Goal: Transaction & Acquisition: Purchase product/service

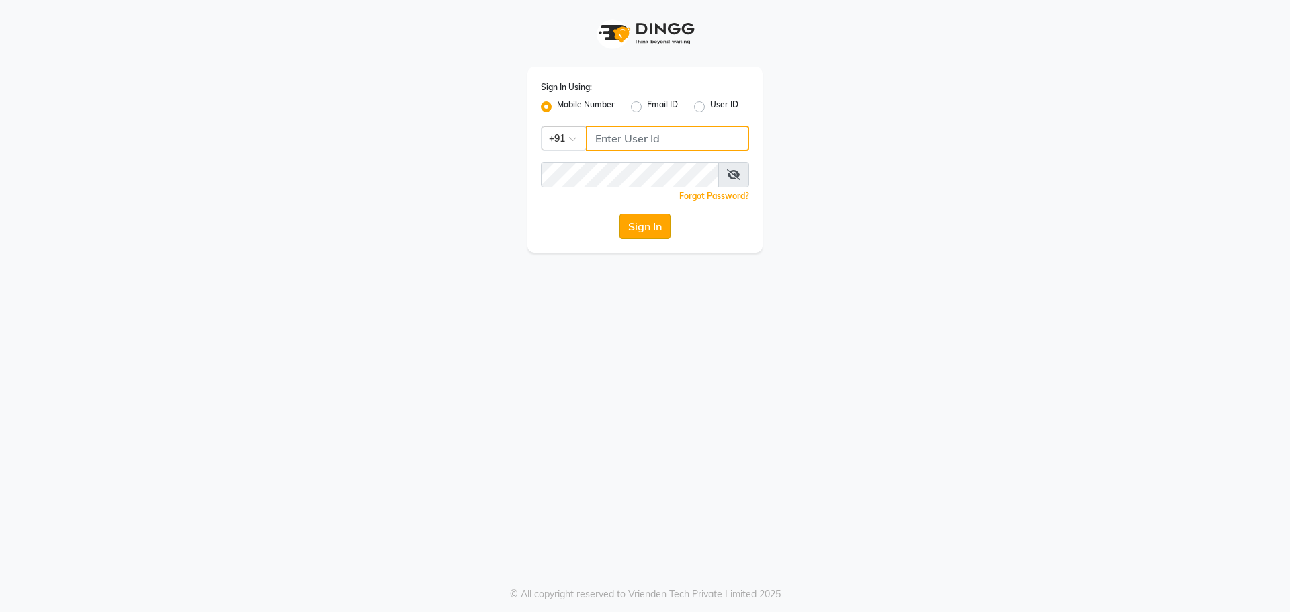
type input "7005530711"
click at [651, 224] on button "Sign In" at bounding box center [645, 227] width 51 height 26
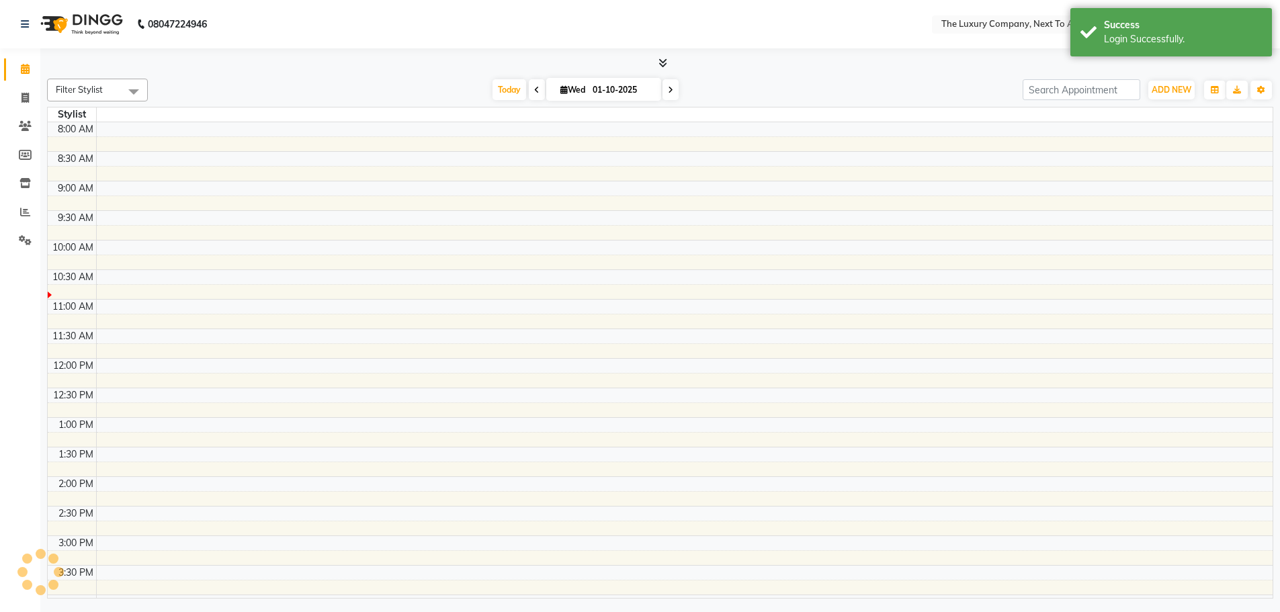
select select "en"
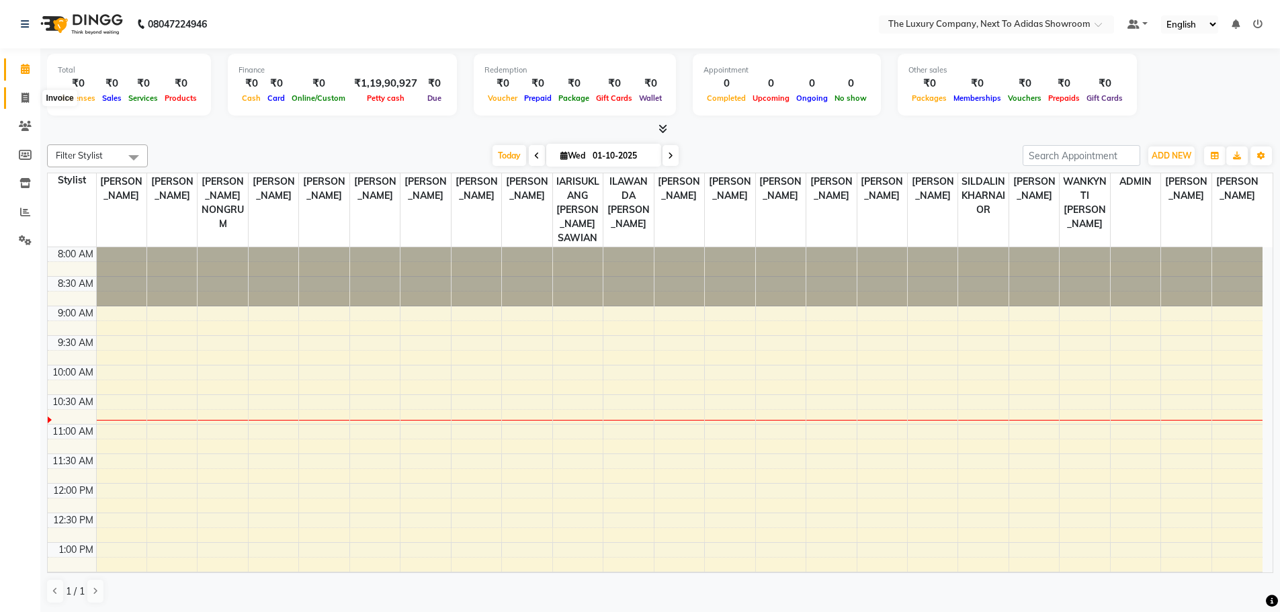
click at [29, 99] on icon at bounding box center [25, 98] width 7 height 10
select select "service"
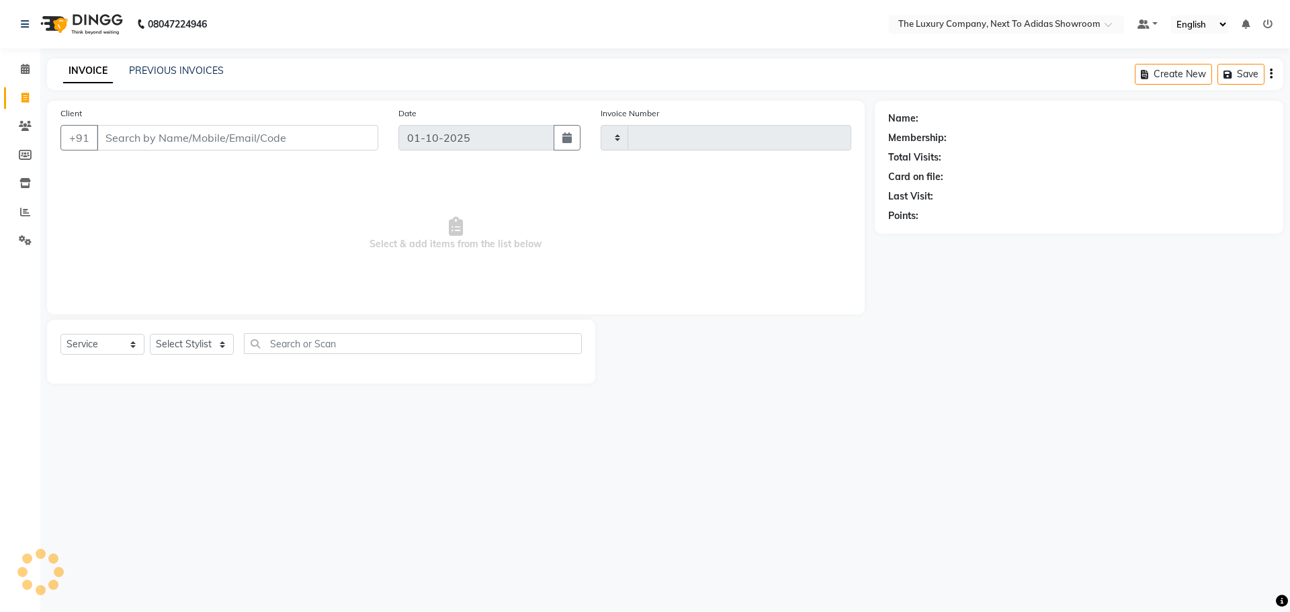
type input "6632"
select select "6828"
click at [300, 135] on input "Client" at bounding box center [238, 138] width 282 height 26
type input "pooja b"
drag, startPoint x: 153, startPoint y: 133, endPoint x: 21, endPoint y: 165, distance: 136.3
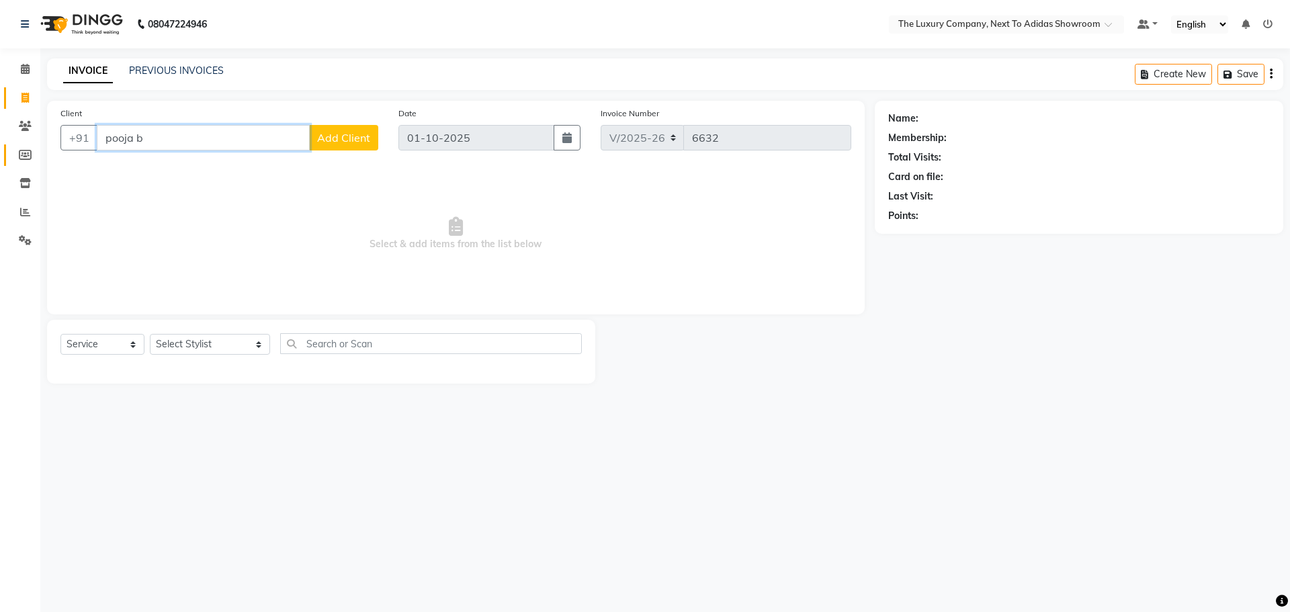
click at [32, 165] on app-home "08047224946 Select Location × The Luxury Company, Next To Adidas Showroom Defau…" at bounding box center [645, 202] width 1290 height 404
type input "b"
drag, startPoint x: 274, startPoint y: 105, endPoint x: 266, endPoint y: 156, distance: 51.6
click at [266, 156] on div "Client +91 Date 01-10-2025 Invoice Number V/2025 V/2025-26 6632 Select & add it…" at bounding box center [456, 208] width 818 height 214
click at [332, 132] on input "Client" at bounding box center [238, 138] width 282 height 26
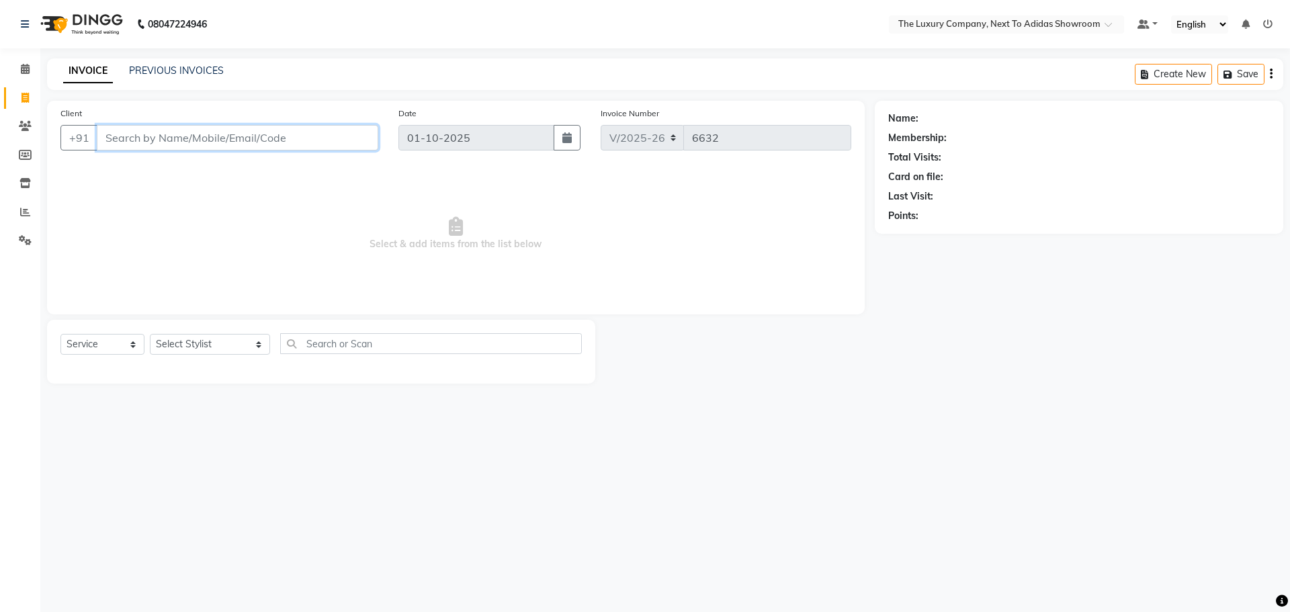
click at [288, 142] on input "Client" at bounding box center [238, 138] width 282 height 26
drag, startPoint x: 147, startPoint y: 136, endPoint x: 103, endPoint y: 132, distance: 43.3
click at [114, 133] on input "pooja" at bounding box center [203, 138] width 213 height 26
type input "p"
type input "pooja"
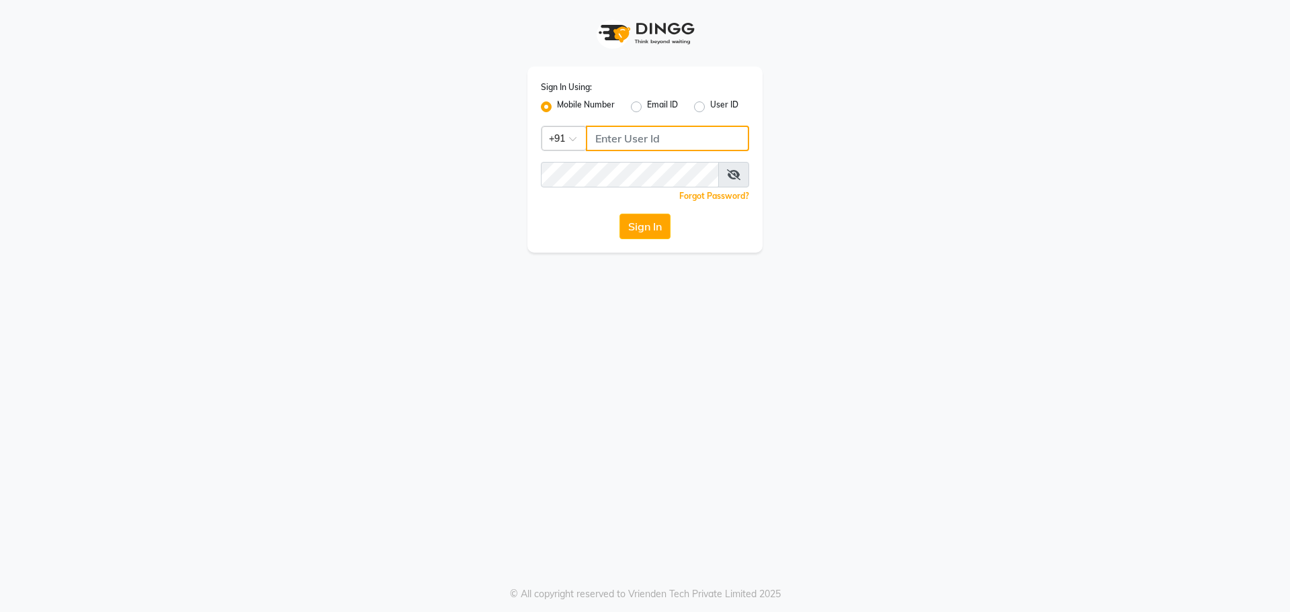
type input "7005530711"
click at [636, 231] on button "Sign In" at bounding box center [645, 227] width 51 height 26
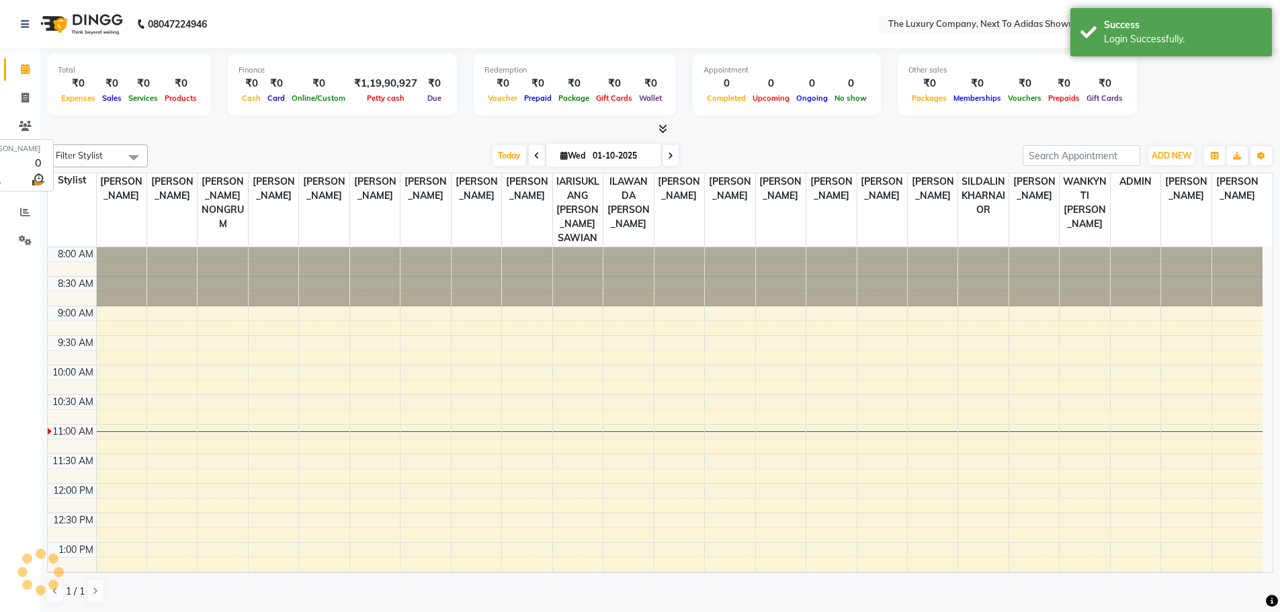
select select "en"
click at [23, 95] on icon at bounding box center [25, 98] width 7 height 10
select select "service"
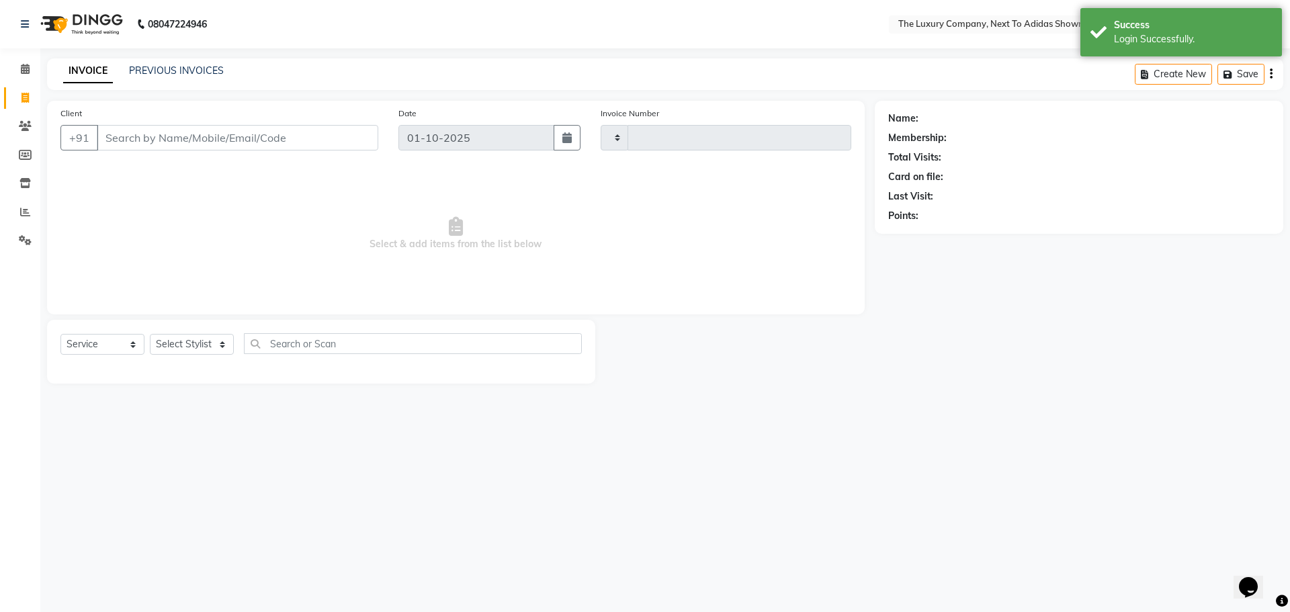
type input "6632"
select select "6828"
click at [131, 132] on input "Client" at bounding box center [238, 138] width 282 height 26
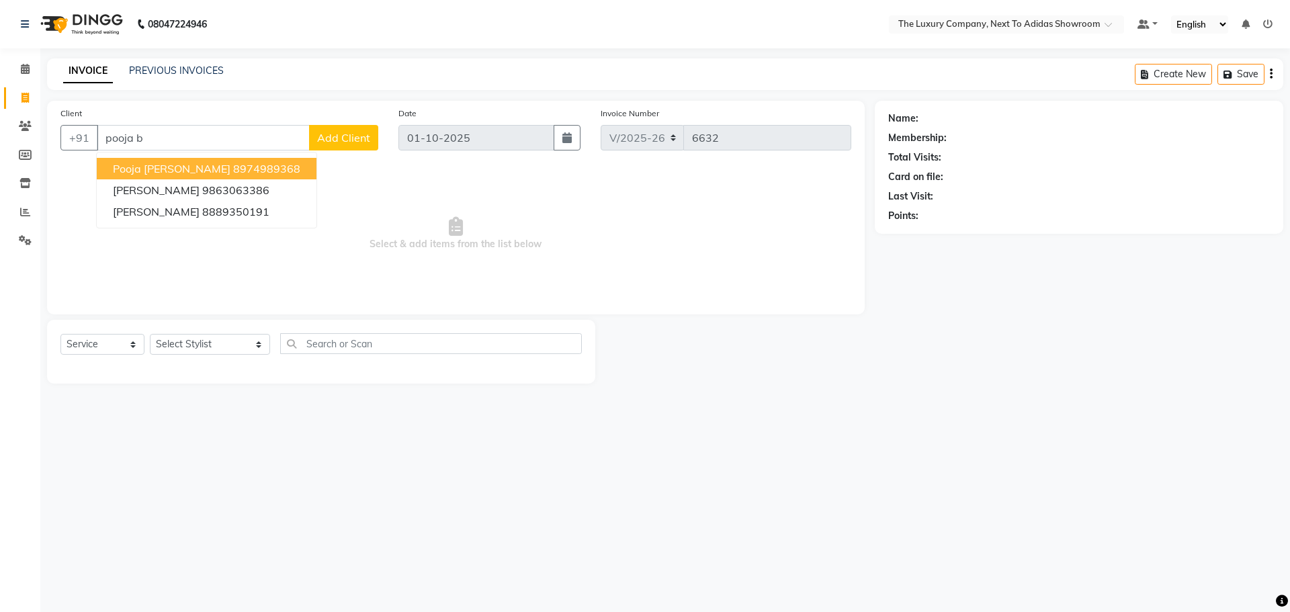
type input "pooja b"
drag, startPoint x: 169, startPoint y: 142, endPoint x: 85, endPoint y: 153, distance: 85.4
click at [85, 153] on div "Client +91 pooja b Pooja [PERSON_NAME] 8974989368 [PERSON_NAME] 9863063386 [PER…" at bounding box center [219, 133] width 338 height 55
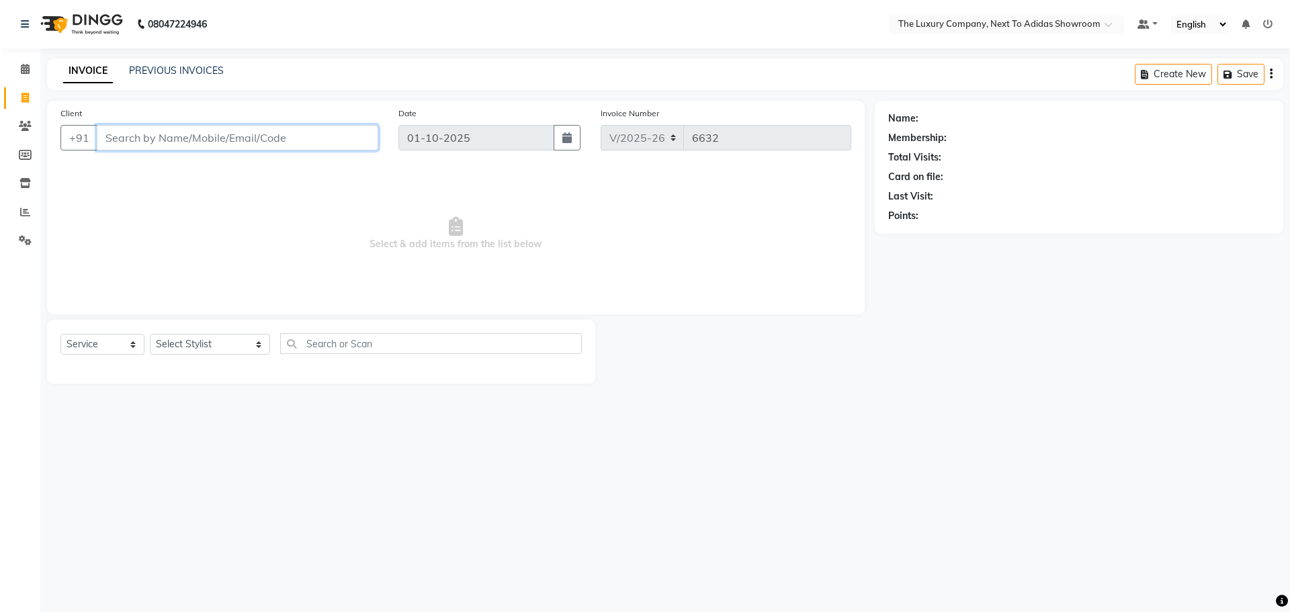
click at [305, 132] on input "Client" at bounding box center [238, 138] width 282 height 26
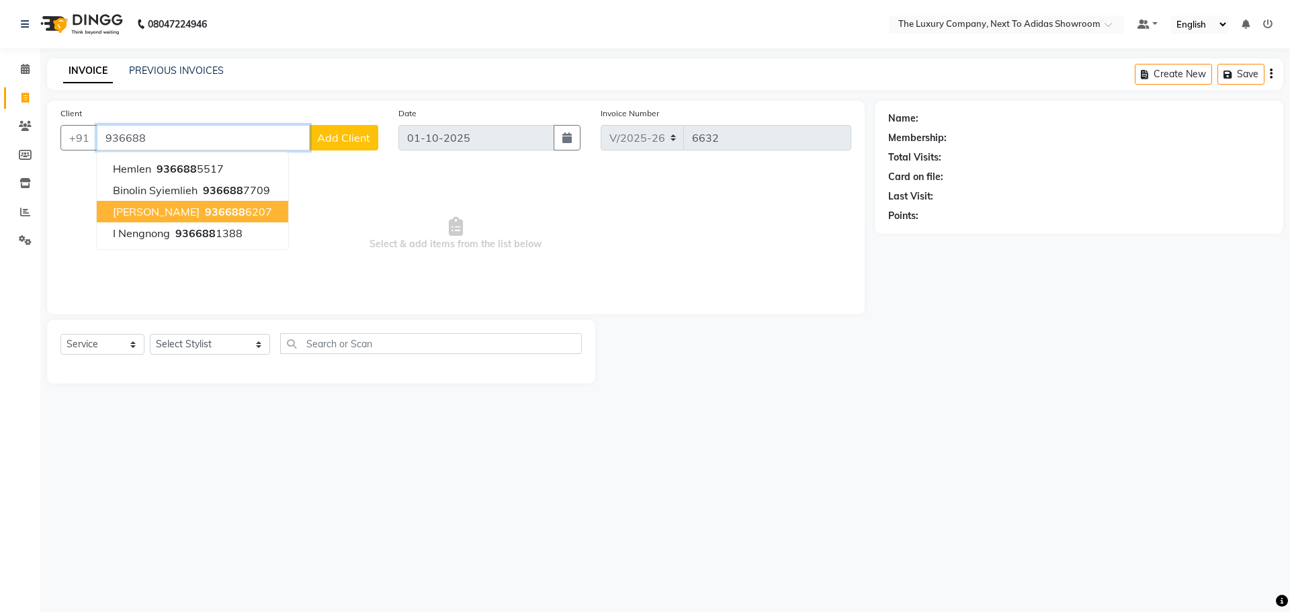
click at [181, 213] on button "[PERSON_NAME] 936688 6207" at bounding box center [193, 212] width 192 height 22
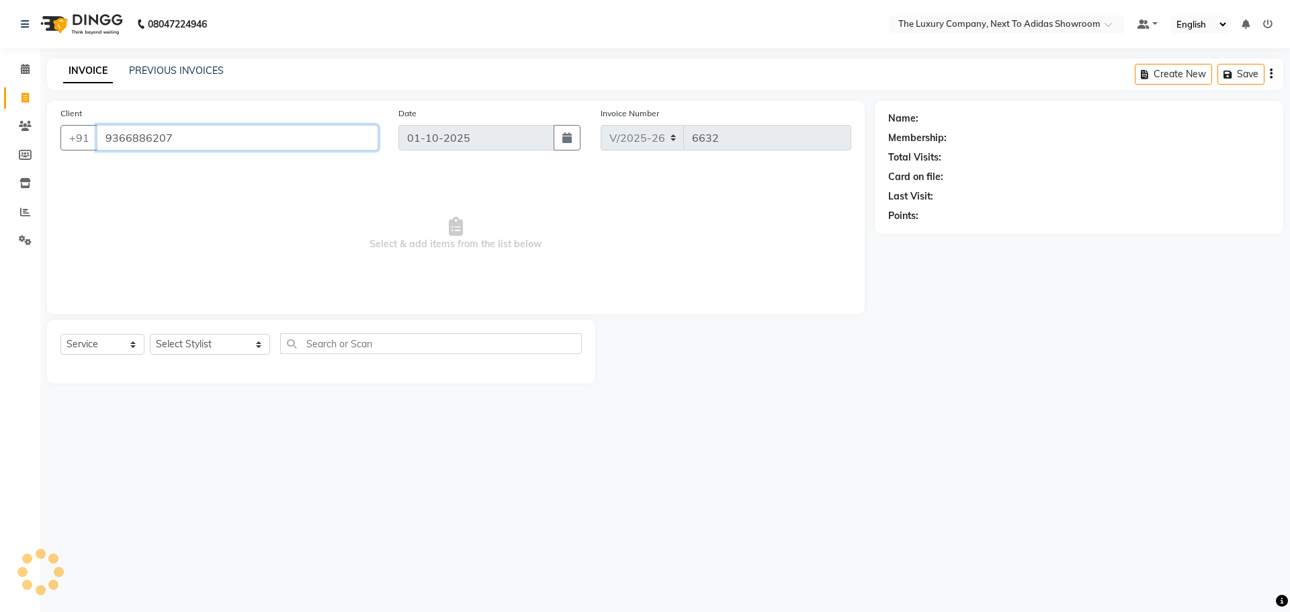
type input "9366886207"
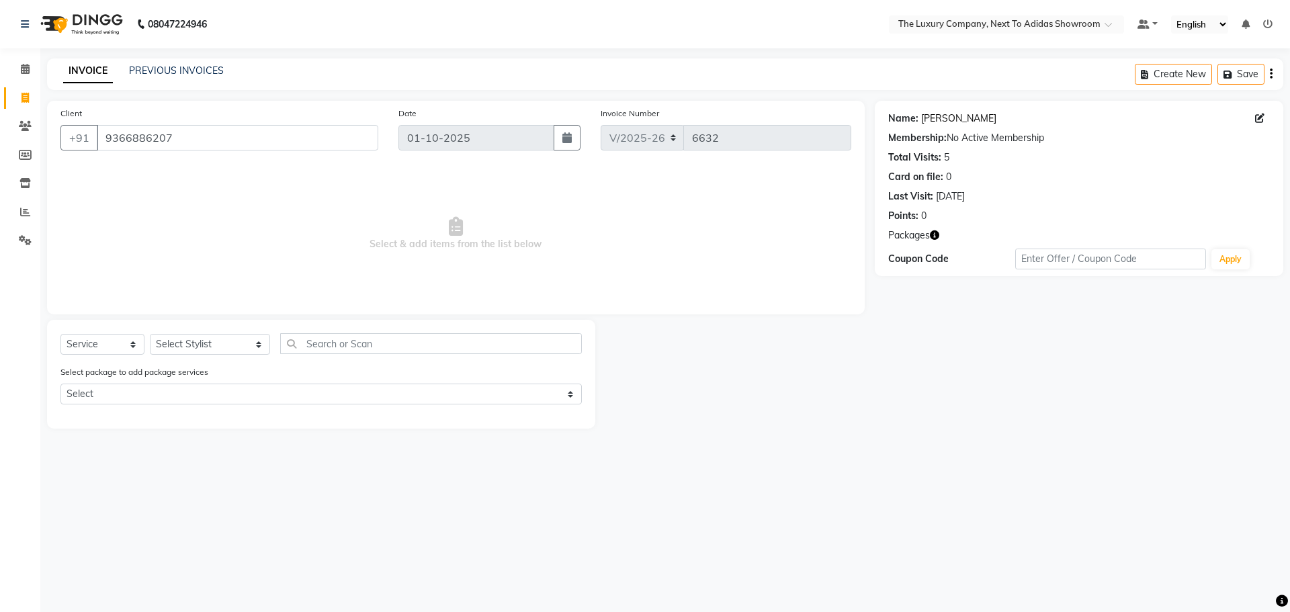
click at [950, 120] on link "[PERSON_NAME]" at bounding box center [958, 119] width 75 height 14
click at [24, 98] on icon at bounding box center [25, 98] width 7 height 10
select select "service"
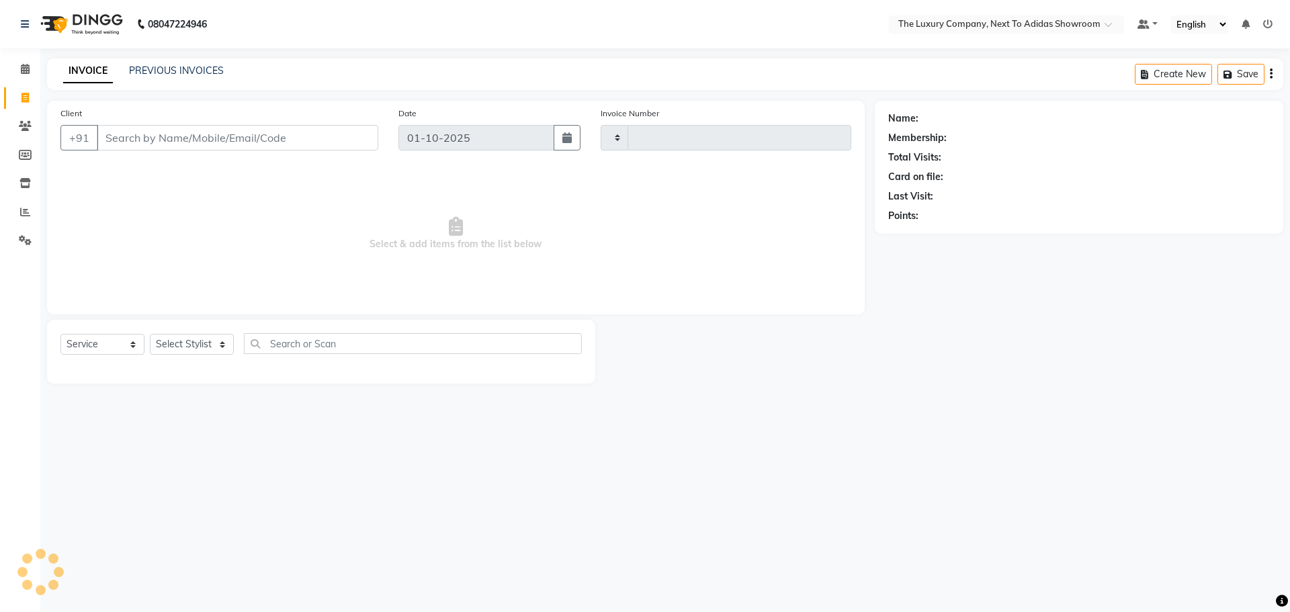
type input "6632"
select select "6828"
click at [167, 77] on div "PREVIOUS INVOICES" at bounding box center [176, 71] width 95 height 14
click at [163, 71] on link "PREVIOUS INVOICES" at bounding box center [176, 71] width 95 height 12
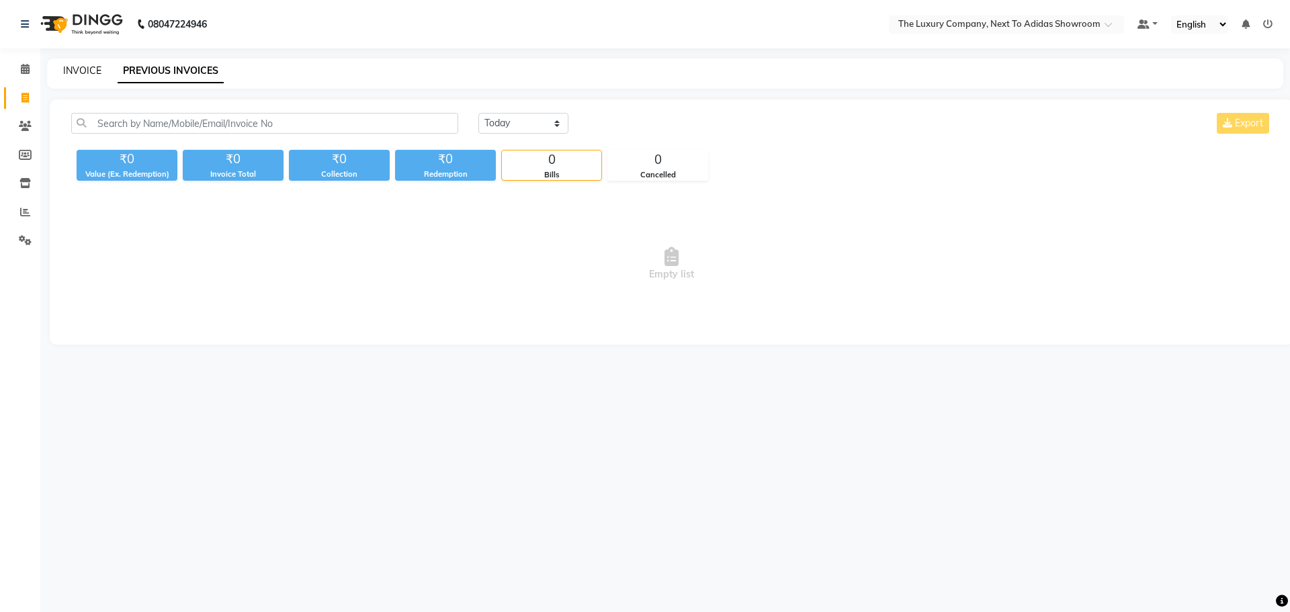
click at [79, 71] on link "INVOICE" at bounding box center [82, 71] width 38 height 12
select select "6828"
select select "service"
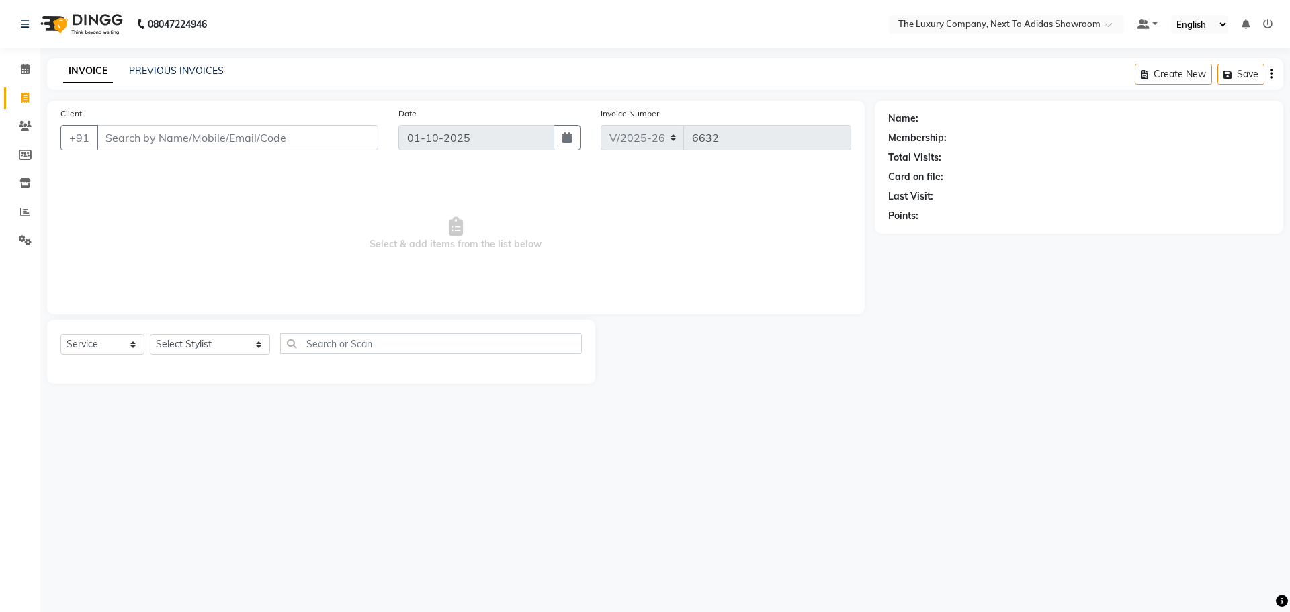
click at [159, 143] on input "Client" at bounding box center [238, 138] width 282 height 26
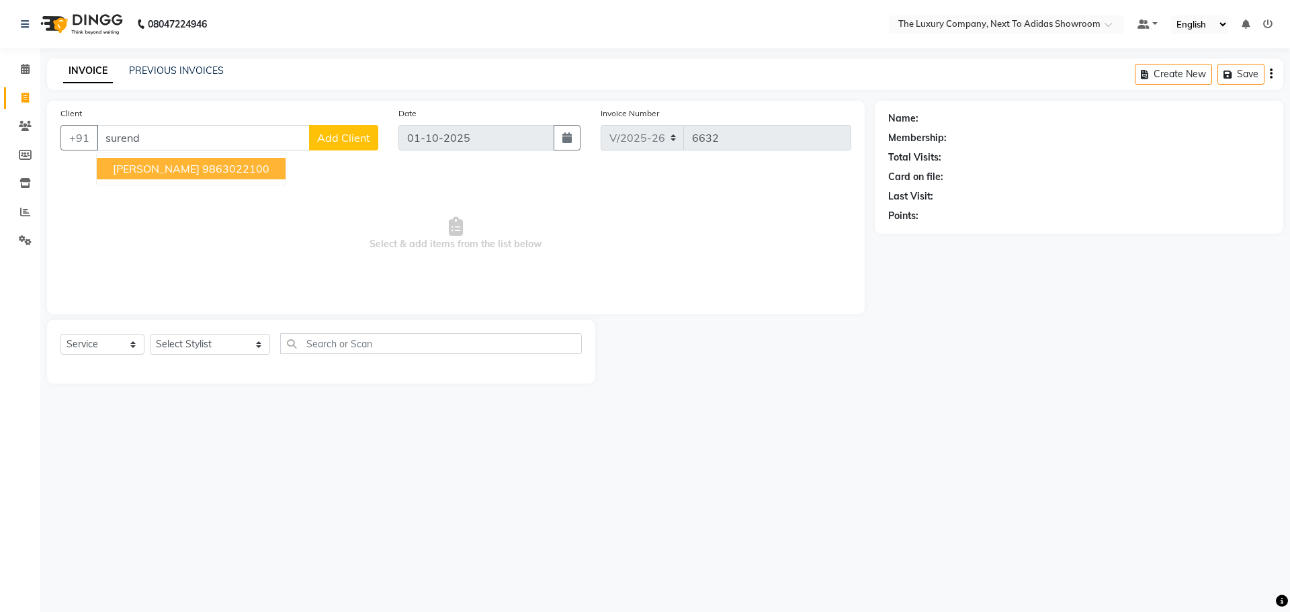
click at [173, 170] on span "Surender Chamaria" at bounding box center [156, 168] width 87 height 13
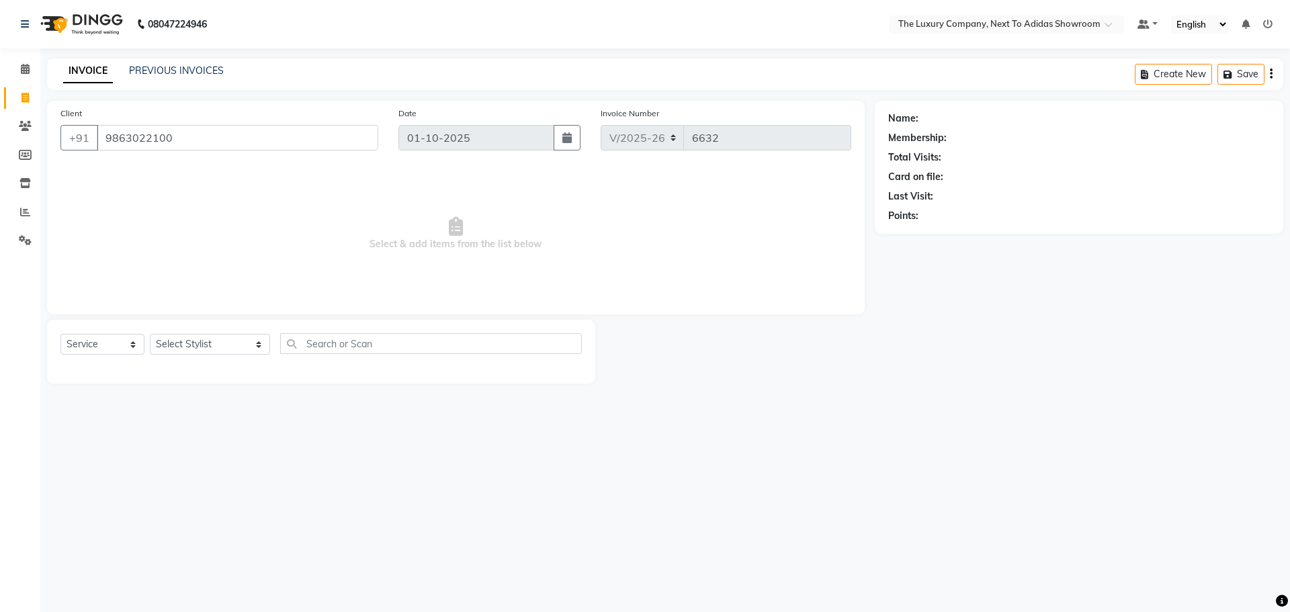
type input "9863022100"
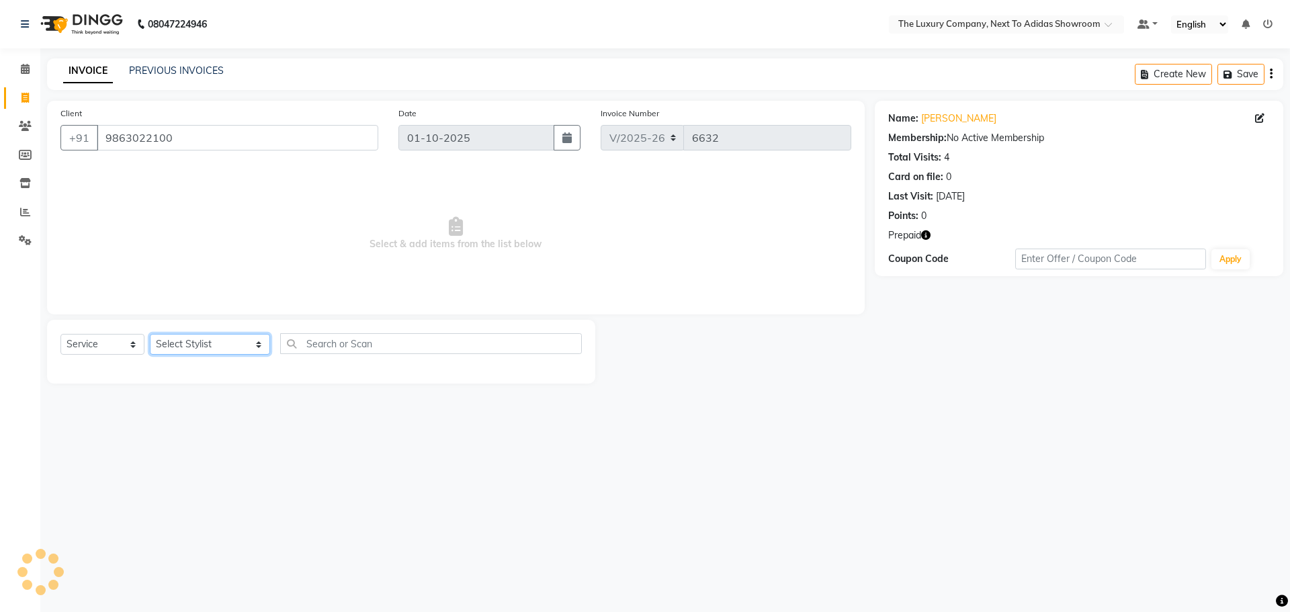
click at [212, 344] on select "Select Stylist ADMIN ALISHA SUCHIANG AMANDA MARSHIRA ANSAI DAIMARI BALAJIED SIN…" at bounding box center [210, 344] width 120 height 21
select select "70755"
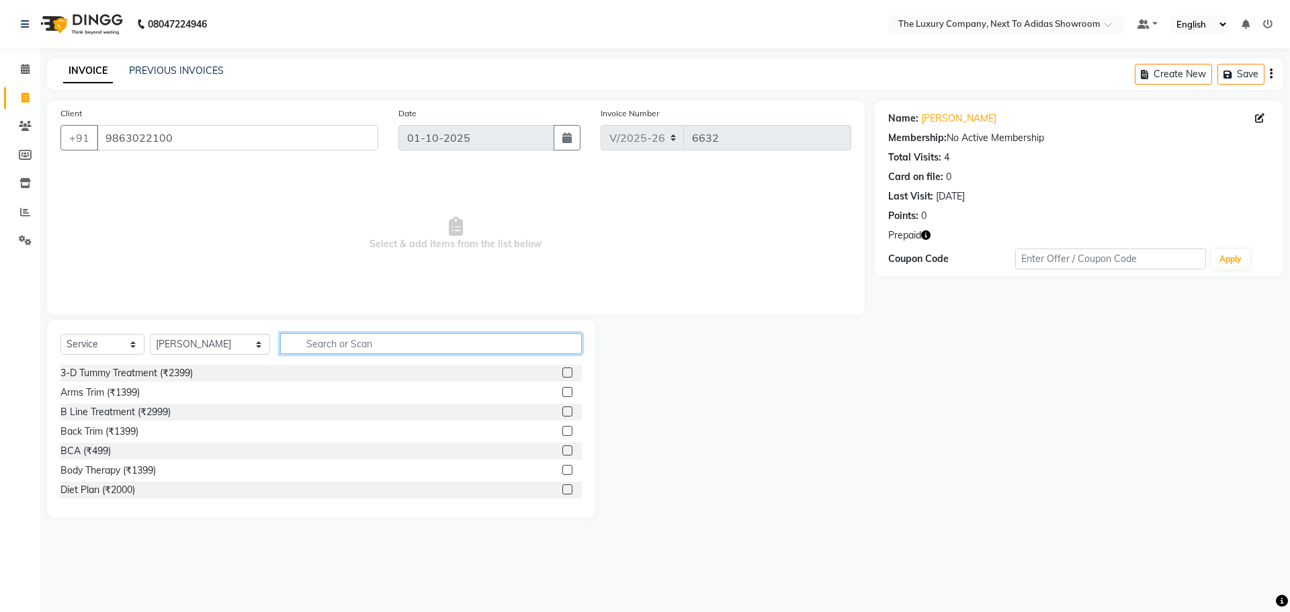
click at [329, 341] on input "text" at bounding box center [431, 343] width 302 height 21
type input "cut"
drag, startPoint x: 558, startPoint y: 451, endPoint x: 548, endPoint y: 446, distance: 10.8
click at [563, 449] on label at bounding box center [568, 451] width 10 height 10
click at [563, 449] on input "checkbox" at bounding box center [567, 451] width 9 height 9
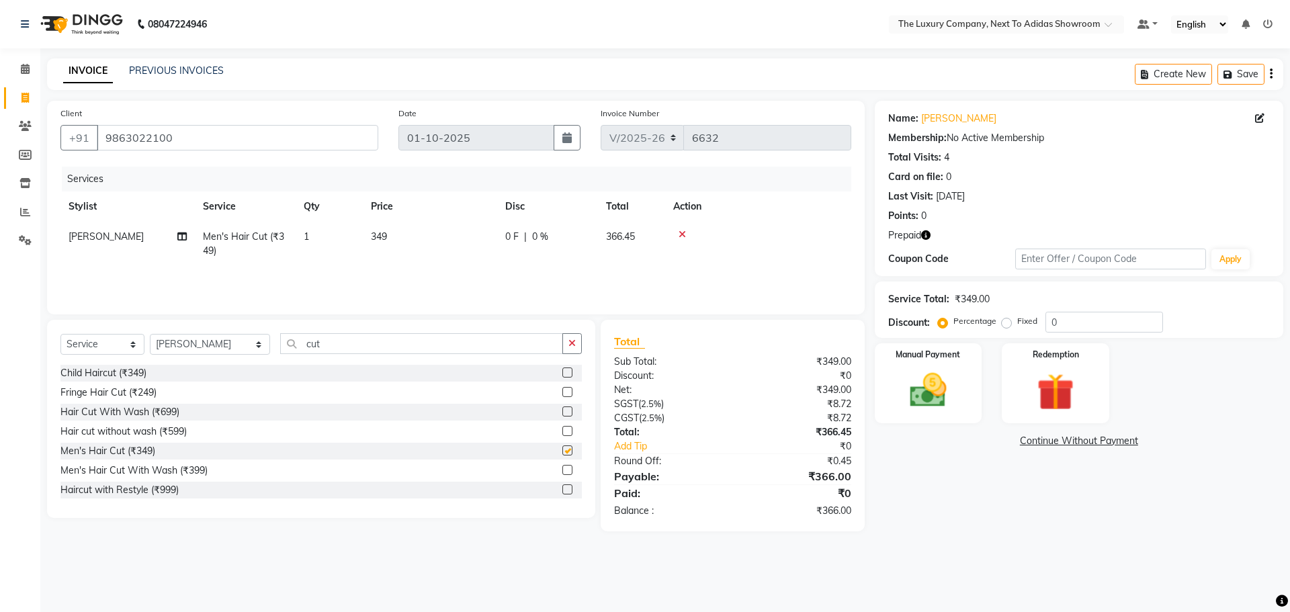
checkbox input "false"
drag, startPoint x: 317, startPoint y: 337, endPoint x: 100, endPoint y: 376, distance: 219.9
click at [101, 376] on div "Select Service Product Membership Package Voucher Prepaid Gift Card Select Styl…" at bounding box center [321, 419] width 548 height 198
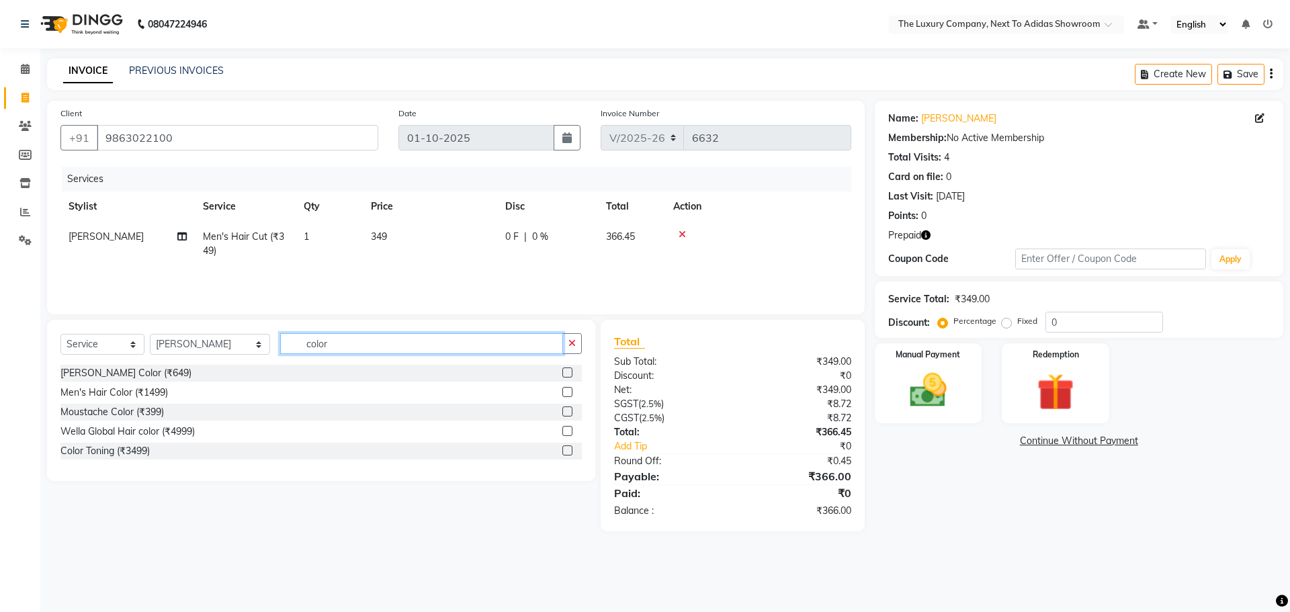
type input "color"
click at [564, 393] on label at bounding box center [568, 392] width 10 height 10
click at [564, 393] on input "checkbox" at bounding box center [567, 392] width 9 height 9
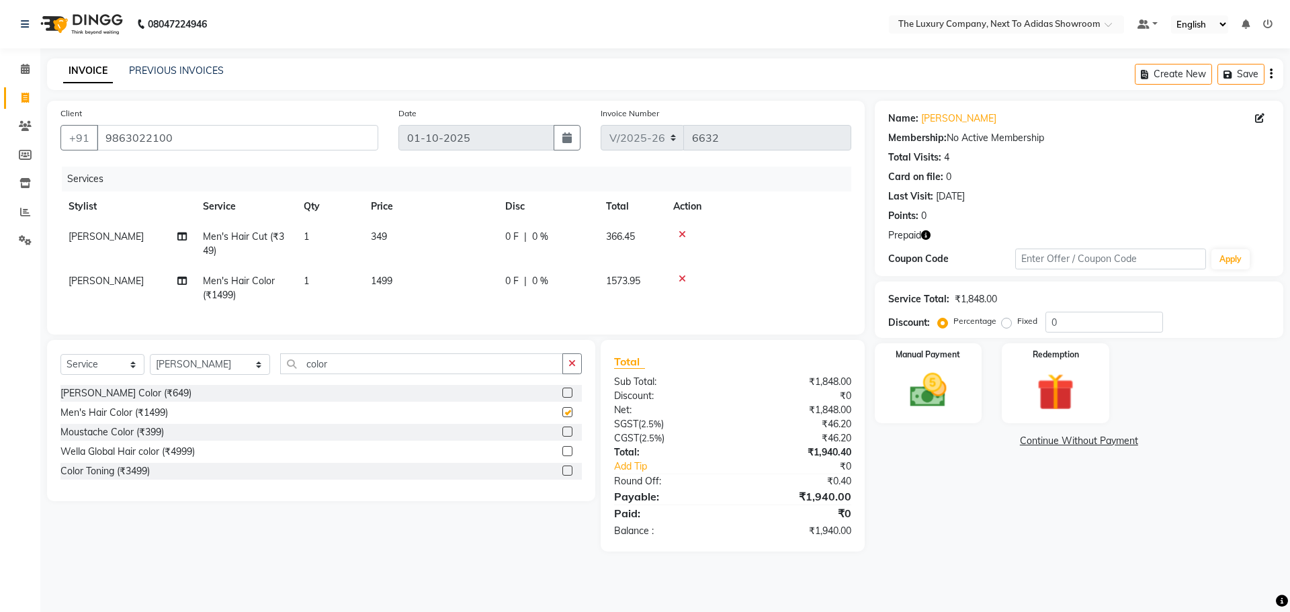
checkbox input "false"
drag, startPoint x: 332, startPoint y: 372, endPoint x: 66, endPoint y: 399, distance: 267.6
click at [66, 399] on div "Select Service Product Membership Package Voucher Prepaid Gift Card Select Styl…" at bounding box center [321, 420] width 548 height 161
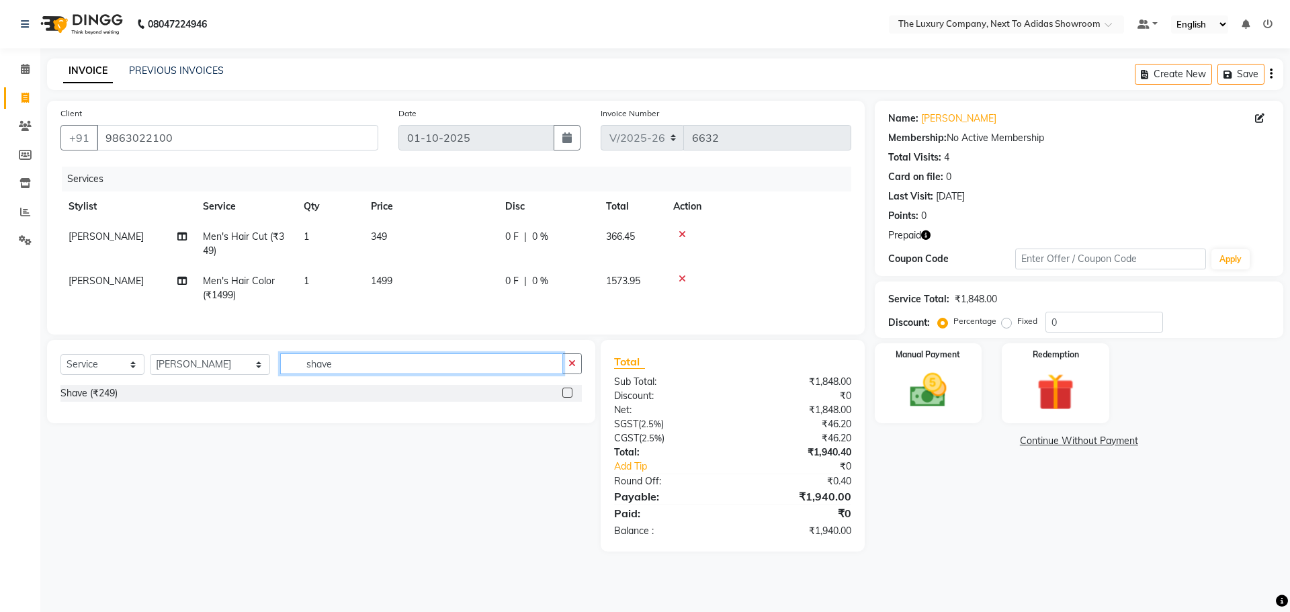
type input "shave"
click at [567, 398] on label at bounding box center [568, 393] width 10 height 10
click at [567, 398] on input "checkbox" at bounding box center [567, 393] width 9 height 9
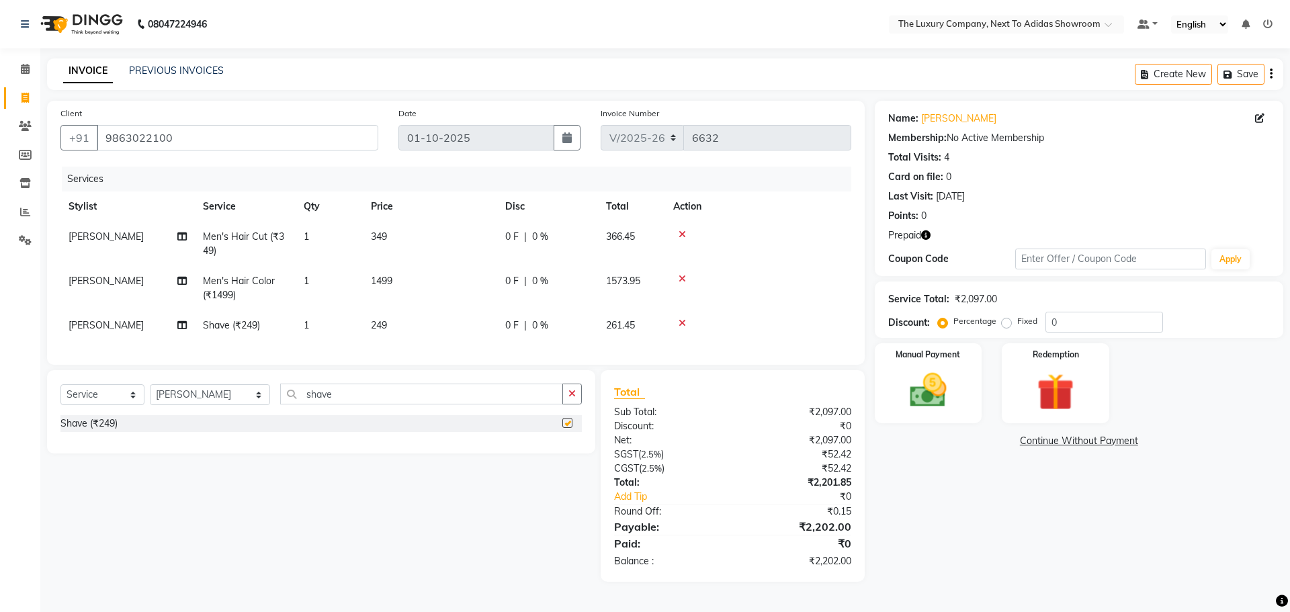
checkbox input "false"
click at [1071, 380] on img at bounding box center [1055, 392] width 63 height 48
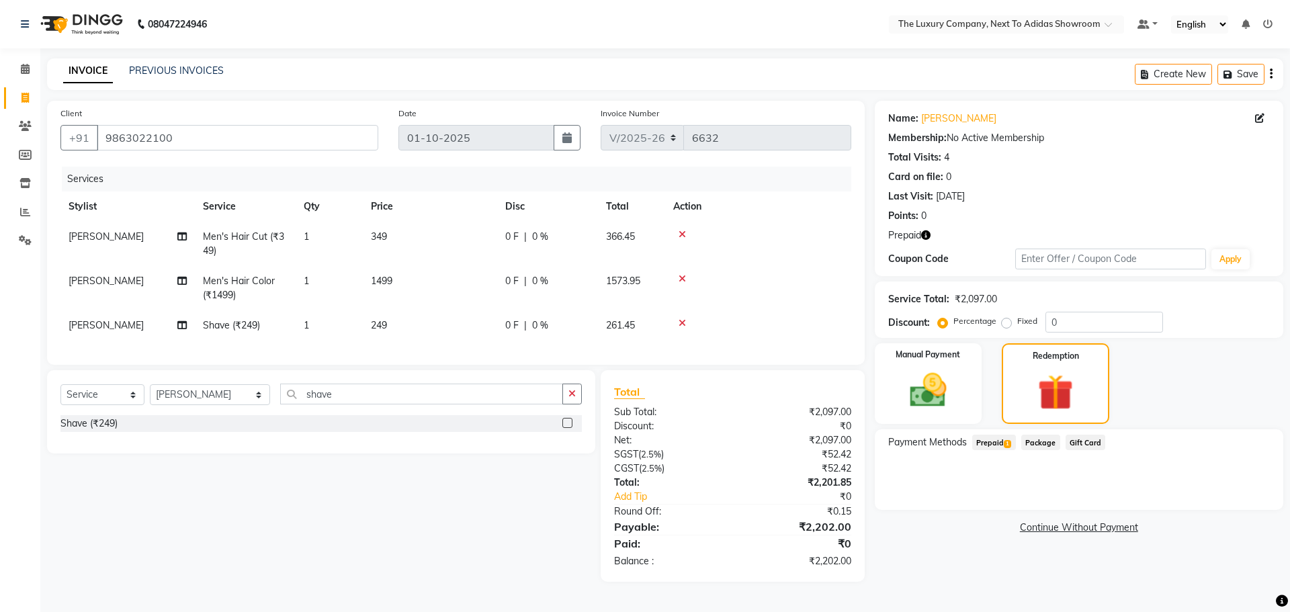
click at [999, 441] on span "Prepaid 1" at bounding box center [994, 442] width 44 height 15
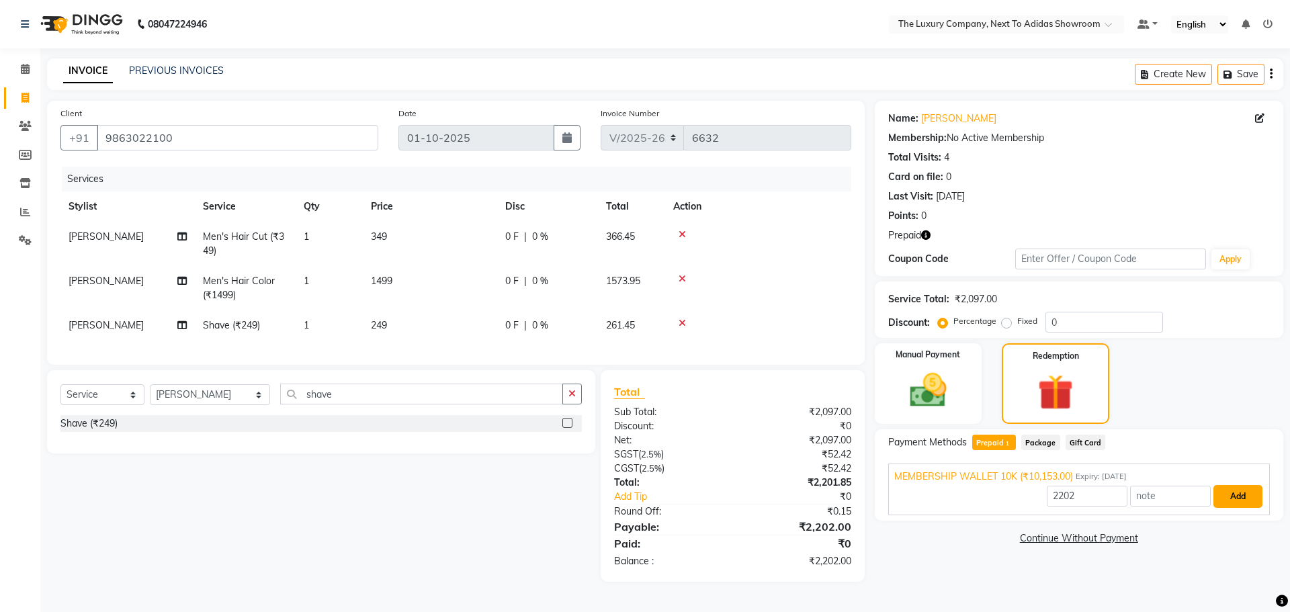
click at [1235, 498] on button "Add" at bounding box center [1238, 496] width 49 height 23
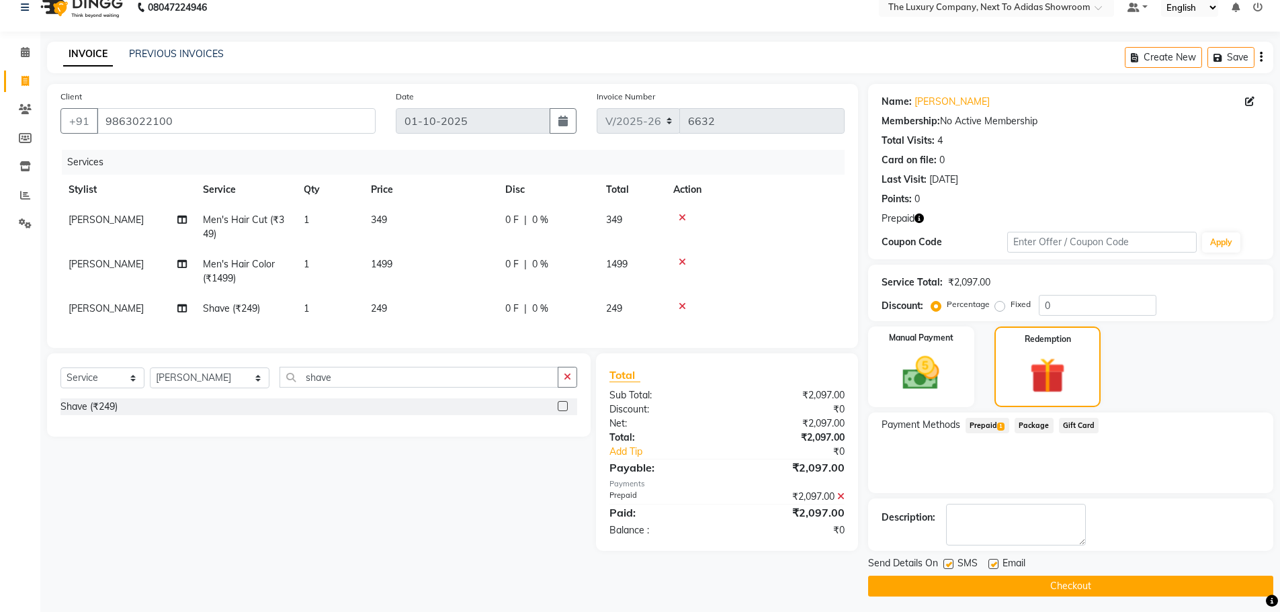
scroll to position [22, 0]
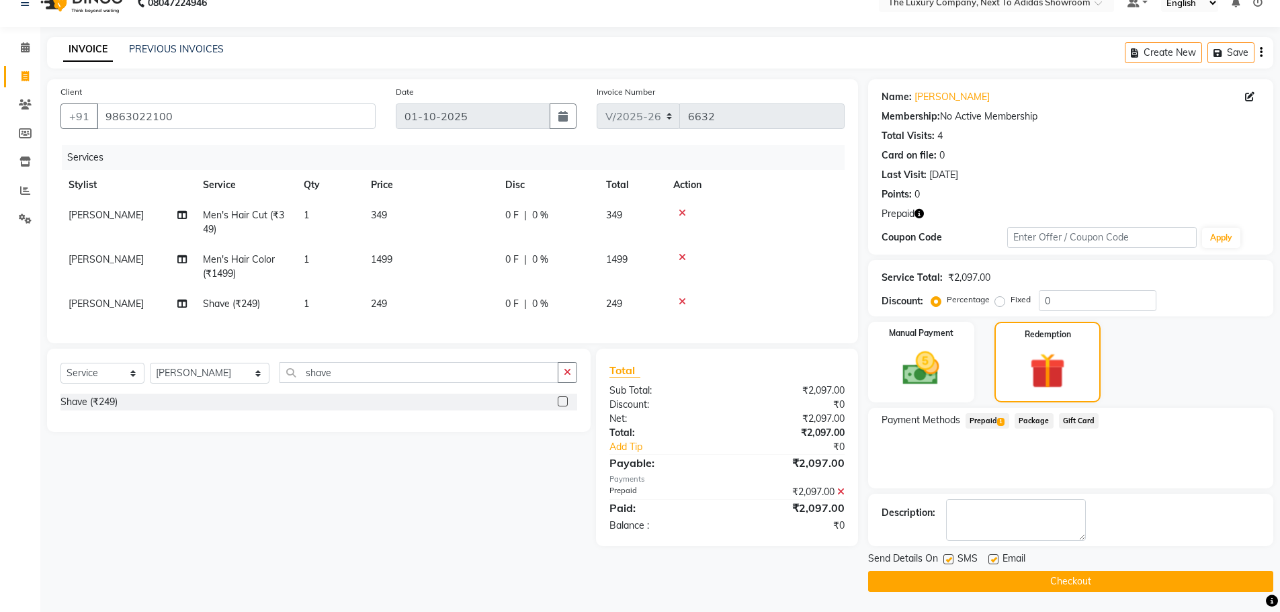
click at [1089, 587] on button "Checkout" at bounding box center [1070, 581] width 405 height 21
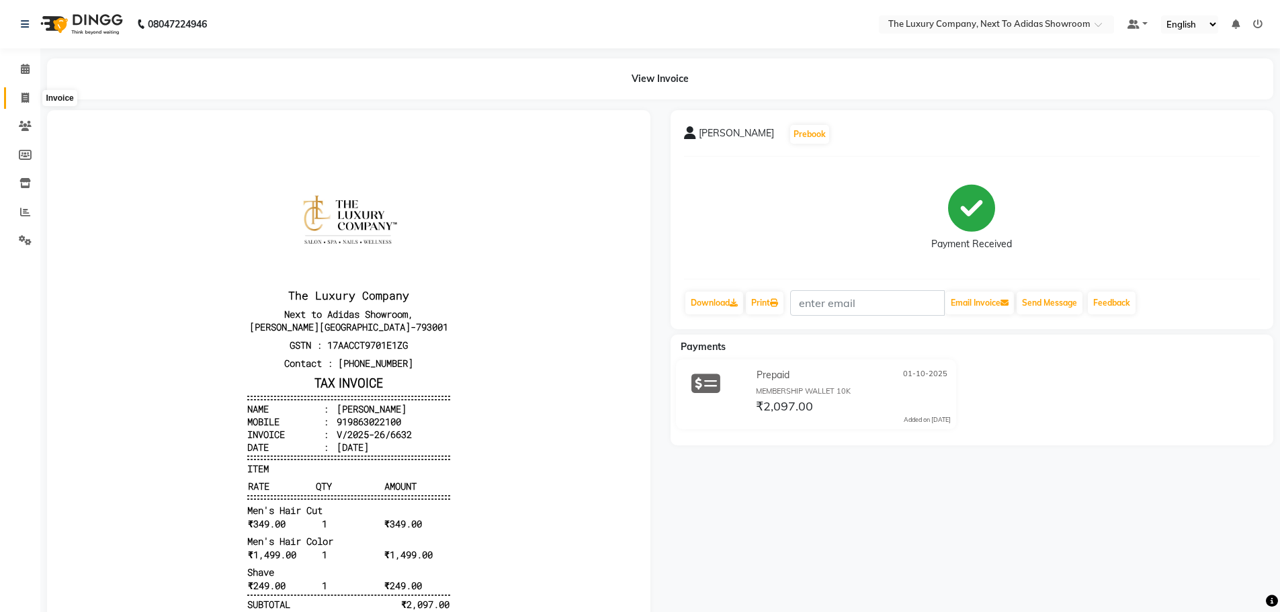
click at [22, 97] on icon at bounding box center [25, 98] width 7 height 10
select select "service"
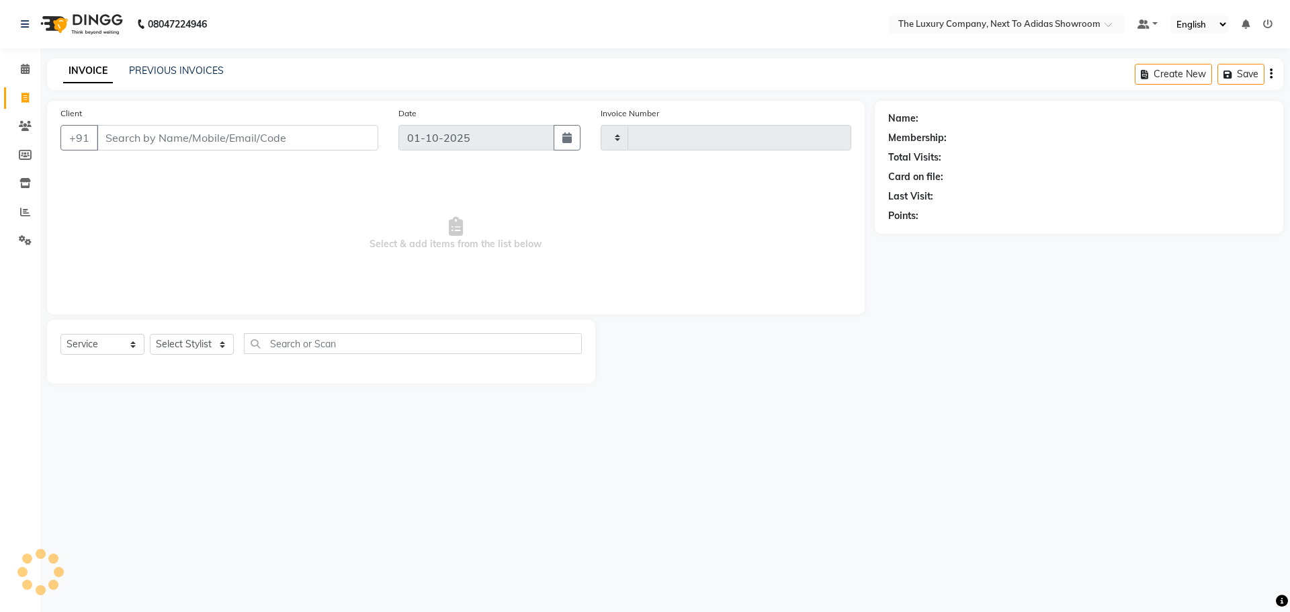
type input "6633"
select select "6828"
click at [124, 135] on input "Client" at bounding box center [238, 138] width 282 height 26
type input "8876195357"
click at [346, 132] on span "Add Client" at bounding box center [343, 137] width 53 height 13
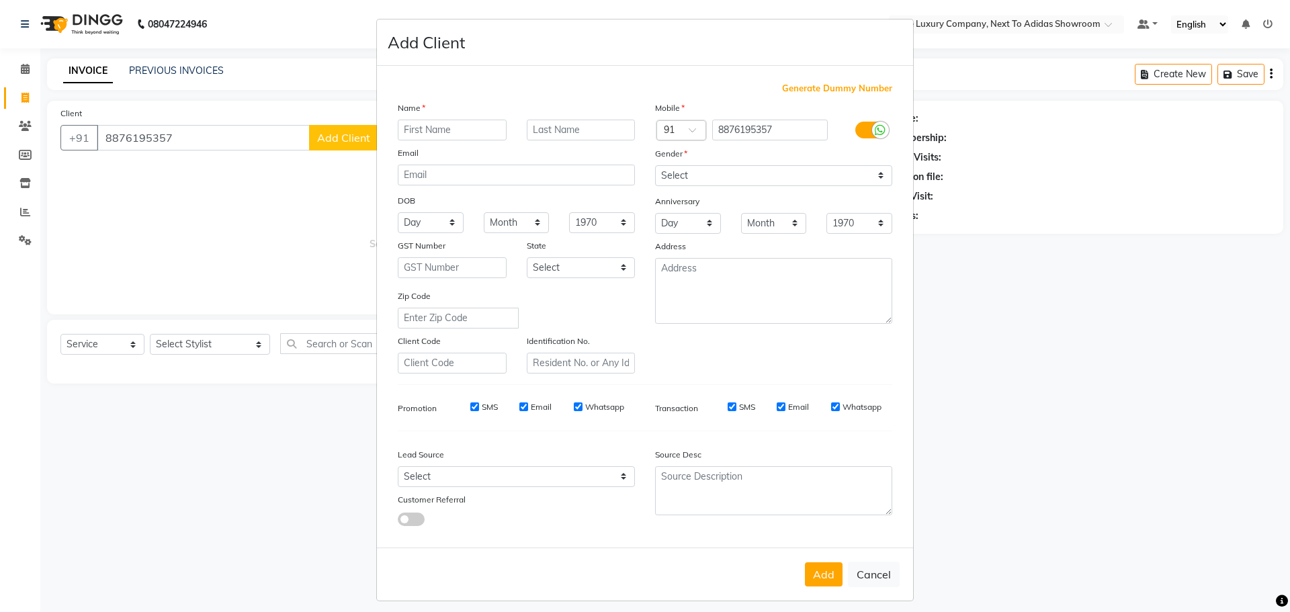
click at [447, 125] on input "text" at bounding box center [452, 130] width 109 height 21
type input "[PERSON_NAME]"
click at [764, 169] on select "Select Male Female Other Prefer Not To Say" at bounding box center [773, 175] width 237 height 21
select select "female"
click at [655, 165] on select "Select Male Female Other Prefer Not To Say" at bounding box center [773, 175] width 237 height 21
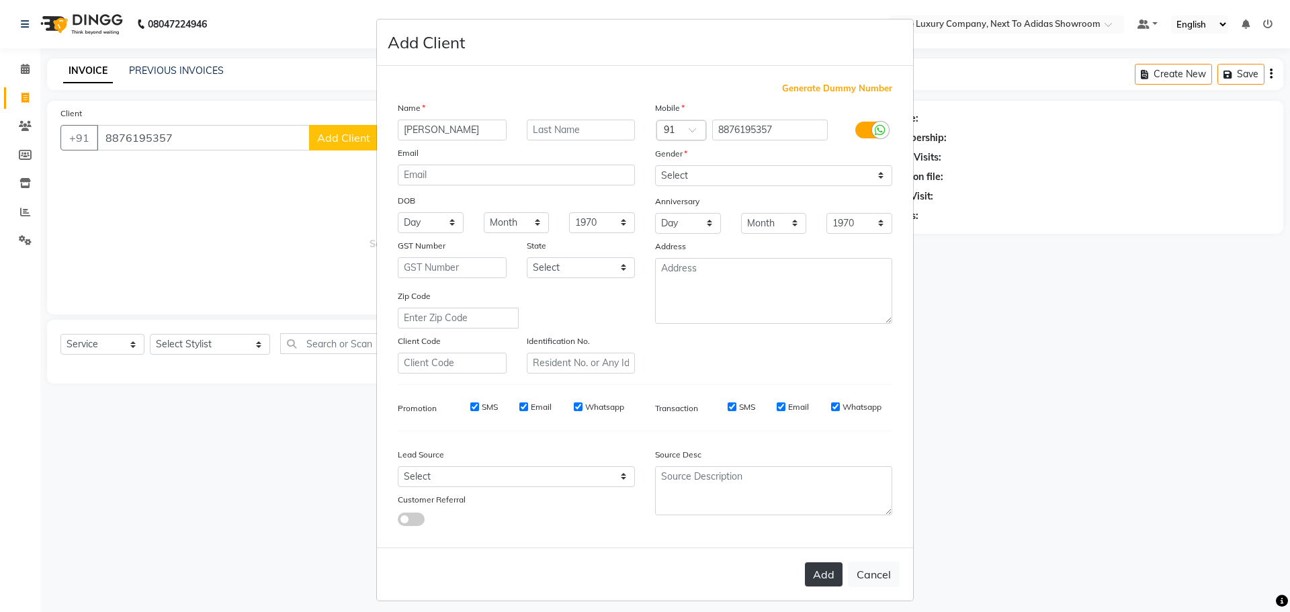
click at [815, 575] on button "Add" at bounding box center [824, 575] width 38 height 24
select select
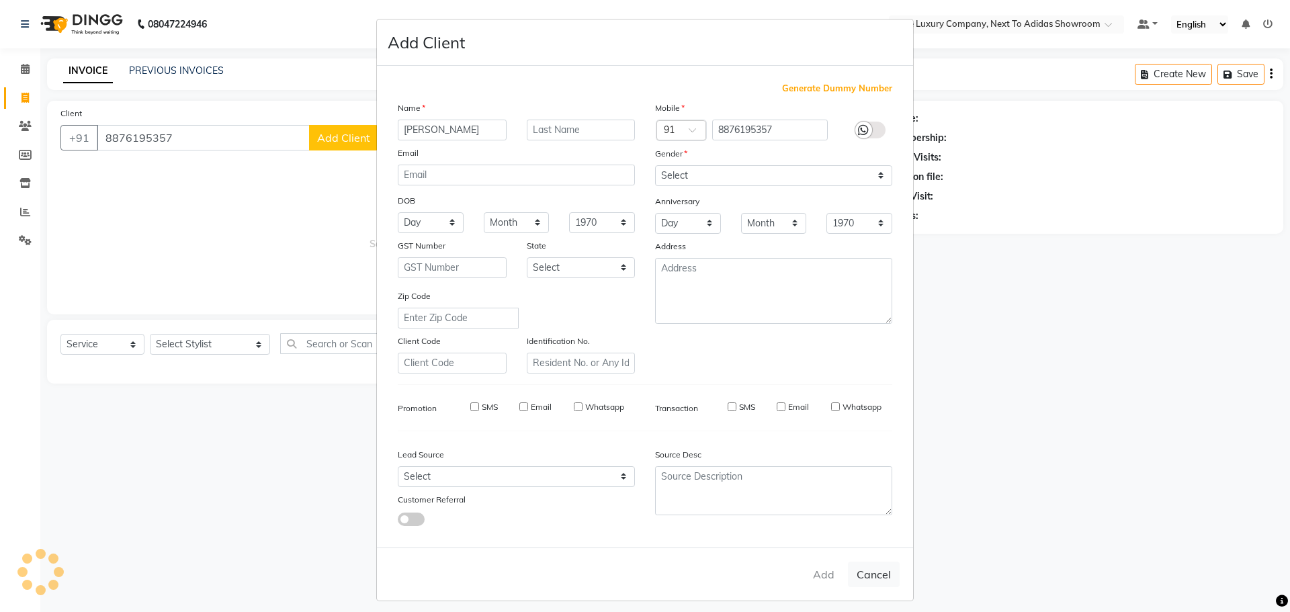
select select
checkbox input "false"
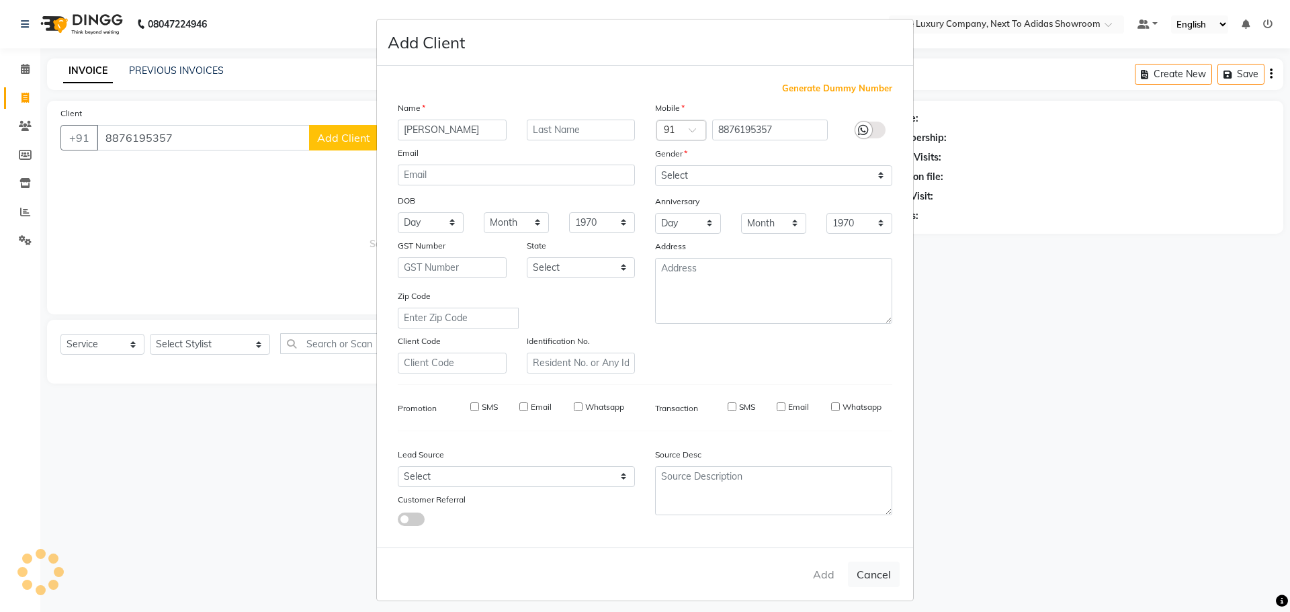
checkbox input "false"
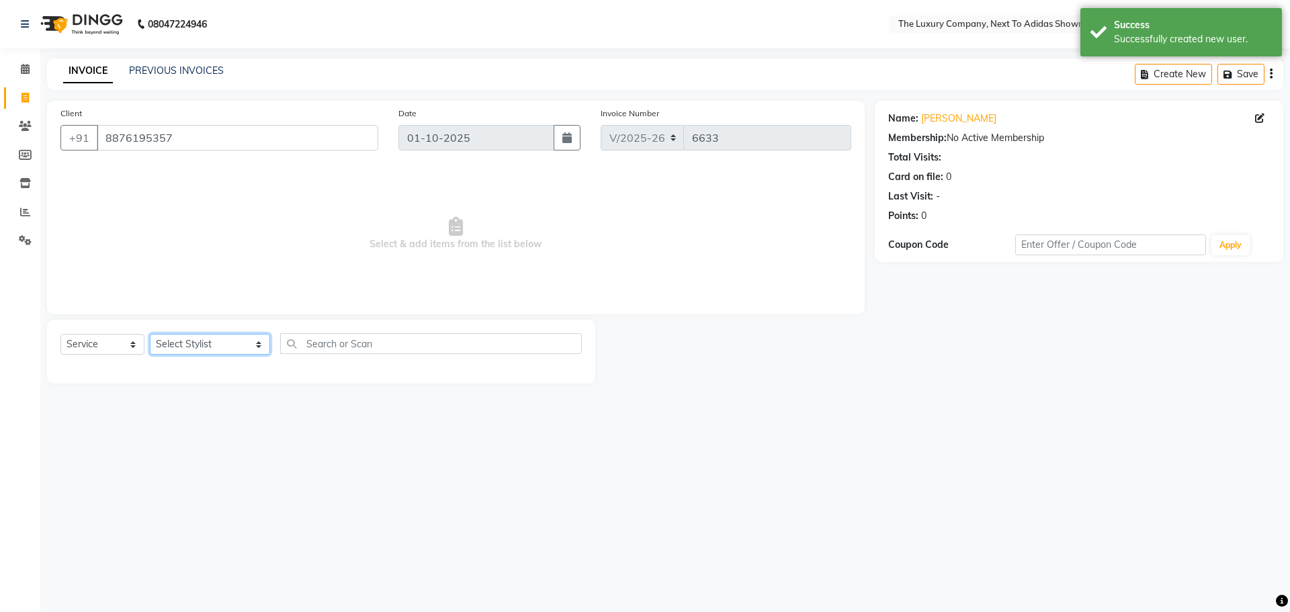
click at [200, 347] on select "Select Stylist ADMIN ALISHA SUCHIANG AMANDA MARSHIRA ANSAI DAIMARI BALAJIED SIN…" at bounding box center [210, 344] width 120 height 21
select select "53676"
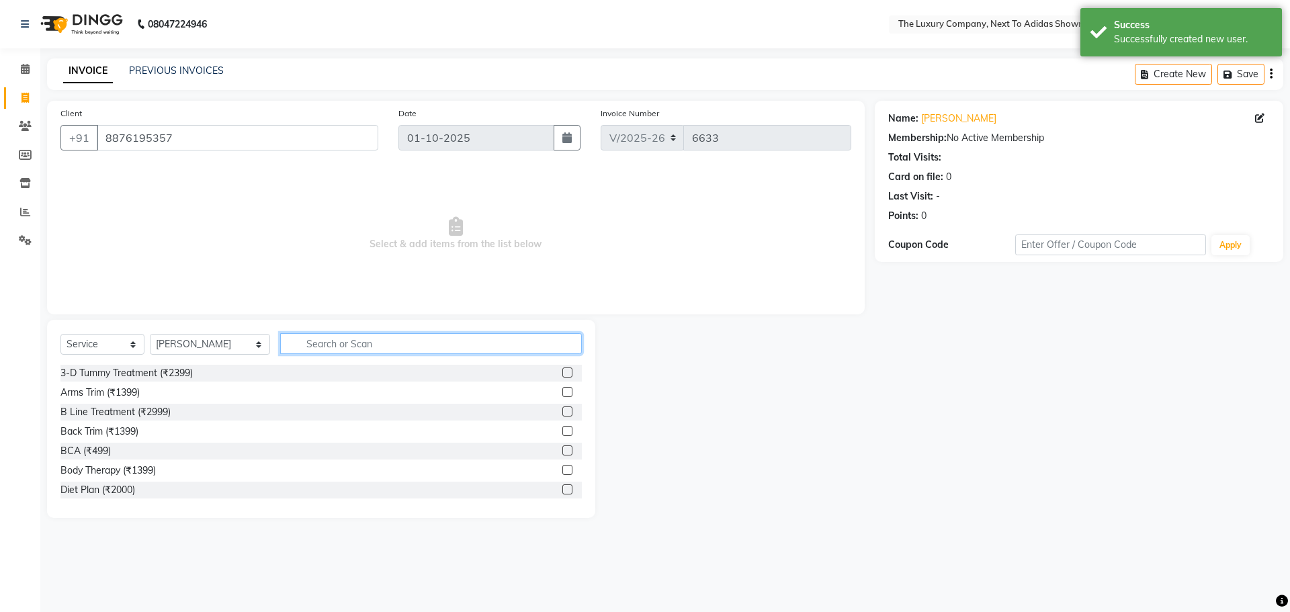
click at [329, 339] on input "text" at bounding box center [431, 343] width 302 height 21
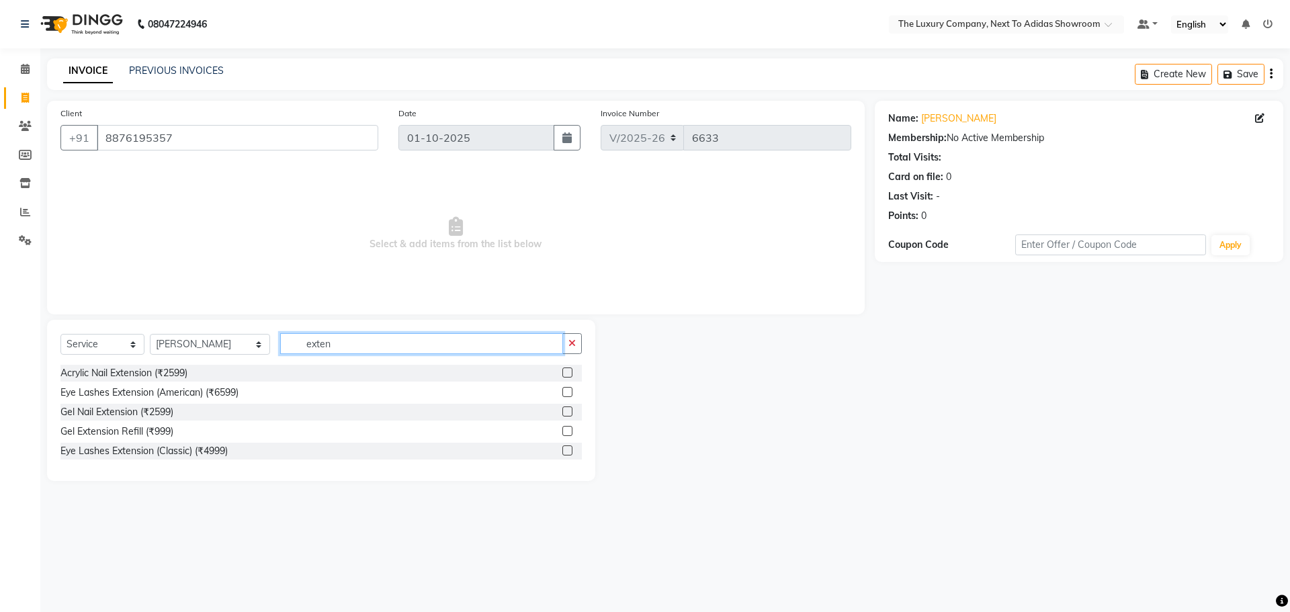
type input "exten"
click at [565, 408] on label at bounding box center [568, 412] width 10 height 10
click at [565, 408] on input "checkbox" at bounding box center [567, 412] width 9 height 9
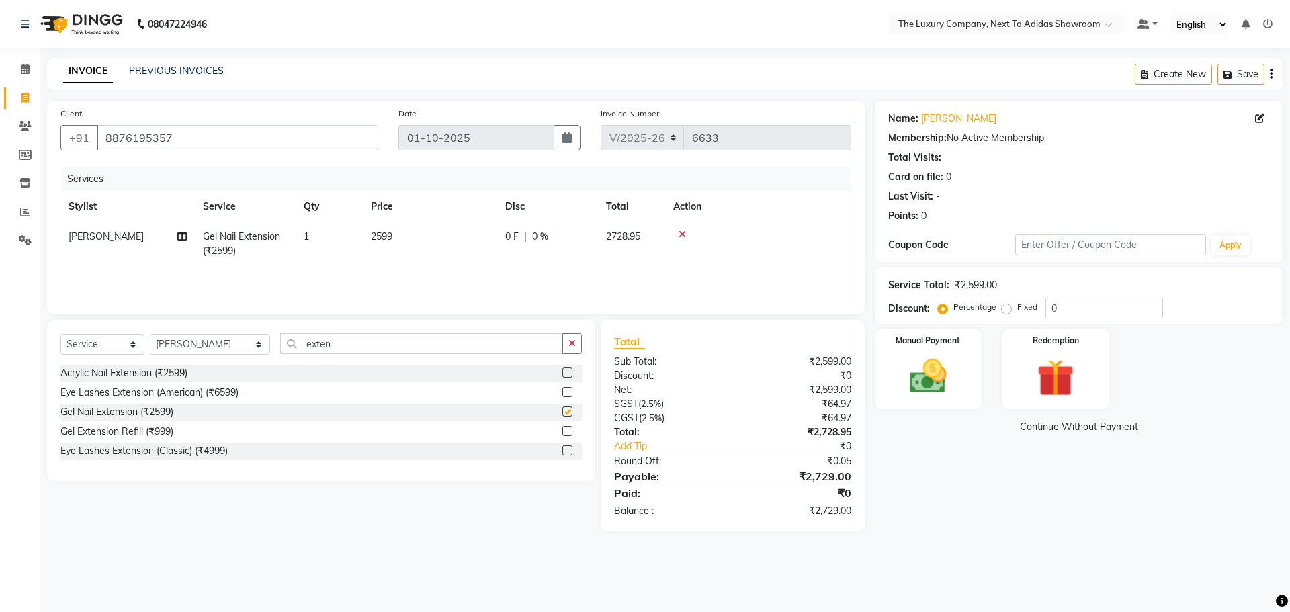
checkbox input "false"
click at [472, 238] on td "2599" at bounding box center [430, 244] width 134 height 44
select select "53676"
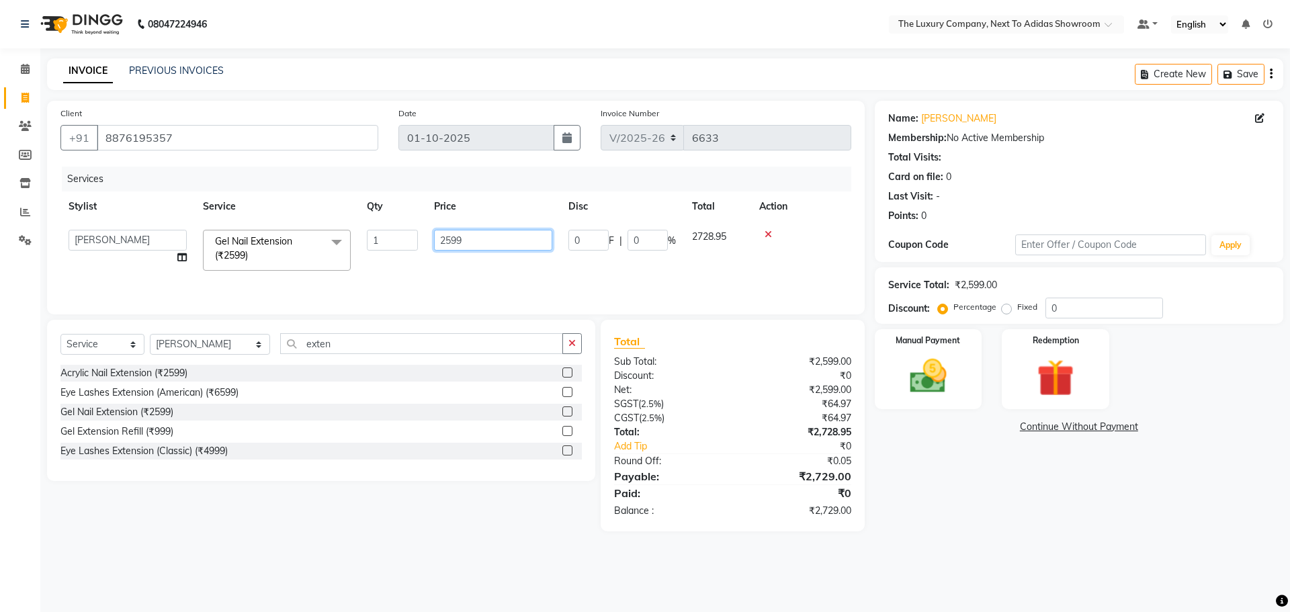
drag, startPoint x: 355, startPoint y: 254, endPoint x: 301, endPoint y: 263, distance: 54.5
click at [301, 263] on tr "ADMIN ALISHA SUCHIANG AMANDA MARSHIRA ANSAI DAIMARI BALAJIED SINGH NONGRUM BAPP…" at bounding box center [455, 250] width 791 height 57
type input "1599"
click at [1056, 520] on div "Name: Olivia Membership: No Active Membership Total Visits: Card on file: 0 Las…" at bounding box center [1084, 316] width 419 height 431
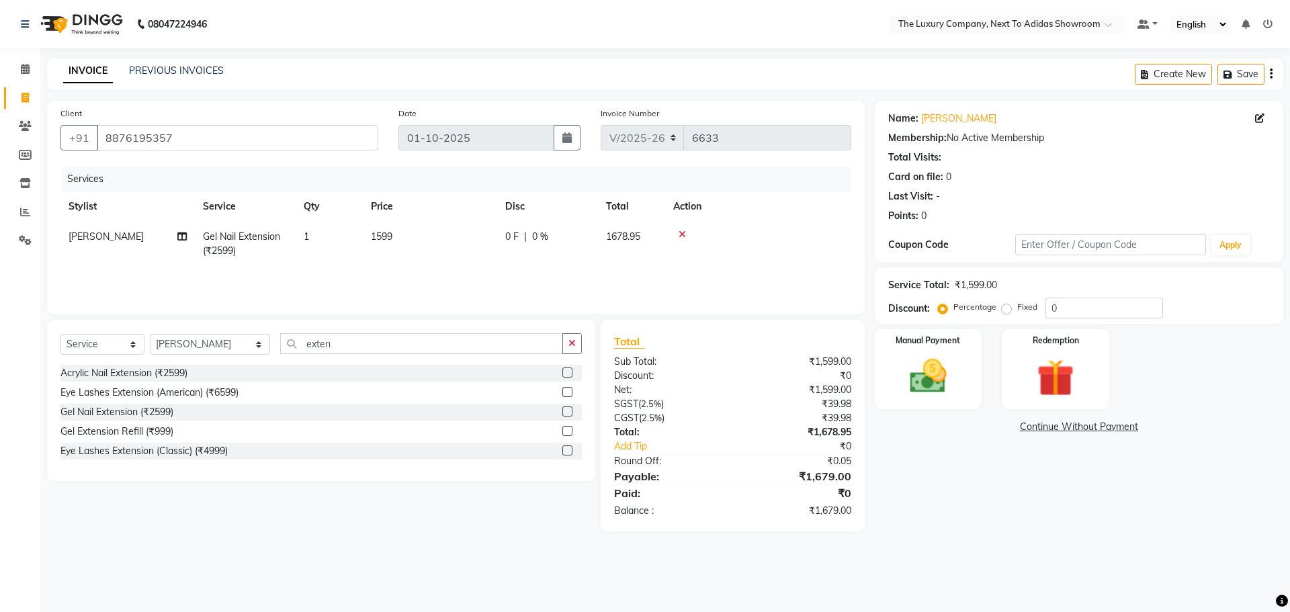
drag, startPoint x: 1031, startPoint y: 493, endPoint x: 1017, endPoint y: 497, distance: 14.2
click at [1030, 493] on div "Name: Olivia Membership: No Active Membership Total Visits: Card on file: 0 Las…" at bounding box center [1084, 316] width 419 height 431
drag, startPoint x: 325, startPoint y: 345, endPoint x: 91, endPoint y: 419, distance: 244.6
click at [110, 412] on div "Select Service Product Membership Package Voucher Prepaid Gift Card Select Styl…" at bounding box center [321, 400] width 548 height 161
click at [438, 244] on td "1599" at bounding box center [430, 244] width 134 height 44
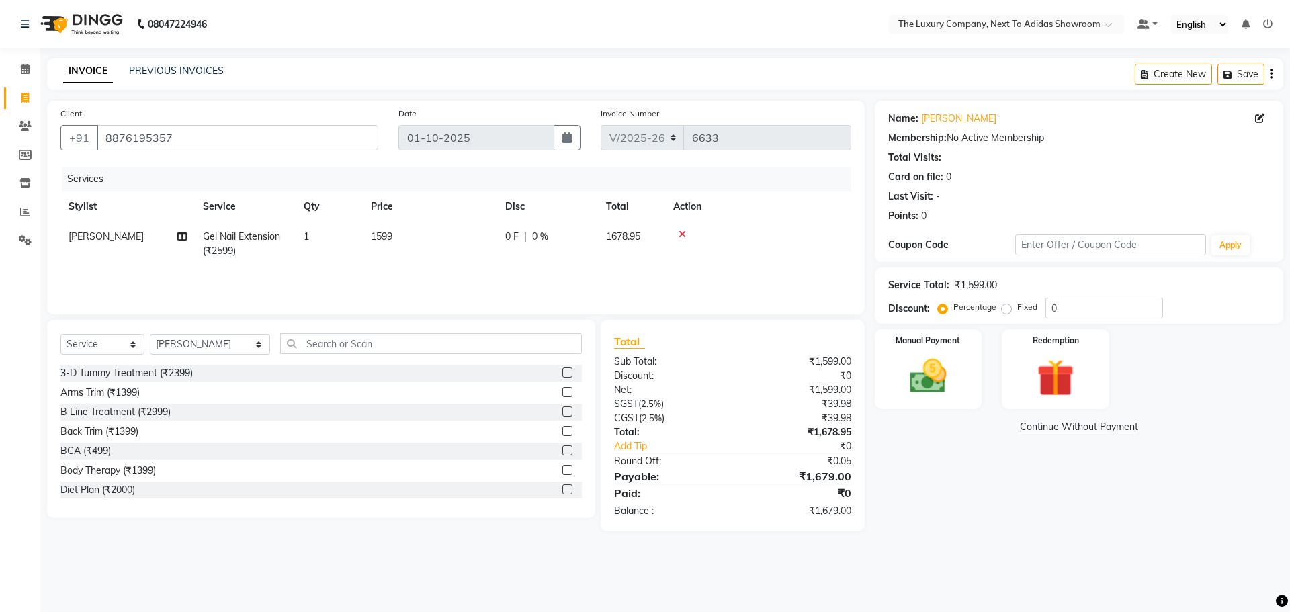
select select "53676"
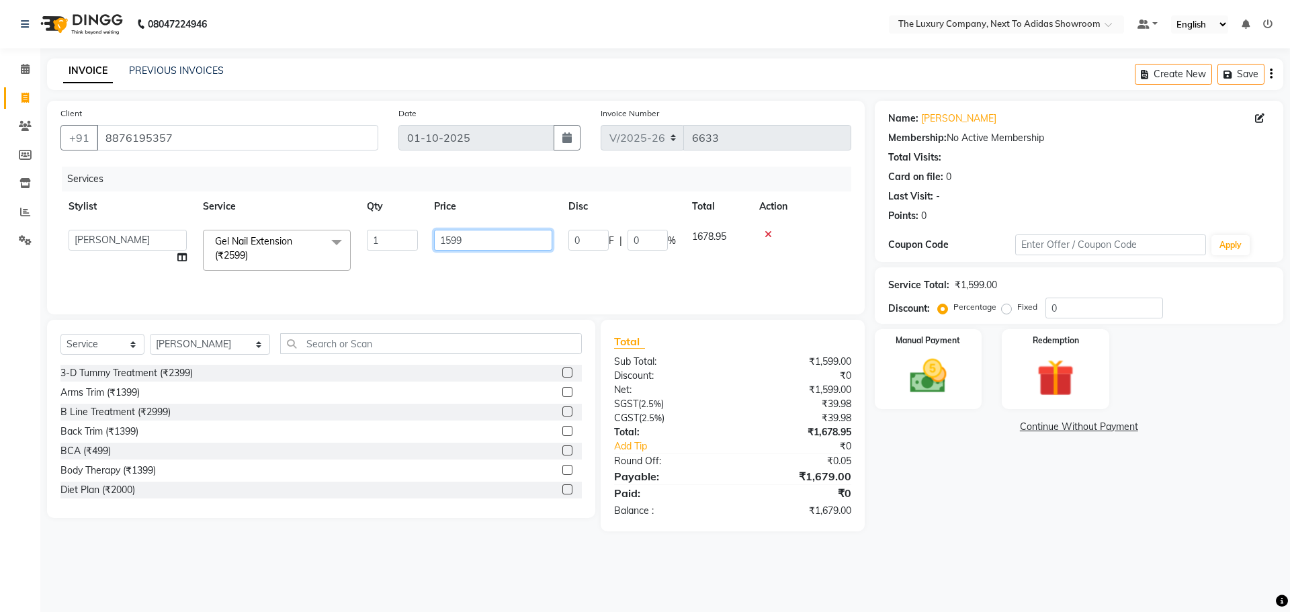
drag, startPoint x: 501, startPoint y: 233, endPoint x: 215, endPoint y: 269, distance: 288.6
click at [233, 274] on tr "ADMIN ALISHA SUCHIANG AMANDA MARSHIRA ANSAI DAIMARI BALAJIED SINGH NONGRUM BAPP…" at bounding box center [455, 250] width 791 height 57
type input "3000"
click at [972, 489] on div "Name: Olivia Membership: No Active Membership Total Visits: Card on file: 0 Las…" at bounding box center [1084, 316] width 419 height 431
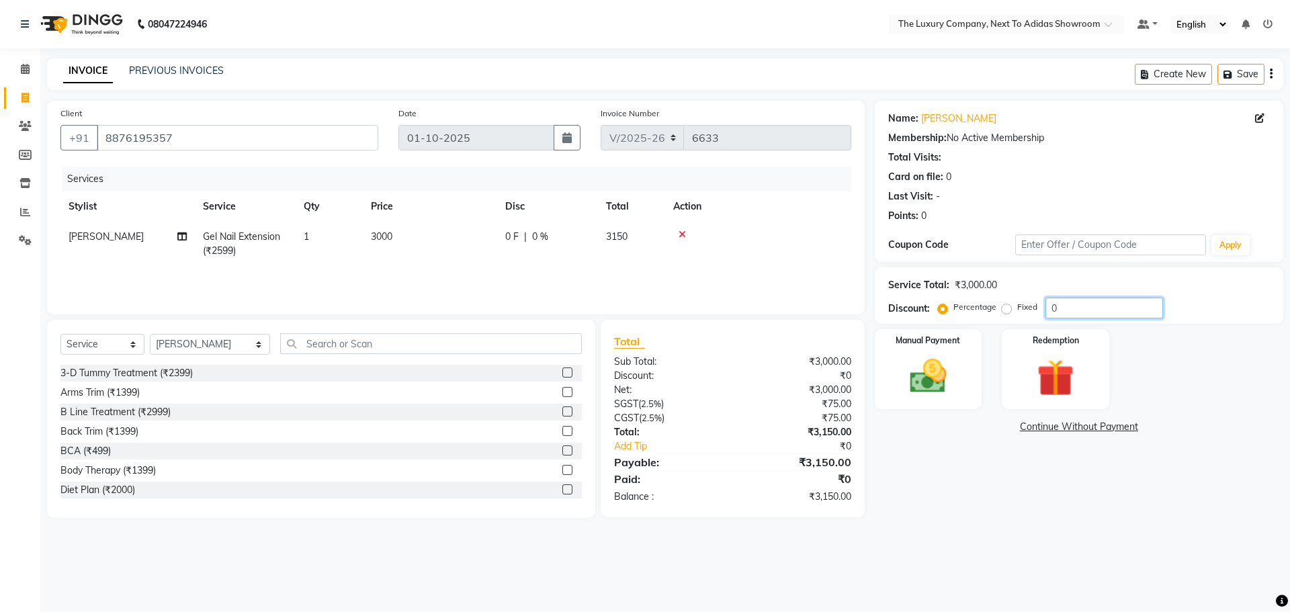
click at [1057, 302] on input "0" at bounding box center [1105, 308] width 118 height 21
click at [1057, 301] on input "0" at bounding box center [1105, 308] width 118 height 21
type input "3"
click at [454, 248] on td "3000" at bounding box center [430, 244] width 134 height 44
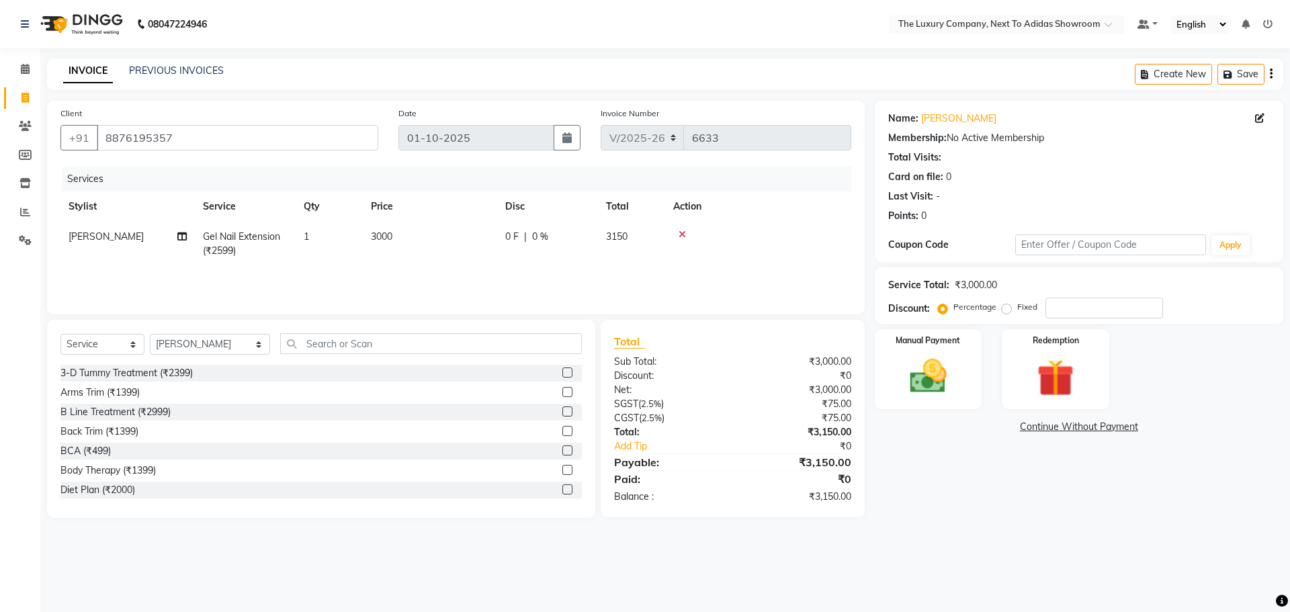
select select "53676"
drag, startPoint x: 471, startPoint y: 240, endPoint x: 274, endPoint y: 294, distance: 204.9
click at [275, 294] on div "Services Stylist Service Qty Price Disc Total Action ADMIN ALISHA SUCHIANG AMAN…" at bounding box center [455, 234] width 791 height 134
type input "2599"
click at [1071, 507] on div "Name: Olivia Membership: No Active Membership Total Visits: Card on file: 0 Las…" at bounding box center [1084, 309] width 419 height 417
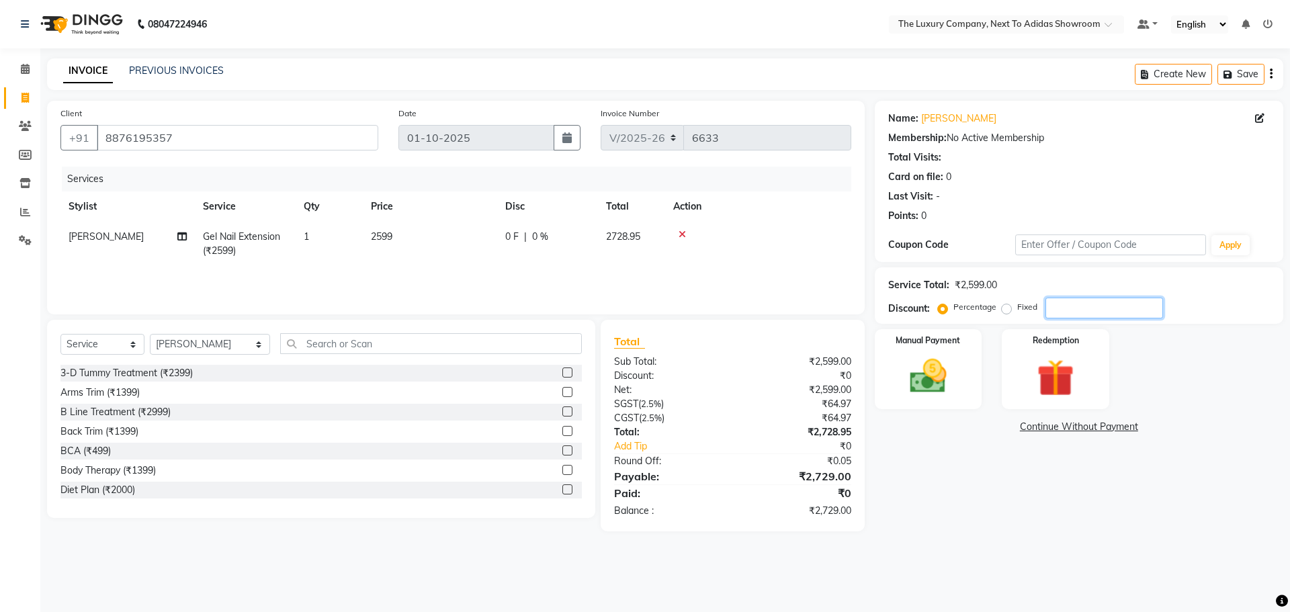
click at [1050, 306] on input "number" at bounding box center [1105, 308] width 118 height 21
type input "30"
drag, startPoint x: 1005, startPoint y: 323, endPoint x: 997, endPoint y: 328, distance: 9.9
click at [999, 327] on div "Name: Olivia Membership: No Active Membership Total Visits: Card on file: 0 Las…" at bounding box center [1084, 316] width 419 height 431
click at [1017, 310] on label "Fixed" at bounding box center [1027, 307] width 20 height 12
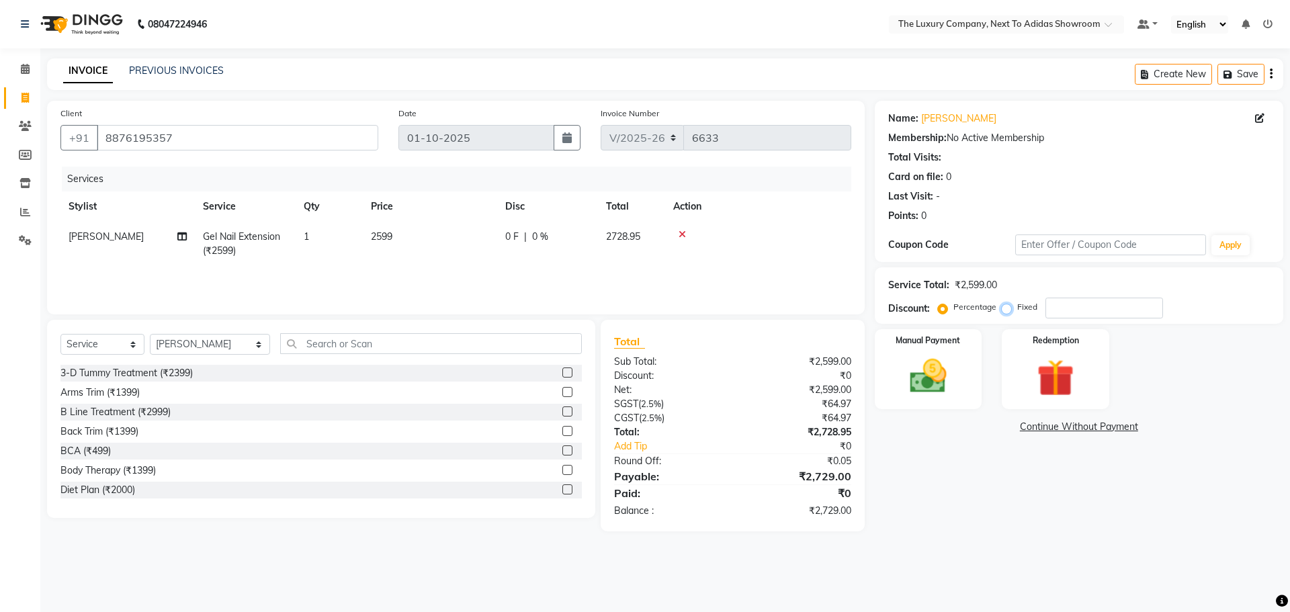
click at [1009, 310] on input "Fixed" at bounding box center [1009, 306] width 9 height 9
radio input "true"
click at [1066, 305] on input "number" at bounding box center [1105, 308] width 118 height 21
type input "840"
click at [914, 361] on img at bounding box center [928, 376] width 63 height 44
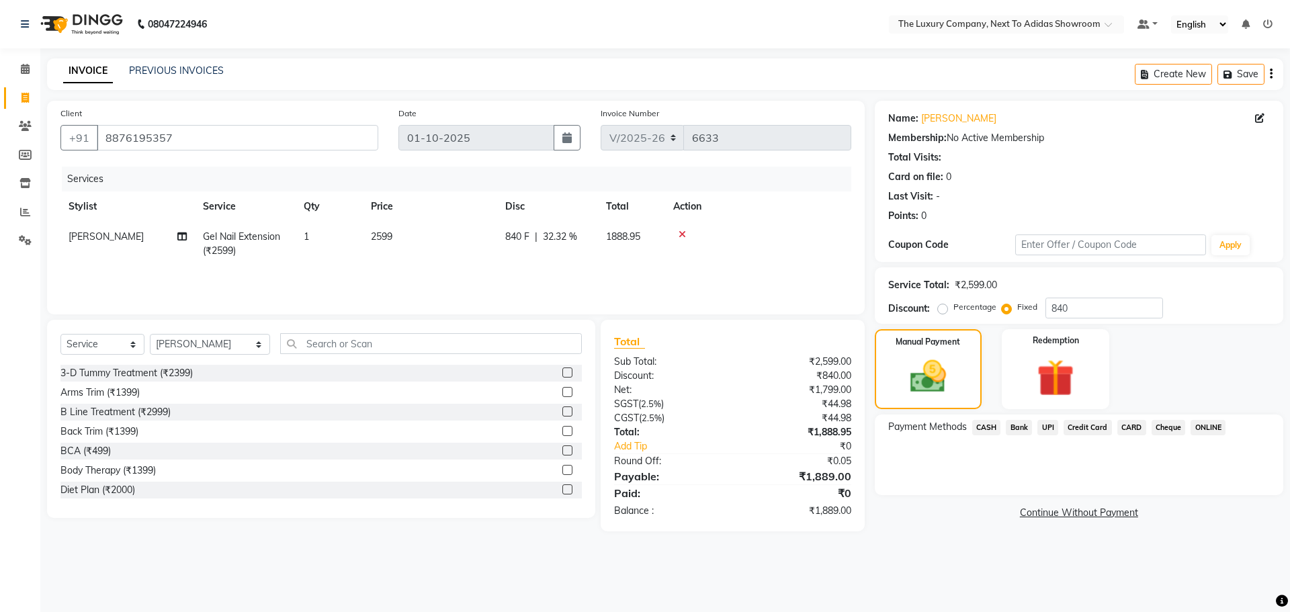
click at [1045, 427] on span "UPI" at bounding box center [1048, 427] width 21 height 15
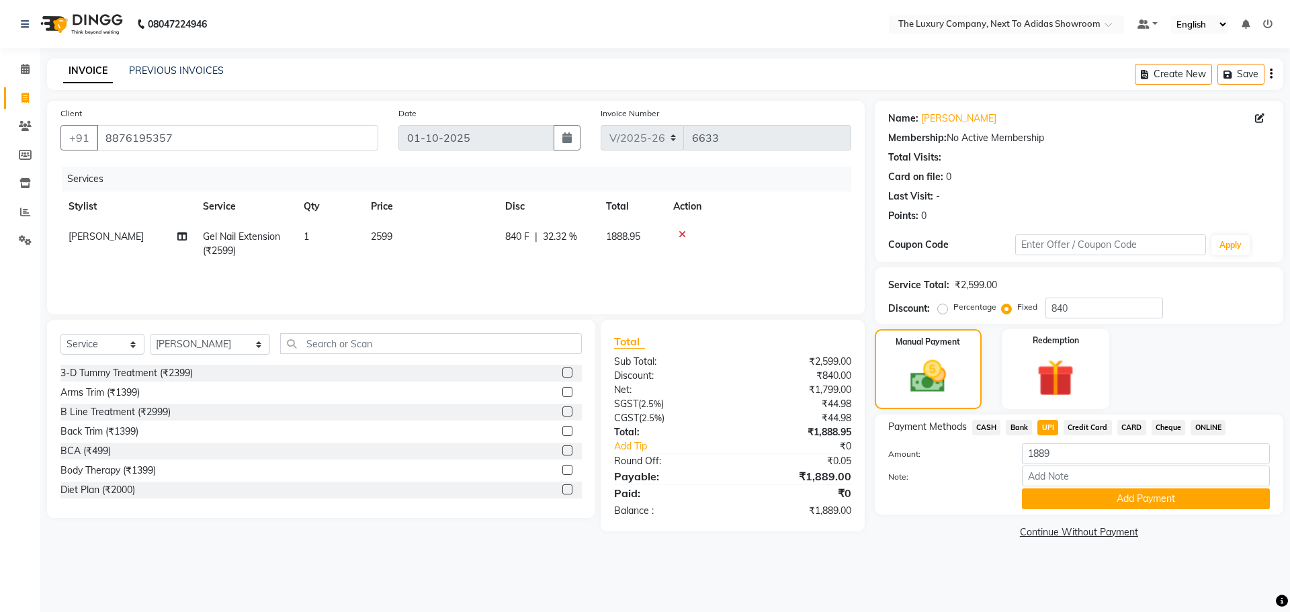
click at [1054, 497] on button "Add Payment" at bounding box center [1146, 499] width 248 height 21
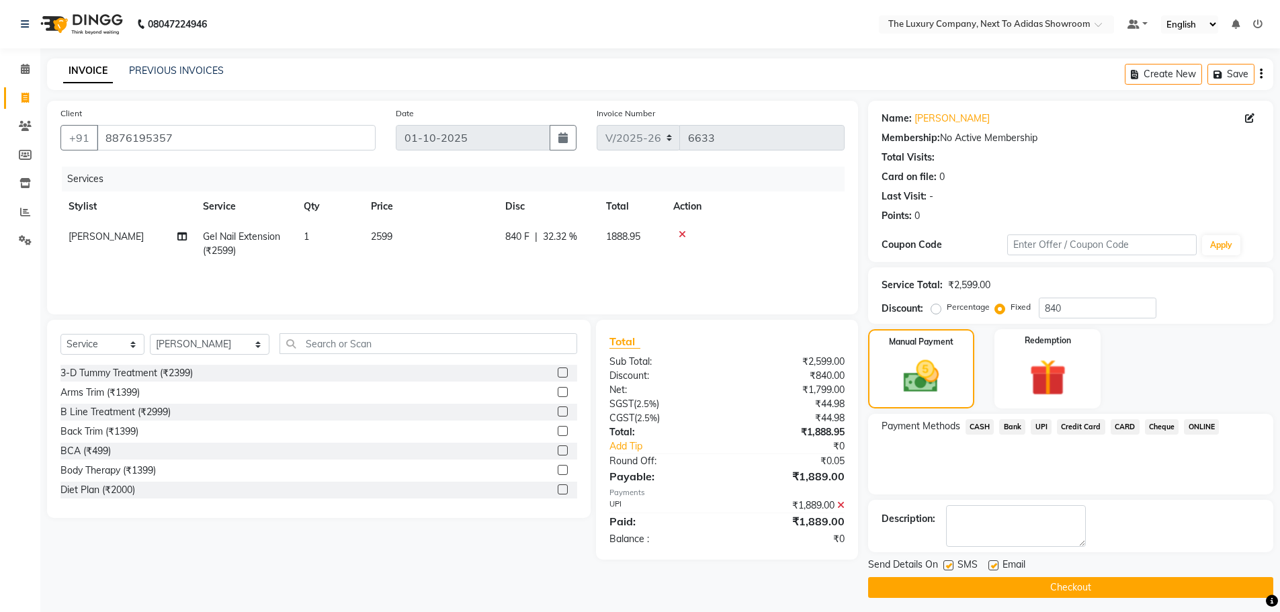
click at [1049, 595] on button "Checkout" at bounding box center [1070, 587] width 405 height 21
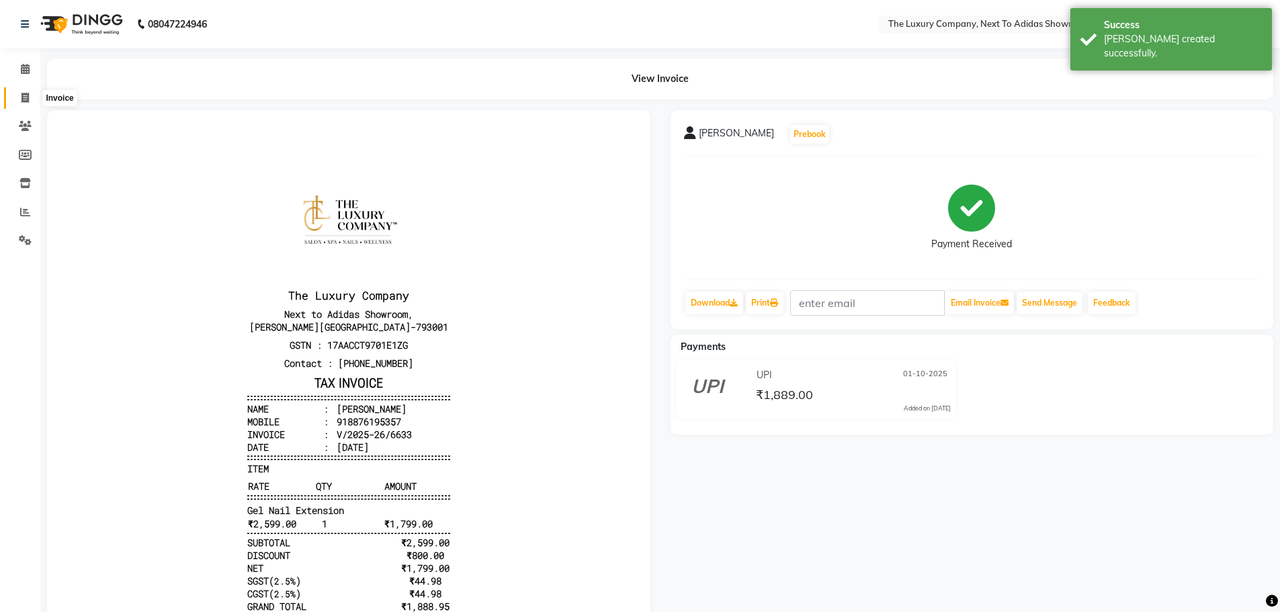
click at [27, 98] on icon at bounding box center [25, 98] width 7 height 10
select select "service"
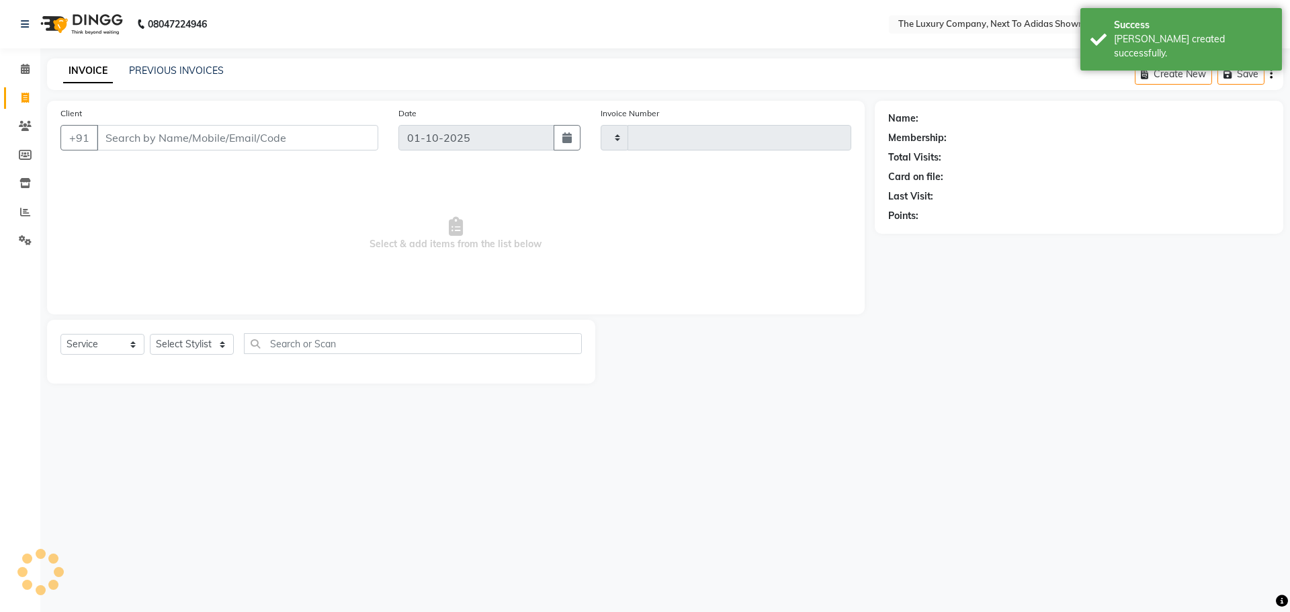
type input "6634"
select select "6828"
drag, startPoint x: 186, startPoint y: 142, endPoint x: 180, endPoint y: 123, distance: 19.8
click at [183, 136] on input "Client" at bounding box center [238, 138] width 282 height 26
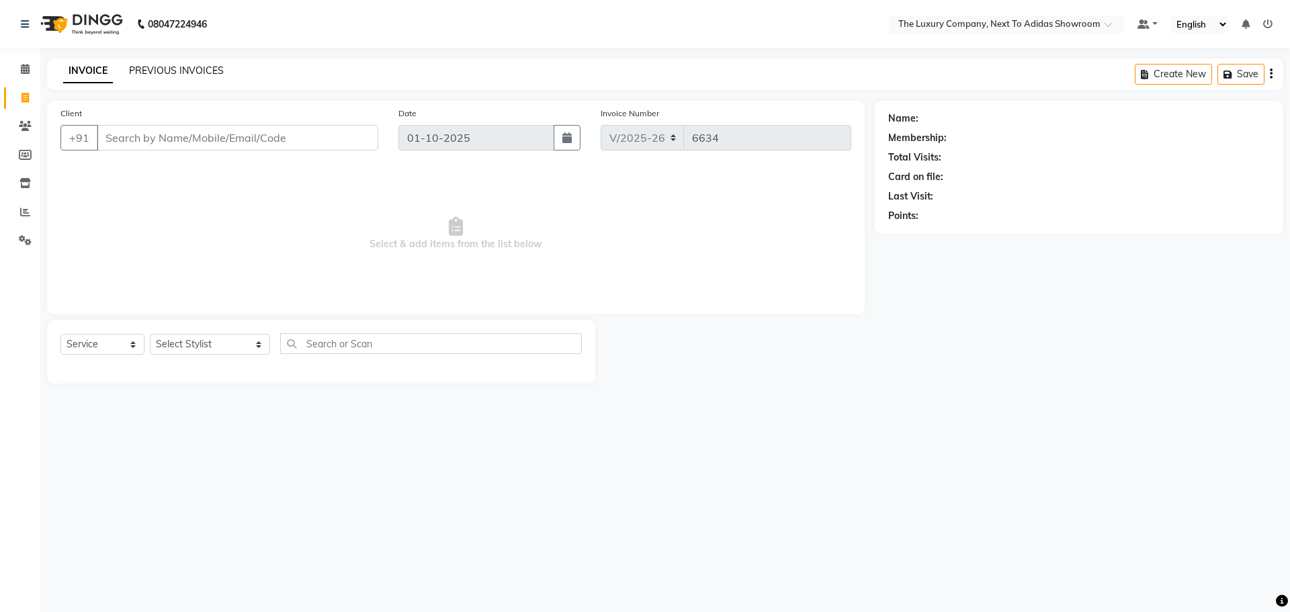
click at [162, 63] on div "INVOICE PREVIOUS INVOICES Create New Save" at bounding box center [665, 74] width 1237 height 32
click at [172, 68] on link "PREVIOUS INVOICES" at bounding box center [176, 71] width 95 height 12
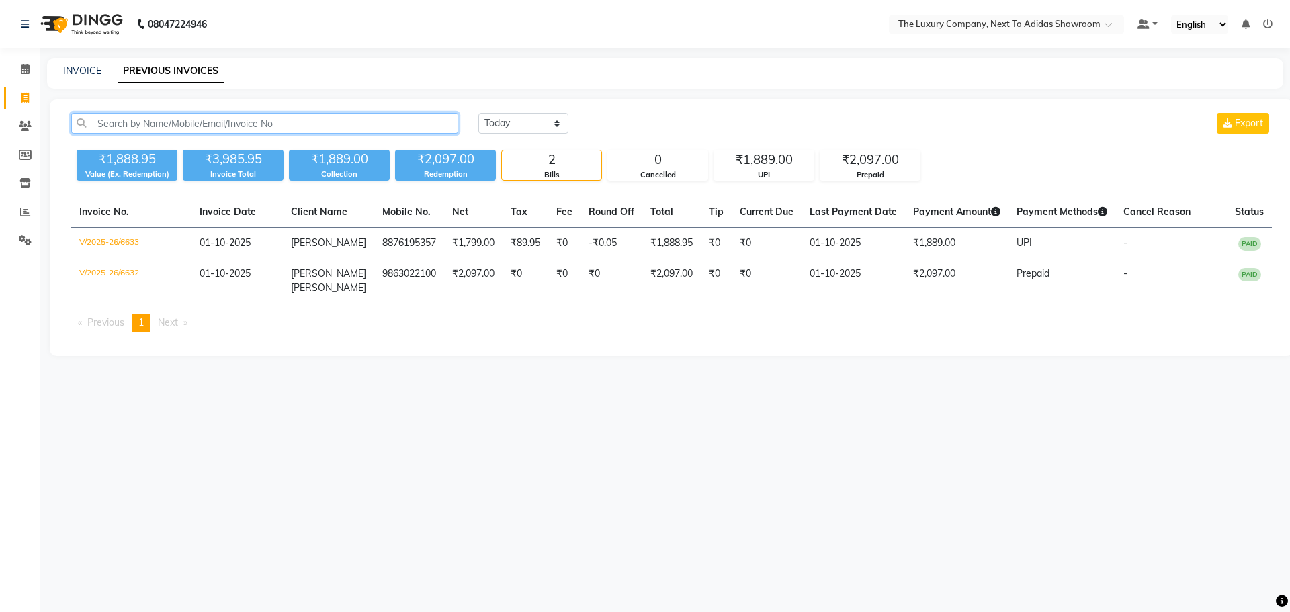
click at [167, 125] on input "text" at bounding box center [264, 123] width 387 height 21
click at [81, 64] on div "INVOICE" at bounding box center [82, 71] width 38 height 14
click at [83, 69] on link "INVOICE" at bounding box center [82, 71] width 38 height 12
select select "service"
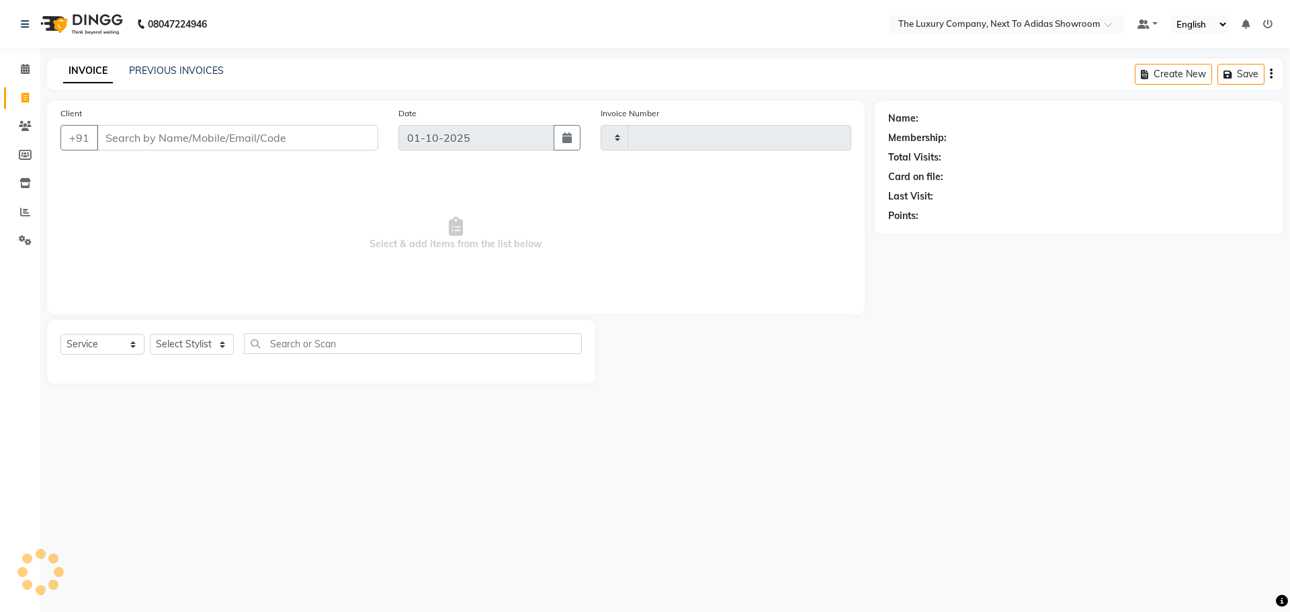
type input "6634"
select select "6828"
click at [128, 136] on input "Client" at bounding box center [238, 138] width 282 height 26
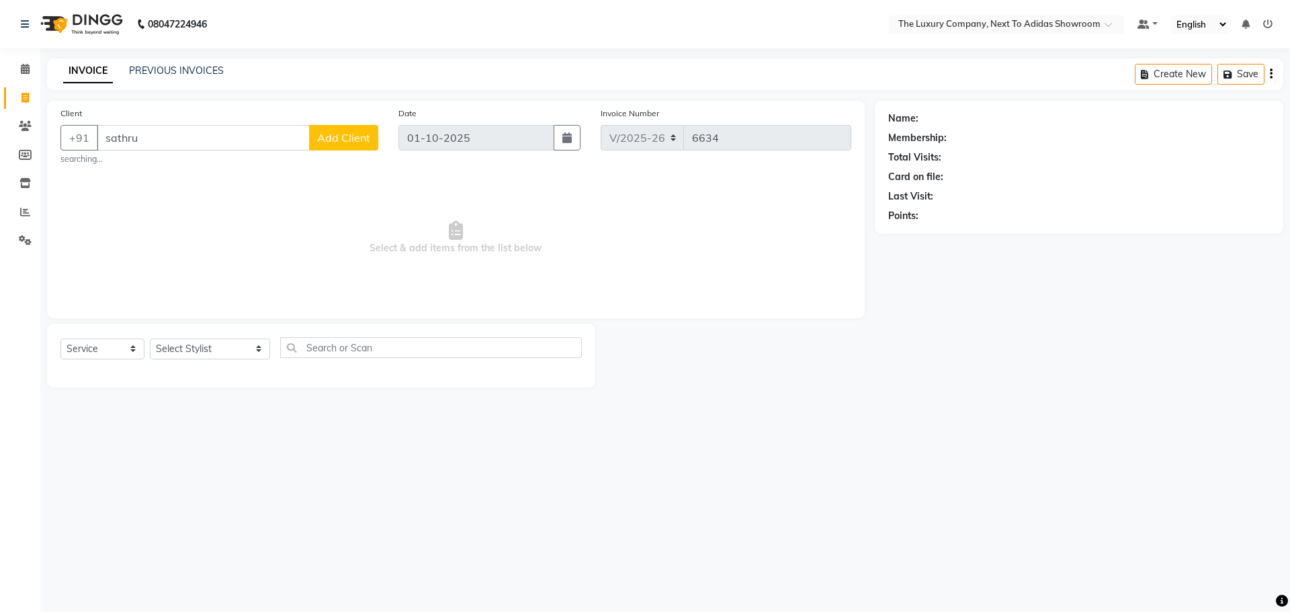
type input "sathrup"
drag, startPoint x: 146, startPoint y: 138, endPoint x: 50, endPoint y: 161, distance: 98.6
click at [50, 161] on div "Client +91 sathrup Add Client Date 01-10-2025 Invoice Number V/2025 V/2025-26 6…" at bounding box center [456, 208] width 818 height 214
click at [218, 136] on input "Client" at bounding box center [238, 138] width 282 height 26
click at [212, 169] on ngb-highlight "9774043292" at bounding box center [235, 168] width 67 height 13
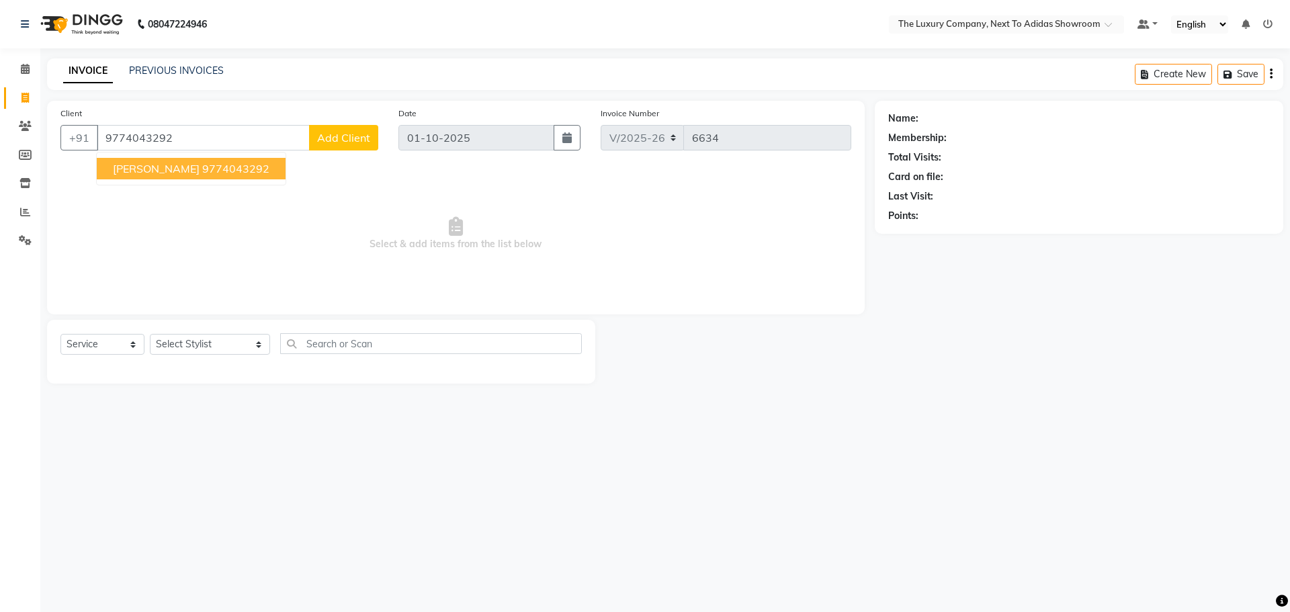
type input "9774043292"
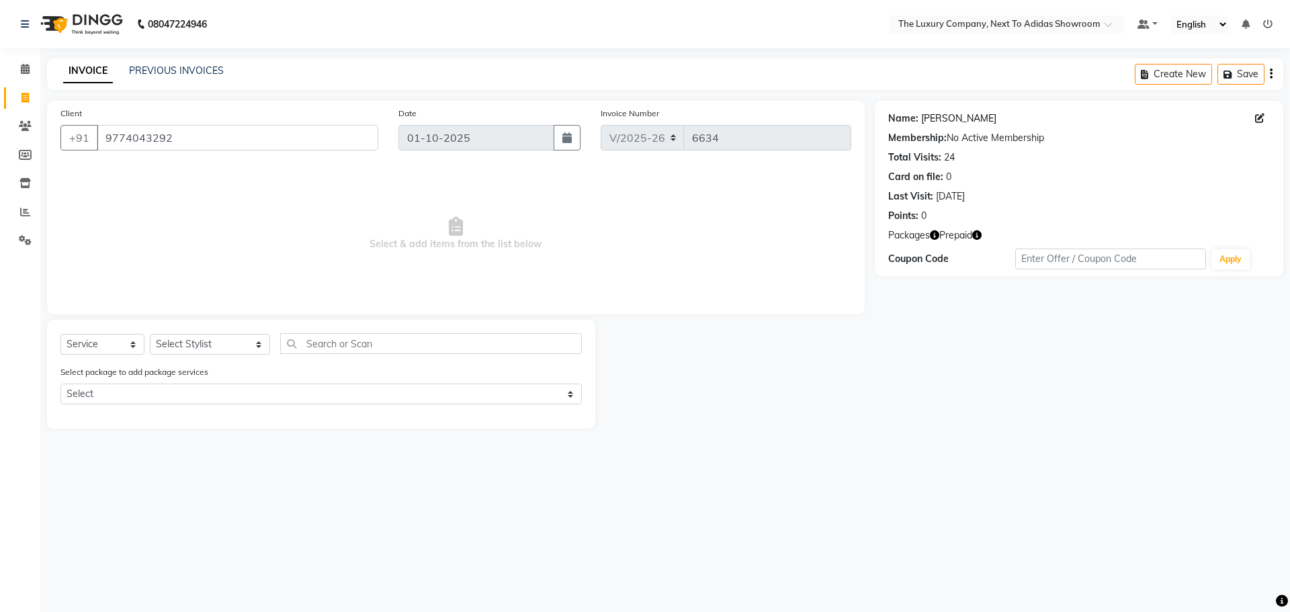
click at [931, 122] on link "Soma Paul" at bounding box center [958, 119] width 75 height 14
drag, startPoint x: 198, startPoint y: 118, endPoint x: 179, endPoint y: 135, distance: 25.7
click at [184, 130] on div "Client +91 9774043292" at bounding box center [219, 133] width 338 height 55
drag, startPoint x: 179, startPoint y: 135, endPoint x: 0, endPoint y: 158, distance: 180.2
click at [0, 158] on app-home "08047224946 Select Location × The Luxury Company, Next To Adidas Showroom Defau…" at bounding box center [645, 224] width 1290 height 449
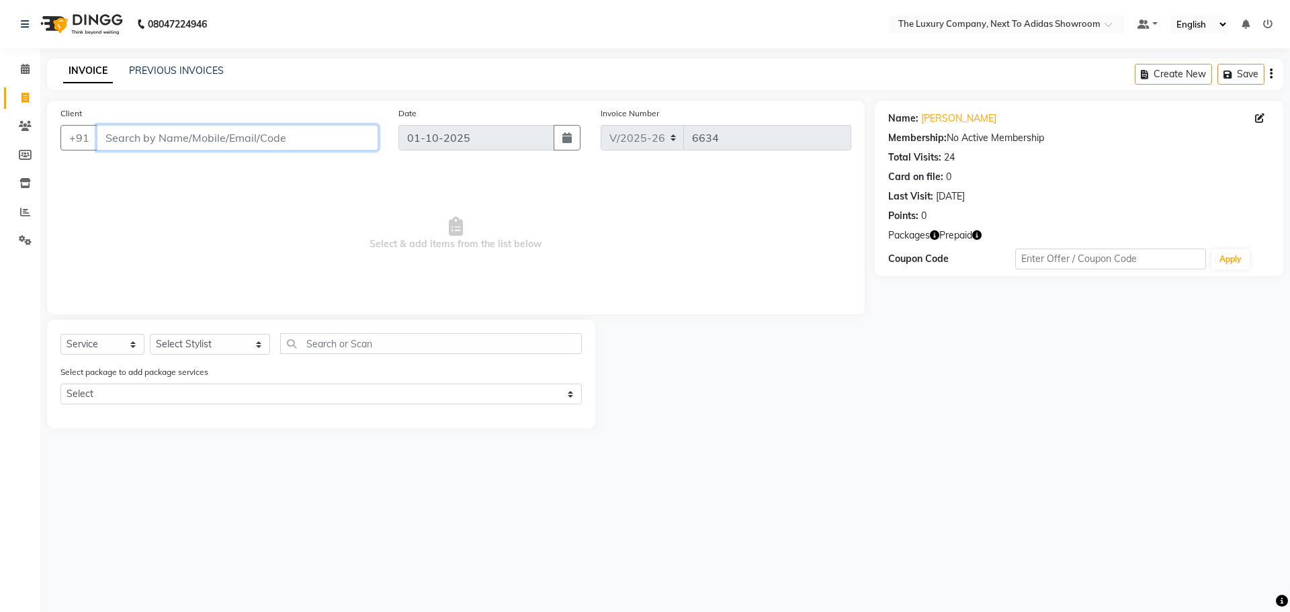
click at [200, 141] on input "Client" at bounding box center [238, 138] width 282 height 26
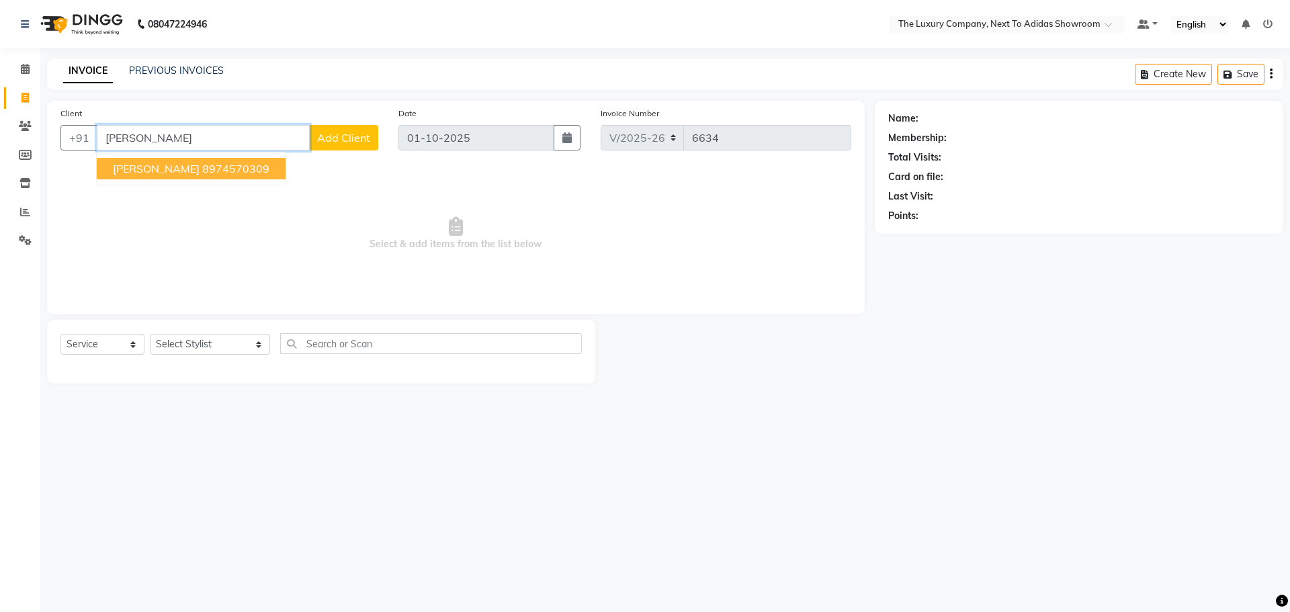
click at [174, 165] on span "Connie Nongkynrih" at bounding box center [156, 168] width 87 height 13
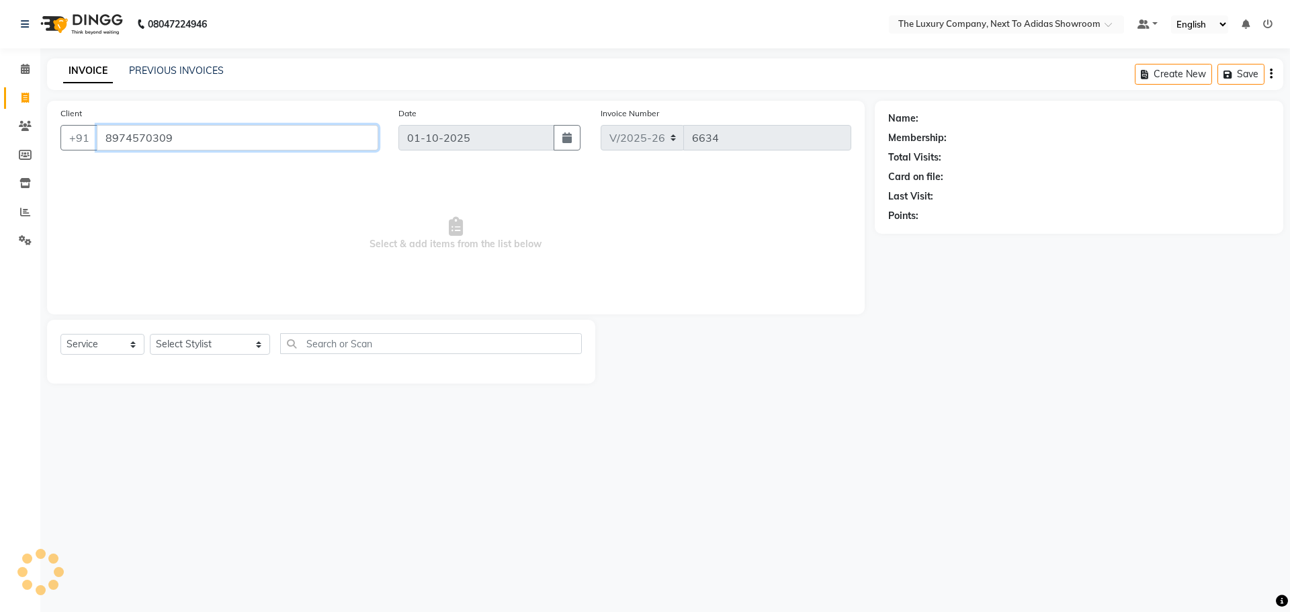
type input "8974570309"
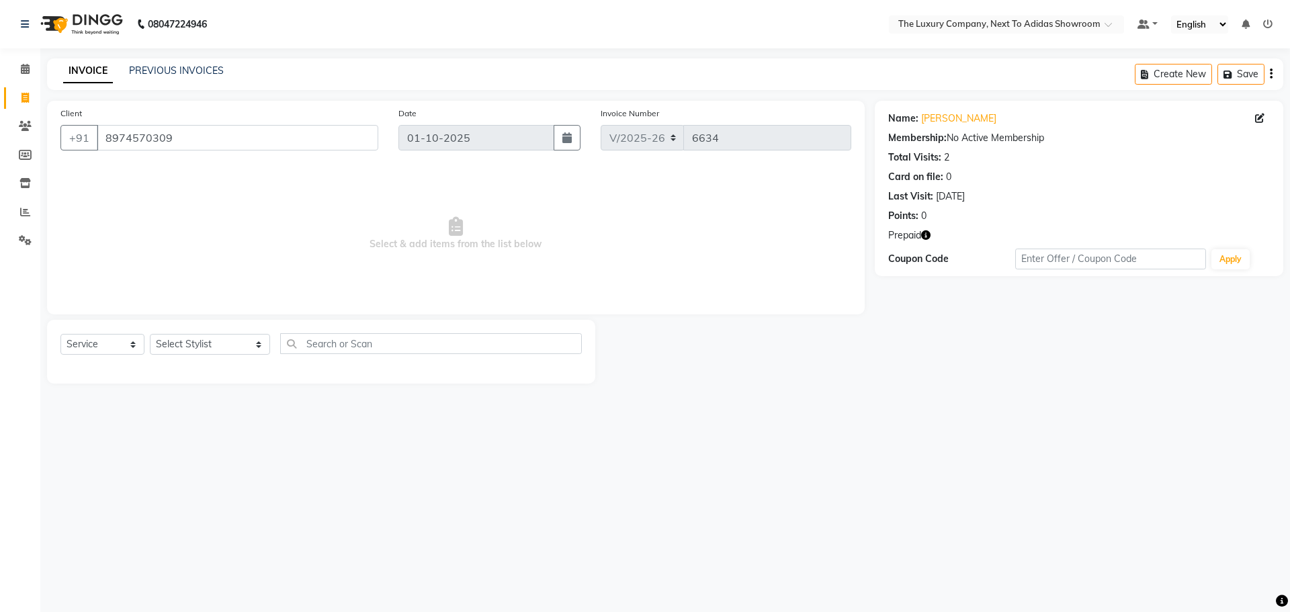
click at [925, 237] on icon "button" at bounding box center [925, 235] width 9 height 9
click at [171, 349] on select "Select Stylist ADMIN ALISHA SUCHIANG AMANDA MARSHIRA ANSAI DAIMARI BALAJIED SIN…" at bounding box center [210, 344] width 120 height 21
select select "53683"
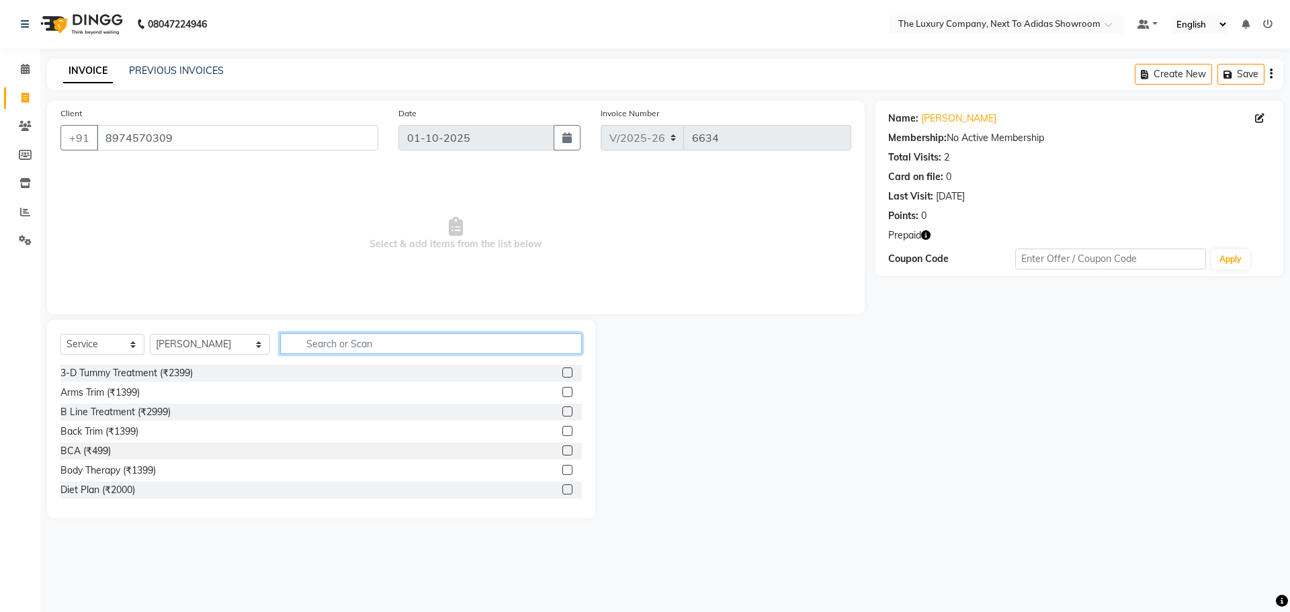
click at [397, 344] on input "text" at bounding box center [431, 343] width 302 height 21
type input "n"
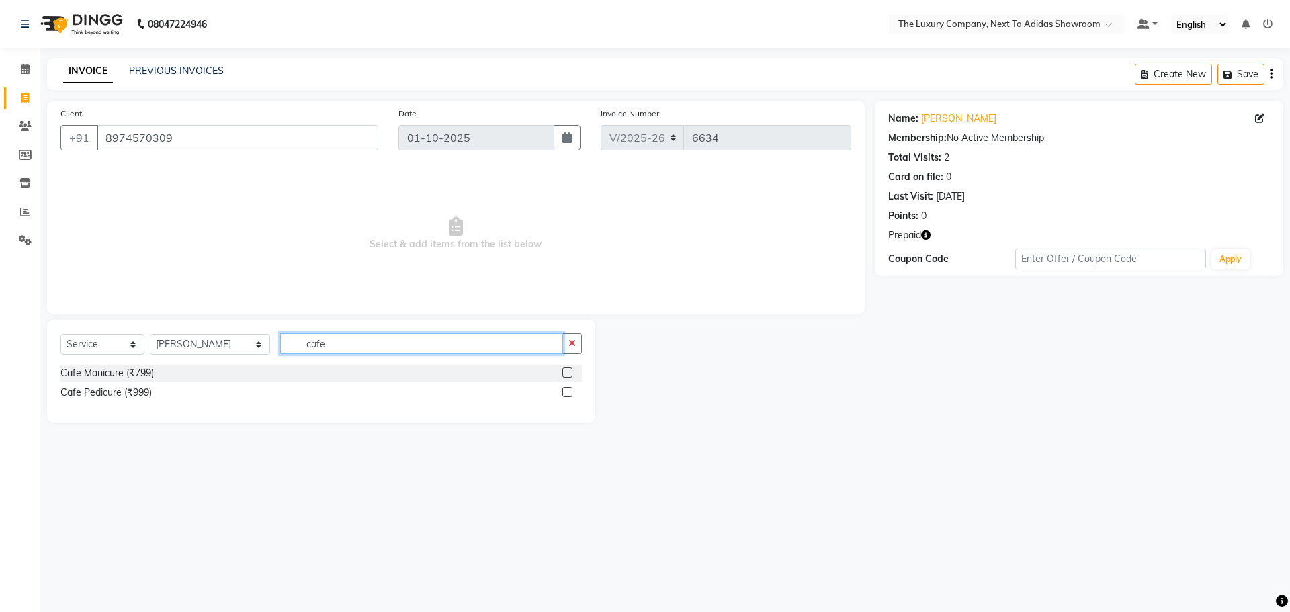
type input "cafe"
click at [570, 390] on label at bounding box center [568, 392] width 10 height 10
click at [570, 390] on input "checkbox" at bounding box center [567, 392] width 9 height 9
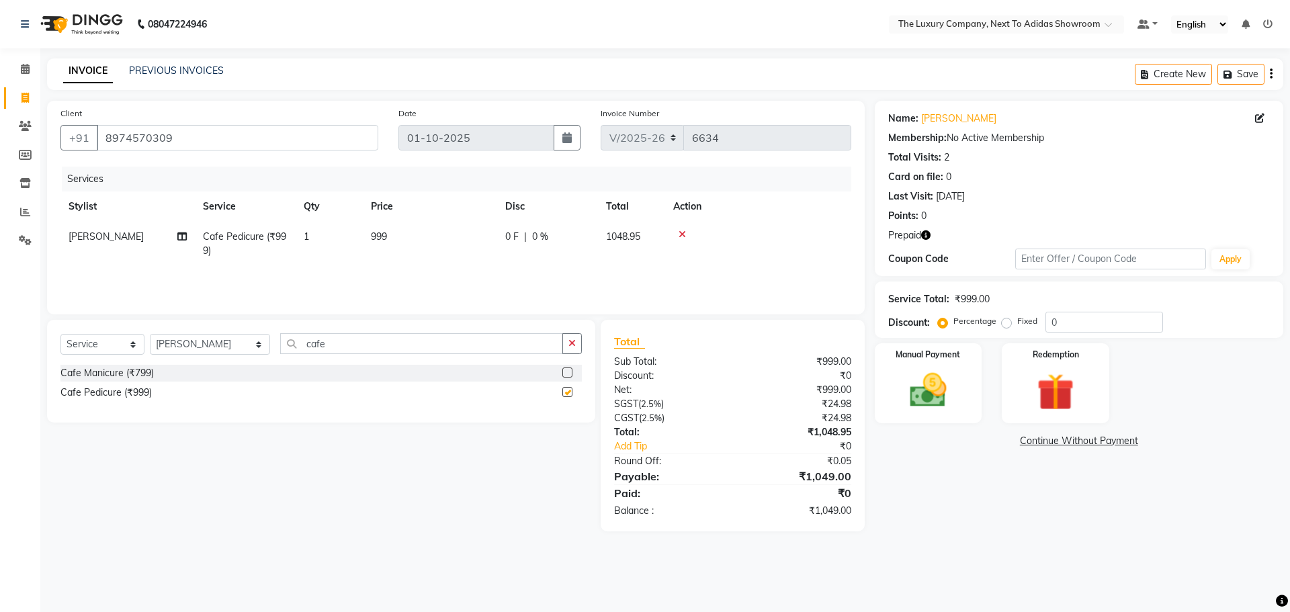
checkbox input "false"
click at [222, 343] on select "Select Stylist ADMIN ALISHA SUCHIANG AMANDA MARSHIRA ANSAI DAIMARI BALAJIED SIN…" at bounding box center [210, 344] width 120 height 21
select select "53649"
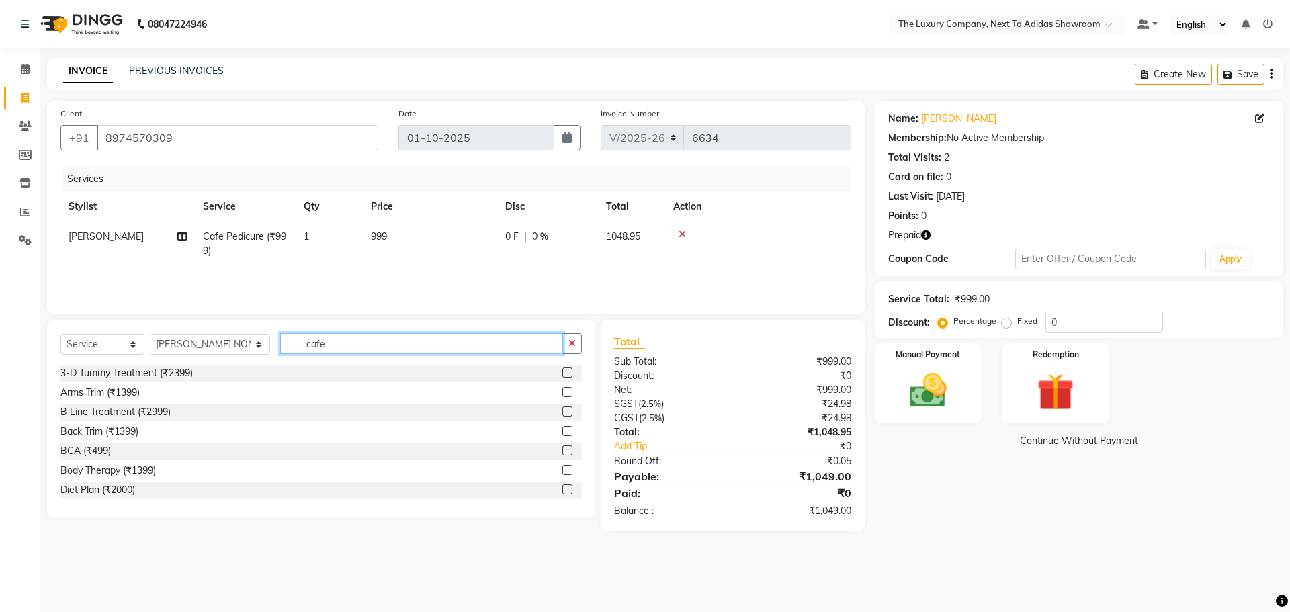
click at [322, 348] on input "cafe" at bounding box center [421, 343] width 283 height 21
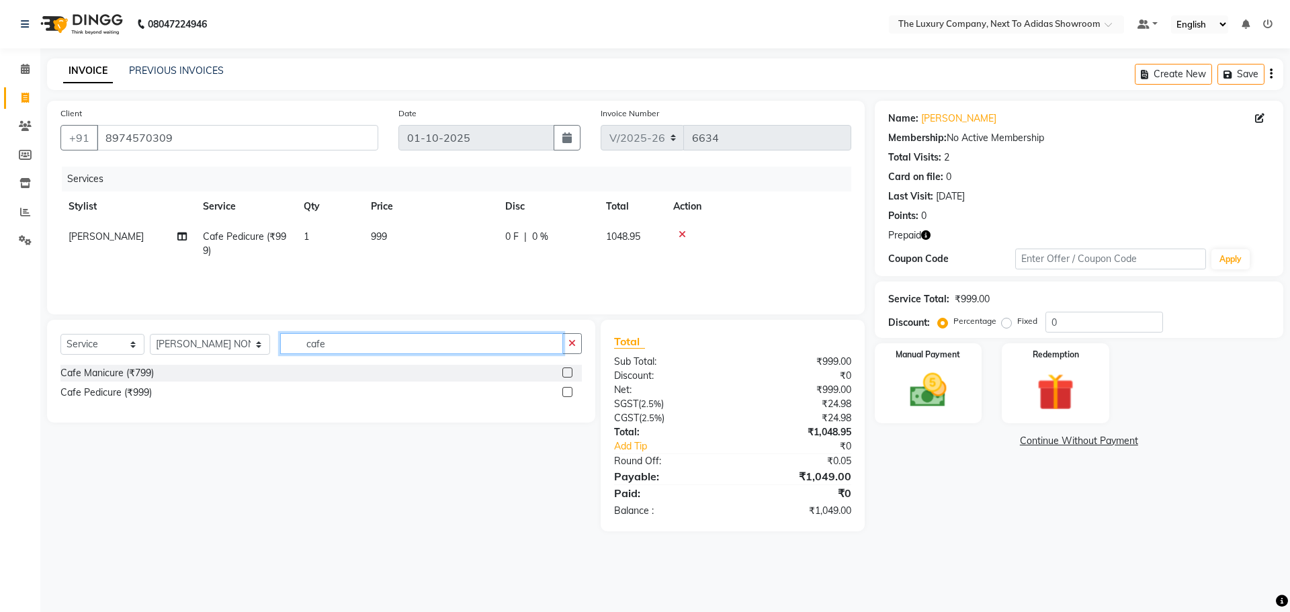
type input "cafe"
drag, startPoint x: 567, startPoint y: 391, endPoint x: 575, endPoint y: 391, distance: 8.7
click at [569, 391] on label at bounding box center [568, 392] width 10 height 10
click at [569, 391] on input "checkbox" at bounding box center [567, 392] width 9 height 9
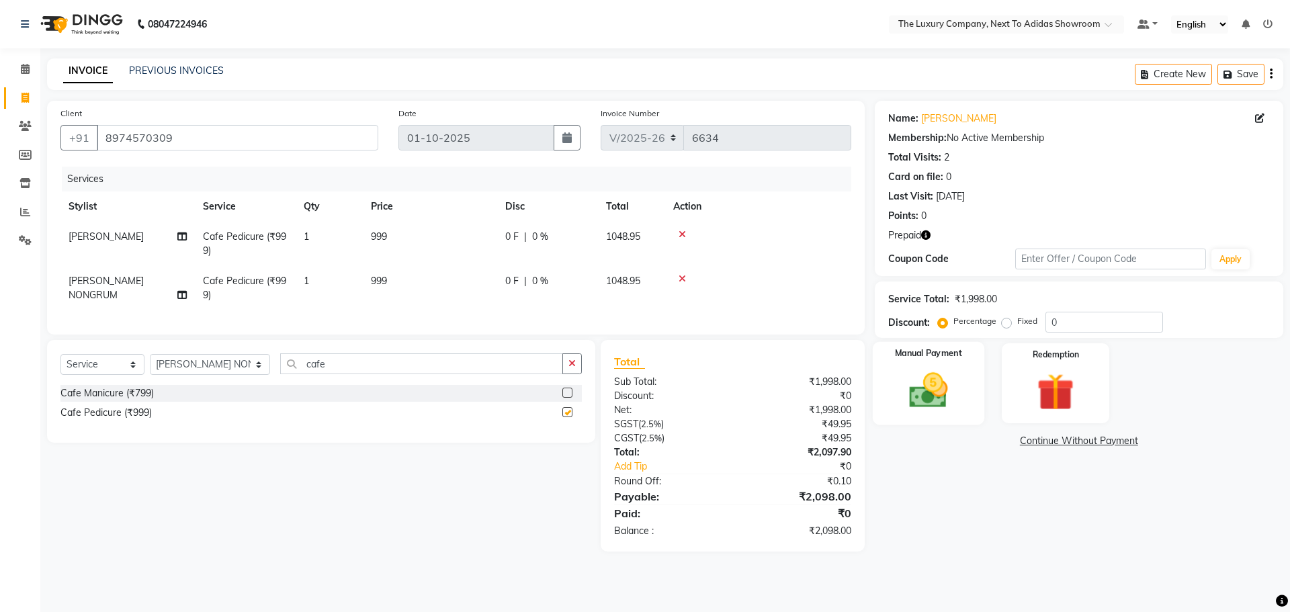
checkbox input "false"
click at [1047, 376] on img at bounding box center [1055, 392] width 63 height 48
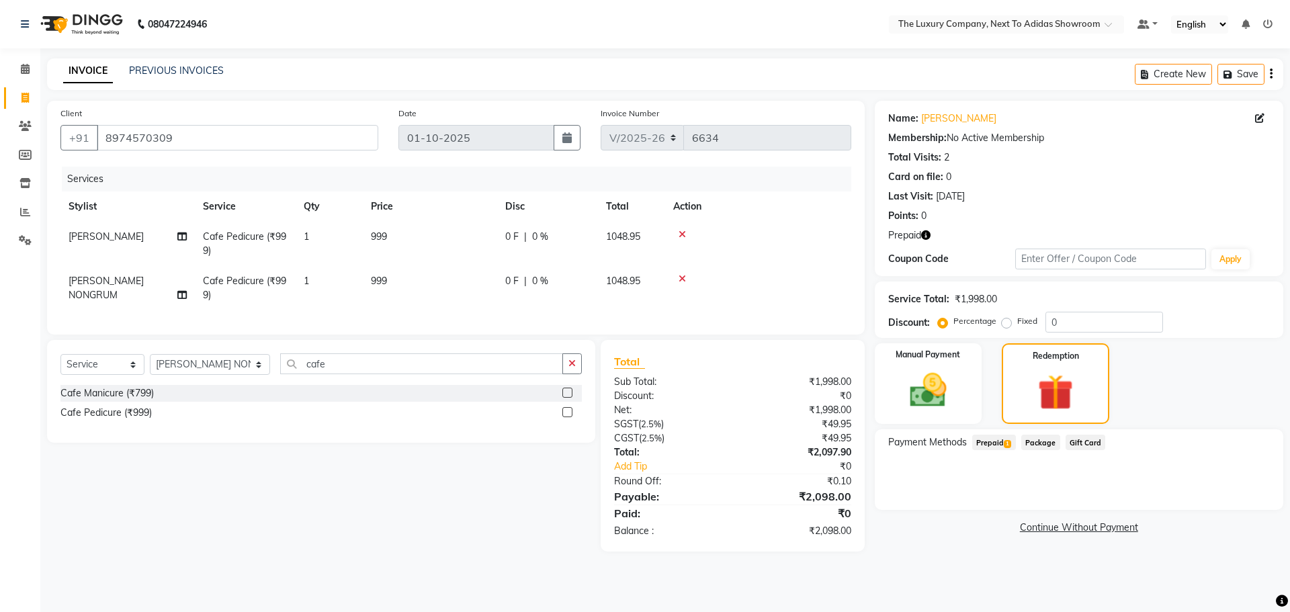
click at [1008, 449] on span "Prepaid 1" at bounding box center [994, 442] width 44 height 15
click at [1239, 493] on button "Add" at bounding box center [1238, 496] width 49 height 23
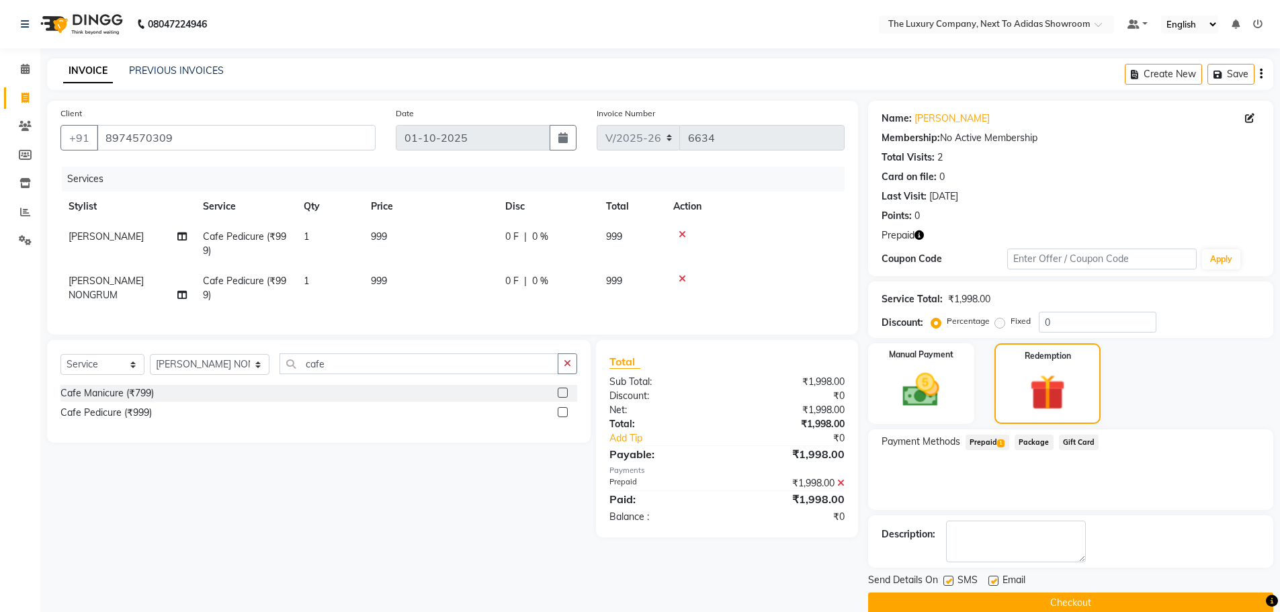
click at [1141, 600] on button "Checkout" at bounding box center [1070, 603] width 405 height 21
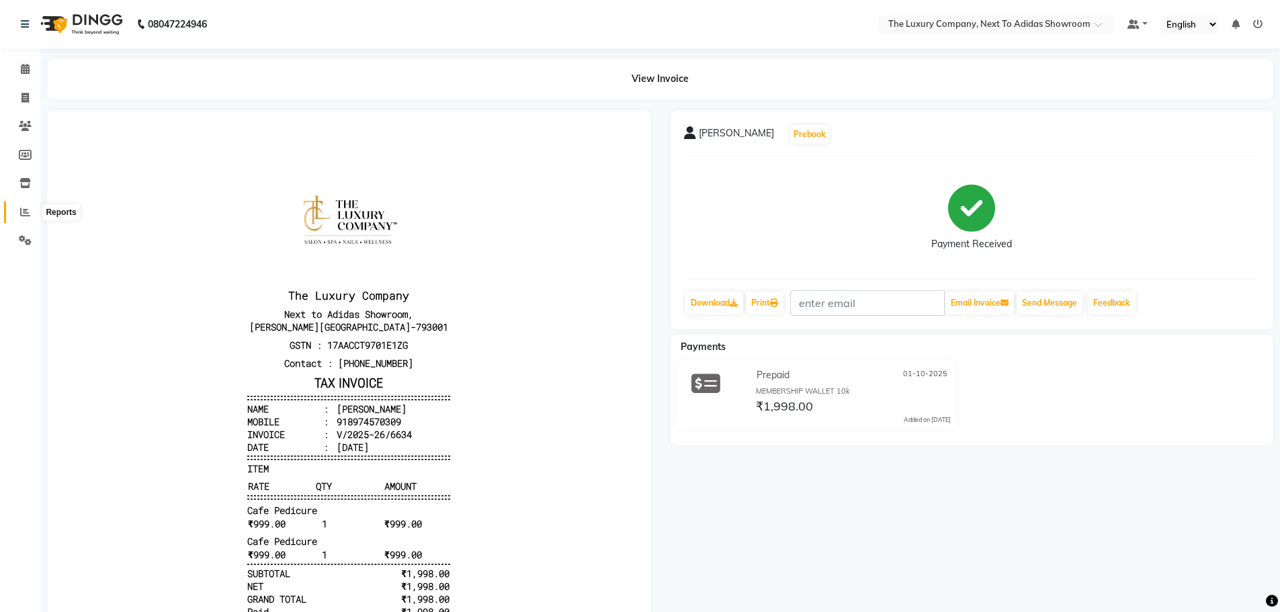
click at [22, 209] on icon at bounding box center [25, 212] width 10 height 10
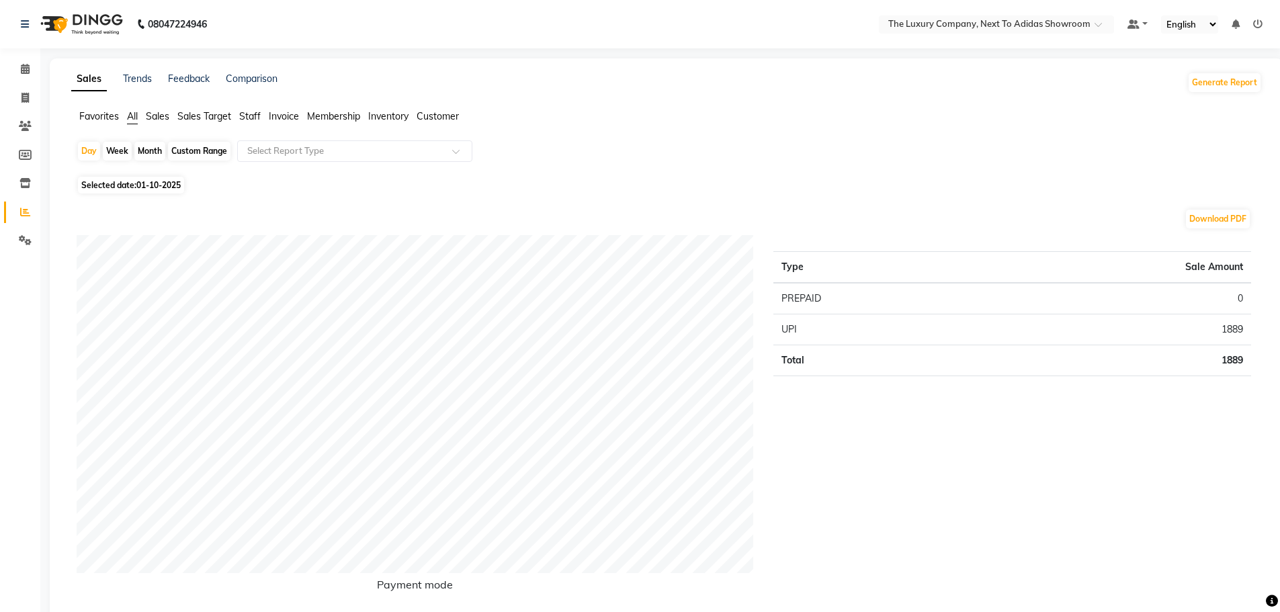
click at [194, 150] on div "Custom Range" at bounding box center [199, 151] width 63 height 19
select select "10"
select select "2025"
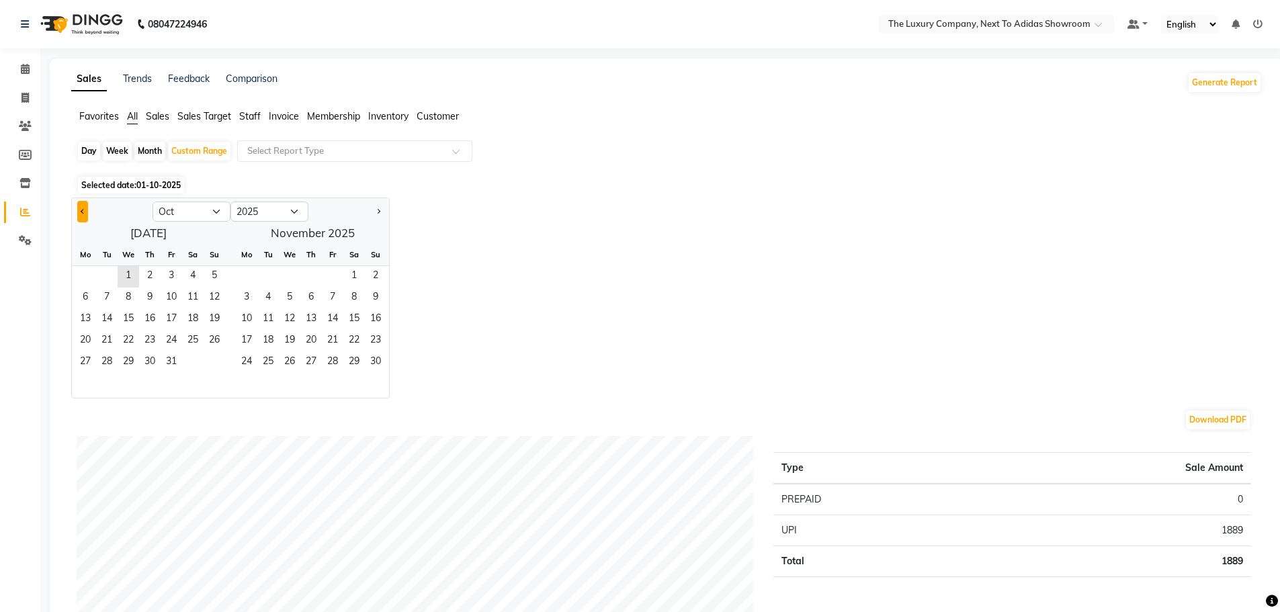
click at [82, 208] on button "Previous month" at bounding box center [82, 212] width 11 height 22
select select "9"
click at [85, 275] on span "1" at bounding box center [86, 277] width 22 height 22
drag, startPoint x: 109, startPoint y: 363, endPoint x: 243, endPoint y: 362, distance: 133.7
click at [110, 362] on span "30" at bounding box center [107, 363] width 22 height 22
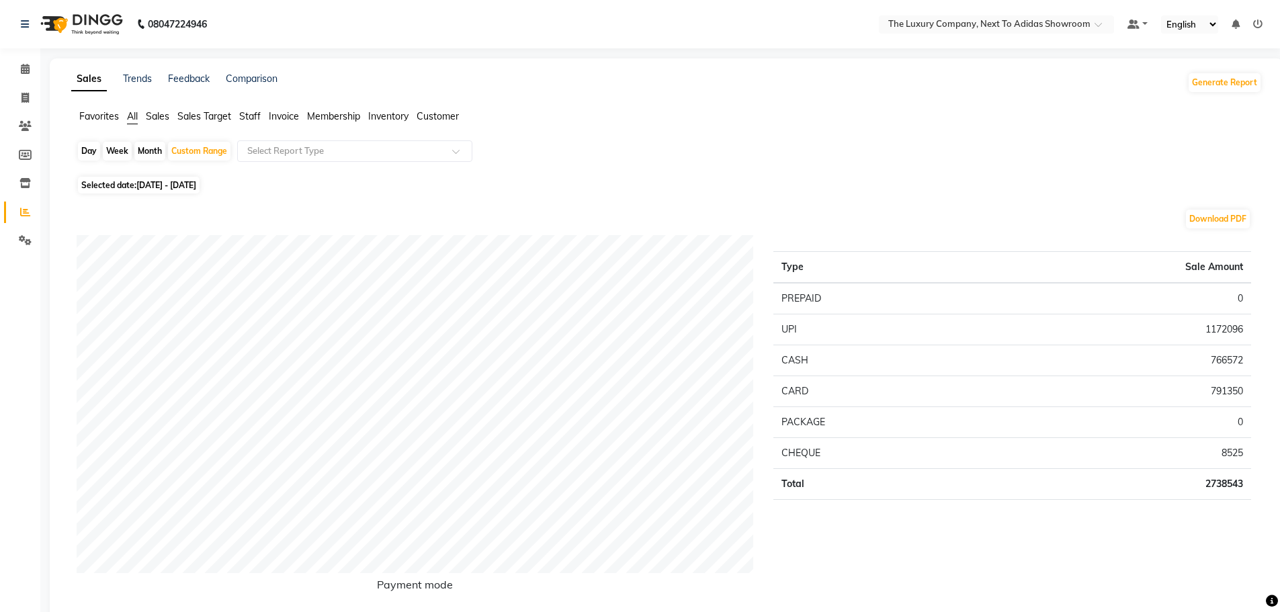
click at [255, 119] on span "Staff" at bounding box center [250, 116] width 22 height 12
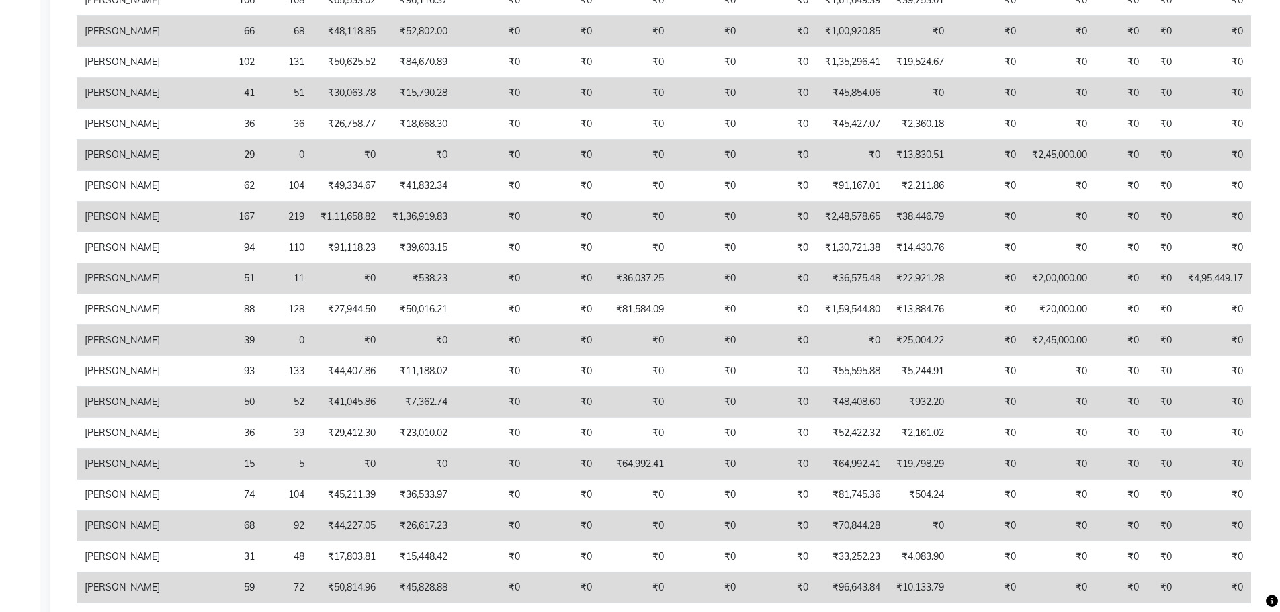
scroll to position [403, 0]
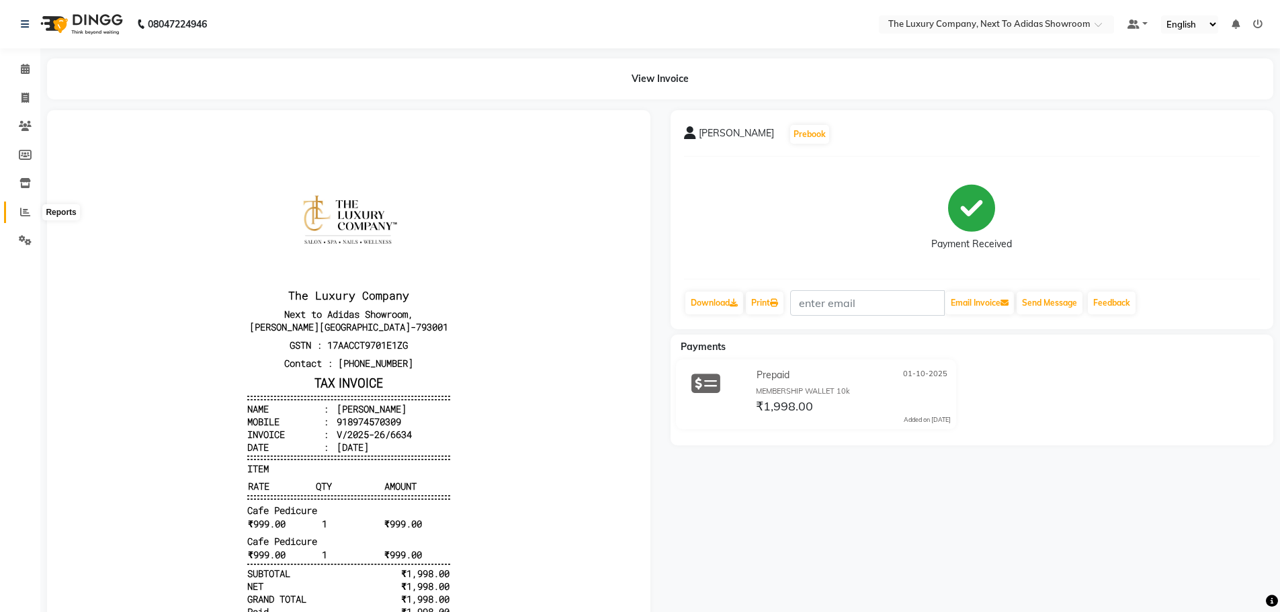
click at [26, 211] on icon at bounding box center [25, 212] width 10 height 10
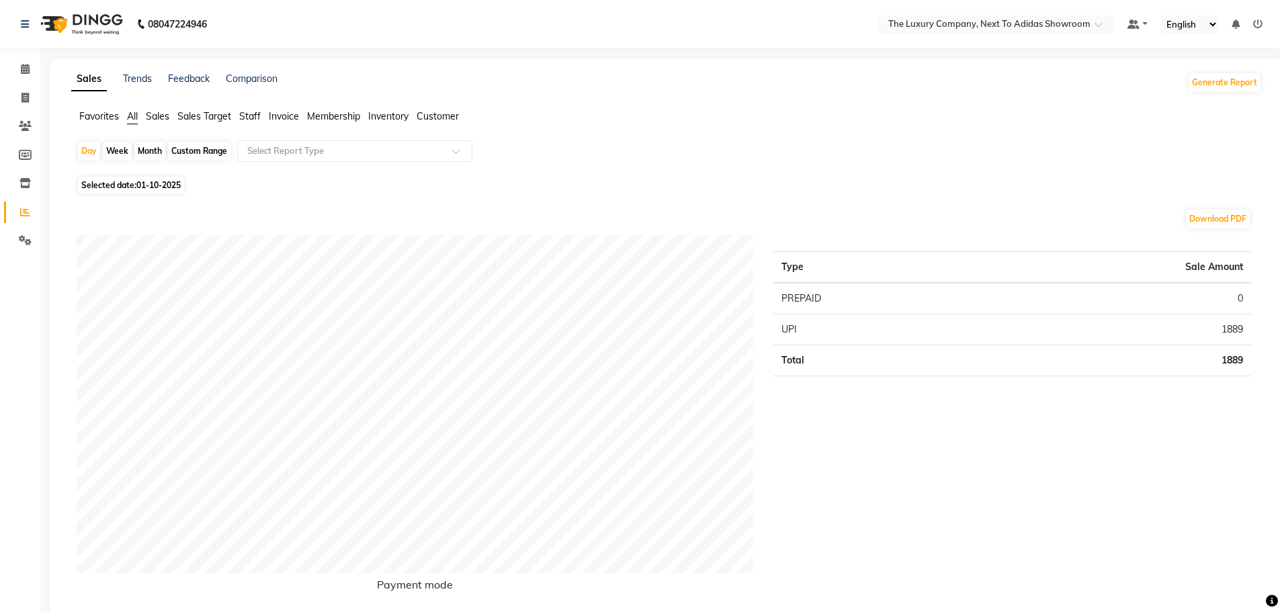
click at [155, 114] on span "Sales" at bounding box center [158, 116] width 24 height 12
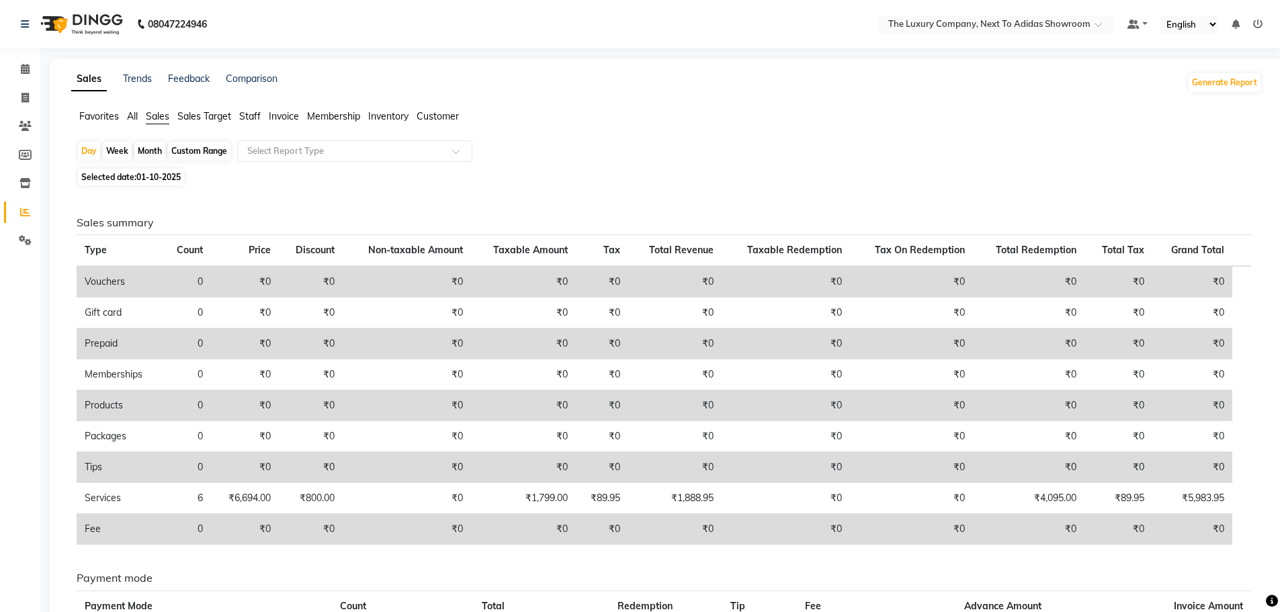
click at [181, 154] on div "Custom Range" at bounding box center [199, 151] width 63 height 19
select select "10"
select select "2025"
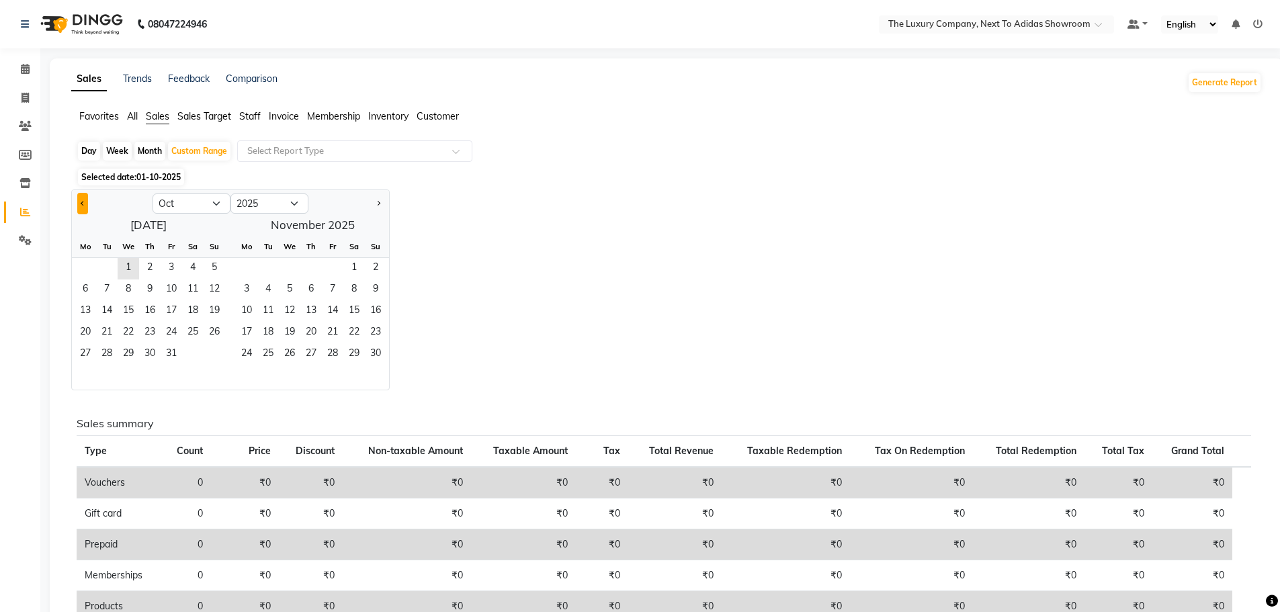
click at [82, 202] on span "Previous month" at bounding box center [83, 203] width 5 height 5
select select "9"
click at [79, 266] on span "1" at bounding box center [86, 269] width 22 height 22
click at [103, 348] on span "30" at bounding box center [107, 355] width 22 height 22
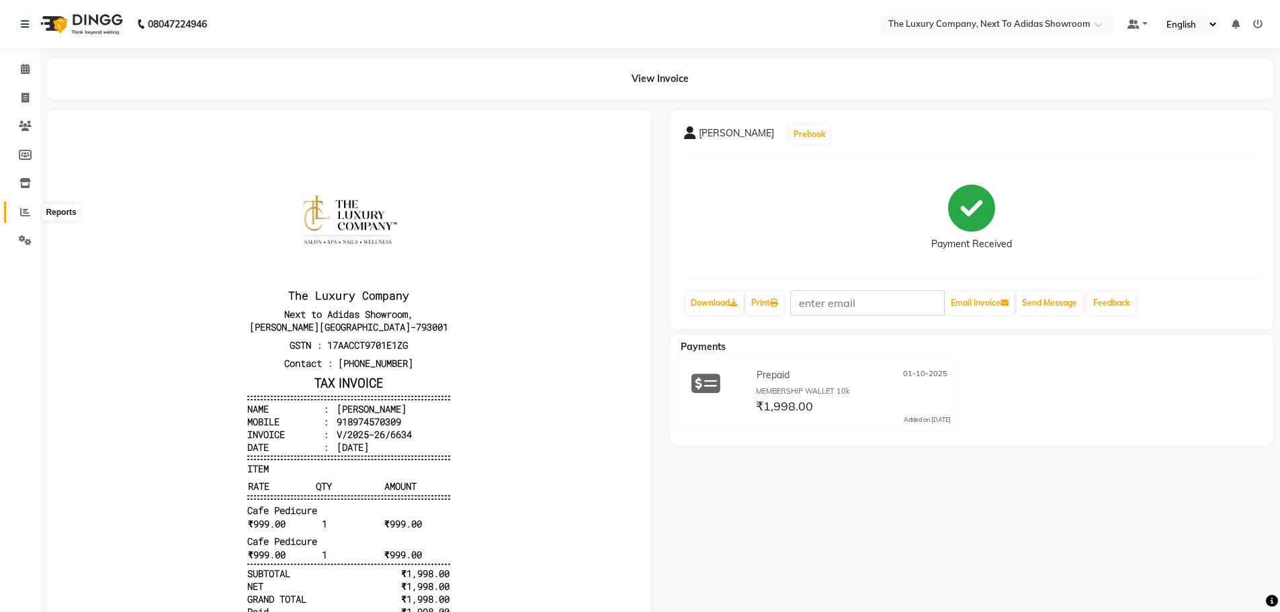
click at [24, 213] on icon at bounding box center [25, 212] width 10 height 10
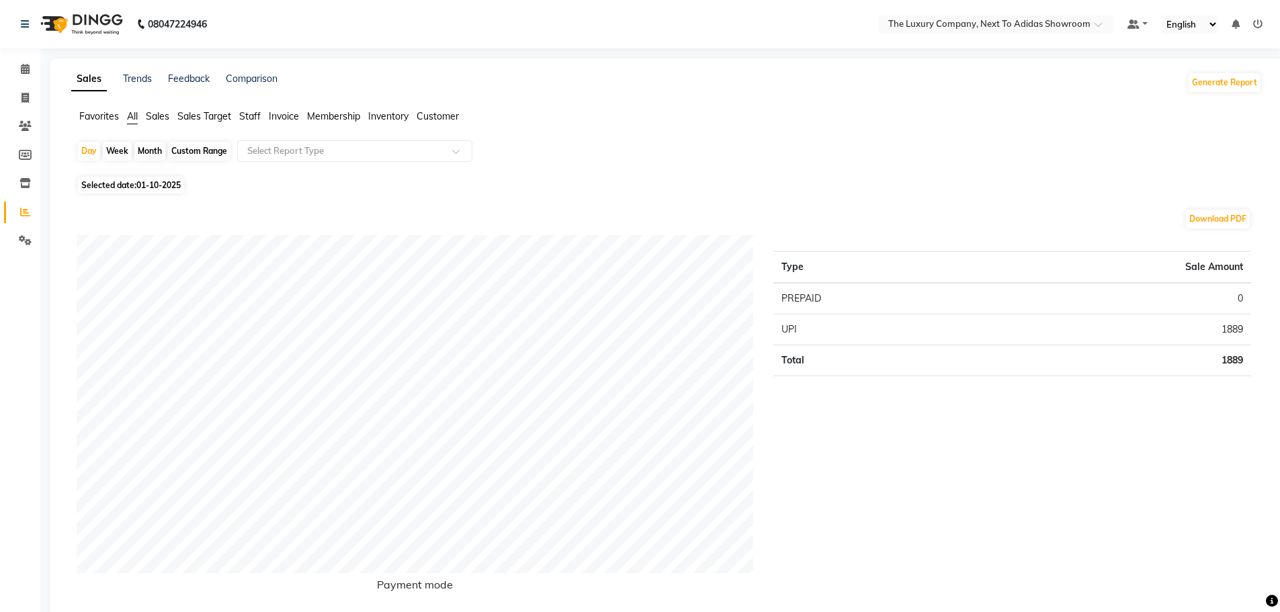
click at [156, 116] on span "Sales" at bounding box center [158, 116] width 24 height 12
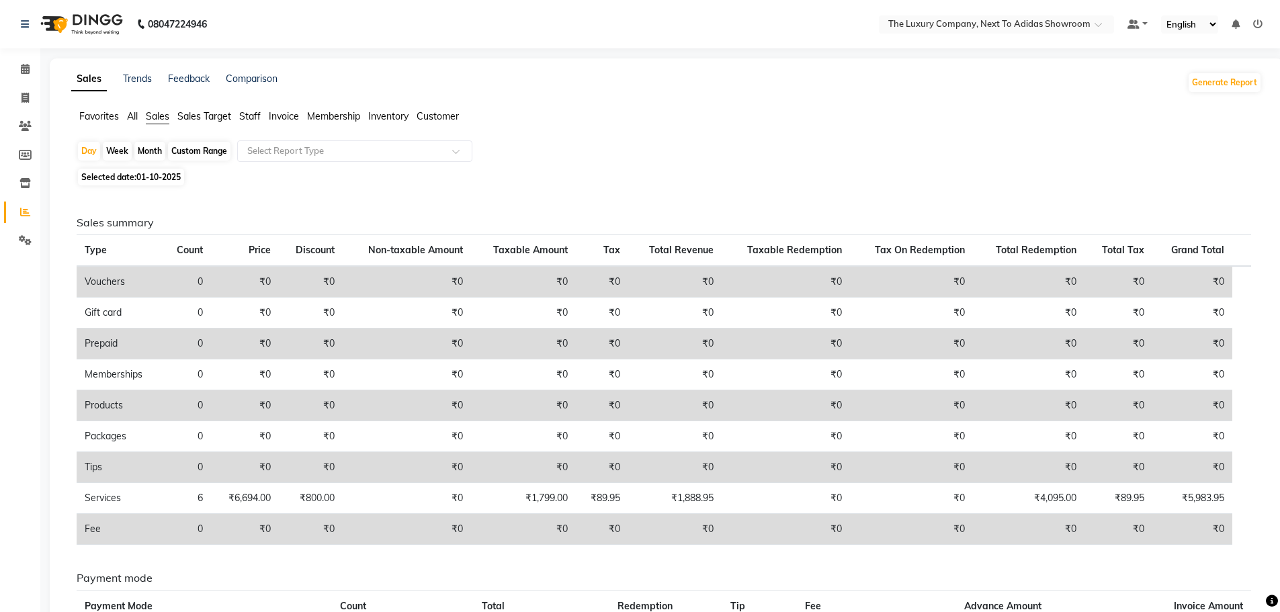
click at [196, 155] on div "Custom Range" at bounding box center [199, 151] width 63 height 19
select select "10"
select select "2025"
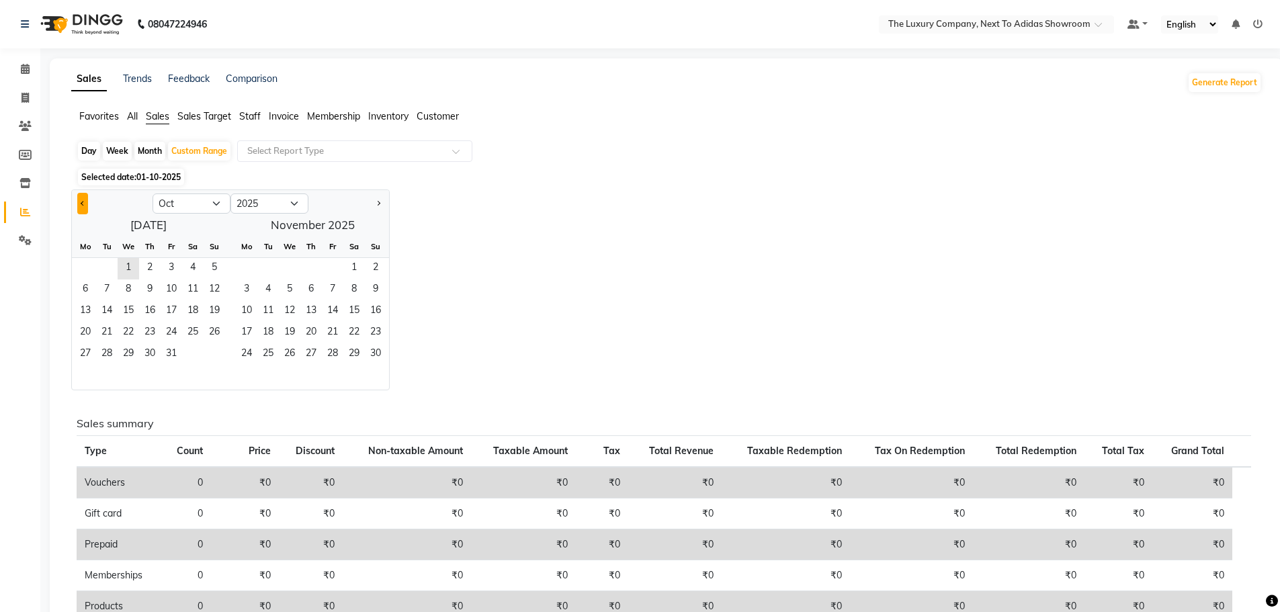
click at [80, 198] on button "Previous month" at bounding box center [82, 204] width 11 height 22
select select "9"
click at [87, 263] on span "1" at bounding box center [86, 269] width 22 height 22
click at [109, 351] on span "30" at bounding box center [107, 355] width 22 height 22
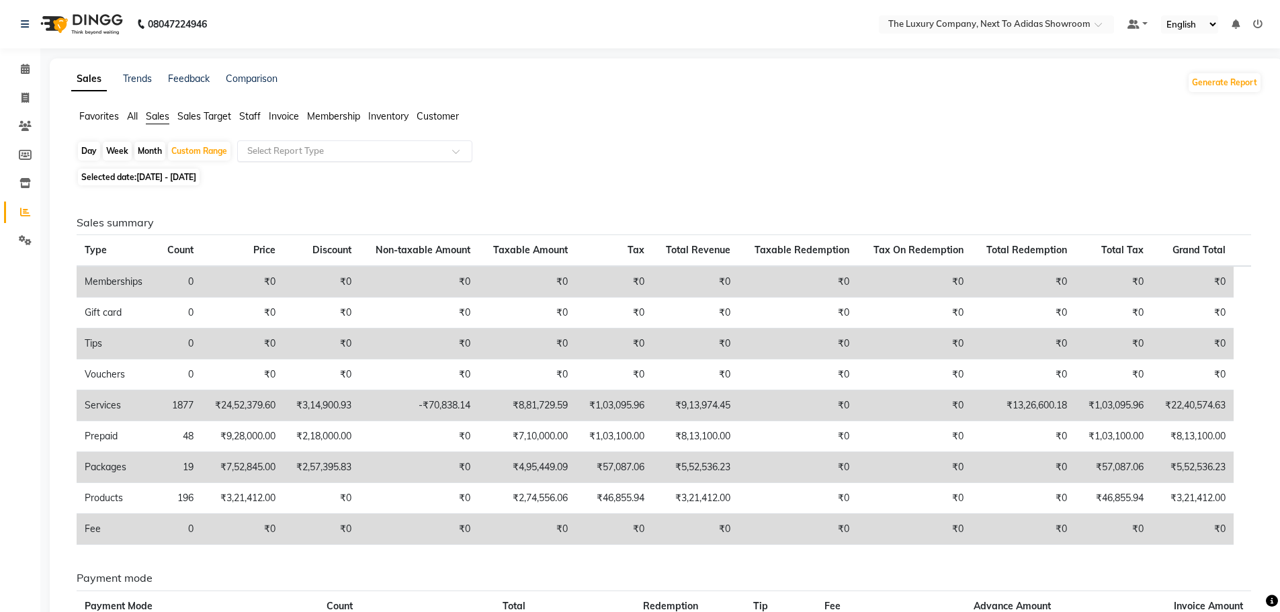
click at [455, 147] on div at bounding box center [355, 150] width 234 height 13
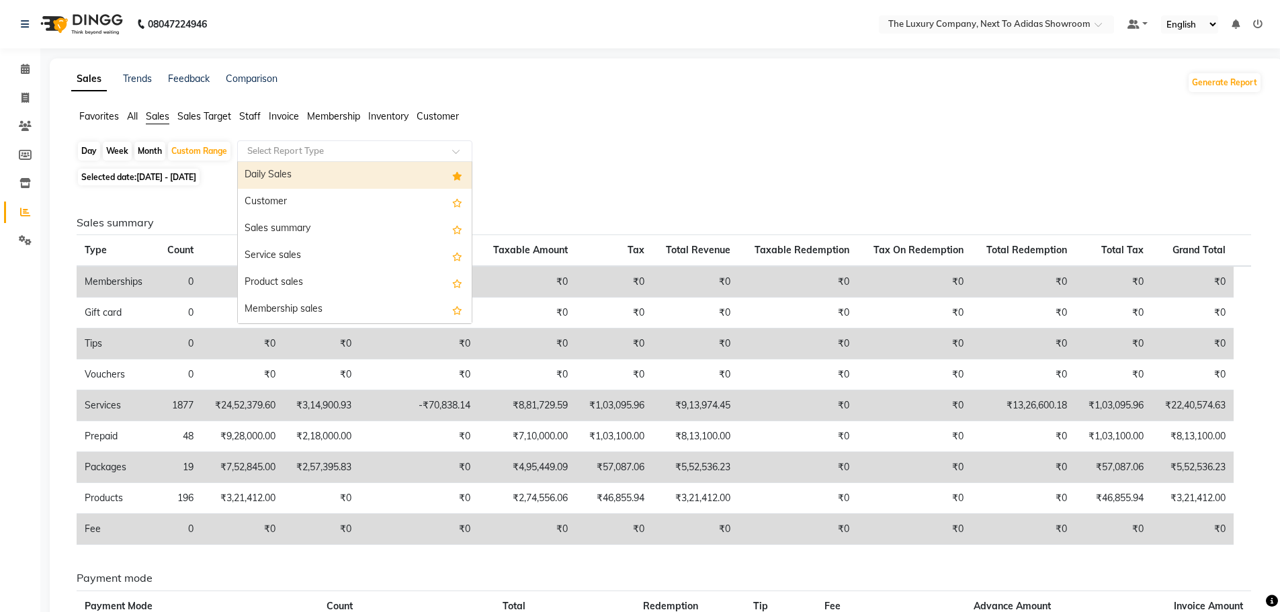
click at [261, 177] on div "Daily Sales" at bounding box center [355, 175] width 234 height 27
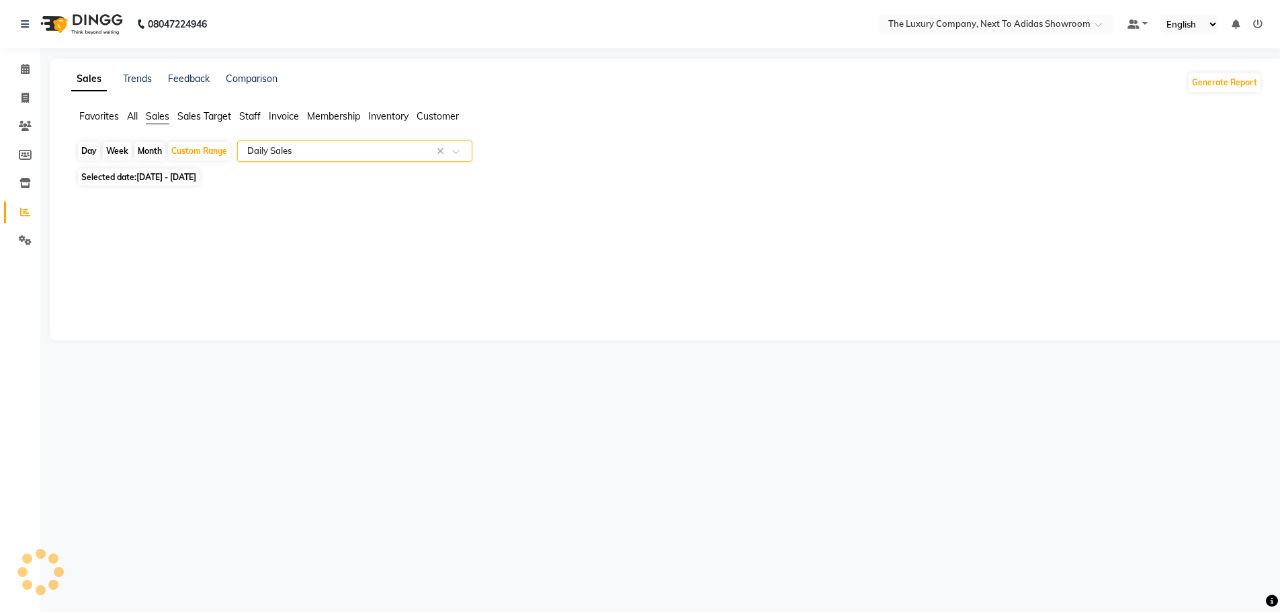
select select "full_report"
select select "csv"
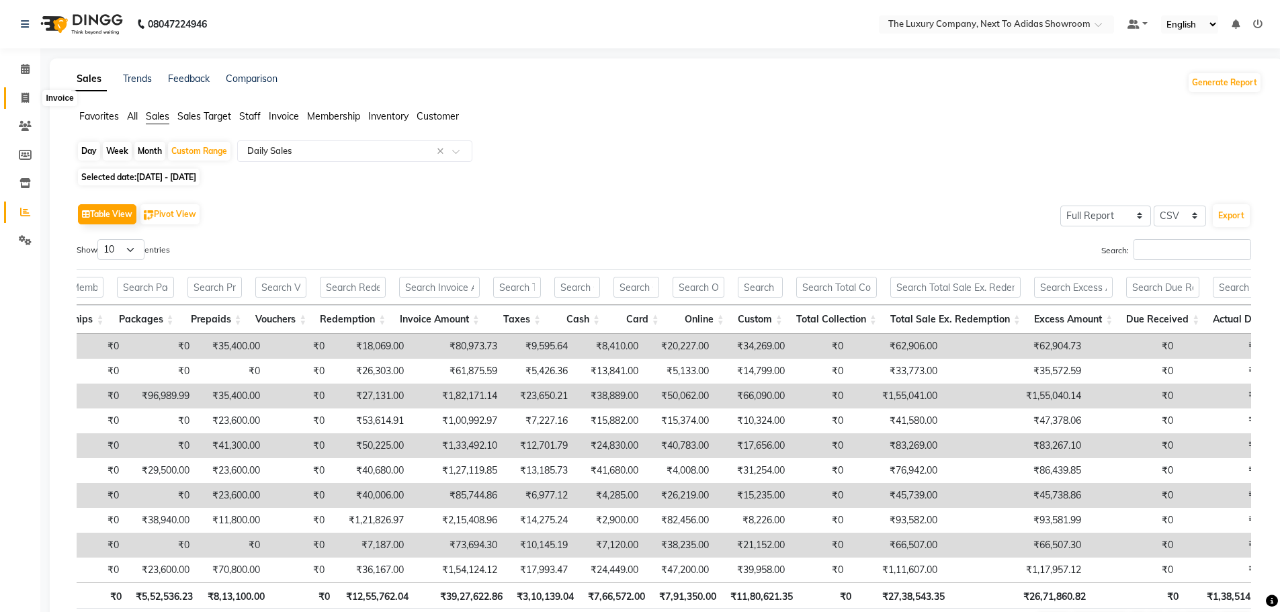
click at [26, 94] on icon at bounding box center [25, 98] width 7 height 10
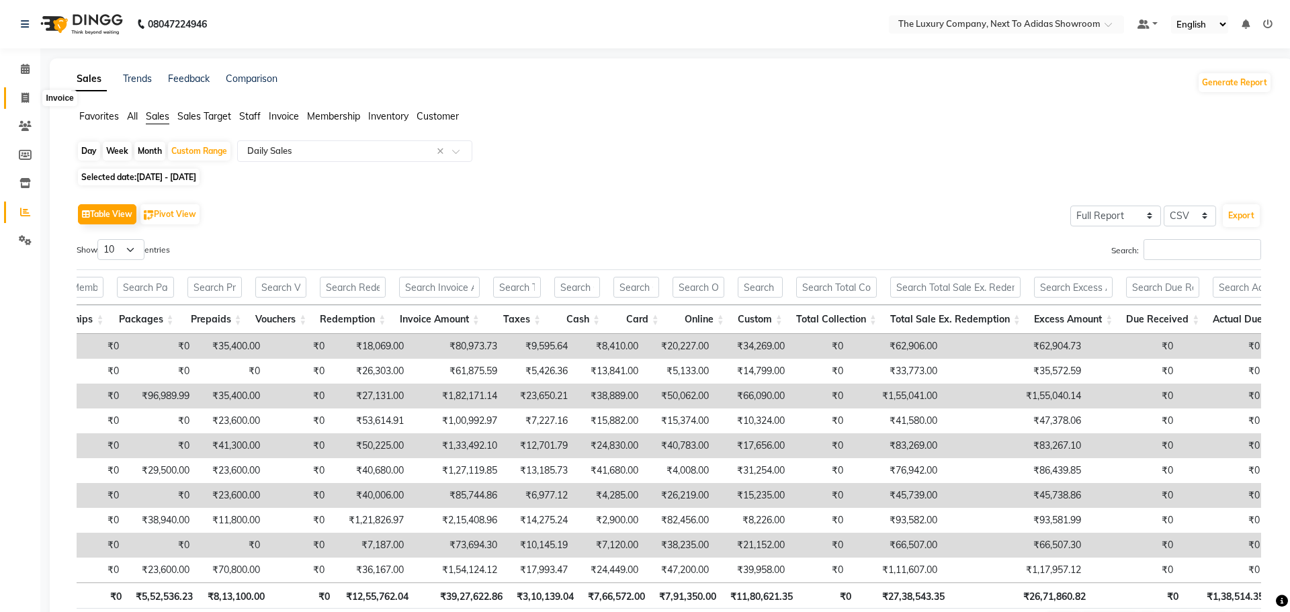
select select "6828"
select select "service"
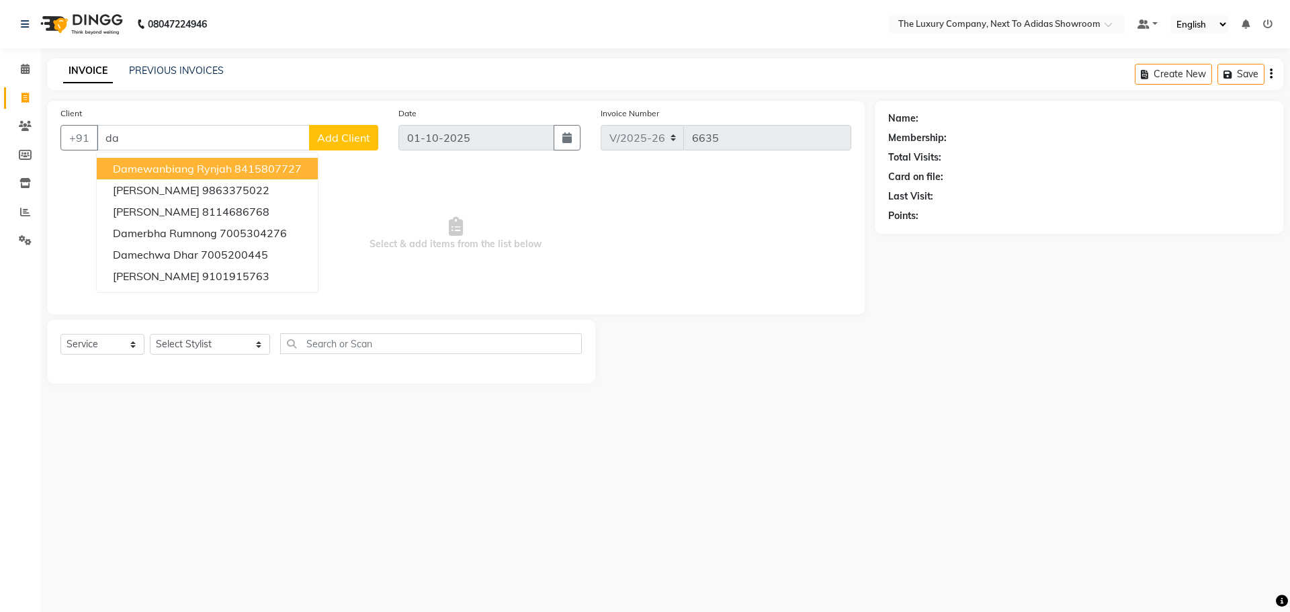
type input "d"
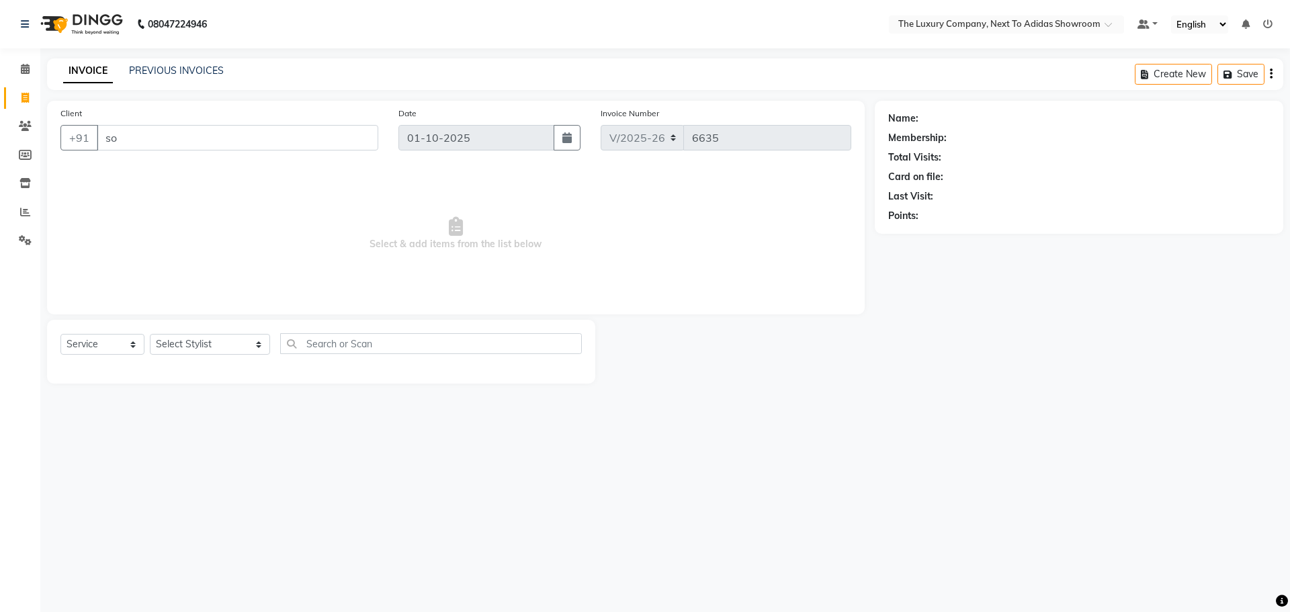
type input "s"
click at [182, 137] on input "Client" at bounding box center [238, 138] width 282 height 26
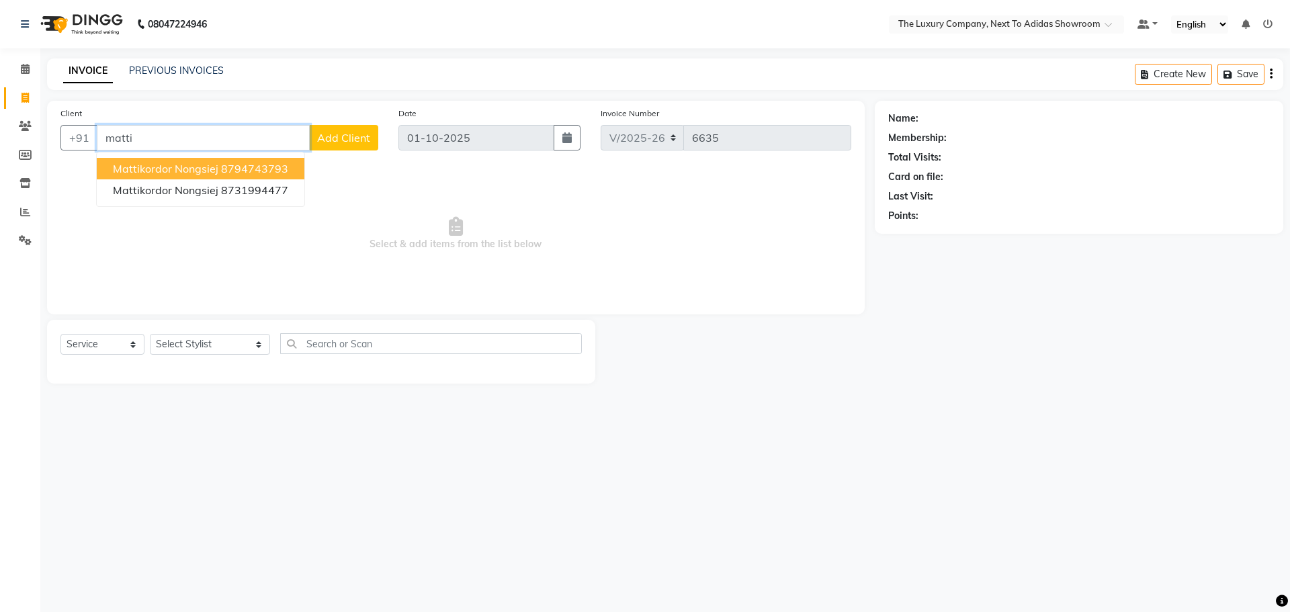
click at [231, 169] on ngb-highlight "8794743793" at bounding box center [254, 168] width 67 height 13
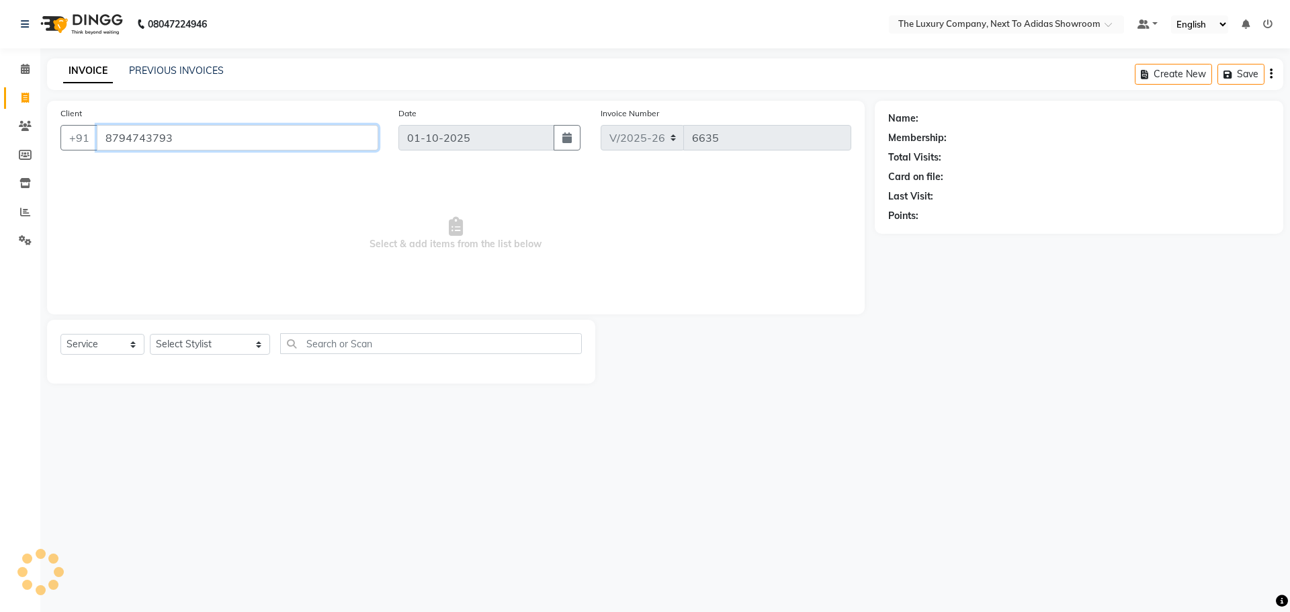
type input "8794743793"
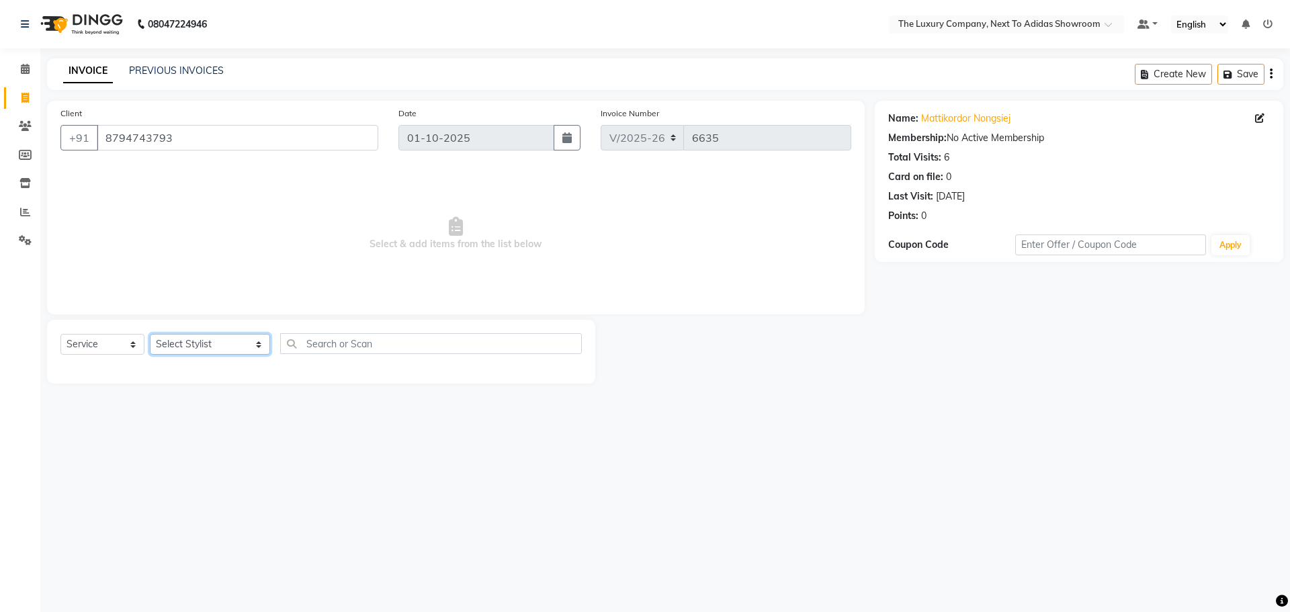
click at [177, 341] on select "Select Stylist ADMIN ALISHA SUCHIANG AMANDA MARSHIRA ANSAI DAIMARI BALAJIED SIN…" at bounding box center [210, 344] width 120 height 21
select select "53677"
click at [150, 334] on select "Select Stylist ADMIN ALISHA SUCHIANG AMANDA MARSHIRA ANSAI DAIMARI BALAJIED SIN…" at bounding box center [210, 344] width 120 height 21
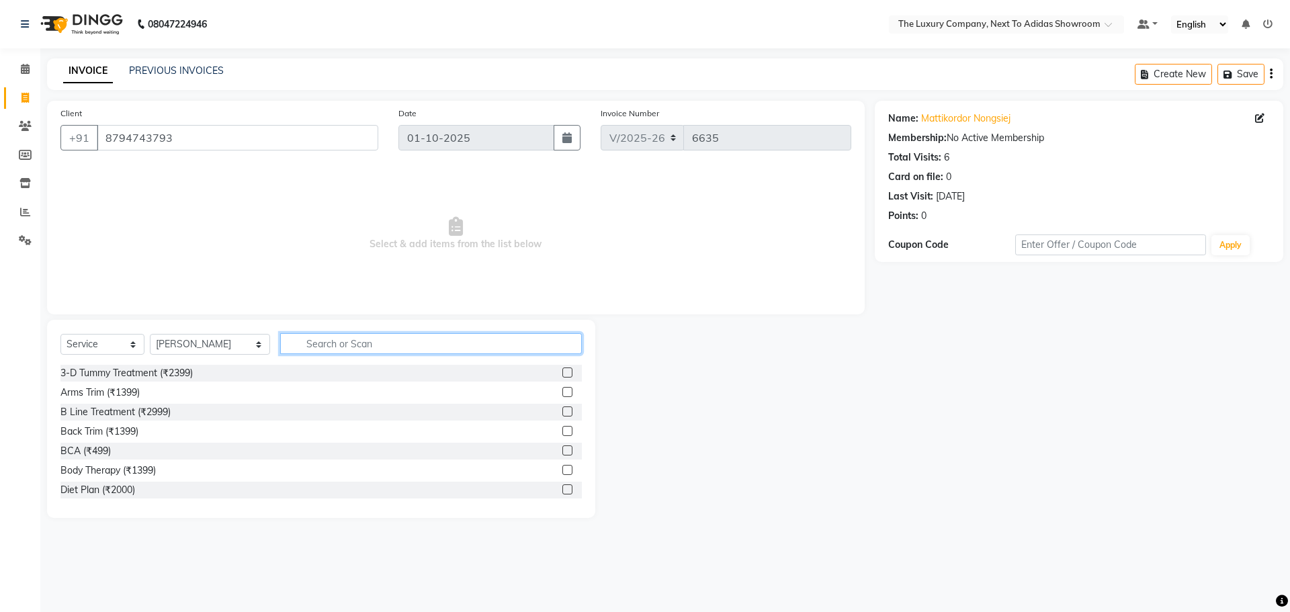
click at [332, 343] on input "text" at bounding box center [431, 343] width 302 height 21
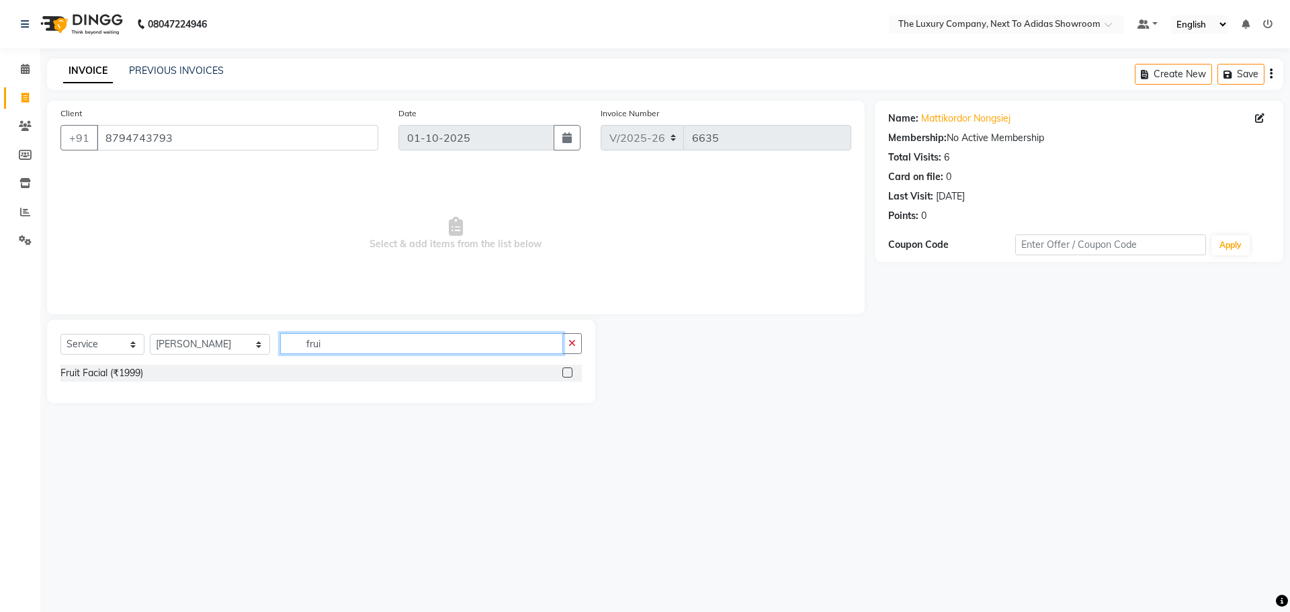
type input "frui"
click at [566, 378] on div at bounding box center [567, 375] width 9 height 14
click at [568, 373] on label at bounding box center [568, 373] width 10 height 10
click at [568, 373] on input "checkbox" at bounding box center [567, 373] width 9 height 9
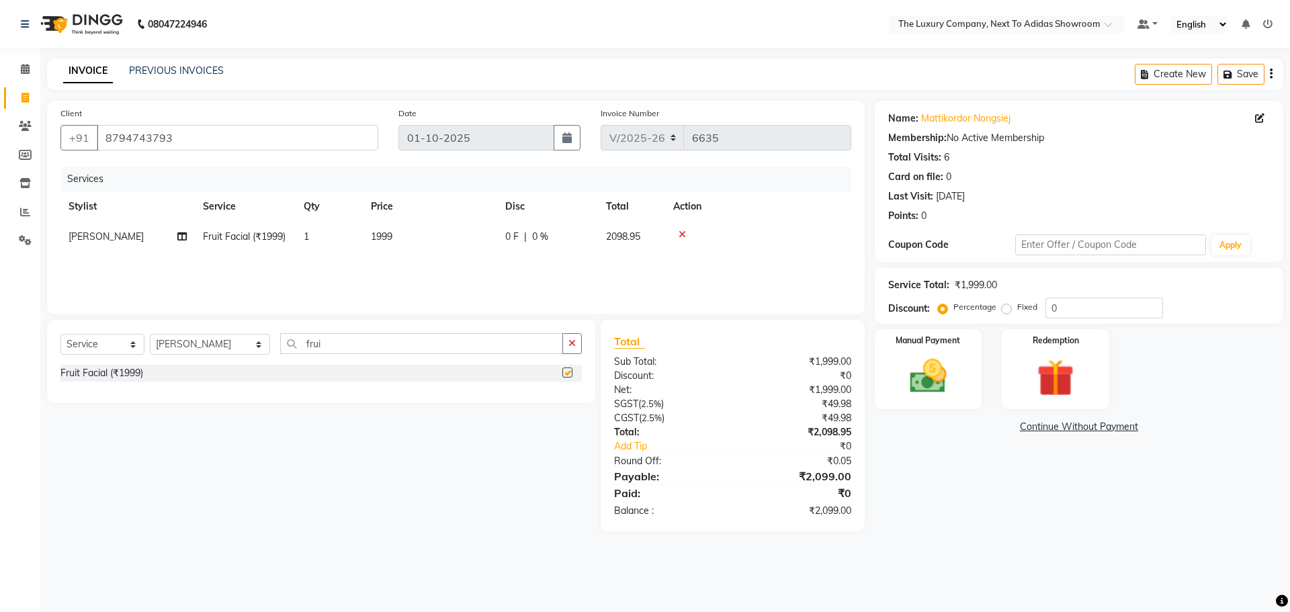
checkbox input "false"
click at [240, 345] on select "Select Stylist ADMIN ALISHA SUCHIANG AMANDA MARSHIRA ANSAI DAIMARI BALAJIED SIN…" at bounding box center [210, 344] width 120 height 21
select select "53667"
click at [150, 334] on select "Select Stylist ADMIN ALISHA SUCHIANG AMANDA MARSHIRA ANSAI DAIMARI BALAJIED SIN…" at bounding box center [210, 344] width 120 height 21
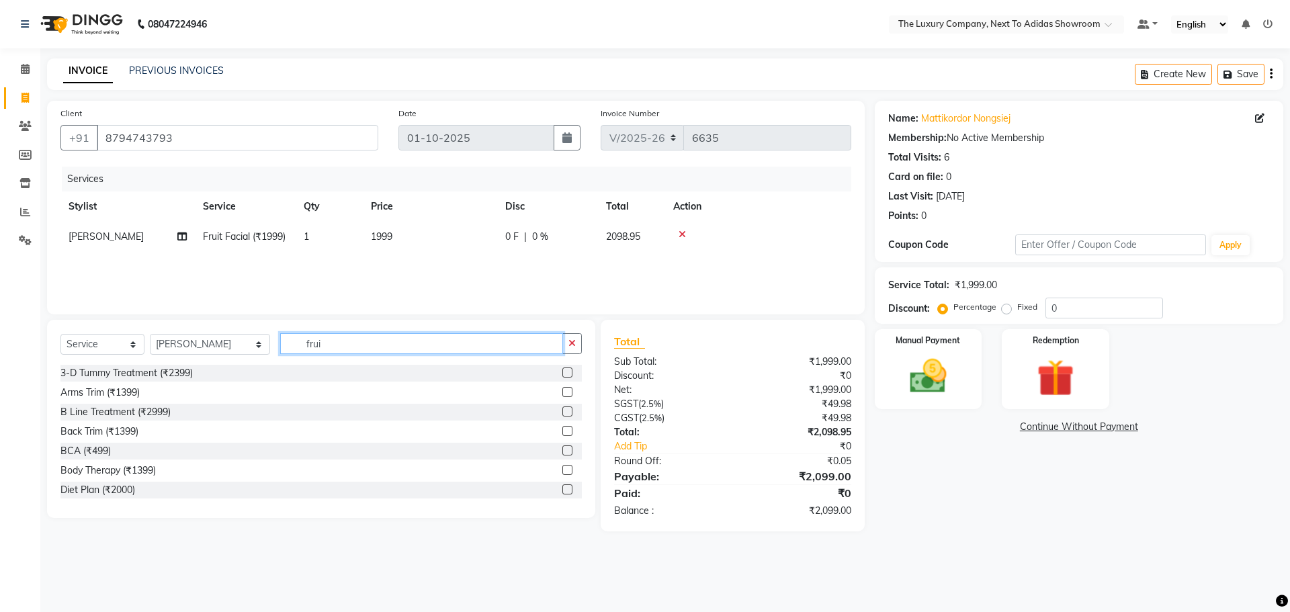
click at [314, 345] on input "frui" at bounding box center [421, 343] width 283 height 21
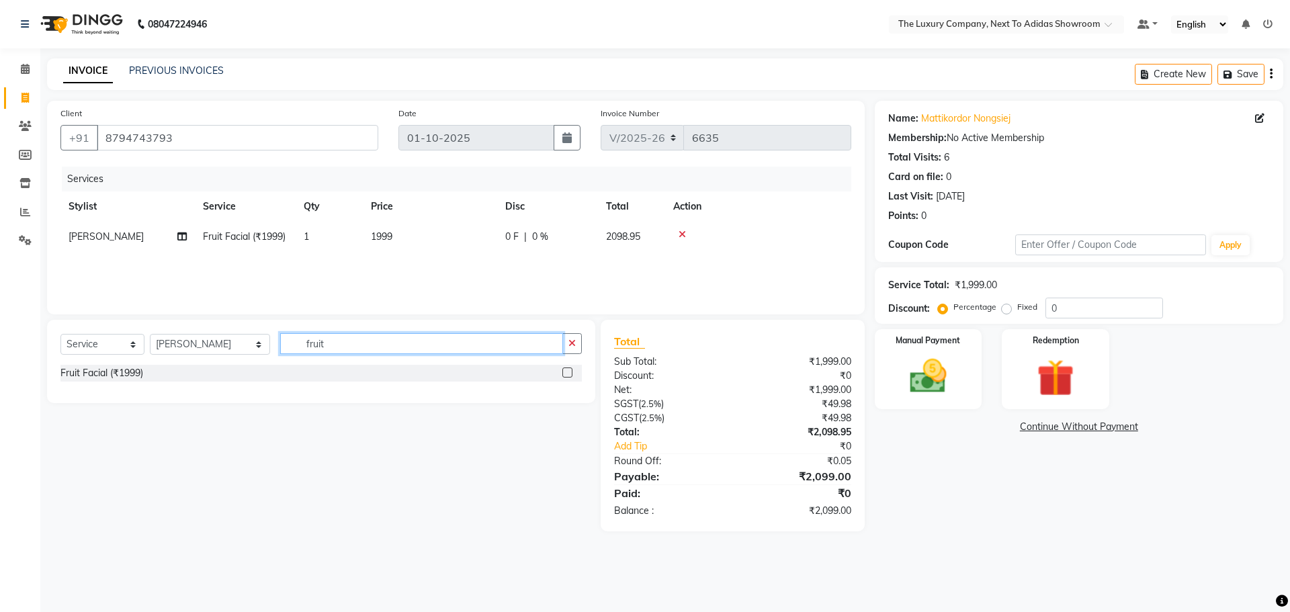
type input "fruit"
click at [567, 369] on label at bounding box center [568, 373] width 10 height 10
click at [567, 369] on input "checkbox" at bounding box center [567, 373] width 9 height 9
checkbox input "false"
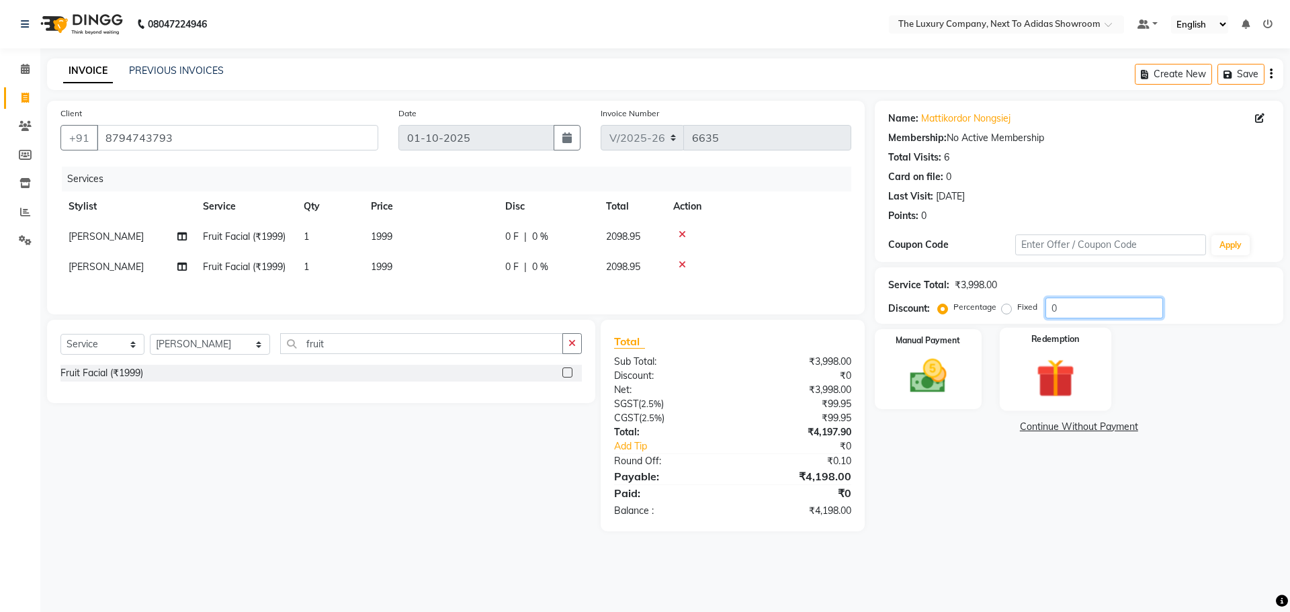
drag, startPoint x: 1085, startPoint y: 308, endPoint x: 1011, endPoint y: 339, distance: 80.8
click at [1011, 339] on div "Name: Mattikordor Nongsiej Membership: No Active Membership Total Visits: 6 Car…" at bounding box center [1084, 316] width 419 height 431
type input "30"
click at [949, 364] on img at bounding box center [928, 376] width 63 height 44
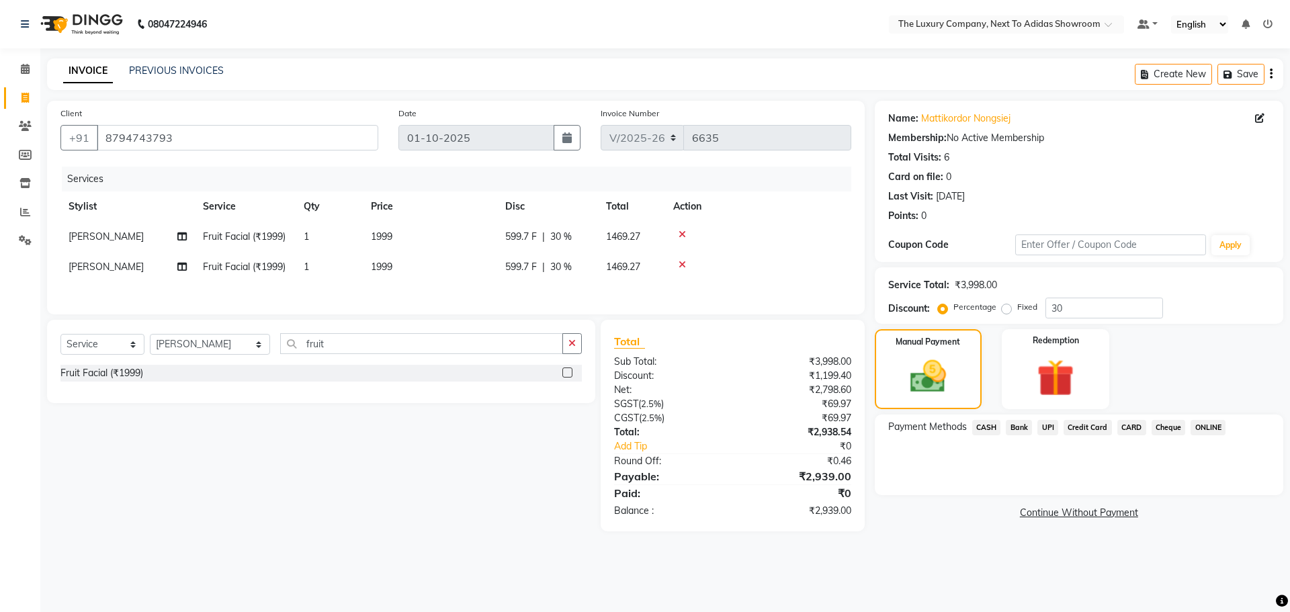
click at [1050, 427] on span "UPI" at bounding box center [1048, 427] width 21 height 15
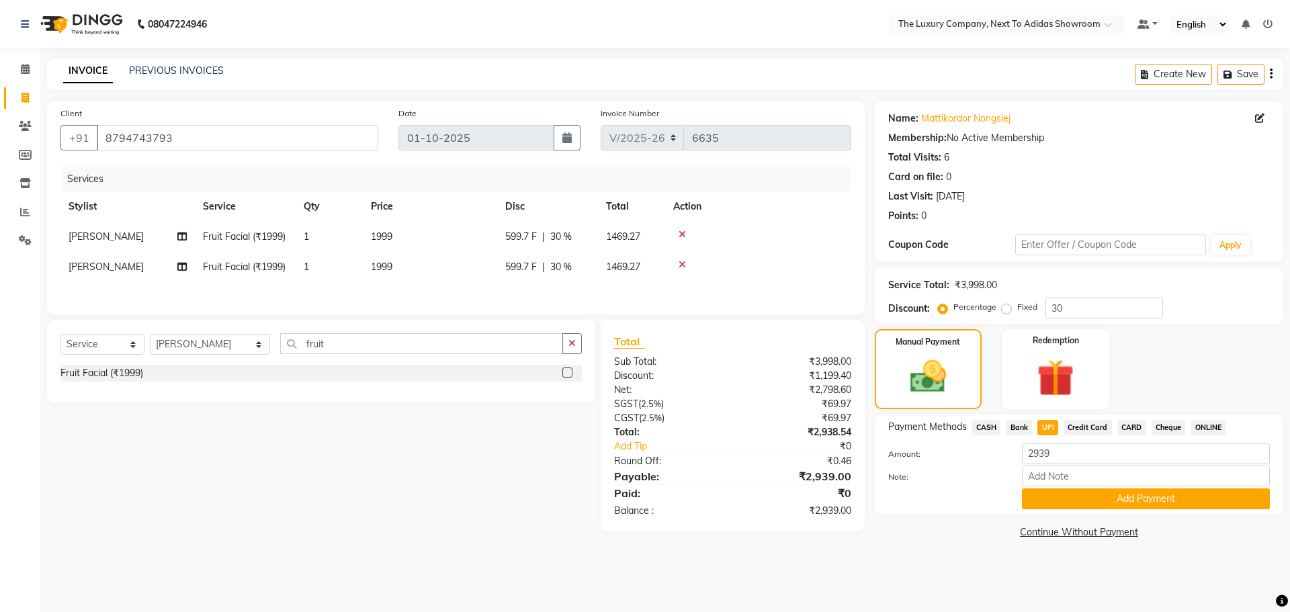
click at [1074, 494] on button "Add Payment" at bounding box center [1146, 499] width 248 height 21
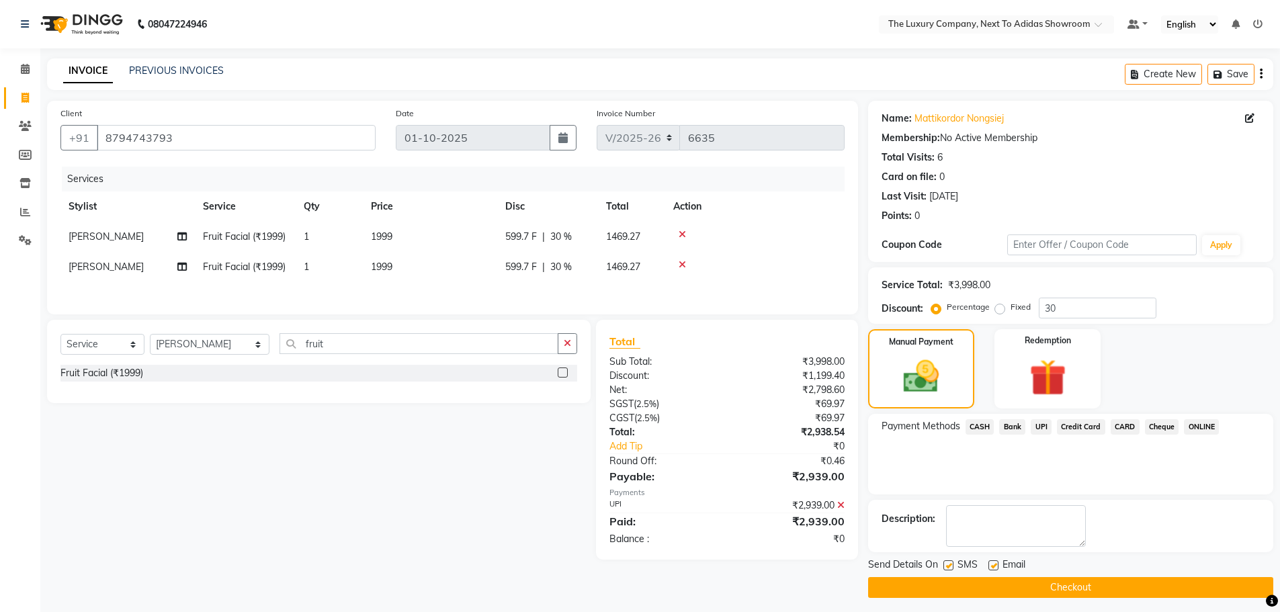
click at [1063, 590] on button "Checkout" at bounding box center [1070, 587] width 405 height 21
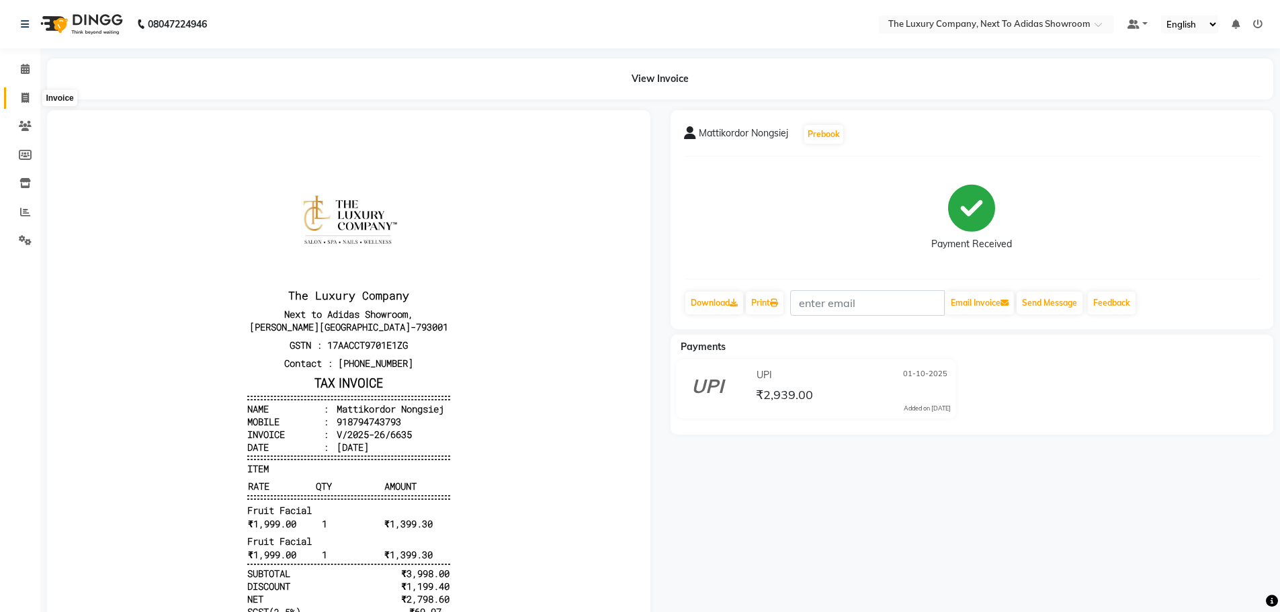
click at [24, 95] on icon at bounding box center [25, 98] width 7 height 10
select select "service"
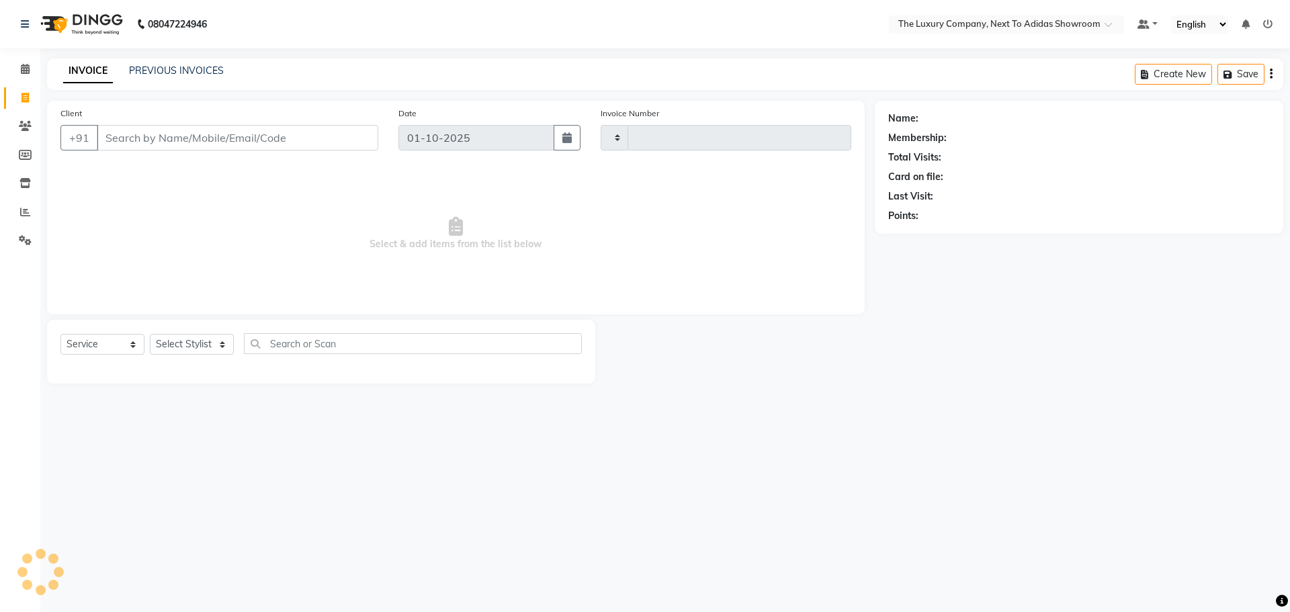
type input "6636"
select select "6828"
click at [136, 142] on input "Client" at bounding box center [238, 138] width 282 height 26
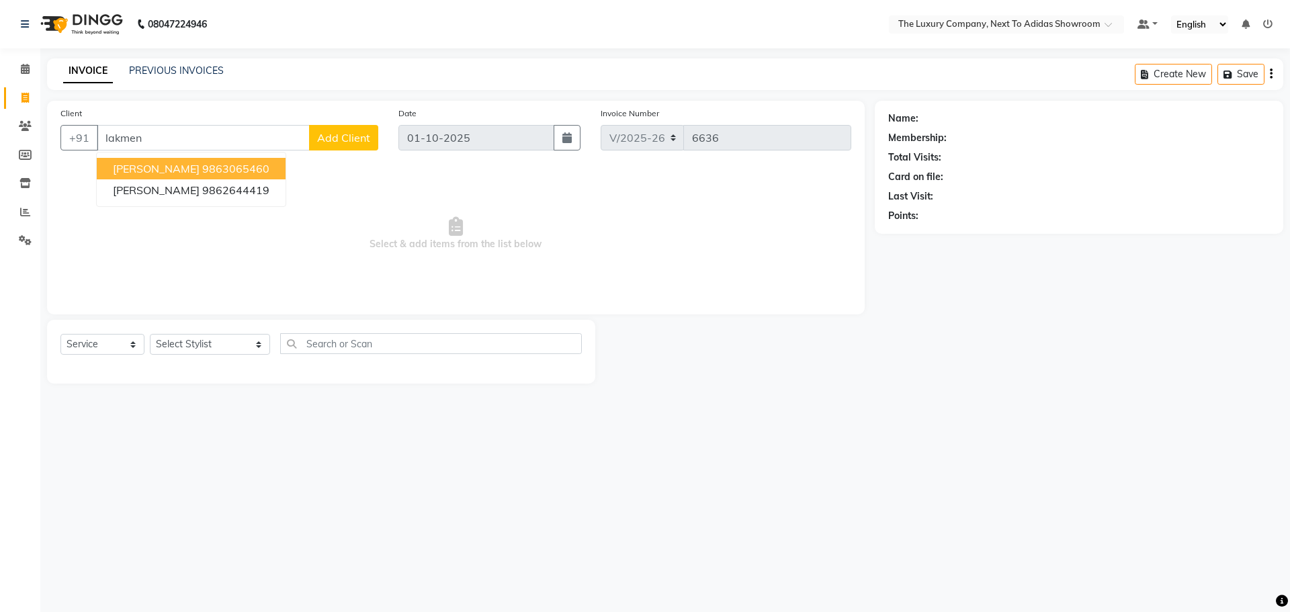
click at [188, 167] on span "Lakmen Marbaniang" at bounding box center [156, 168] width 87 height 13
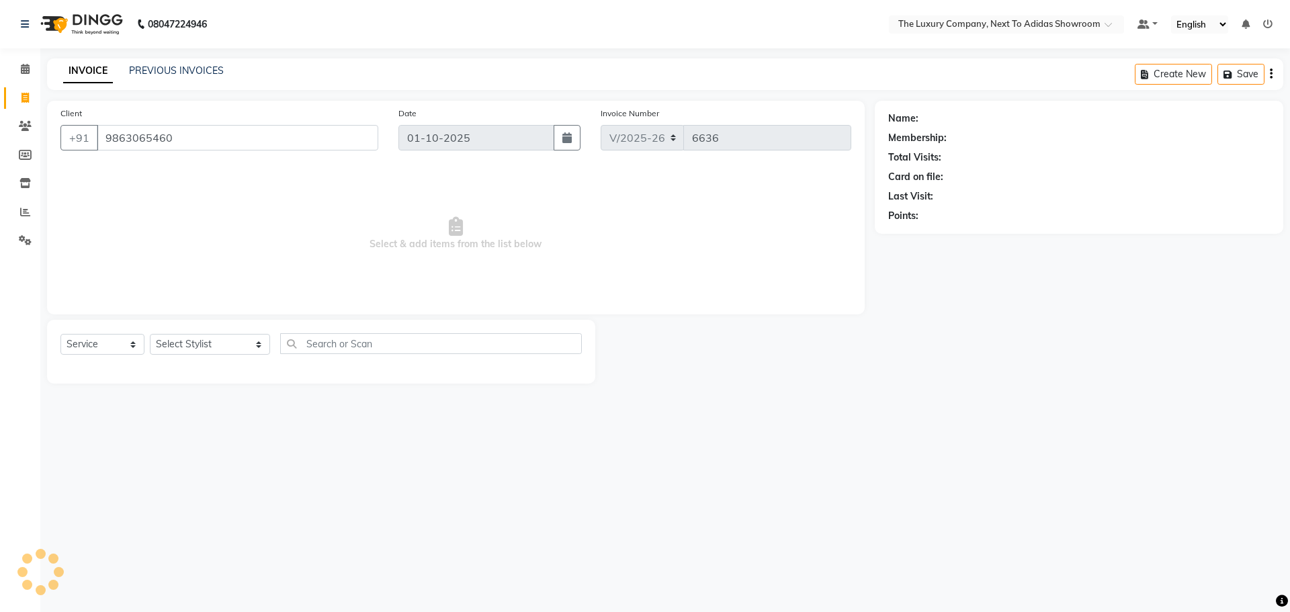
type input "9863065460"
click at [928, 234] on icon "button" at bounding box center [925, 235] width 9 height 9
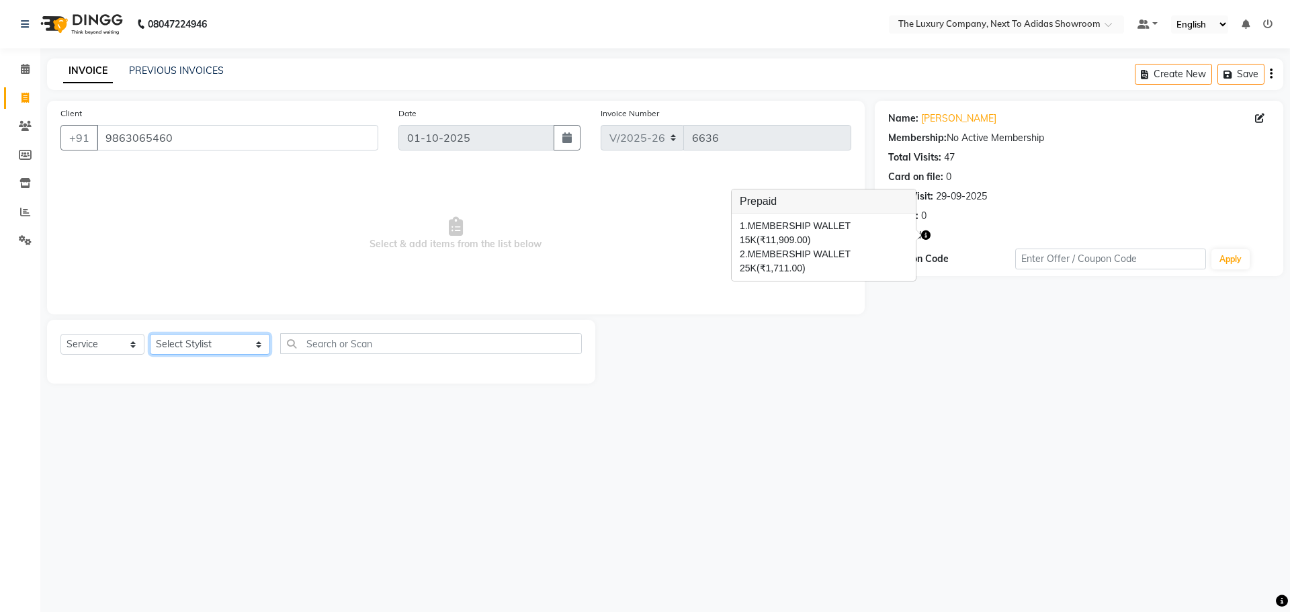
click at [216, 345] on select "Select Stylist ADMIN ALISHA SUCHIANG AMANDA MARSHIRA ANSAI DAIMARI BALAJIED SIN…" at bounding box center [210, 344] width 120 height 21
select select "53668"
click at [150, 334] on select "Select Stylist ADMIN ALISHA SUCHIANG AMANDA MARSHIRA ANSAI DAIMARI BALAJIED SIN…" at bounding box center [210, 344] width 120 height 21
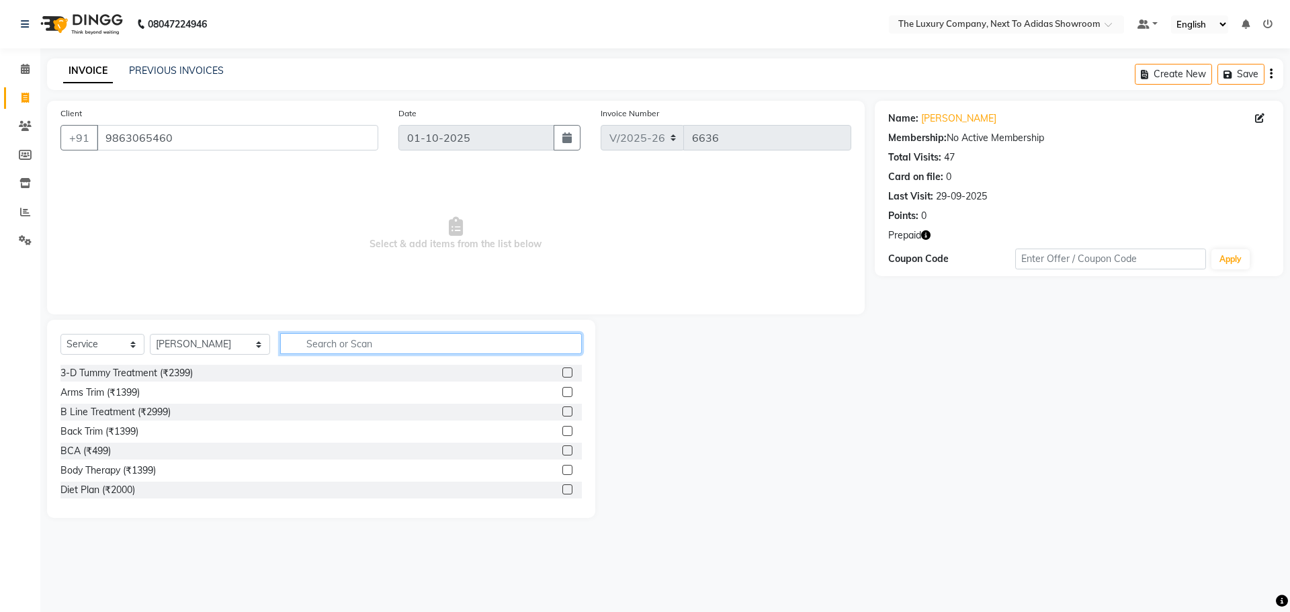
click at [315, 342] on input "text" at bounding box center [431, 343] width 302 height 21
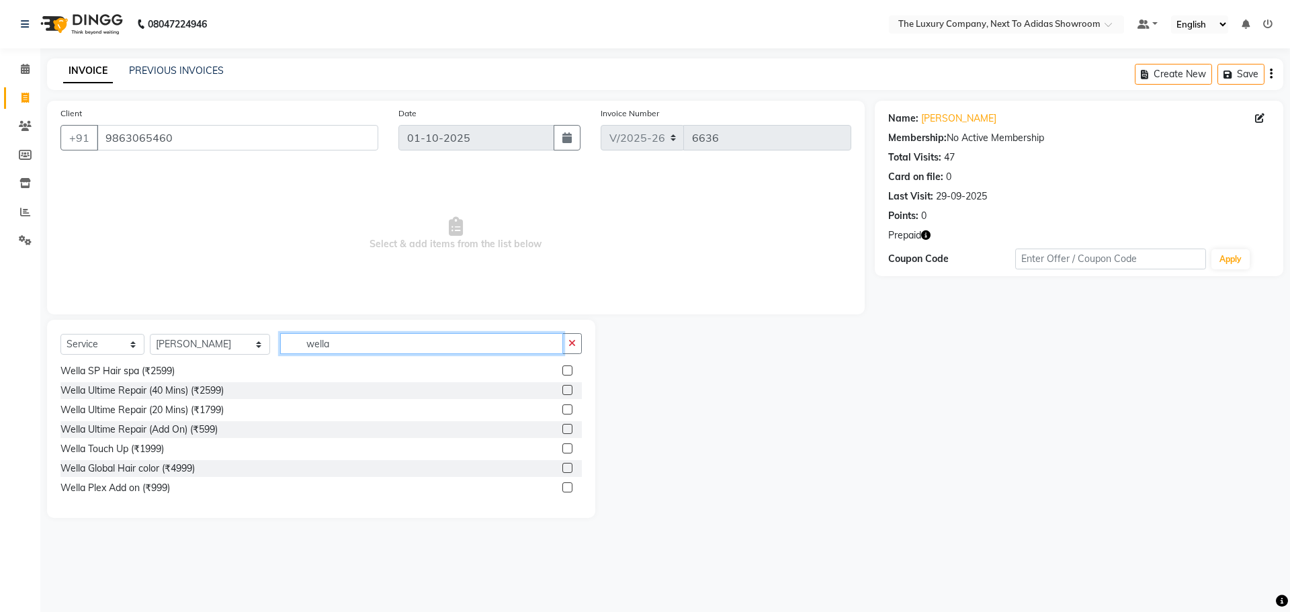
type input "wella"
click at [563, 468] on label at bounding box center [568, 468] width 10 height 10
click at [563, 468] on input "checkbox" at bounding box center [567, 468] width 9 height 9
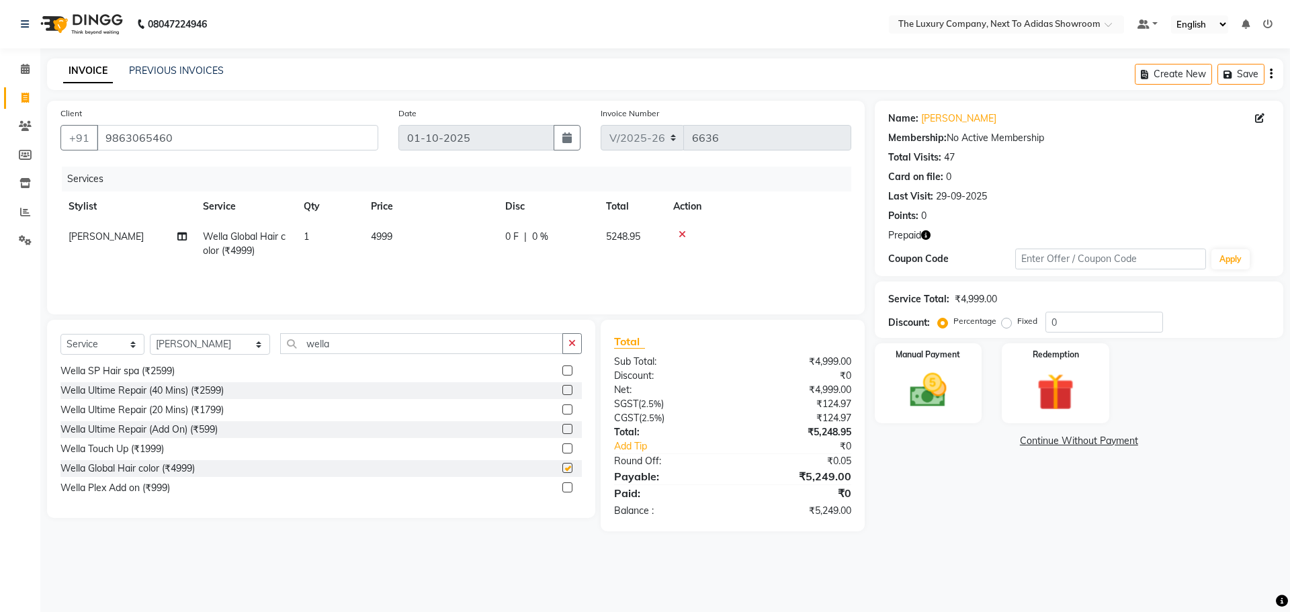
checkbox input "false"
click at [436, 233] on td "4999" at bounding box center [430, 244] width 134 height 44
select select "53668"
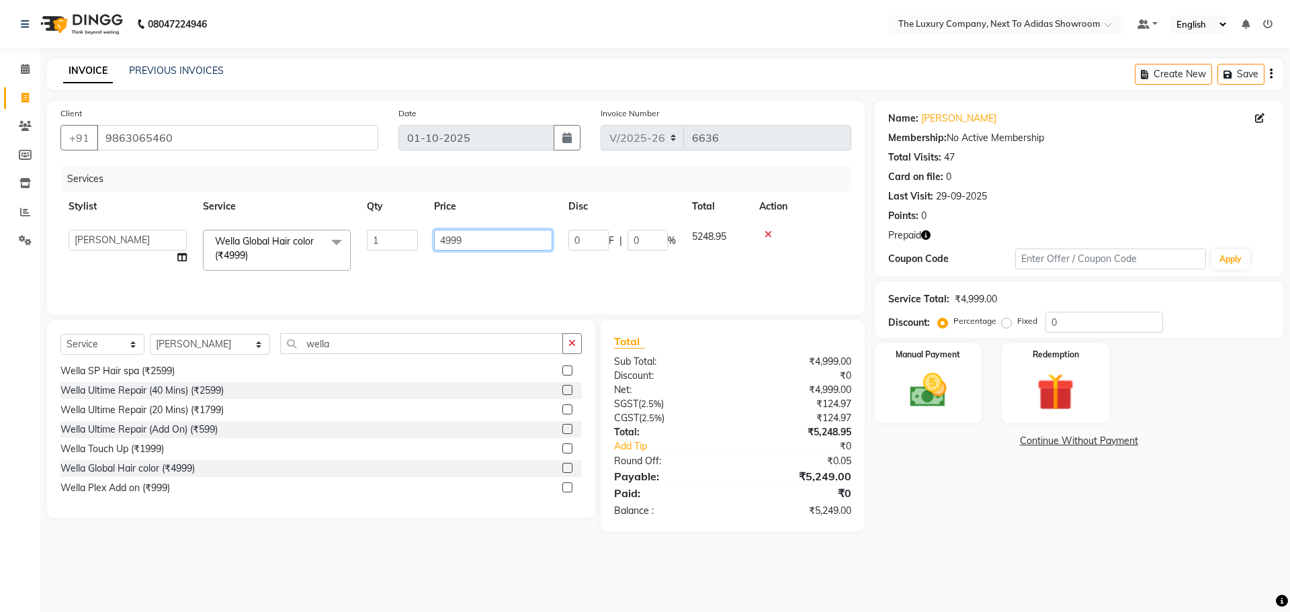
drag, startPoint x: 481, startPoint y: 242, endPoint x: 352, endPoint y: 256, distance: 129.1
click at [352, 256] on tr "ADMIN ALISHA SUCHIANG AMANDA MARSHIRA ANSAI DAIMARI BALAJIED SINGH NONGRUM BAPP…" at bounding box center [455, 250] width 791 height 57
type input "7999"
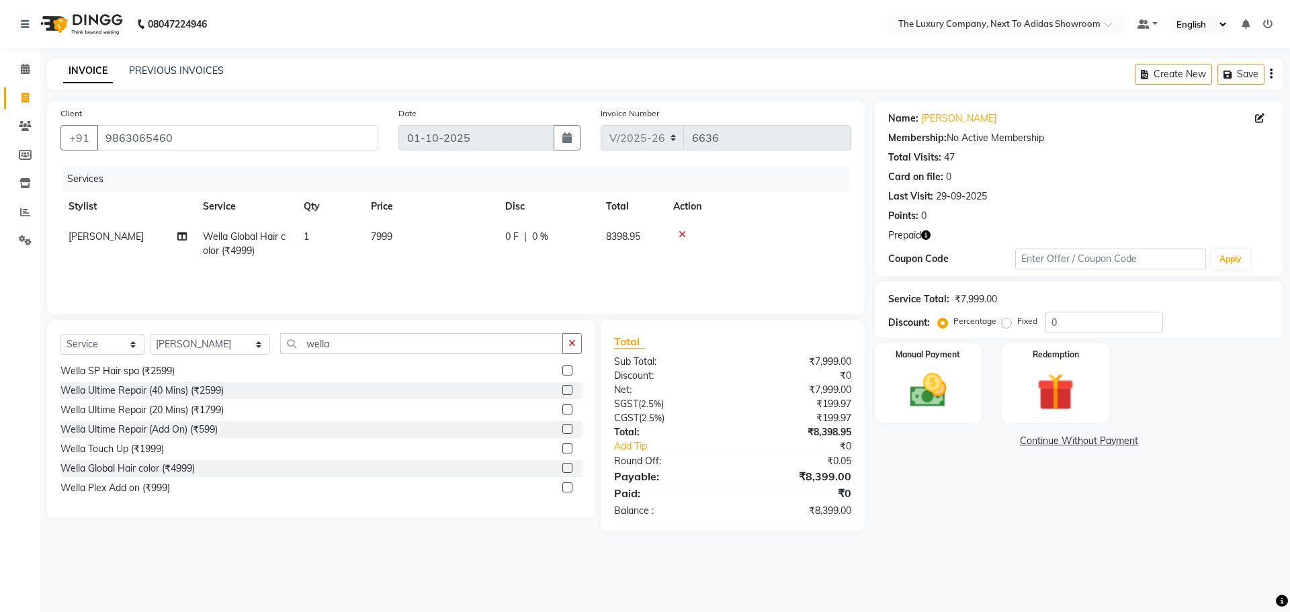
click at [359, 279] on div "Services Stylist Service Qty Price Disc Total Action FIROJ AALAM Wella Global H…" at bounding box center [455, 234] width 791 height 134
drag, startPoint x: 334, startPoint y: 344, endPoint x: 185, endPoint y: 366, distance: 150.8
click at [185, 366] on div "Select Service Product Membership Package Voucher Prepaid Gift Card Select Styl…" at bounding box center [321, 419] width 548 height 198
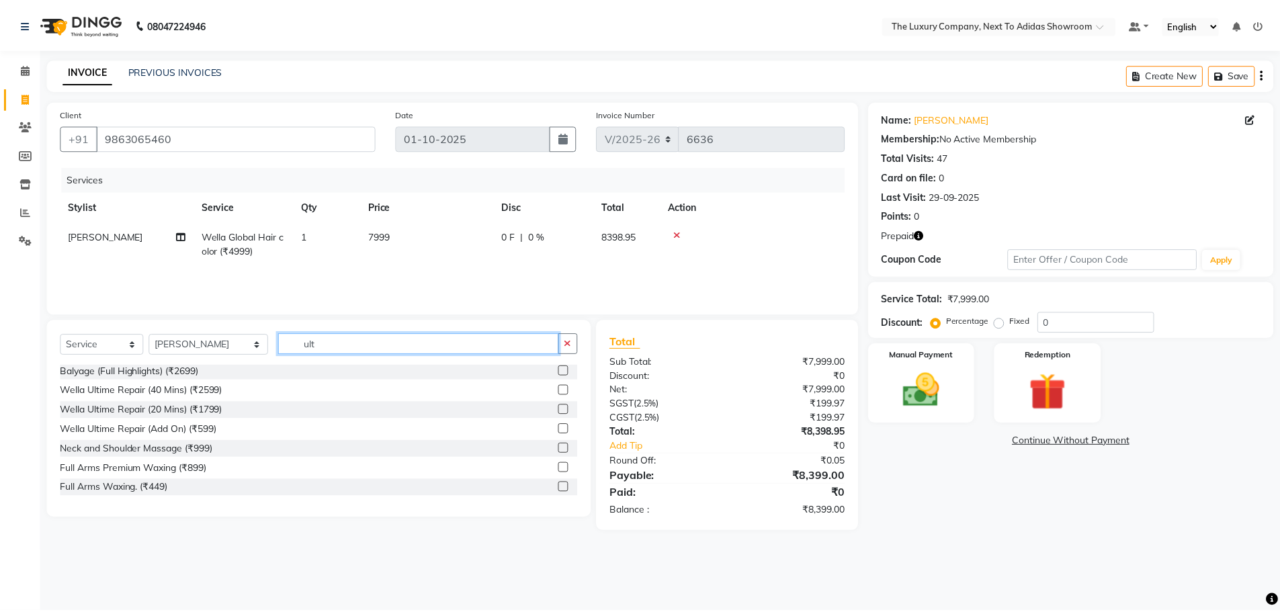
scroll to position [0, 0]
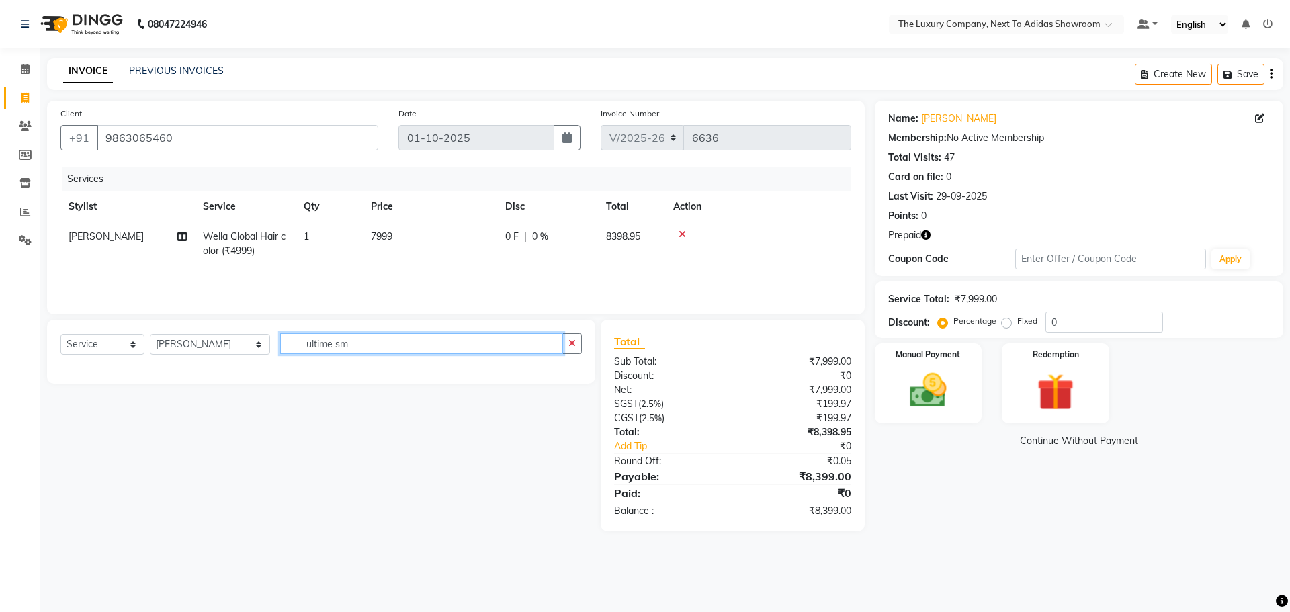
click at [313, 343] on input "ultime sm" at bounding box center [421, 343] width 283 height 21
type input "ultima sm"
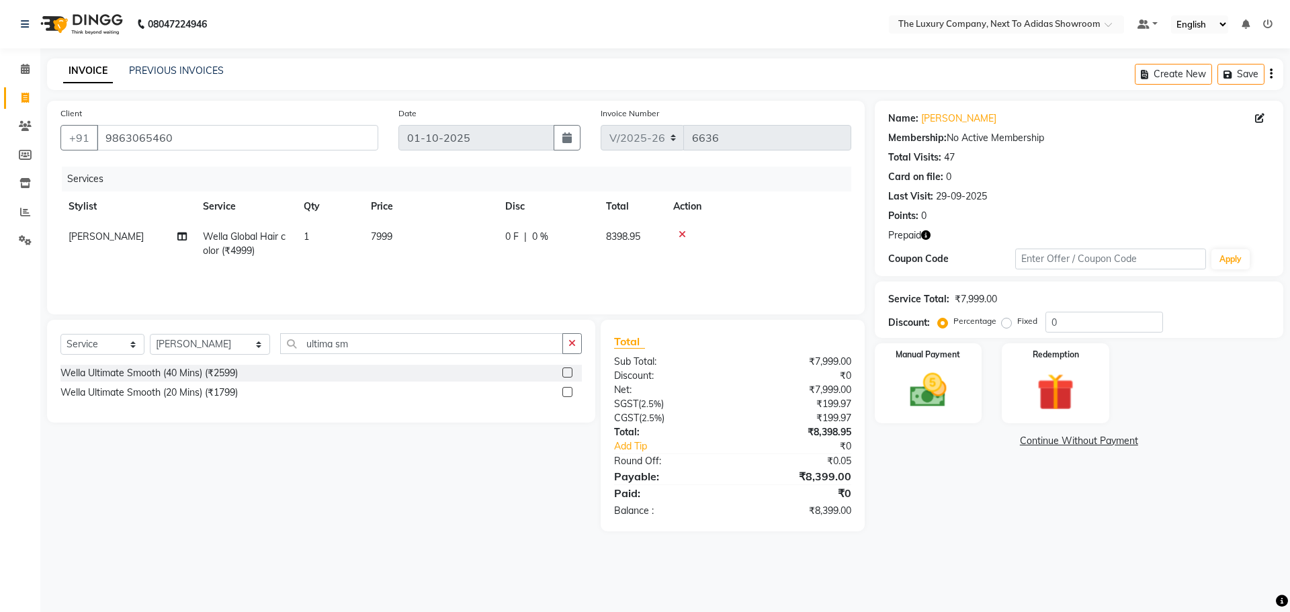
click at [567, 372] on label at bounding box center [568, 373] width 10 height 10
click at [567, 372] on input "checkbox" at bounding box center [567, 373] width 9 height 9
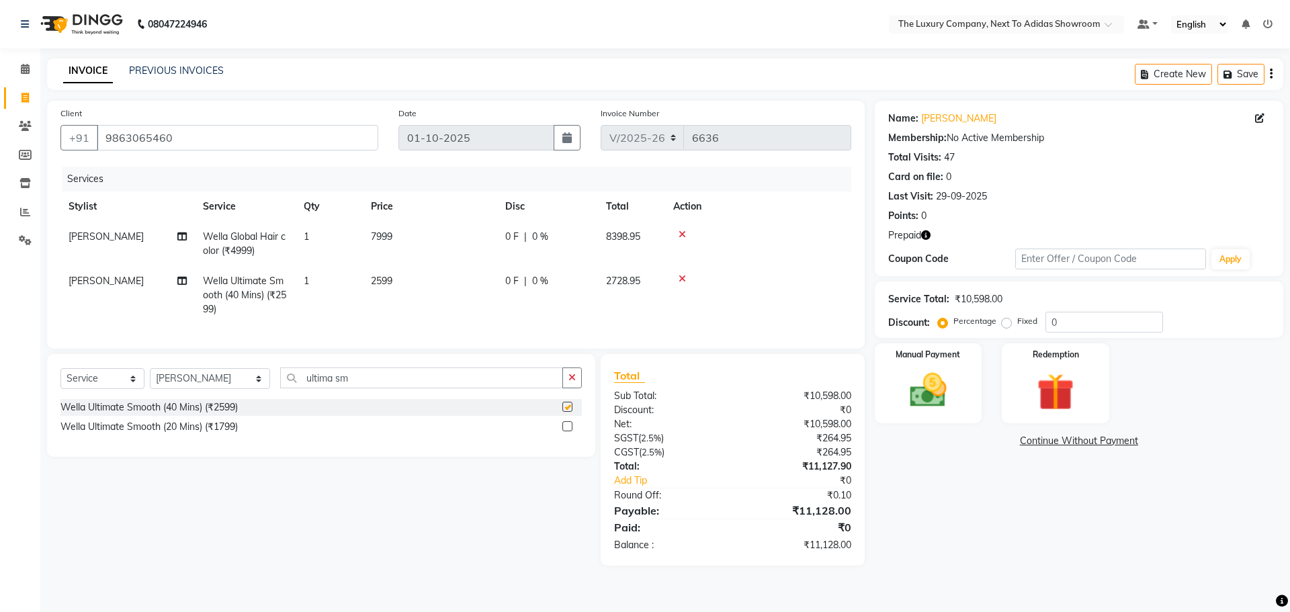
checkbox input "false"
click at [409, 280] on td "2599" at bounding box center [430, 295] width 134 height 58
select select "53668"
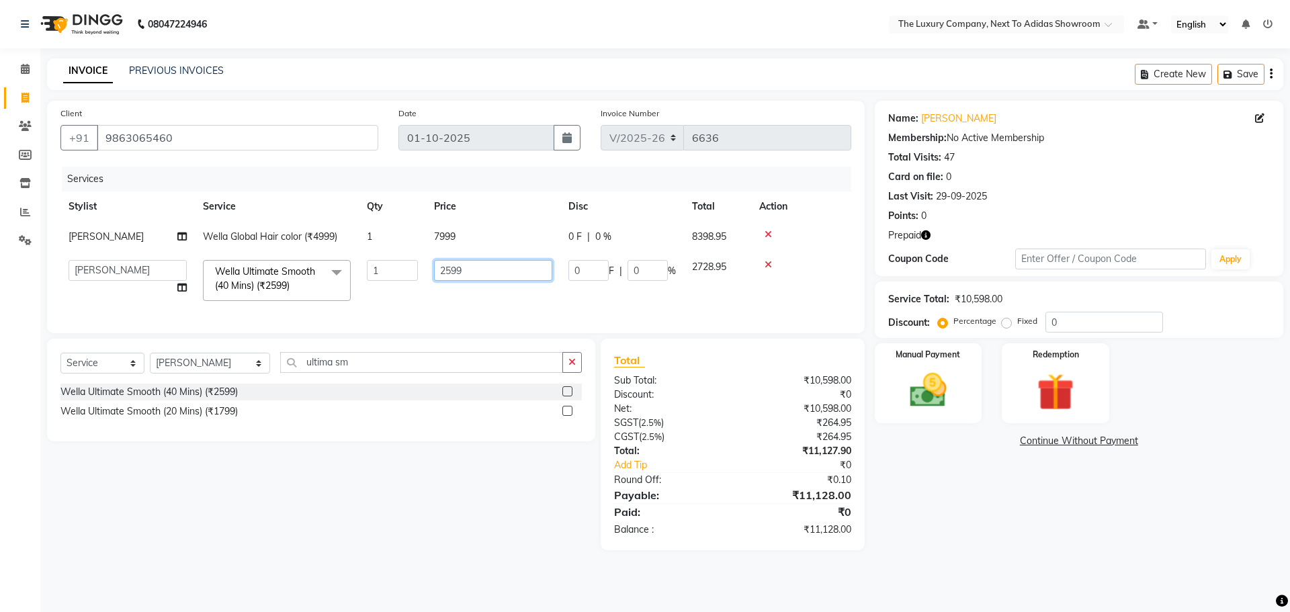
drag, startPoint x: 472, startPoint y: 274, endPoint x: 433, endPoint y: 283, distance: 40.6
click at [433, 283] on td "2599" at bounding box center [493, 280] width 134 height 57
type input "2999"
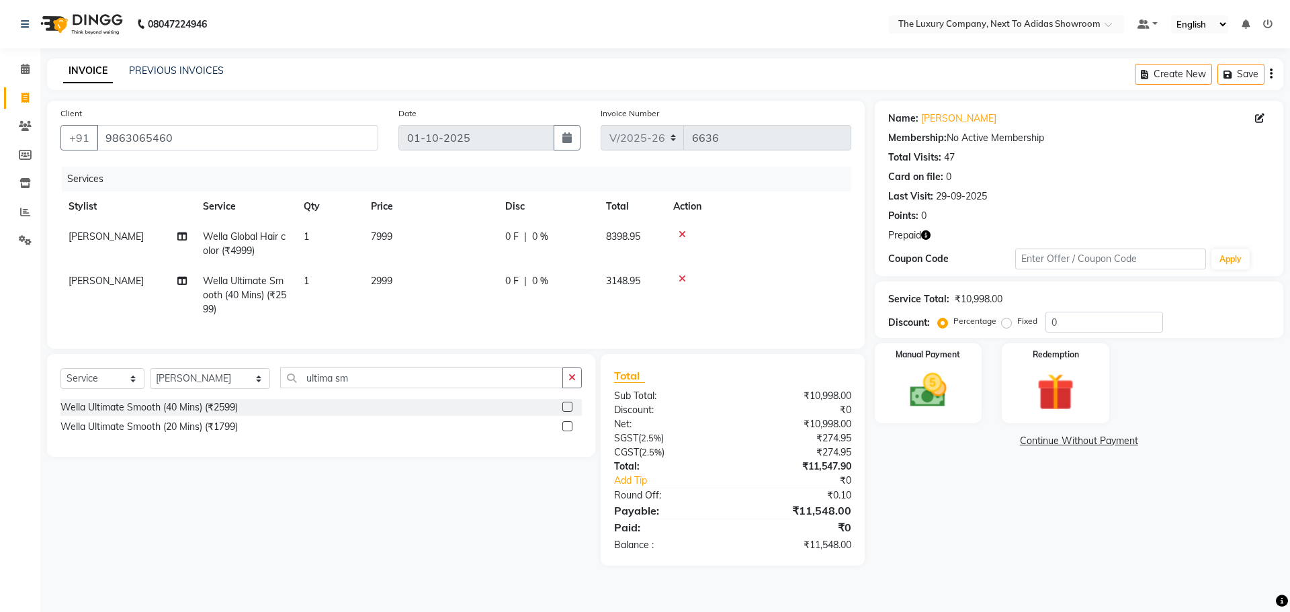
click at [612, 294] on tr "FIROJ AALAM Wella Ultimate Smooth (40 Mins) (₹2599) 1 2999 0 F | 0 % 3148.95" at bounding box center [455, 295] width 791 height 58
click at [1040, 372] on img at bounding box center [1055, 392] width 63 height 48
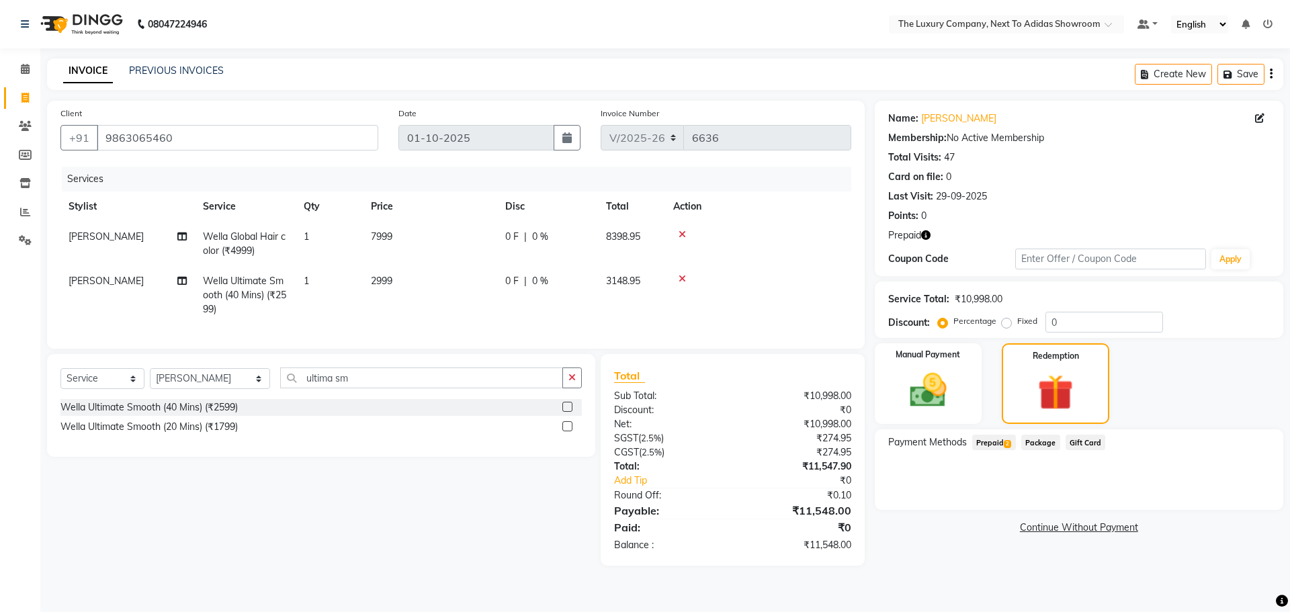
click at [990, 440] on span "Prepaid 2" at bounding box center [994, 442] width 44 height 15
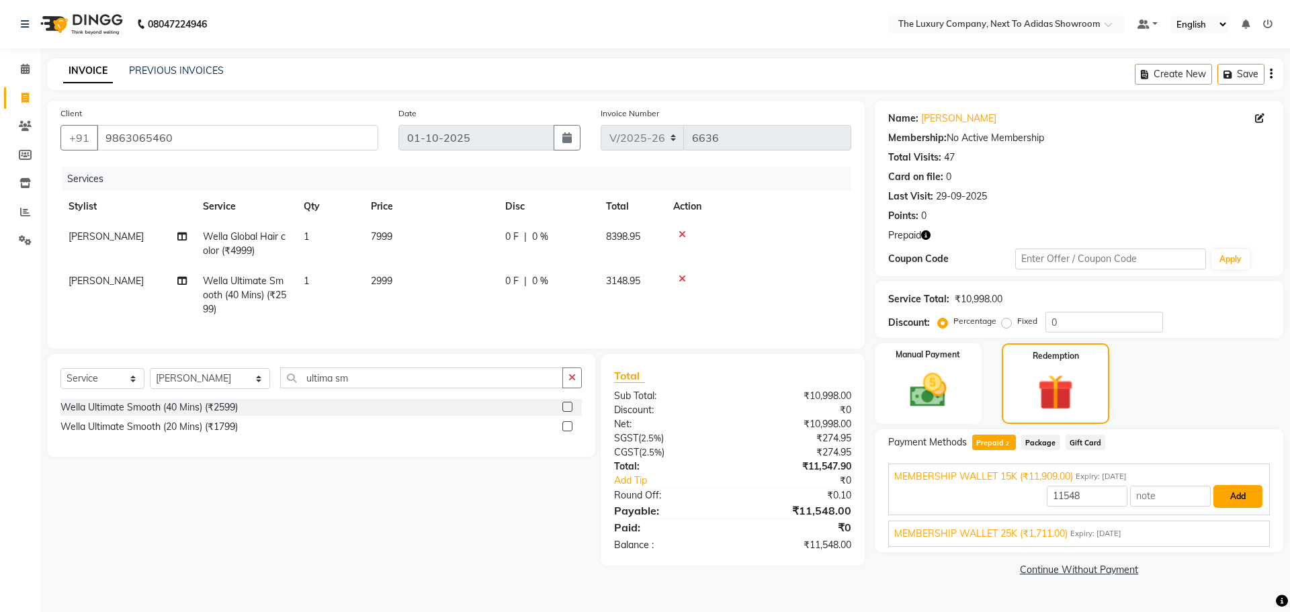
click at [1236, 500] on button "Add" at bounding box center [1238, 496] width 49 height 23
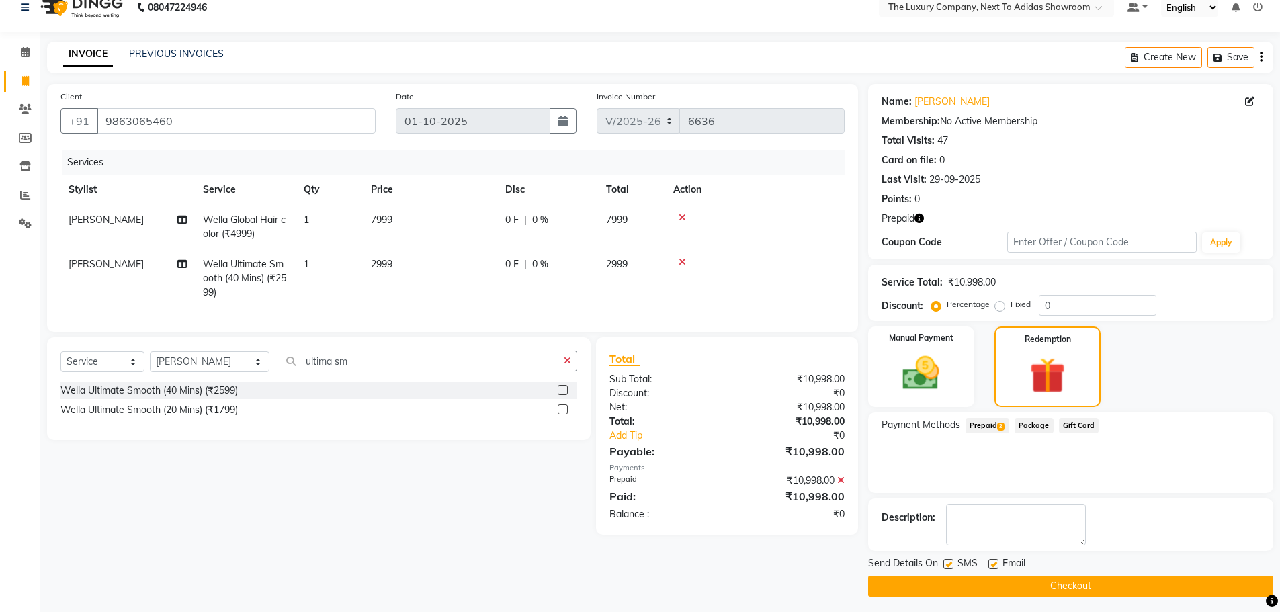
scroll to position [22, 0]
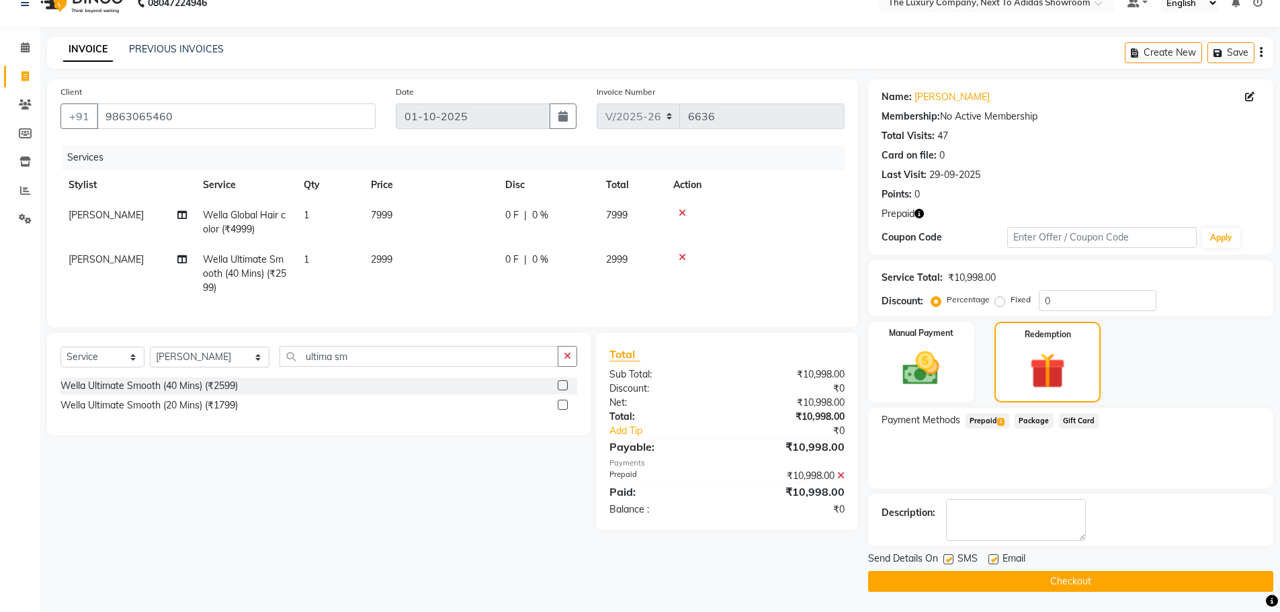
click at [1060, 581] on button "Checkout" at bounding box center [1070, 581] width 405 height 21
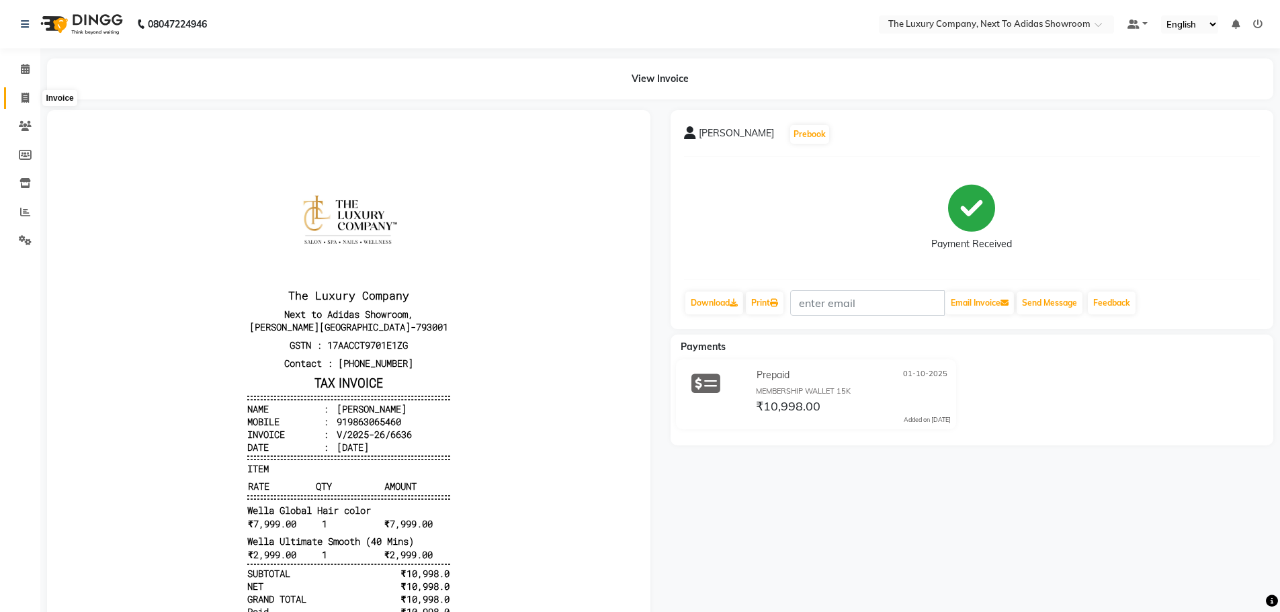
click at [22, 99] on icon at bounding box center [25, 98] width 7 height 10
select select "service"
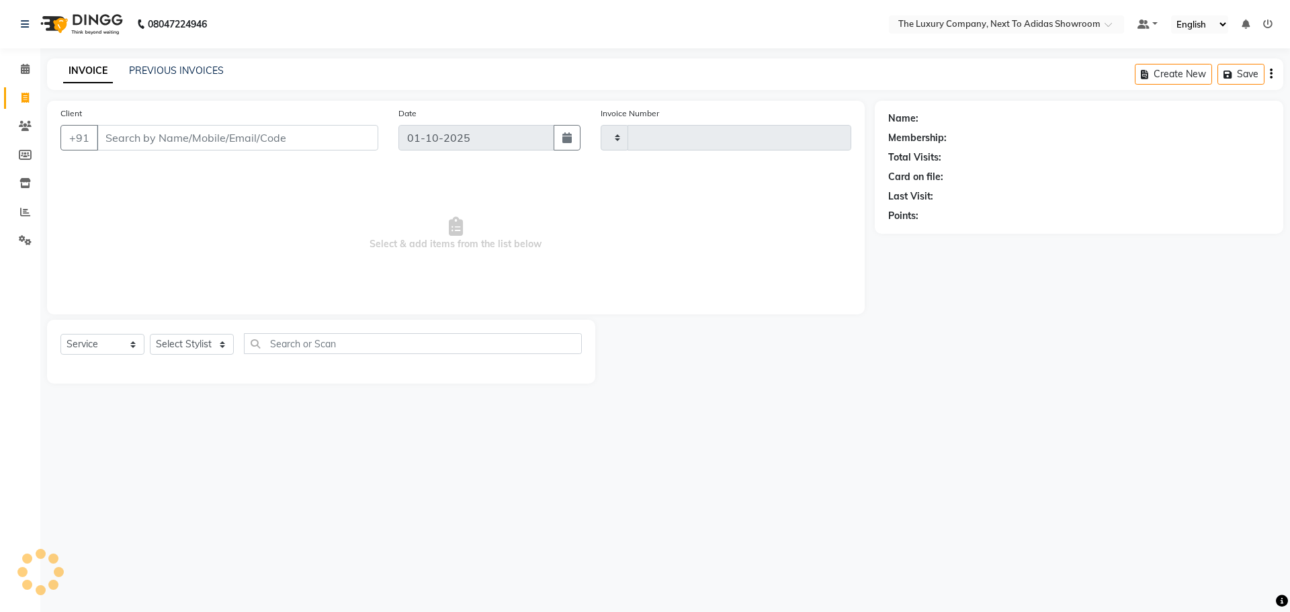
click at [149, 134] on input "Client" at bounding box center [238, 138] width 282 height 26
type input "6637"
select select "6828"
click at [249, 140] on input "Client" at bounding box center [238, 138] width 282 height 26
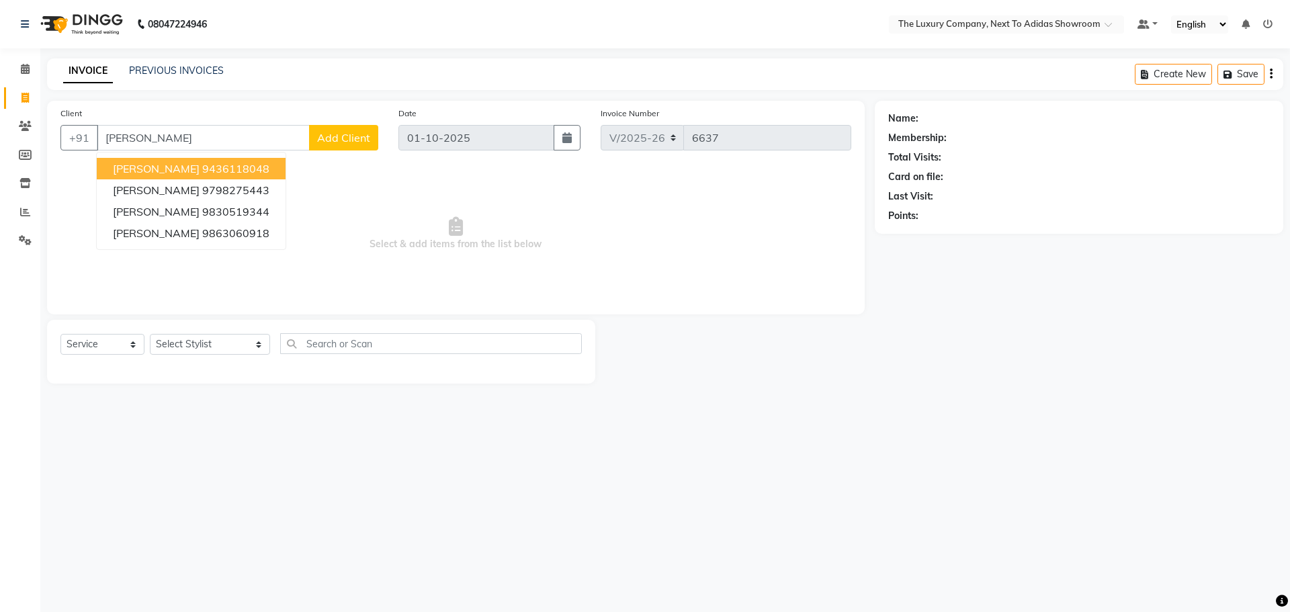
click at [240, 171] on ngb-highlight "9436118048" at bounding box center [235, 168] width 67 height 13
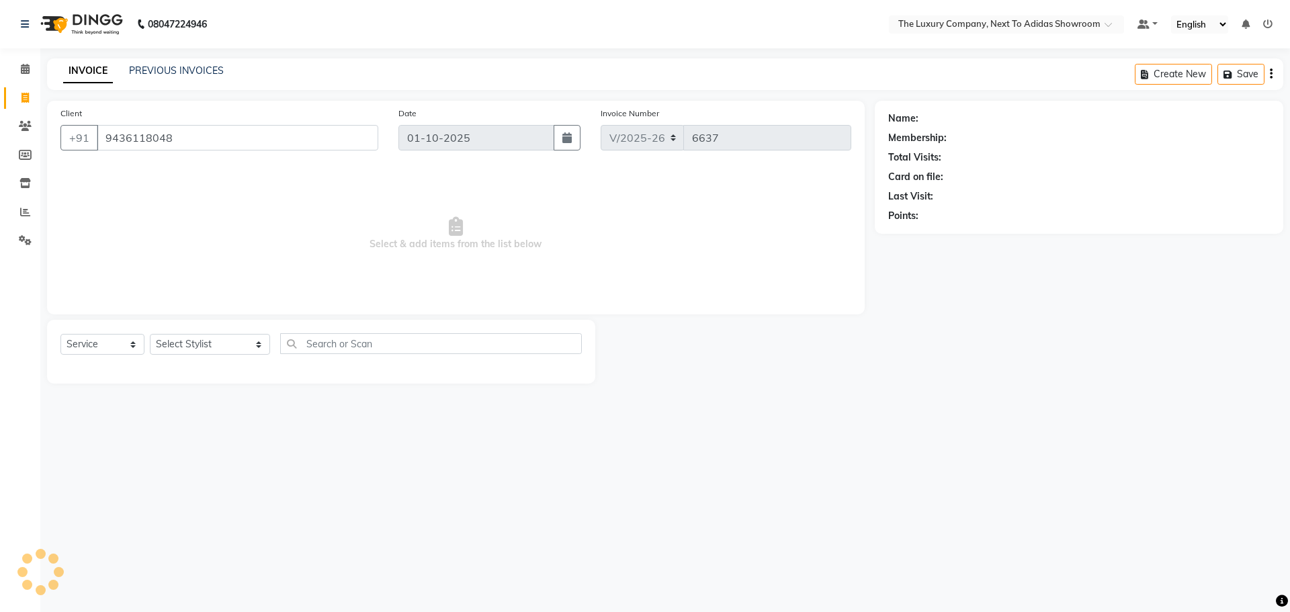
type input "9436118048"
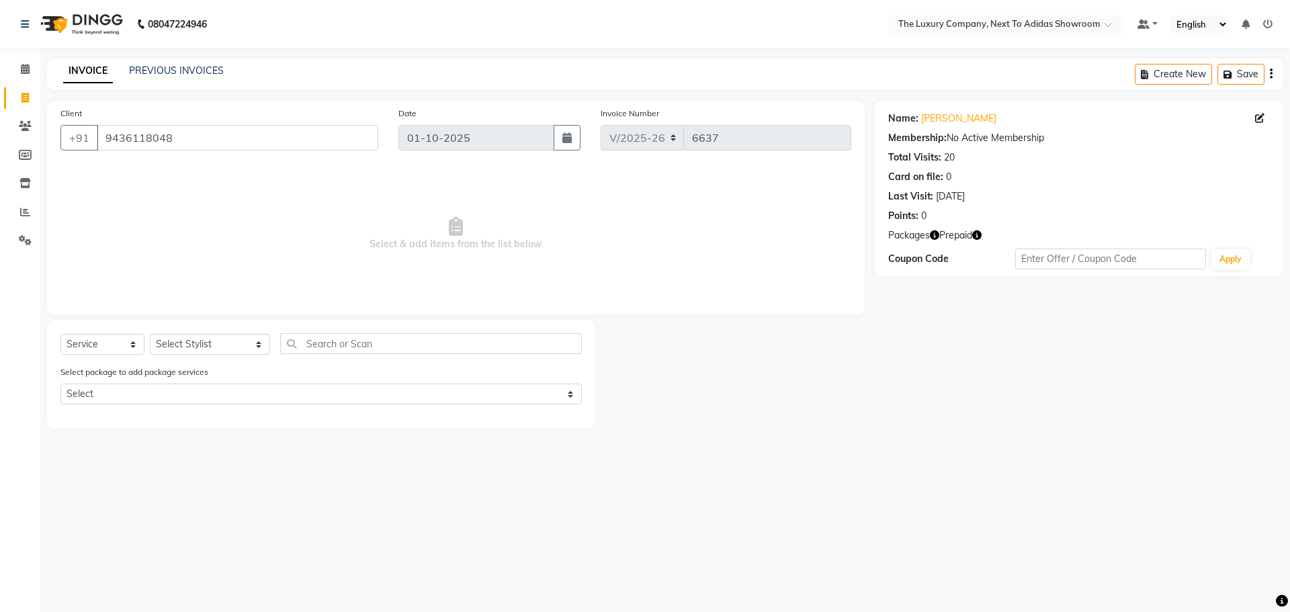
click at [980, 231] on icon "button" at bounding box center [976, 235] width 9 height 9
click at [202, 339] on select "Select Stylist ADMIN ALISHA SUCHIANG AMANDA MARSHIRA ANSAI DAIMARI BALAJIED SIN…" at bounding box center [210, 344] width 120 height 21
select select "53687"
click at [150, 334] on select "Select Stylist ADMIN ALISHA SUCHIANG AMANDA MARSHIRA ANSAI DAIMARI BALAJIED SIN…" at bounding box center [210, 344] width 120 height 21
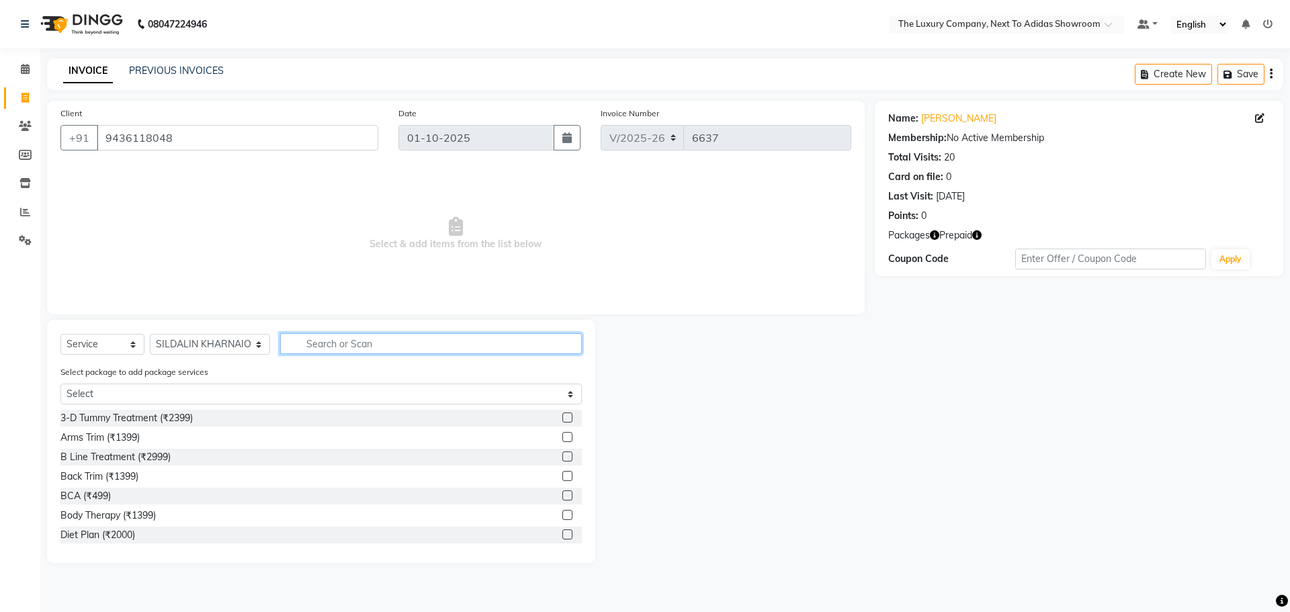
click at [313, 342] on input "text" at bounding box center [431, 343] width 302 height 21
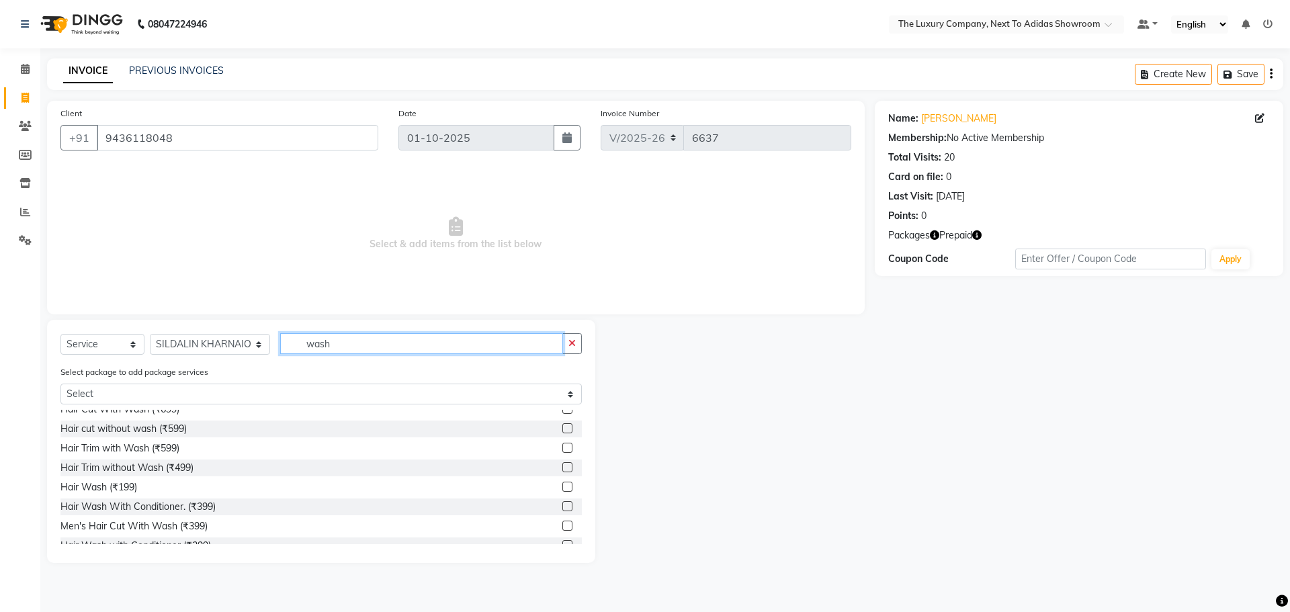
type input "wash"
click at [563, 505] on label at bounding box center [568, 506] width 10 height 10
click at [563, 505] on input "checkbox" at bounding box center [567, 507] width 9 height 9
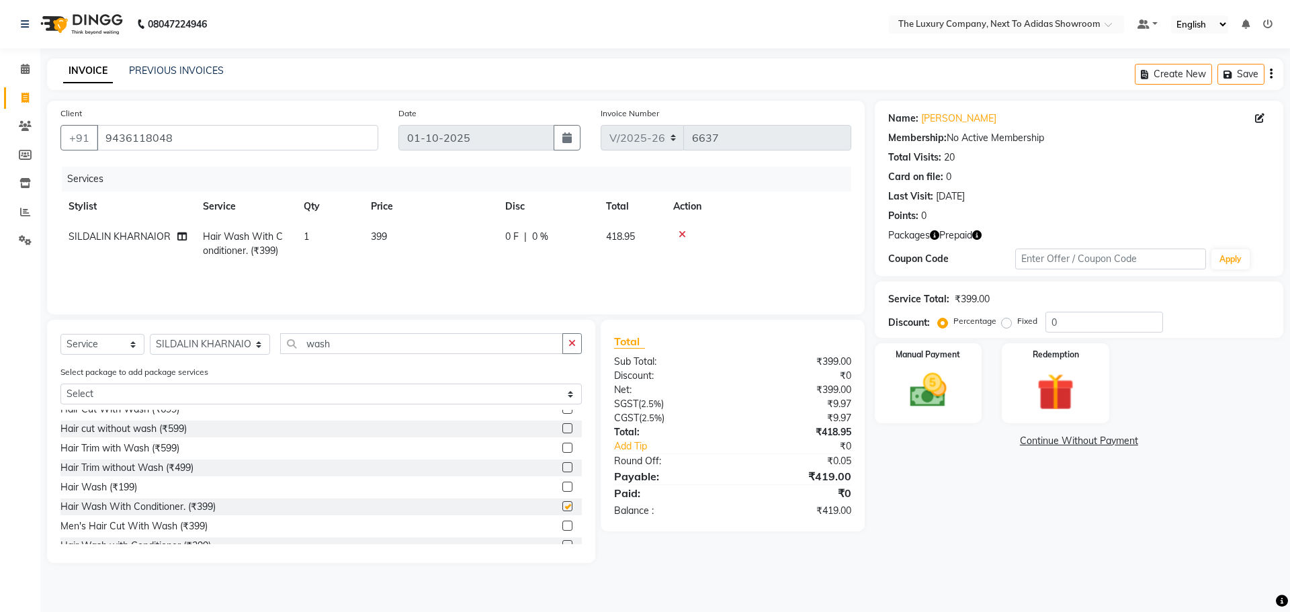
checkbox input "false"
click at [1050, 401] on img at bounding box center [1055, 392] width 63 height 48
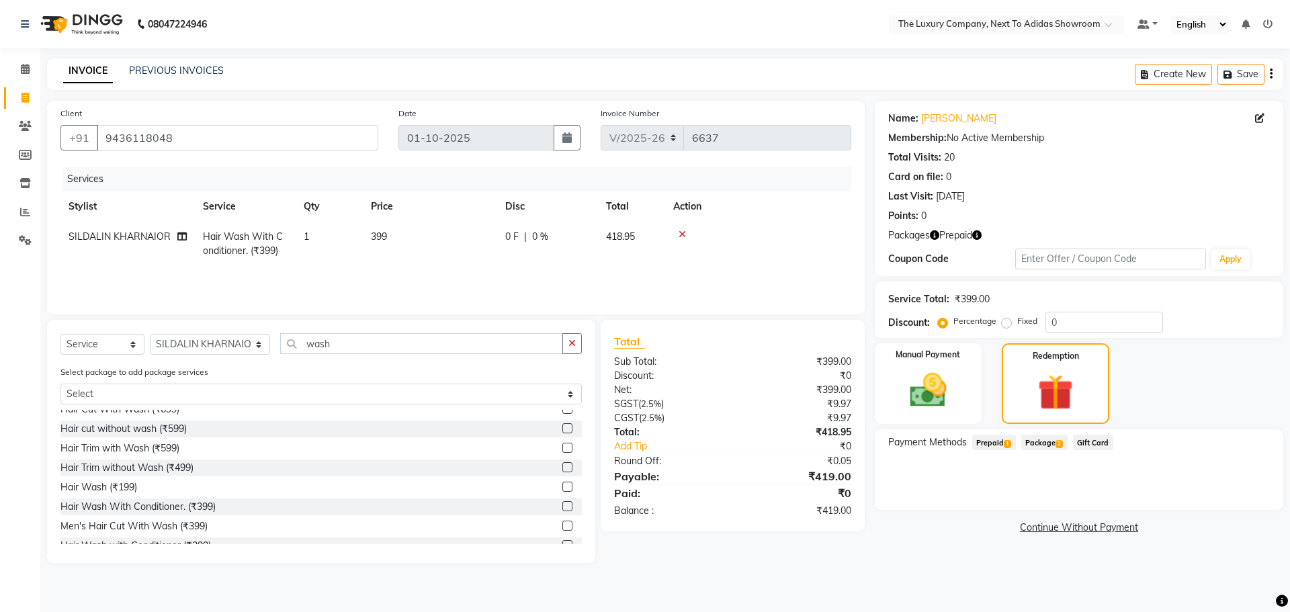
click at [996, 443] on span "Prepaid 1" at bounding box center [994, 442] width 44 height 15
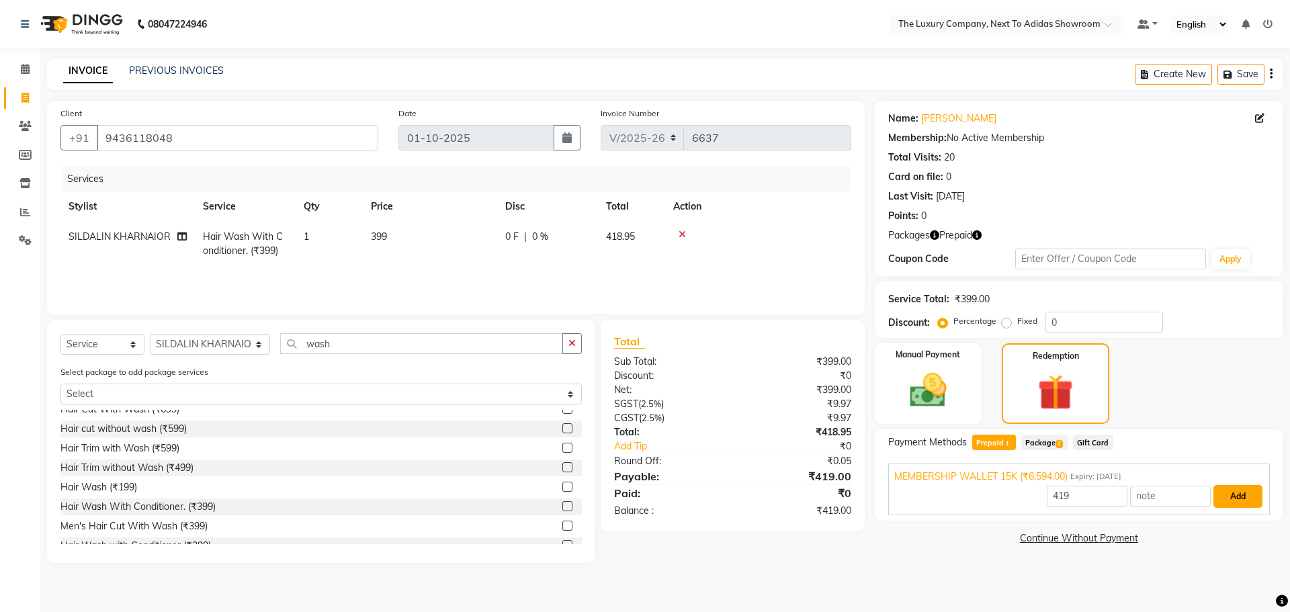
click at [1227, 499] on button "Add" at bounding box center [1238, 496] width 49 height 23
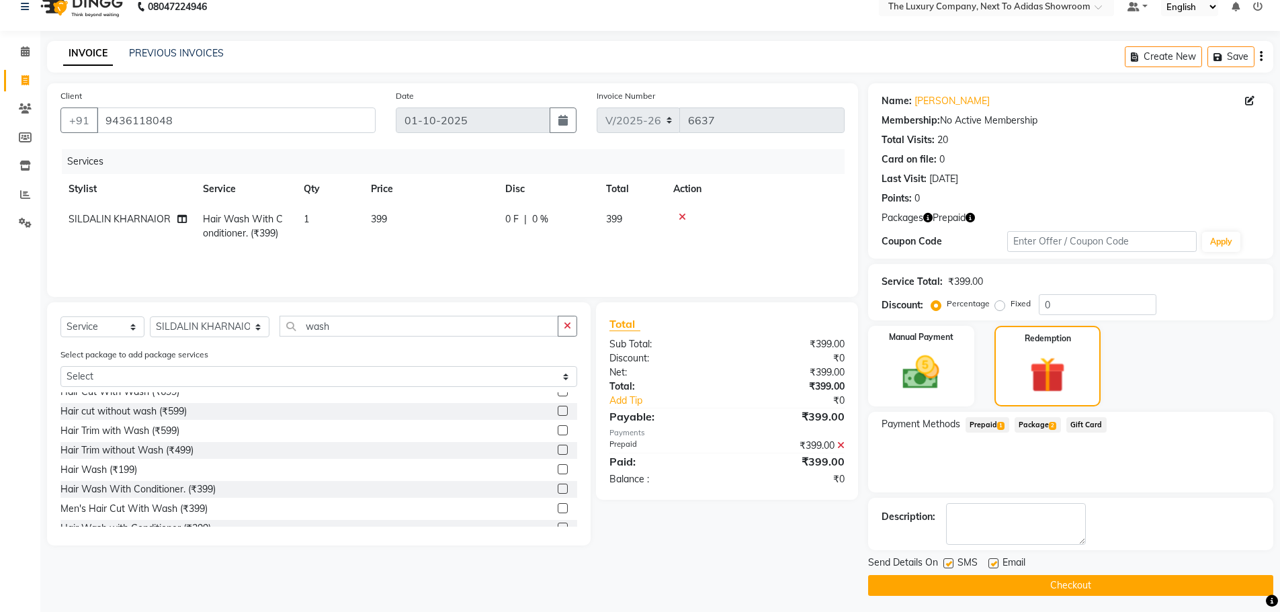
scroll to position [22, 0]
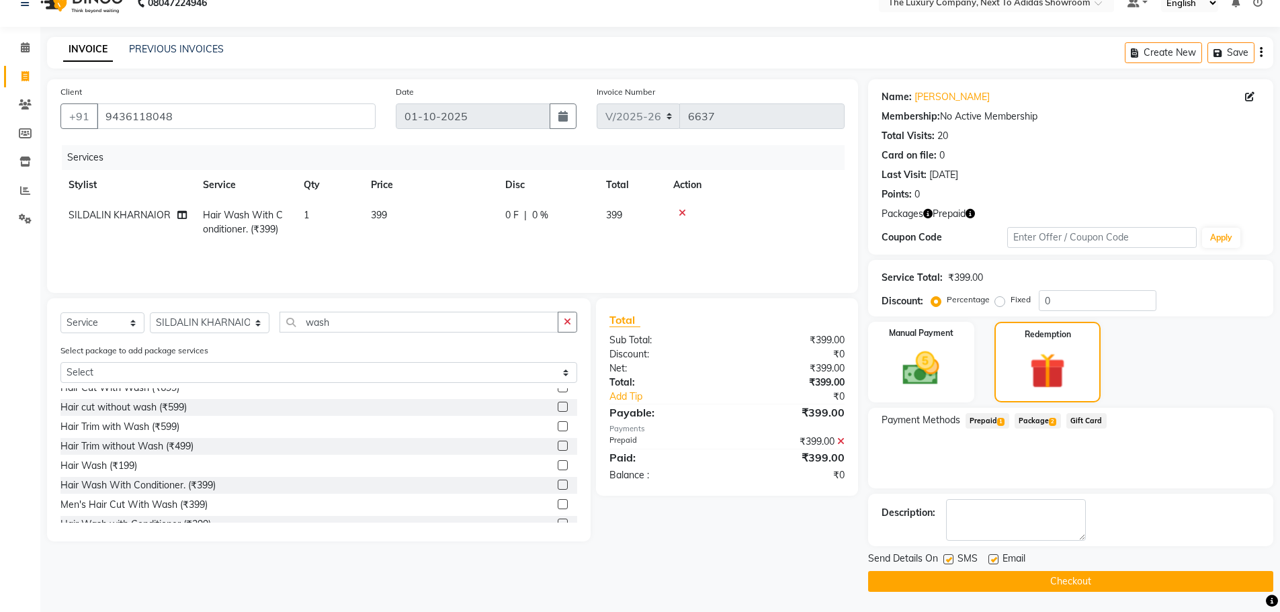
click at [1068, 575] on button "Checkout" at bounding box center [1070, 581] width 405 height 21
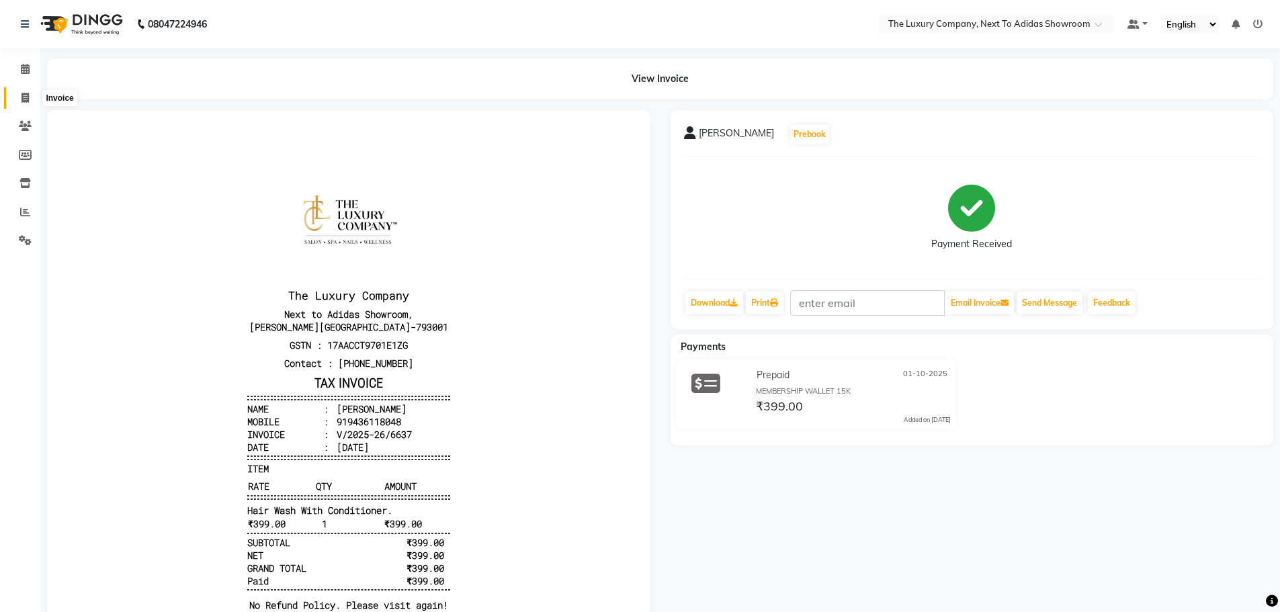
click at [22, 97] on icon at bounding box center [25, 98] width 7 height 10
select select "6828"
select select "service"
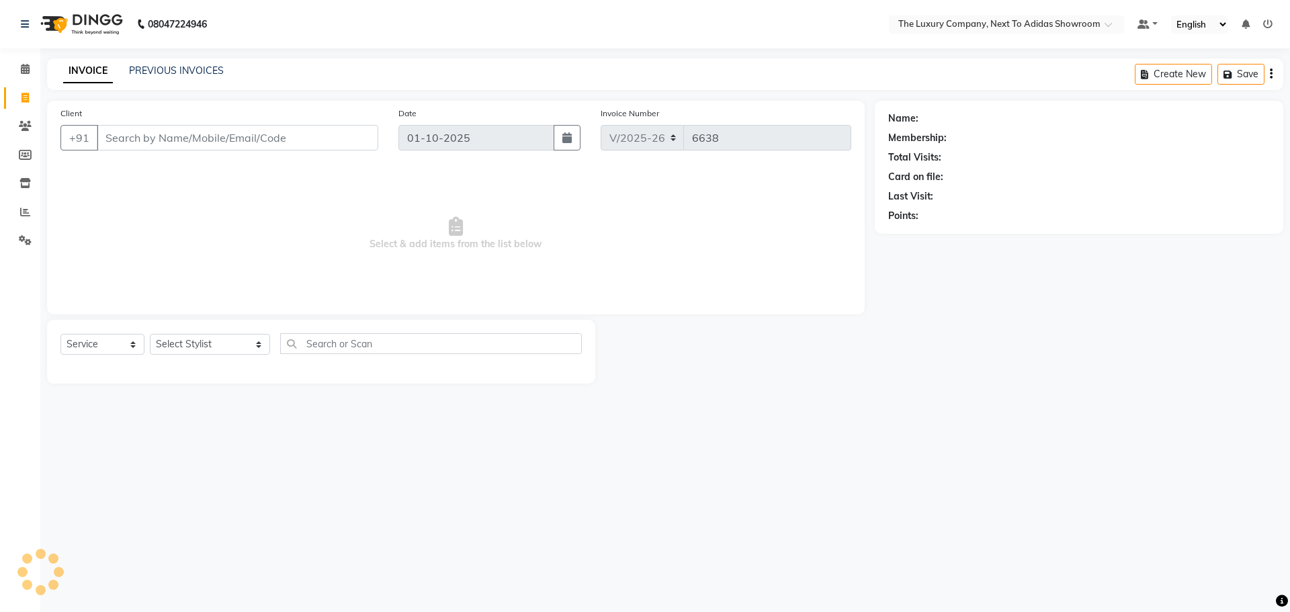
click at [118, 140] on input "Client" at bounding box center [238, 138] width 282 height 26
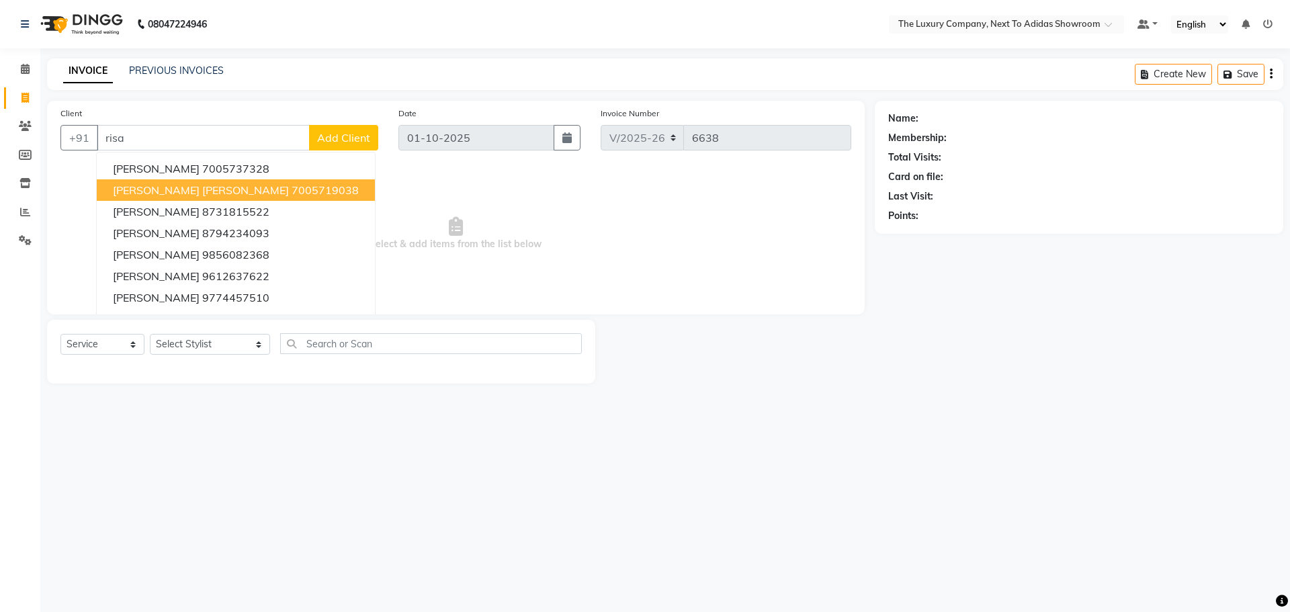
click at [198, 189] on span "Risa Donna Nongrum" at bounding box center [201, 189] width 176 height 13
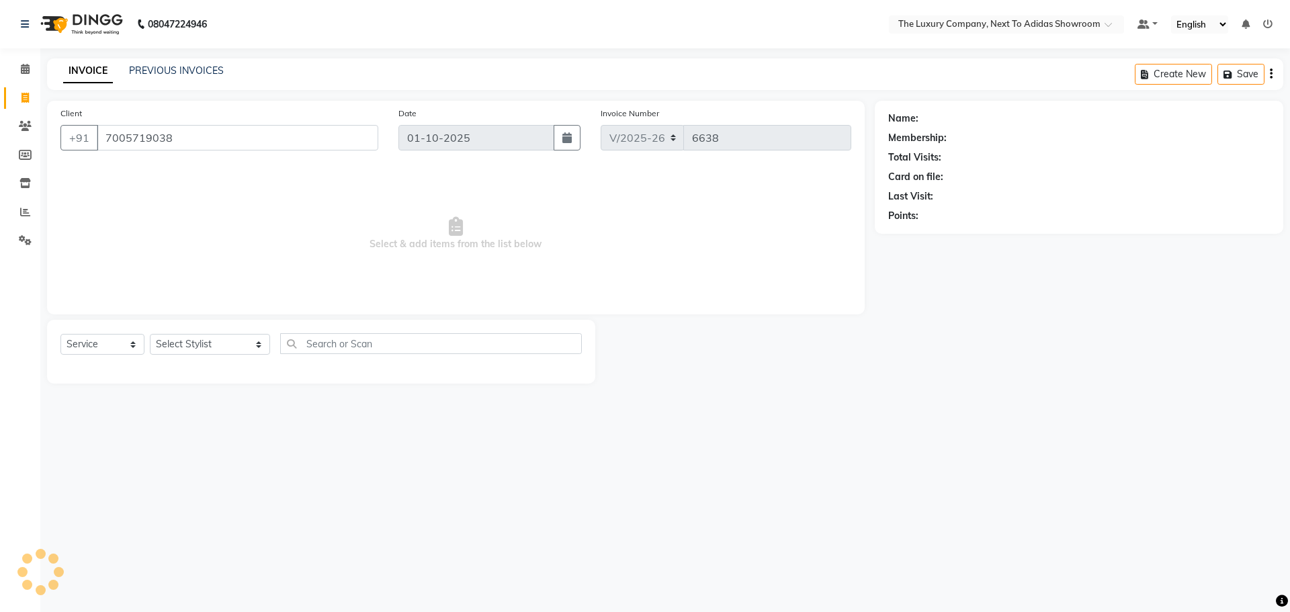
type input "7005719038"
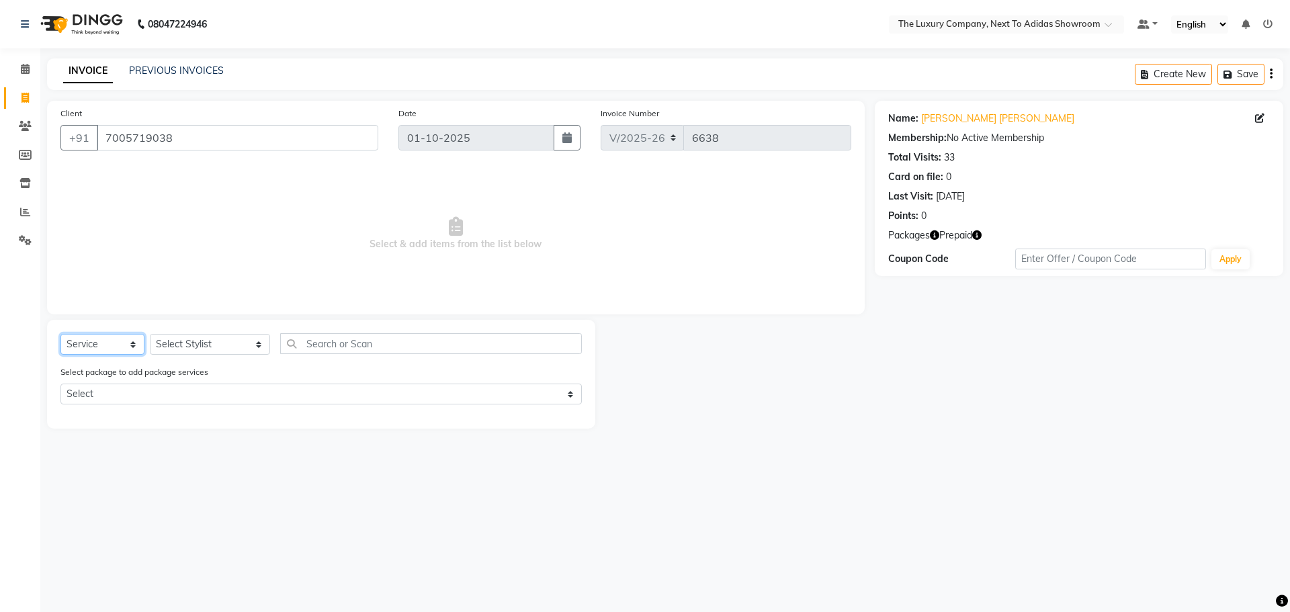
click at [99, 345] on select "Select Service Product Membership Package Voucher Prepaid Gift Card" at bounding box center [102, 344] width 84 height 21
select select "product"
click at [60, 334] on select "Select Service Product Membership Package Voucher Prepaid Gift Card" at bounding box center [102, 344] width 84 height 21
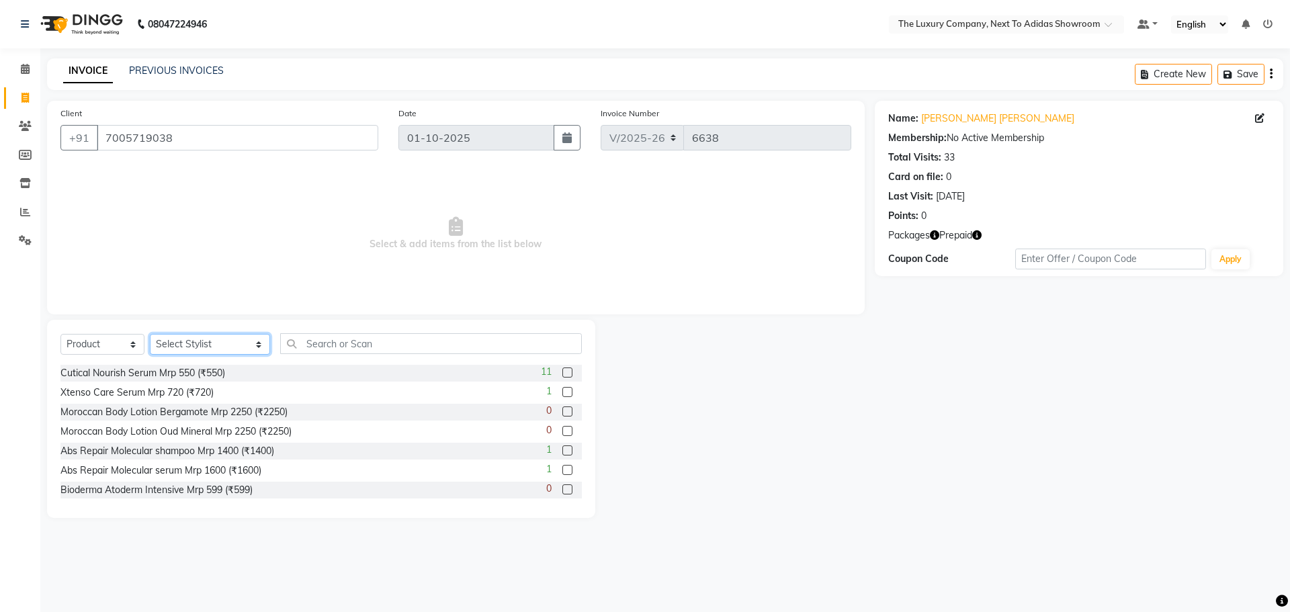
click at [185, 346] on select "Select Stylist ADMIN ALISHA SUCHIANG AMANDA MARSHIRA ANSAI DAIMARI BALAJIED SIN…" at bounding box center [210, 344] width 120 height 21
select select "53669"
click at [150, 334] on select "Select Stylist ADMIN ALISHA SUCHIANG AMANDA MARSHIRA ANSAI DAIMARI BALAJIED SIN…" at bounding box center [210, 344] width 120 height 21
click at [332, 343] on input "text" at bounding box center [431, 343] width 302 height 21
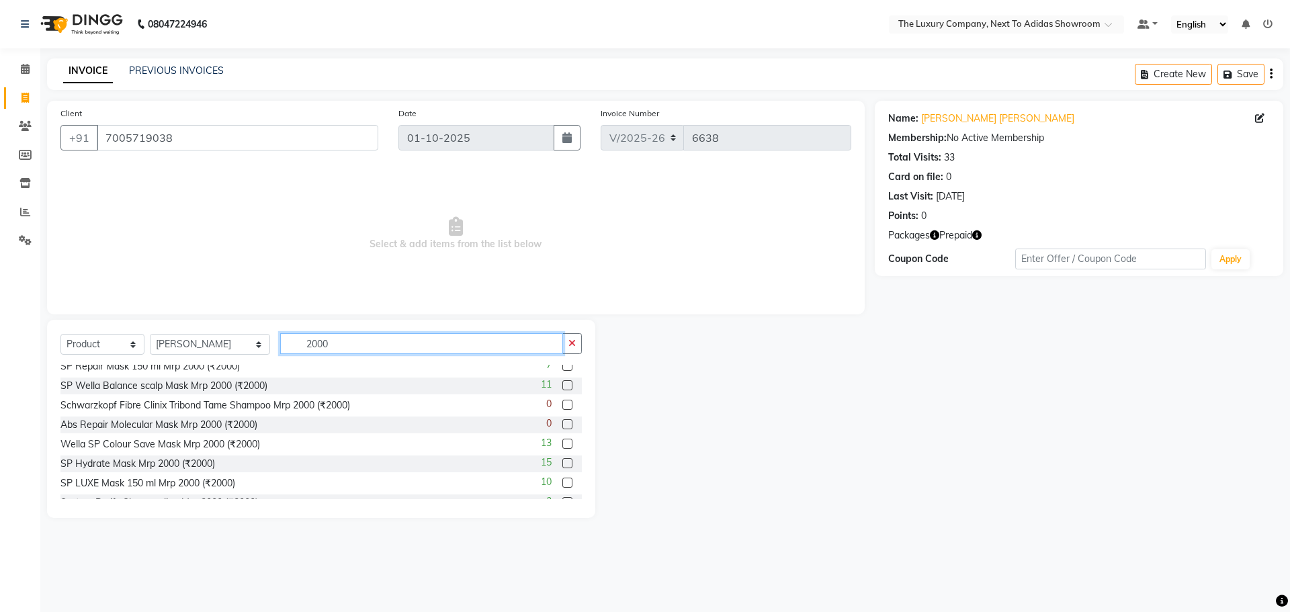
scroll to position [41, 0]
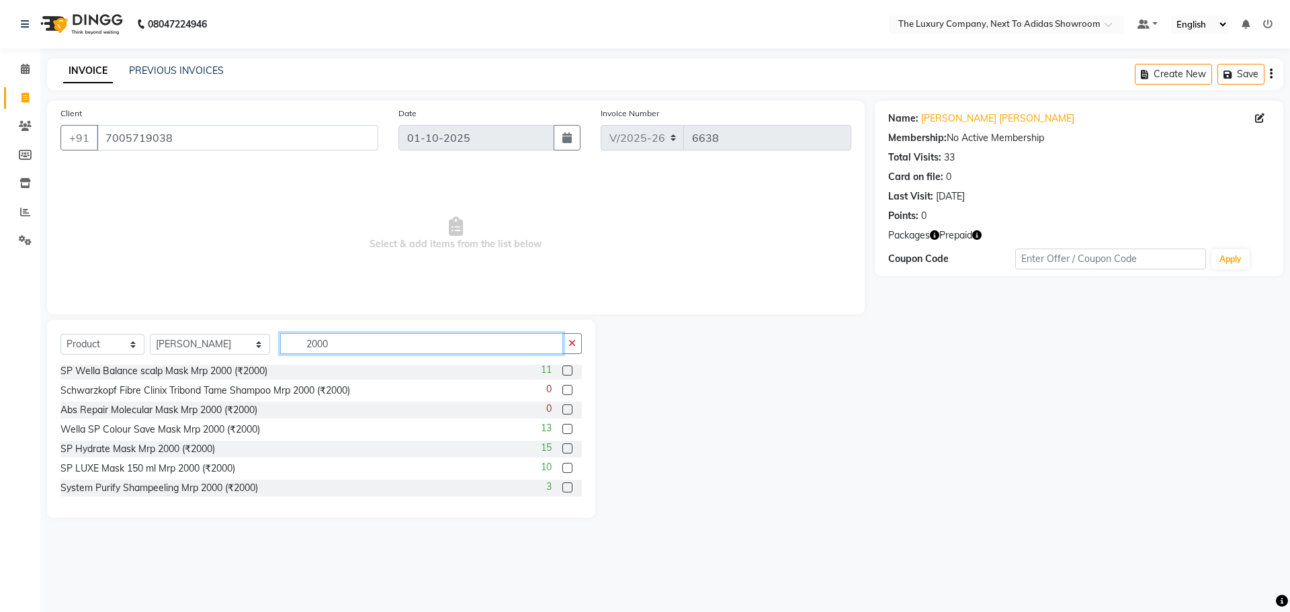
type input "2000"
click at [563, 470] on label at bounding box center [568, 468] width 10 height 10
click at [563, 470] on input "checkbox" at bounding box center [567, 468] width 9 height 9
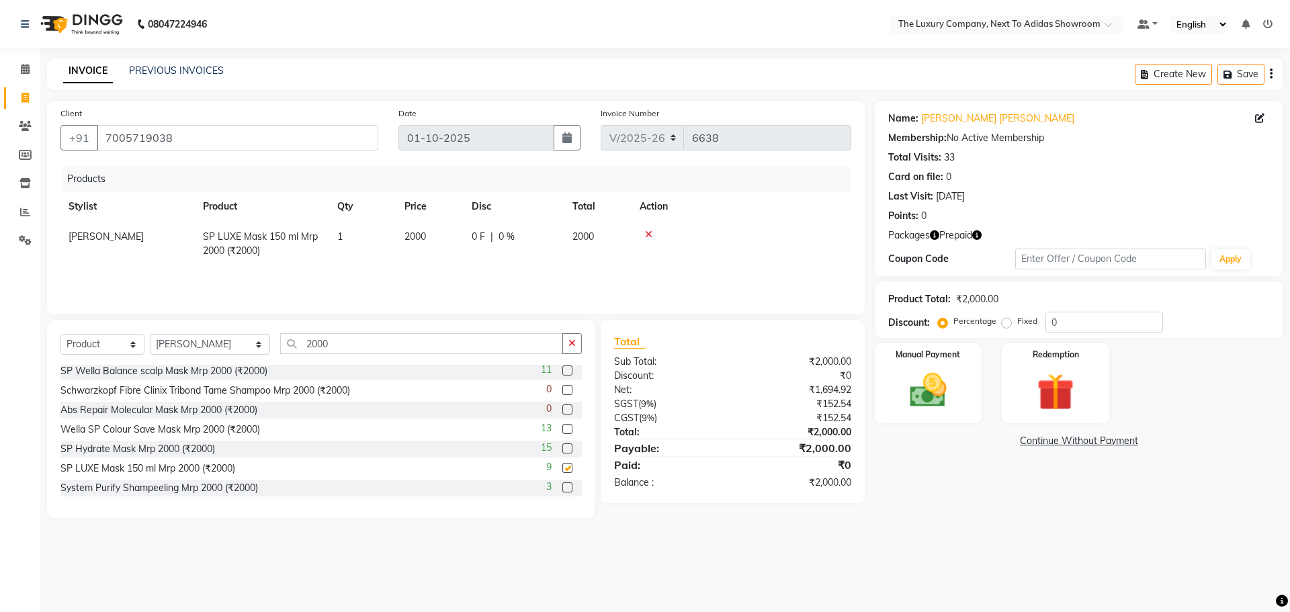
checkbox input "false"
drag, startPoint x: 336, startPoint y: 343, endPoint x: 225, endPoint y: 333, distance: 111.4
click at [225, 333] on div "Select Service Product Membership Package Voucher Prepaid Gift Card Select Styl…" at bounding box center [321, 419] width 548 height 198
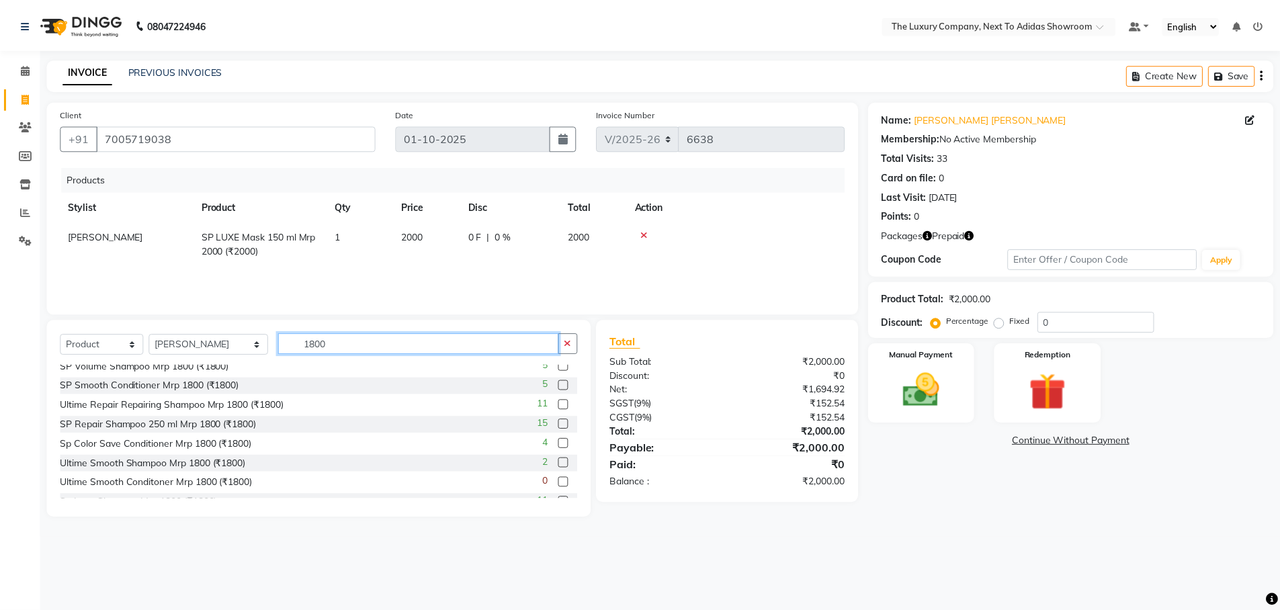
scroll to position [134, 0]
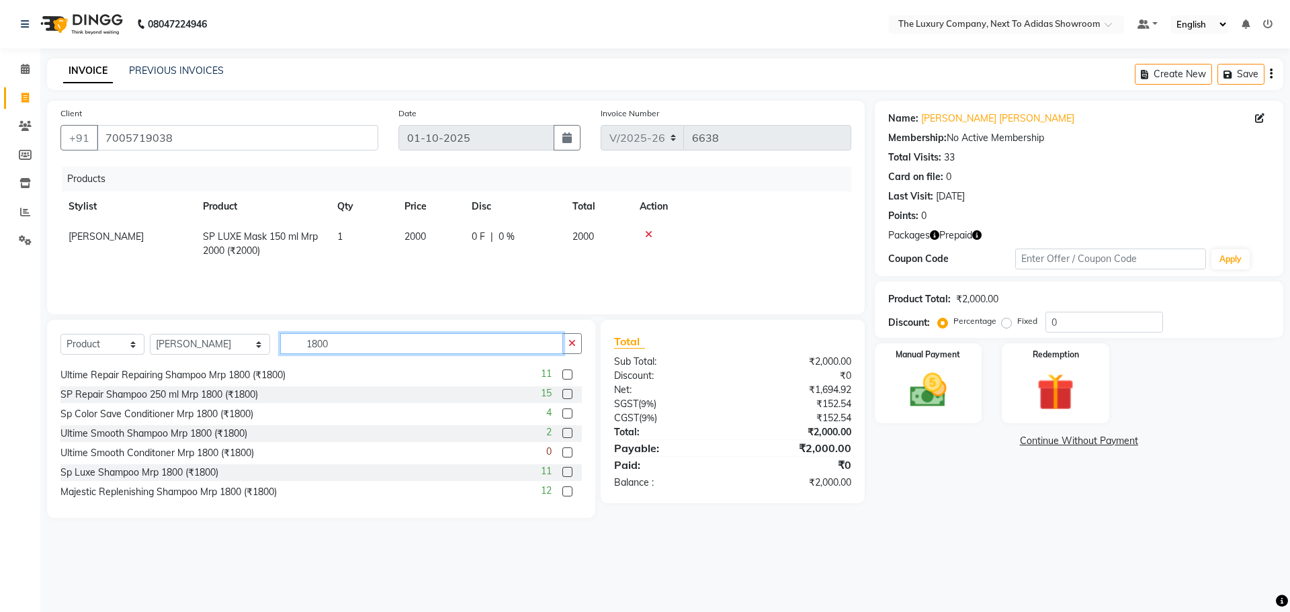
type input "1800"
click at [563, 470] on label at bounding box center [568, 472] width 10 height 10
click at [563, 470] on input "checkbox" at bounding box center [567, 472] width 9 height 9
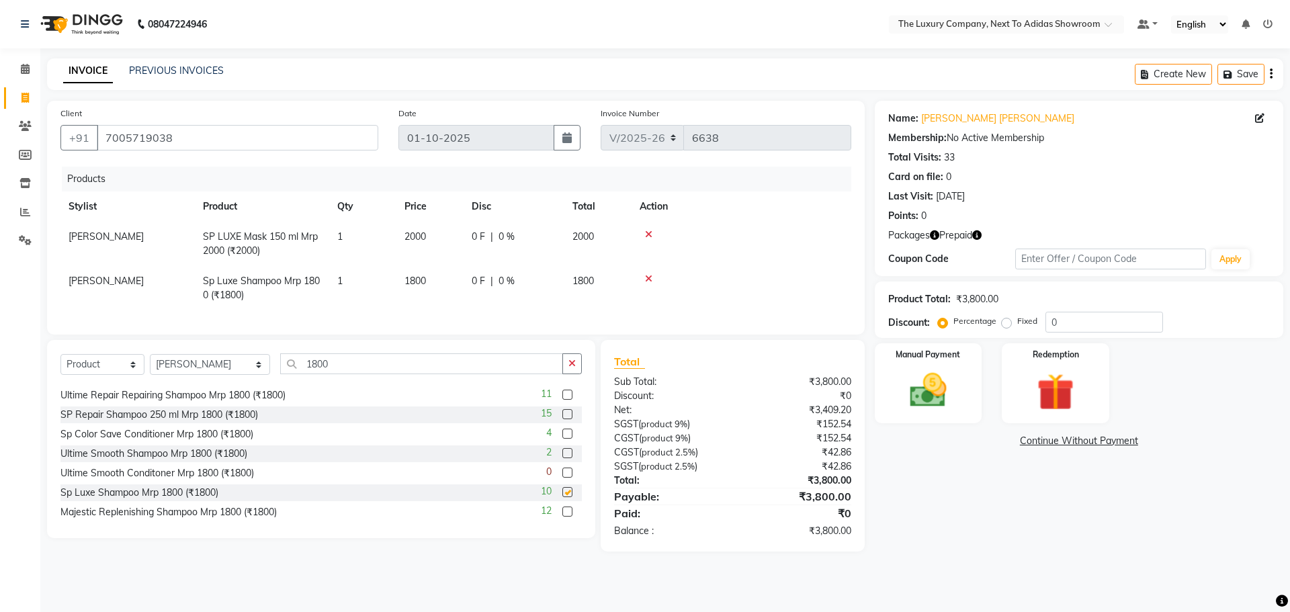
checkbox input "false"
click at [956, 377] on img at bounding box center [928, 390] width 63 height 44
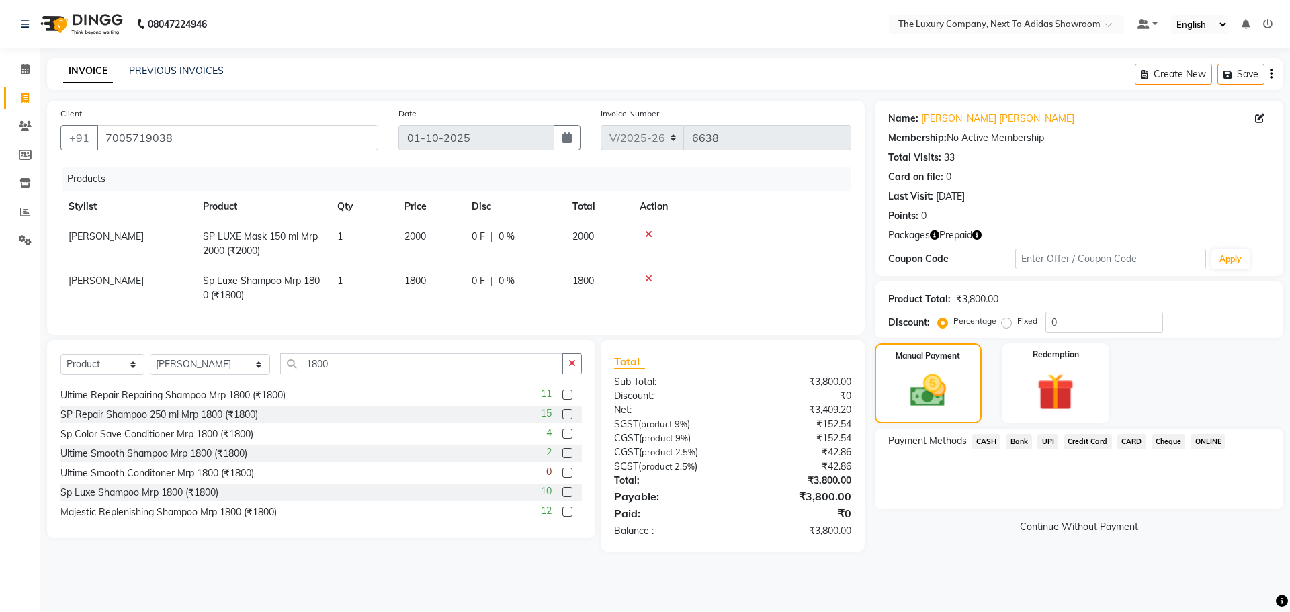
click at [1046, 442] on span "UPI" at bounding box center [1048, 441] width 21 height 15
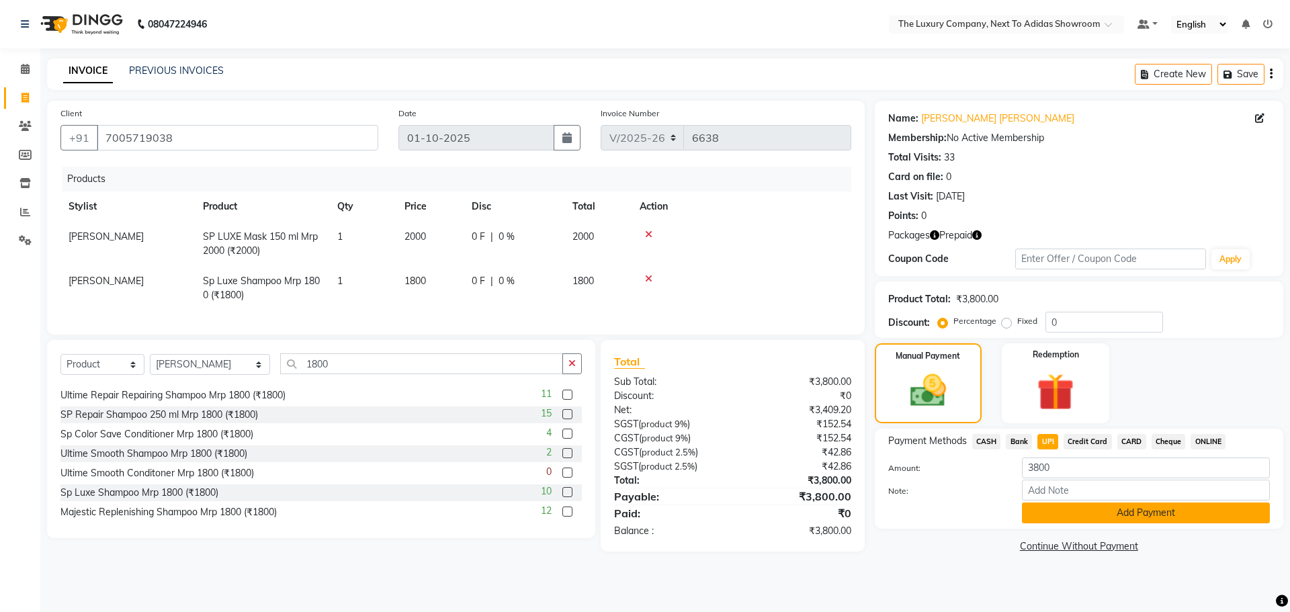
click at [1081, 509] on button "Add Payment" at bounding box center [1146, 513] width 248 height 21
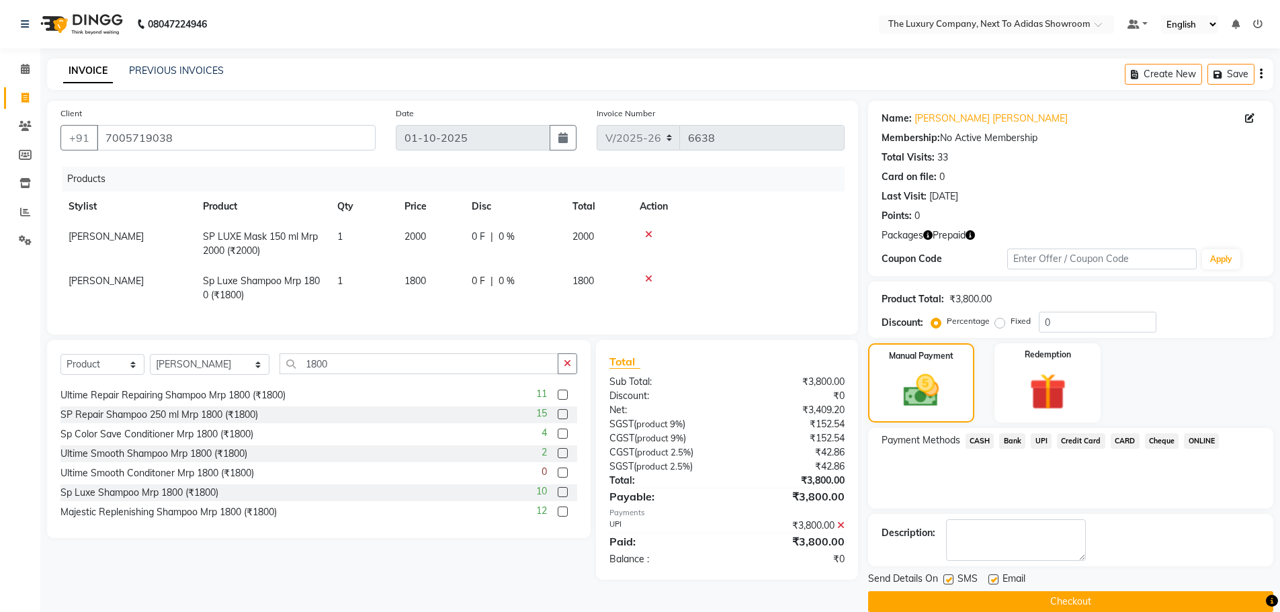
click at [1044, 603] on button "Checkout" at bounding box center [1070, 601] width 405 height 21
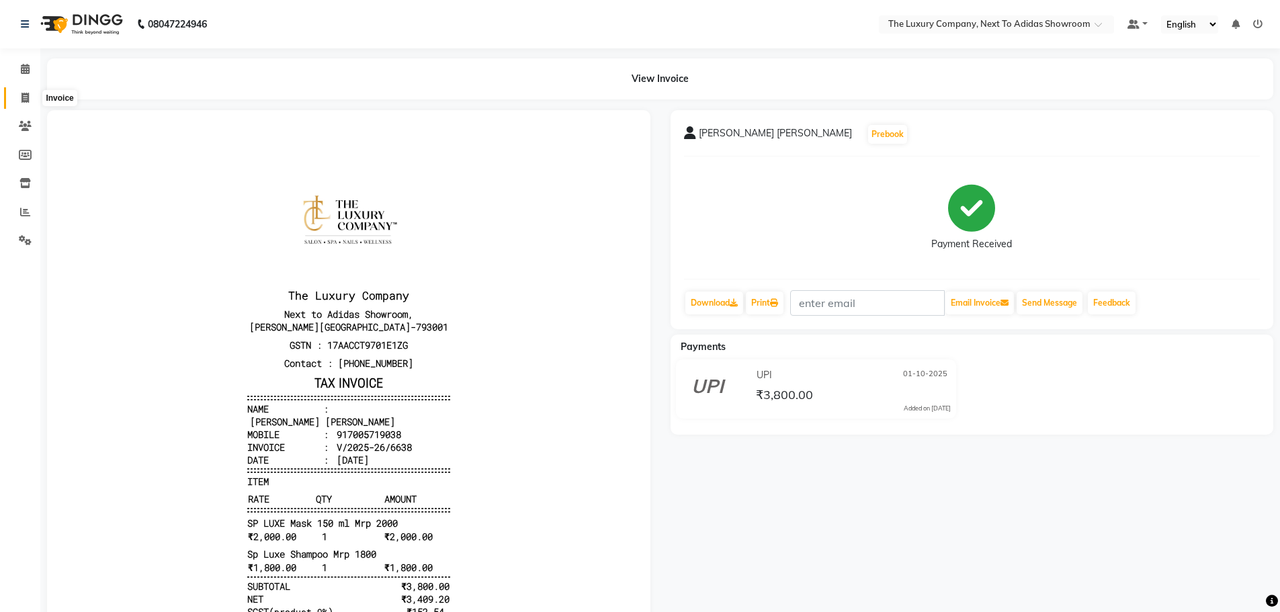
click at [24, 97] on icon at bounding box center [25, 98] width 7 height 10
select select "service"
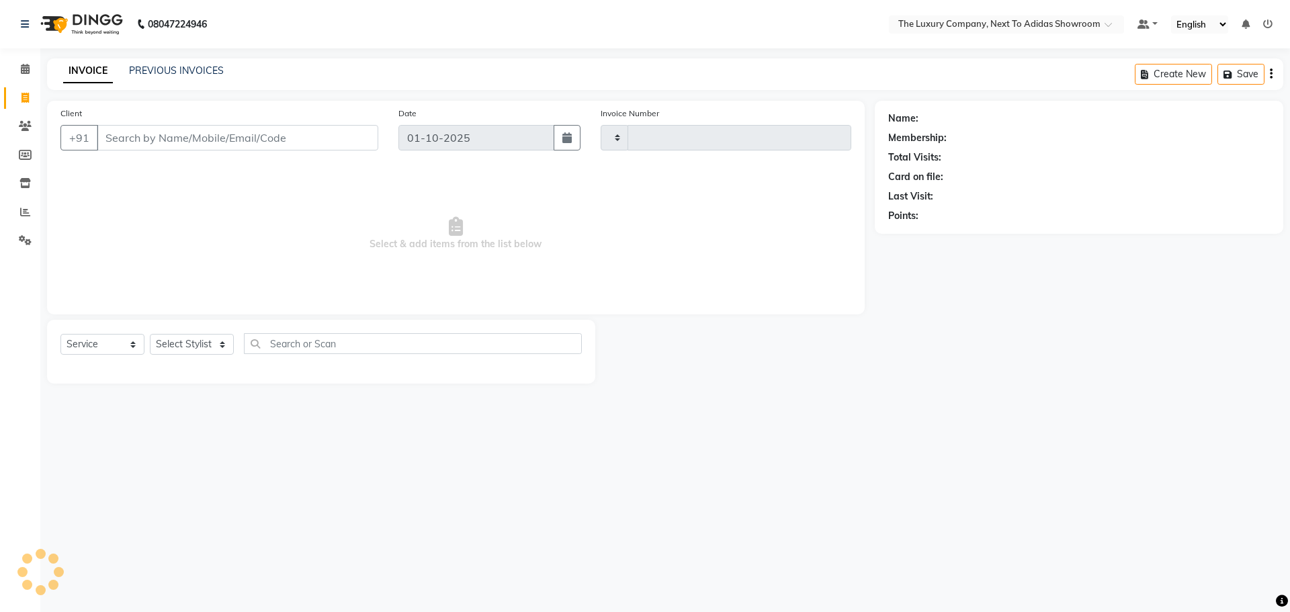
type input "6639"
select select "6828"
click at [114, 140] on input "Client" at bounding box center [238, 138] width 282 height 26
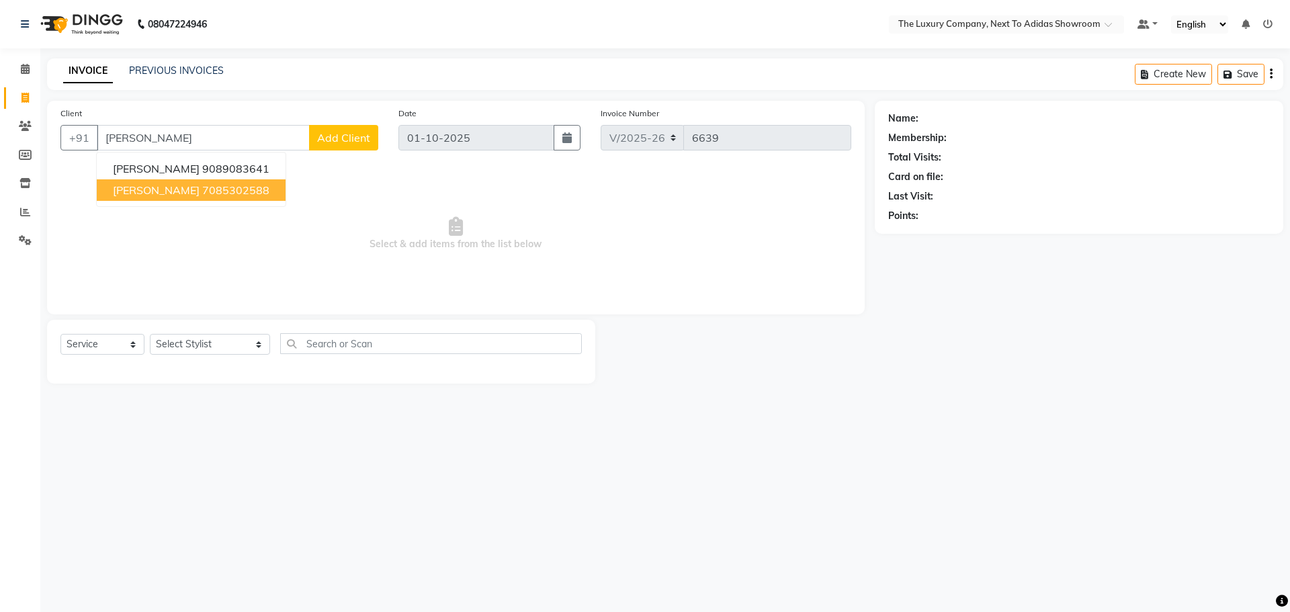
click at [161, 188] on span "Carissa Rapsang" at bounding box center [156, 189] width 87 height 13
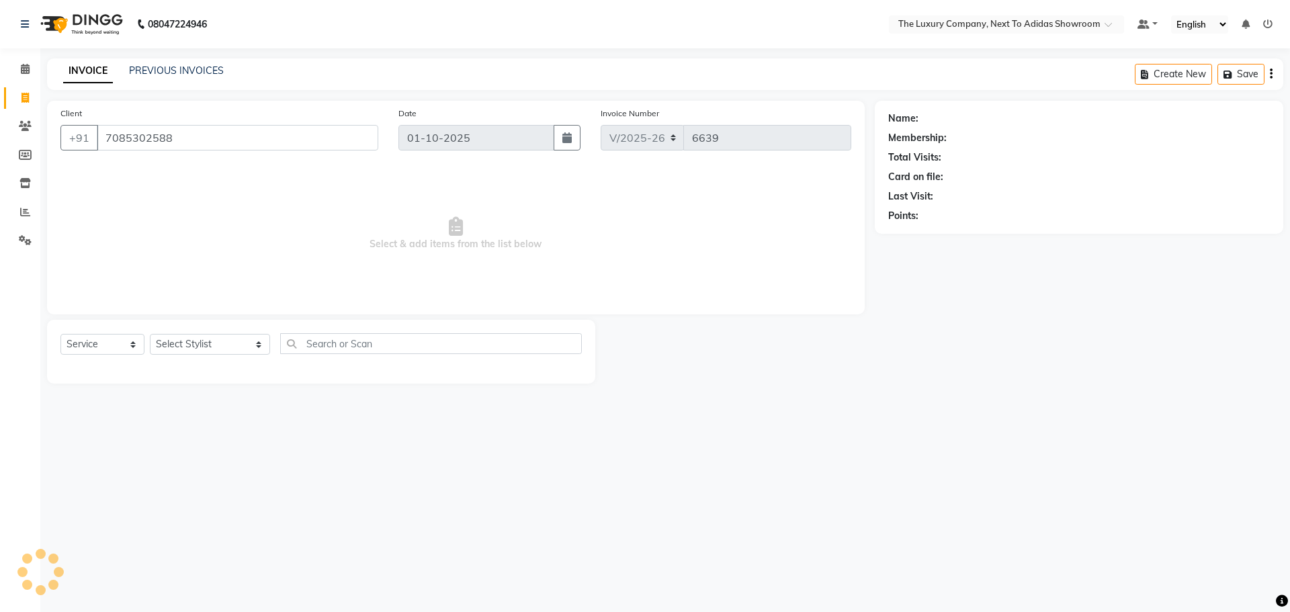
type input "7085302588"
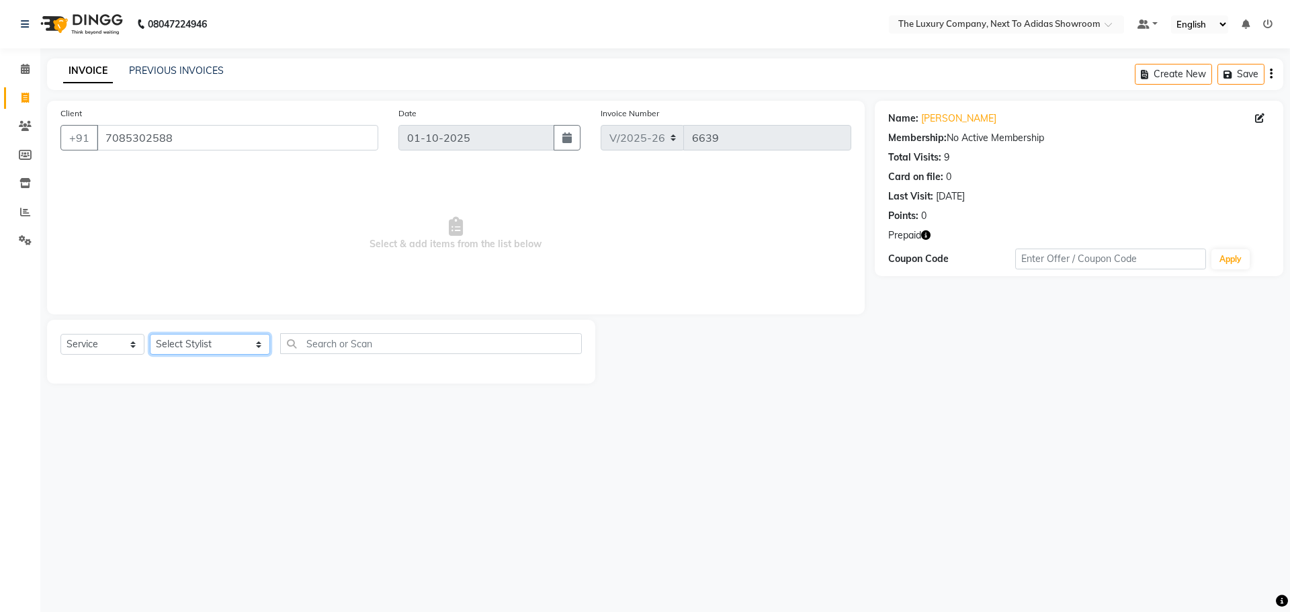
click at [216, 344] on select "Select Stylist ADMIN ALISHA SUCHIANG AMANDA MARSHIRA ANSAI DAIMARI BALAJIED SIN…" at bounding box center [210, 344] width 120 height 21
select select "53668"
click at [150, 334] on select "Select Stylist ADMIN ALISHA SUCHIANG AMANDA MARSHIRA ANSAI DAIMARI BALAJIED SIN…" at bounding box center [210, 344] width 120 height 21
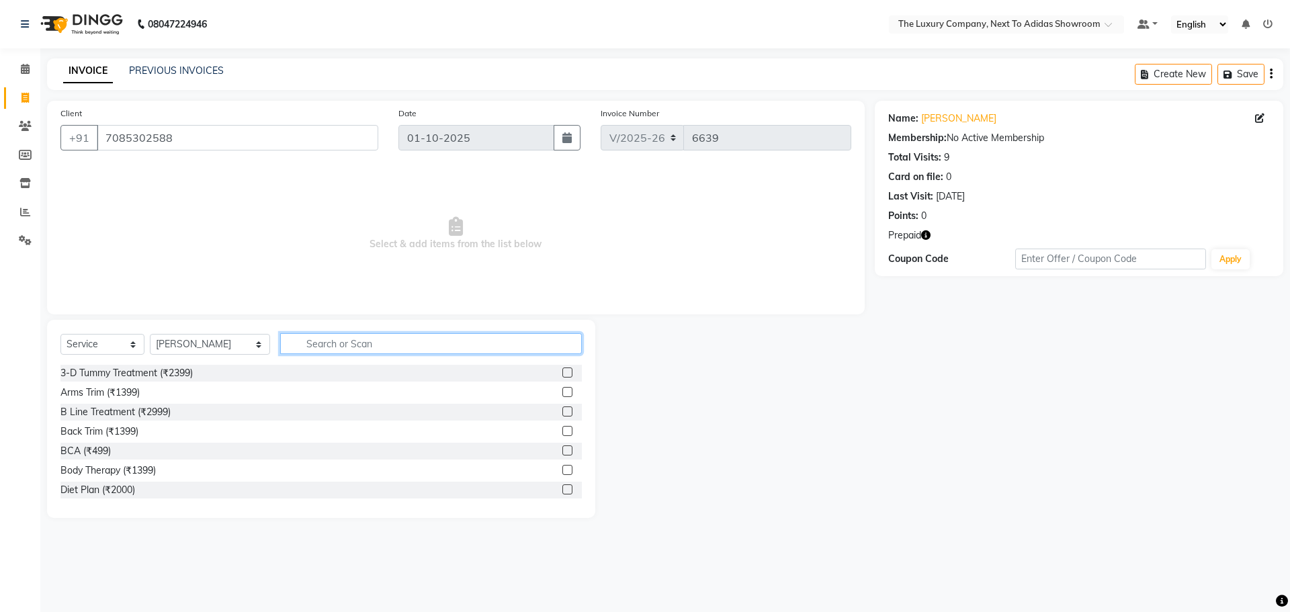
click at [379, 342] on input "text" at bounding box center [431, 343] width 302 height 21
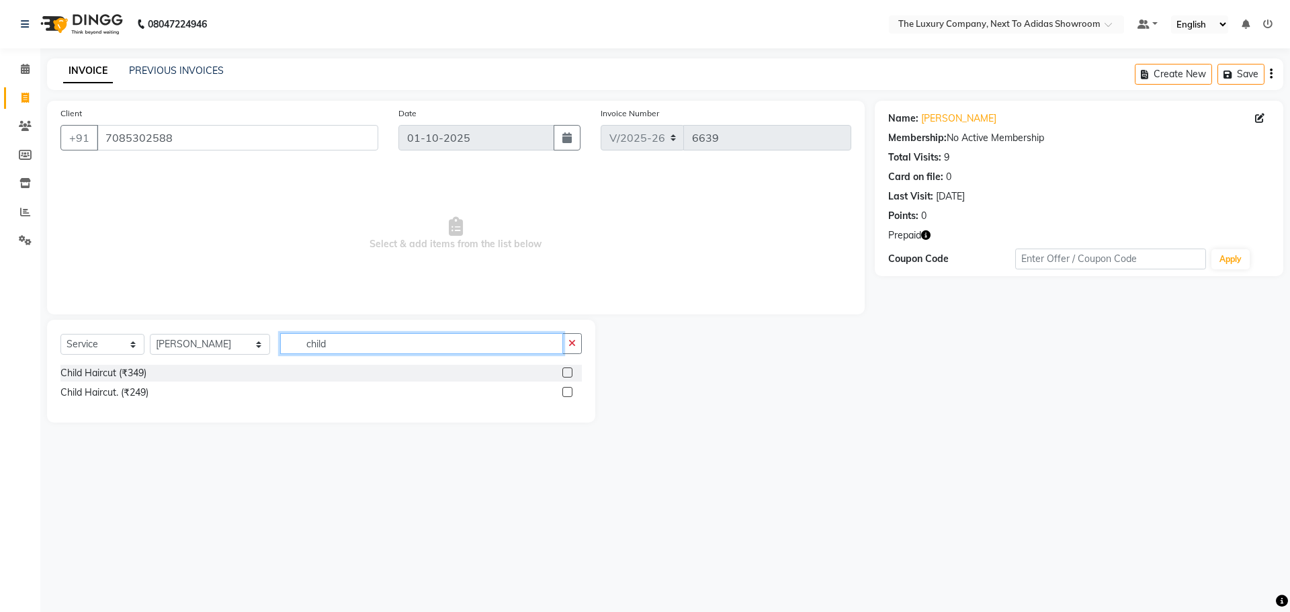
type input "child"
click at [565, 373] on label at bounding box center [568, 373] width 10 height 10
click at [565, 373] on input "checkbox" at bounding box center [567, 373] width 9 height 9
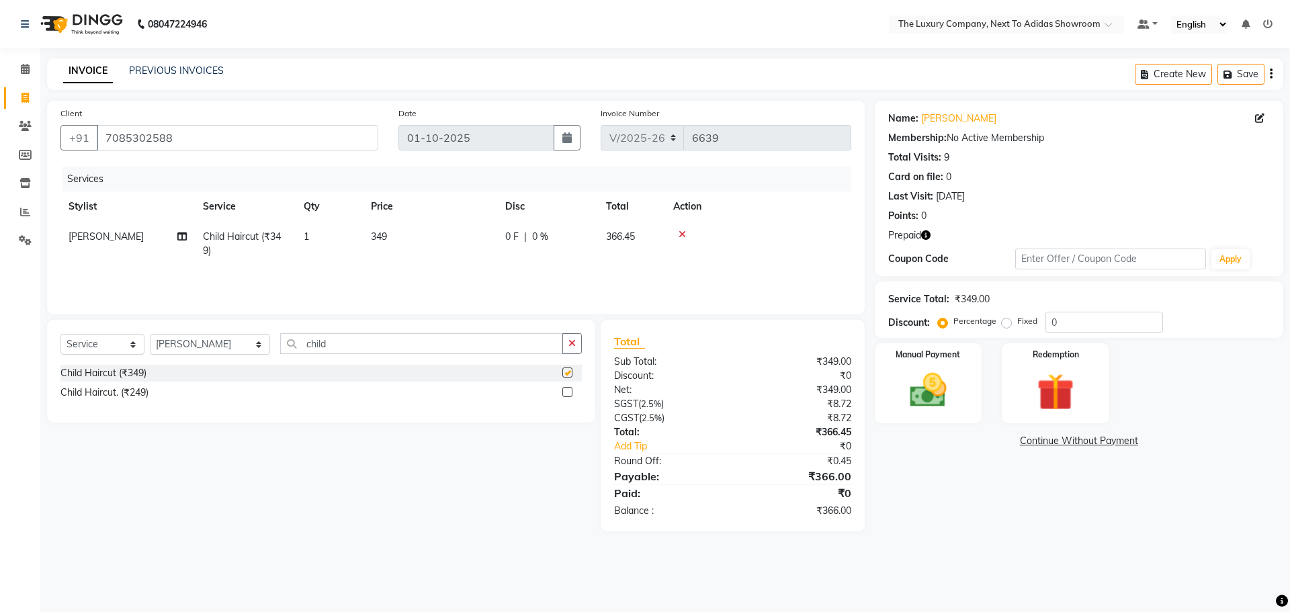
checkbox input "false"
drag, startPoint x: 338, startPoint y: 343, endPoint x: 276, endPoint y: 356, distance: 63.7
click at [276, 355] on div "Select Service Product Membership Package Voucher Prepaid Gift Card Select Styl…" at bounding box center [321, 349] width 522 height 32
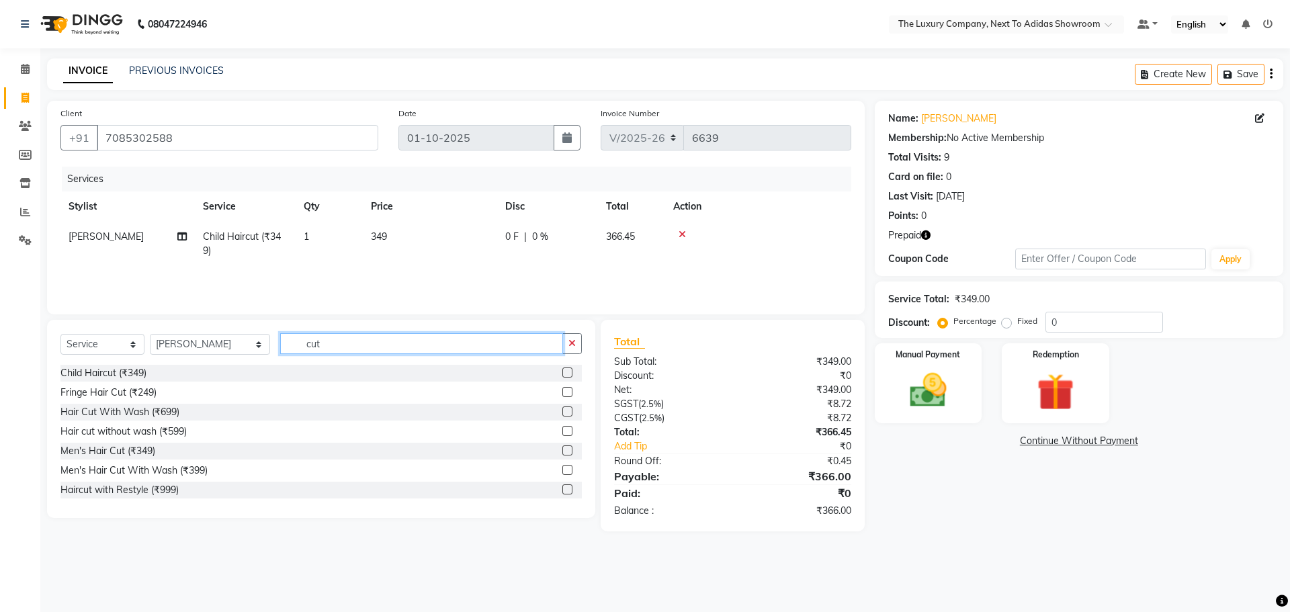
type input "cut"
click at [563, 410] on label at bounding box center [568, 412] width 10 height 10
click at [563, 410] on input "checkbox" at bounding box center [567, 412] width 9 height 9
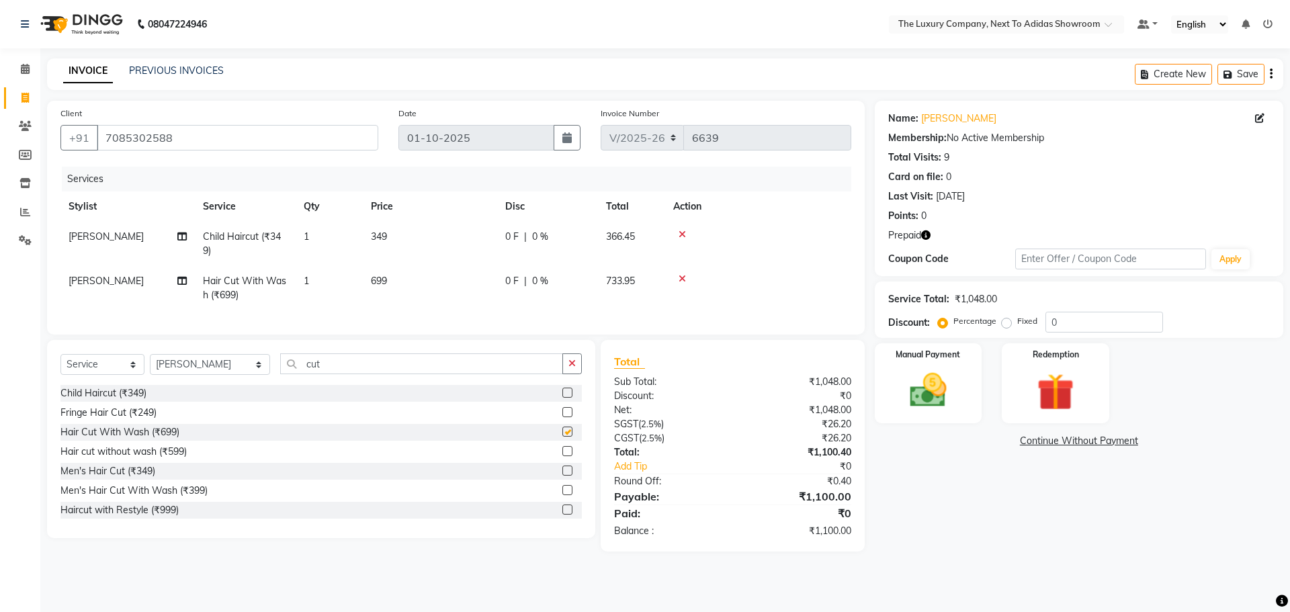
checkbox input "false"
click at [1033, 380] on img at bounding box center [1055, 392] width 63 height 48
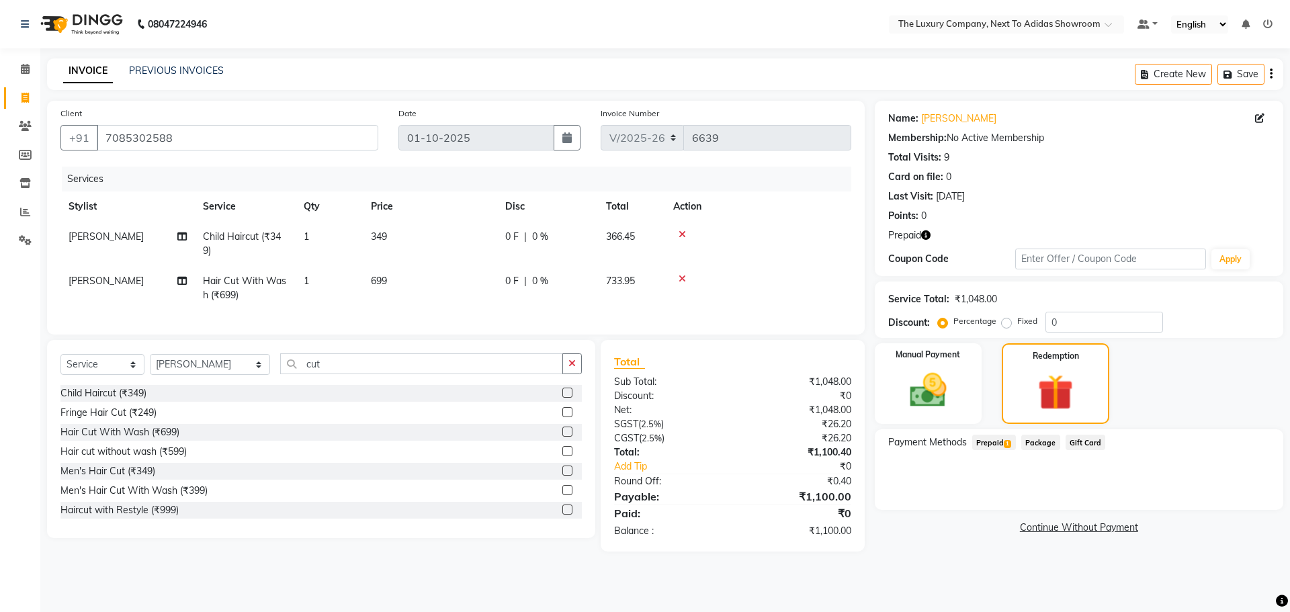
click at [1001, 442] on span "Prepaid 1" at bounding box center [994, 442] width 44 height 15
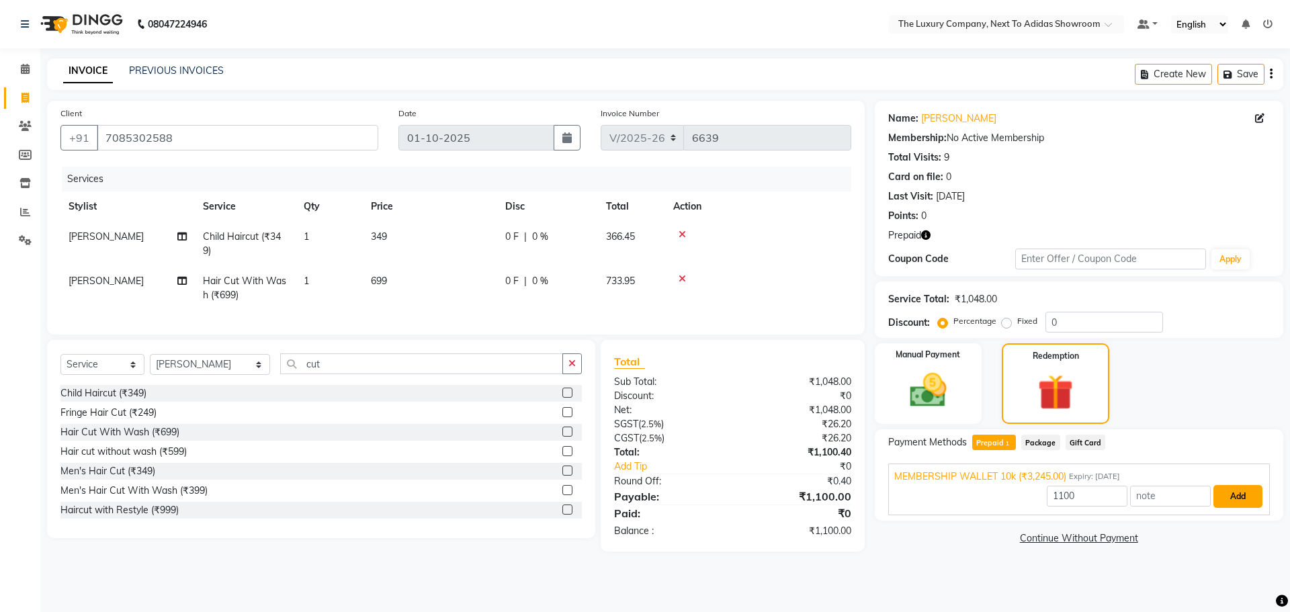
click at [1251, 496] on button "Add" at bounding box center [1238, 496] width 49 height 23
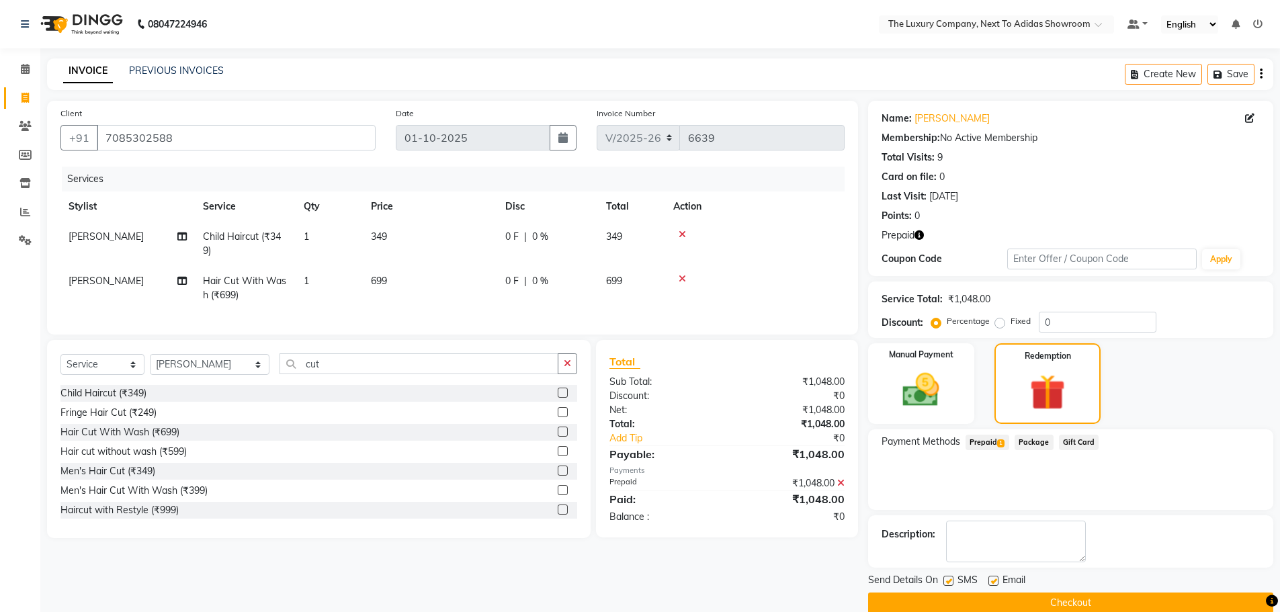
click at [1067, 598] on button "Checkout" at bounding box center [1070, 603] width 405 height 21
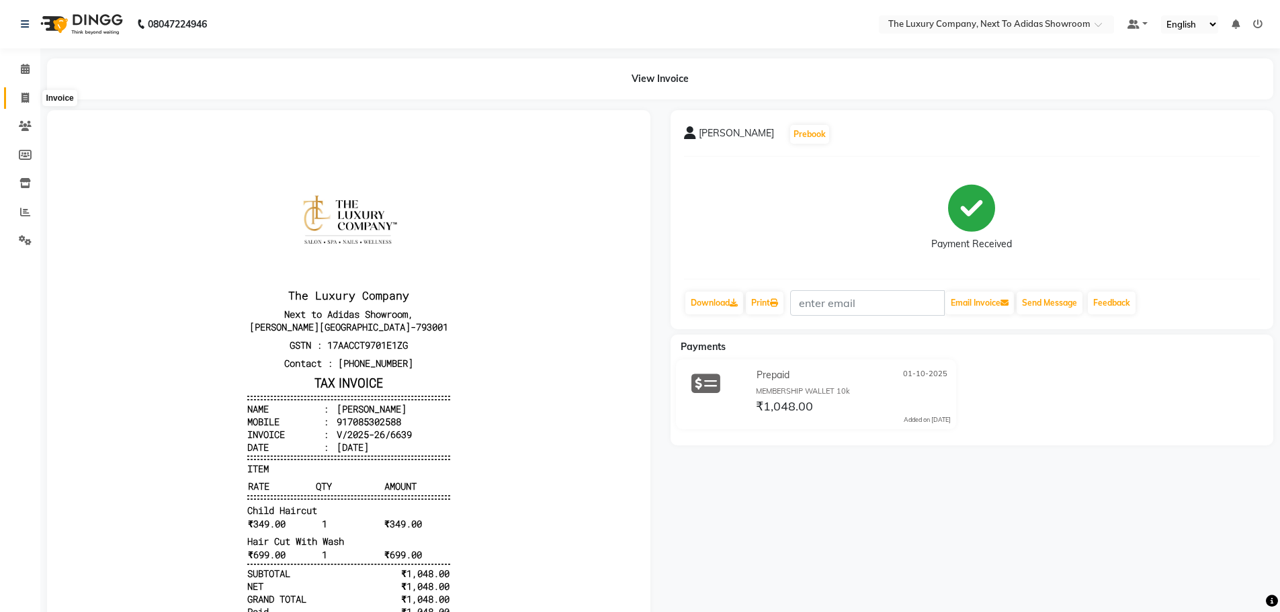
click at [29, 91] on span at bounding box center [25, 98] width 24 height 15
select select "service"
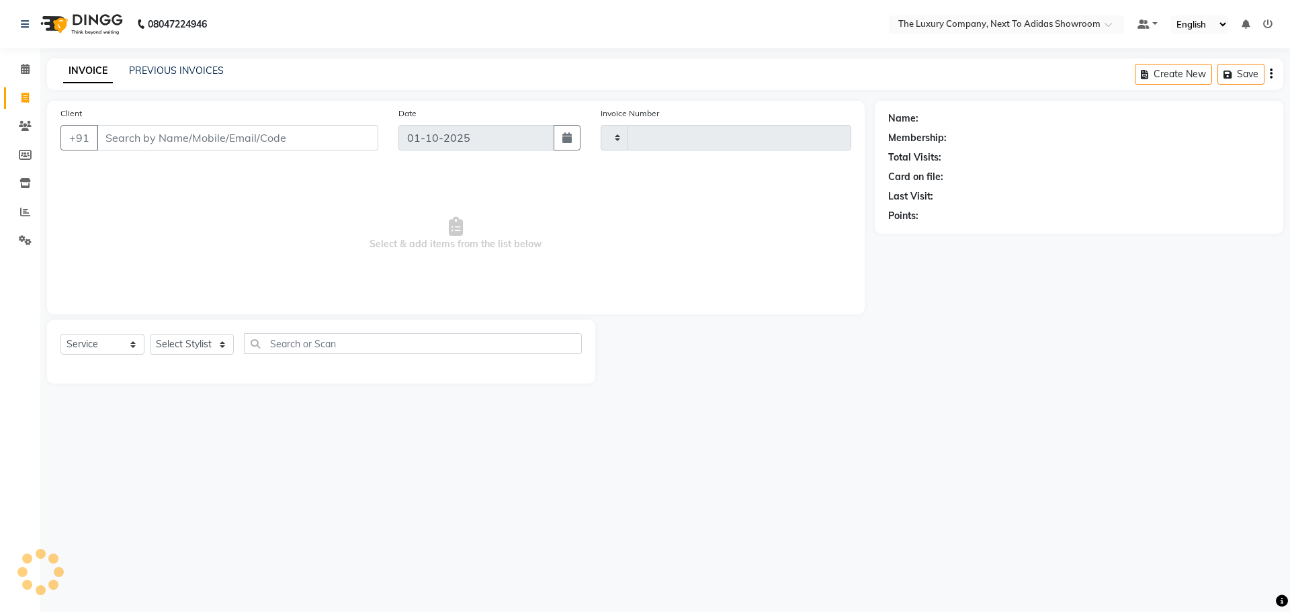
type input "6640"
select select "6828"
click at [304, 134] on input "Client" at bounding box center [238, 138] width 282 height 26
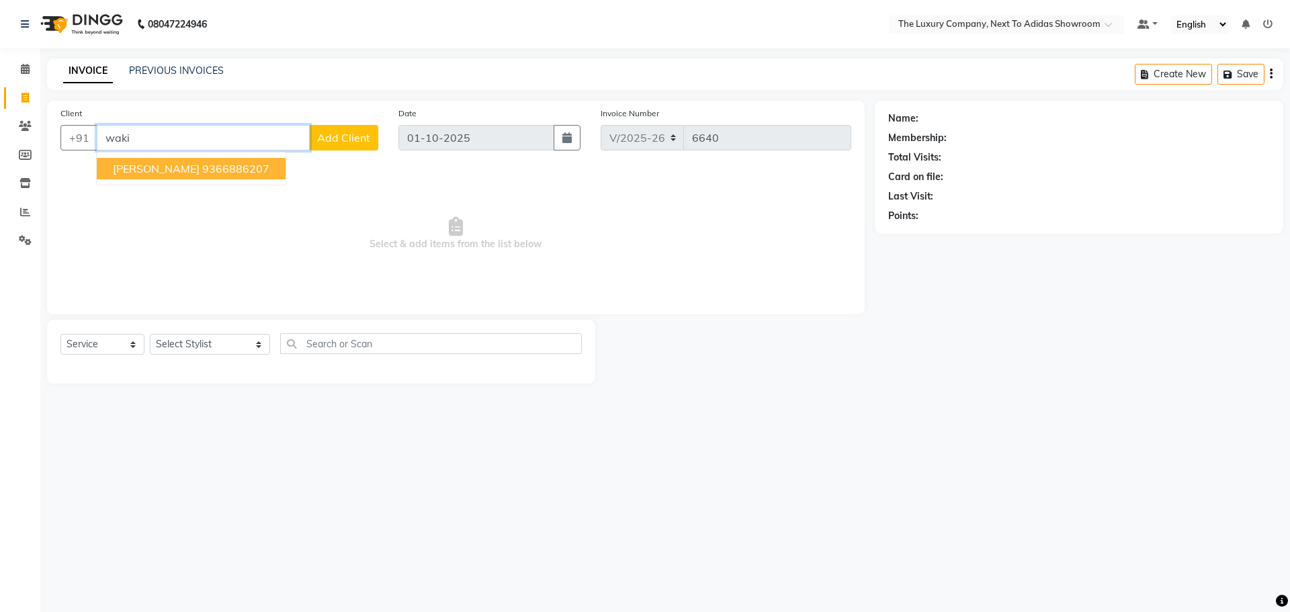
click at [233, 170] on ngb-highlight "9366886207" at bounding box center [235, 168] width 67 height 13
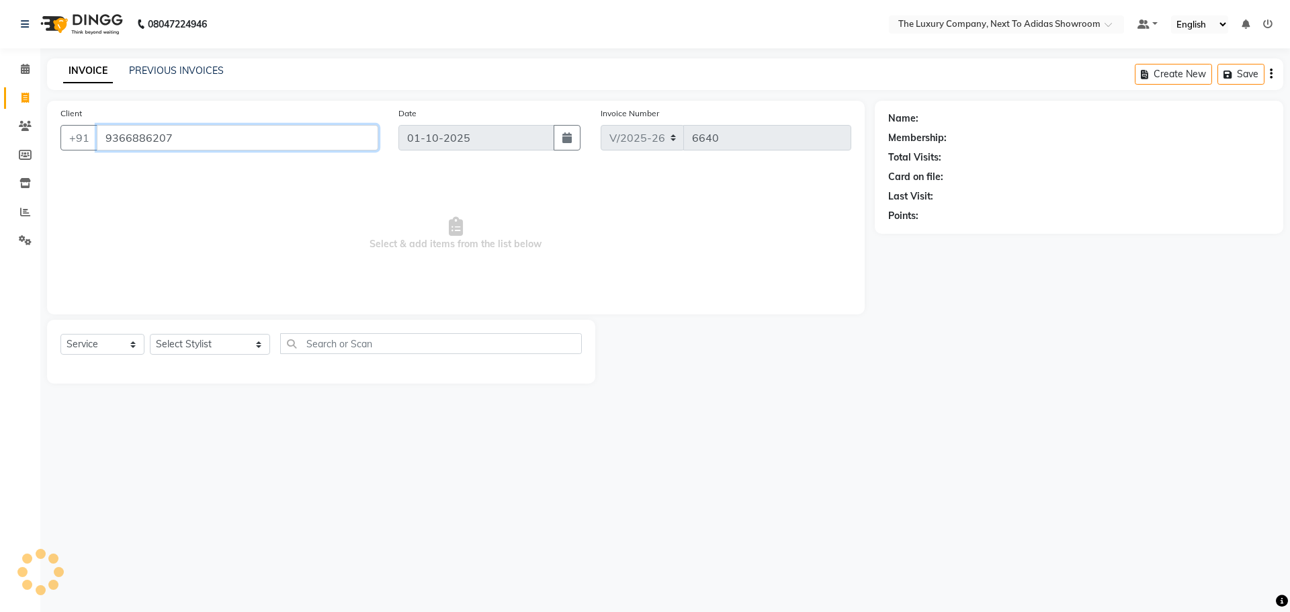
type input "9366886207"
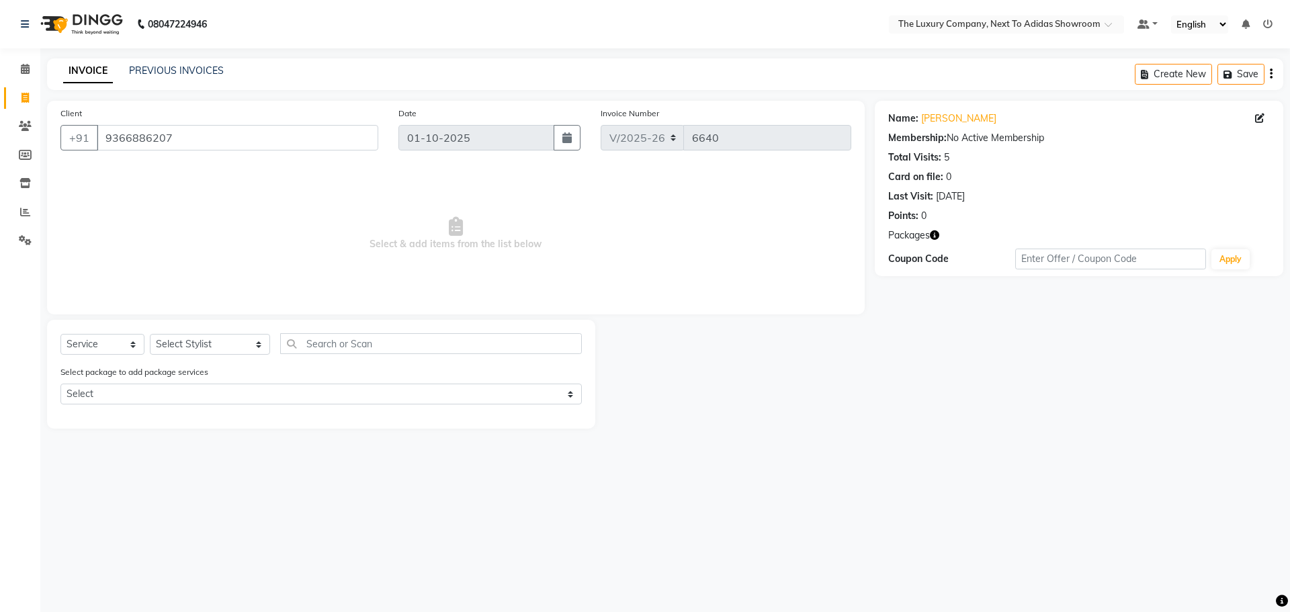
click at [936, 235] on icon "button" at bounding box center [934, 235] width 9 height 9
click at [27, 93] on icon at bounding box center [25, 98] width 7 height 10
select select "service"
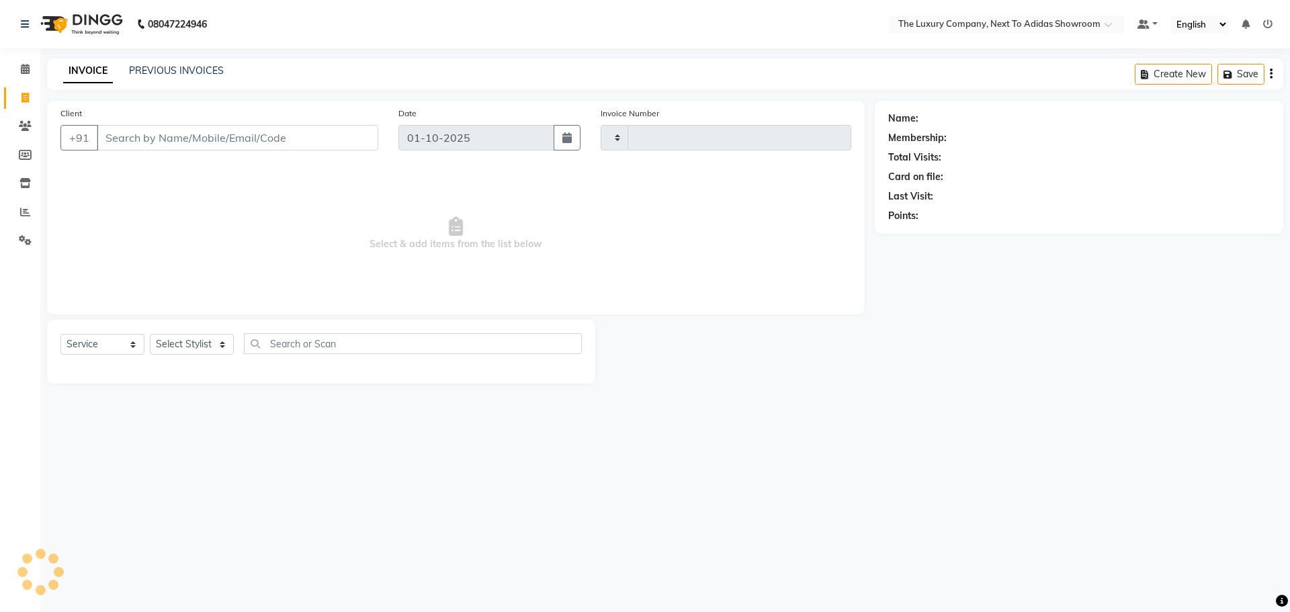
type input "6640"
select select "6828"
drag, startPoint x: 841, startPoint y: 490, endPoint x: 852, endPoint y: 503, distance: 16.7
click at [852, 503] on div "08047224946 Select Location × The Luxury Company, Next To Adidas Showroom Defau…" at bounding box center [645, 306] width 1290 height 612
click at [257, 131] on input "Client" at bounding box center [238, 138] width 282 height 26
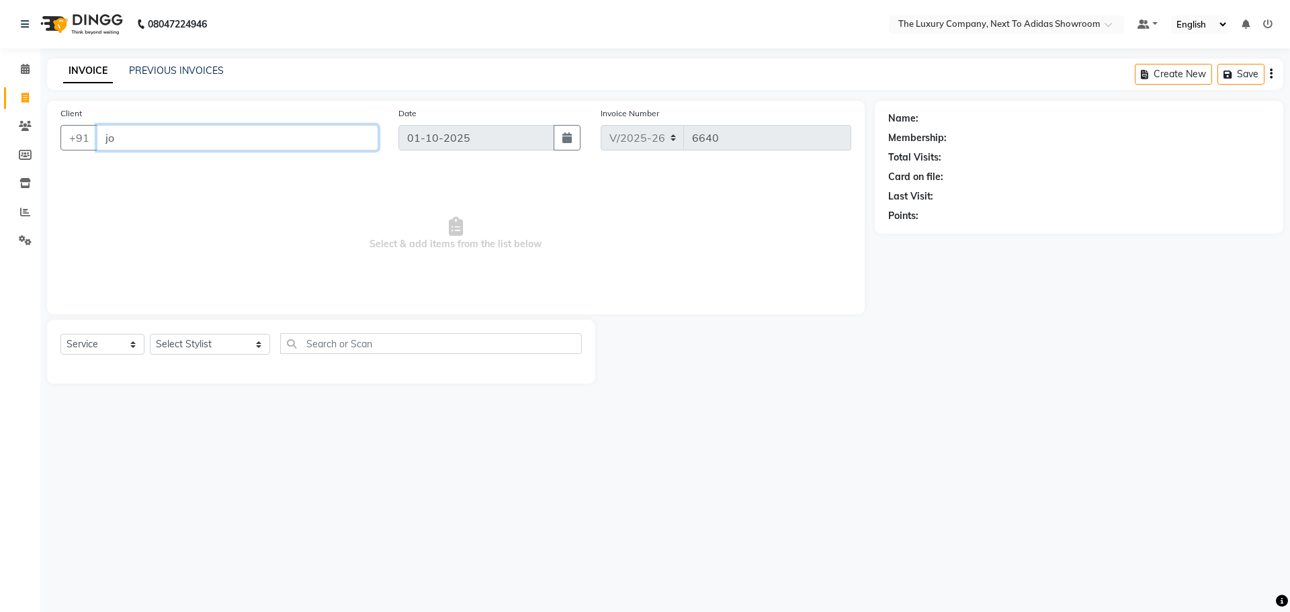
type input "j"
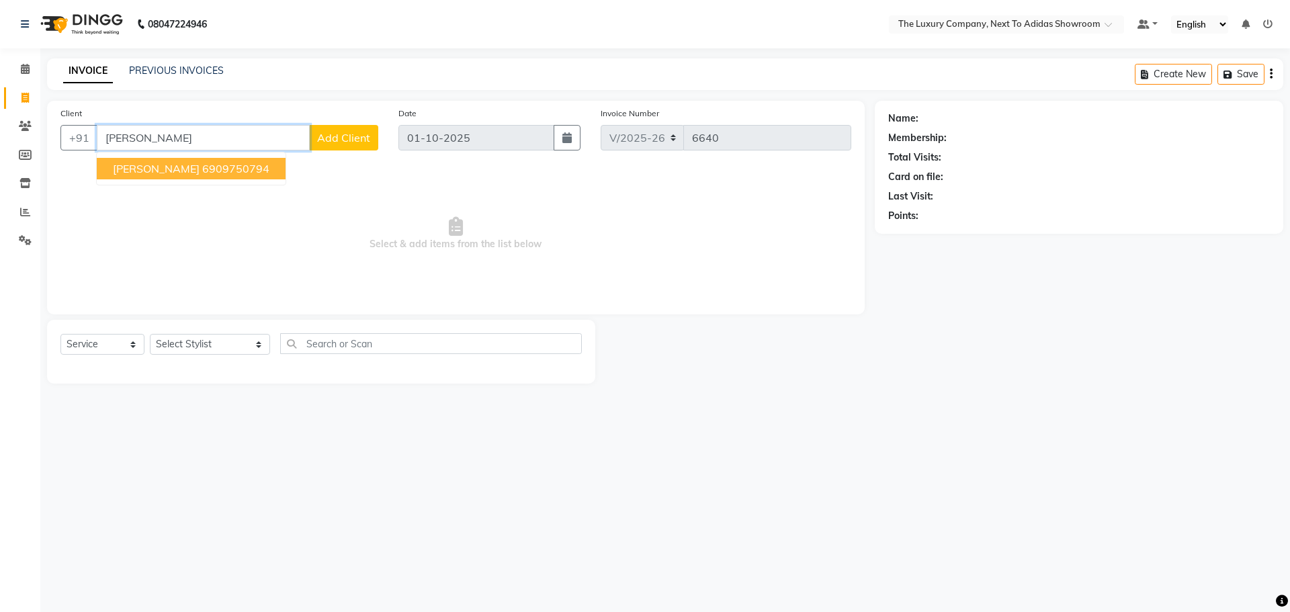
click at [211, 176] on button "Joycy Pohsnem 6909750794" at bounding box center [191, 169] width 189 height 22
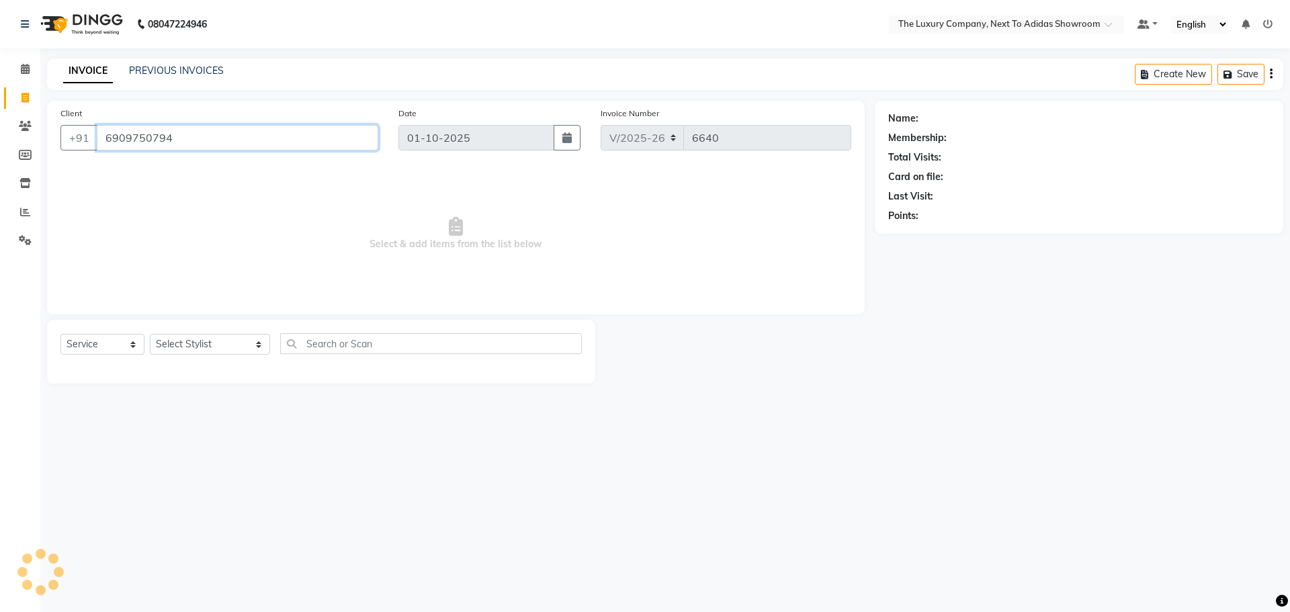
type input "6909750794"
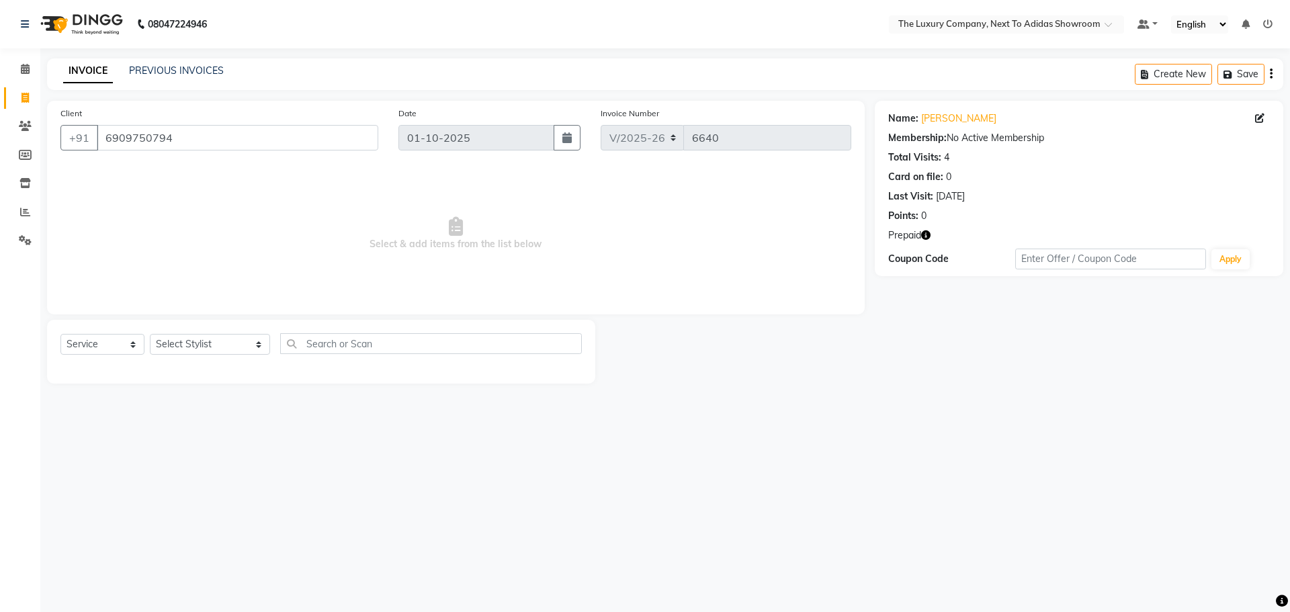
click at [924, 235] on icon "button" at bounding box center [925, 235] width 9 height 9
click at [654, 383] on div at bounding box center [735, 352] width 280 height 64
click at [221, 341] on select "Select Stylist ADMIN ALISHA SUCHIANG AMANDA MARSHIRA ANSAI DAIMARI BALAJIED SIN…" at bounding box center [210, 344] width 120 height 21
select select "53691"
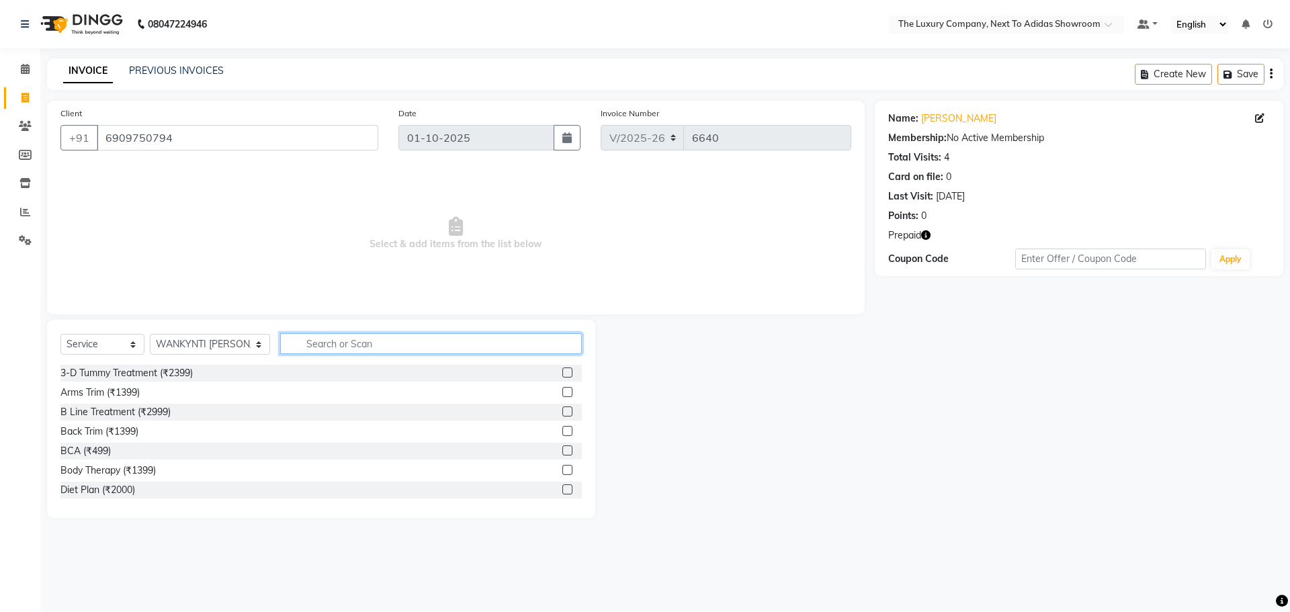
click at [289, 353] on input "text" at bounding box center [431, 343] width 302 height 21
type input "full l"
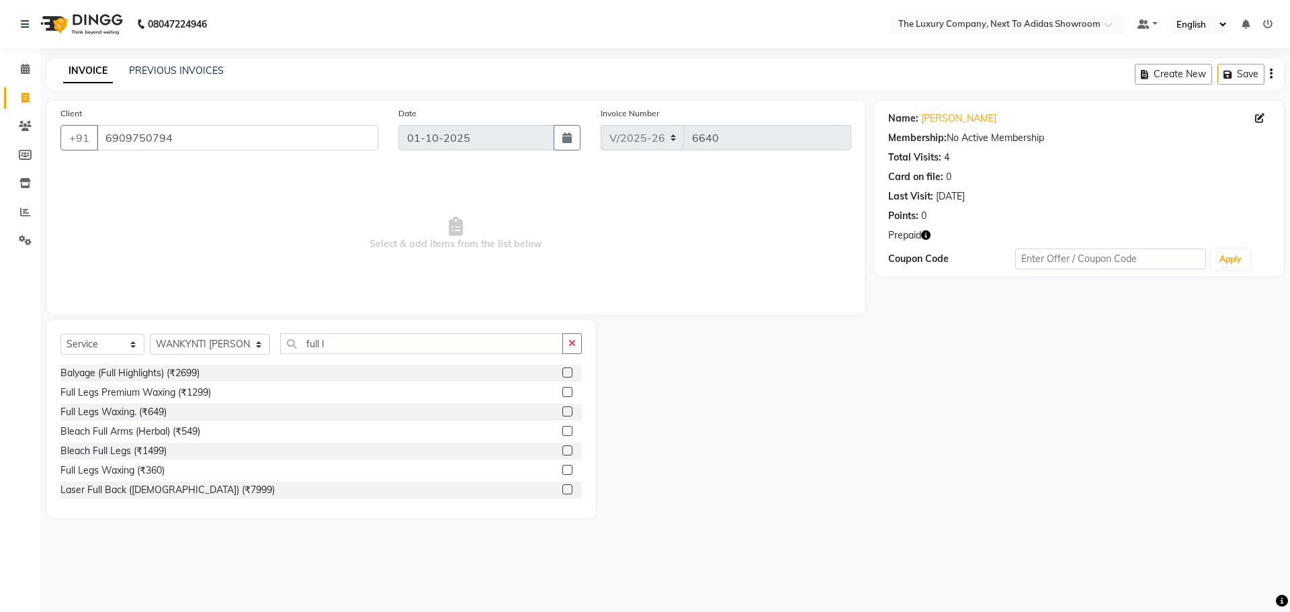
drag, startPoint x: 558, startPoint y: 394, endPoint x: 534, endPoint y: 392, distance: 24.3
click at [563, 394] on label at bounding box center [568, 392] width 10 height 10
click at [563, 394] on input "checkbox" at bounding box center [567, 392] width 9 height 9
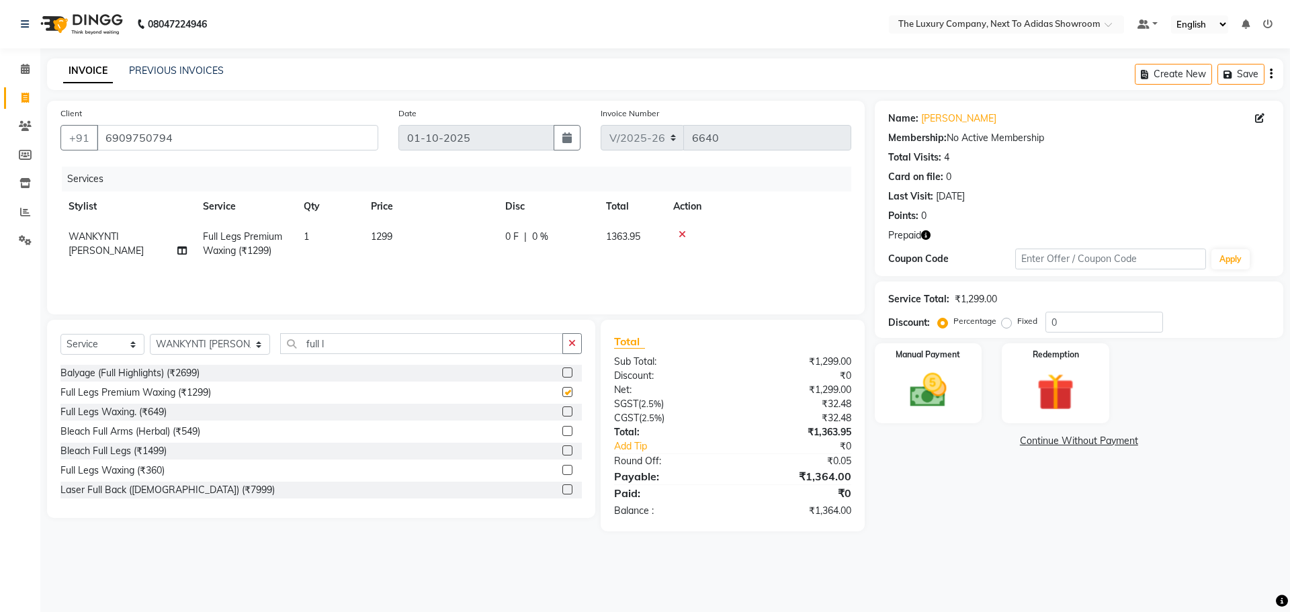
checkbox input "false"
drag, startPoint x: 262, startPoint y: 345, endPoint x: 218, endPoint y: 349, distance: 44.5
click at [218, 349] on div "Select Service Product Membership Package Voucher Prepaid Gift Card Select Styl…" at bounding box center [321, 349] width 522 height 32
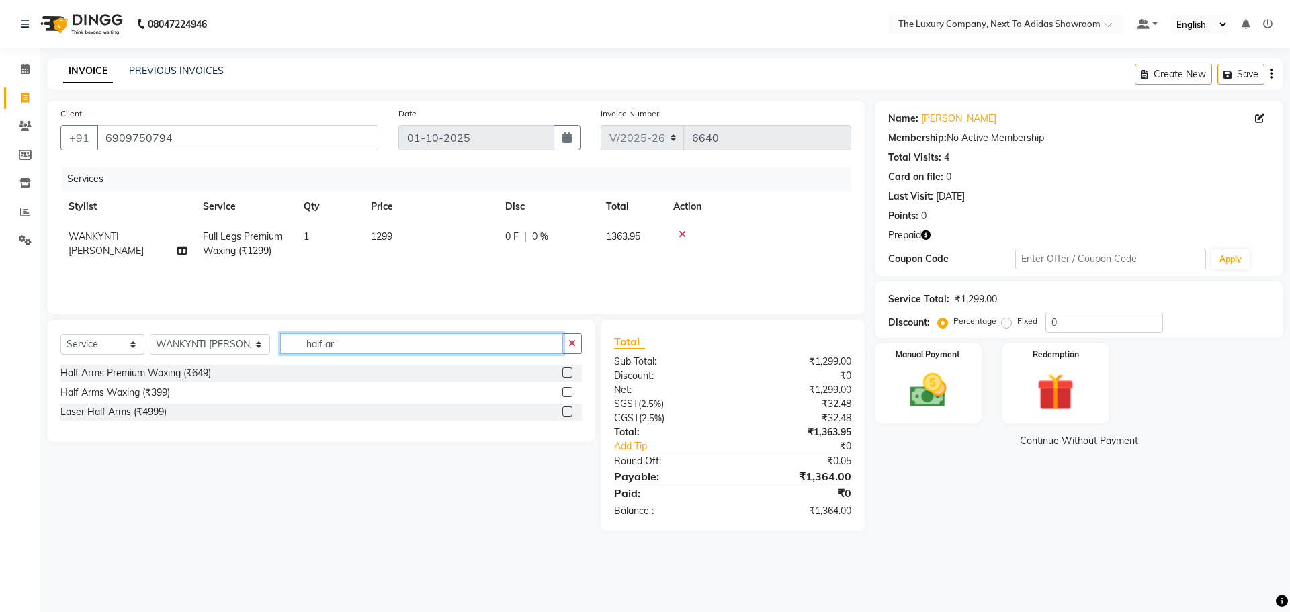
type input "half ar"
click at [568, 370] on label at bounding box center [568, 373] width 10 height 10
click at [568, 370] on input "checkbox" at bounding box center [567, 373] width 9 height 9
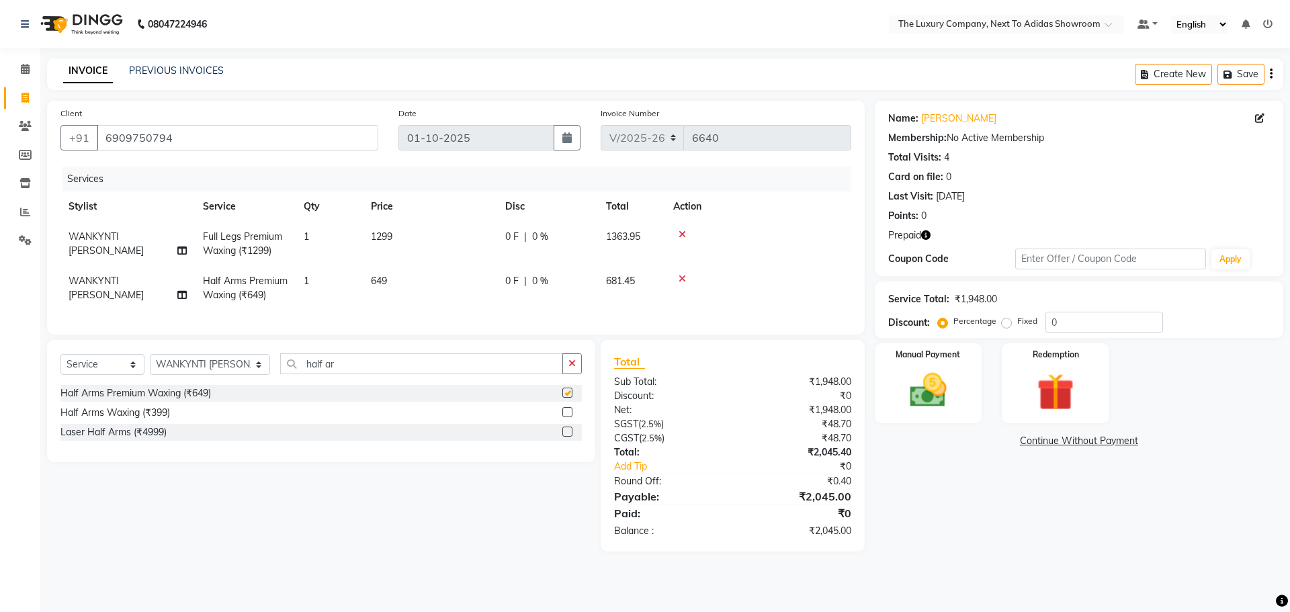
checkbox input "false"
drag, startPoint x: 329, startPoint y: 376, endPoint x: 124, endPoint y: 389, distance: 205.4
click at [126, 385] on div "Select Service Product Membership Package Voucher Prepaid Gift Card Select Styl…" at bounding box center [321, 370] width 522 height 32
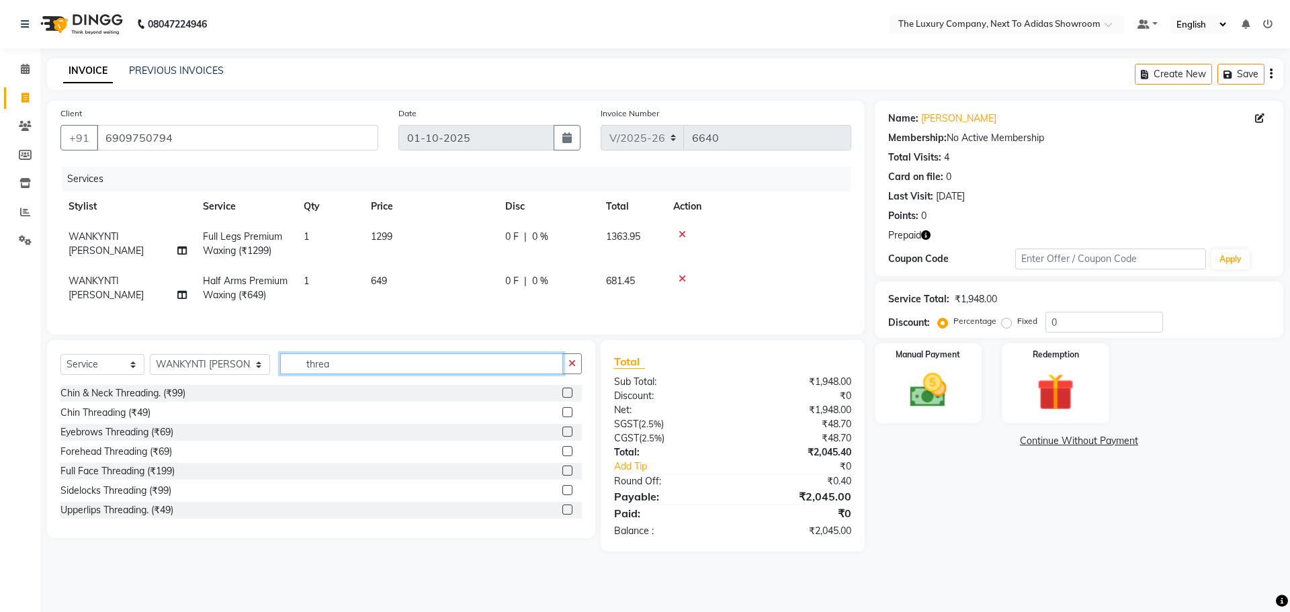
type input "threa"
click at [563, 437] on label at bounding box center [568, 432] width 10 height 10
click at [563, 437] on input "checkbox" at bounding box center [567, 432] width 9 height 9
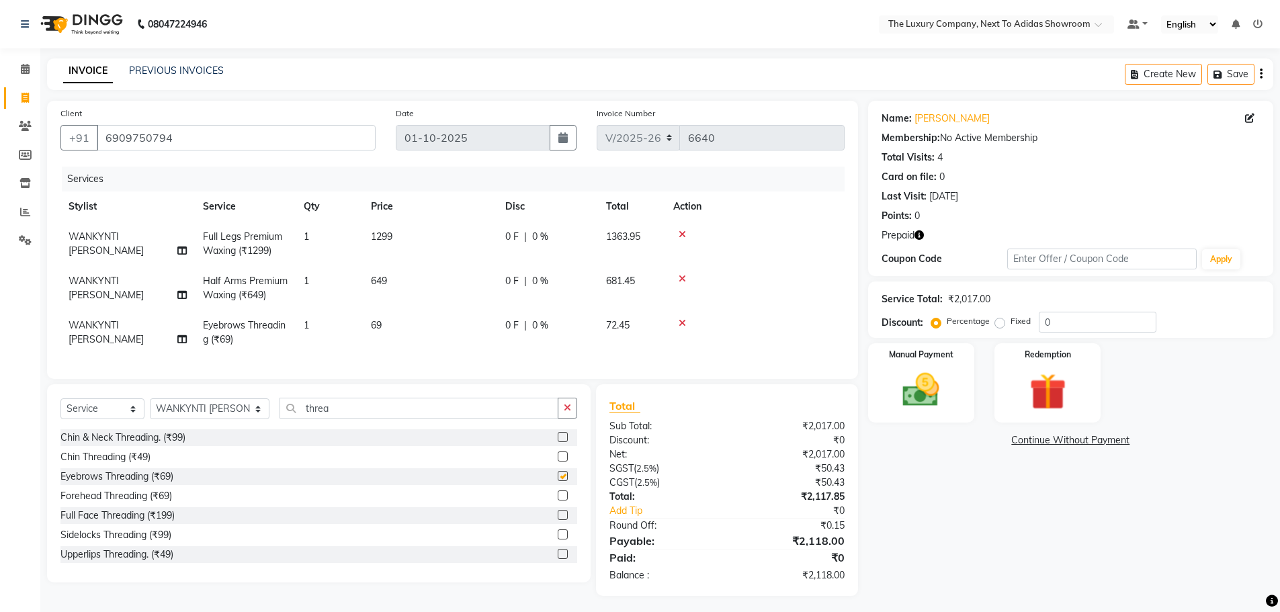
checkbox input "false"
click at [558, 559] on label at bounding box center [563, 554] width 10 height 10
click at [558, 559] on input "checkbox" at bounding box center [562, 554] width 9 height 9
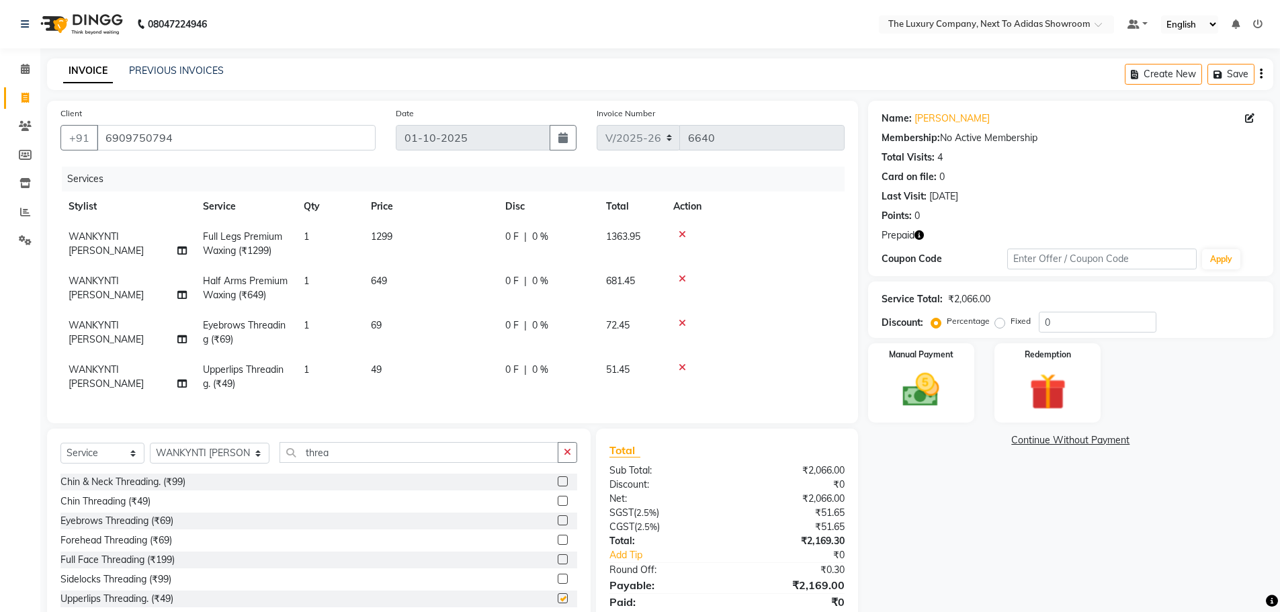
checkbox input "false"
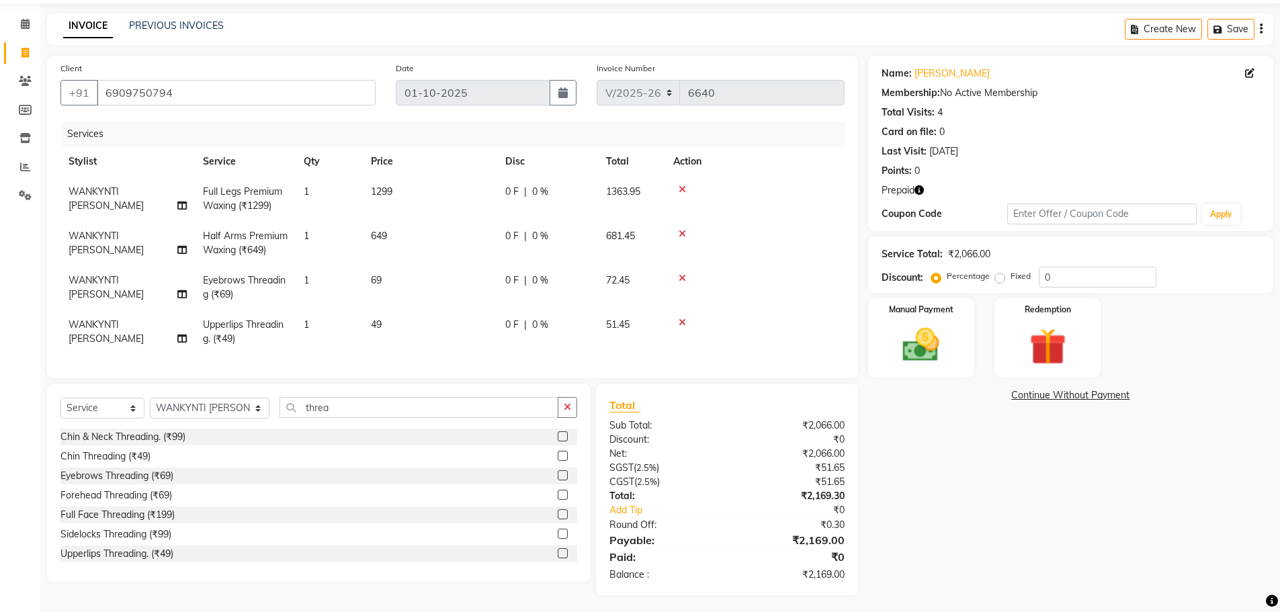
scroll to position [58, 0]
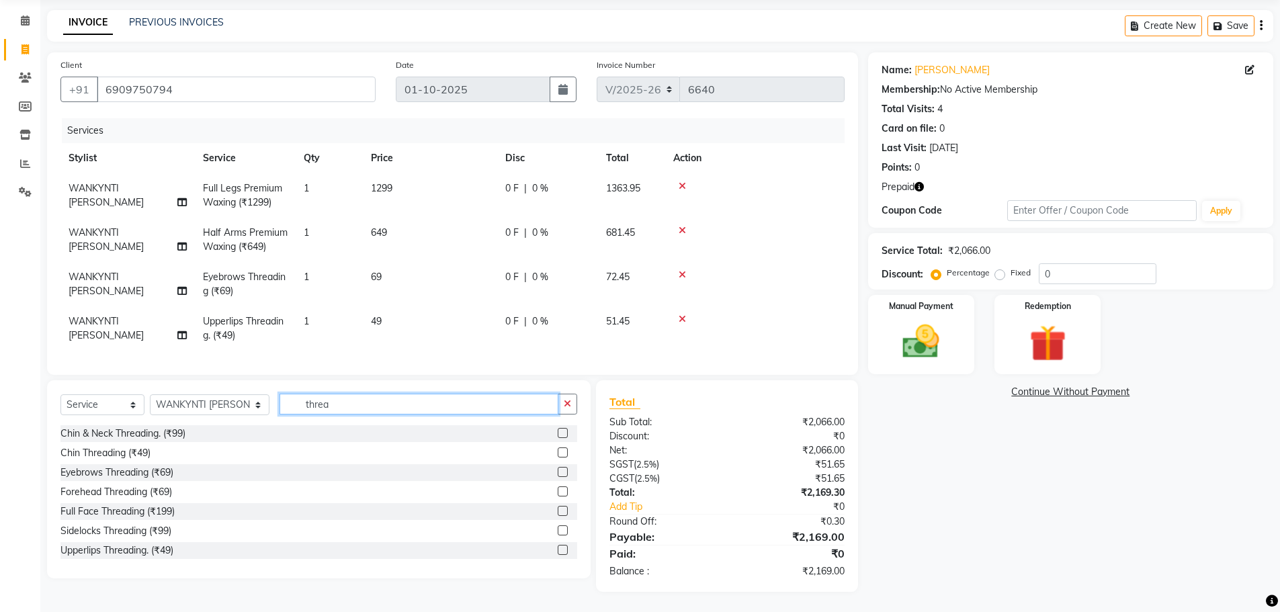
drag, startPoint x: 198, startPoint y: 397, endPoint x: 190, endPoint y: 397, distance: 7.4
click at [190, 397] on div "Select Service Product Membership Package Voucher Prepaid Gift Card Select Styl…" at bounding box center [318, 410] width 517 height 32
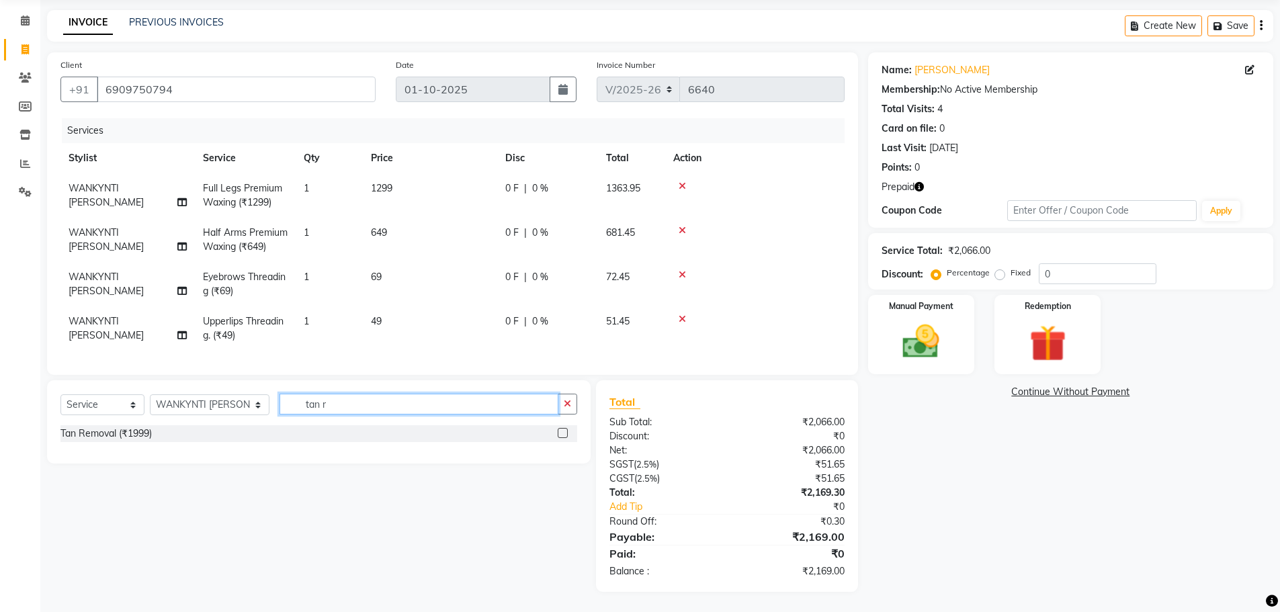
type input "tan r"
click at [562, 434] on label at bounding box center [563, 433] width 10 height 10
click at [562, 434] on input "checkbox" at bounding box center [562, 433] width 9 height 9
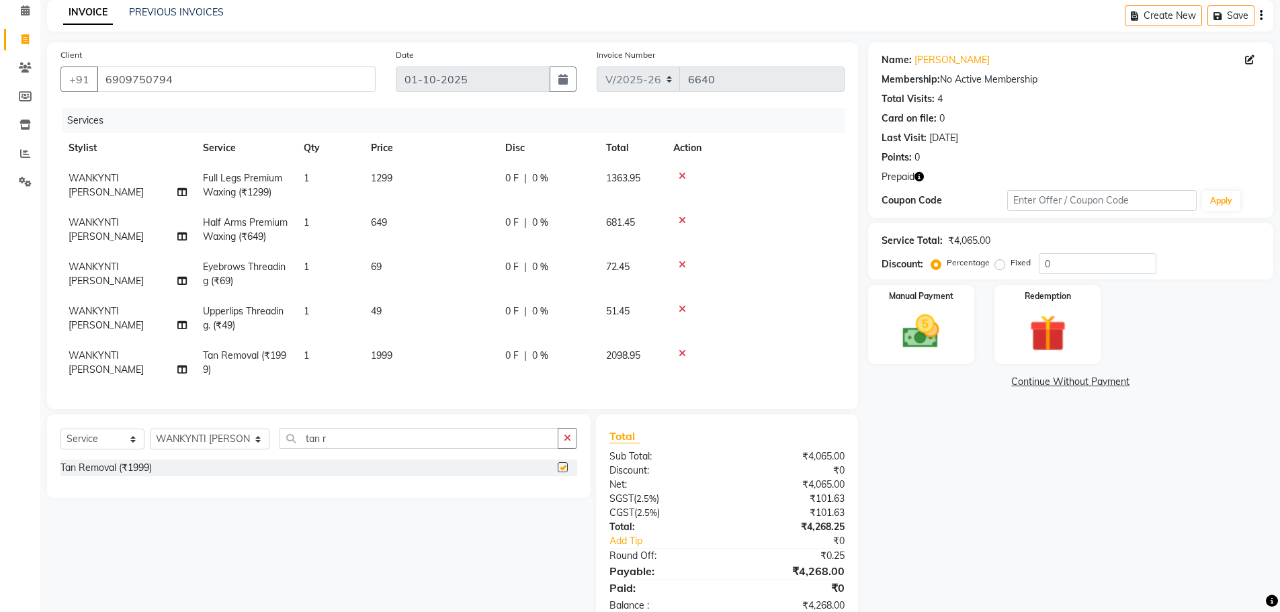
checkbox input "false"
click at [1067, 337] on img at bounding box center [1048, 334] width 62 height 48
click at [995, 384] on span "Prepaid 1" at bounding box center [988, 383] width 44 height 15
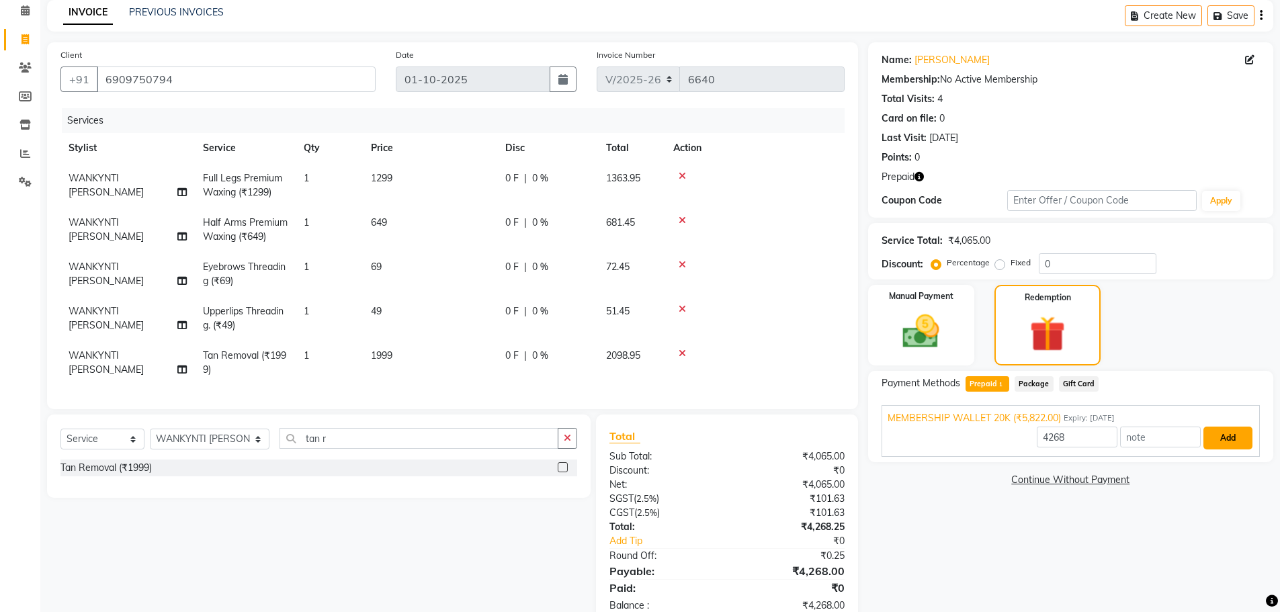
click at [1209, 440] on button "Add" at bounding box center [1228, 438] width 49 height 23
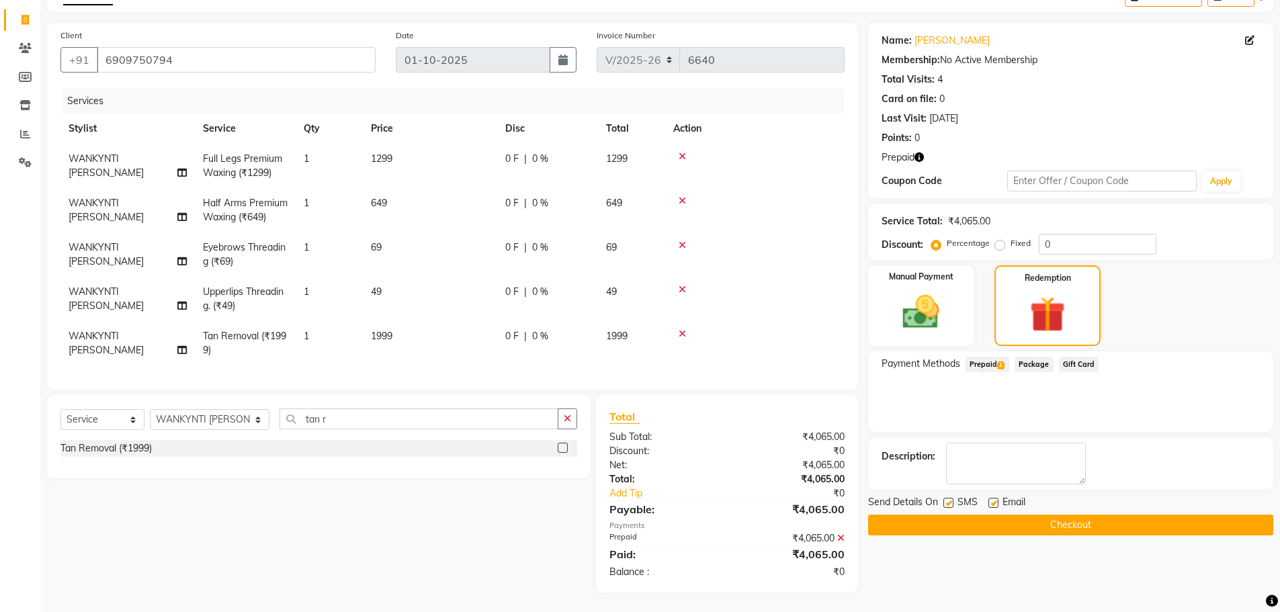
scroll to position [89, 0]
click at [999, 514] on button "Checkout" at bounding box center [1070, 524] width 405 height 21
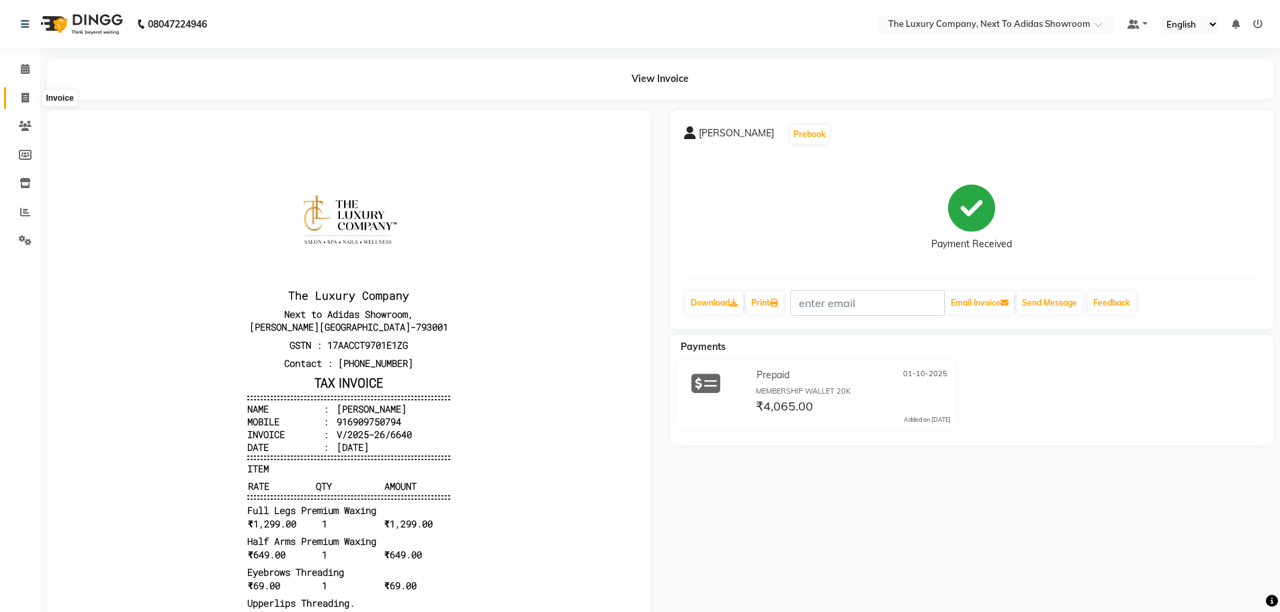
click at [28, 96] on icon at bounding box center [25, 98] width 7 height 10
select select "service"
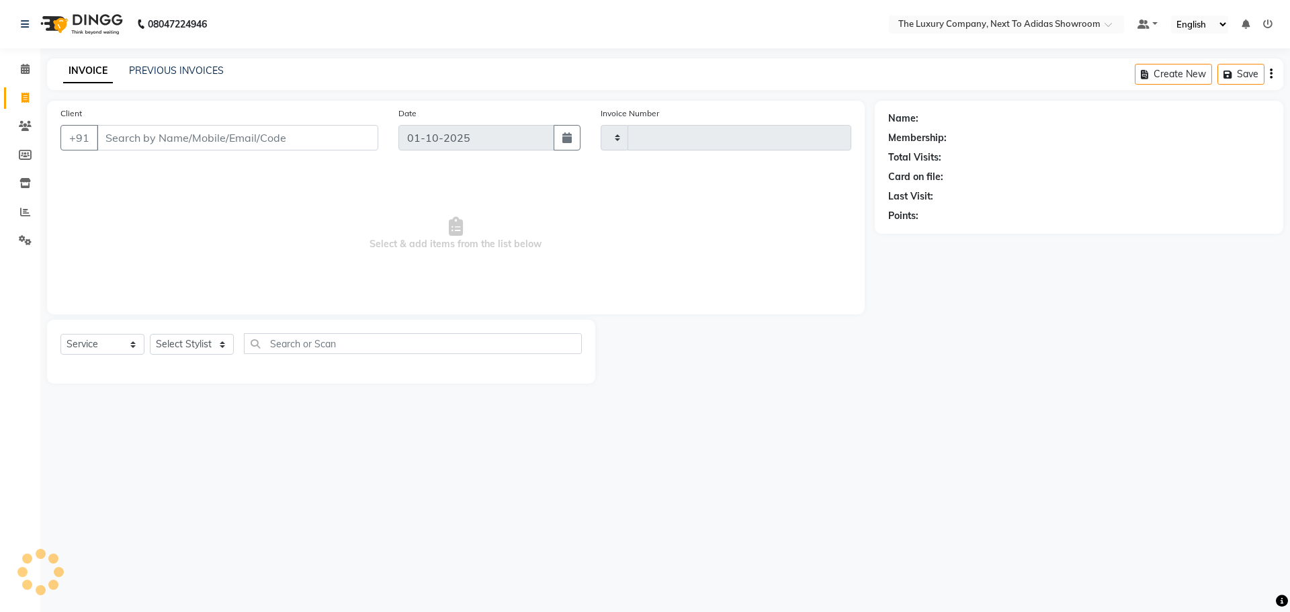
type input "6641"
select select "6828"
click at [295, 134] on input "Client" at bounding box center [238, 138] width 282 height 26
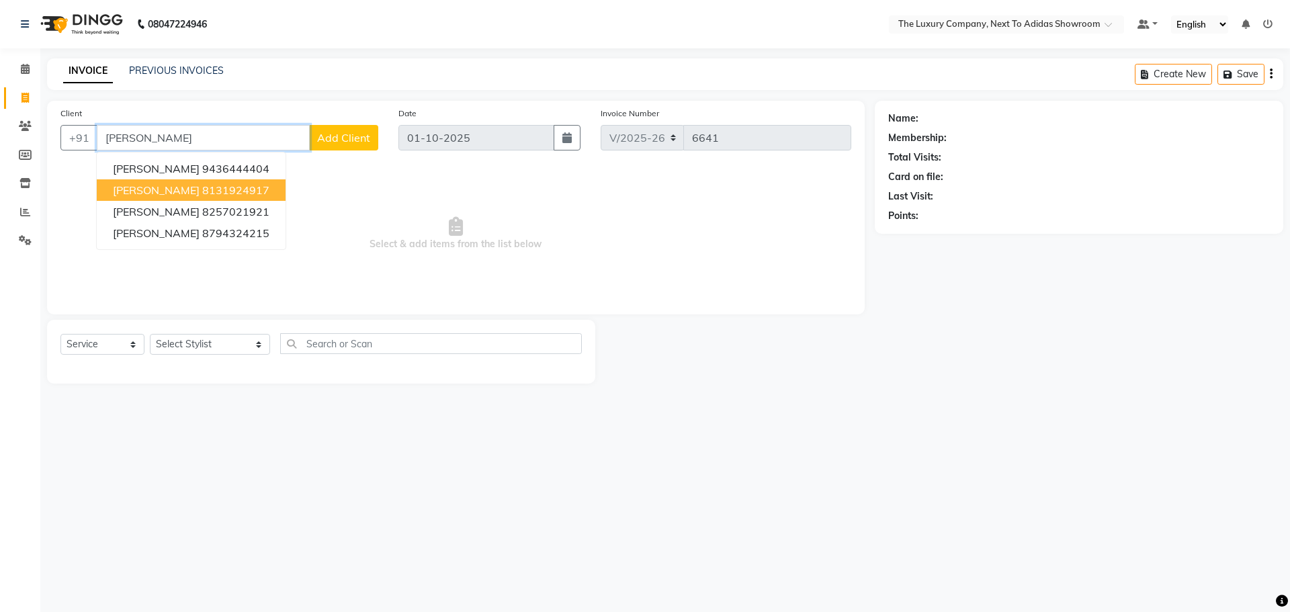
click at [190, 194] on span "Samuel Sangma" at bounding box center [156, 189] width 87 height 13
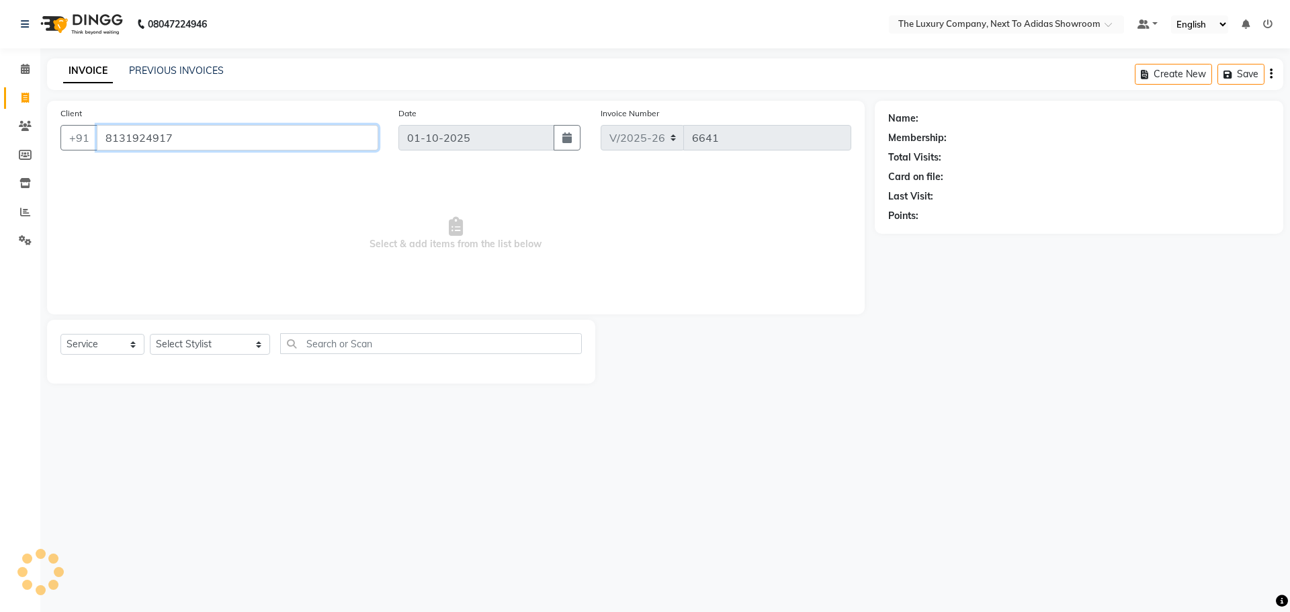
type input "8131924917"
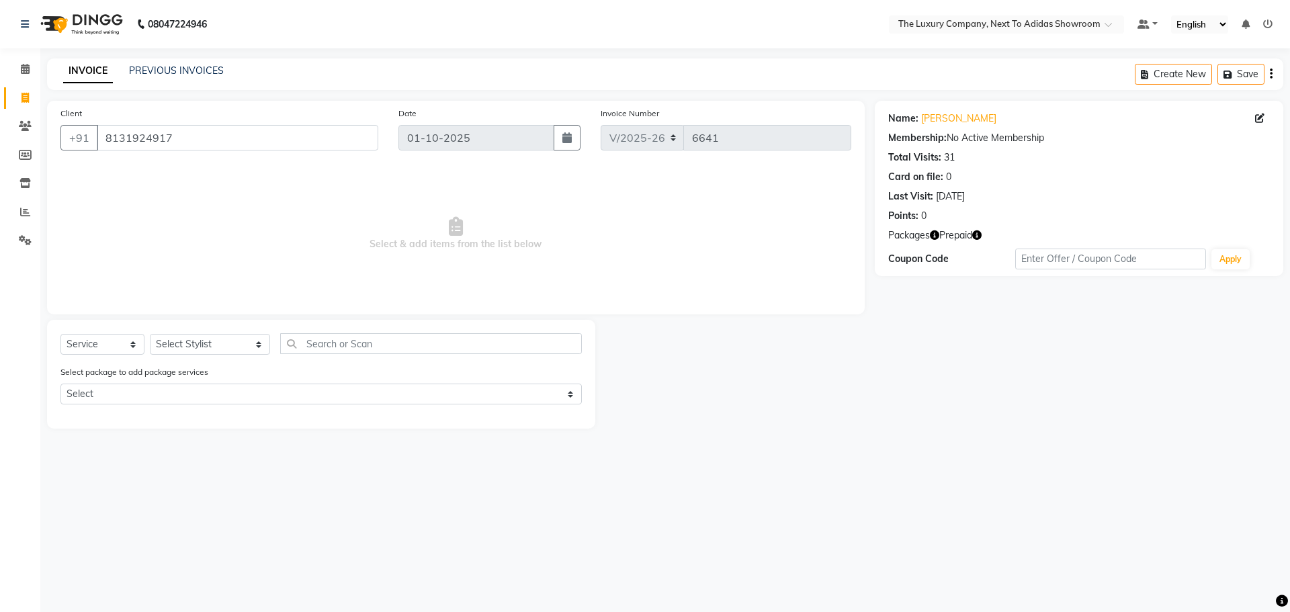
click at [976, 238] on icon "button" at bounding box center [976, 235] width 9 height 9
click at [698, 451] on div "08047224946 Select Location × The Luxury Company, Next To Adidas Showroom Defau…" at bounding box center [645, 306] width 1290 height 612
click at [977, 233] on icon "button" at bounding box center [976, 235] width 9 height 9
click at [785, 466] on div "08047224946 Select Location × The Luxury Company, Next To Adidas Showroom Defau…" at bounding box center [645, 306] width 1290 height 612
click at [227, 339] on select "Select Stylist ADMIN ALISHA SUCHIANG AMANDA MARSHIRA ANSAI DAIMARI BALAJIED SIN…" at bounding box center [210, 344] width 120 height 21
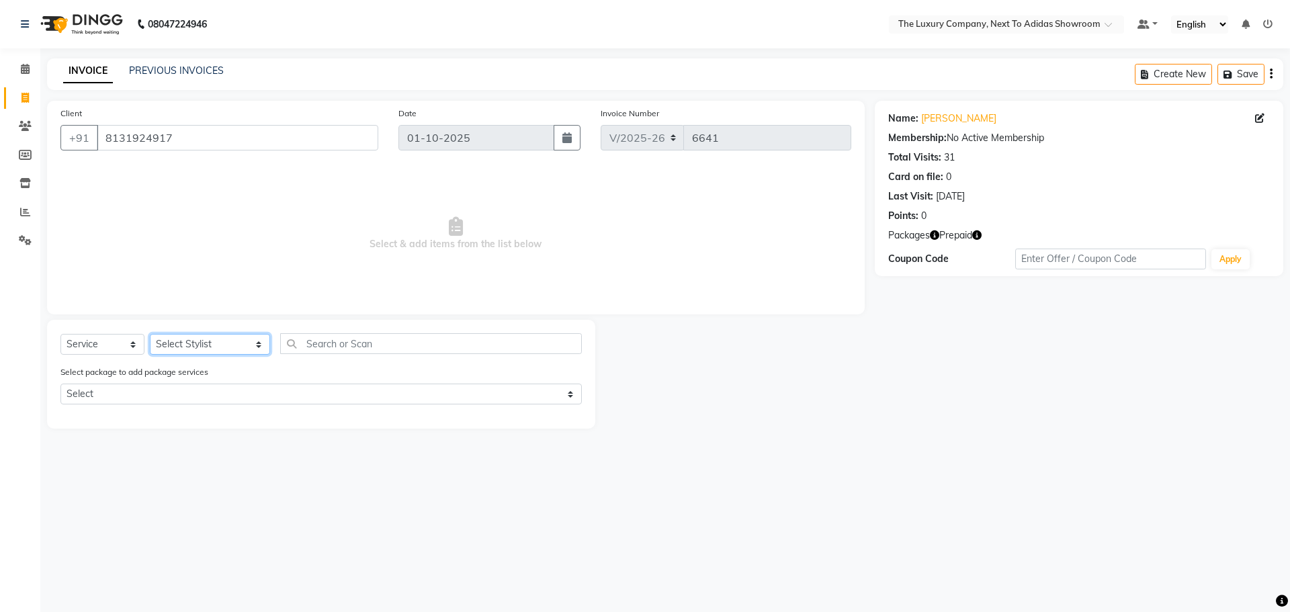
select select "53668"
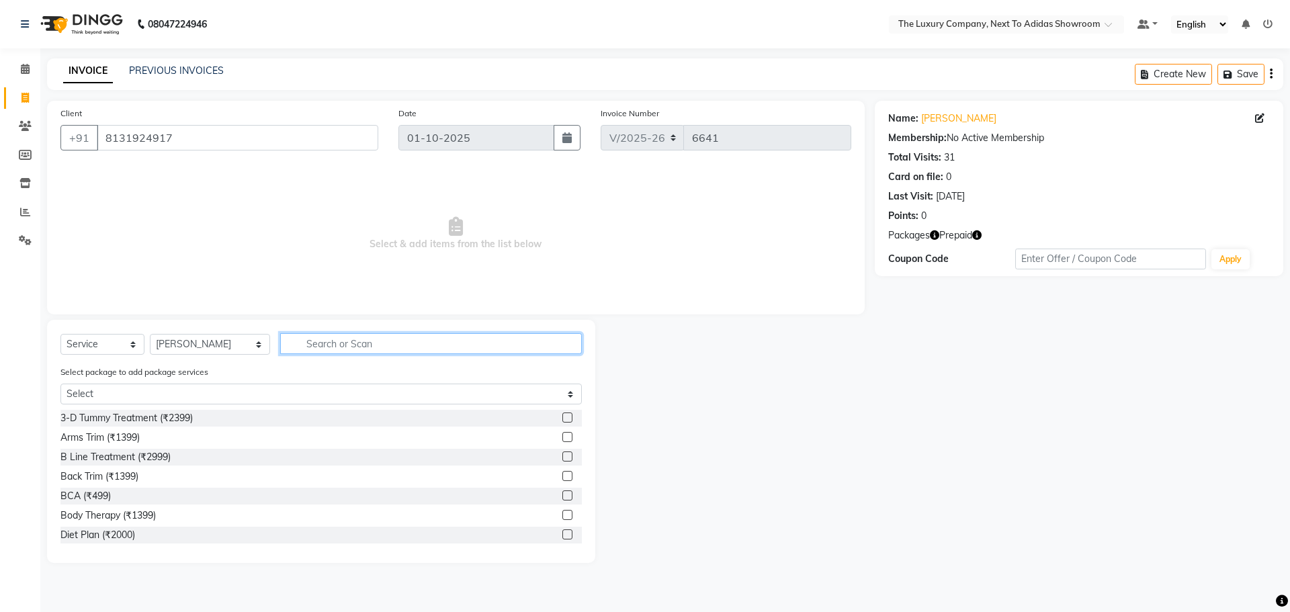
click at [414, 348] on input "text" at bounding box center [431, 343] width 302 height 21
type input "cut"
drag, startPoint x: 559, startPoint y: 495, endPoint x: 441, endPoint y: 434, distance: 133.2
click at [563, 495] on label at bounding box center [568, 496] width 10 height 10
click at [563, 495] on input "checkbox" at bounding box center [567, 496] width 9 height 9
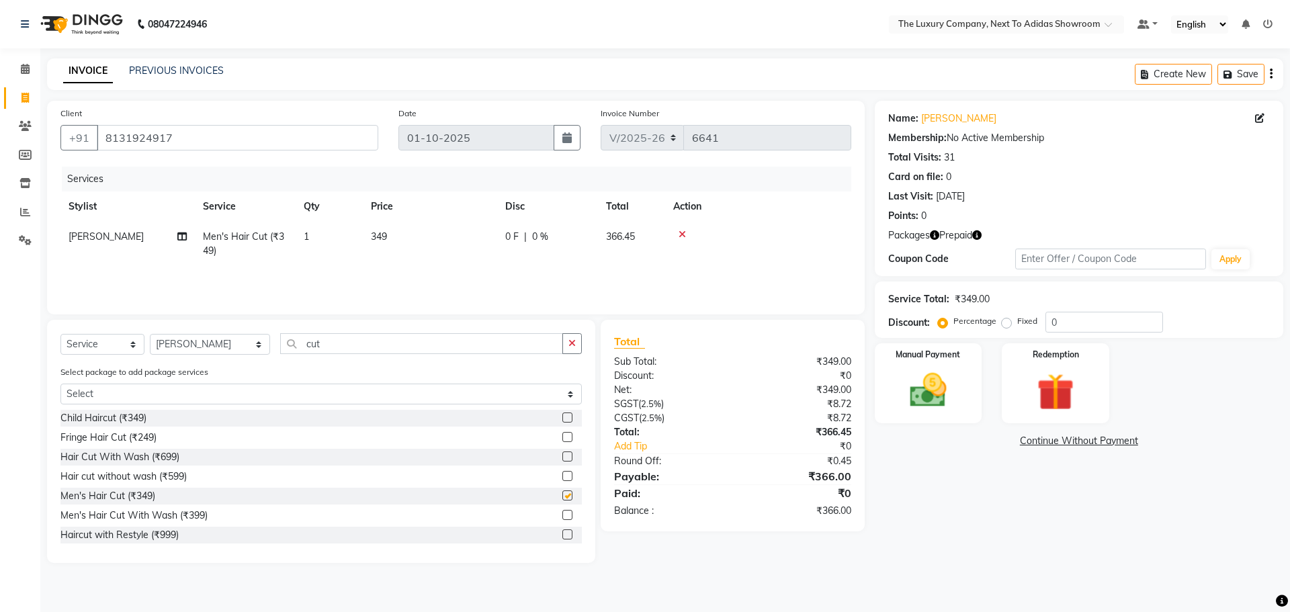
checkbox input "false"
drag, startPoint x: 310, startPoint y: 340, endPoint x: 241, endPoint y: 345, distance: 70.1
click at [241, 345] on div "Select Service Product Membership Package Voucher Prepaid Gift Card Select Styl…" at bounding box center [321, 349] width 522 height 32
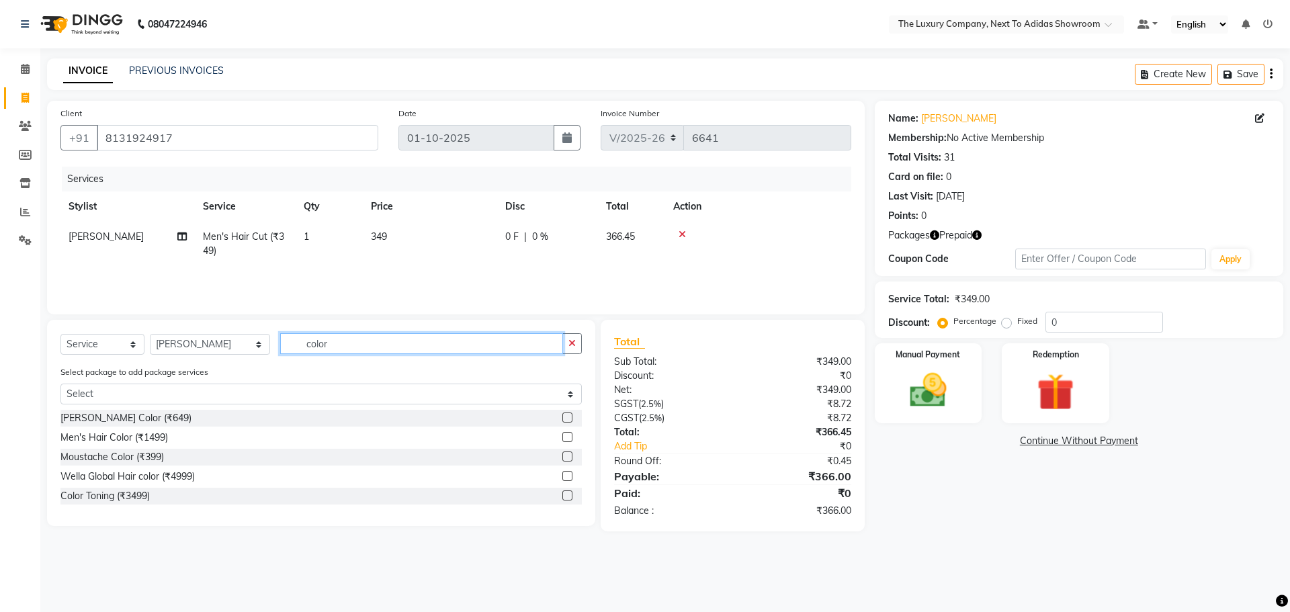
type input "color"
click at [568, 434] on label at bounding box center [568, 437] width 10 height 10
click at [568, 434] on input "checkbox" at bounding box center [567, 437] width 9 height 9
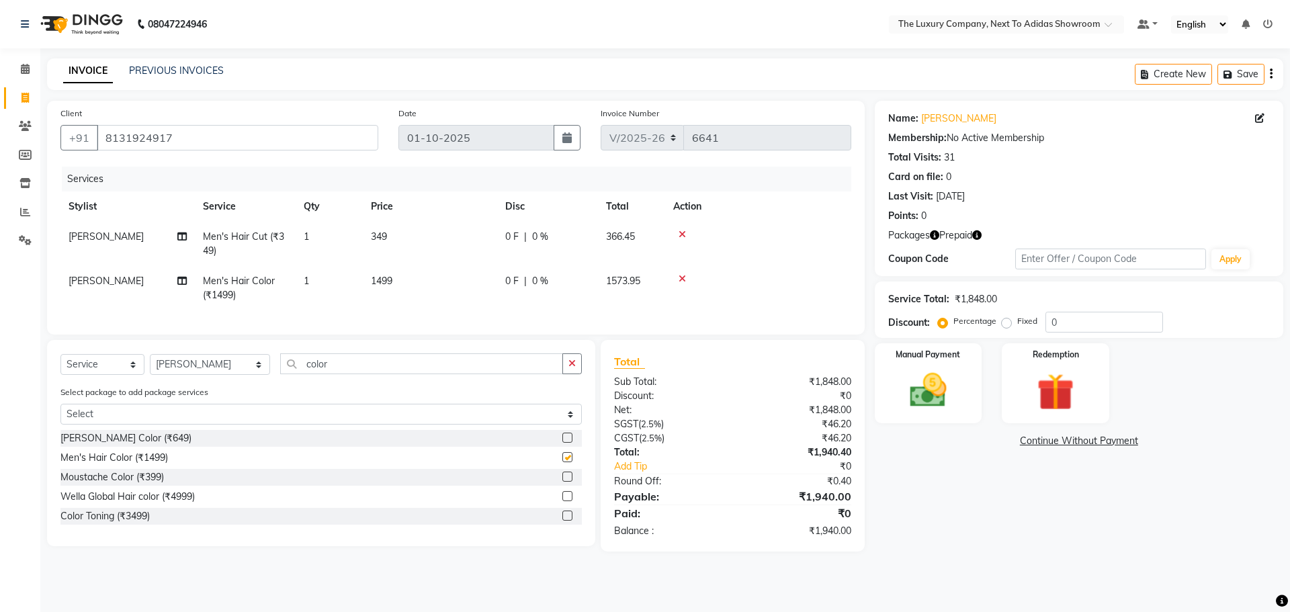
checkbox input "false"
click at [1083, 382] on img at bounding box center [1055, 392] width 63 height 48
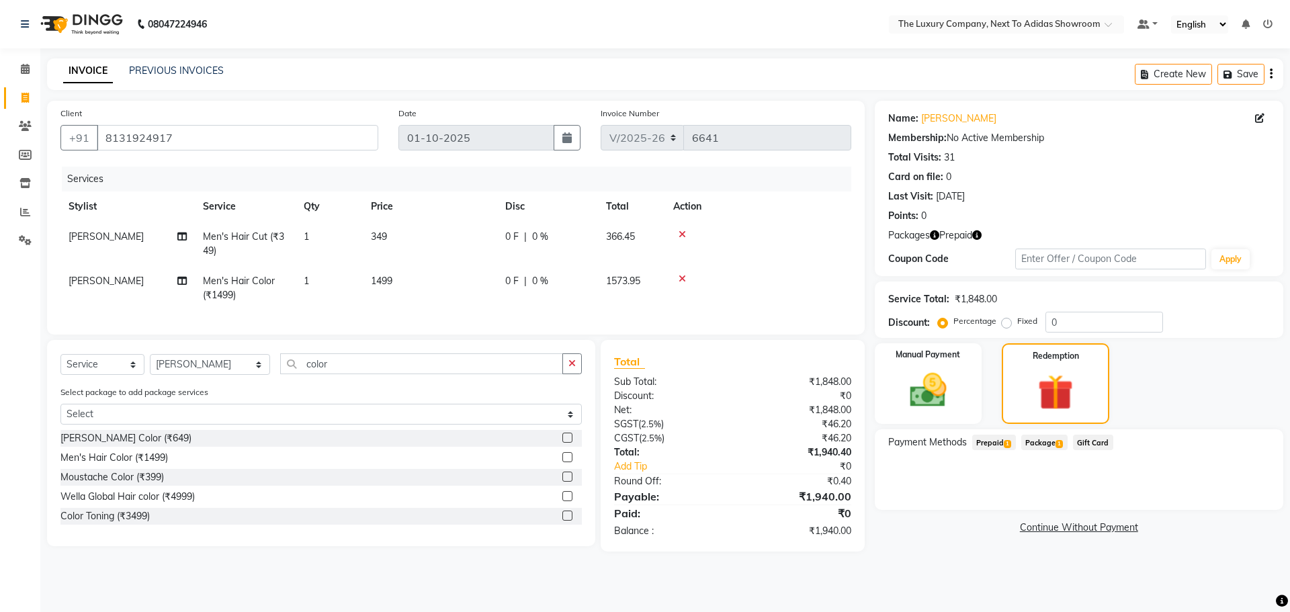
click at [1014, 446] on span "Prepaid 1" at bounding box center [994, 442] width 44 height 15
click at [1229, 495] on button "Add" at bounding box center [1238, 496] width 49 height 23
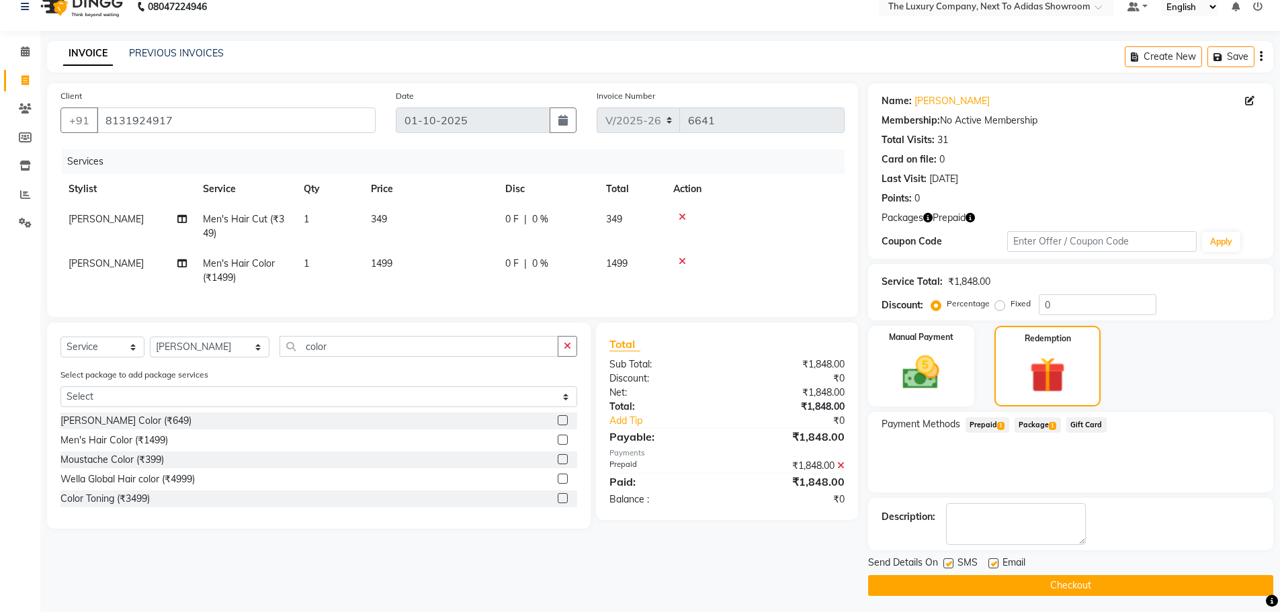
scroll to position [22, 0]
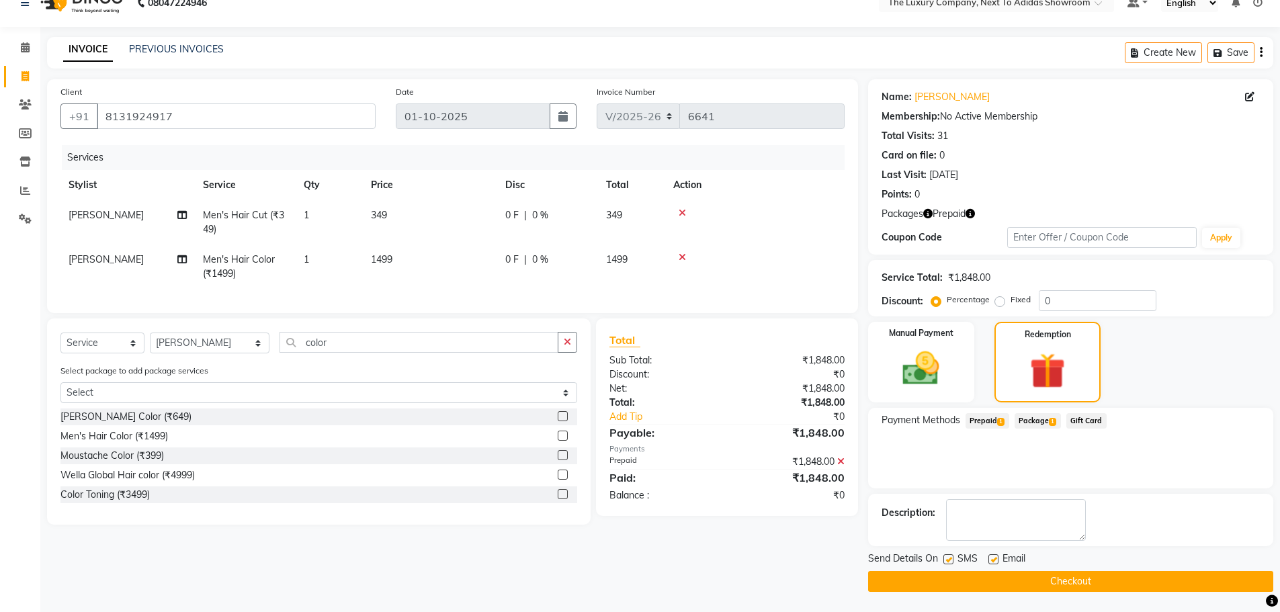
click at [1062, 587] on button "Checkout" at bounding box center [1070, 581] width 405 height 21
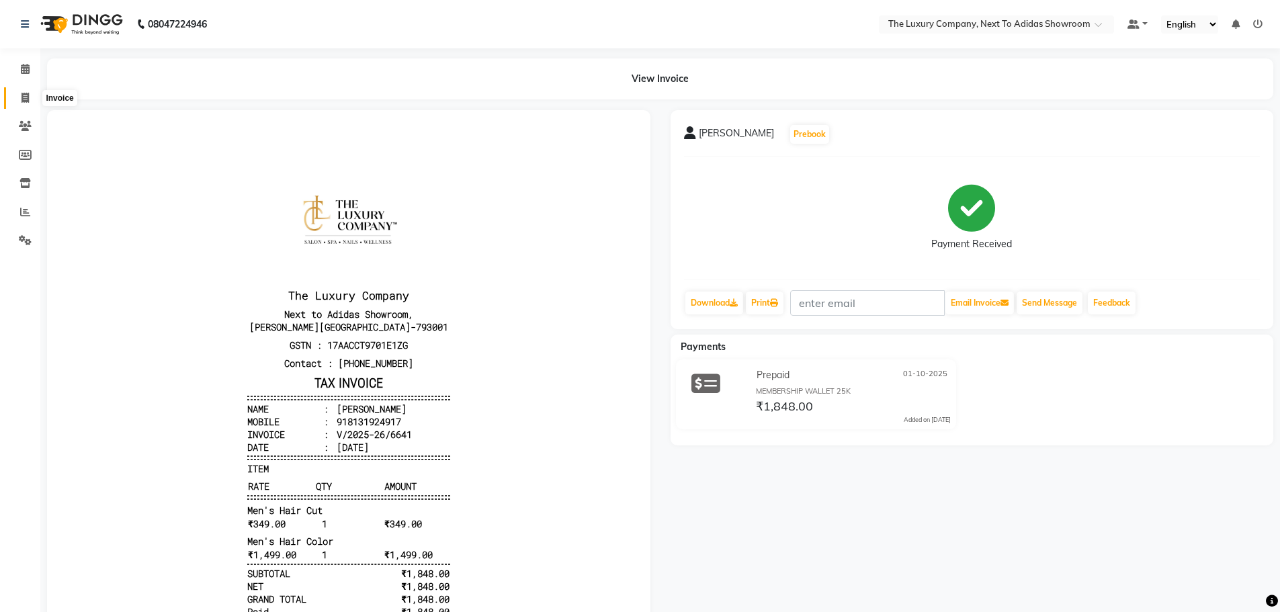
click at [26, 98] on icon at bounding box center [25, 98] width 7 height 10
select select "service"
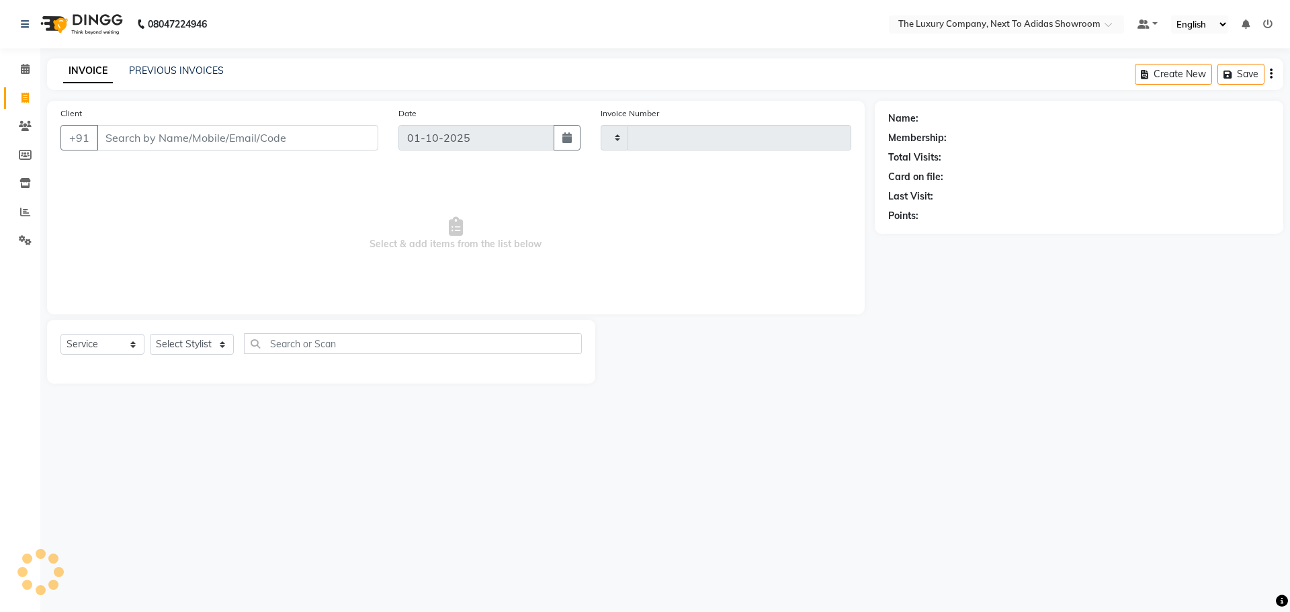
type input "6642"
select select "6828"
click at [159, 66] on link "PREVIOUS INVOICES" at bounding box center [176, 71] width 95 height 12
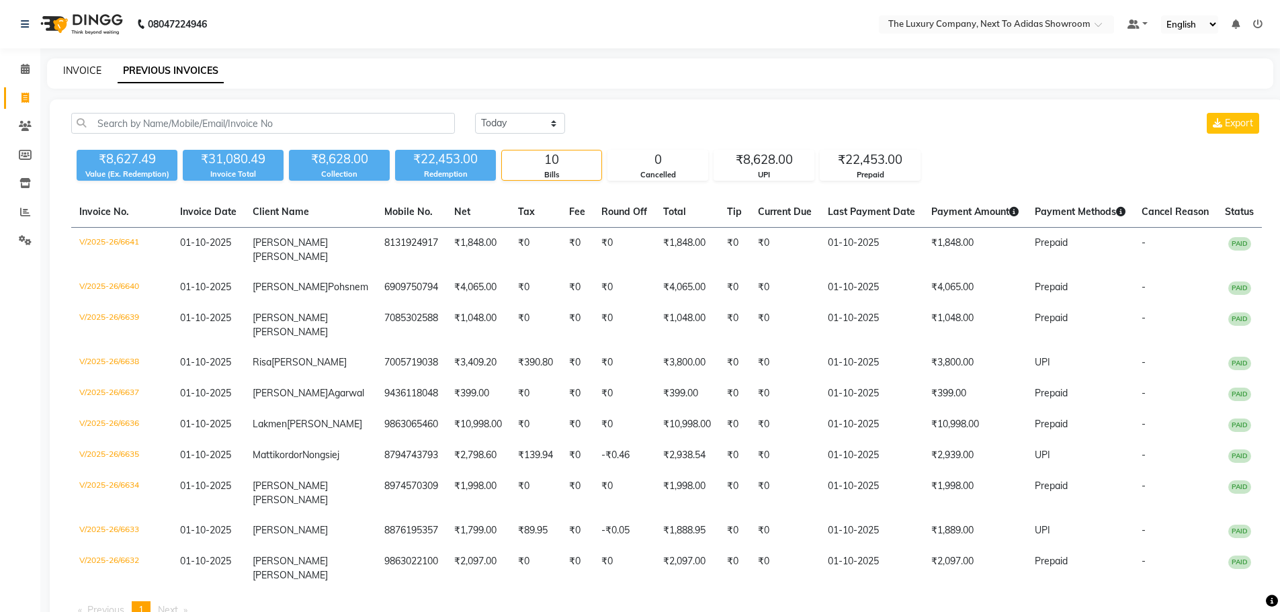
click at [90, 71] on link "INVOICE" at bounding box center [82, 71] width 38 height 12
select select "service"
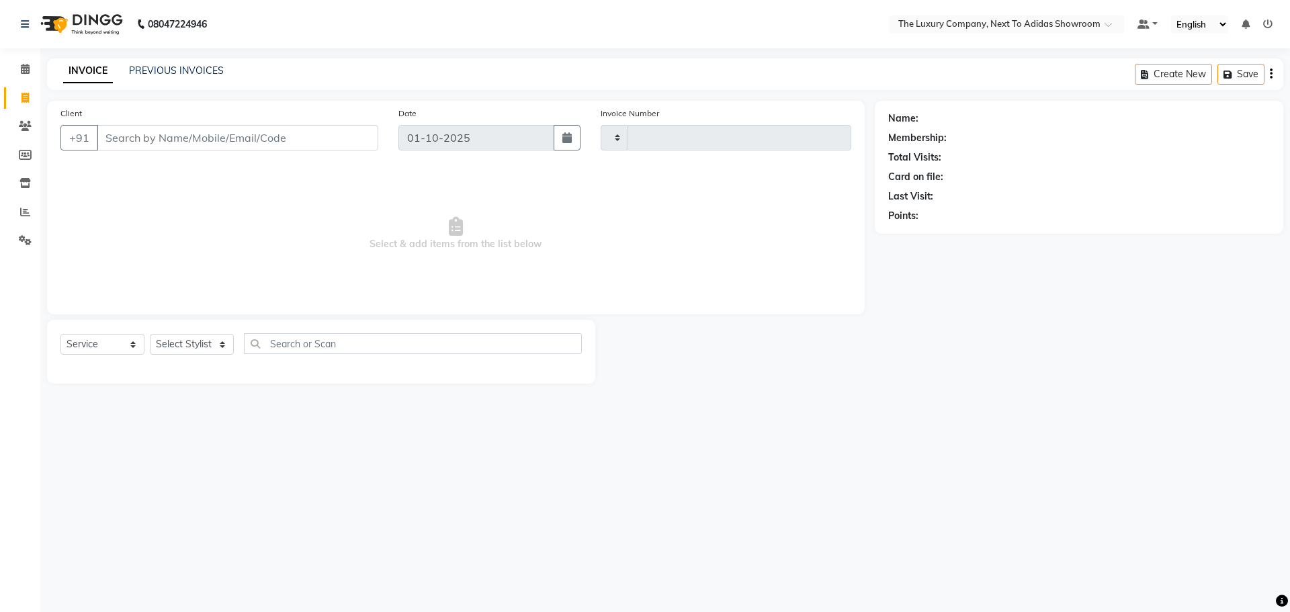
type input "6642"
select select "6828"
click at [204, 134] on input "Client" at bounding box center [238, 138] width 282 height 26
type input "7005619293"
click at [365, 145] on button "Add Client" at bounding box center [343, 138] width 69 height 26
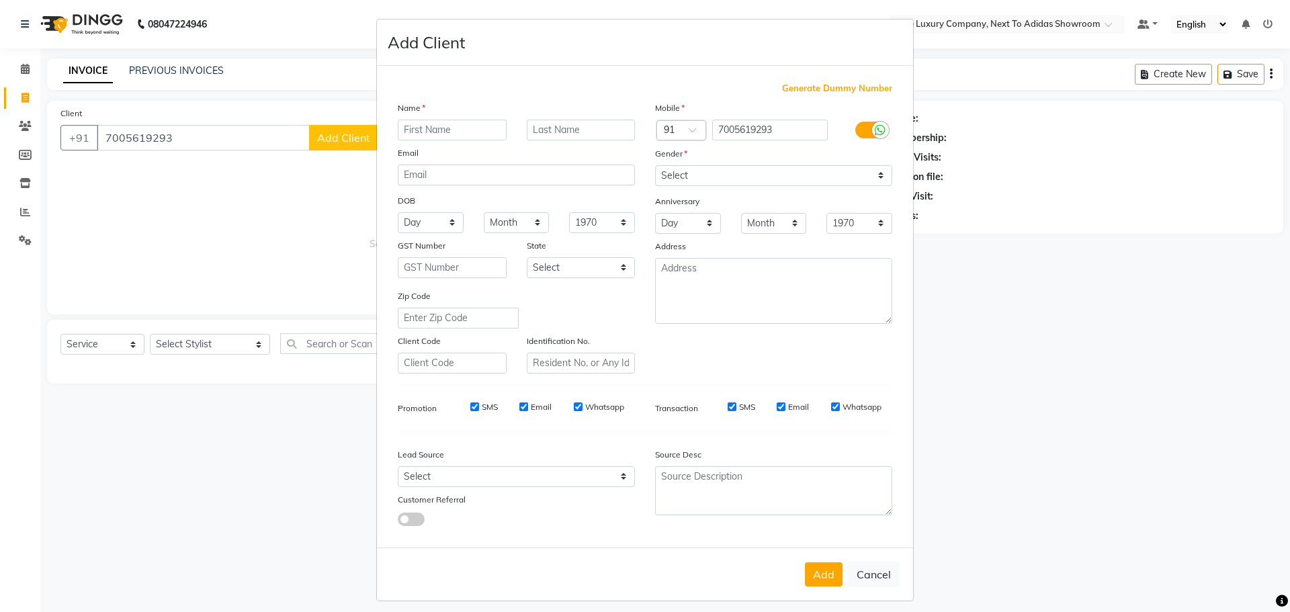
click at [446, 129] on input "text" at bounding box center [452, 130] width 109 height 21
click at [448, 132] on input "text" at bounding box center [452, 130] width 109 height 21
type input "Naphi Sabiang"
click at [584, 122] on input "text" at bounding box center [581, 130] width 109 height 21
type input "Khongwir"
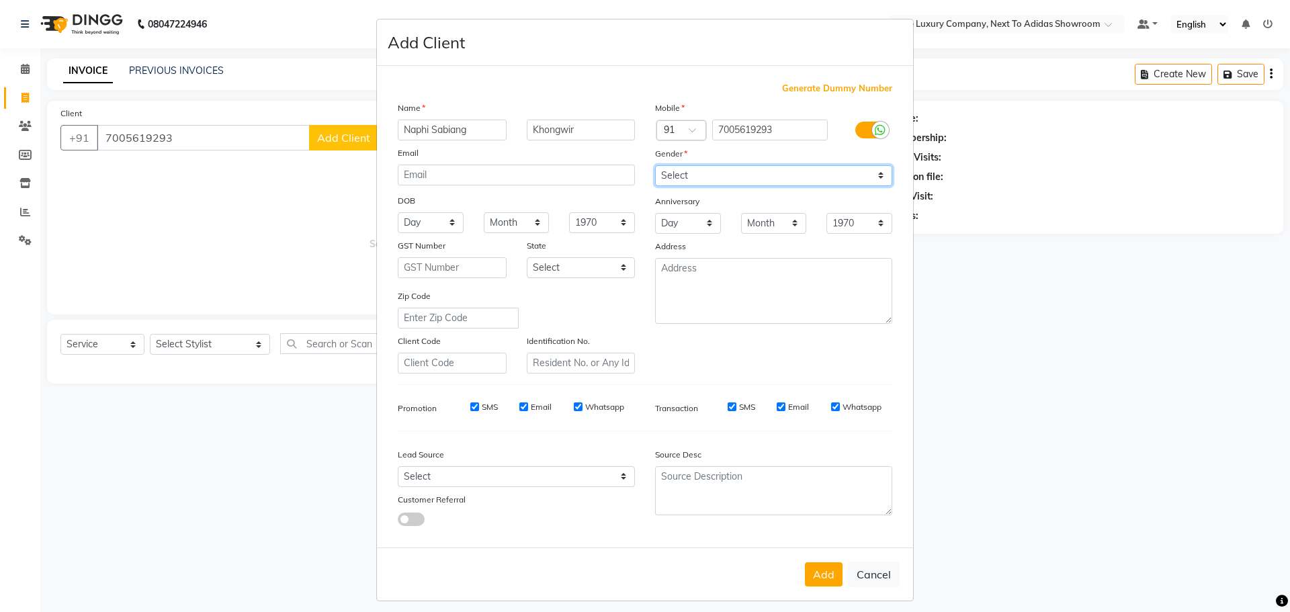
click at [675, 167] on select "Select Male Female Other Prefer Not To Say" at bounding box center [773, 175] width 237 height 21
select select "female"
click at [655, 165] on select "Select Male Female Other Prefer Not To Say" at bounding box center [773, 175] width 237 height 21
click at [819, 579] on button "Add" at bounding box center [824, 575] width 38 height 24
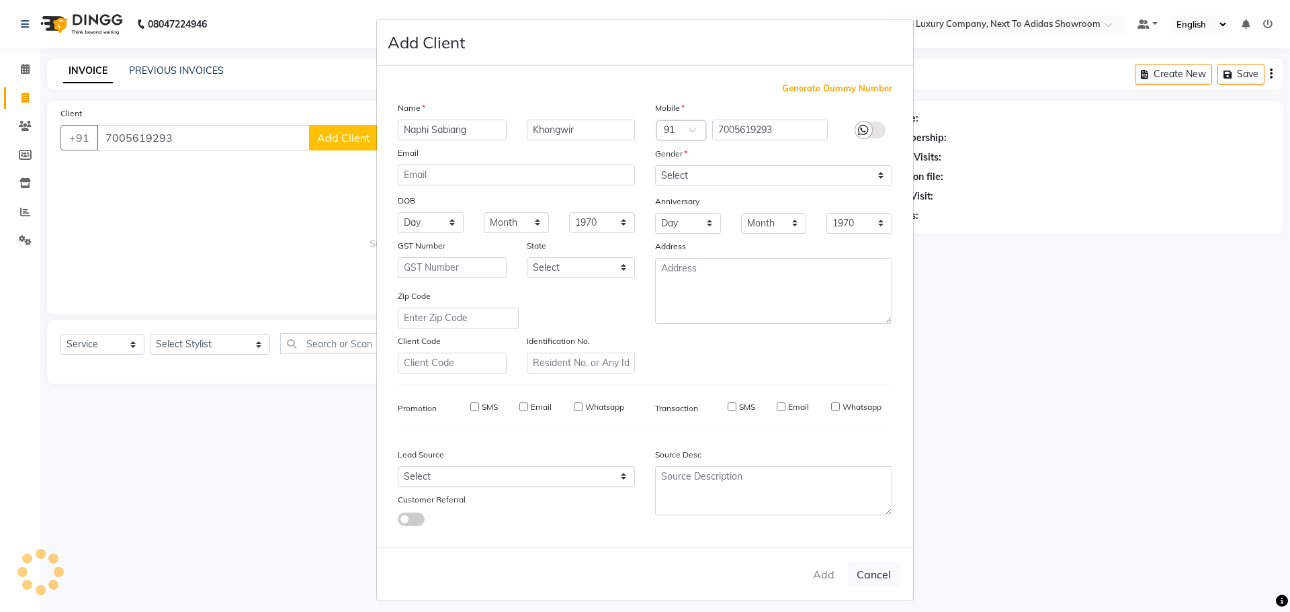
select select
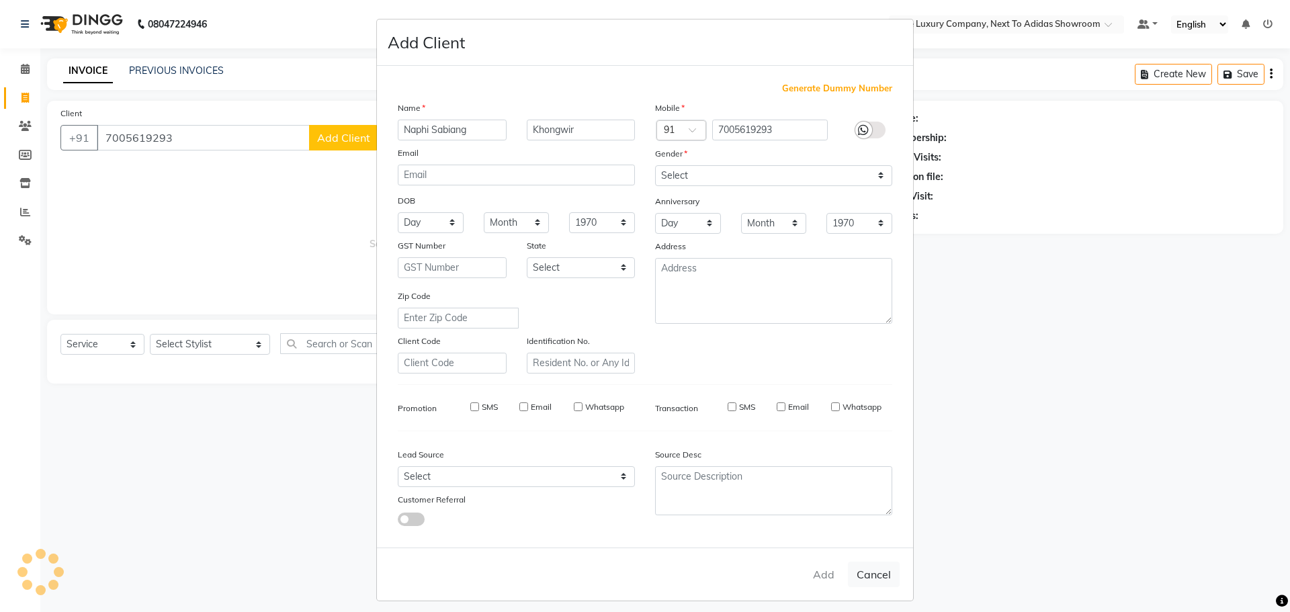
select select
checkbox input "false"
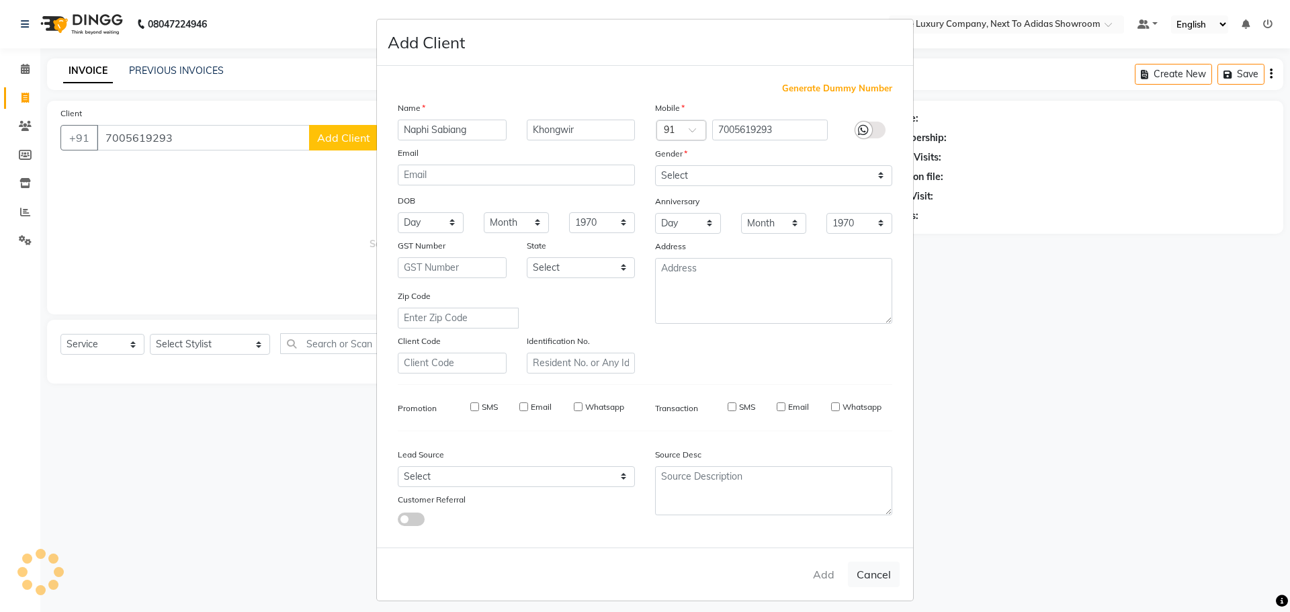
checkbox input "false"
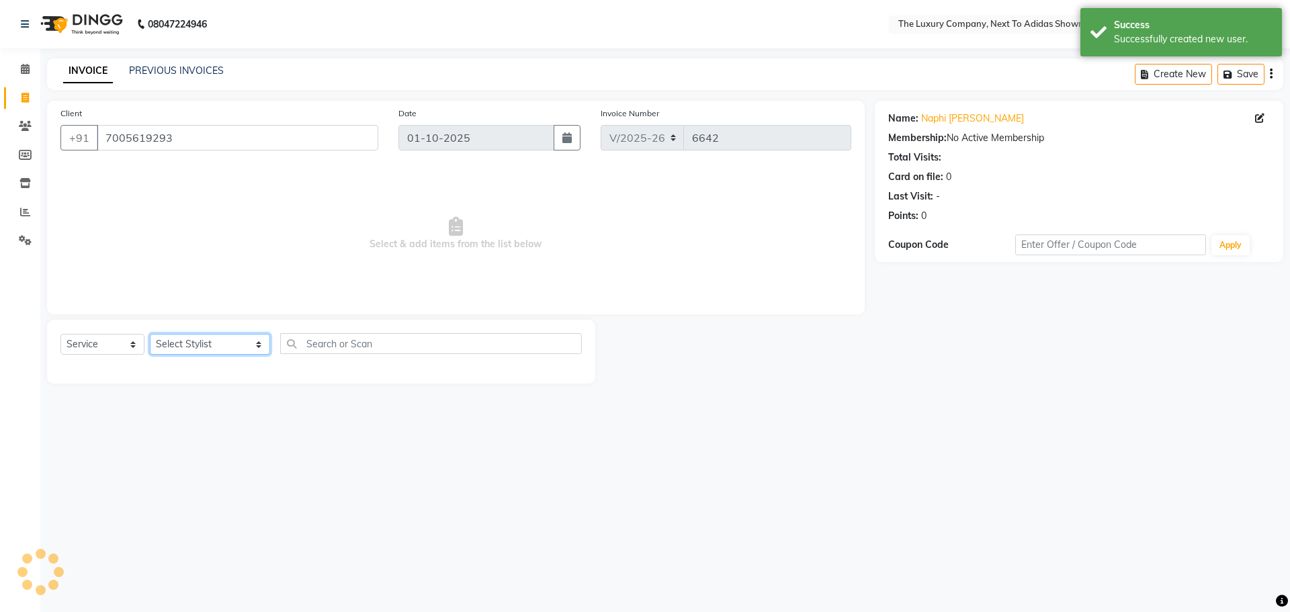
click at [193, 344] on select "Select Stylist ADMIN ALISHA SUCHIANG AMANDA MARSHIRA ANSAI DAIMARI BALAJIED SIN…" at bounding box center [210, 344] width 120 height 21
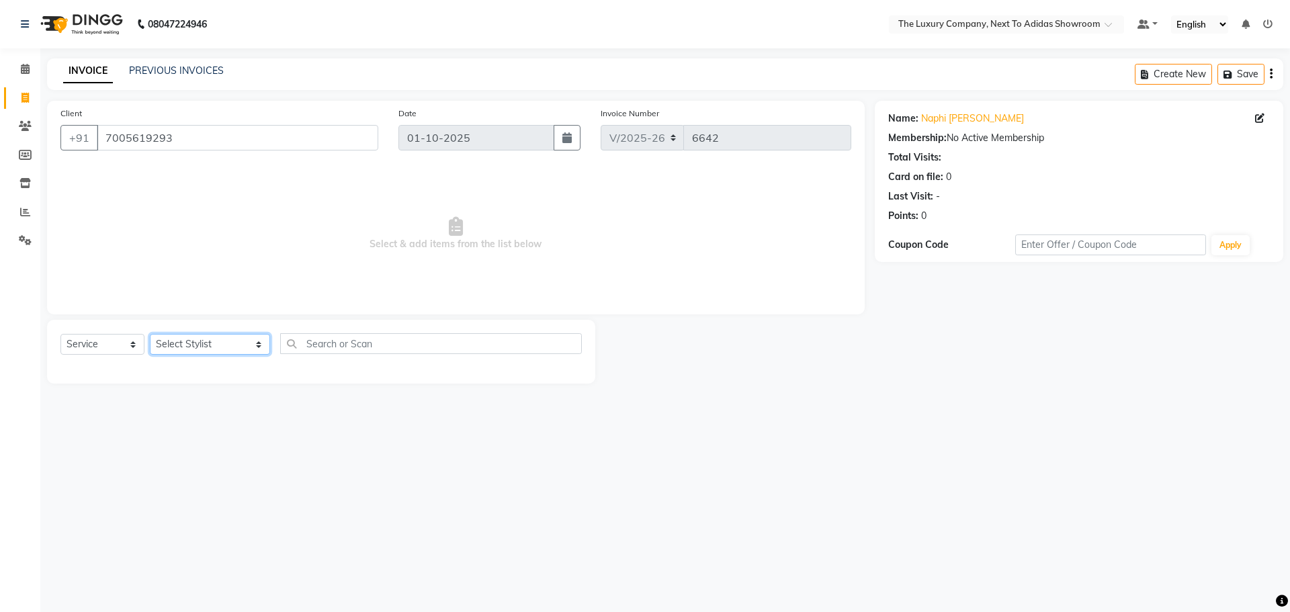
select select "53670"
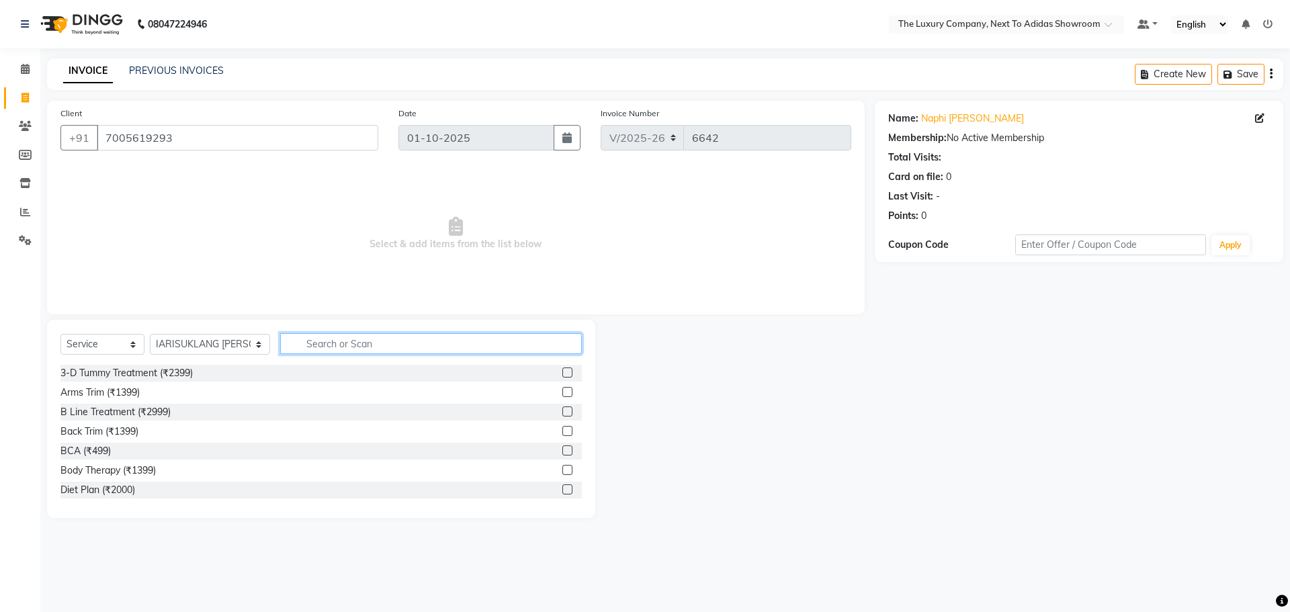
click at [367, 345] on input "text" at bounding box center [431, 343] width 302 height 21
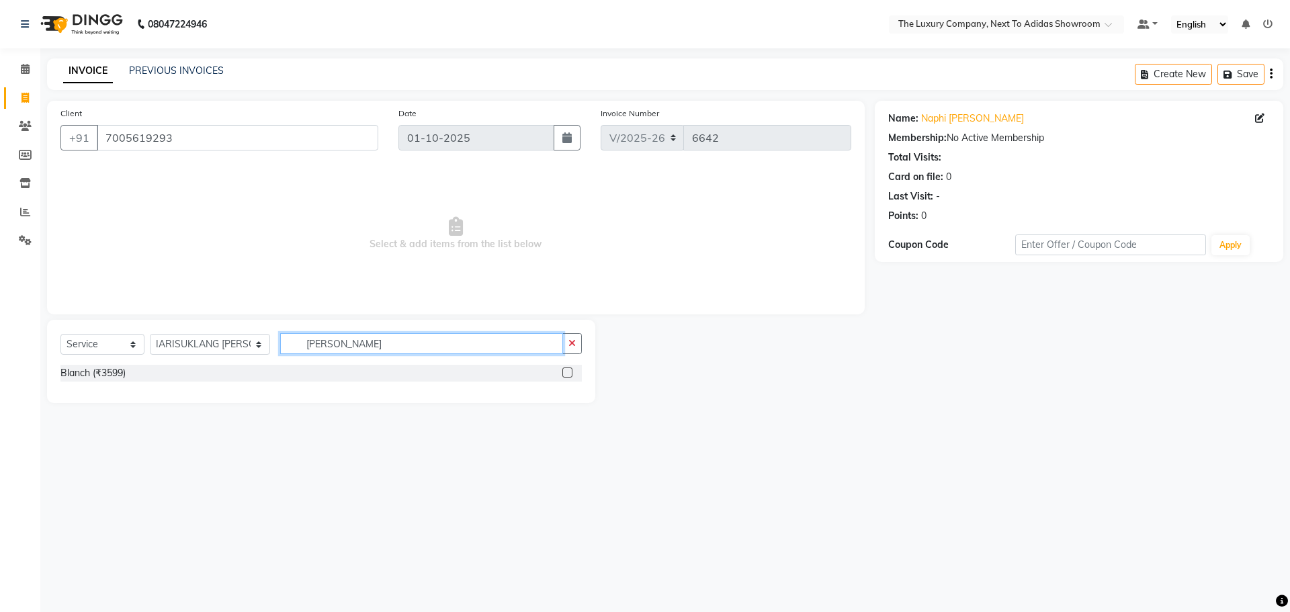
type input "blan"
click at [563, 371] on label at bounding box center [568, 373] width 10 height 10
click at [563, 371] on input "checkbox" at bounding box center [567, 373] width 9 height 9
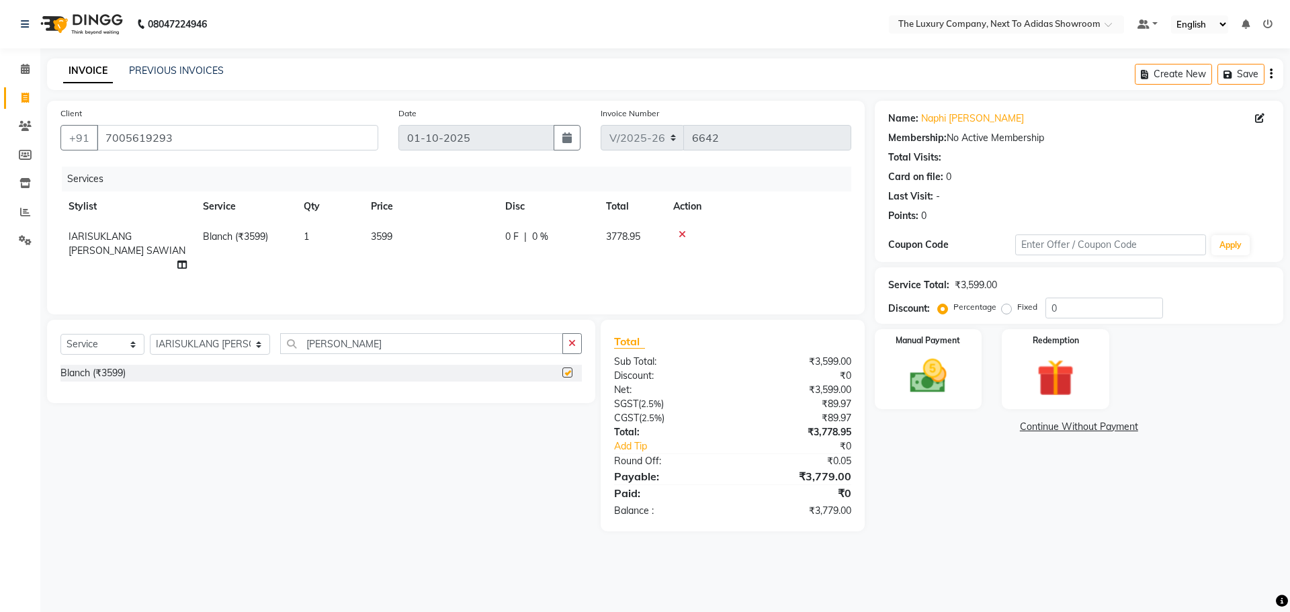
checkbox input "false"
click at [1055, 308] on input "0" at bounding box center [1105, 308] width 118 height 21
click at [1055, 307] on input "0" at bounding box center [1105, 308] width 118 height 21
type input "30"
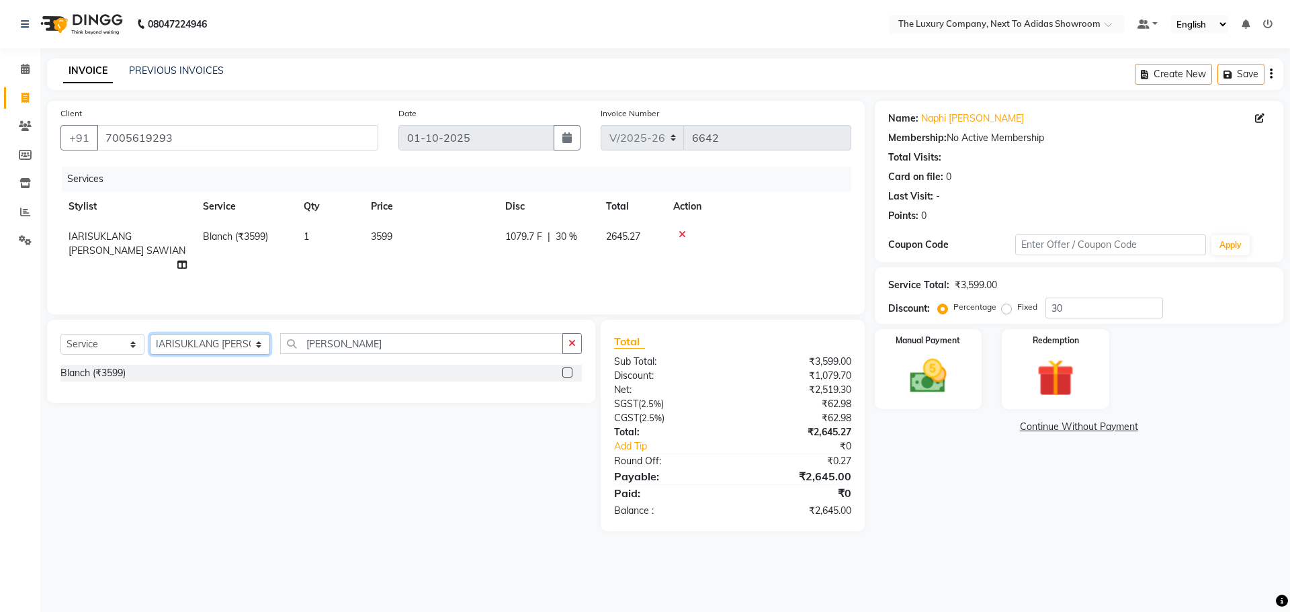
click at [193, 343] on select "Select Stylist ADMIN ALISHA SUCHIANG AMANDA MARSHIRA ANSAI DAIMARI BALAJIED SIN…" at bounding box center [210, 344] width 120 height 21
select select "53683"
drag, startPoint x: 313, startPoint y: 339, endPoint x: 233, endPoint y: 347, distance: 79.6
click at [233, 347] on div "Select Service Product Membership Package Voucher Prepaid Gift Card Select Styl…" at bounding box center [321, 349] width 522 height 32
type input "avl"
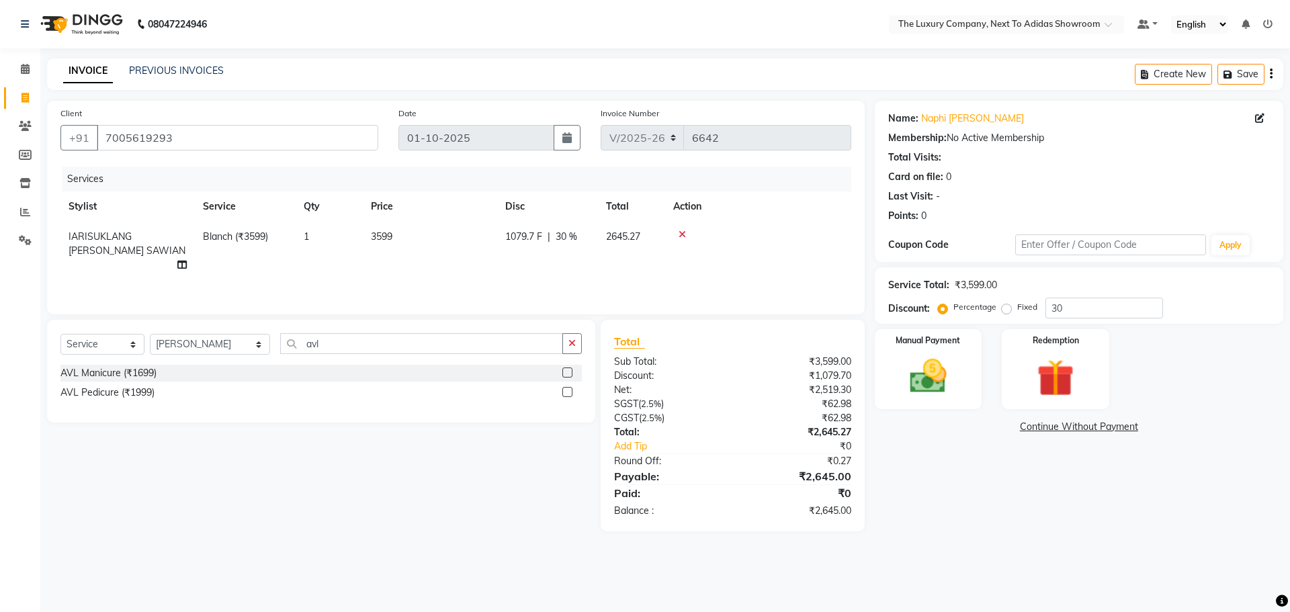
click at [567, 390] on label at bounding box center [568, 392] width 10 height 10
click at [567, 390] on input "checkbox" at bounding box center [567, 392] width 9 height 9
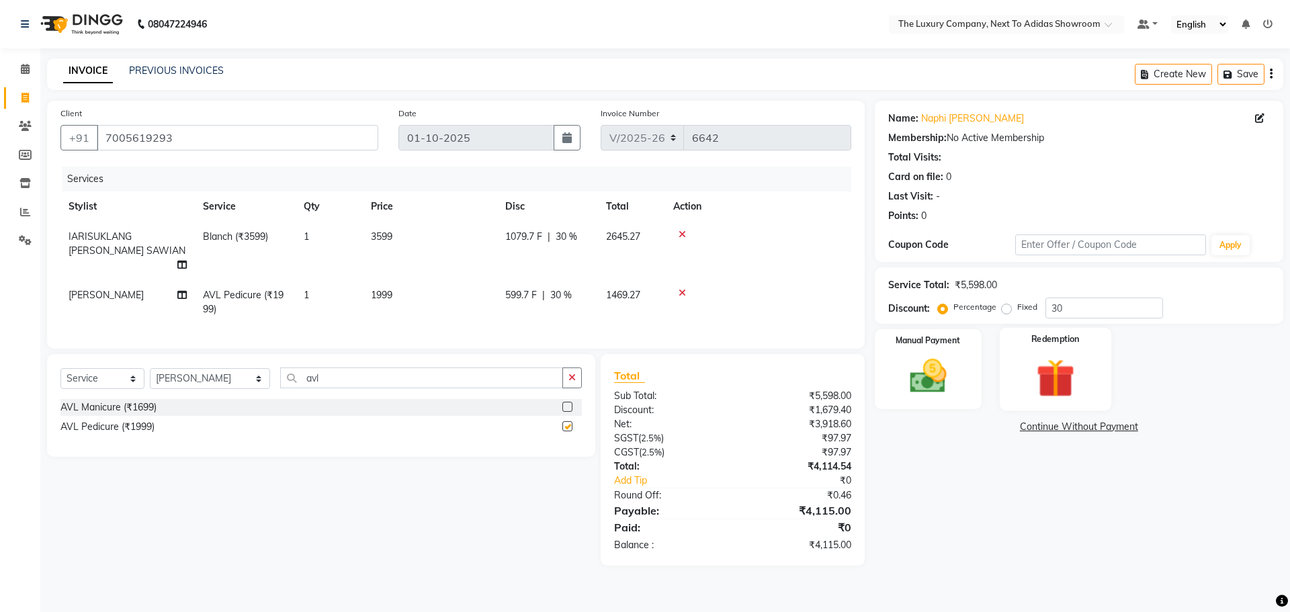
checkbox input "false"
click at [966, 348] on div "Manual Payment" at bounding box center [928, 369] width 112 height 83
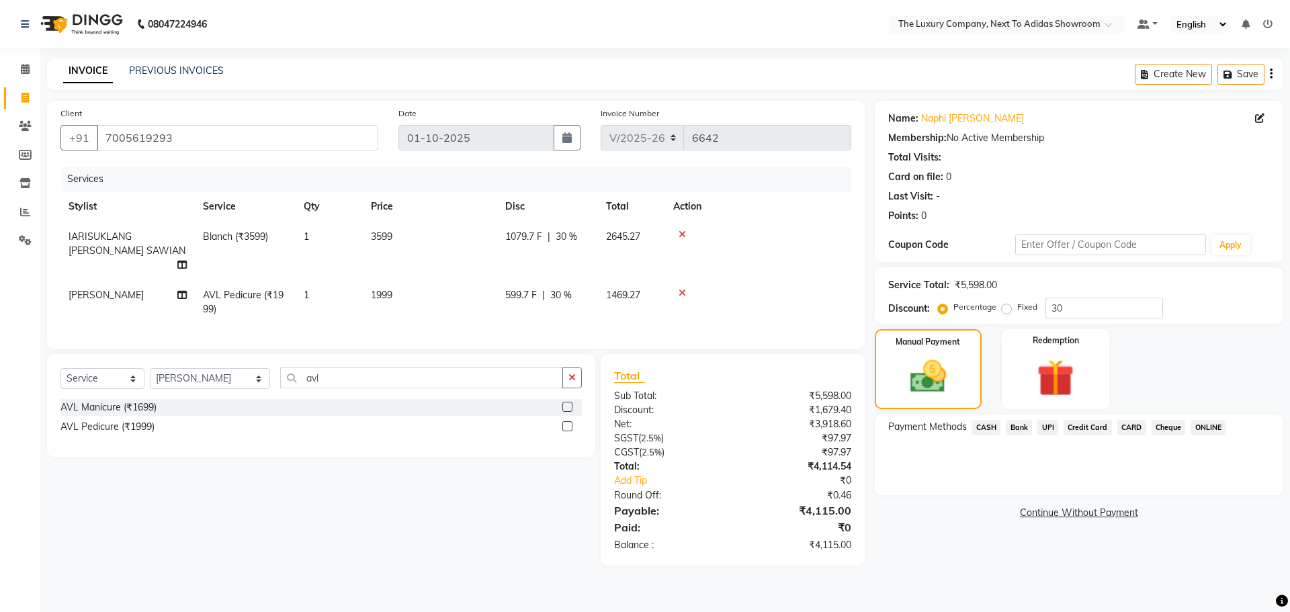
click at [983, 421] on span "CASH" at bounding box center [986, 427] width 29 height 15
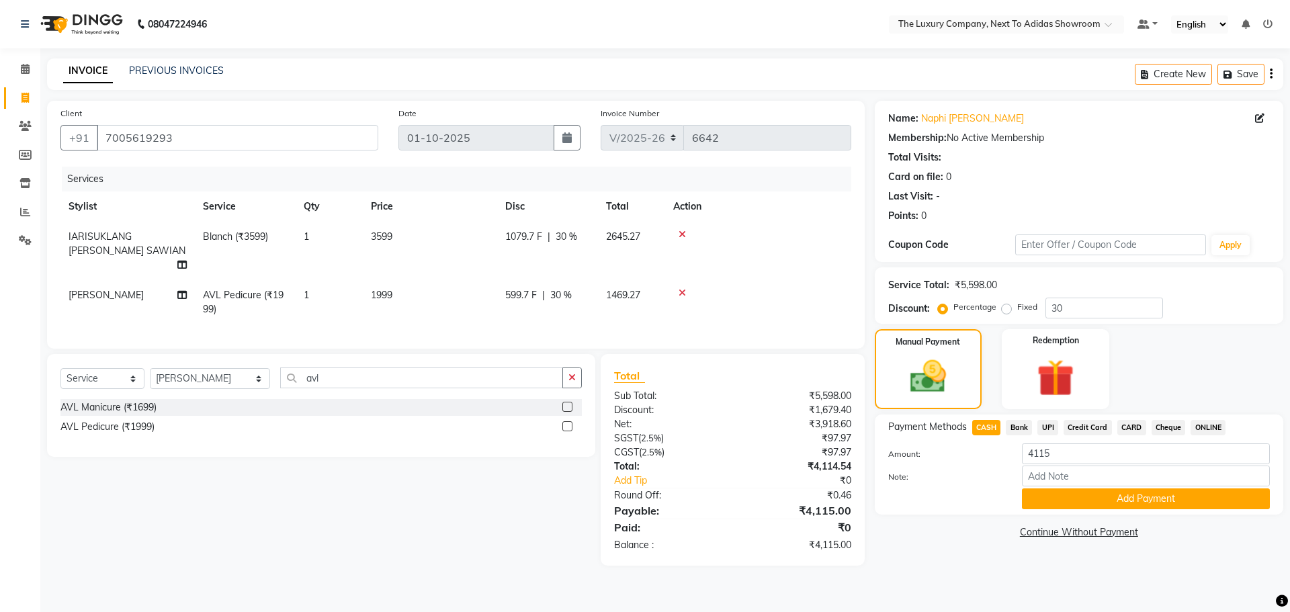
drag, startPoint x: 1036, startPoint y: 492, endPoint x: 1020, endPoint y: 554, distance: 64.5
click at [1036, 495] on button "Add Payment" at bounding box center [1146, 499] width 248 height 21
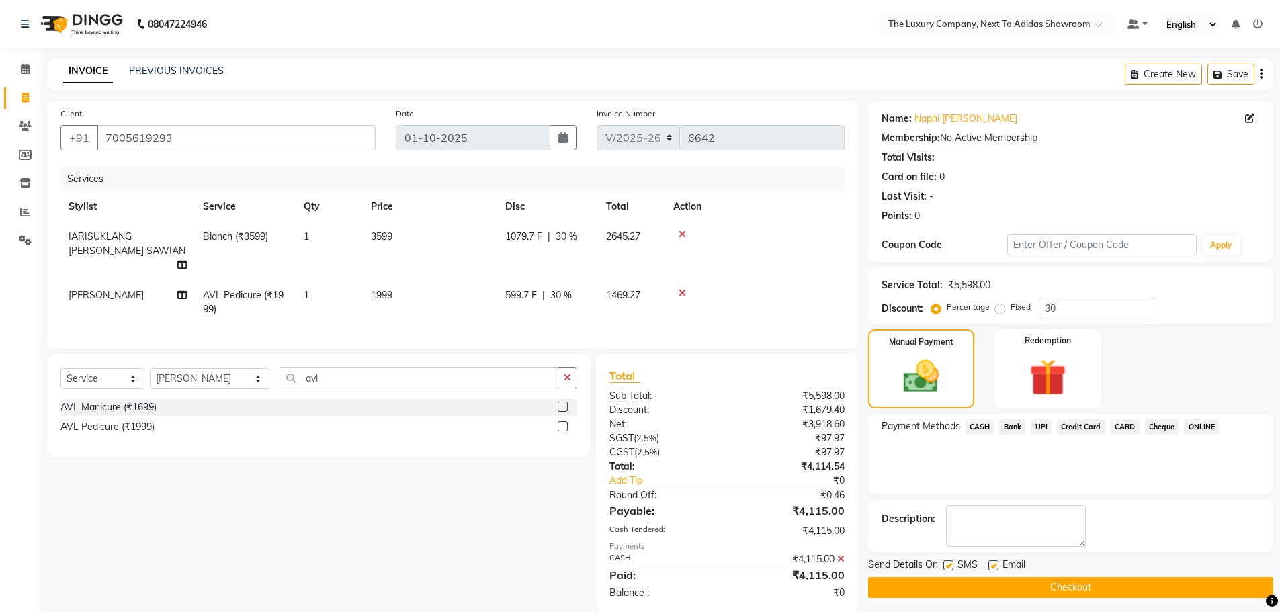
click at [1014, 586] on button "Checkout" at bounding box center [1070, 587] width 405 height 21
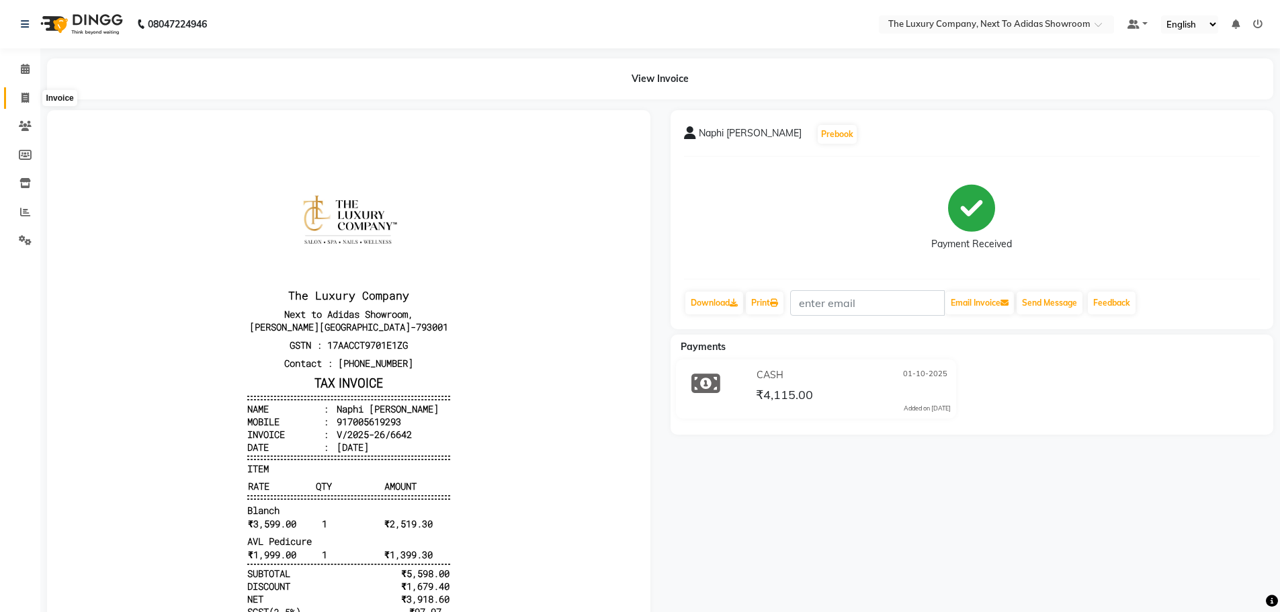
click at [22, 102] on icon at bounding box center [25, 98] width 7 height 10
select select "service"
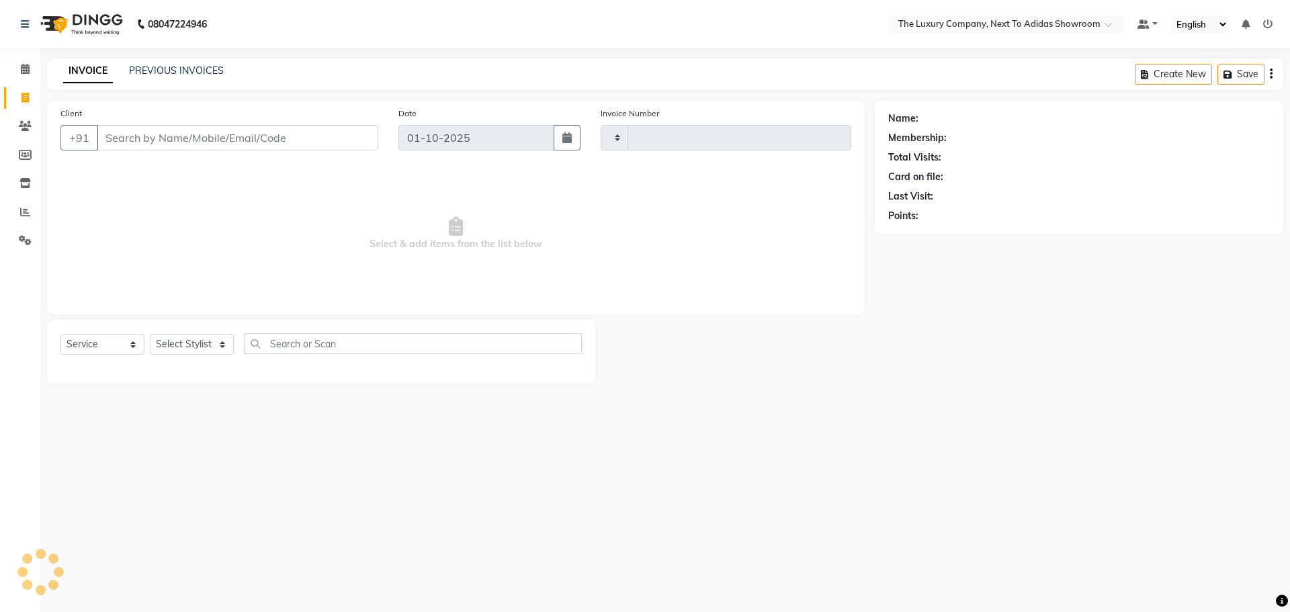
type input "6643"
select select "6828"
click at [160, 141] on input "Client" at bounding box center [238, 138] width 282 height 26
drag, startPoint x: 130, startPoint y: 138, endPoint x: 0, endPoint y: 169, distance: 134.0
click at [0, 169] on app-home "08047224946 Select Location × The Luxury Company, Next To Adidas Showroom Defau…" at bounding box center [645, 202] width 1290 height 404
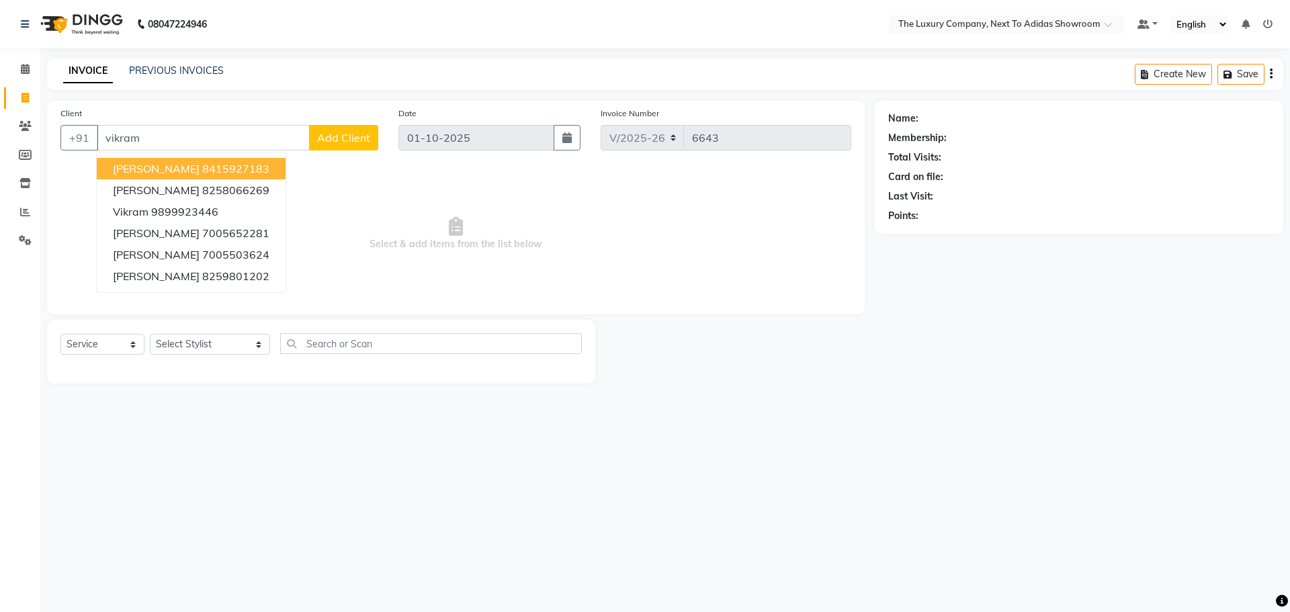
click at [202, 163] on ngb-highlight "8415927183" at bounding box center [235, 168] width 67 height 13
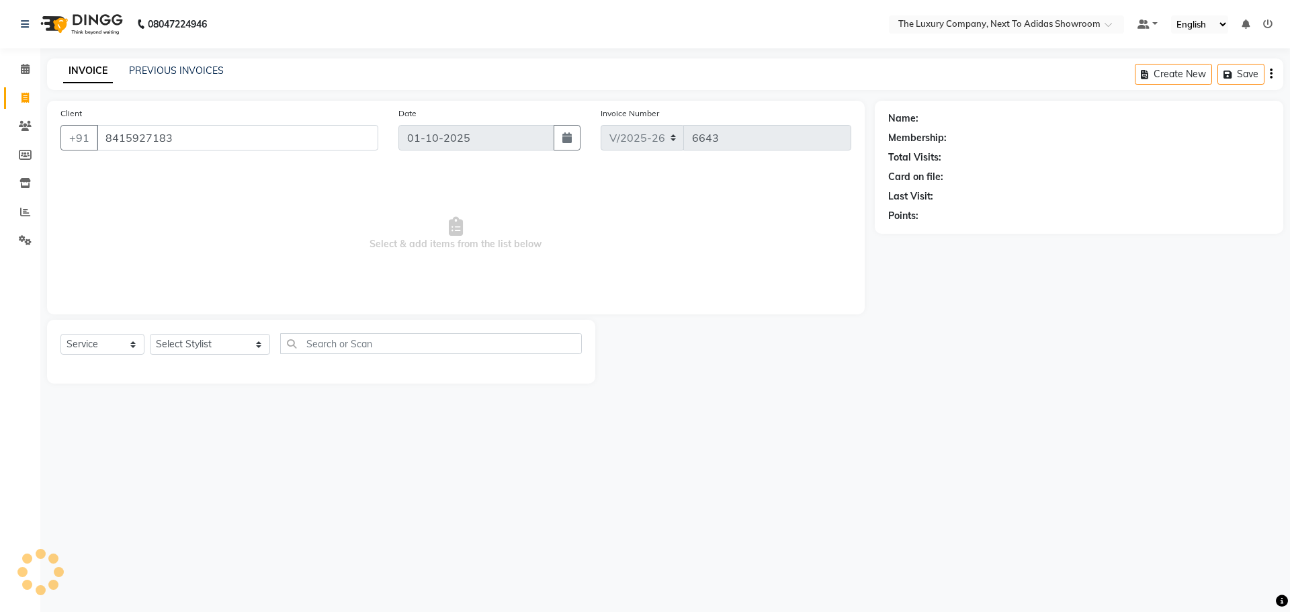
type input "8415927183"
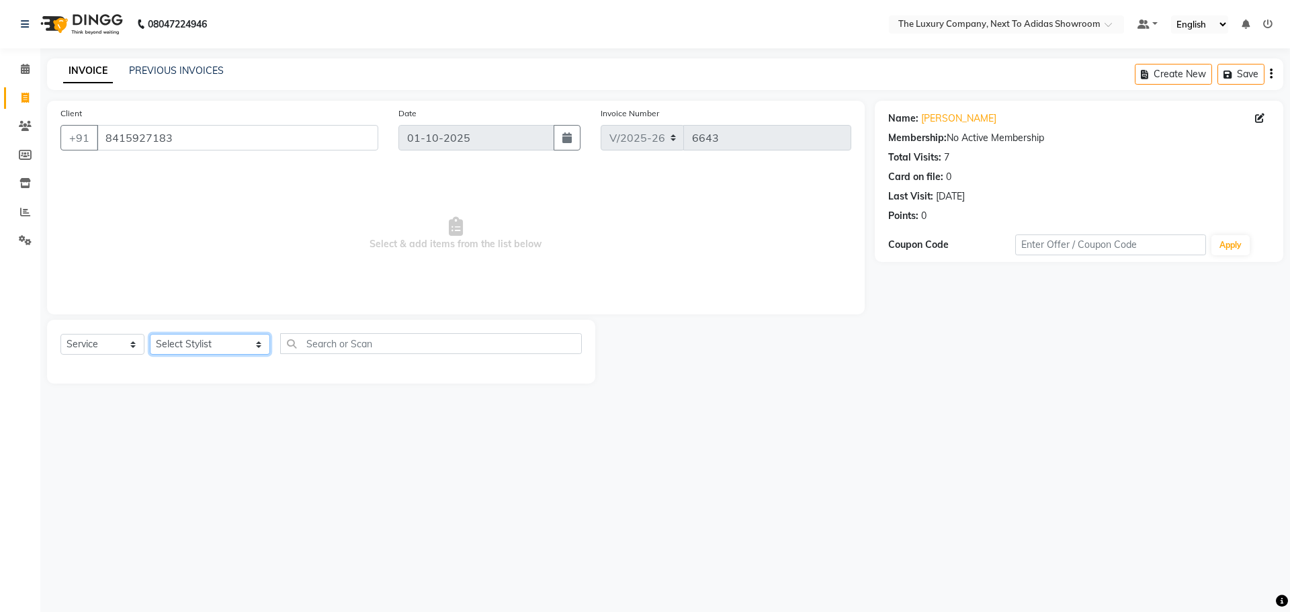
click at [198, 340] on select "Select Stylist ADMIN ALISHA SUCHIANG AMANDA MARSHIRA ANSAI DAIMARI BALAJIED SIN…" at bounding box center [210, 344] width 120 height 21
select select "53676"
click at [280, 343] on input "text" at bounding box center [431, 343] width 302 height 21
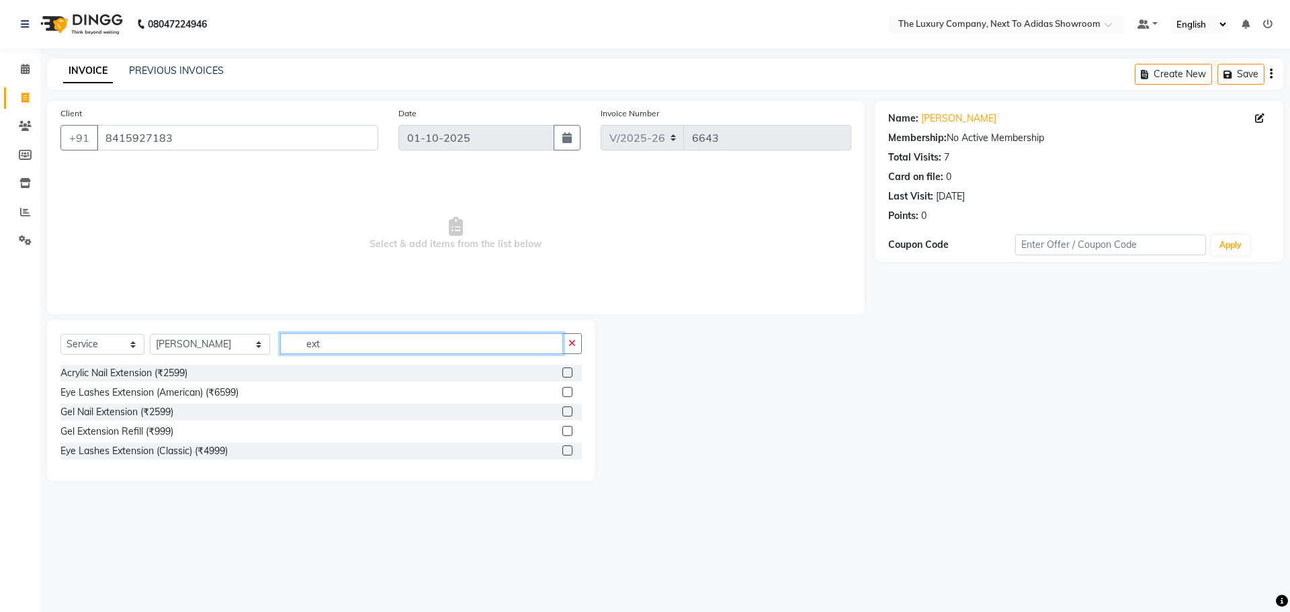
type input "ext"
click at [568, 410] on label at bounding box center [568, 412] width 10 height 10
click at [568, 410] on input "checkbox" at bounding box center [567, 412] width 9 height 9
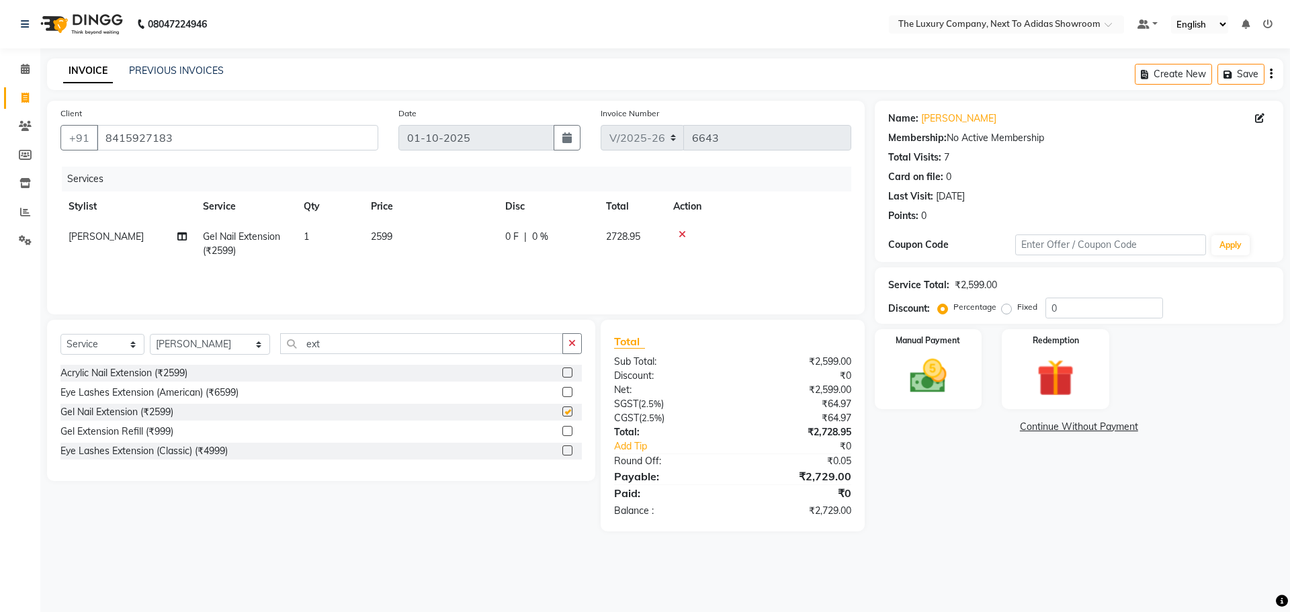
checkbox input "false"
click at [458, 237] on td "2599" at bounding box center [430, 244] width 134 height 44
select select "53676"
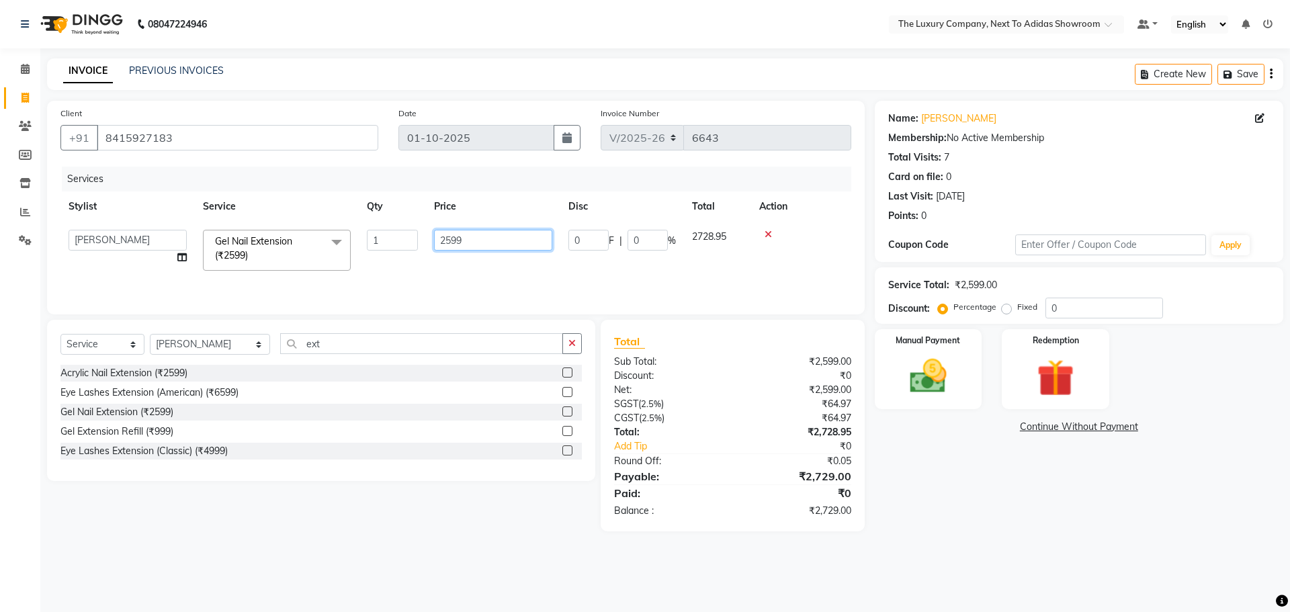
drag, startPoint x: 530, startPoint y: 239, endPoint x: 123, endPoint y: 262, distance: 407.3
click at [149, 264] on tr "ADMIN ALISHA SUCHIANG AMANDA MARSHIRA ANSAI DAIMARI BALAJIED SINGH NONGRUM BAPP…" at bounding box center [455, 250] width 791 height 57
type input "1599"
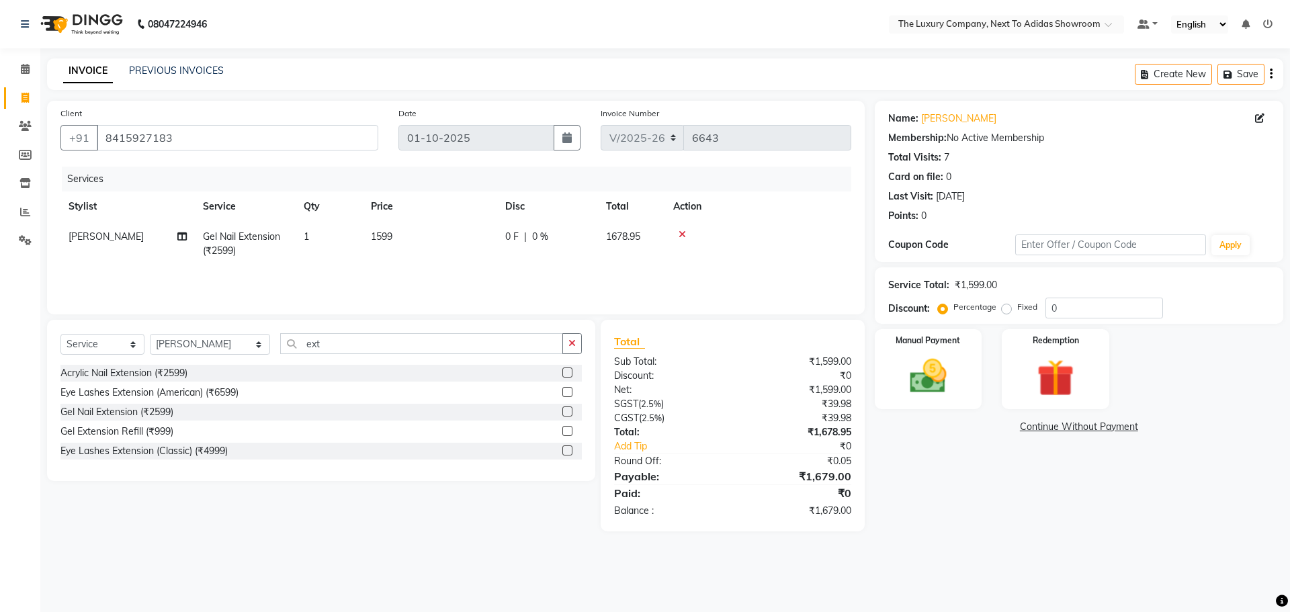
click at [1046, 520] on div "Name: Vikram Paul Membership: No Active Membership Total Visits: 7 Card on file…" at bounding box center [1084, 316] width 419 height 431
drag, startPoint x: 332, startPoint y: 325, endPoint x: 171, endPoint y: 351, distance: 162.6
click at [171, 351] on div "Select Service Product Membership Package Voucher Prepaid Gift Card Select Styl…" at bounding box center [321, 400] width 548 height 161
drag, startPoint x: 331, startPoint y: 348, endPoint x: 200, endPoint y: 367, distance: 132.4
click at [200, 367] on div "Select Service Product Membership Package Voucher Prepaid Gift Card Select Styl…" at bounding box center [321, 400] width 548 height 161
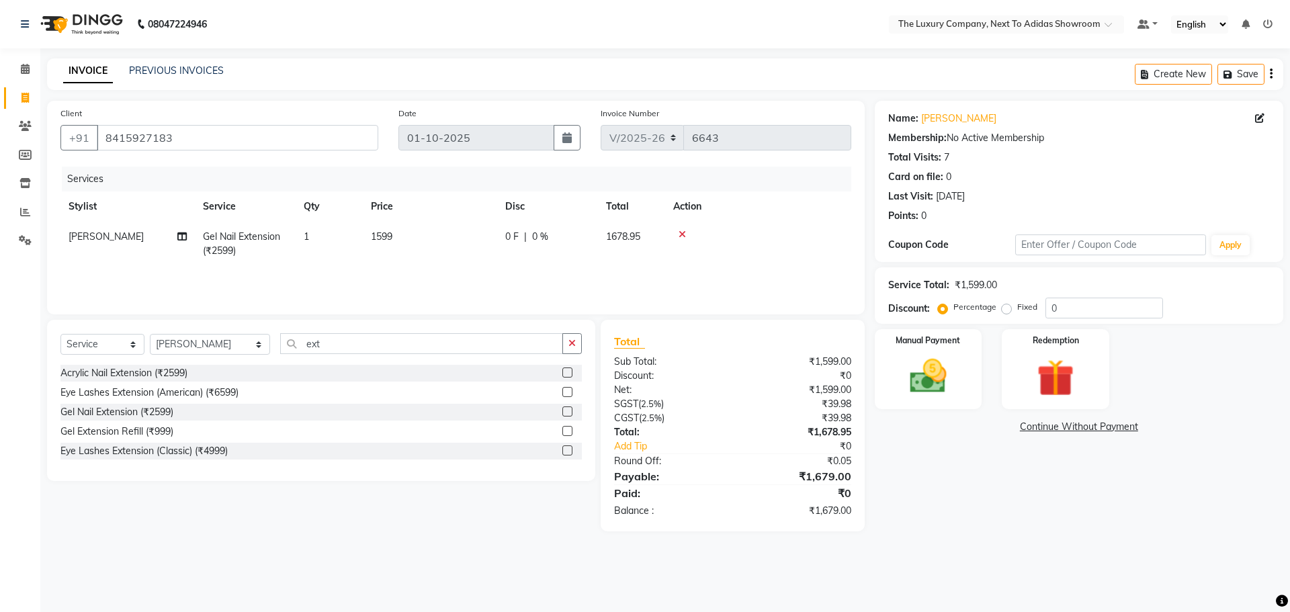
click at [469, 244] on td "1599" at bounding box center [430, 244] width 134 height 44
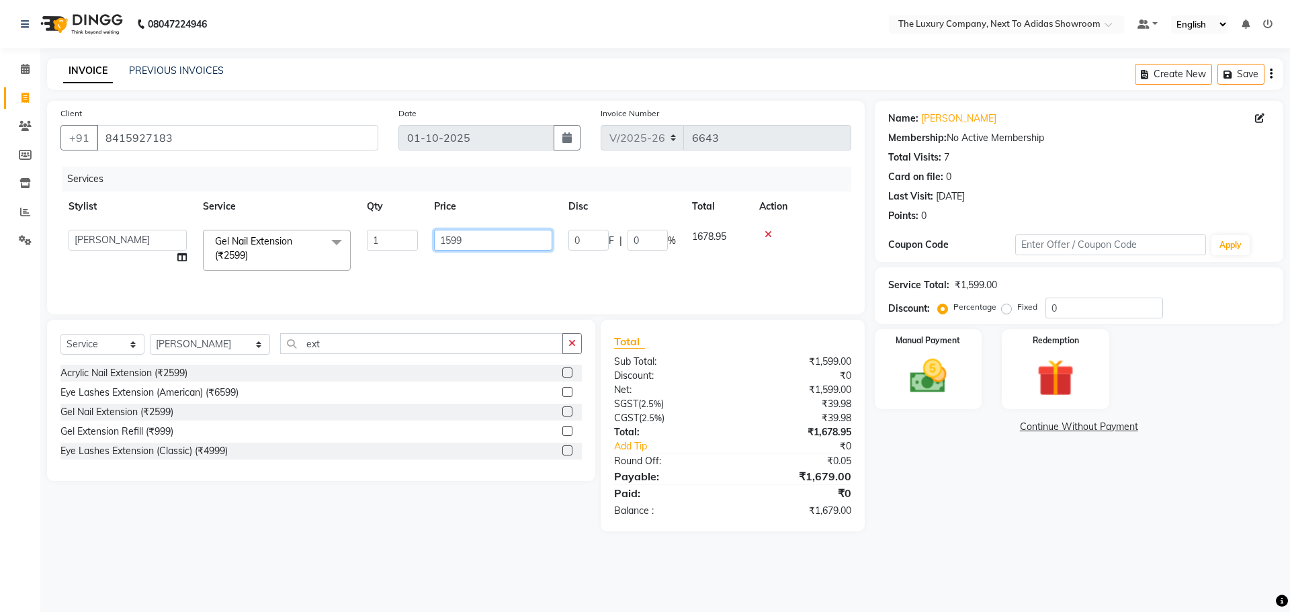
click at [450, 238] on input "1599" at bounding box center [493, 240] width 118 height 21
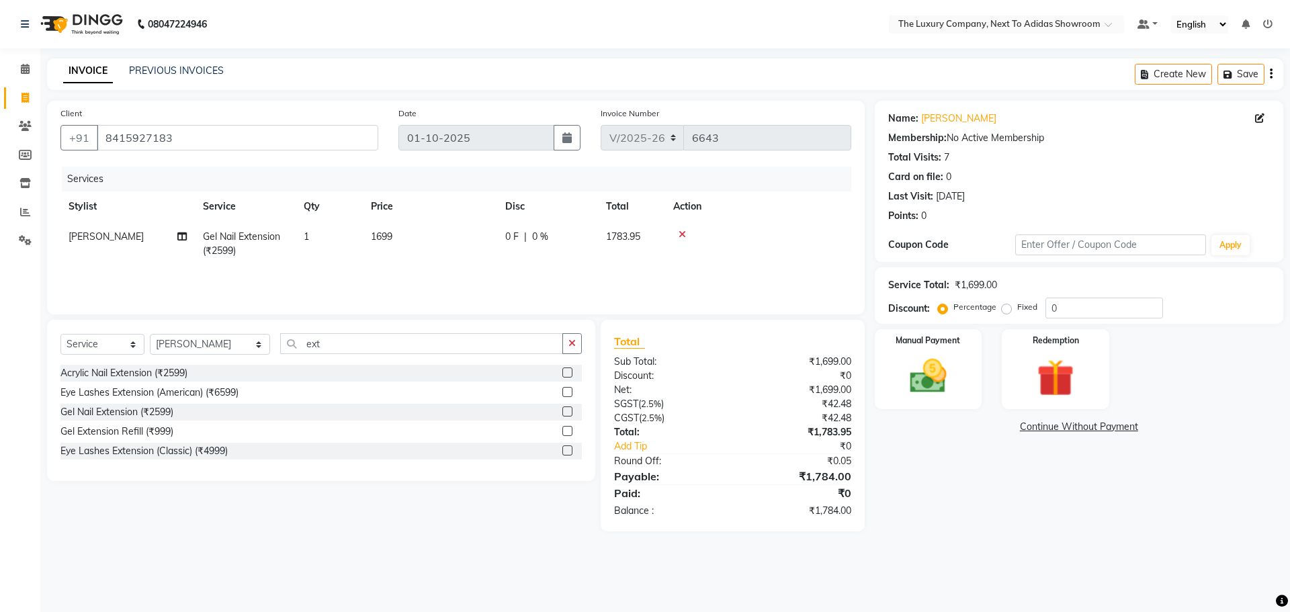
click at [1142, 466] on div "Name: Vikram Paul Membership: No Active Membership Total Visits: 7 Card on file…" at bounding box center [1084, 316] width 419 height 431
click at [224, 343] on select "Select Stylist ADMIN ALISHA SUCHIANG AMANDA MARSHIRA ANSAI DAIMARI BALAJIED SIN…" at bounding box center [210, 344] width 120 height 21
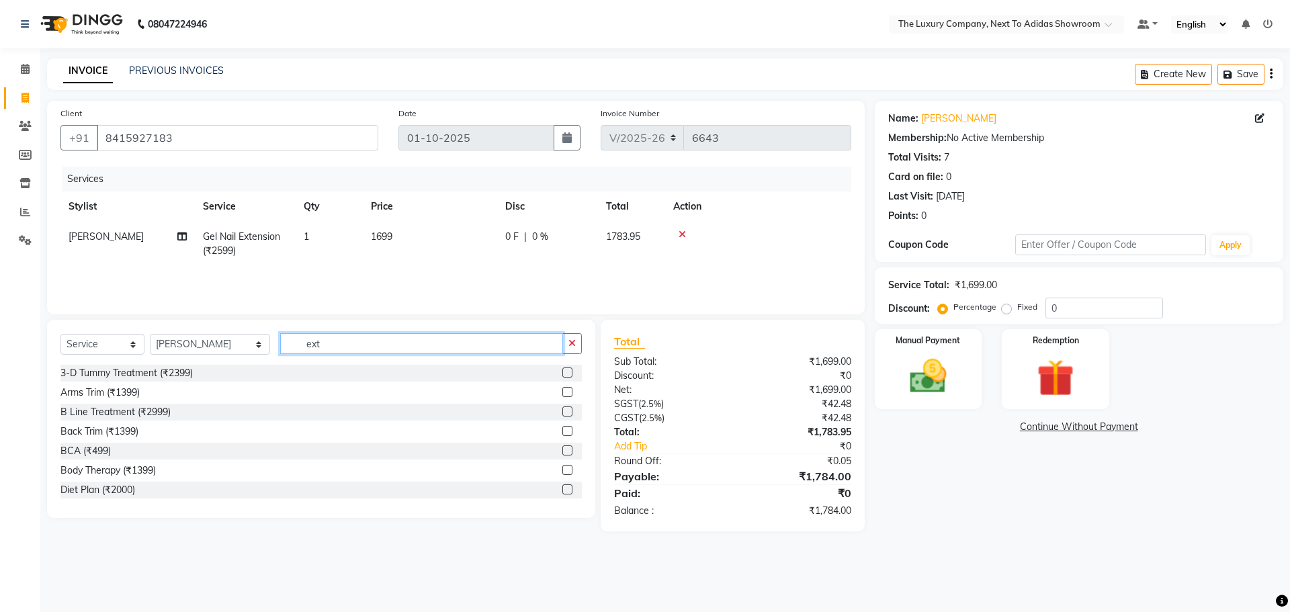
drag, startPoint x: 324, startPoint y: 344, endPoint x: 194, endPoint y: 364, distance: 131.3
click at [195, 364] on div "Select Service Product Membership Package Voucher Prepaid Gift Card Select Styl…" at bounding box center [321, 349] width 522 height 32
click at [208, 351] on select "Select Stylist ADMIN ALISHA SUCHIANG AMANDA MARSHIRA ANSAI DAIMARI BALAJIED SIN…" at bounding box center [210, 344] width 120 height 21
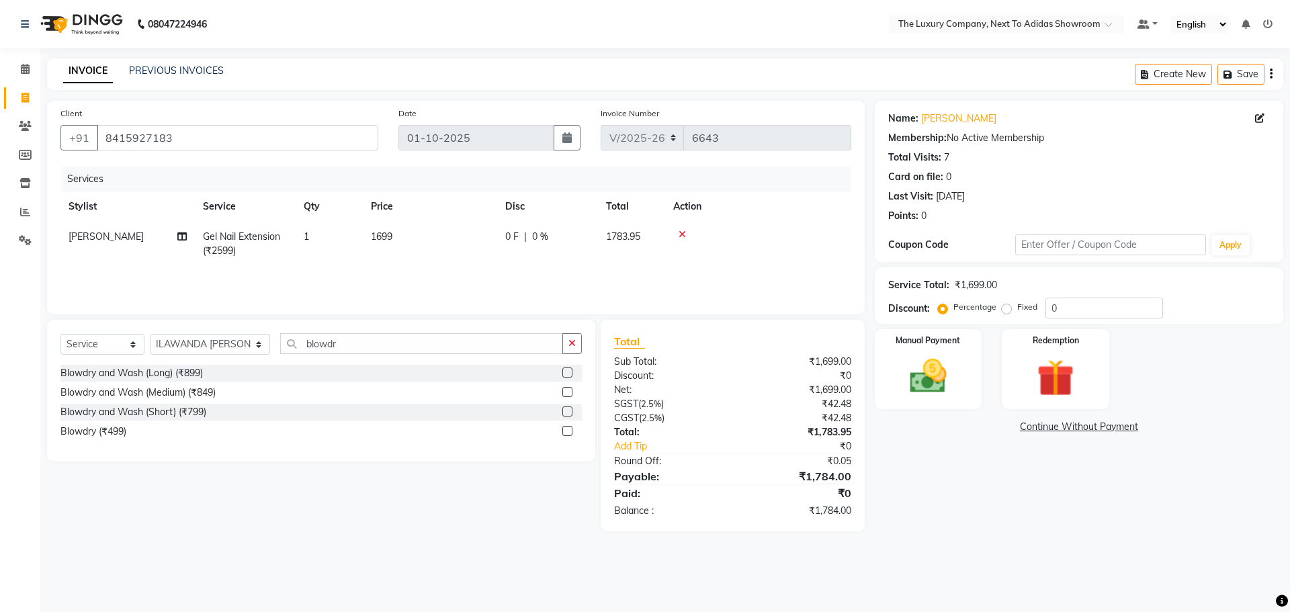
drag, startPoint x: 566, startPoint y: 392, endPoint x: 538, endPoint y: 372, distance: 34.5
click at [563, 381] on div "Blowdry and Wash (Long) (₹899) Blowdry and Wash (Medium) (₹849) Blowdry and Was…" at bounding box center [321, 404] width 522 height 78
click at [567, 390] on label at bounding box center [568, 392] width 10 height 10
click at [567, 390] on input "checkbox" at bounding box center [567, 392] width 9 height 9
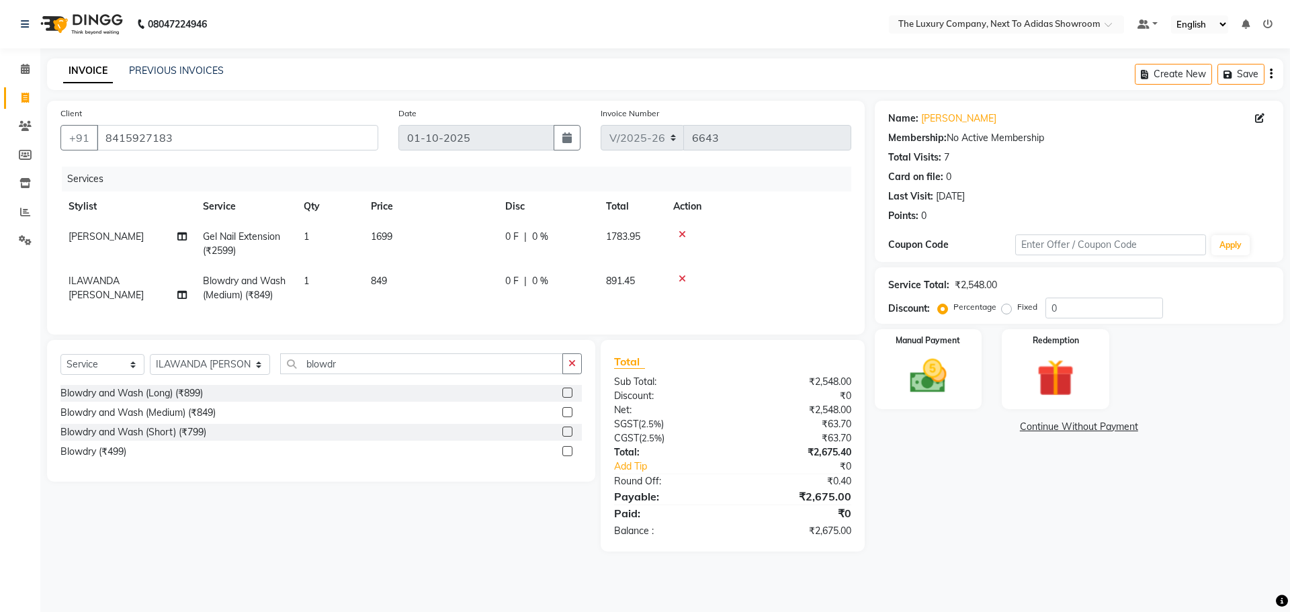
drag, startPoint x: 412, startPoint y: 284, endPoint x: 496, endPoint y: 298, distance: 85.2
click at [496, 298] on td "849" at bounding box center [430, 288] width 134 height 44
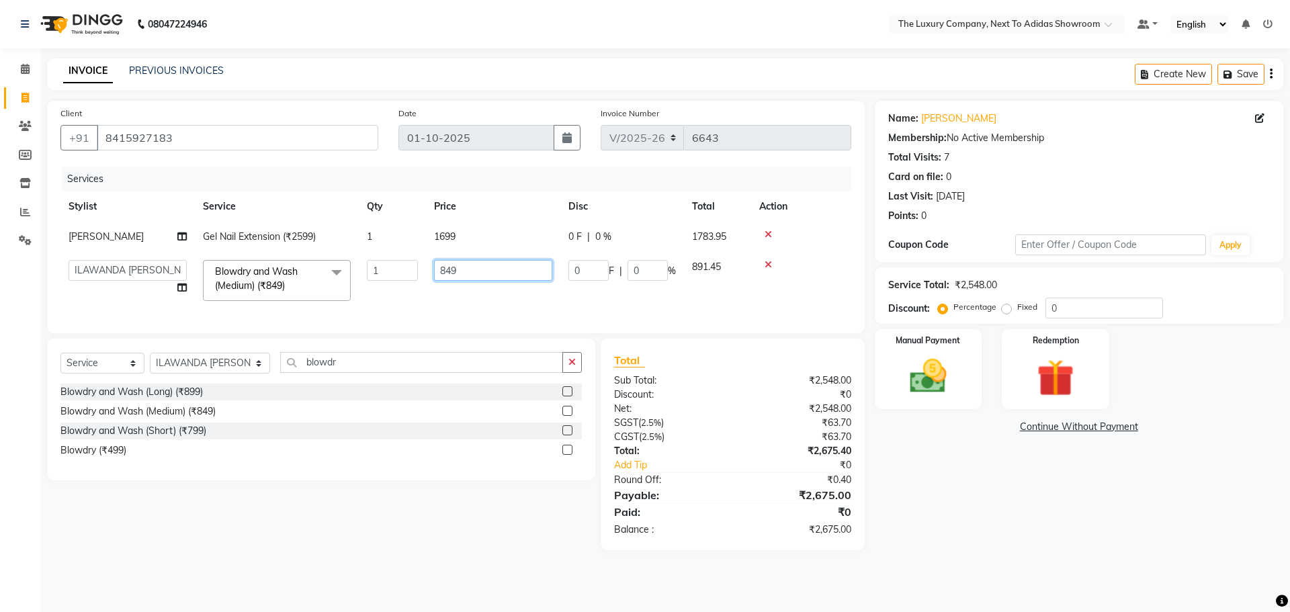
drag, startPoint x: 450, startPoint y: 268, endPoint x: 356, endPoint y: 286, distance: 95.0
click at [357, 285] on tr "ADMIN ALISHA SUCHIANG AMANDA MARSHIRA ANSAI DAIMARI BALAJIED SINGH NONGRUM BAPP…" at bounding box center [455, 280] width 791 height 57
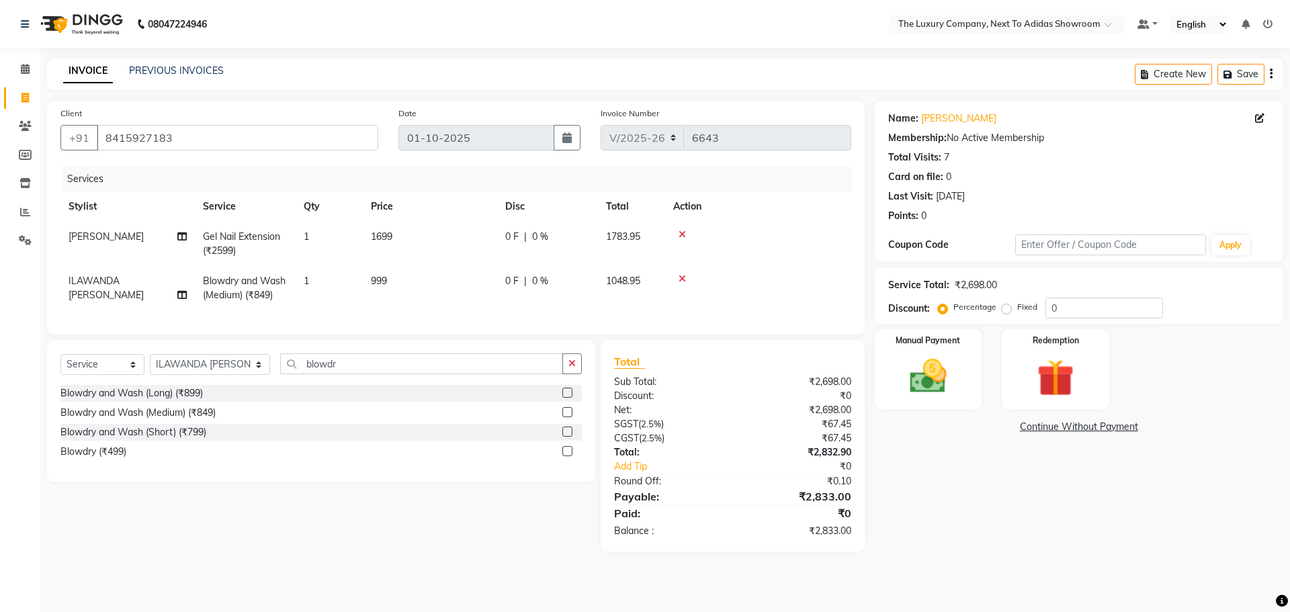
drag, startPoint x: 981, startPoint y: 471, endPoint x: 975, endPoint y: 465, distance: 8.6
click at [979, 471] on div "Name: Vikram Paul Membership: No Active Membership Total Visits: 7 Card on file…" at bounding box center [1084, 326] width 419 height 451
click at [962, 249] on div "Coupon Code" at bounding box center [951, 245] width 127 height 14
click at [540, 282] on span "0 %" at bounding box center [540, 281] width 16 height 14
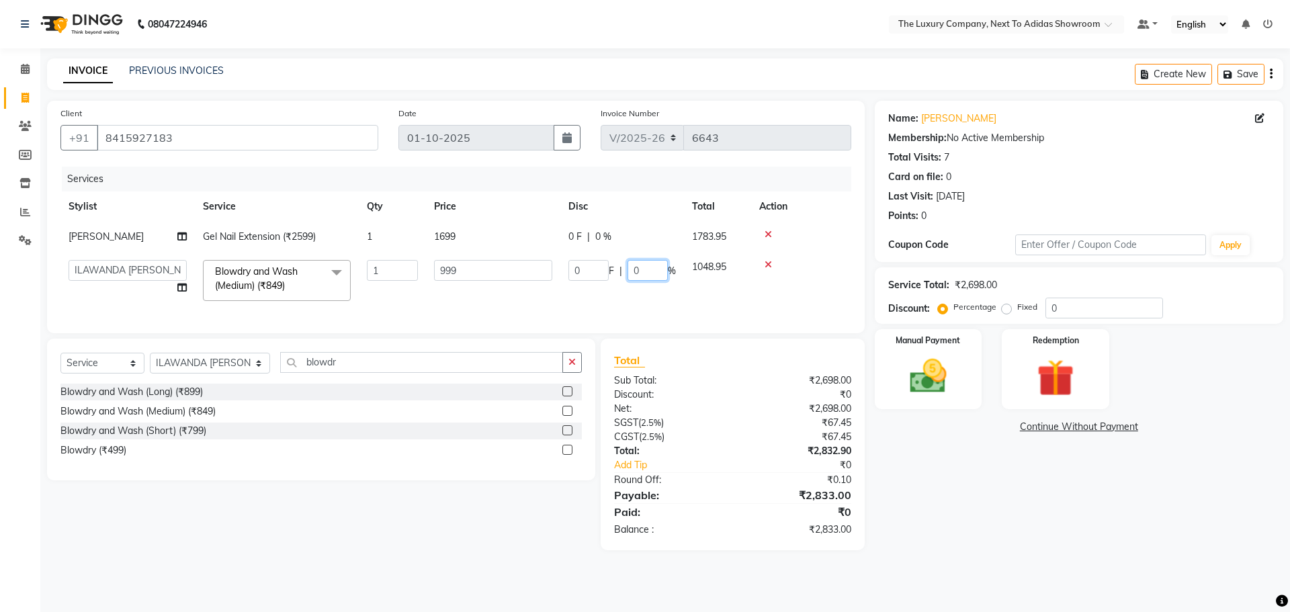
drag, startPoint x: 651, startPoint y: 269, endPoint x: 591, endPoint y: 274, distance: 60.0
click at [597, 274] on div "0 F | 0 %" at bounding box center [623, 270] width 108 height 21
click at [920, 481] on div "Name: Vikram Paul Membership: No Active Membership Total Visits: 7 Card on file…" at bounding box center [1084, 326] width 419 height 450
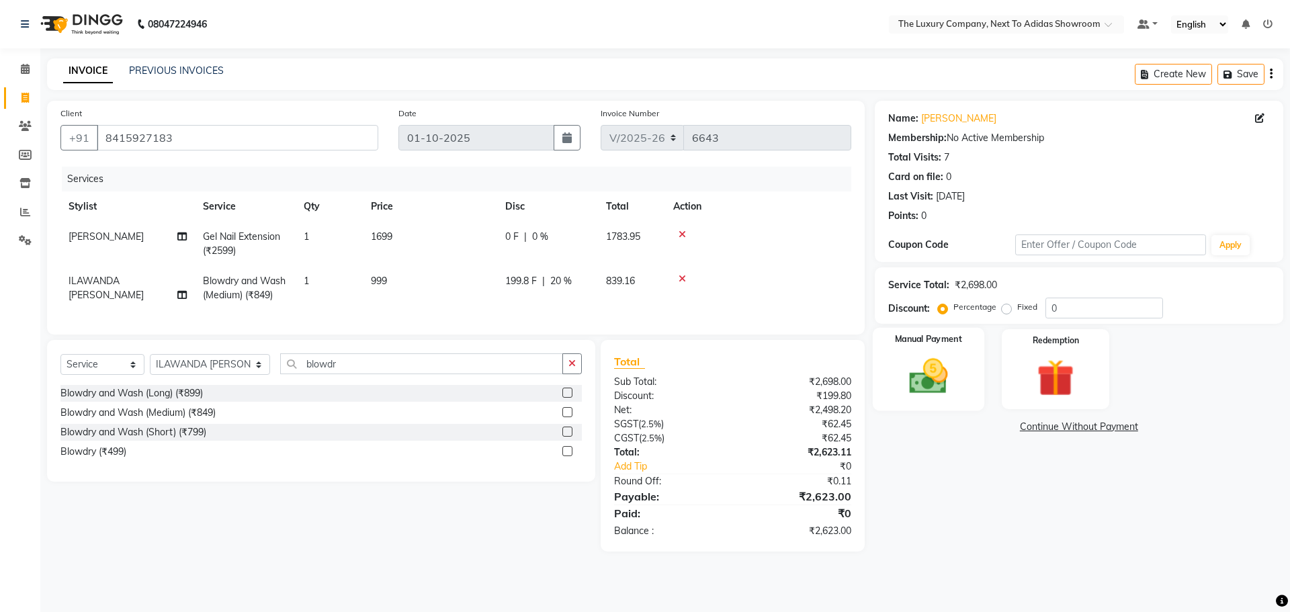
click at [929, 359] on img at bounding box center [928, 376] width 63 height 44
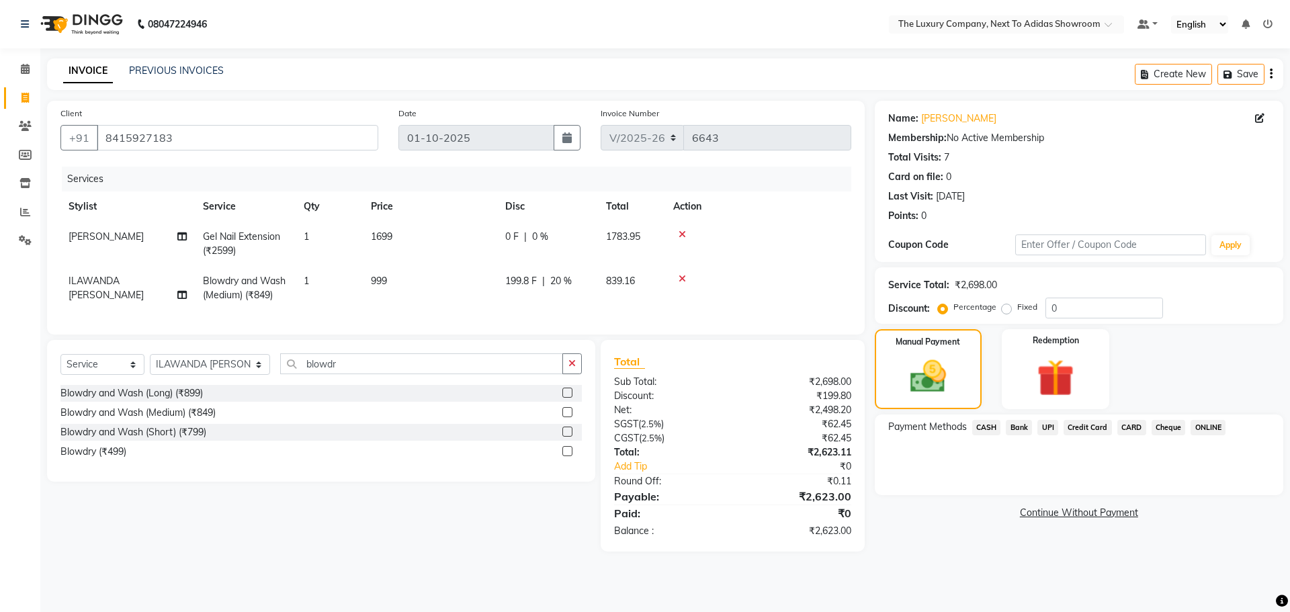
click at [1043, 429] on span "UPI" at bounding box center [1048, 427] width 21 height 15
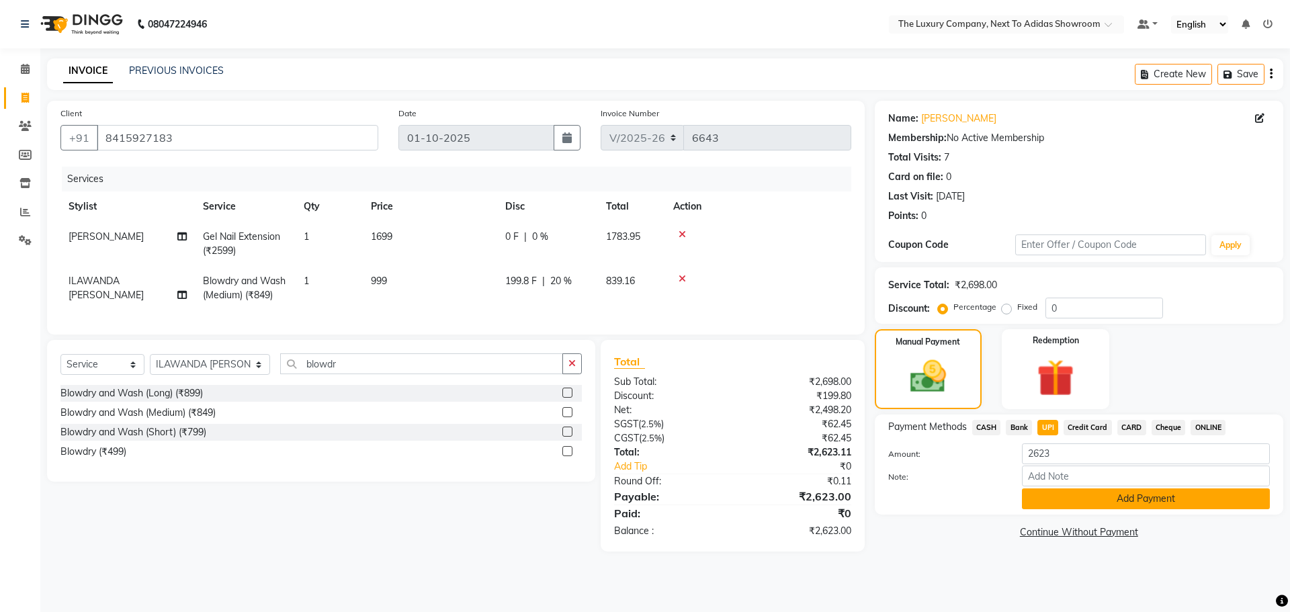
click at [1068, 500] on button "Add Payment" at bounding box center [1146, 499] width 248 height 21
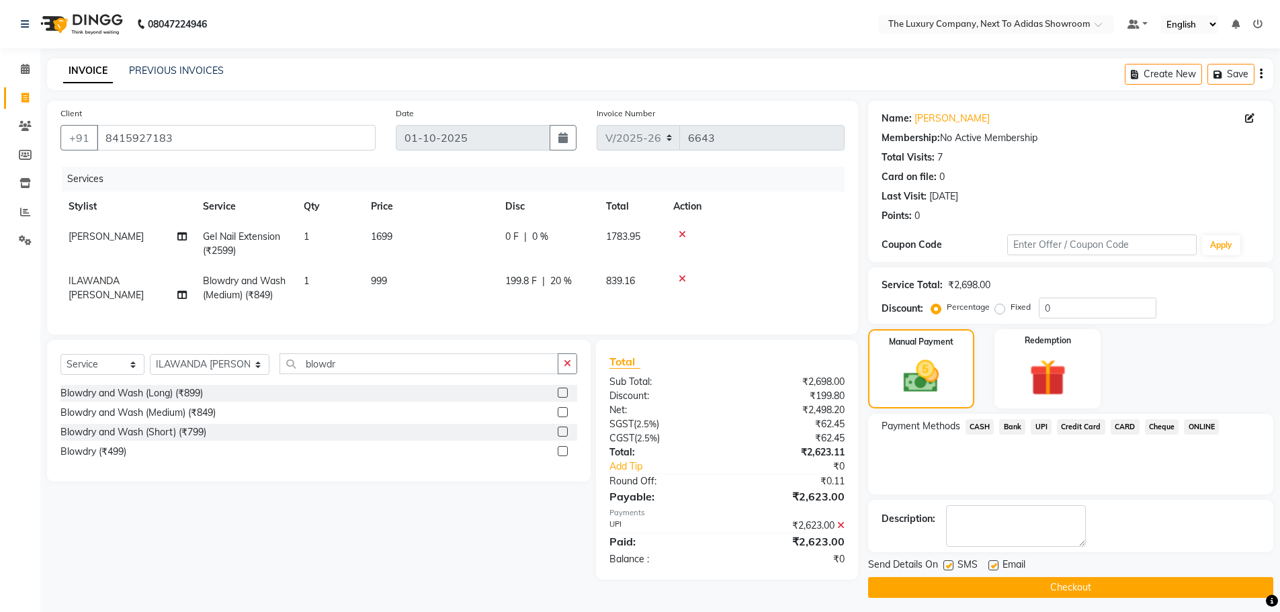
scroll to position [6, 0]
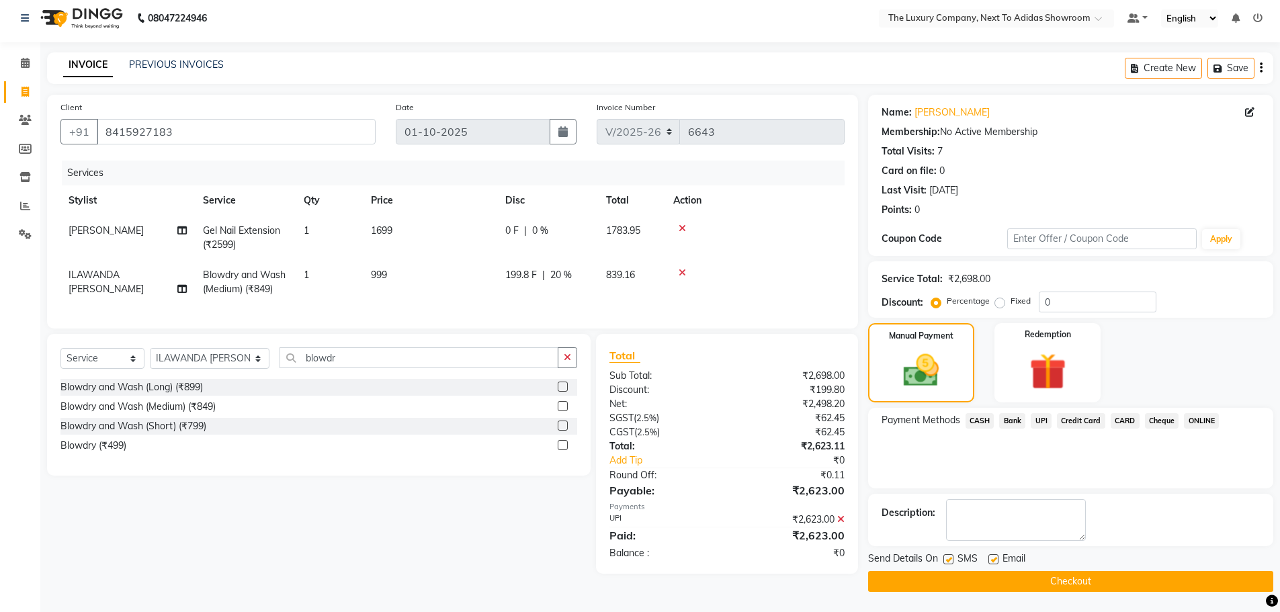
drag, startPoint x: 1013, startPoint y: 581, endPoint x: 972, endPoint y: 578, distance: 40.5
click at [1011, 579] on button "Checkout" at bounding box center [1070, 581] width 405 height 21
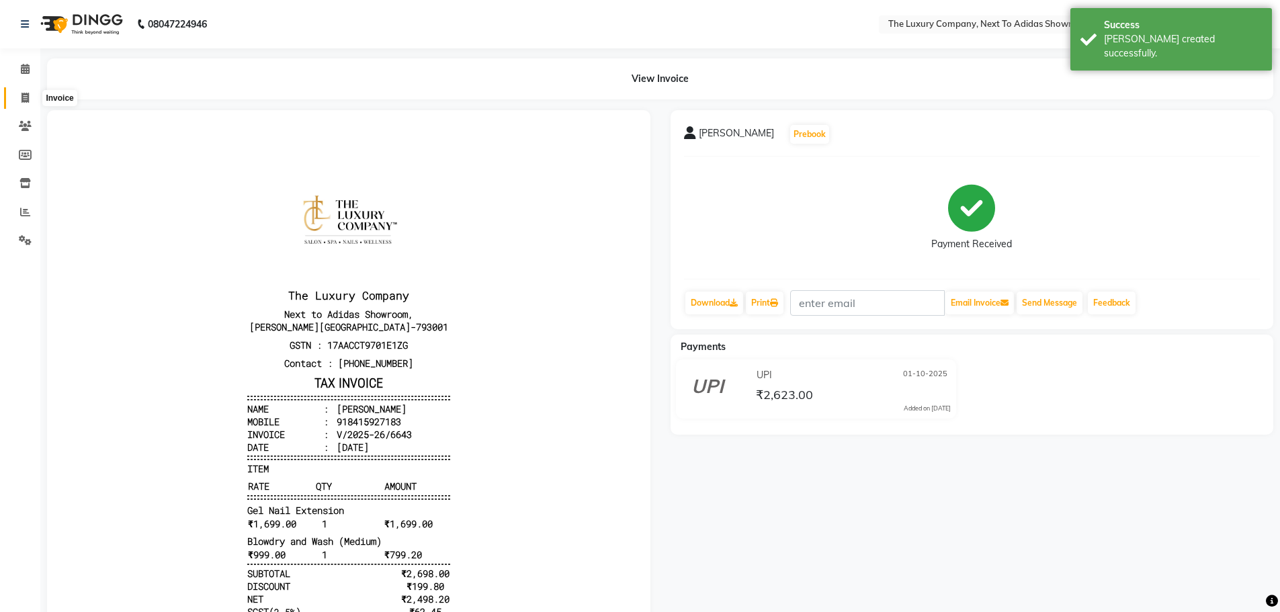
drag, startPoint x: 941, startPoint y: 595, endPoint x: 24, endPoint y: 95, distance: 1044.2
click at [24, 95] on icon at bounding box center [25, 98] width 7 height 10
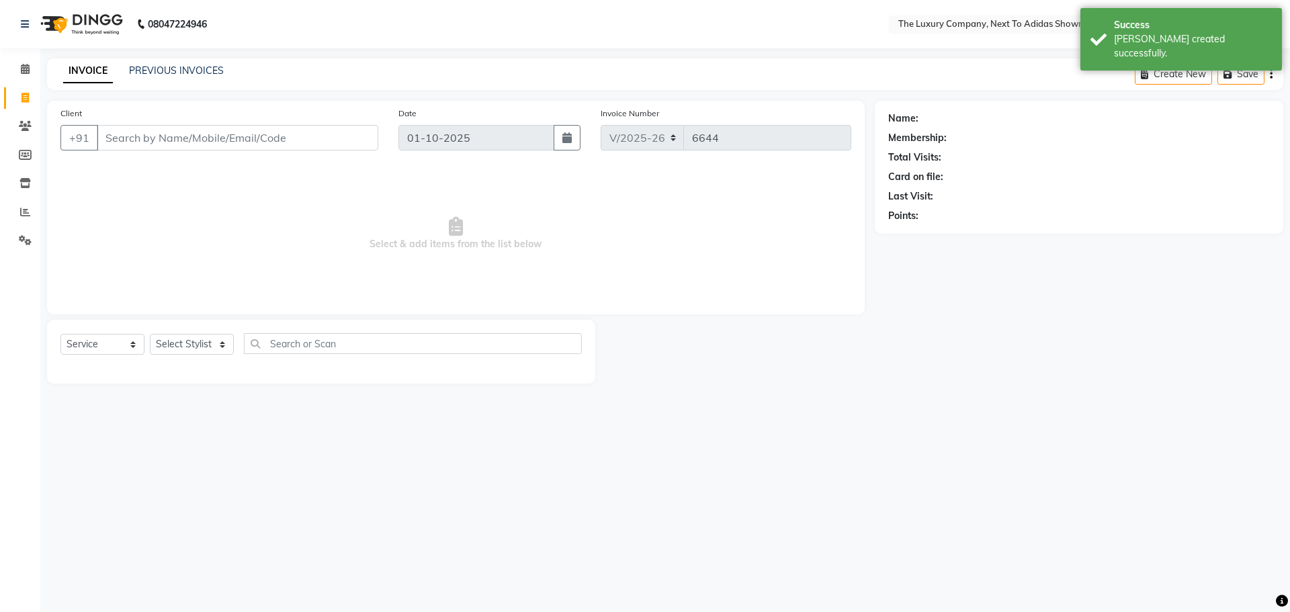
click at [121, 142] on input "Client" at bounding box center [238, 138] width 282 height 26
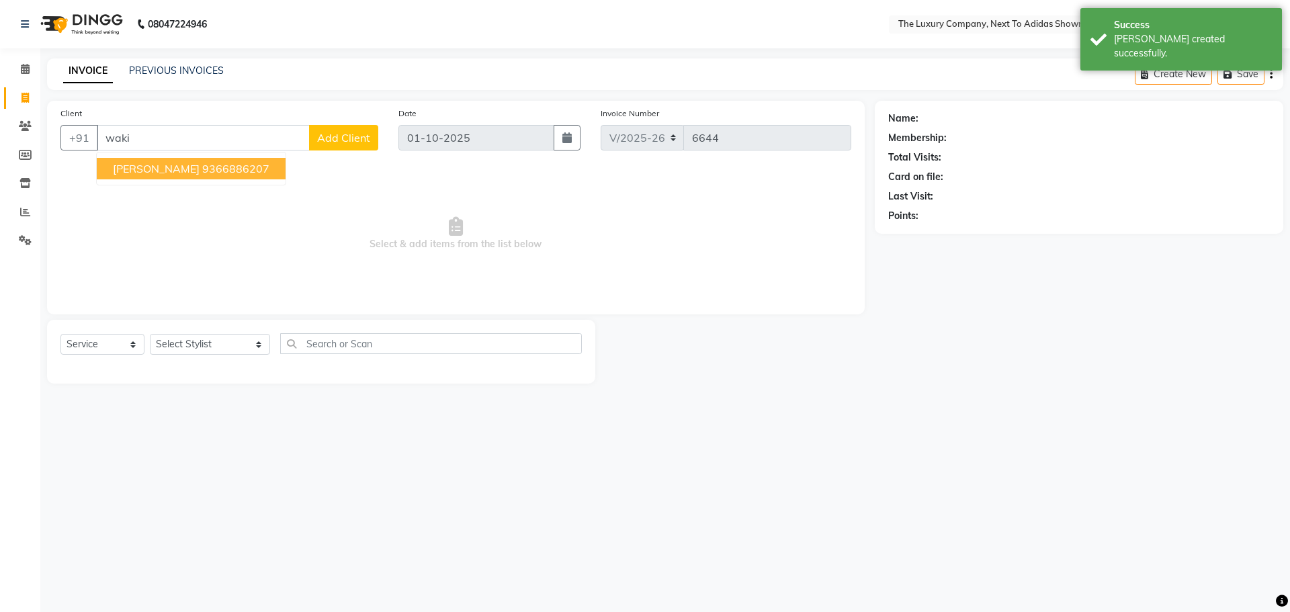
click at [161, 173] on span "Waki Lakiang" at bounding box center [156, 168] width 87 height 13
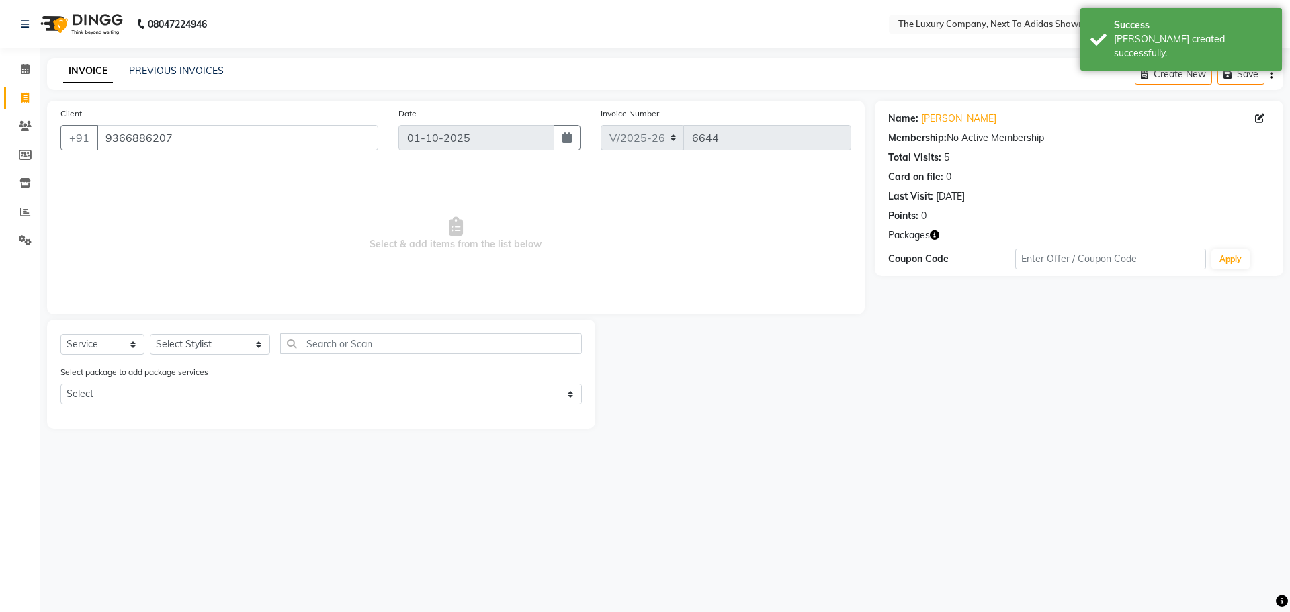
drag, startPoint x: 189, startPoint y: 328, endPoint x: 187, endPoint y: 339, distance: 11.6
click at [188, 335] on div "Select Service Product Membership Package Voucher Prepaid Gift Card Select Styl…" at bounding box center [321, 374] width 548 height 109
click at [187, 339] on select "Select Stylist ADMIN ALISHA SUCHIANG AMANDA MARSHIRA ANSAI DAIMARI BALAJIED SIN…" at bounding box center [210, 344] width 120 height 21
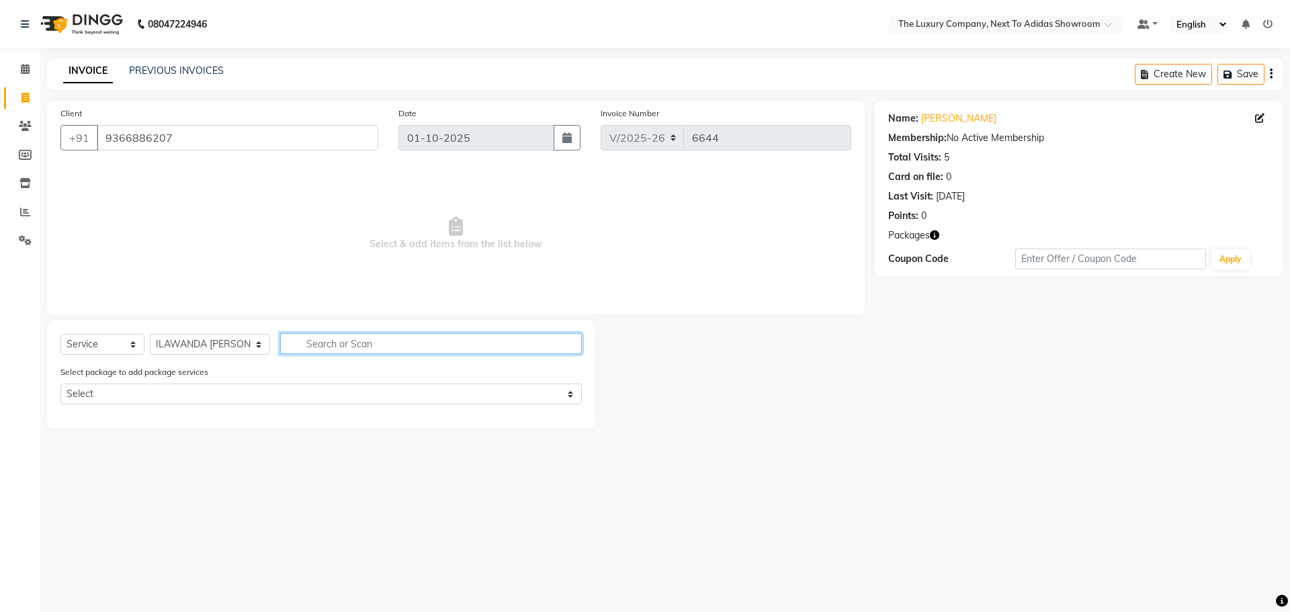
click at [298, 341] on input "text" at bounding box center [431, 343] width 302 height 21
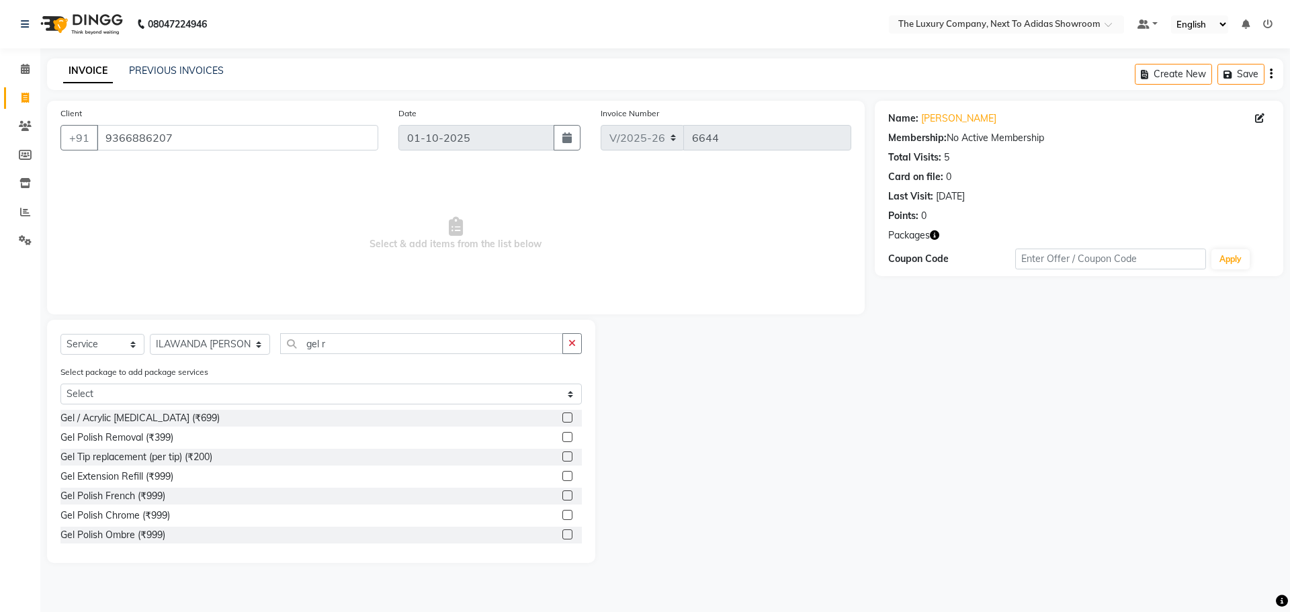
click at [563, 435] on label at bounding box center [568, 437] width 10 height 10
click at [563, 435] on input "checkbox" at bounding box center [567, 437] width 9 height 9
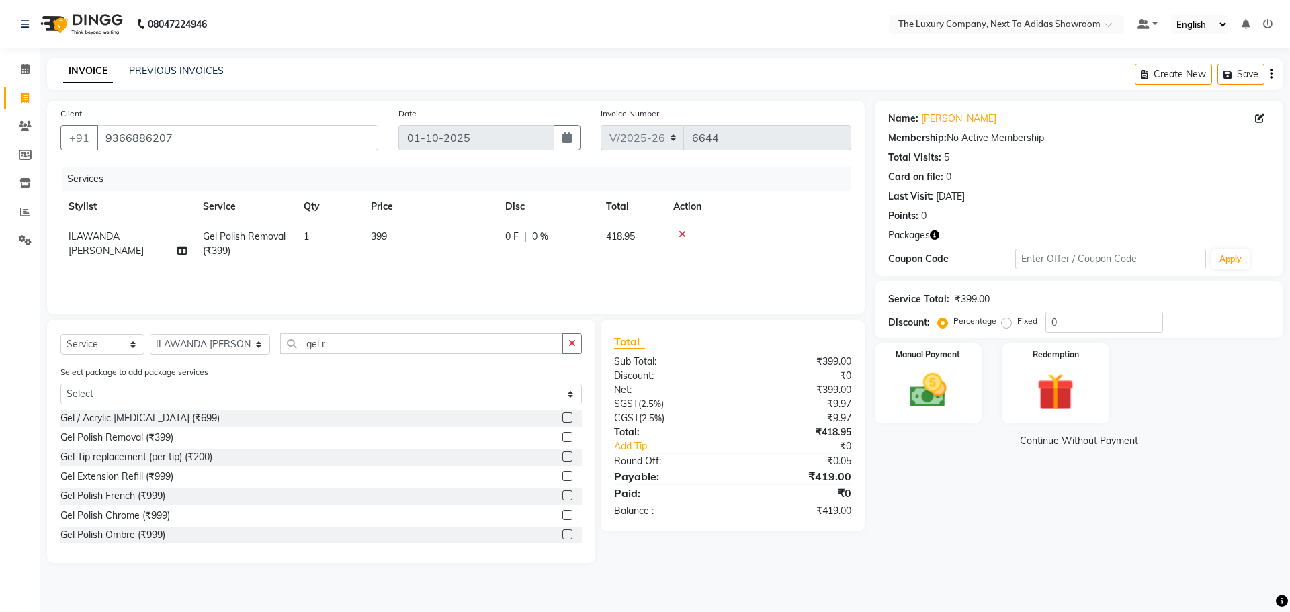
click at [1017, 321] on label "Fixed" at bounding box center [1027, 321] width 20 height 12
click at [1007, 321] on input "Fixed" at bounding box center [1009, 321] width 9 height 9
drag, startPoint x: 1061, startPoint y: 317, endPoint x: 985, endPoint y: 329, distance: 77.6
click at [988, 331] on div "Percentage Fixed 0" at bounding box center [1052, 322] width 222 height 21
click at [936, 393] on img at bounding box center [928, 390] width 63 height 44
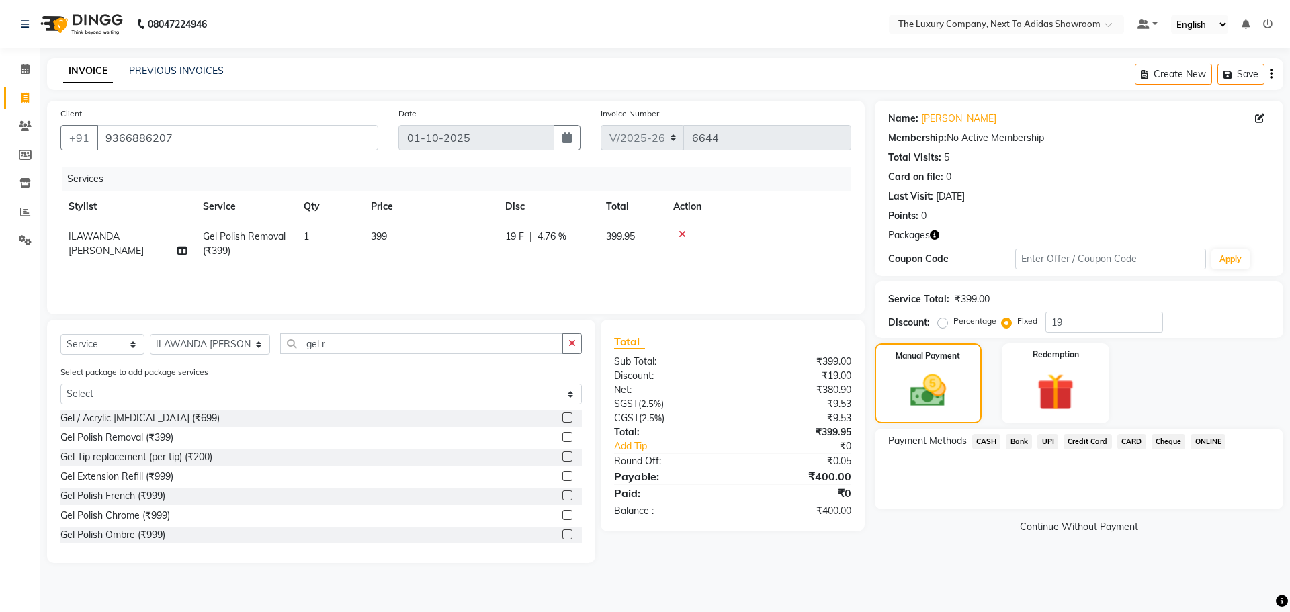
click at [1046, 439] on span "UPI" at bounding box center [1048, 441] width 21 height 15
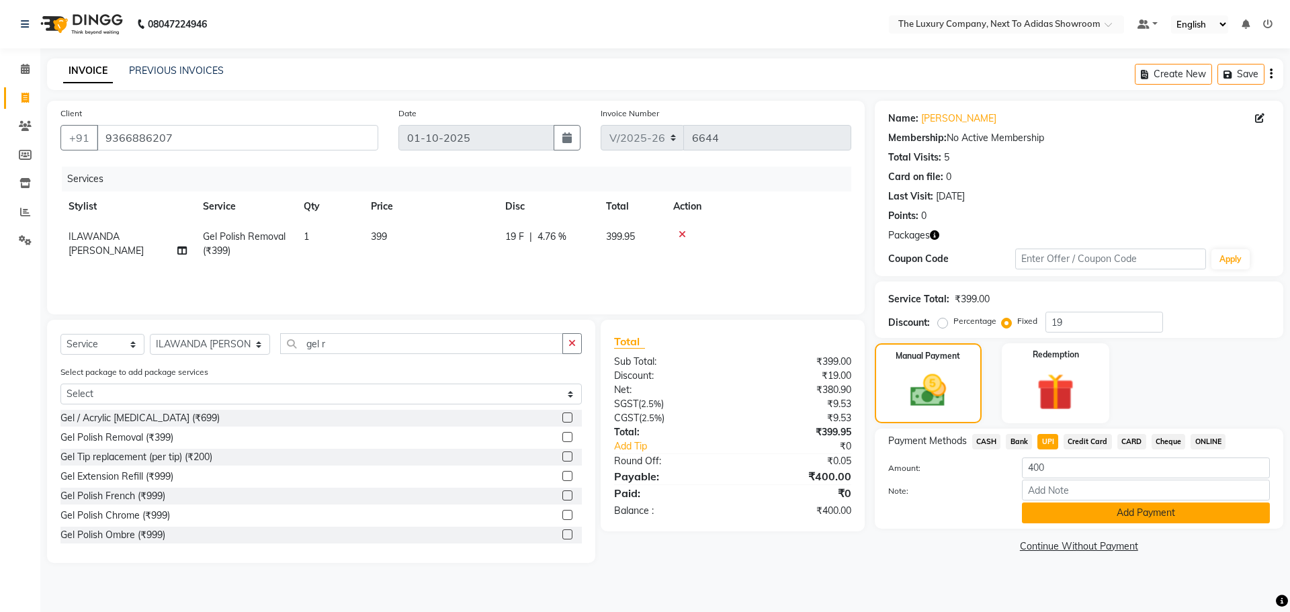
click at [1067, 513] on button "Add Payment" at bounding box center [1146, 513] width 248 height 21
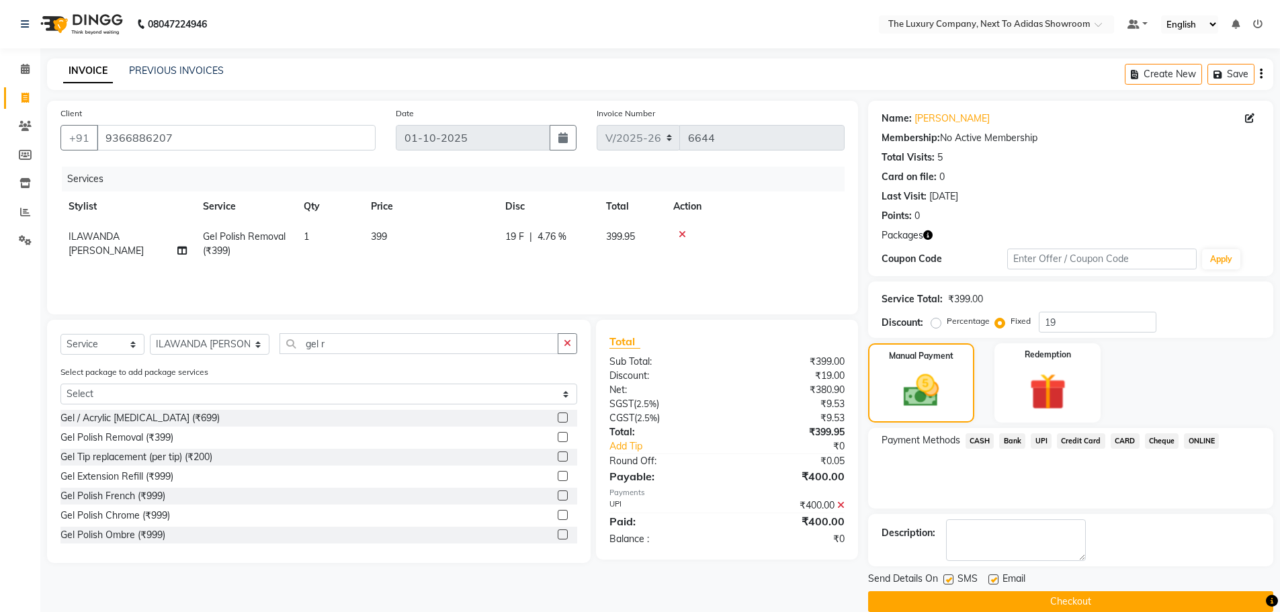
click at [1038, 608] on button "Checkout" at bounding box center [1070, 601] width 405 height 21
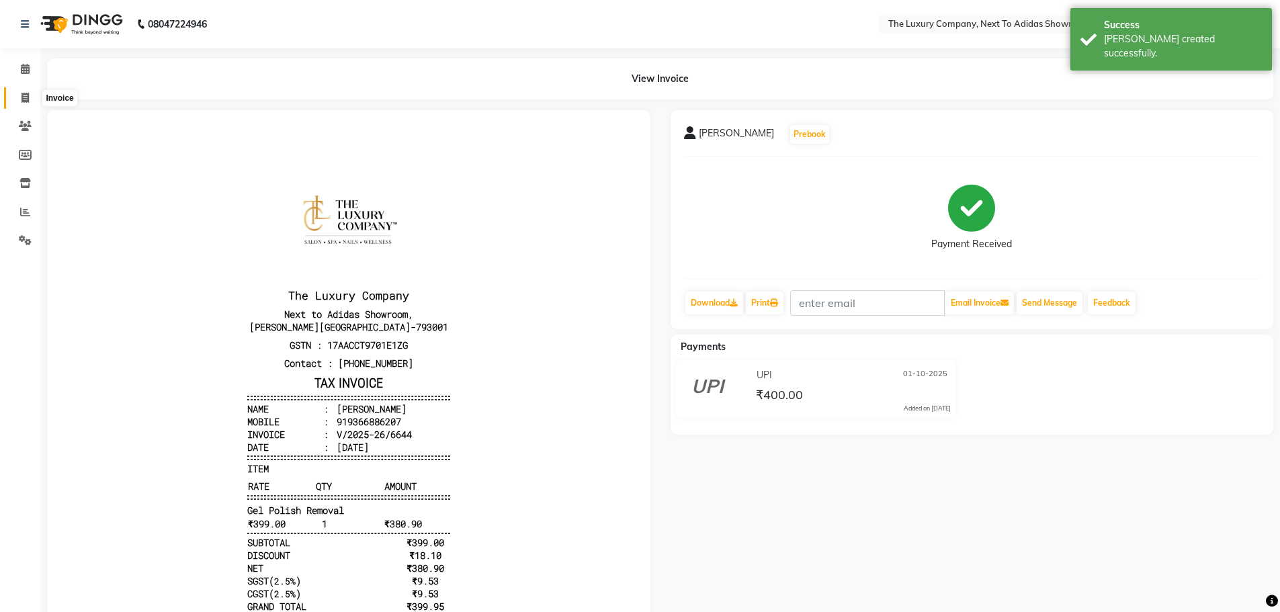
click at [22, 103] on span at bounding box center [25, 98] width 24 height 15
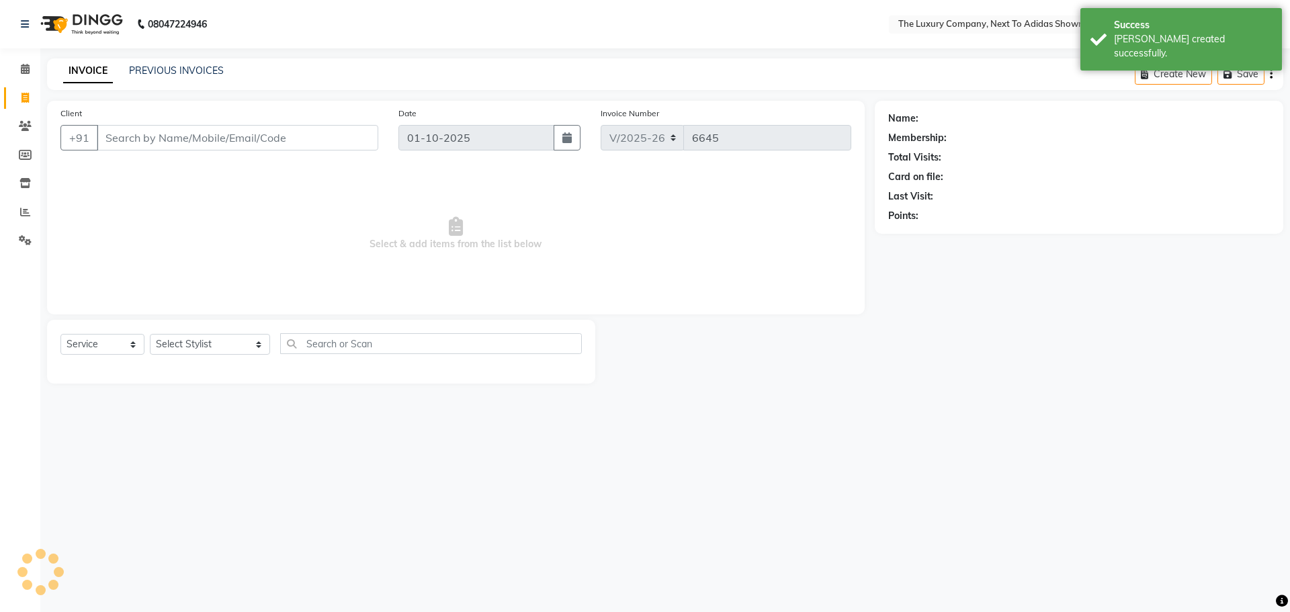
click at [134, 134] on input "Client" at bounding box center [238, 138] width 282 height 26
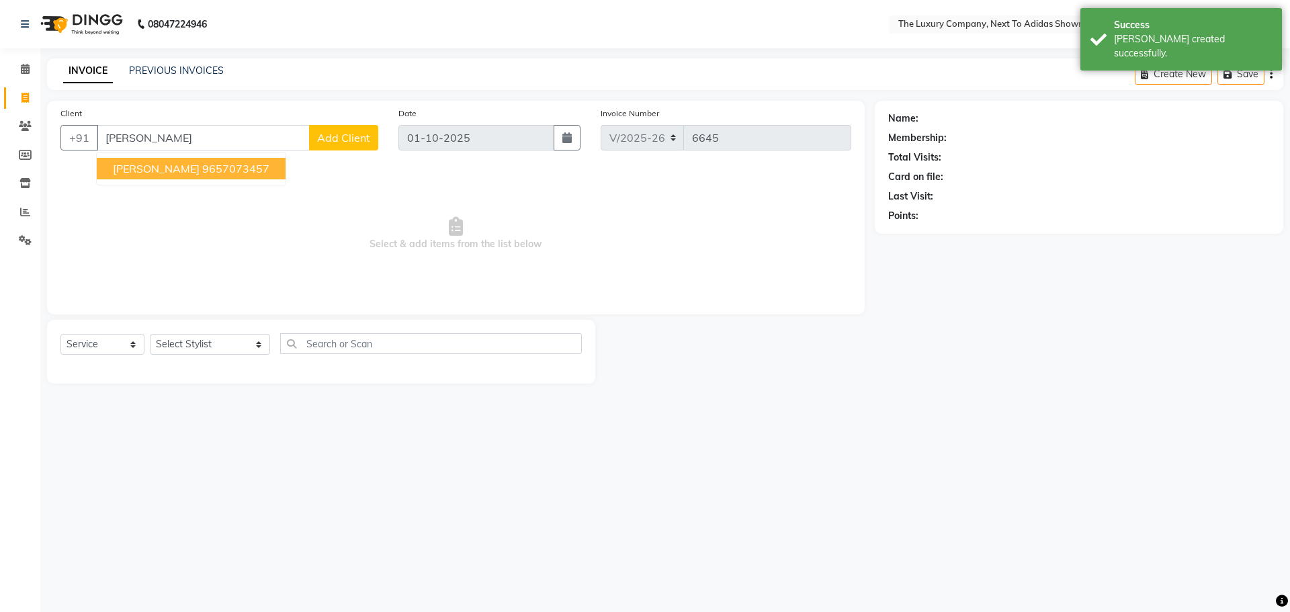
click at [171, 169] on span "Sonal Sharda" at bounding box center [156, 168] width 87 height 13
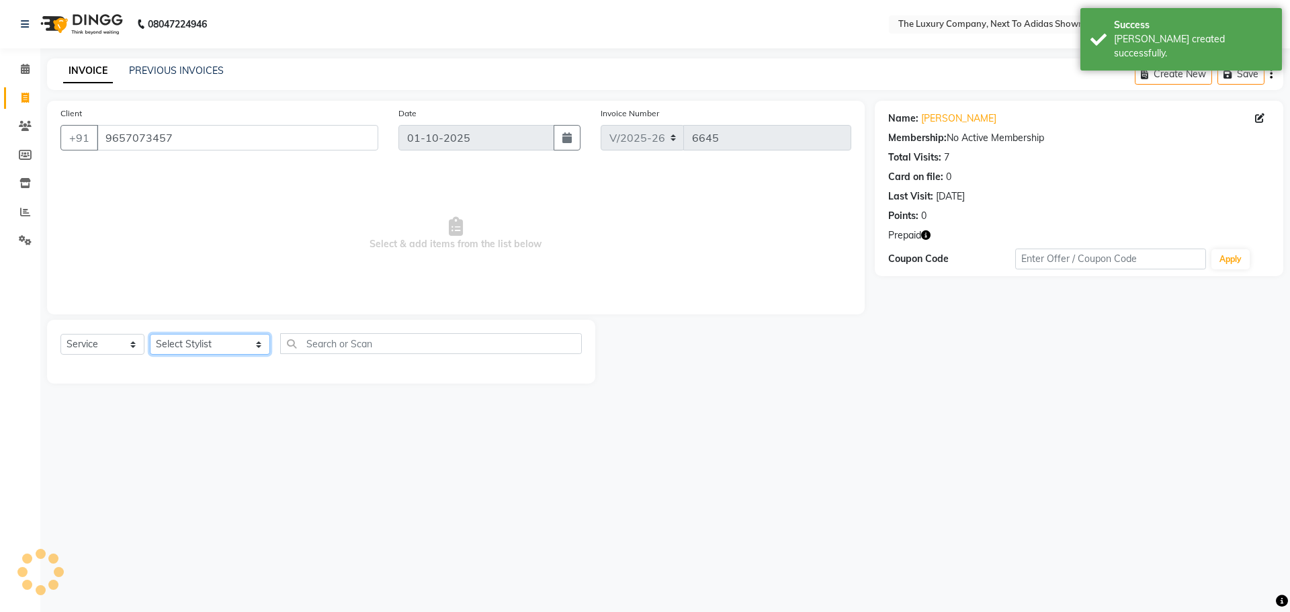
click at [206, 346] on select "Select Stylist ADMIN ALISHA SUCHIANG AMANDA MARSHIRA ANSAI DAIMARI BALAJIED SIN…" at bounding box center [210, 344] width 120 height 21
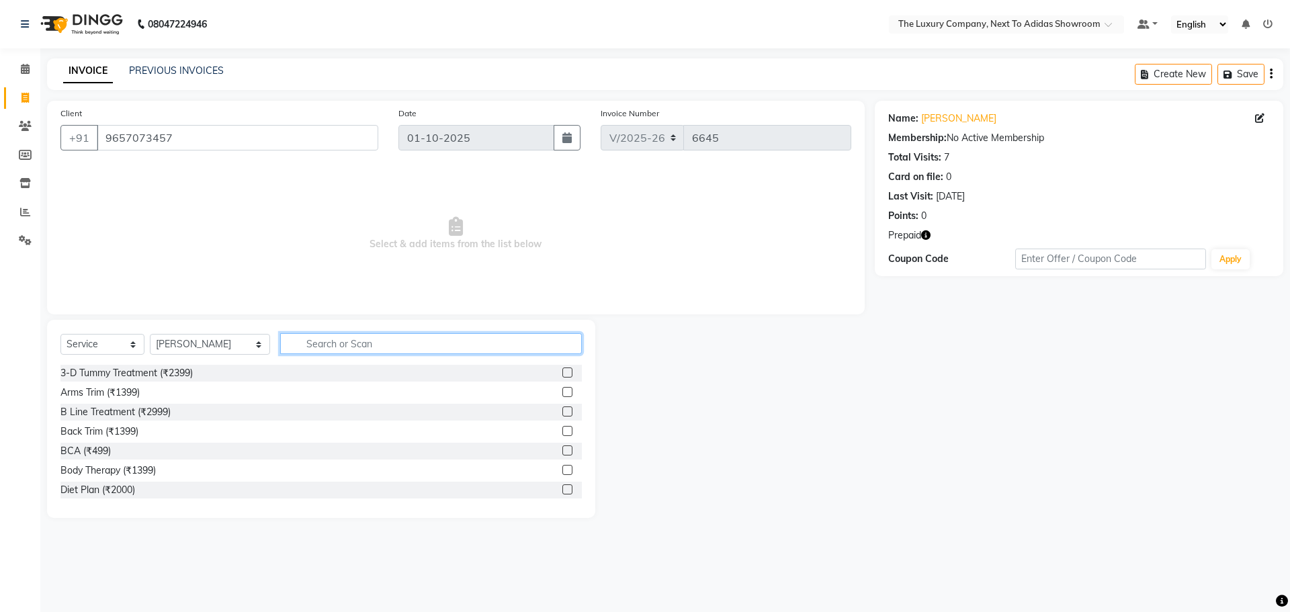
click at [312, 347] on input "text" at bounding box center [431, 343] width 302 height 21
click at [563, 462] on div at bounding box center [572, 470] width 19 height 17
click at [563, 471] on label at bounding box center [568, 470] width 10 height 10
click at [563, 471] on input "checkbox" at bounding box center [567, 470] width 9 height 9
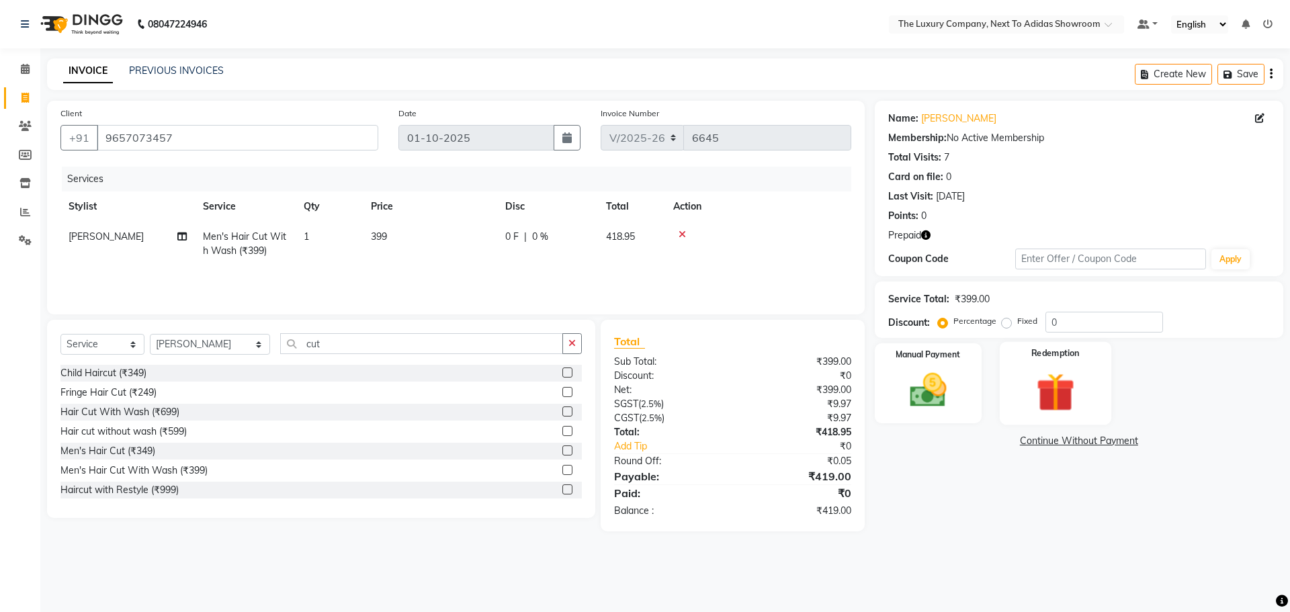
click at [1014, 400] on div "Redemption" at bounding box center [1056, 383] width 112 height 83
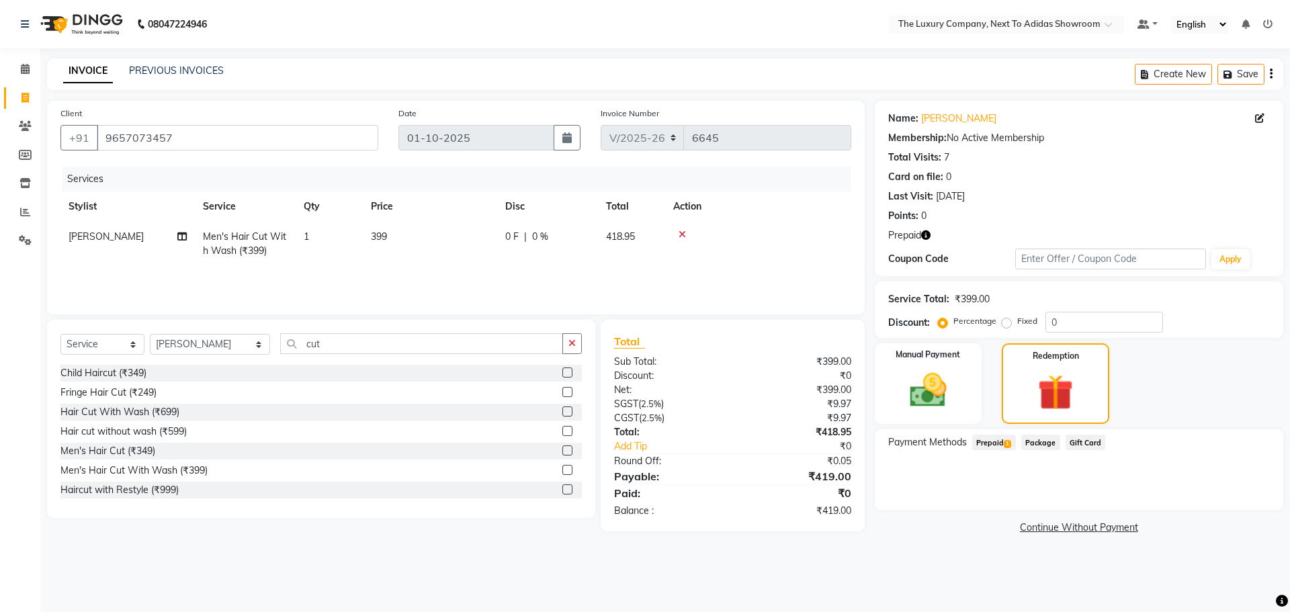
click at [990, 447] on span "Prepaid 1" at bounding box center [994, 442] width 44 height 15
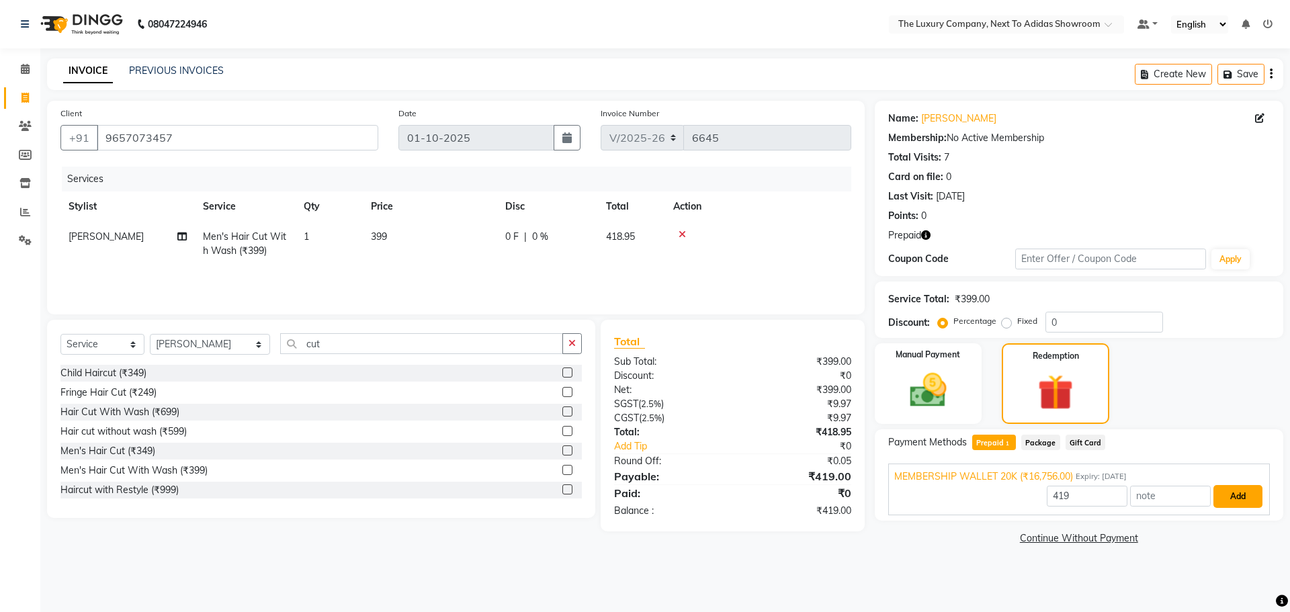
drag, startPoint x: 1224, startPoint y: 492, endPoint x: 1210, endPoint y: 499, distance: 15.6
click at [1223, 492] on button "Add" at bounding box center [1238, 496] width 49 height 23
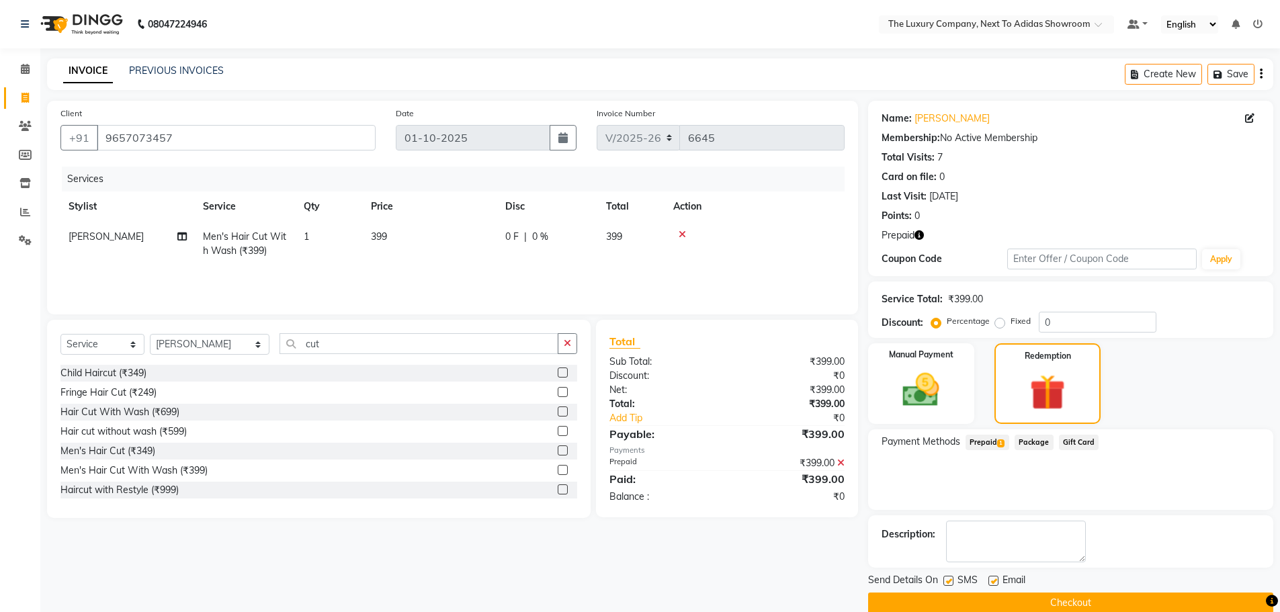
scroll to position [22, 0]
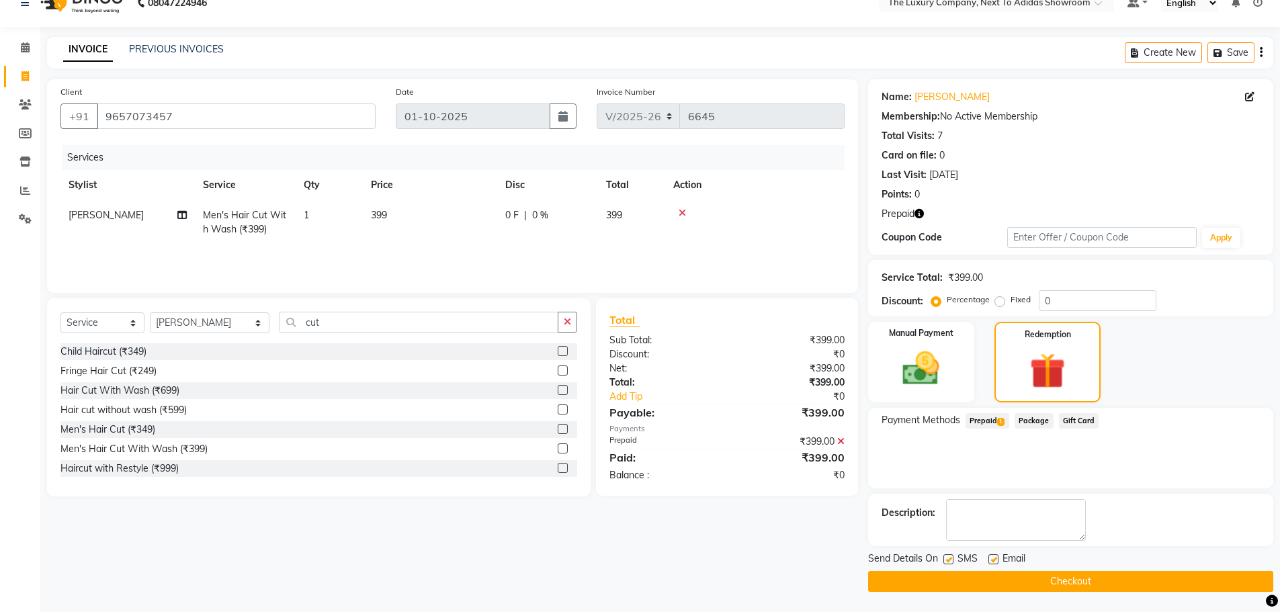
click at [1073, 585] on button "Checkout" at bounding box center [1070, 581] width 405 height 21
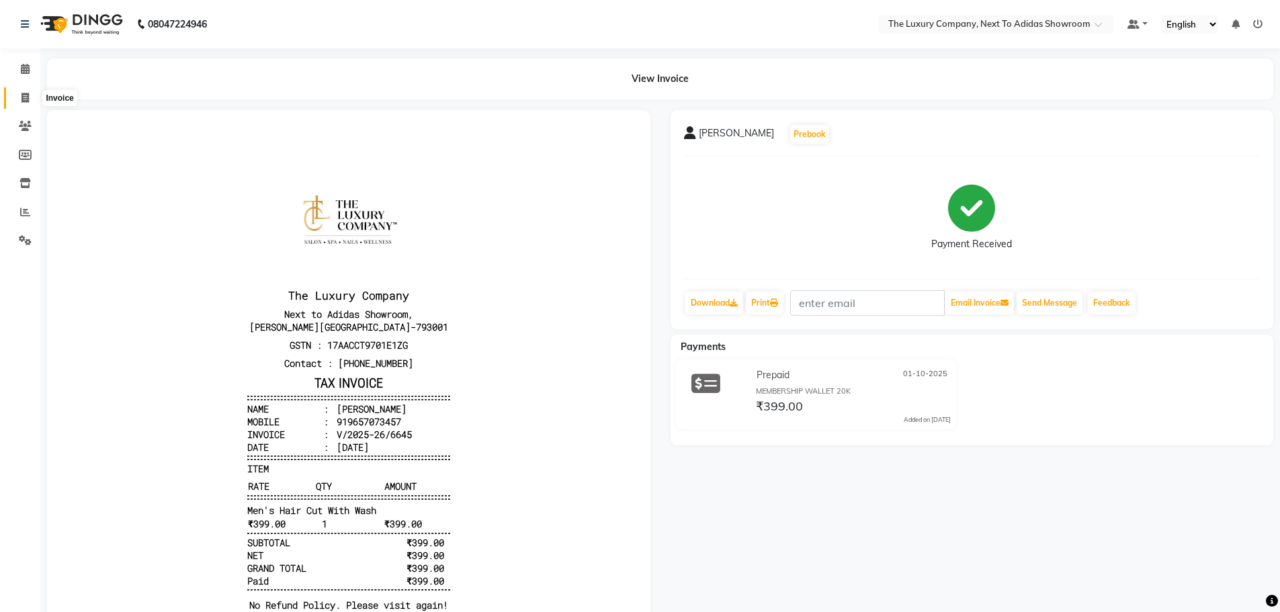
click at [22, 101] on icon at bounding box center [25, 98] width 7 height 10
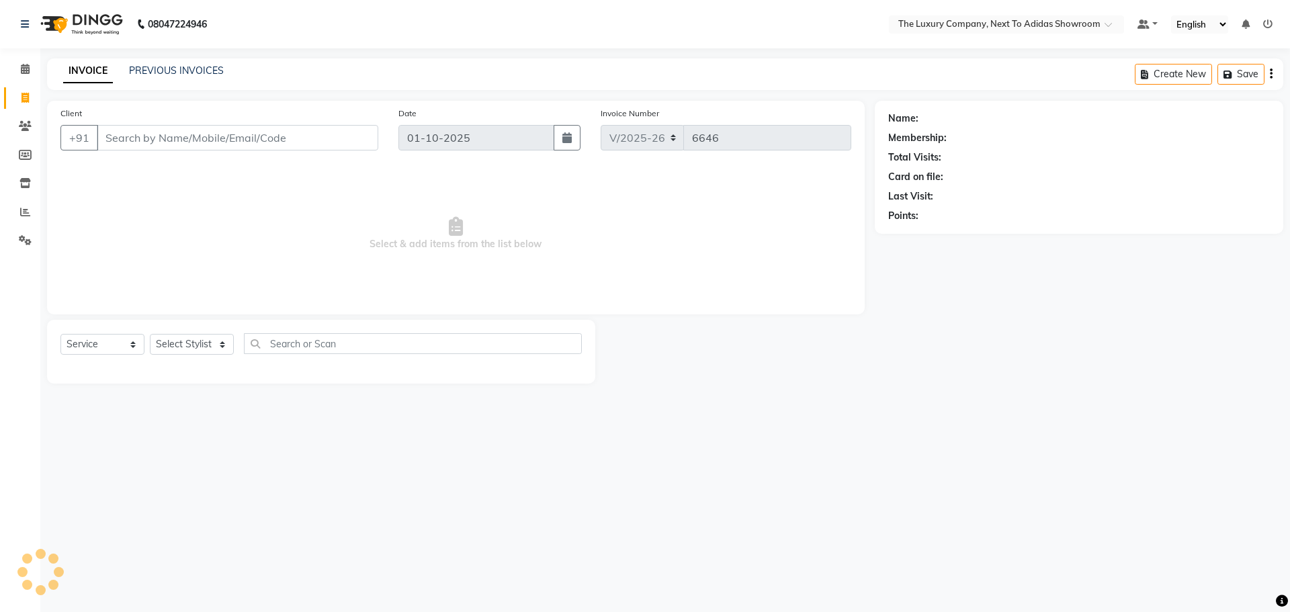
click at [265, 132] on input "Client" at bounding box center [238, 138] width 282 height 26
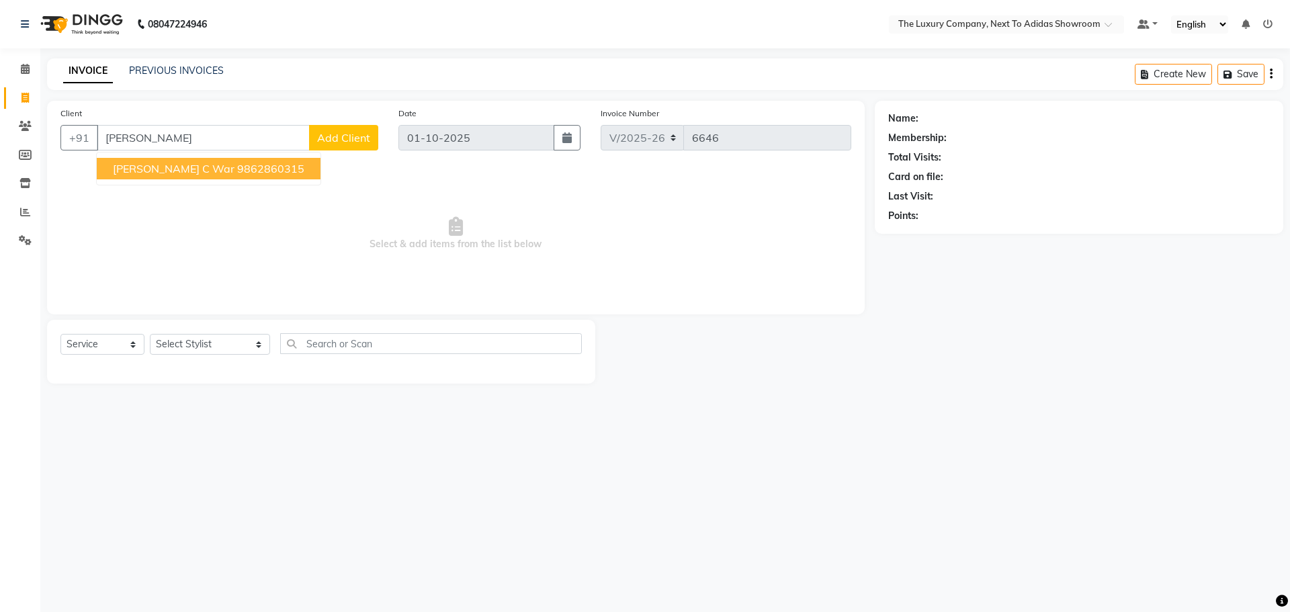
click at [168, 161] on button "Ophelia C War 9862860315" at bounding box center [209, 169] width 224 height 22
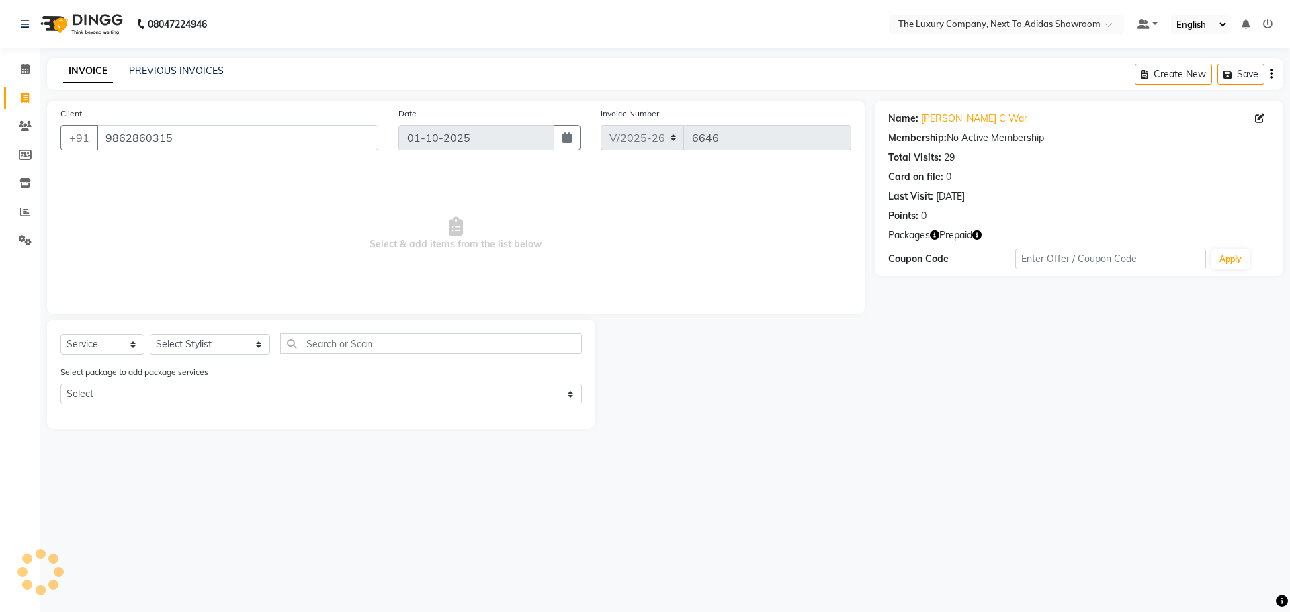
click at [979, 235] on icon "button" at bounding box center [976, 235] width 9 height 9
click at [783, 389] on div at bounding box center [735, 374] width 280 height 109
click at [208, 349] on select "Select Stylist ADMIN ALISHA SUCHIANG AMANDA MARSHIRA ANSAI DAIMARI BALAJIED SIN…" at bounding box center [210, 344] width 120 height 21
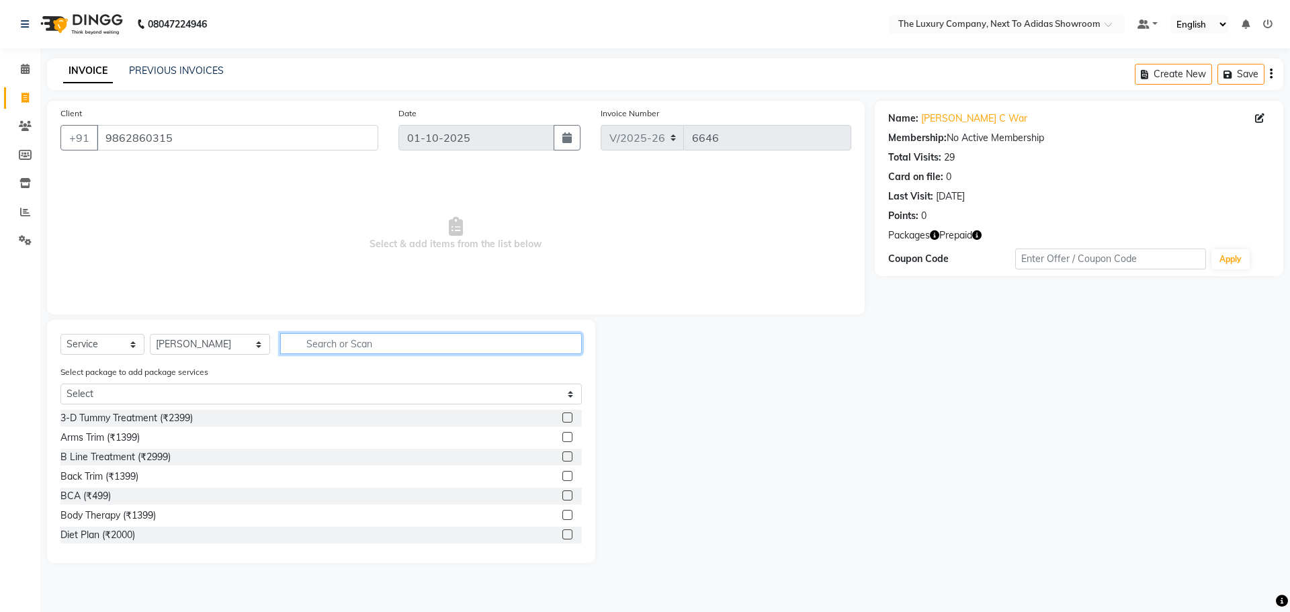
click at [337, 343] on input "text" at bounding box center [431, 343] width 302 height 21
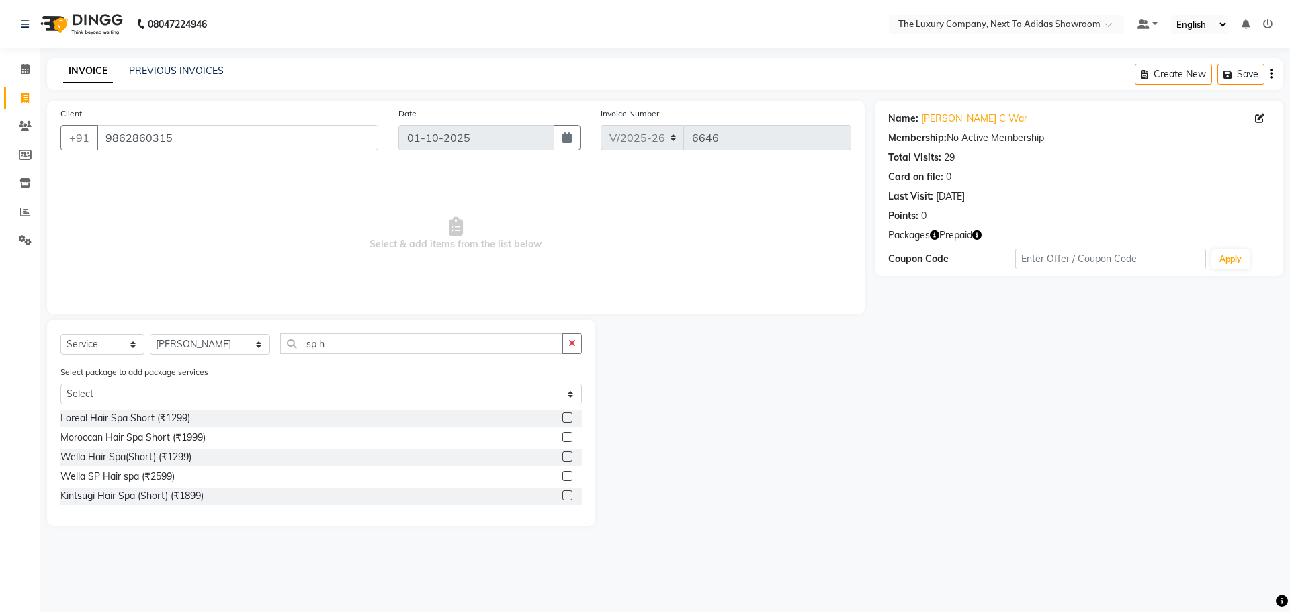
click at [569, 474] on label at bounding box center [568, 476] width 10 height 10
click at [569, 474] on input "checkbox" at bounding box center [567, 476] width 9 height 9
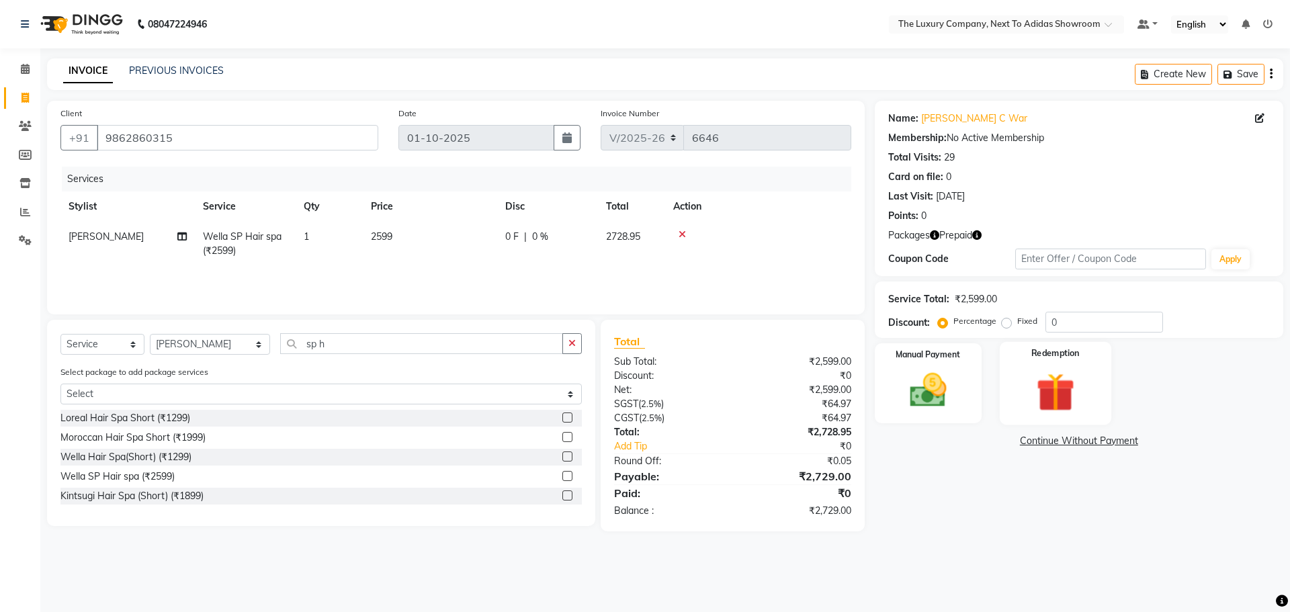
click at [1057, 409] on img at bounding box center [1055, 392] width 63 height 48
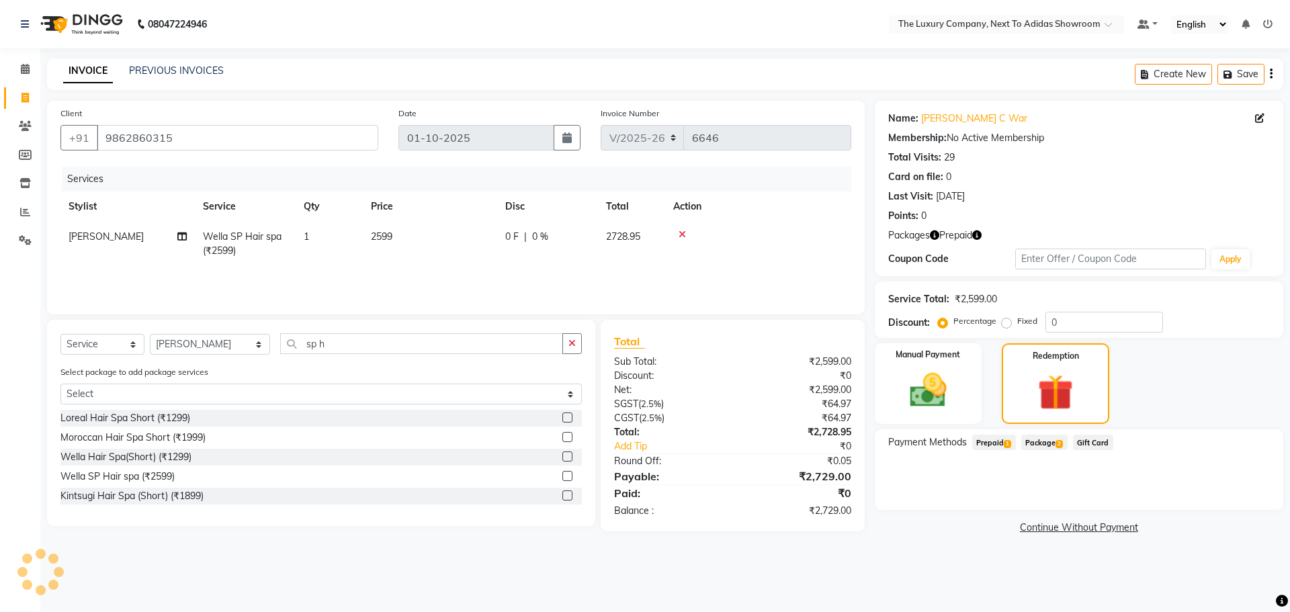
click at [993, 445] on span "Prepaid 1" at bounding box center [994, 442] width 44 height 15
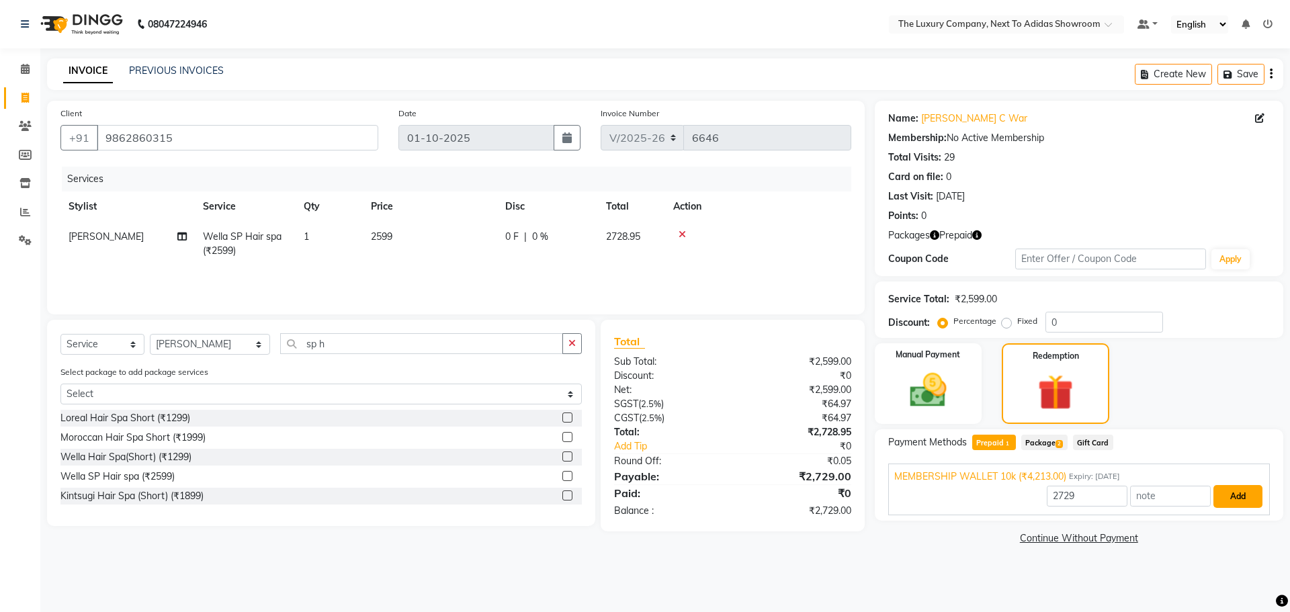
drag, startPoint x: 1239, startPoint y: 495, endPoint x: 1177, endPoint y: 503, distance: 62.3
click at [1238, 495] on button "Add" at bounding box center [1238, 496] width 49 height 23
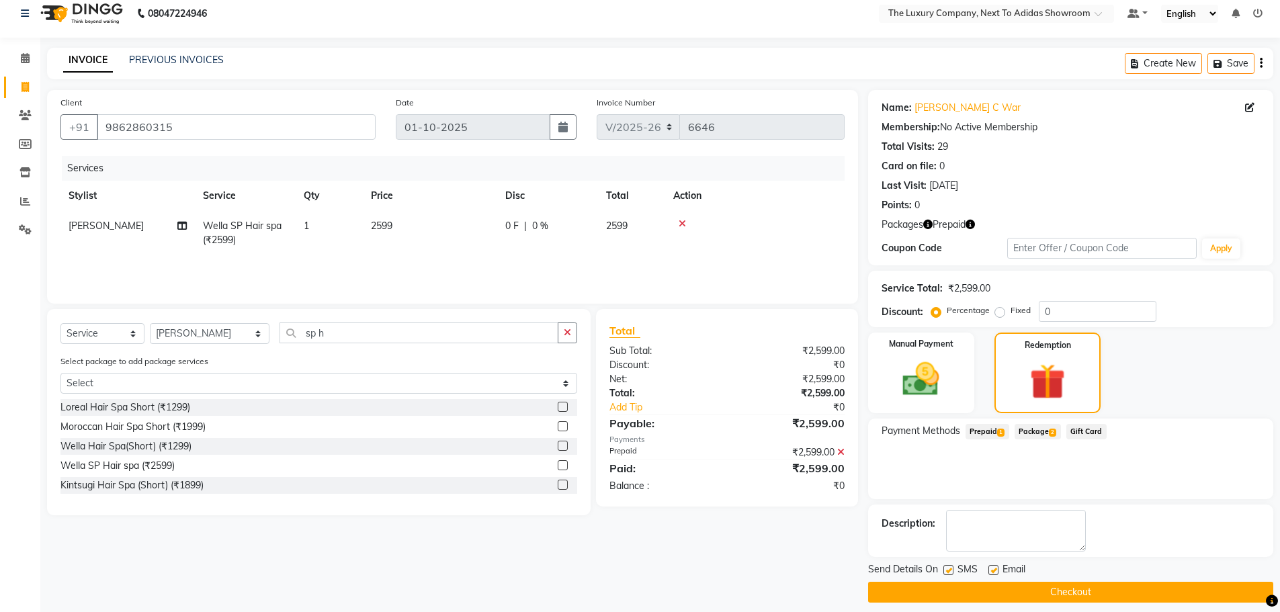
scroll to position [22, 0]
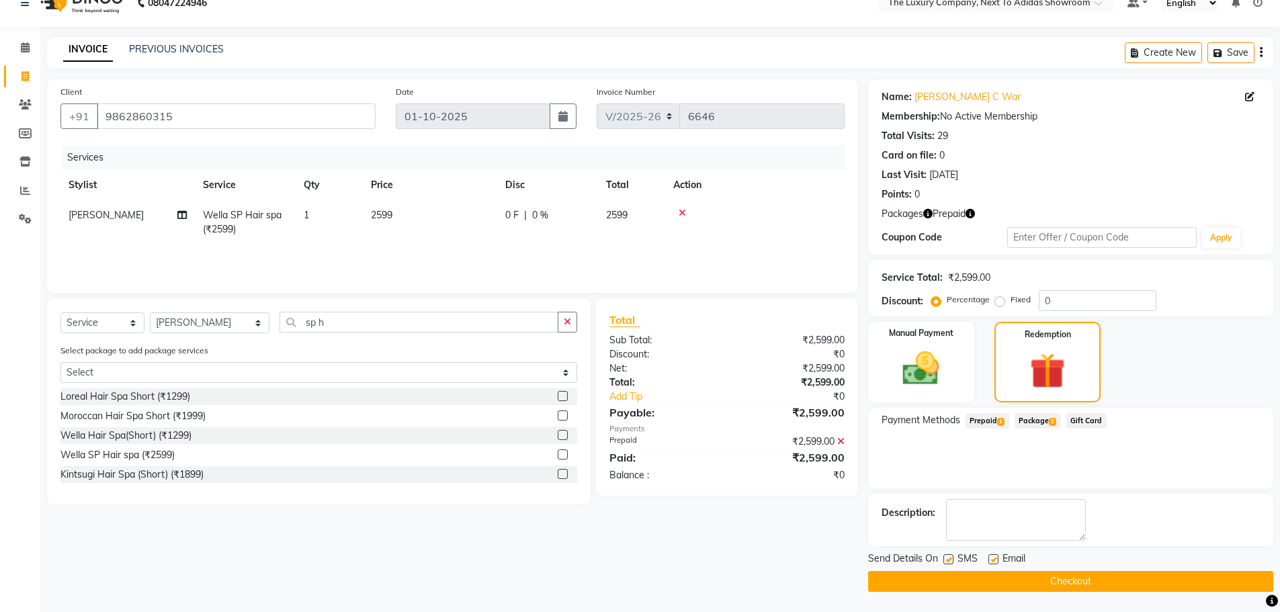
click at [979, 583] on button "Checkout" at bounding box center [1070, 581] width 405 height 21
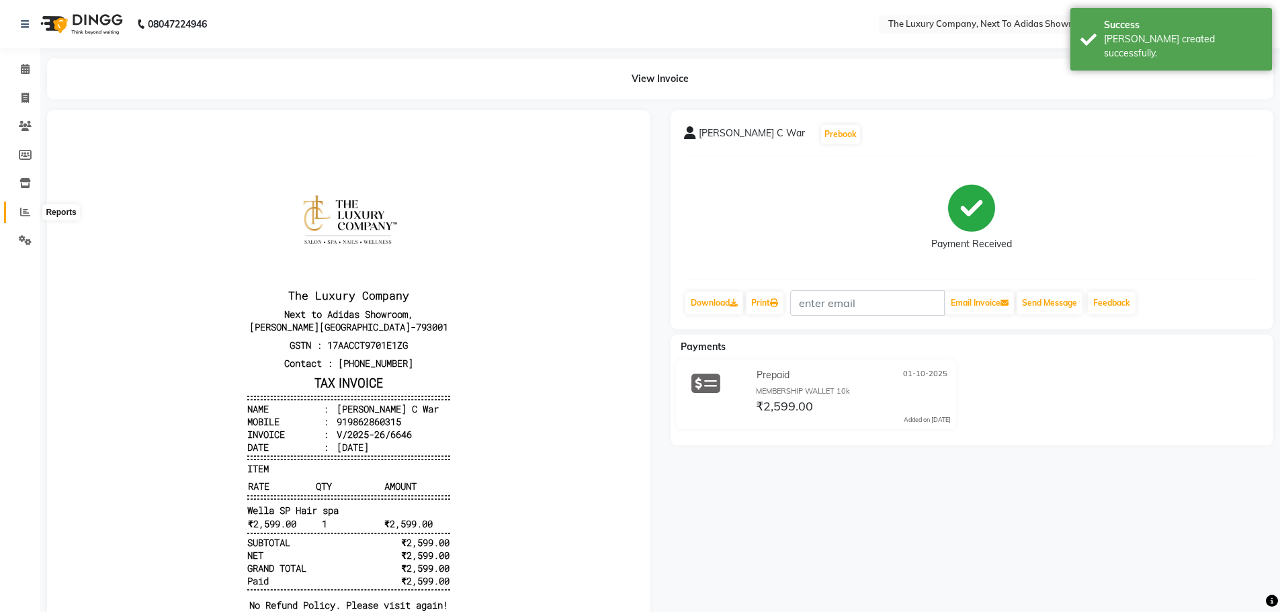
click at [28, 217] on span at bounding box center [25, 212] width 24 height 15
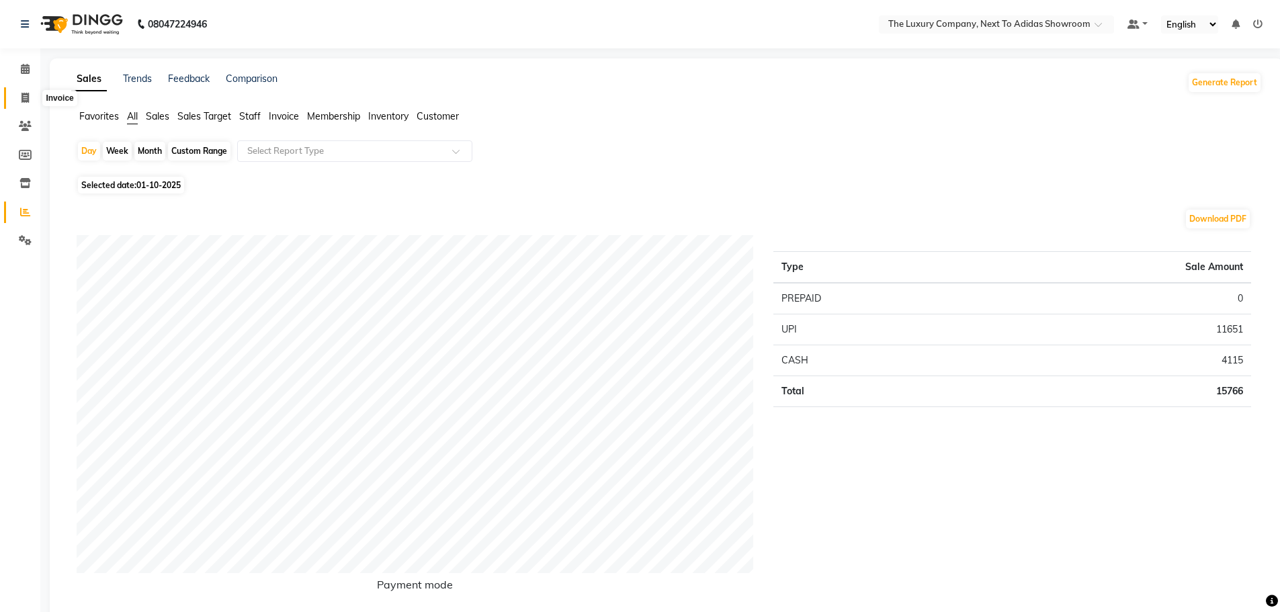
click at [26, 97] on icon at bounding box center [25, 98] width 7 height 10
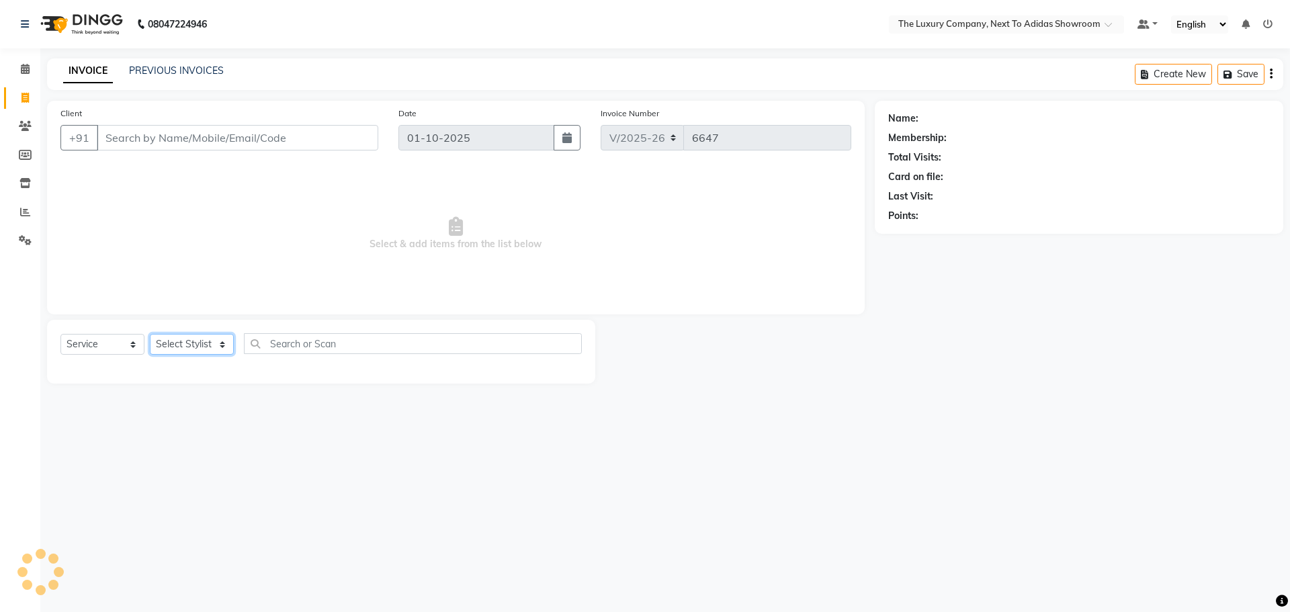
drag, startPoint x: 170, startPoint y: 345, endPoint x: 182, endPoint y: 284, distance: 63.0
click at [170, 336] on select "Select Stylist" at bounding box center [192, 344] width 84 height 21
drag, startPoint x: 169, startPoint y: 336, endPoint x: 149, endPoint y: 360, distance: 31.5
click at [154, 356] on div "Select Service Product Membership Package Voucher Prepaid Gift Card Select Styl…" at bounding box center [321, 352] width 548 height 64
drag, startPoint x: 185, startPoint y: 340, endPoint x: 157, endPoint y: 354, distance: 31.6
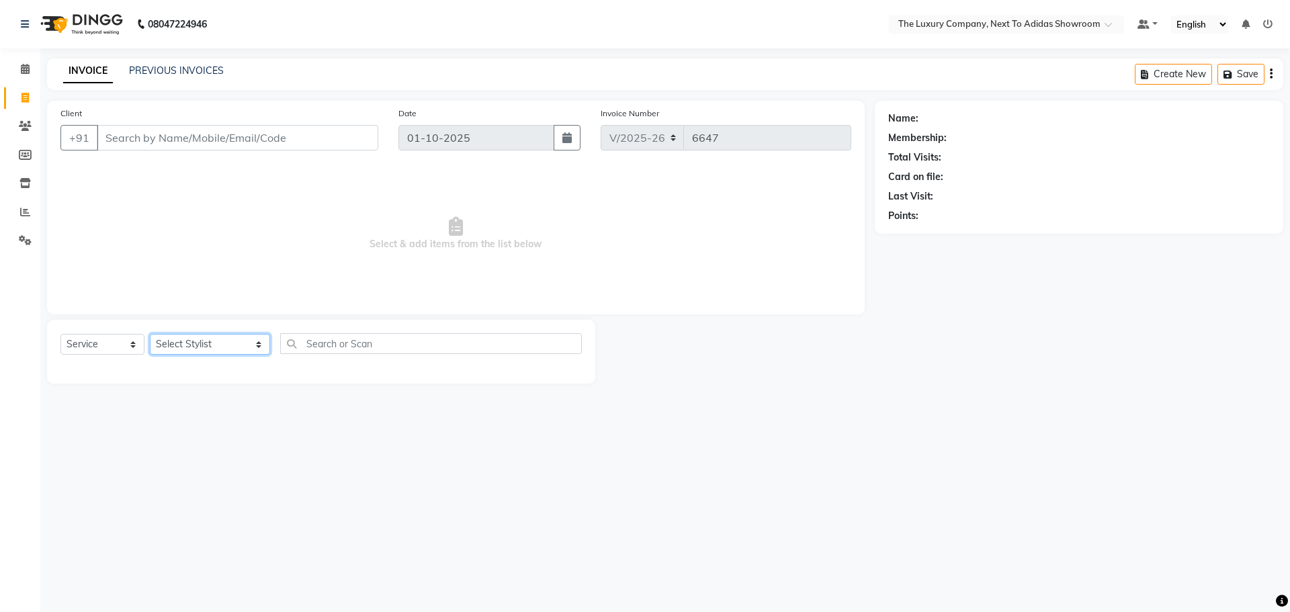
click at [161, 349] on select "Select Stylist ADMIN ALISHA SUCHIANG AMANDA MARSHIRA ANSAI DAIMARI BALAJIED SIN…" at bounding box center [210, 344] width 120 height 21
click at [150, 334] on select "Select Stylist ADMIN ALISHA SUCHIANG AMANDA MARSHIRA ANSAI DAIMARI BALAJIED SIN…" at bounding box center [210, 344] width 120 height 21
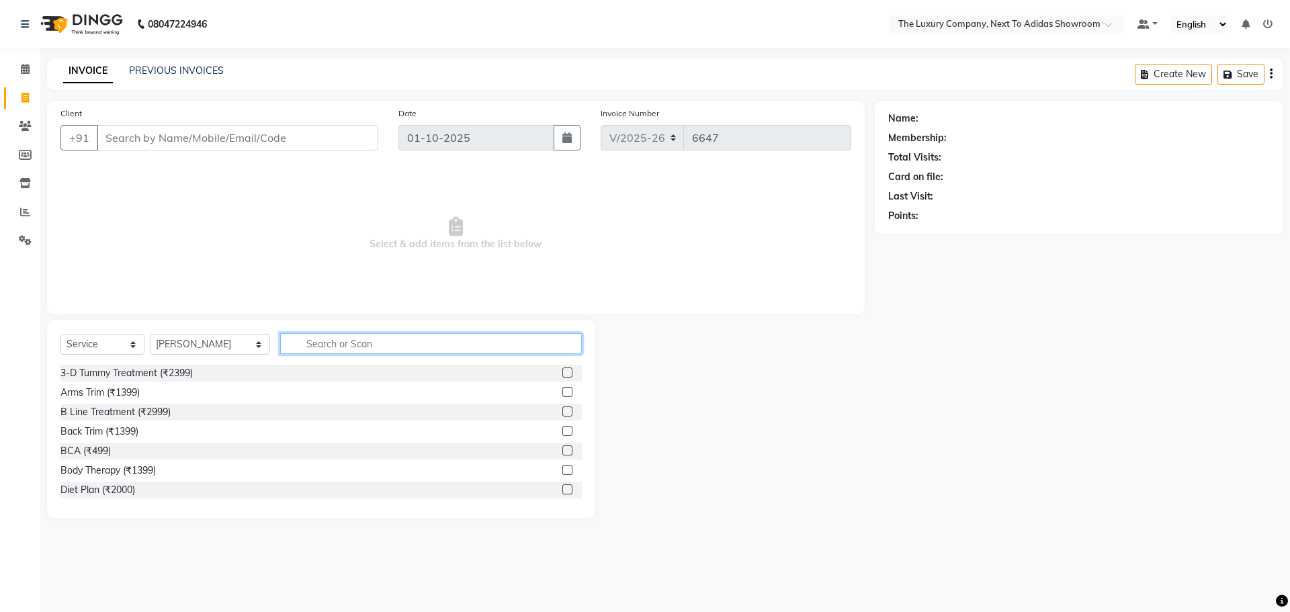
click at [309, 340] on input "text" at bounding box center [431, 343] width 302 height 21
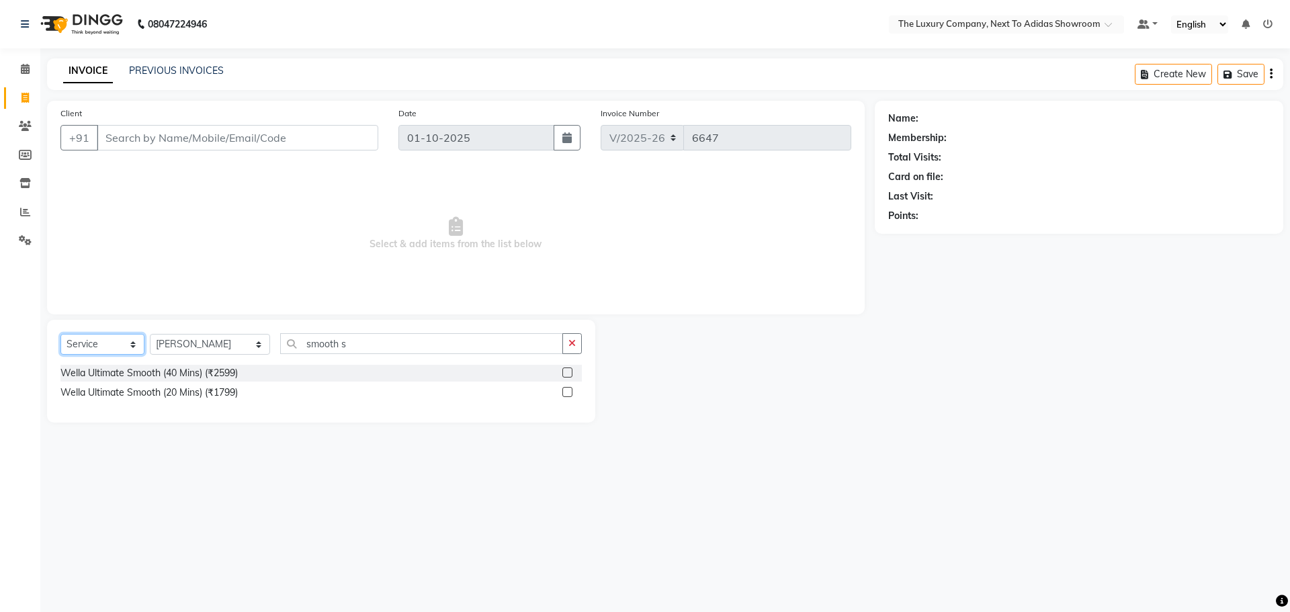
drag, startPoint x: 103, startPoint y: 345, endPoint x: 103, endPoint y: 352, distance: 6.8
click at [103, 347] on select "Select Service Product Membership Package Voucher Prepaid Gift Card" at bounding box center [102, 344] width 84 height 21
click at [60, 334] on select "Select Service Product Membership Package Voucher Prepaid Gift Card" at bounding box center [102, 344] width 84 height 21
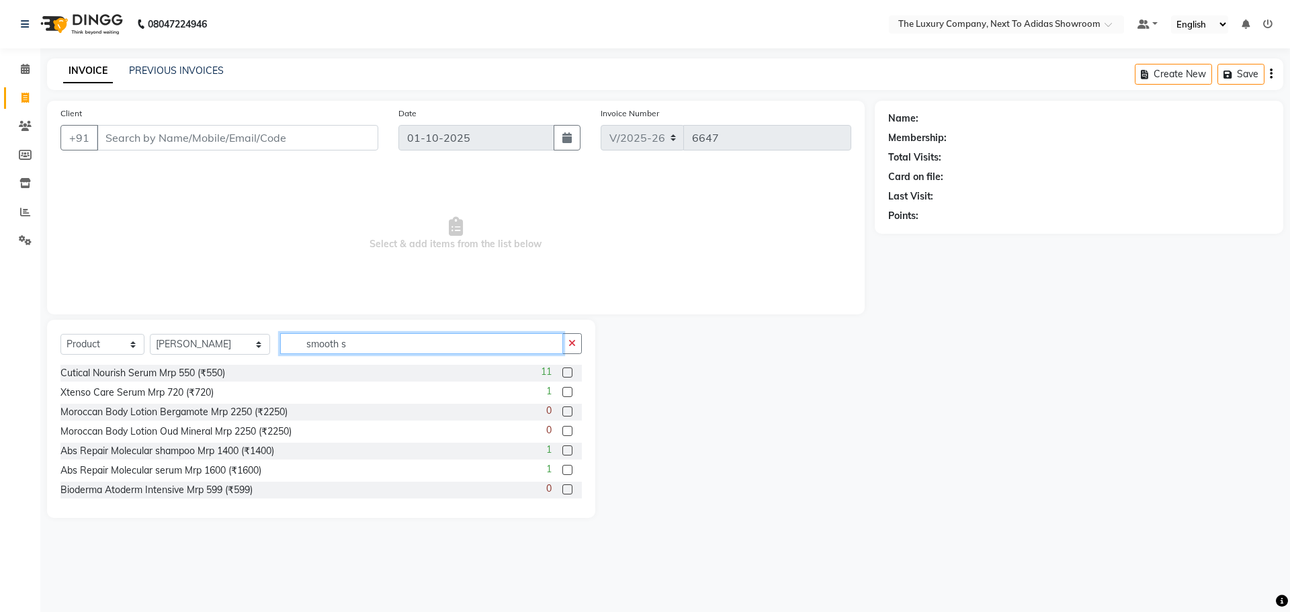
click at [343, 345] on input "smooth s" at bounding box center [421, 343] width 283 height 21
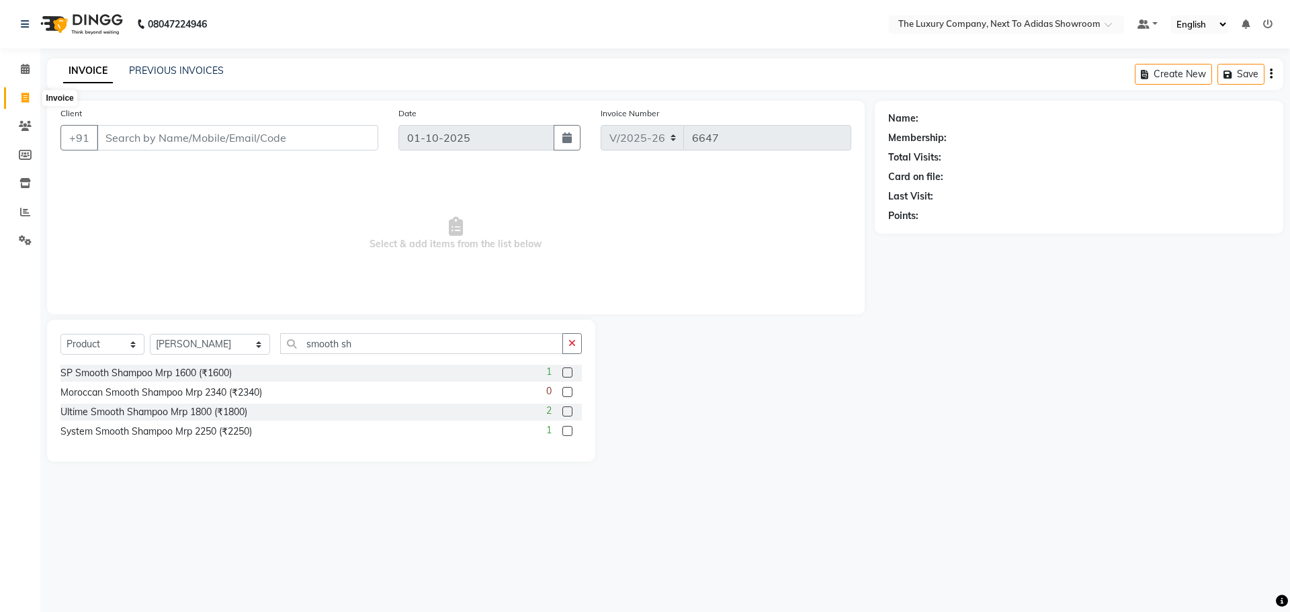
click at [22, 98] on icon at bounding box center [25, 98] width 7 height 10
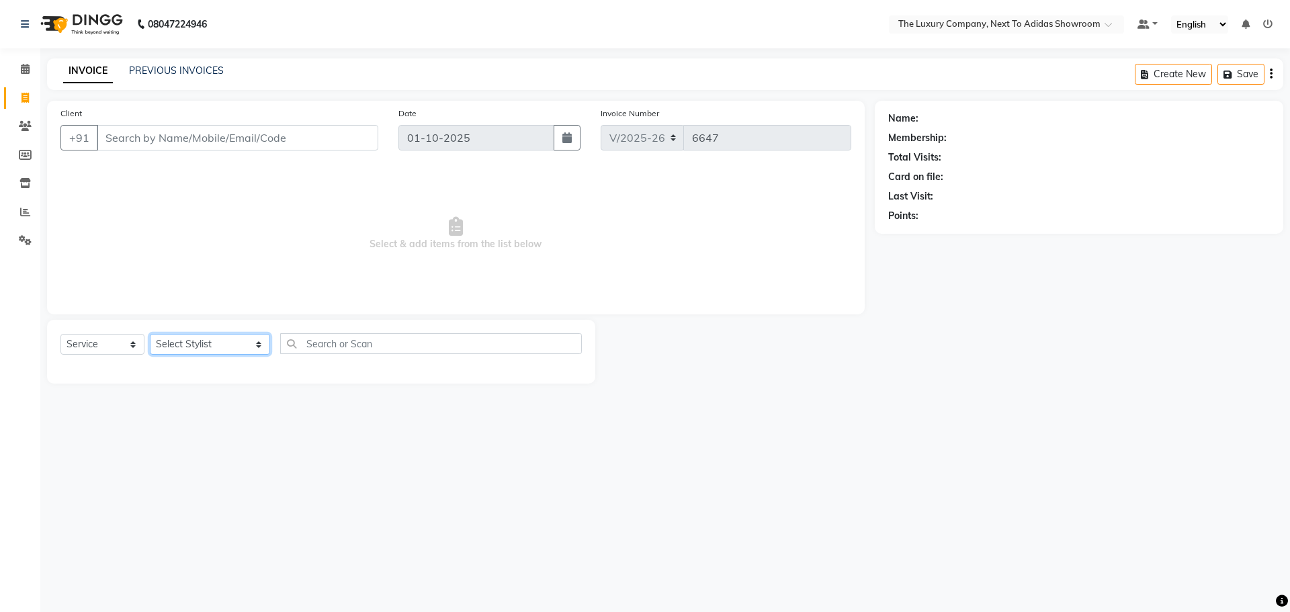
click at [205, 349] on select "Select Stylist ADMIN ALISHA SUCHIANG AMANDA MARSHIRA ANSAI DAIMARI BALAJIED SIN…" at bounding box center [210, 344] width 120 height 21
click at [150, 334] on select "Select Stylist ADMIN ALISHA SUCHIANG AMANDA MARSHIRA ANSAI DAIMARI BALAJIED SIN…" at bounding box center [210, 344] width 120 height 21
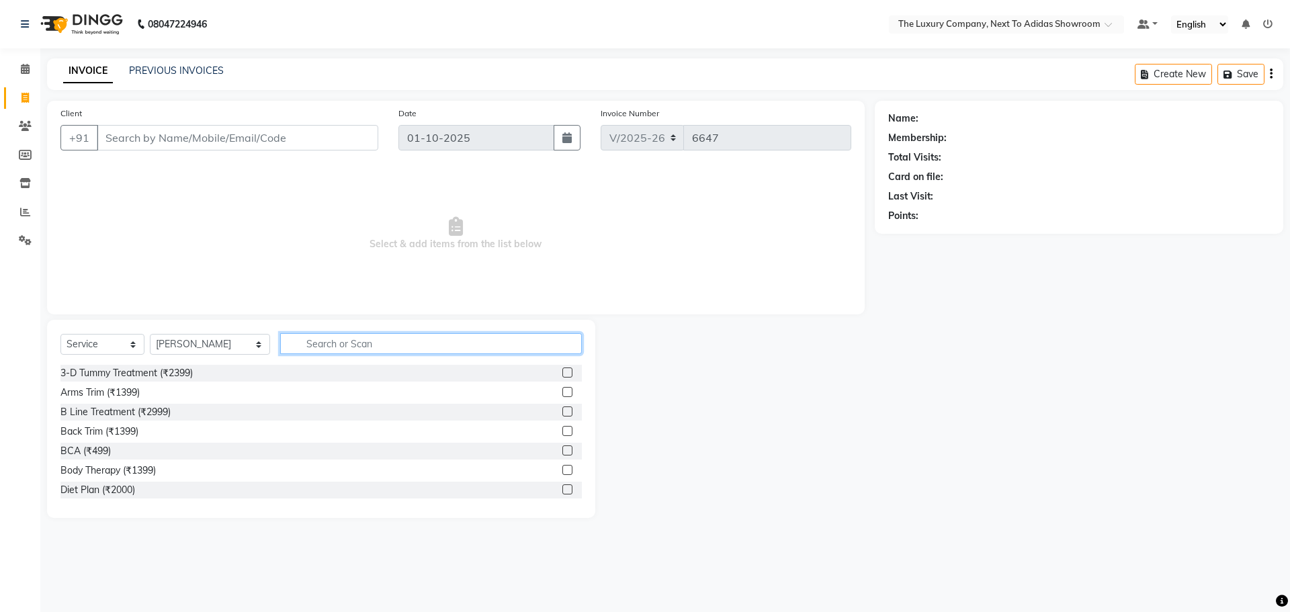
click at [331, 341] on input "text" at bounding box center [431, 343] width 302 height 21
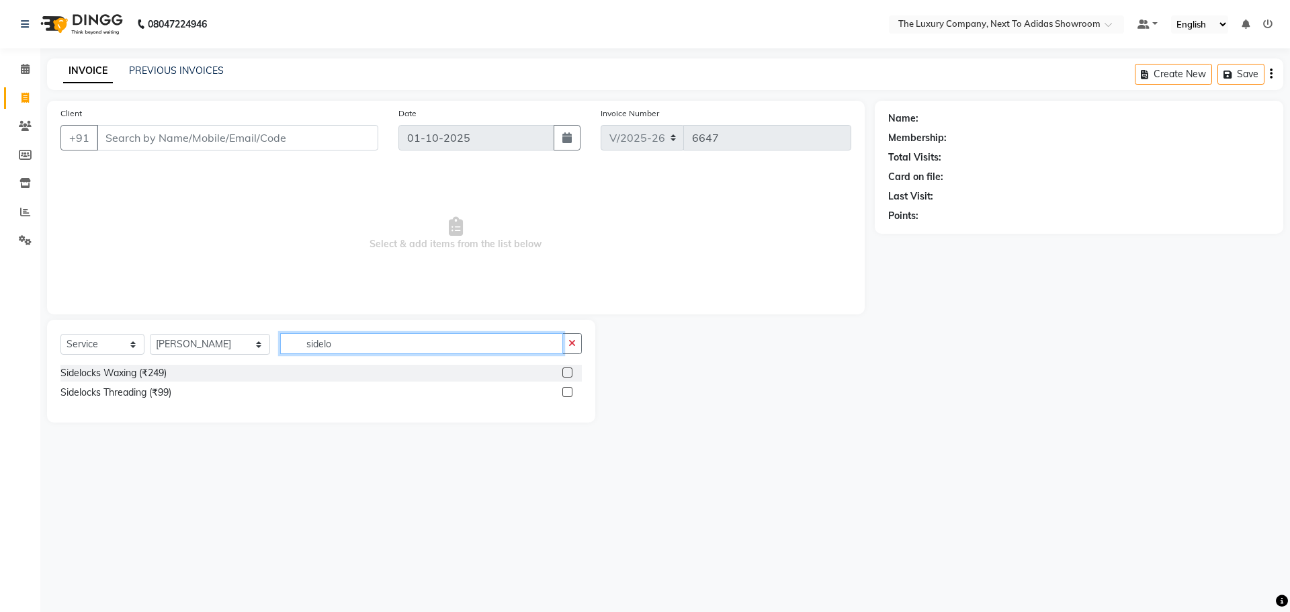
drag, startPoint x: 317, startPoint y: 341, endPoint x: 0, endPoint y: 408, distance: 324.3
click at [108, 370] on div "Select Service Product Membership Package Voucher Prepaid Gift Card Select Styl…" at bounding box center [321, 371] width 548 height 103
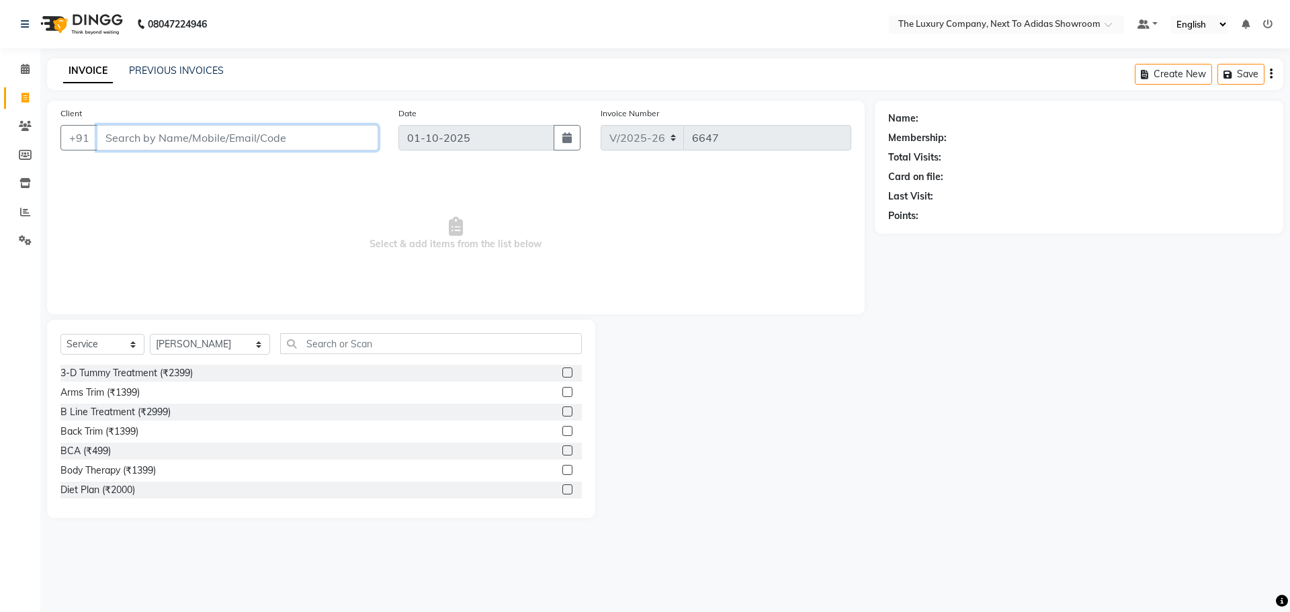
click at [220, 142] on input "Client" at bounding box center [238, 138] width 282 height 26
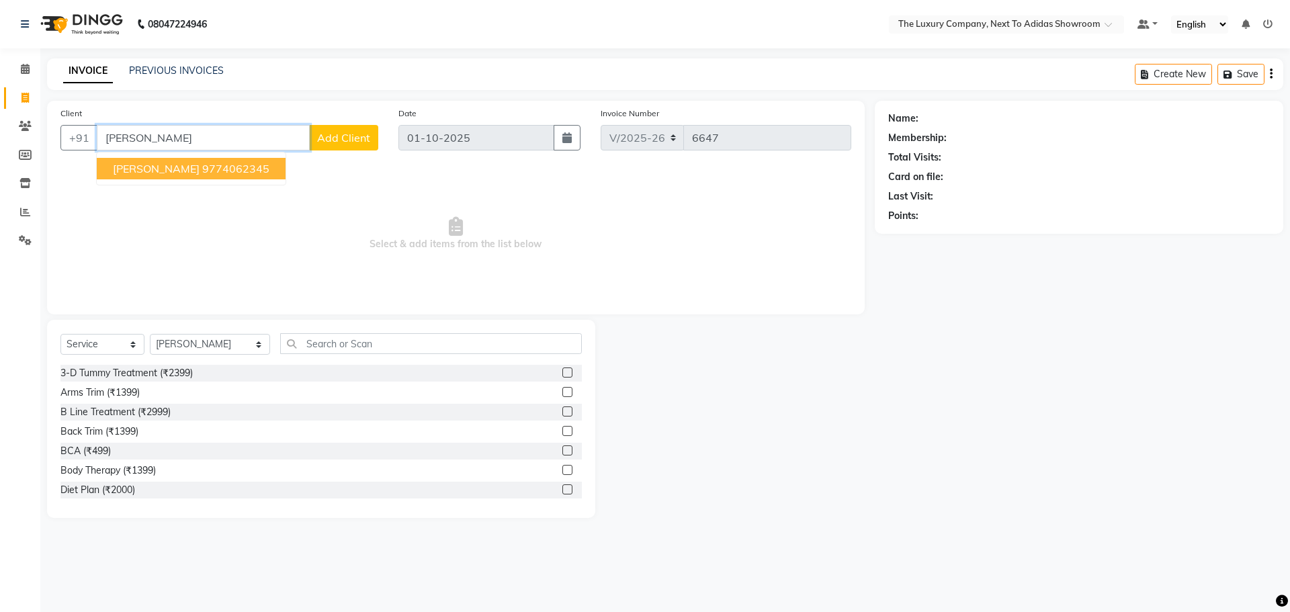
click at [222, 169] on ngb-highlight "9774062345" at bounding box center [235, 168] width 67 height 13
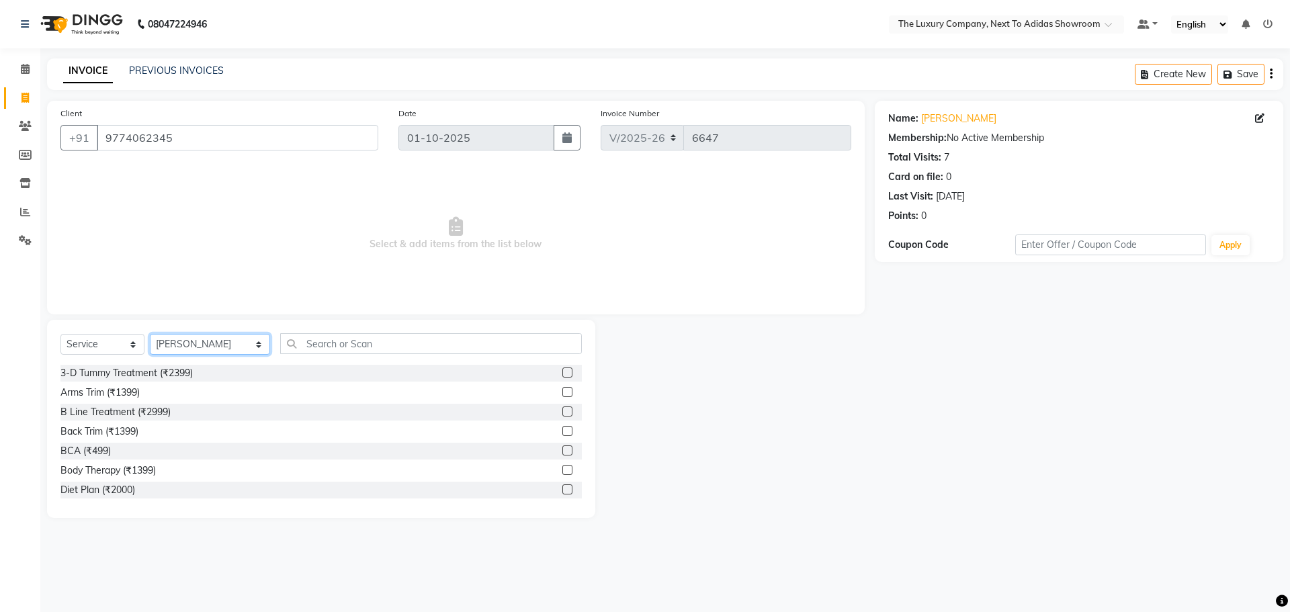
click at [208, 345] on select "Select Stylist ADMIN ALISHA SUCHIANG AMANDA MARSHIRA ANSAI DAIMARI BALAJIED SIN…" at bounding box center [210, 344] width 120 height 21
click at [294, 339] on input "text" at bounding box center [431, 343] width 302 height 21
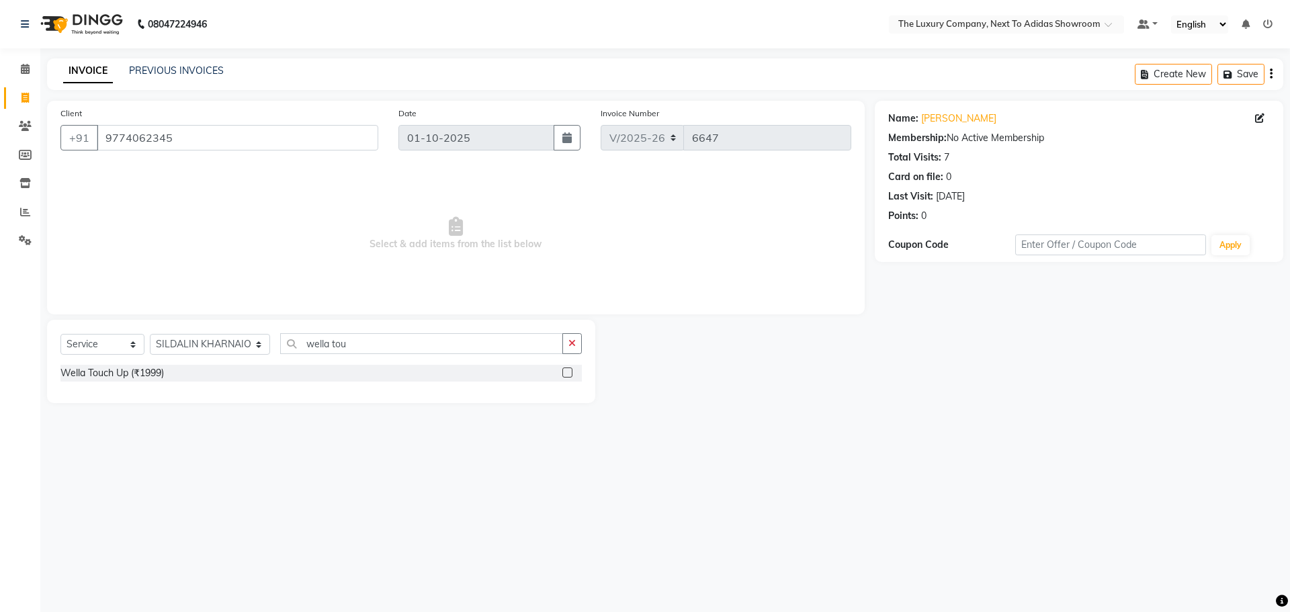
click at [567, 373] on label at bounding box center [568, 373] width 10 height 10
click at [567, 373] on input "checkbox" at bounding box center [567, 373] width 9 height 9
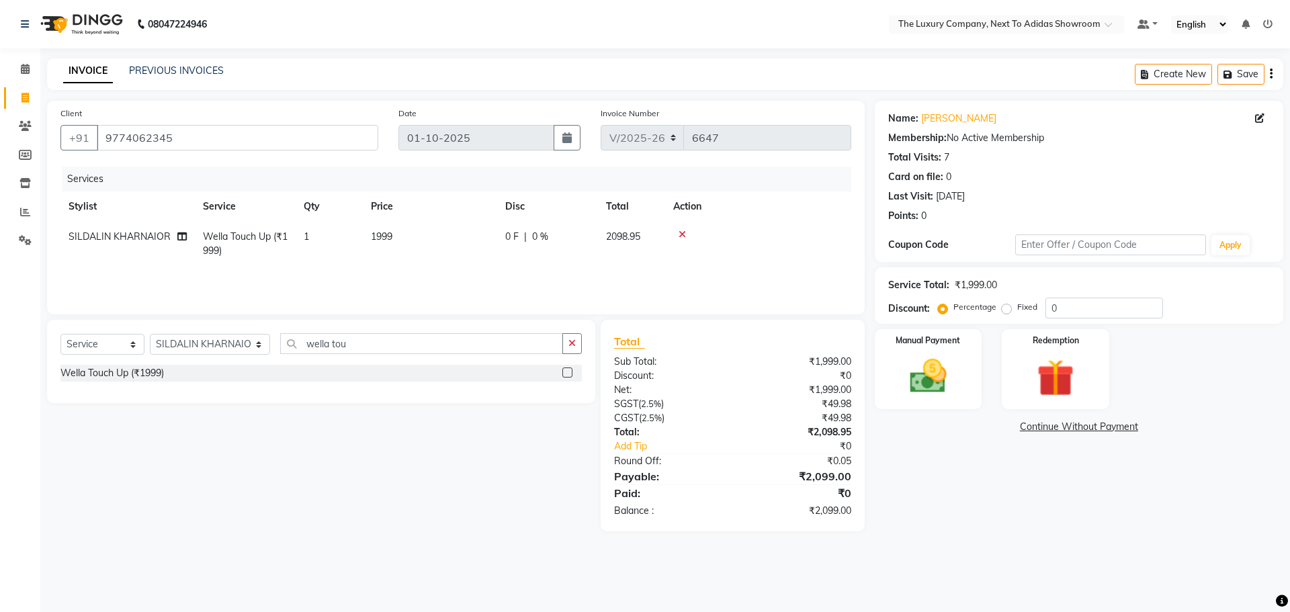
click at [460, 243] on td "1999" at bounding box center [430, 244] width 134 height 44
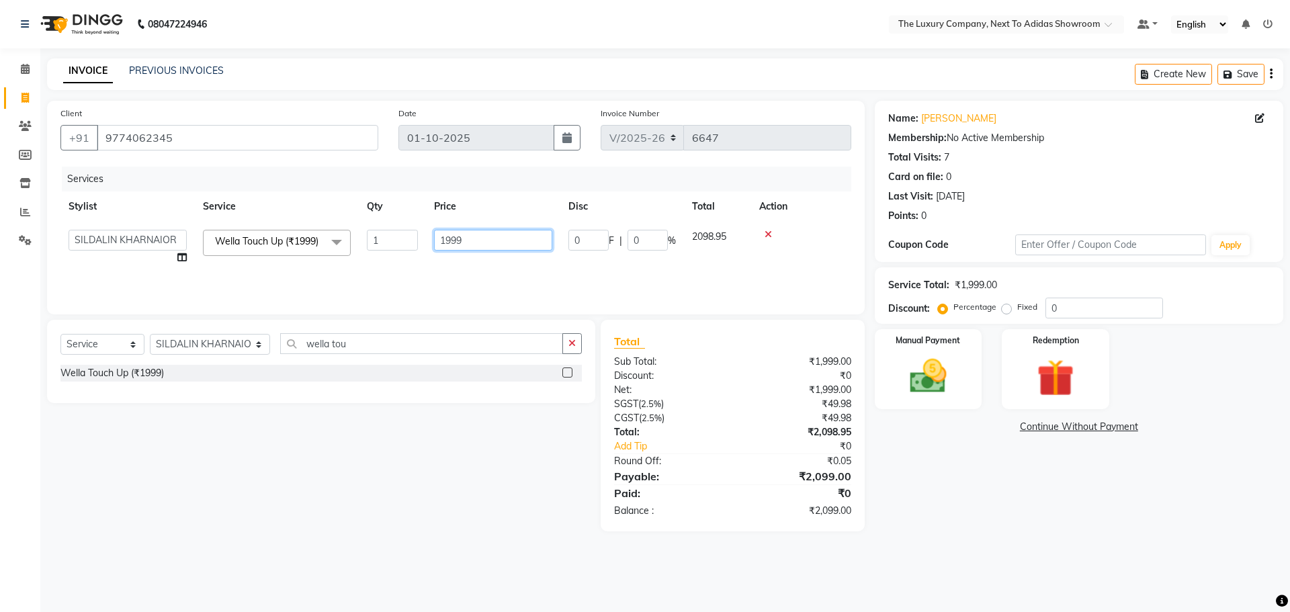
drag, startPoint x: 479, startPoint y: 234, endPoint x: 222, endPoint y: 269, distance: 259.1
click at [222, 269] on tr "ADMIN ALISHA SUCHIANG AMANDA MARSHIRA ANSAI DAIMARI BALAJIED SINGH NONGRUM BAPP…" at bounding box center [455, 247] width 791 height 51
drag, startPoint x: 1080, startPoint y: 530, endPoint x: 1067, endPoint y: 526, distance: 14.0
click at [1079, 530] on main "INVOICE PREVIOUS INVOICES Create New Save Client +91 9774062345 Date 01-10-2025…" at bounding box center [665, 304] width 1250 height 493
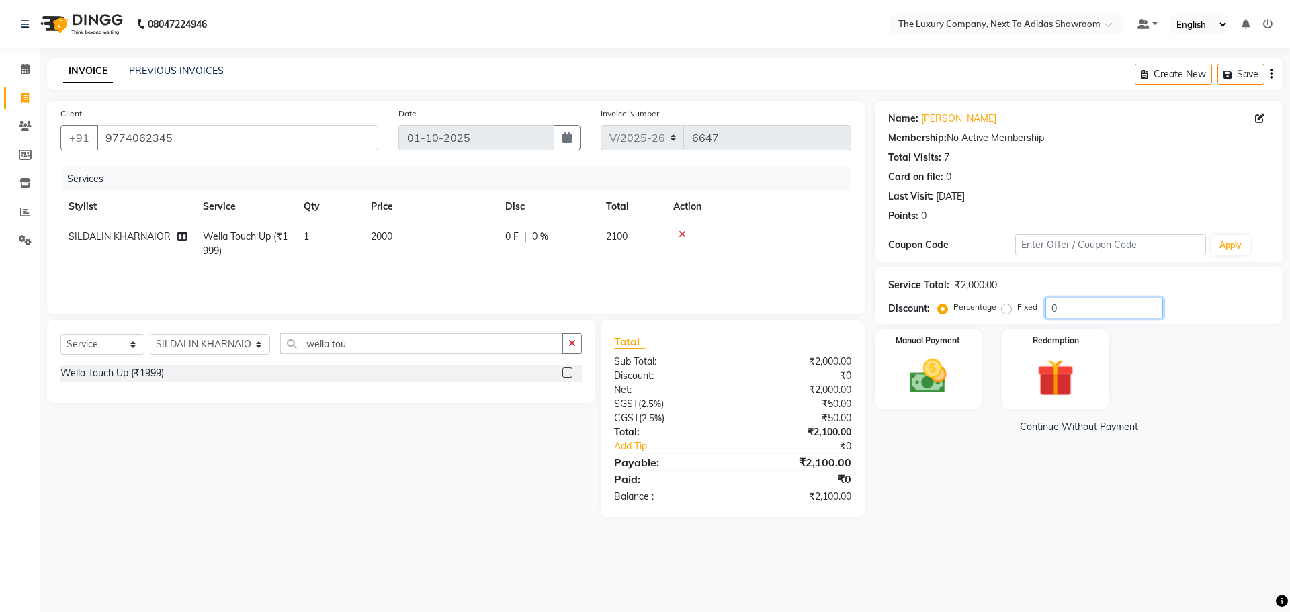
click at [1067, 304] on input "0" at bounding box center [1105, 308] width 118 height 21
click at [1067, 303] on input "0" at bounding box center [1105, 308] width 118 height 21
click at [956, 384] on img at bounding box center [928, 376] width 63 height 44
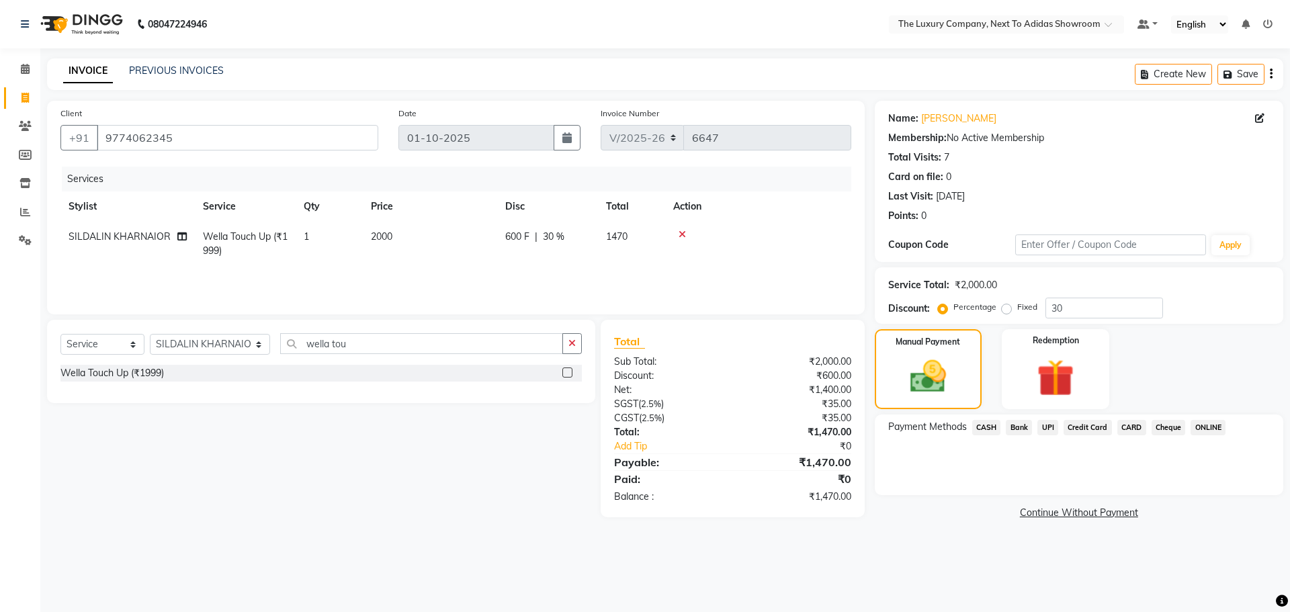
click at [976, 420] on span "CASH" at bounding box center [986, 427] width 29 height 15
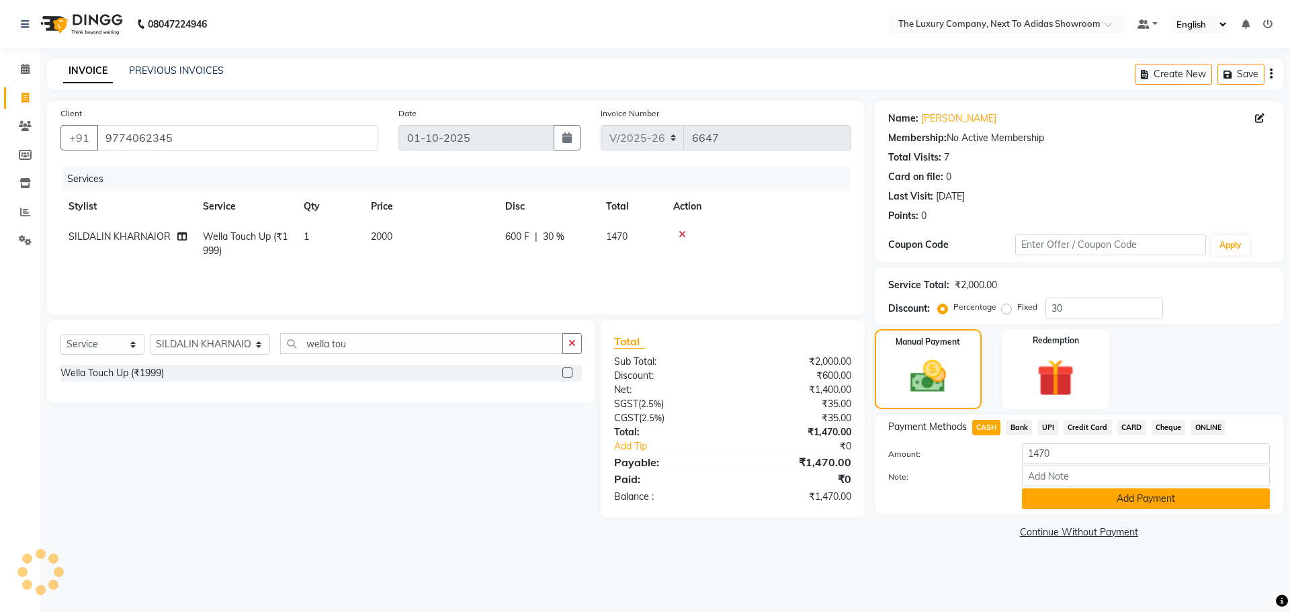
click at [1067, 496] on button "Add Payment" at bounding box center [1146, 499] width 248 height 21
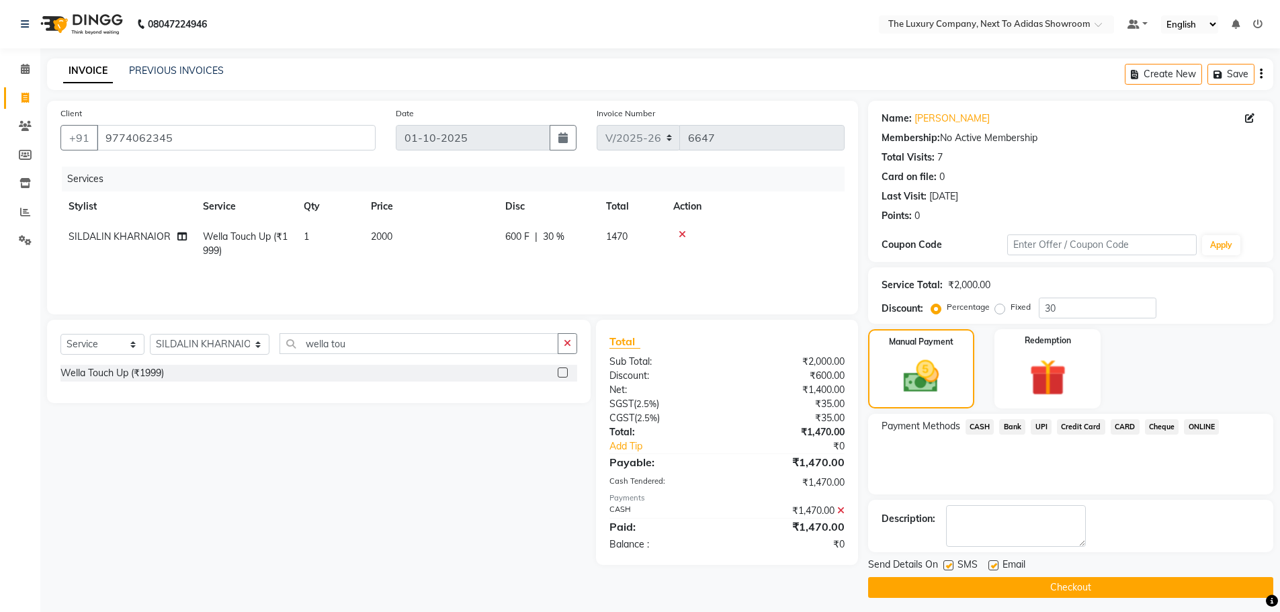
click at [1042, 591] on button "Checkout" at bounding box center [1070, 587] width 405 height 21
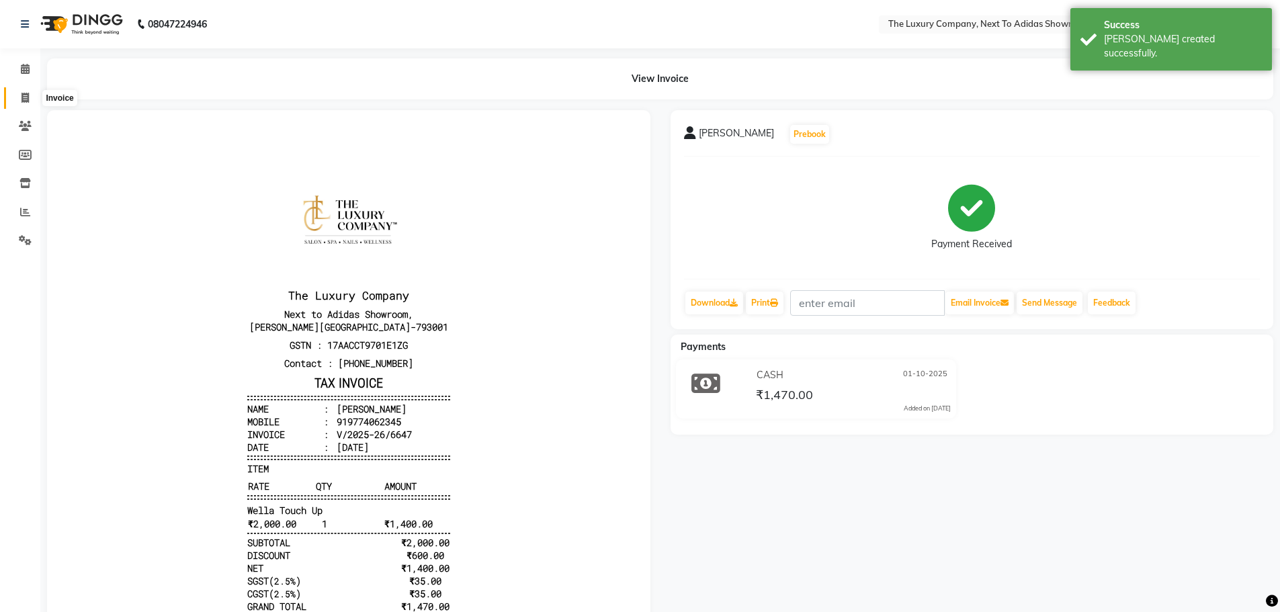
click at [22, 100] on icon at bounding box center [25, 98] width 7 height 10
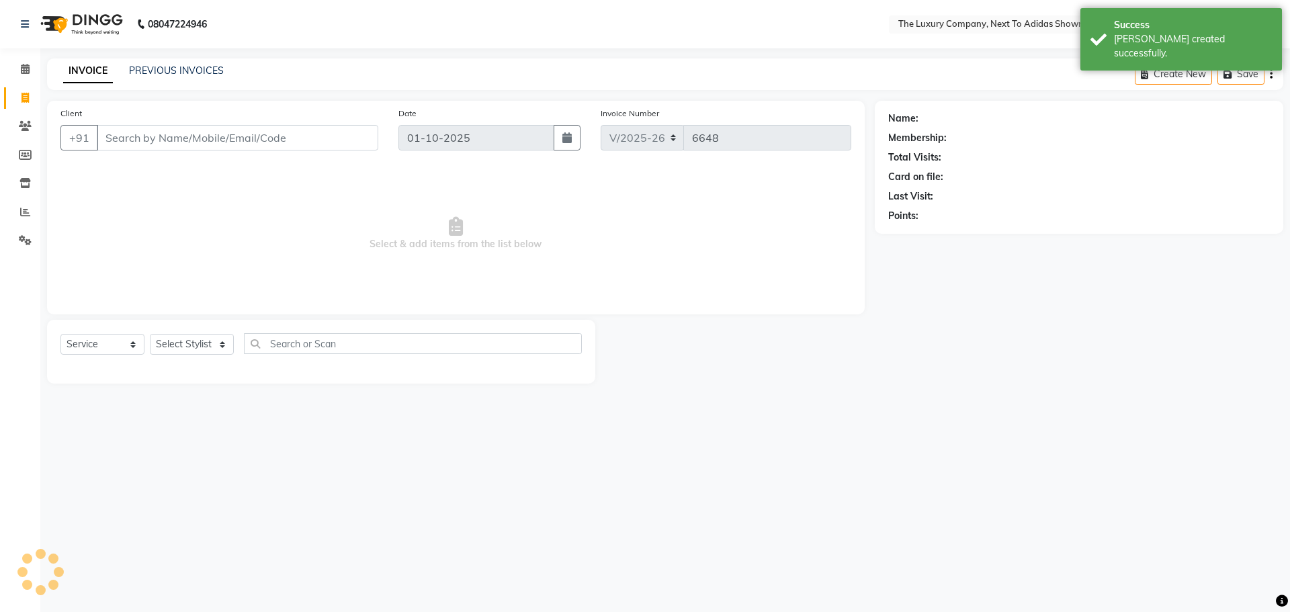
click at [132, 142] on input "Client" at bounding box center [238, 138] width 282 height 26
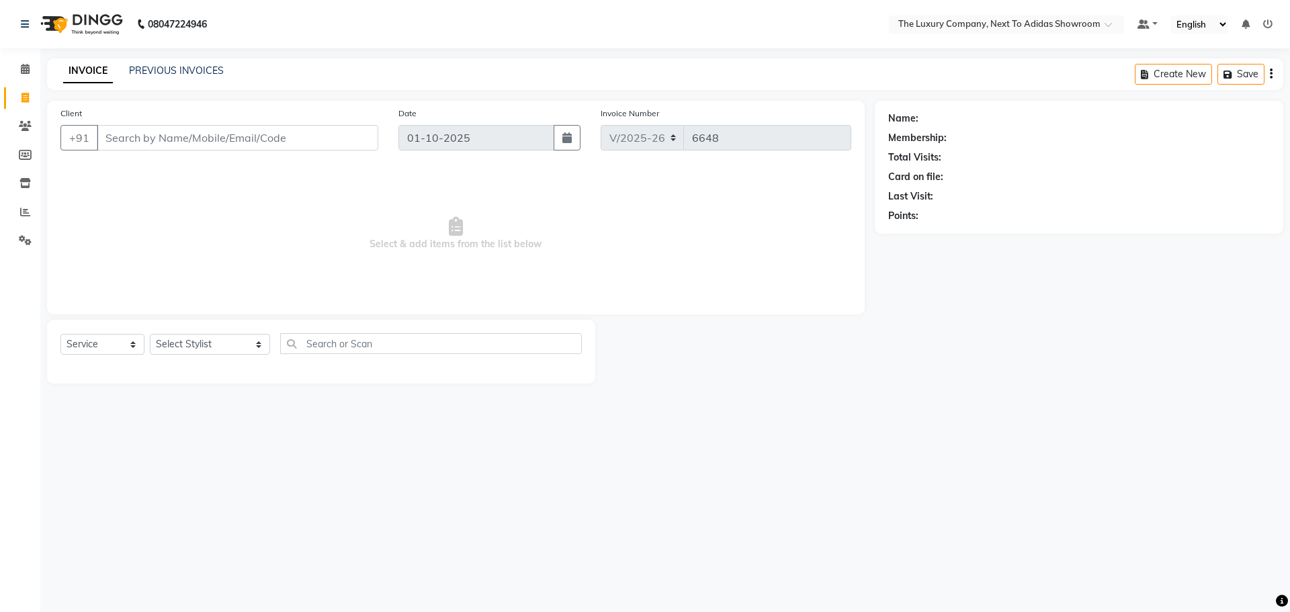
click at [217, 142] on input "Client" at bounding box center [238, 138] width 282 height 26
click at [218, 141] on input "Client" at bounding box center [238, 138] width 282 height 26
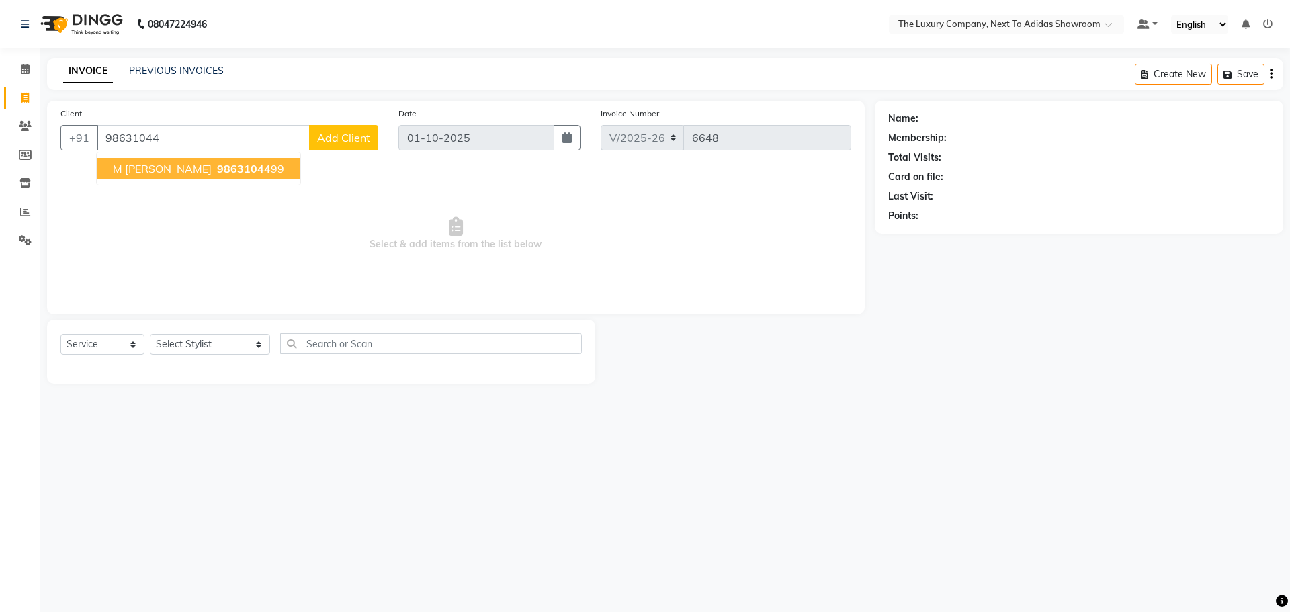
click at [217, 169] on span "98631044" at bounding box center [244, 168] width 54 height 13
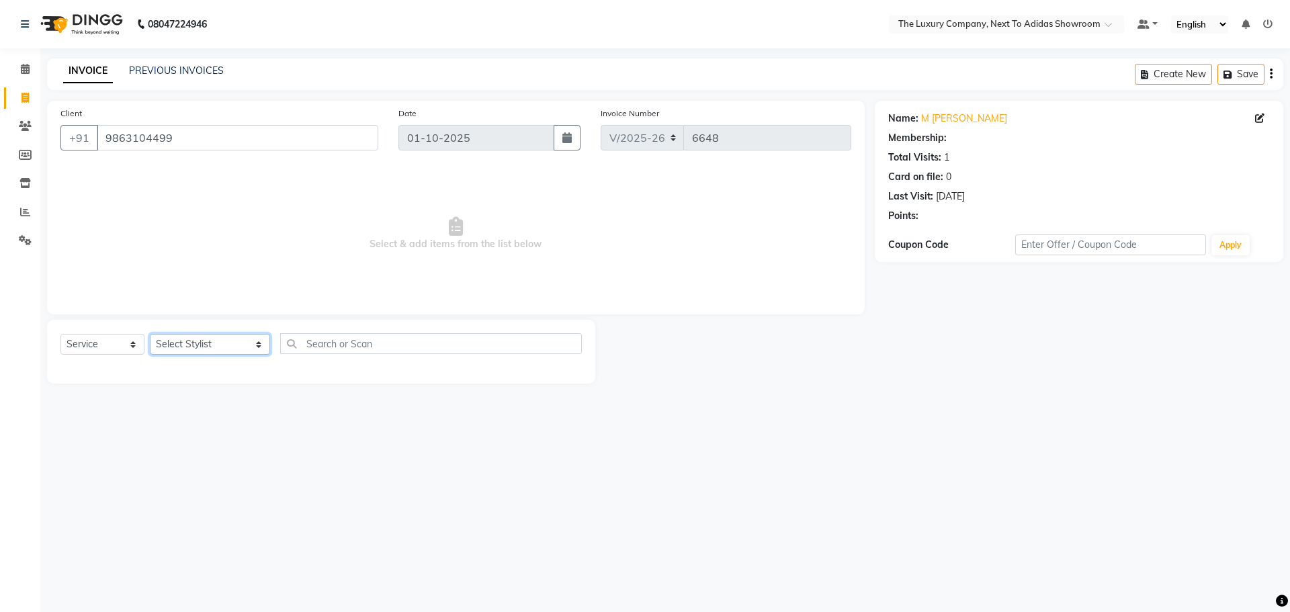
click at [172, 338] on select "Select Stylist ADMIN ALISHA SUCHIANG AMANDA MARSHIRA ANSAI DAIMARI BALAJIED SIN…" at bounding box center [210, 344] width 120 height 21
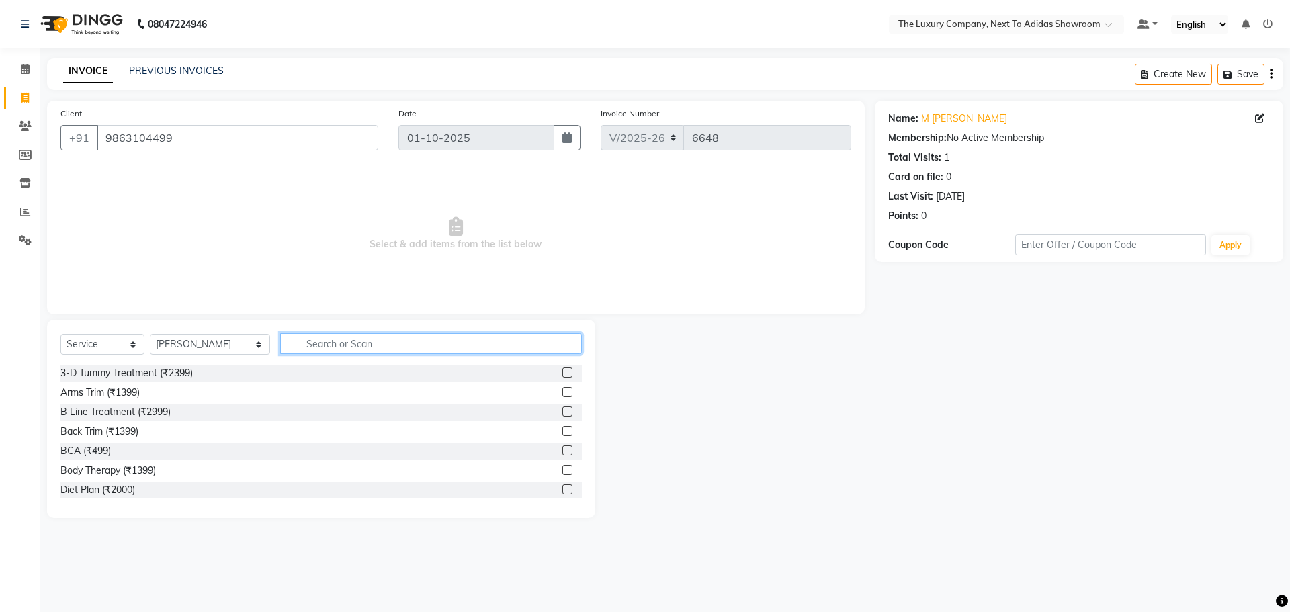
click at [323, 347] on input "text" at bounding box center [431, 343] width 302 height 21
click at [563, 469] on label at bounding box center [568, 470] width 10 height 10
click at [563, 469] on input "checkbox" at bounding box center [567, 470] width 9 height 9
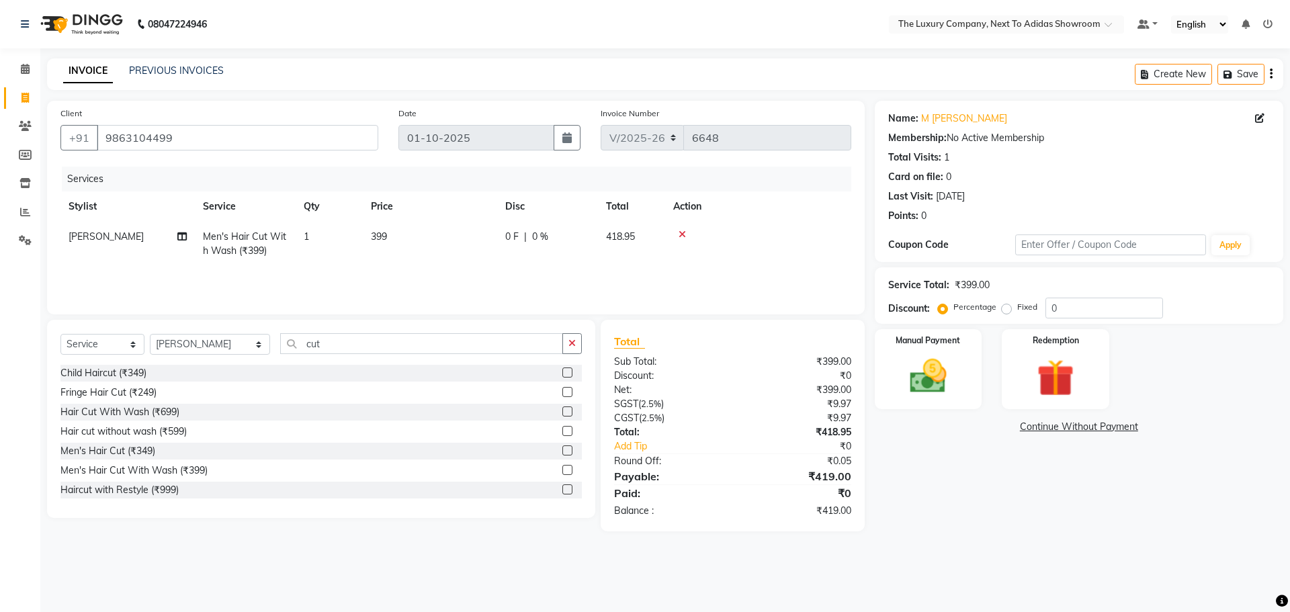
click at [1017, 308] on label "Fixed" at bounding box center [1027, 307] width 20 height 12
click at [1007, 308] on input "Fixed" at bounding box center [1009, 306] width 9 height 9
drag, startPoint x: 1006, startPoint y: 306, endPoint x: 915, endPoint y: 308, distance: 91.4
click at [915, 308] on div "Discount: Percentage Fixed 0" at bounding box center [1079, 308] width 382 height 21
click at [927, 376] on img at bounding box center [928, 376] width 63 height 44
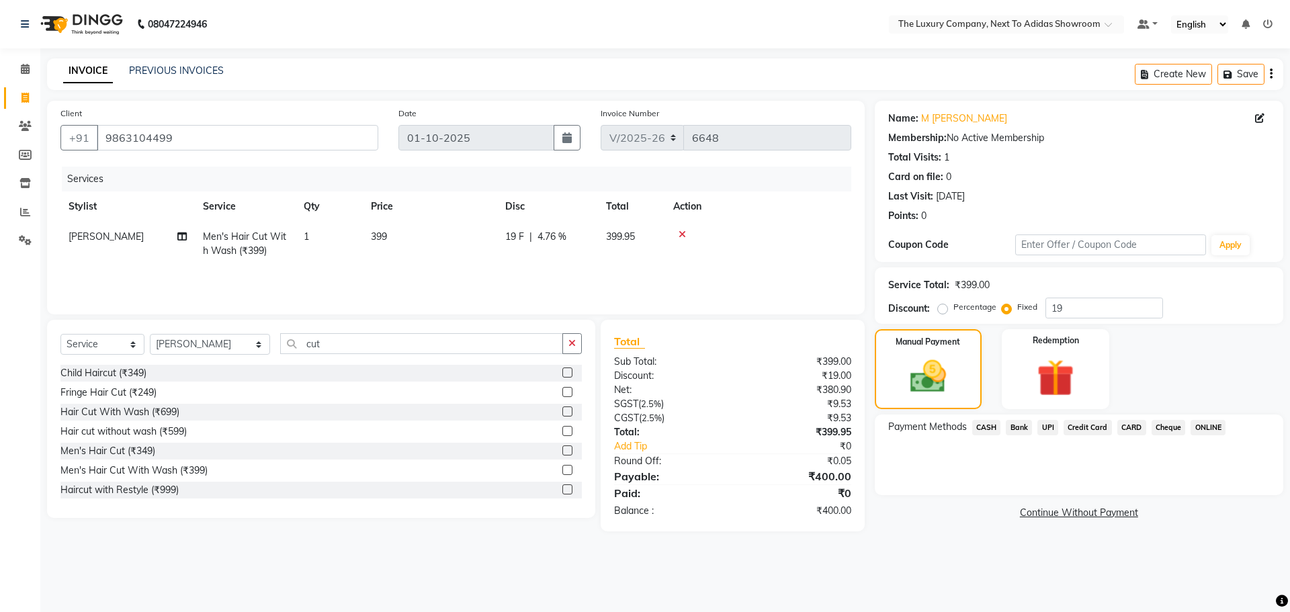
click at [981, 429] on span "CASH" at bounding box center [986, 427] width 29 height 15
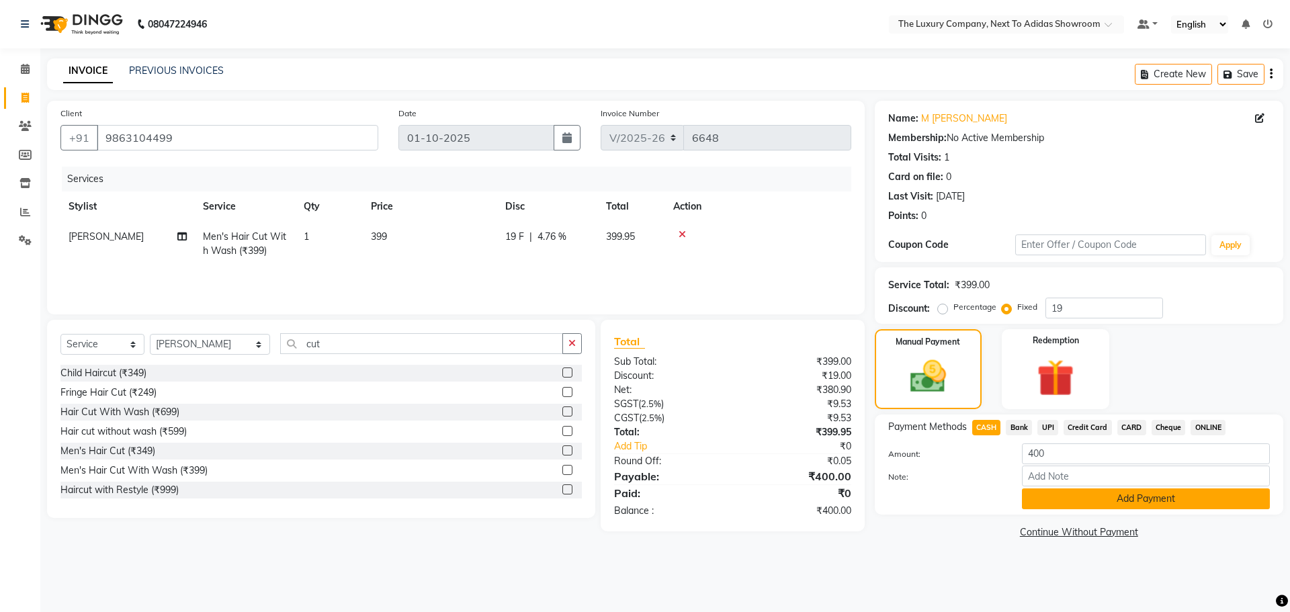
click at [1046, 500] on button "Add Payment" at bounding box center [1146, 499] width 248 height 21
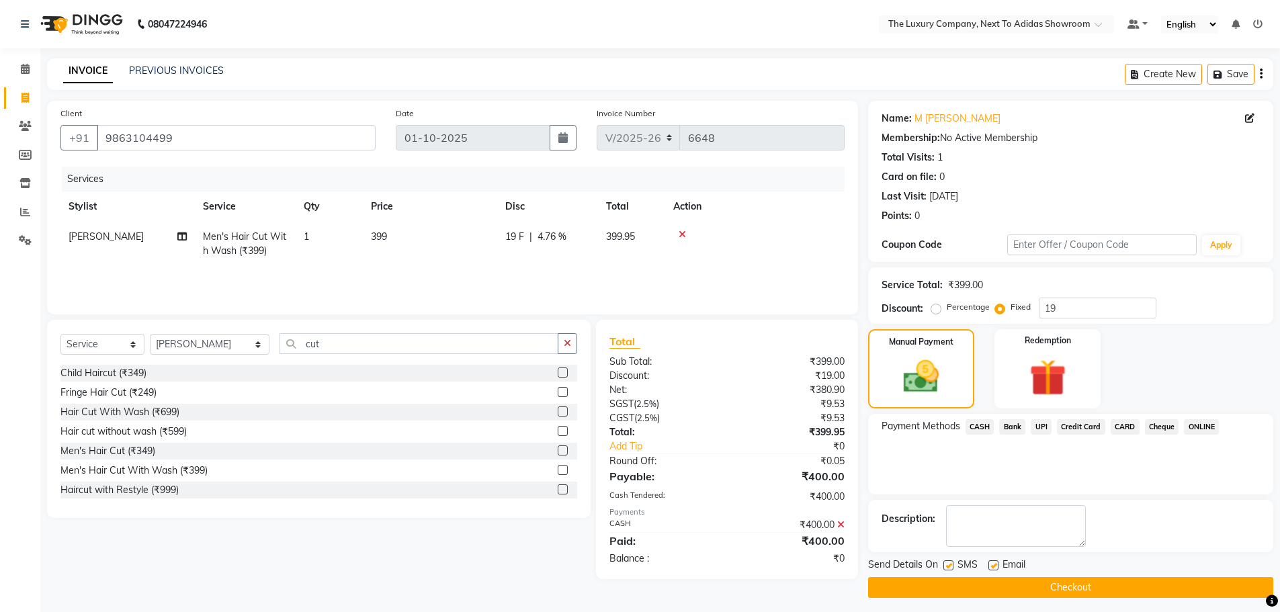
click at [1061, 586] on button "Checkout" at bounding box center [1070, 587] width 405 height 21
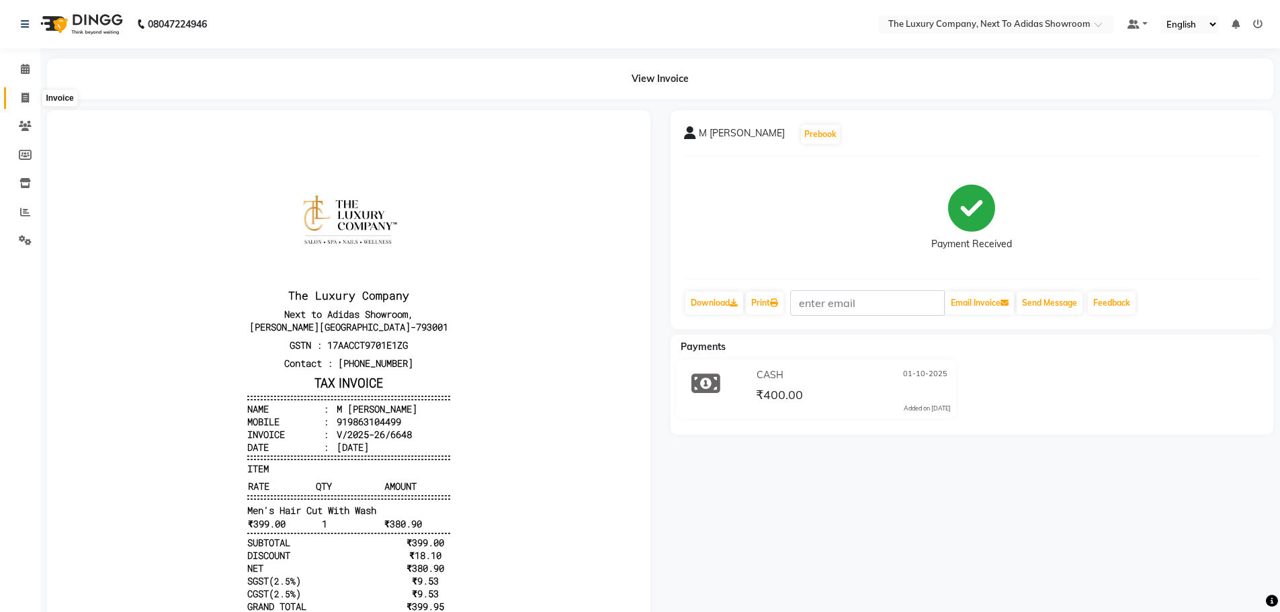
click at [28, 97] on icon at bounding box center [25, 98] width 7 height 10
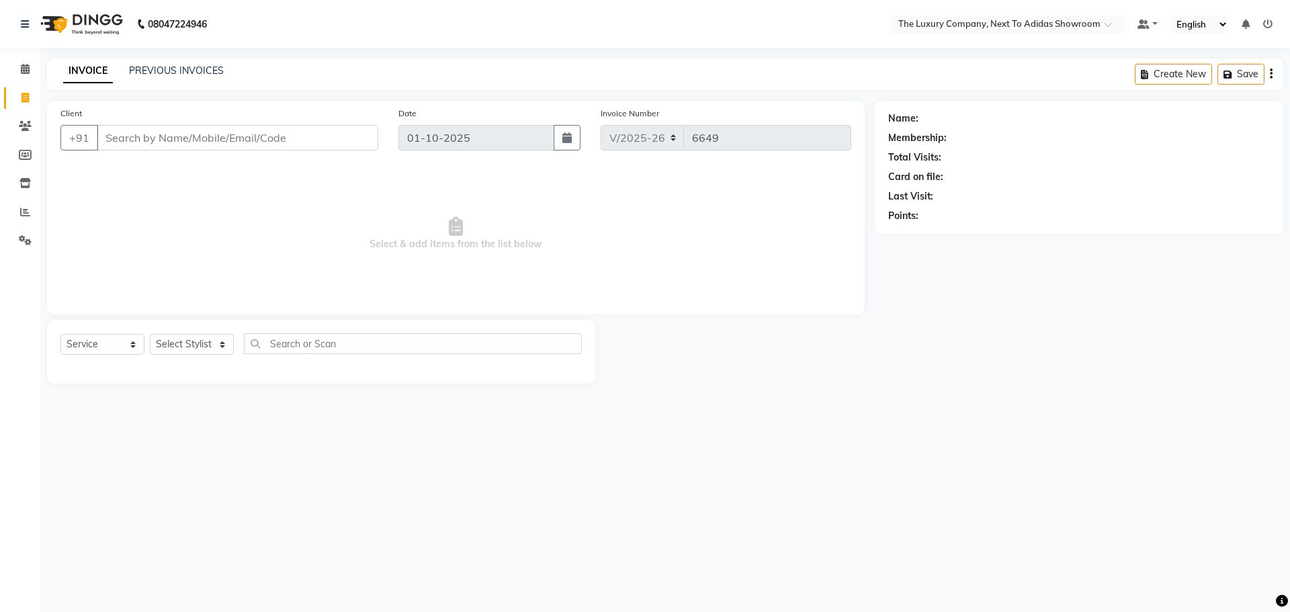
click at [221, 142] on input "Client" at bounding box center [238, 138] width 282 height 26
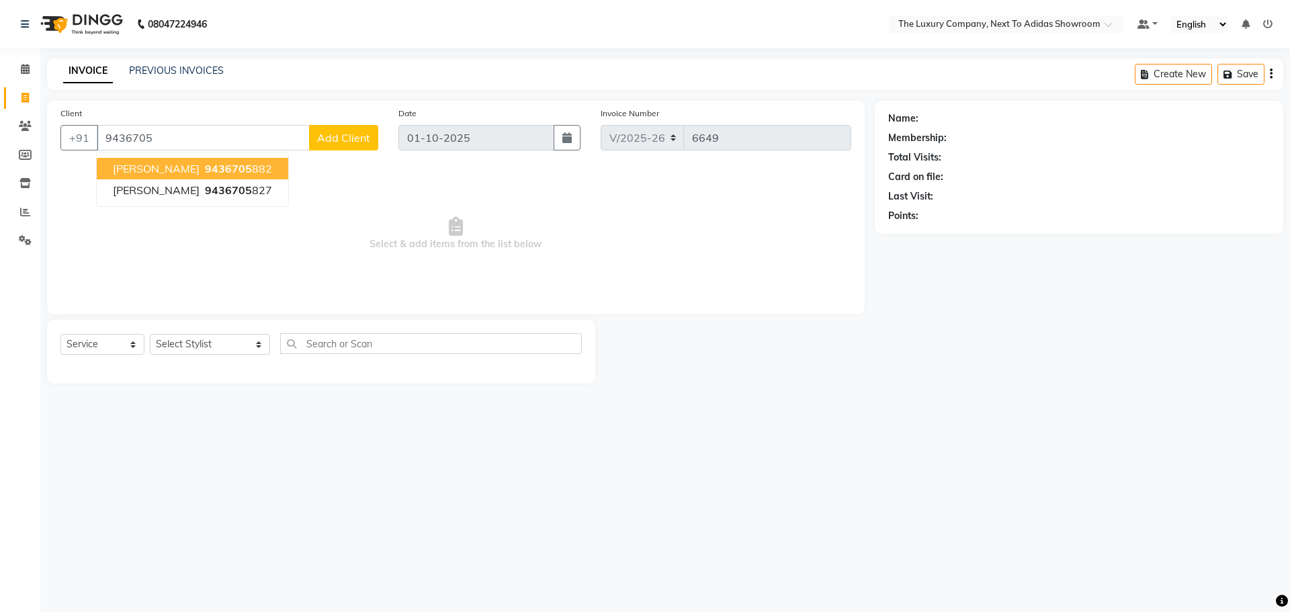
drag, startPoint x: 209, startPoint y: 171, endPoint x: 213, endPoint y: 196, distance: 25.9
click at [212, 171] on span "9436705" at bounding box center [228, 168] width 47 height 13
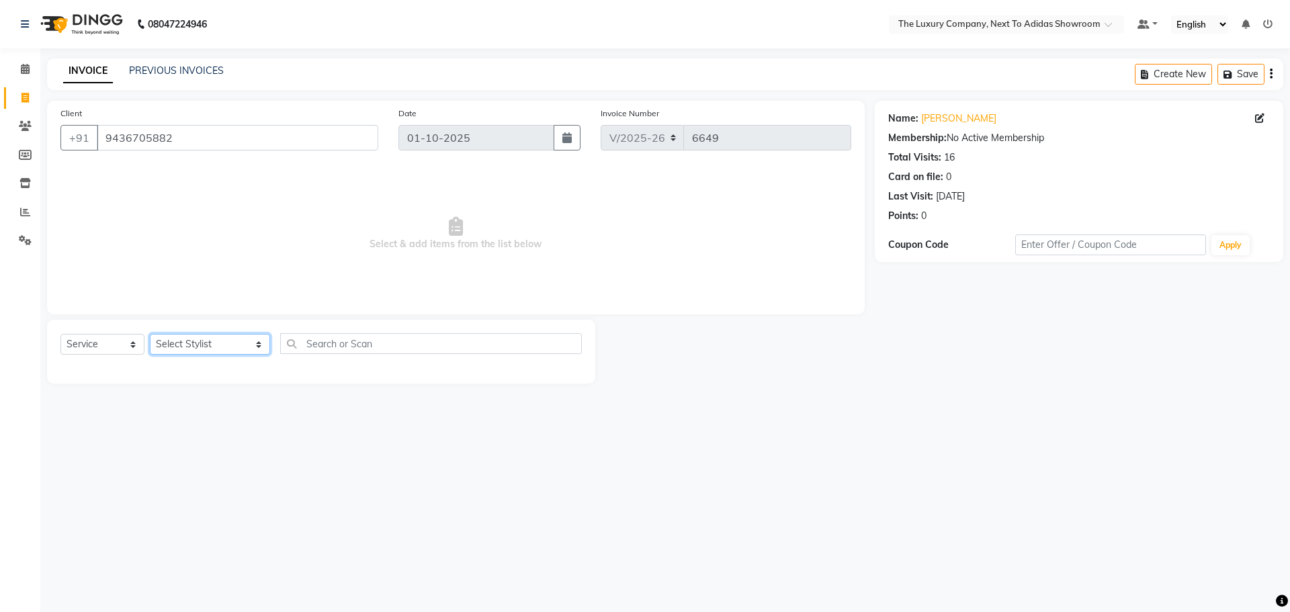
click at [177, 351] on select "Select Stylist ADMIN ALISHA SUCHIANG AMANDA MARSHIRA ANSAI DAIMARI BALAJIED SIN…" at bounding box center [210, 344] width 120 height 21
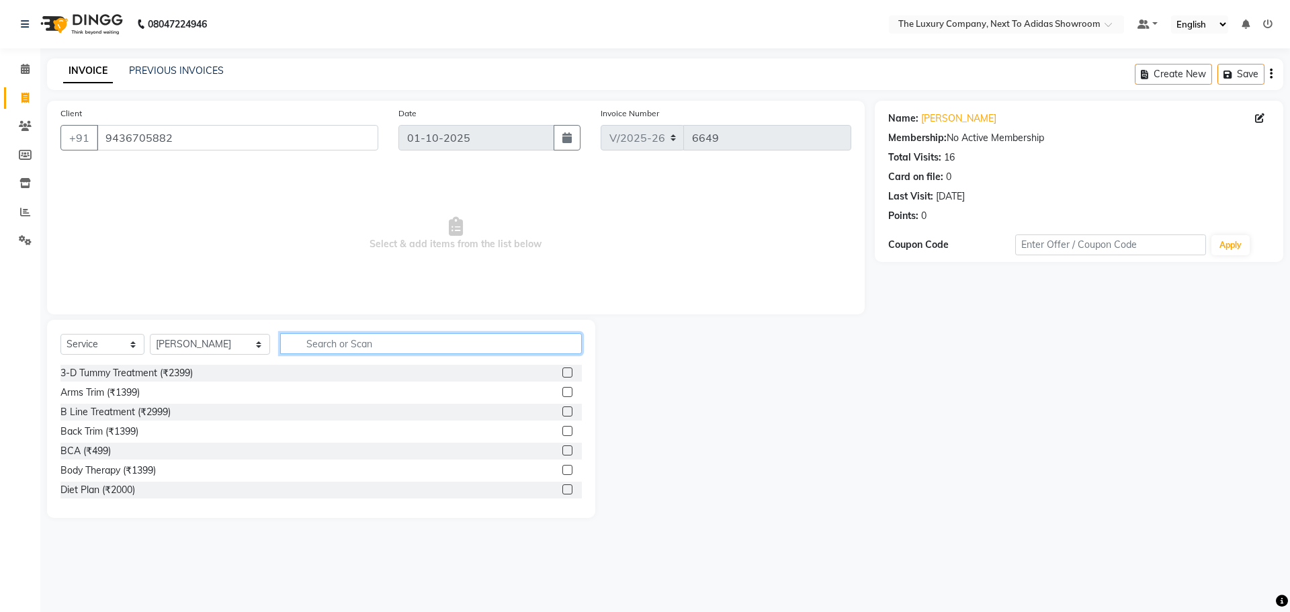
click at [315, 349] on input "text" at bounding box center [431, 343] width 302 height 21
click at [563, 411] on label at bounding box center [568, 412] width 10 height 10
click at [563, 411] on input "checkbox" at bounding box center [567, 412] width 9 height 9
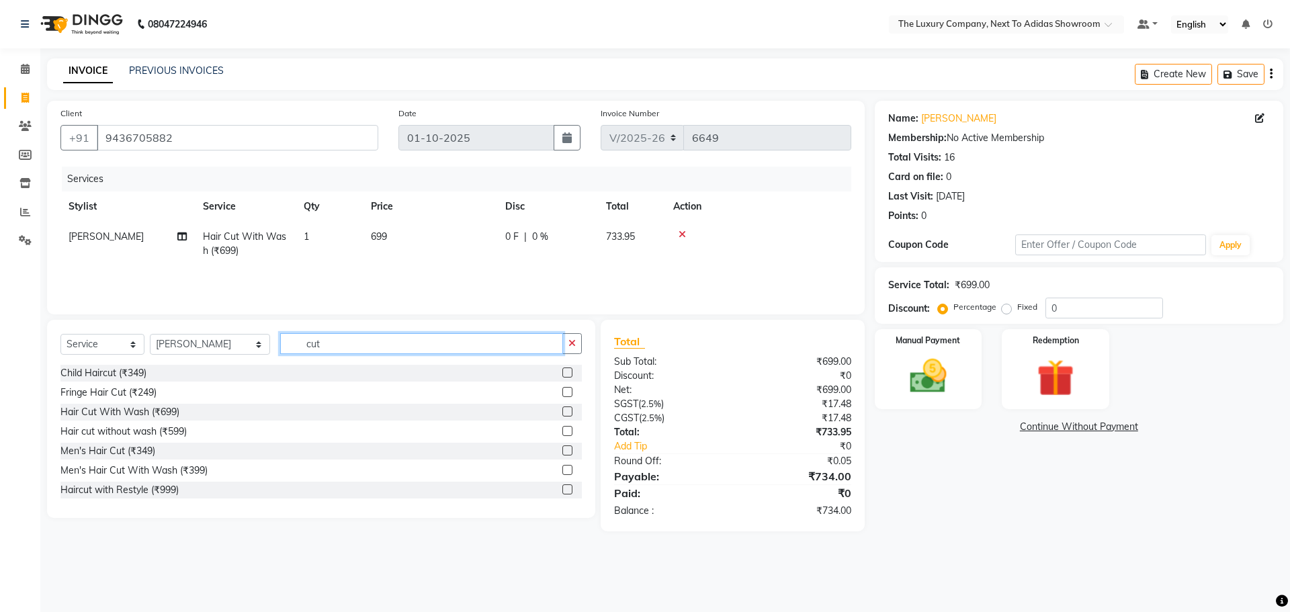
drag, startPoint x: 303, startPoint y: 341, endPoint x: 261, endPoint y: 343, distance: 42.4
click at [280, 343] on input "cut" at bounding box center [421, 343] width 283 height 21
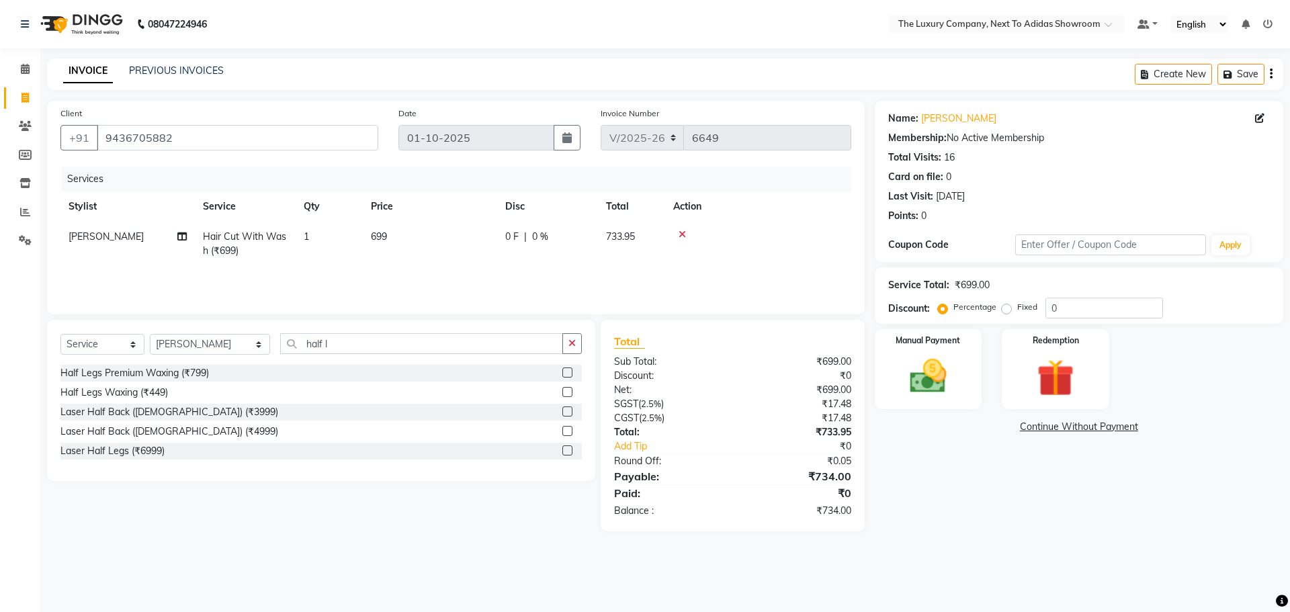
click at [568, 390] on label at bounding box center [568, 392] width 10 height 10
click at [568, 390] on input "checkbox" at bounding box center [567, 392] width 9 height 9
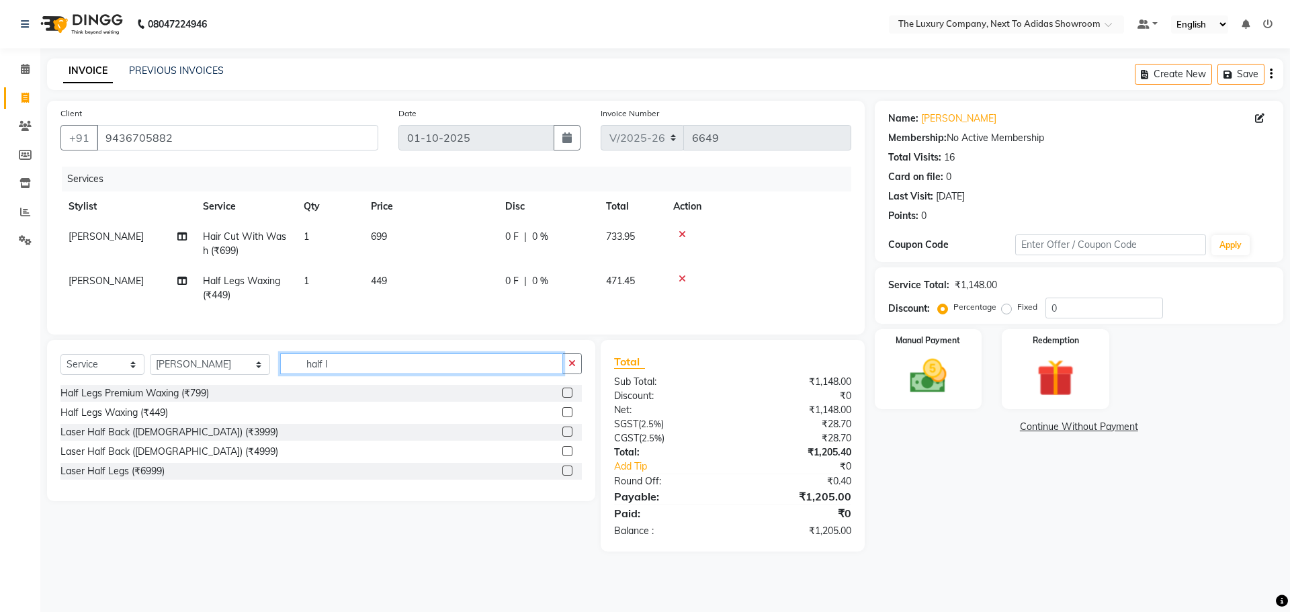
drag, startPoint x: 333, startPoint y: 372, endPoint x: 203, endPoint y: 391, distance: 131.8
click at [204, 385] on div "Select Service Product Membership Package Voucher Prepaid Gift Card Select Styl…" at bounding box center [321, 370] width 522 height 32
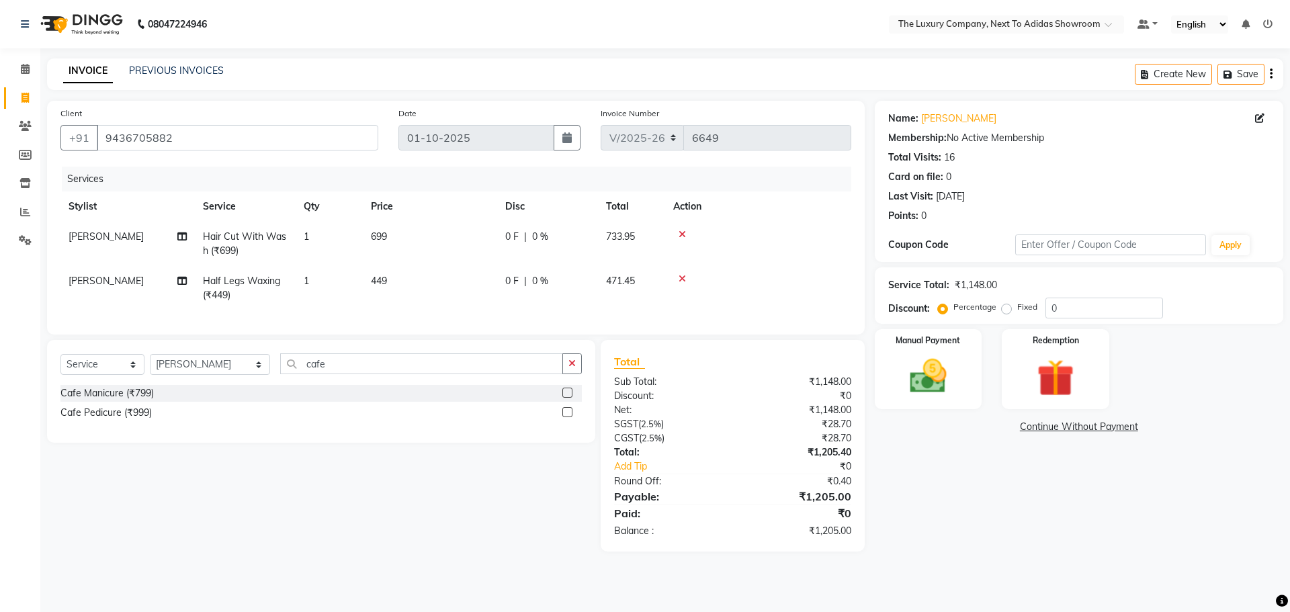
click at [569, 417] on label at bounding box center [568, 412] width 10 height 10
click at [569, 417] on input "checkbox" at bounding box center [567, 413] width 9 height 9
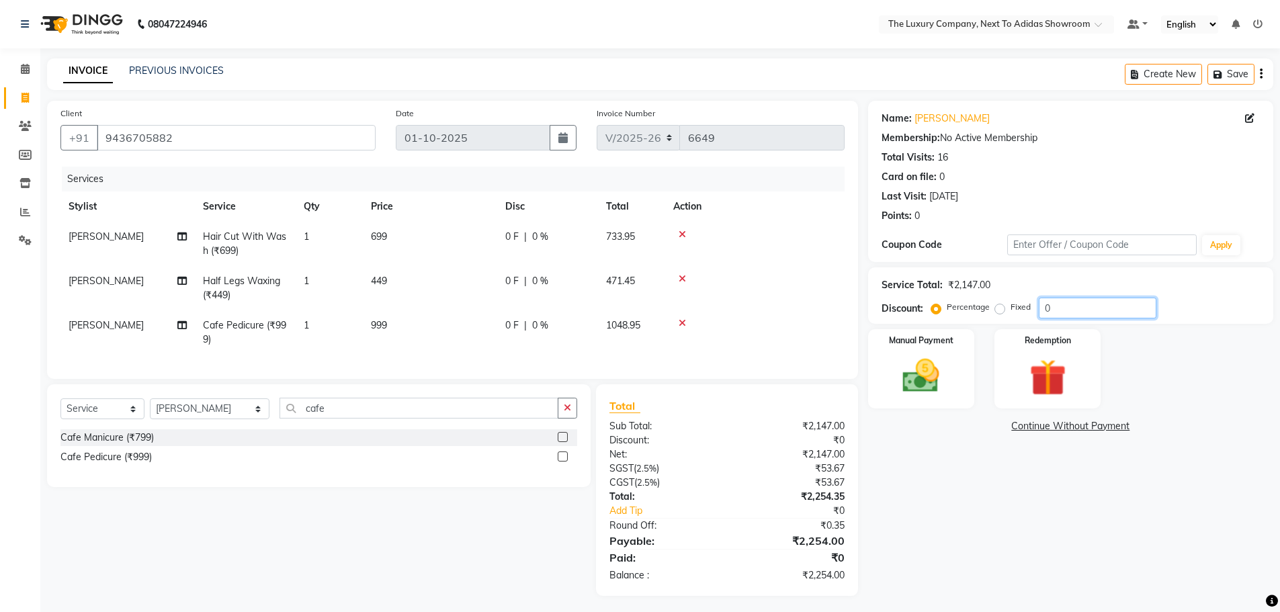
click at [1064, 312] on input "0" at bounding box center [1098, 308] width 118 height 21
click at [1011, 308] on label "Fixed" at bounding box center [1021, 307] width 20 height 12
click at [1001, 308] on input "Fixed" at bounding box center [1002, 306] width 9 height 9
click at [947, 310] on label "Percentage" at bounding box center [968, 307] width 43 height 12
click at [938, 310] on input "Percentage" at bounding box center [938, 306] width 9 height 9
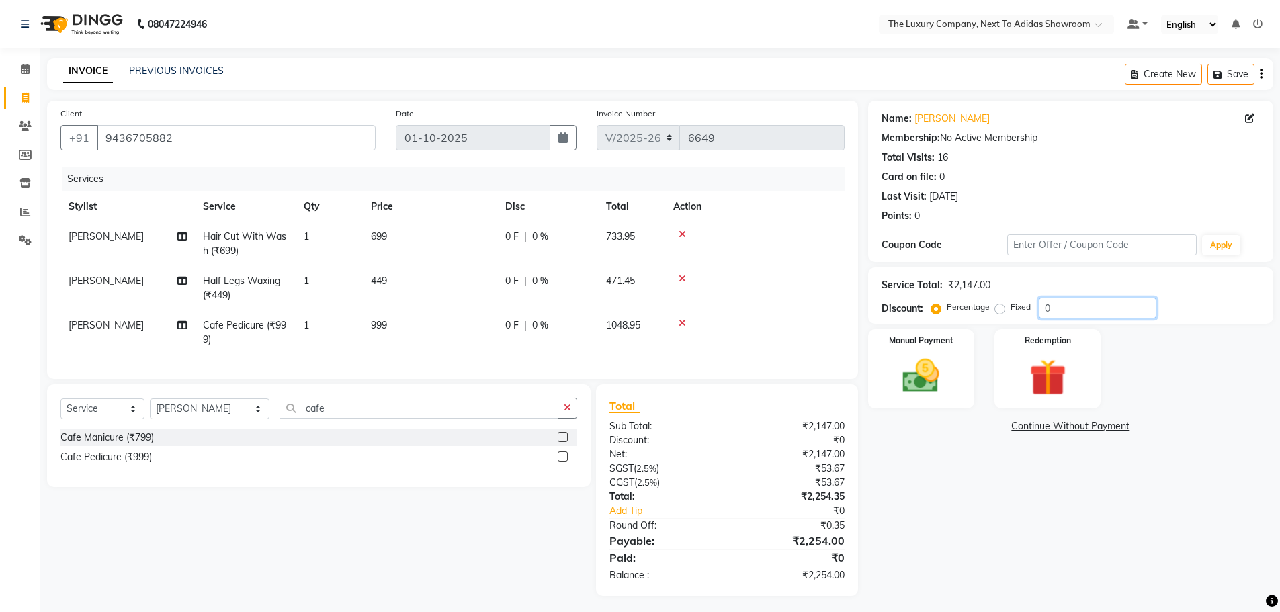
drag, startPoint x: 1063, startPoint y: 304, endPoint x: 823, endPoint y: 320, distance: 241.1
click at [823, 320] on div "Client +91 9436705882 Date 01-10-2025 Invoice Number V/2025 V/2025-26 6649 Serv…" at bounding box center [660, 348] width 1247 height 495
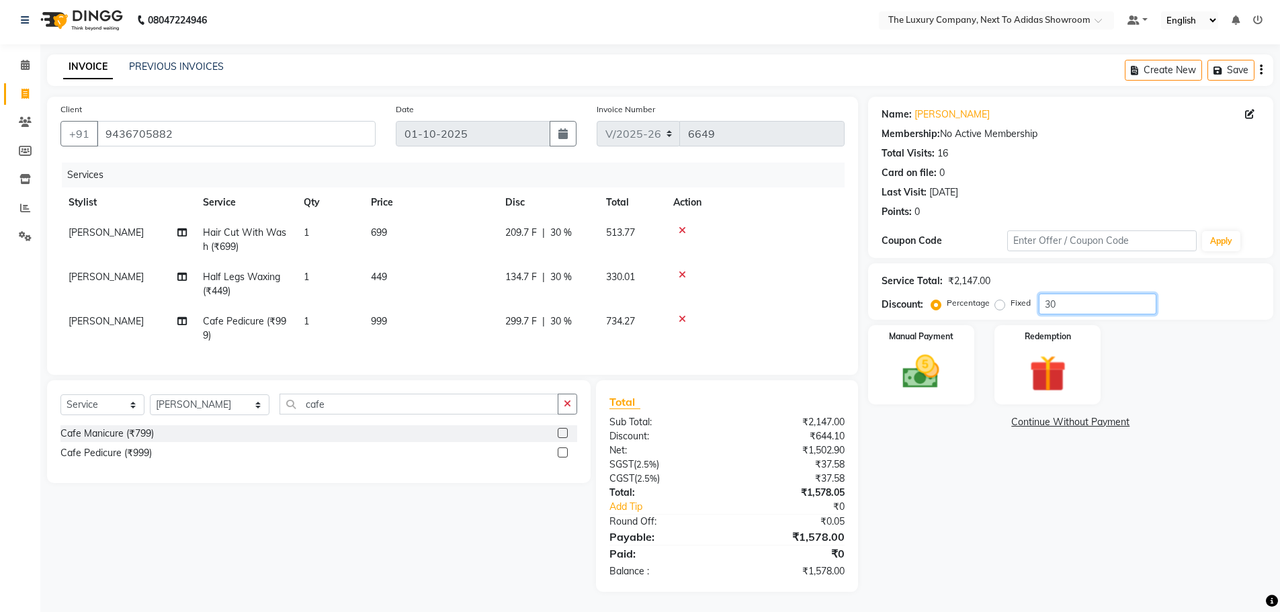
scroll to position [14, 0]
drag, startPoint x: 940, startPoint y: 374, endPoint x: 949, endPoint y: 386, distance: 14.8
click at [941, 376] on img at bounding box center [921, 372] width 62 height 44
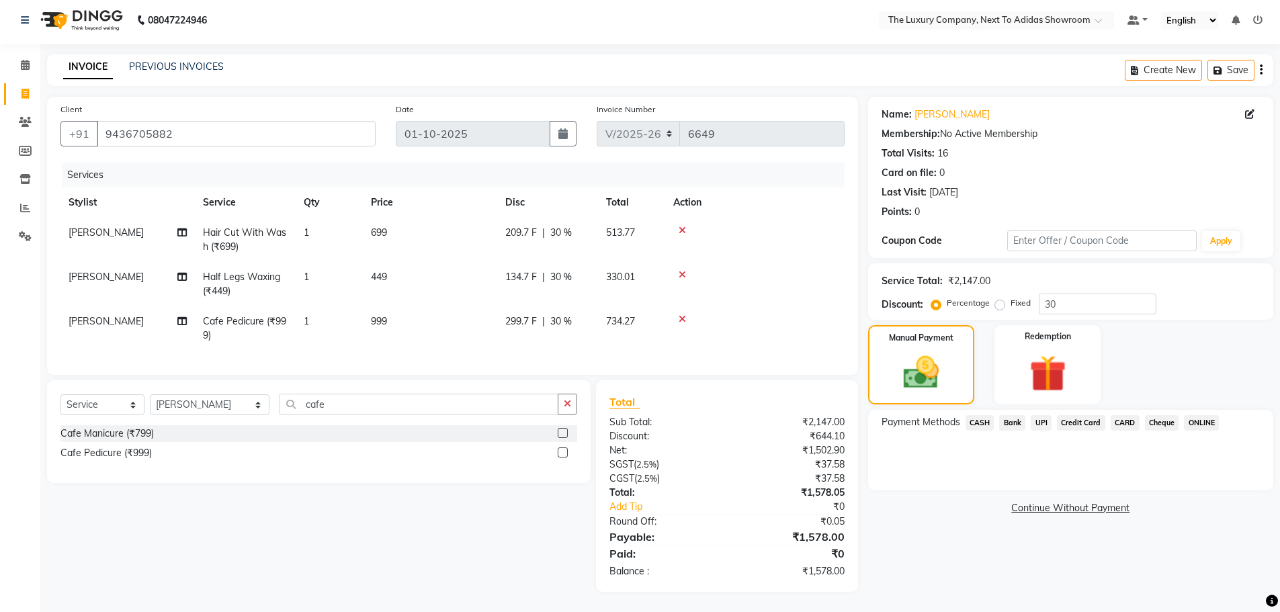
click at [981, 419] on span "CASH" at bounding box center [980, 422] width 29 height 15
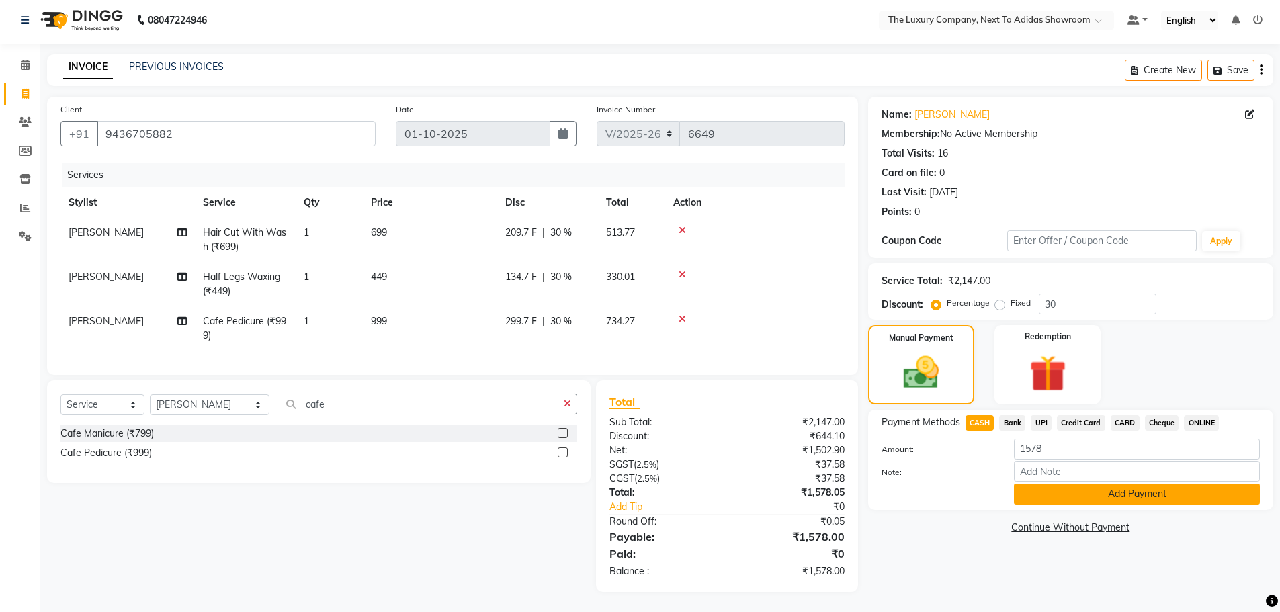
click at [1074, 484] on button "Add Payment" at bounding box center [1137, 494] width 246 height 21
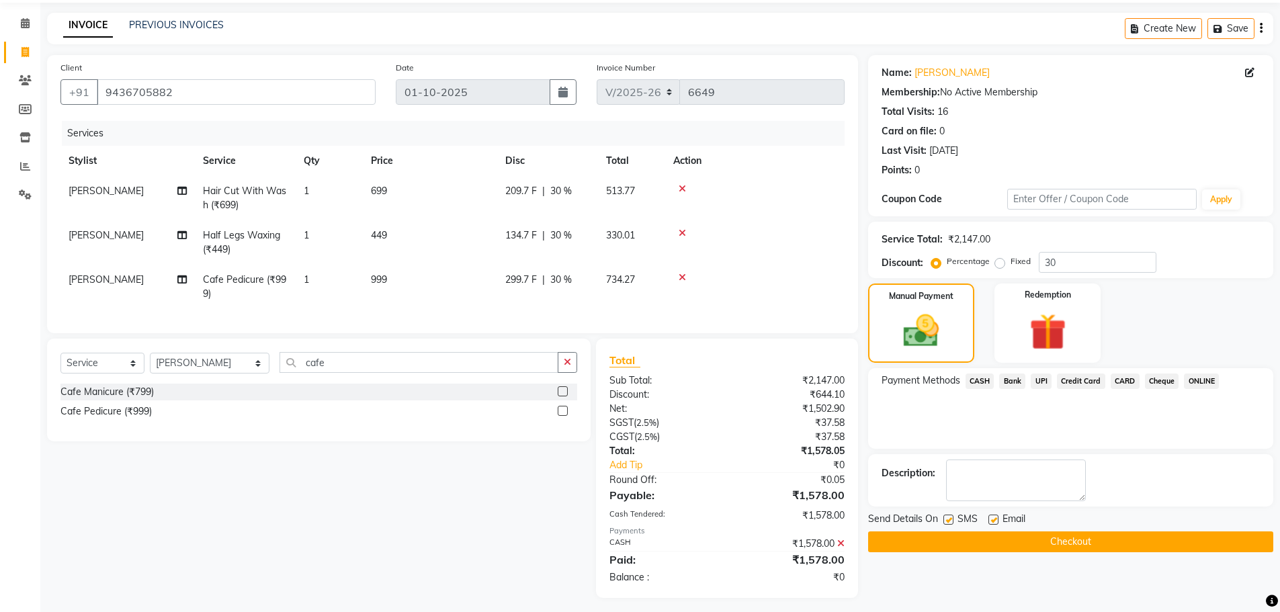
scroll to position [62, 0]
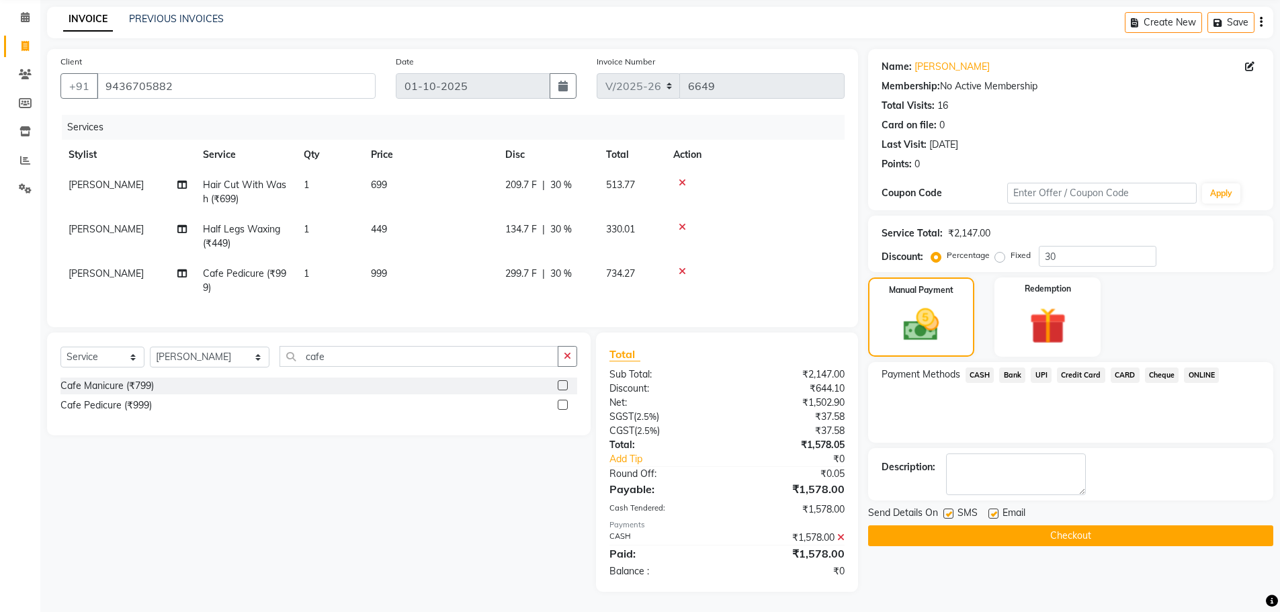
click at [1059, 526] on button "Checkout" at bounding box center [1070, 536] width 405 height 21
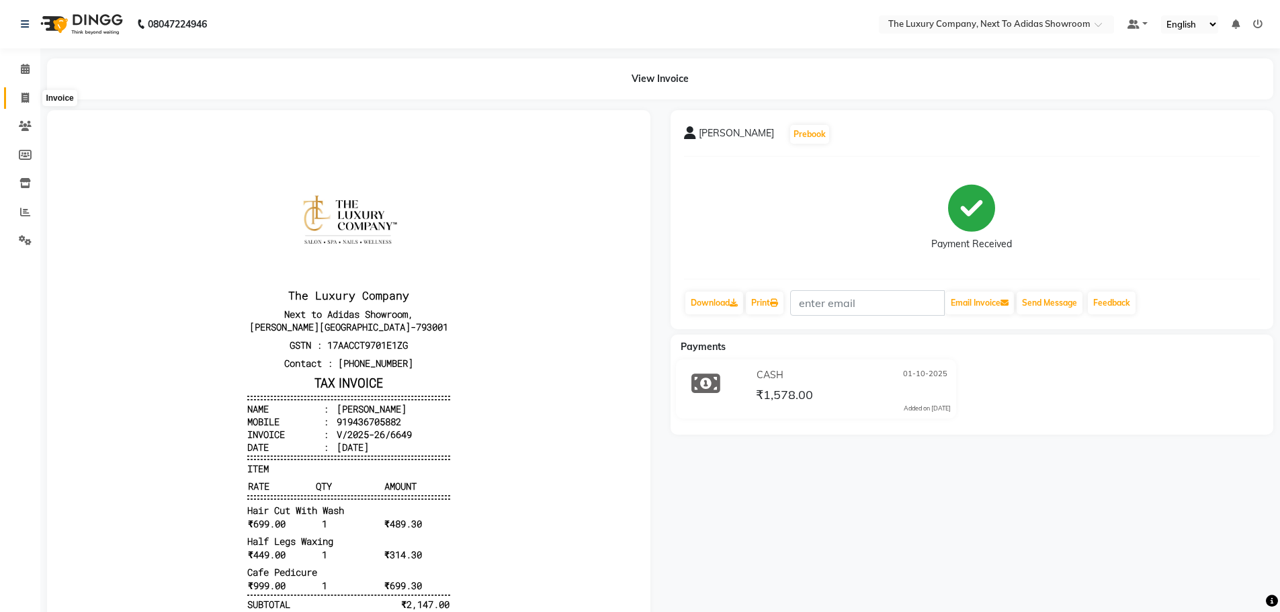
drag, startPoint x: 28, startPoint y: 93, endPoint x: 50, endPoint y: 87, distance: 23.2
click at [28, 94] on icon at bounding box center [25, 98] width 7 height 10
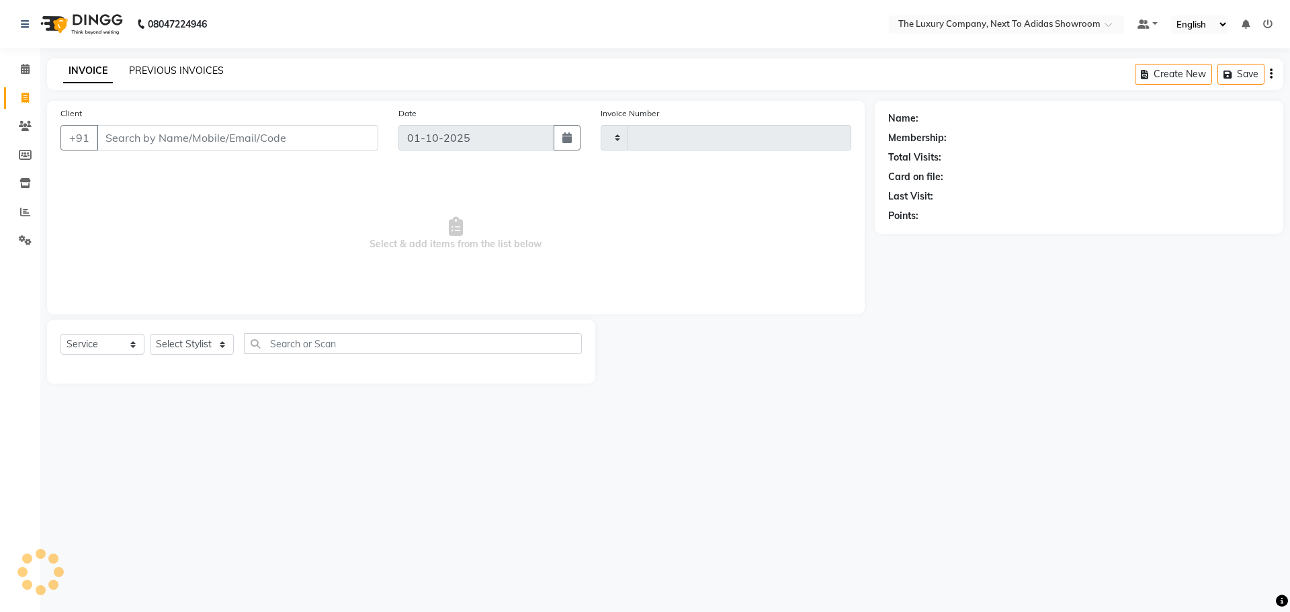
click at [151, 67] on link "PREVIOUS INVOICES" at bounding box center [176, 71] width 95 height 12
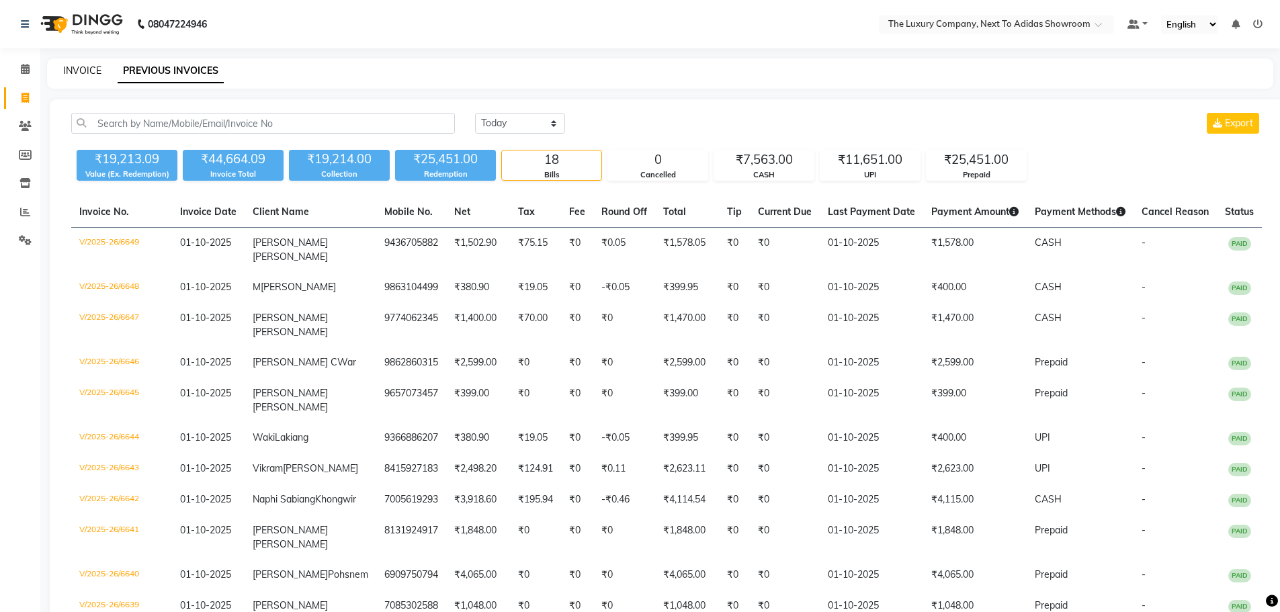
click at [84, 73] on link "INVOICE" at bounding box center [82, 71] width 38 height 12
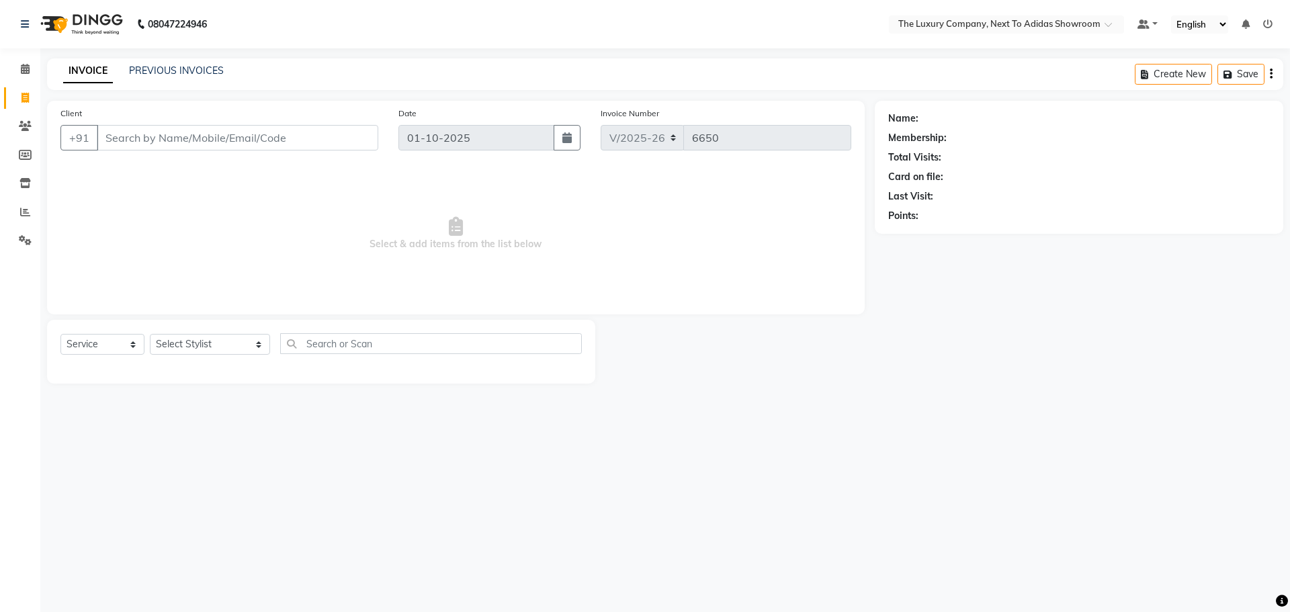
click at [325, 220] on span "Select & add items from the list below" at bounding box center [455, 234] width 791 height 134
click at [1000, 591] on div "08047224946 Select Location × The Luxury Company, Next To Adidas Showroom Defau…" at bounding box center [645, 306] width 1290 height 612
click at [332, 136] on input "Client" at bounding box center [238, 138] width 282 height 26
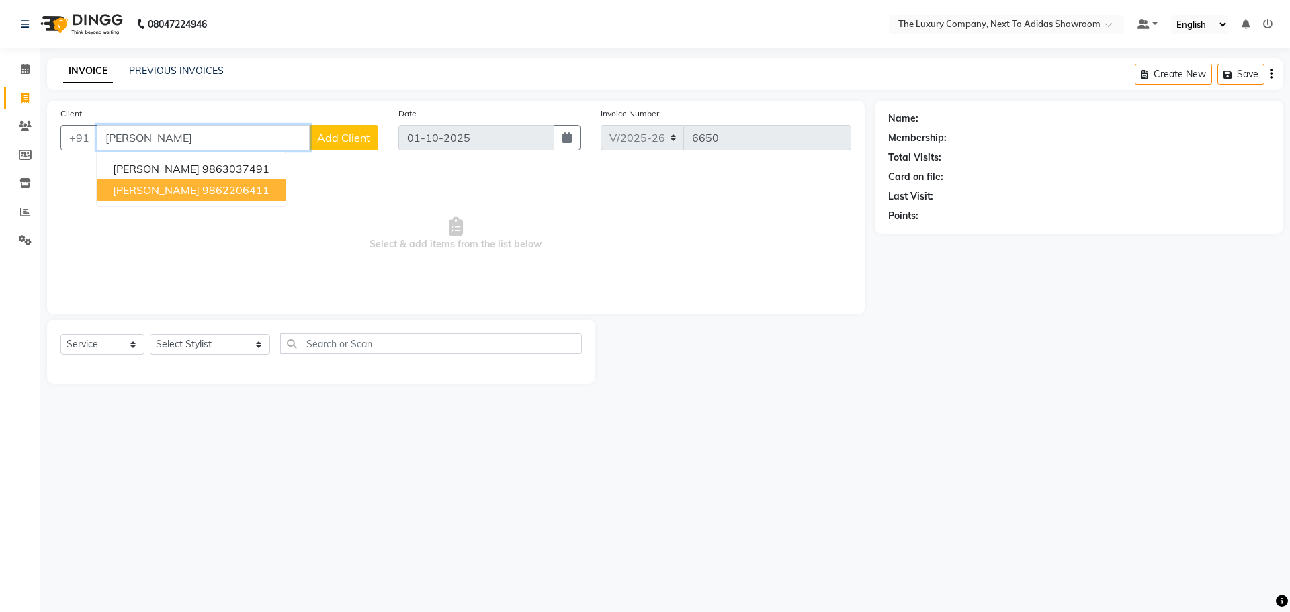
click at [257, 193] on ngb-highlight "9862206411" at bounding box center [235, 189] width 67 height 13
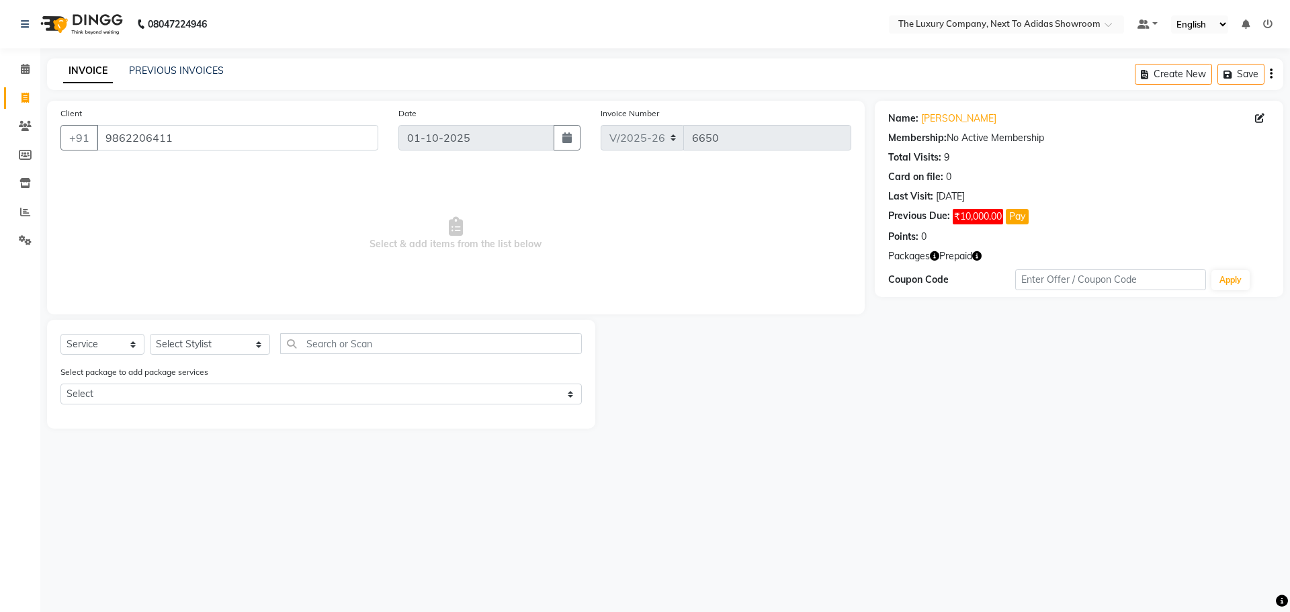
drag, startPoint x: 978, startPoint y: 257, endPoint x: 785, endPoint y: 337, distance: 208.8
click at [976, 257] on icon "button" at bounding box center [976, 255] width 9 height 9
click at [703, 342] on div at bounding box center [735, 374] width 280 height 109
click at [1018, 216] on button "Pay" at bounding box center [1017, 216] width 23 height 15
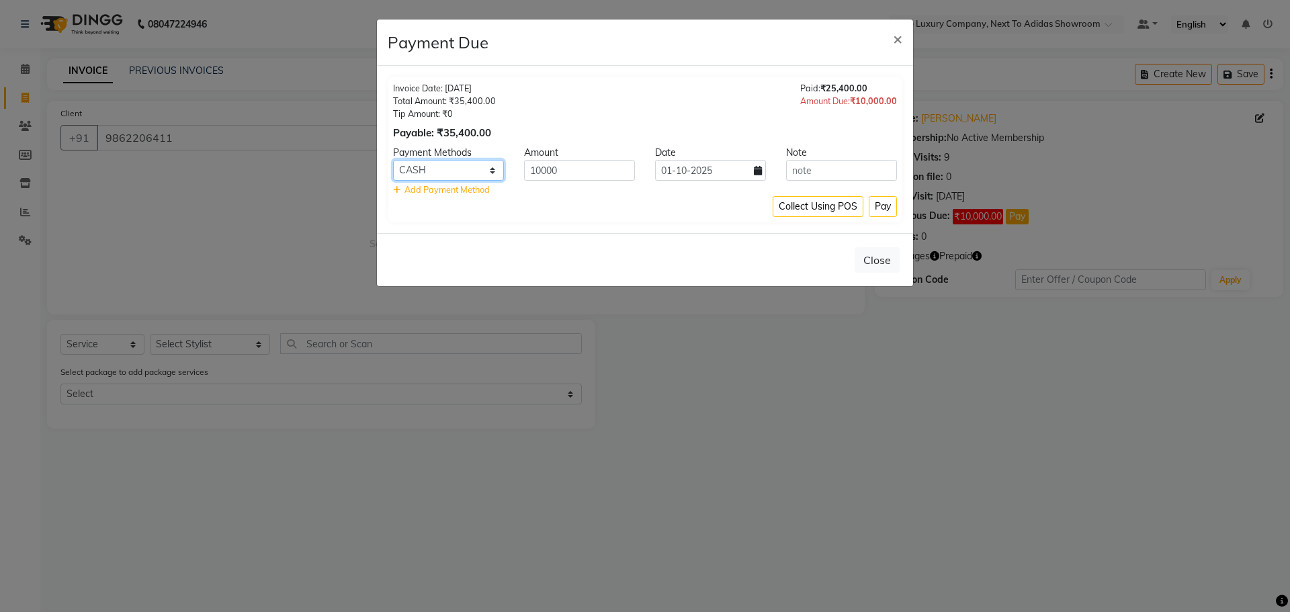
click at [452, 171] on select "CASH Bank UPI Credit Card CARD Cheque ONLINE" at bounding box center [448, 170] width 111 height 21
click at [393, 160] on select "CASH Bank UPI Credit Card CARD Cheque ONLINE" at bounding box center [448, 170] width 111 height 21
click at [888, 202] on button "Pay" at bounding box center [883, 206] width 28 height 21
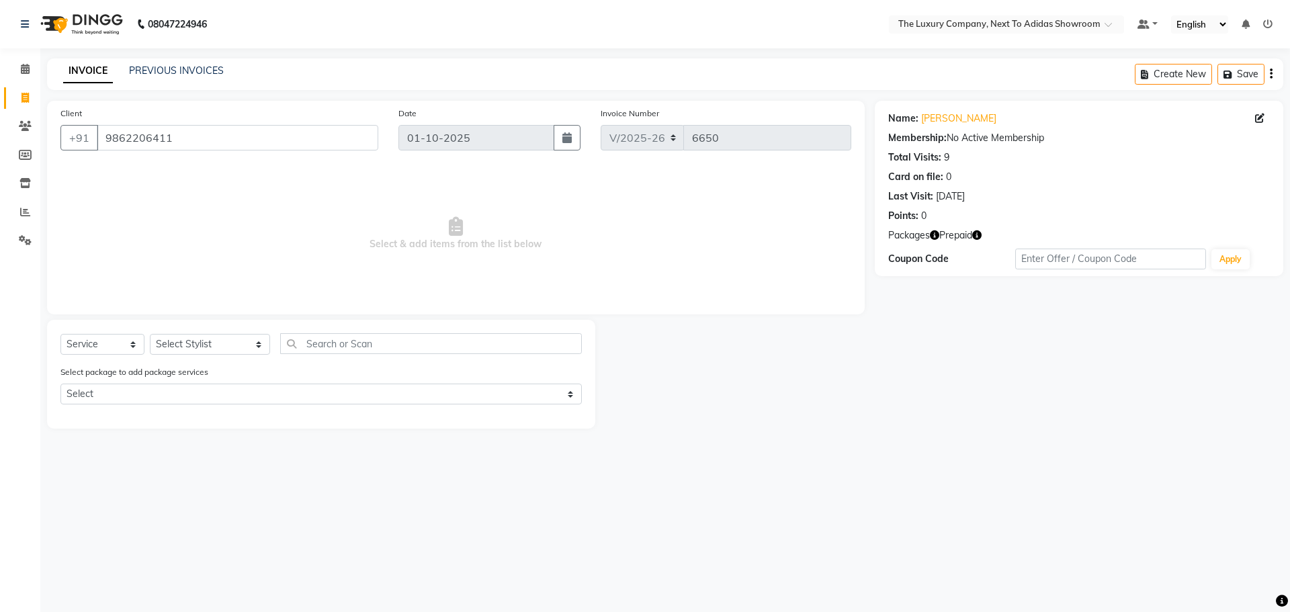
click at [868, 452] on div "08047224946 Select Location × The Luxury Company, Next To Adidas Showroom Defau…" at bounding box center [645, 306] width 1290 height 612
click at [22, 106] on link "Invoice" at bounding box center [20, 98] width 32 height 22
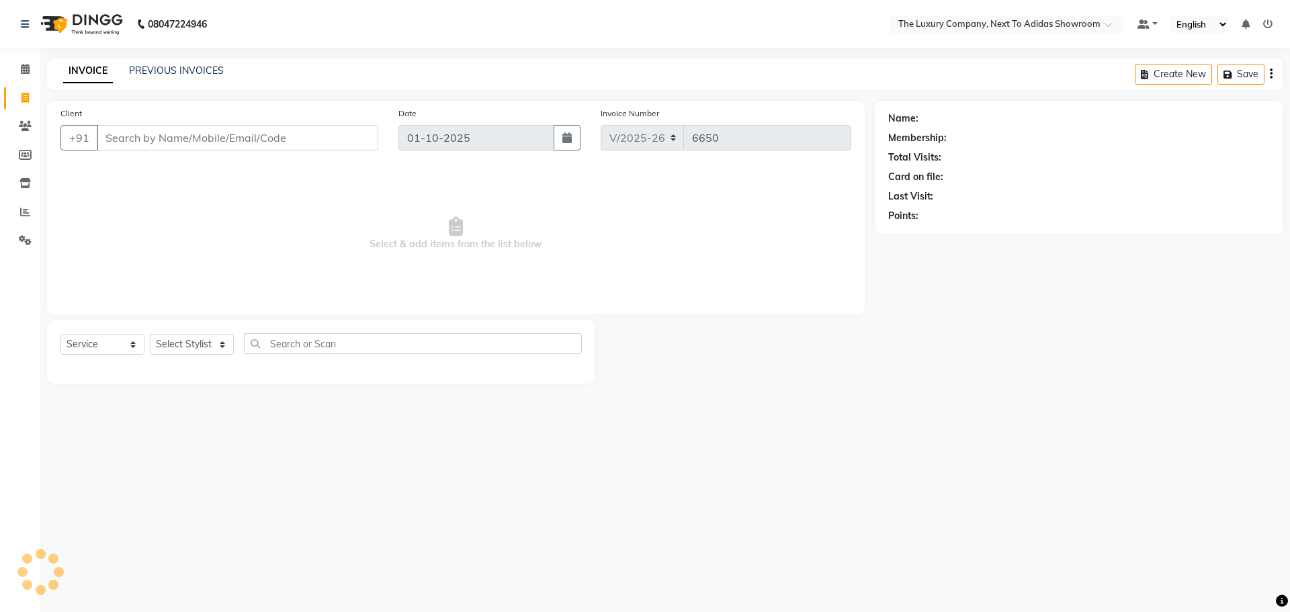
click at [263, 133] on input "Client" at bounding box center [238, 138] width 282 height 26
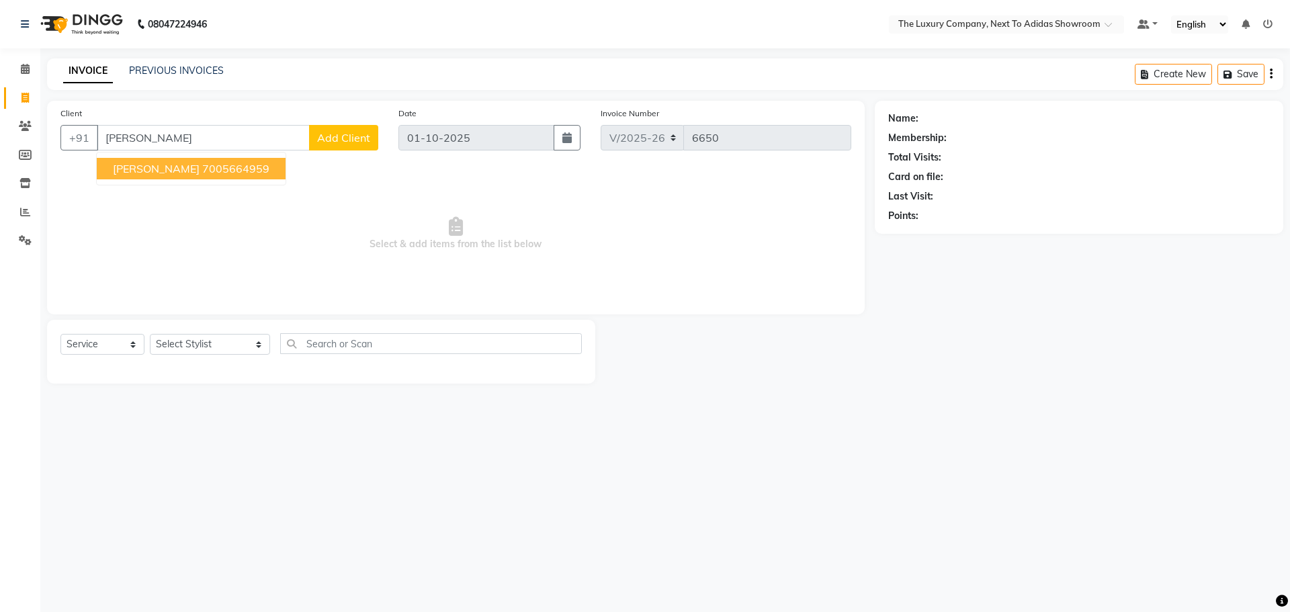
click at [204, 169] on ngb-highlight "7005664959" at bounding box center [235, 168] width 67 height 13
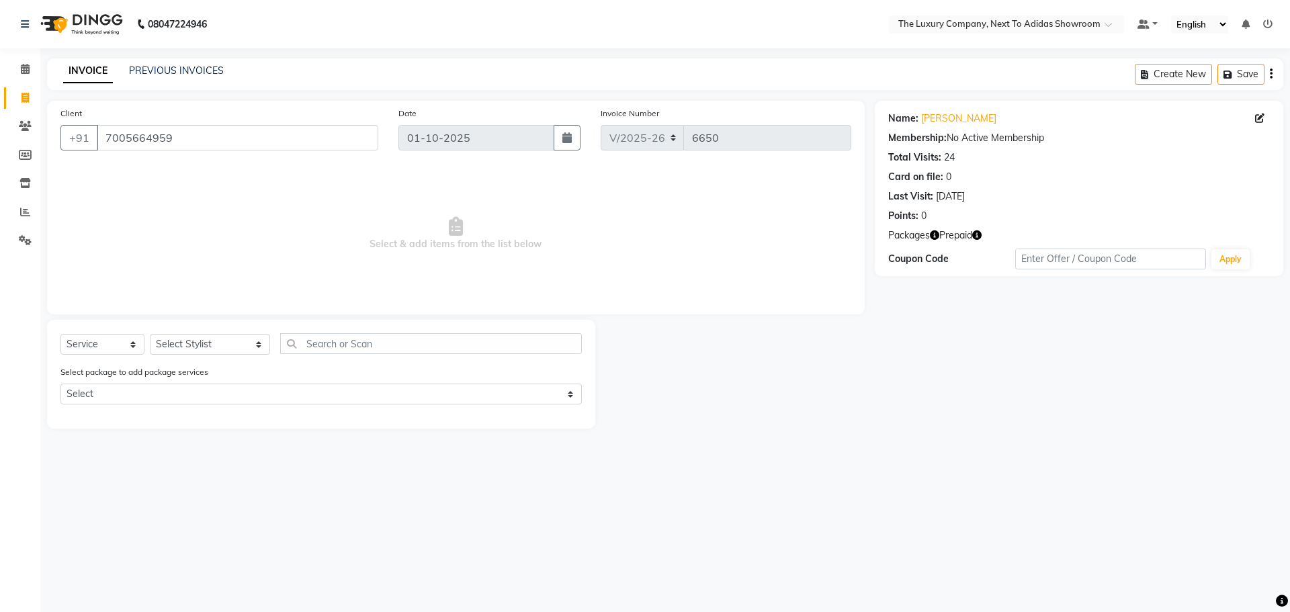
click at [982, 237] on icon "button" at bounding box center [976, 235] width 9 height 9
click at [203, 356] on div "Select Service Product Membership Package Voucher Prepaid Gift Card Select Styl…" at bounding box center [321, 349] width 522 height 32
click at [206, 341] on select "Select Stylist ADMIN ALISHA SUCHIANG AMANDA MARSHIRA ANSAI DAIMARI BALAJIED SIN…" at bounding box center [210, 344] width 120 height 21
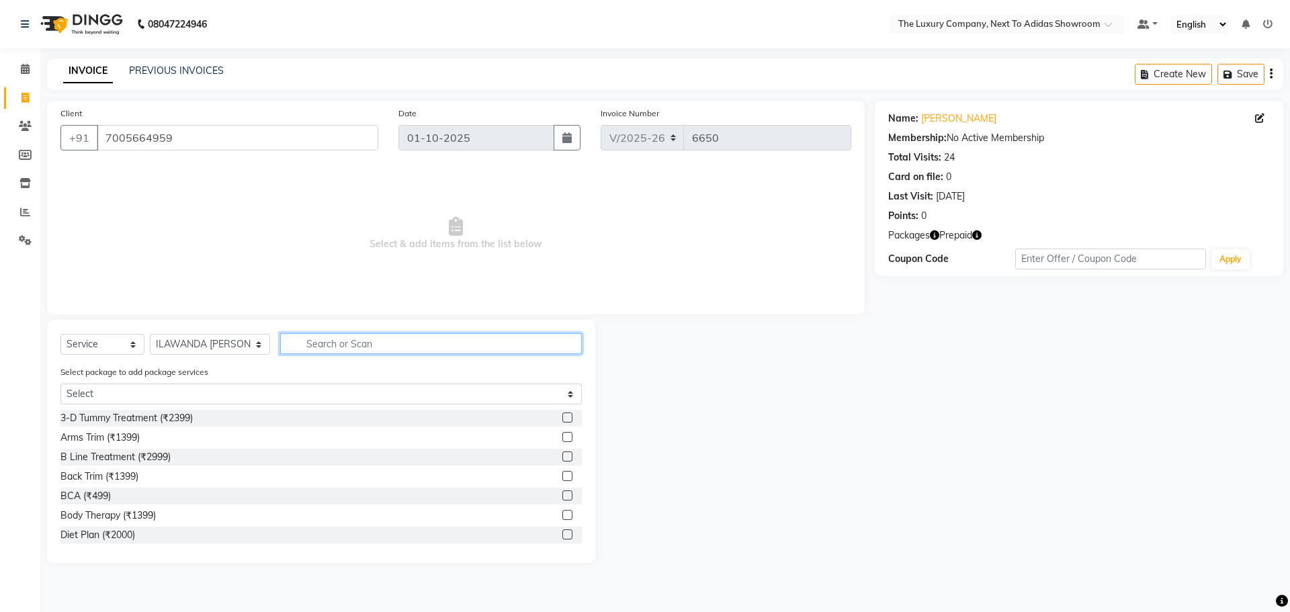
click at [291, 339] on input "text" at bounding box center [431, 343] width 302 height 21
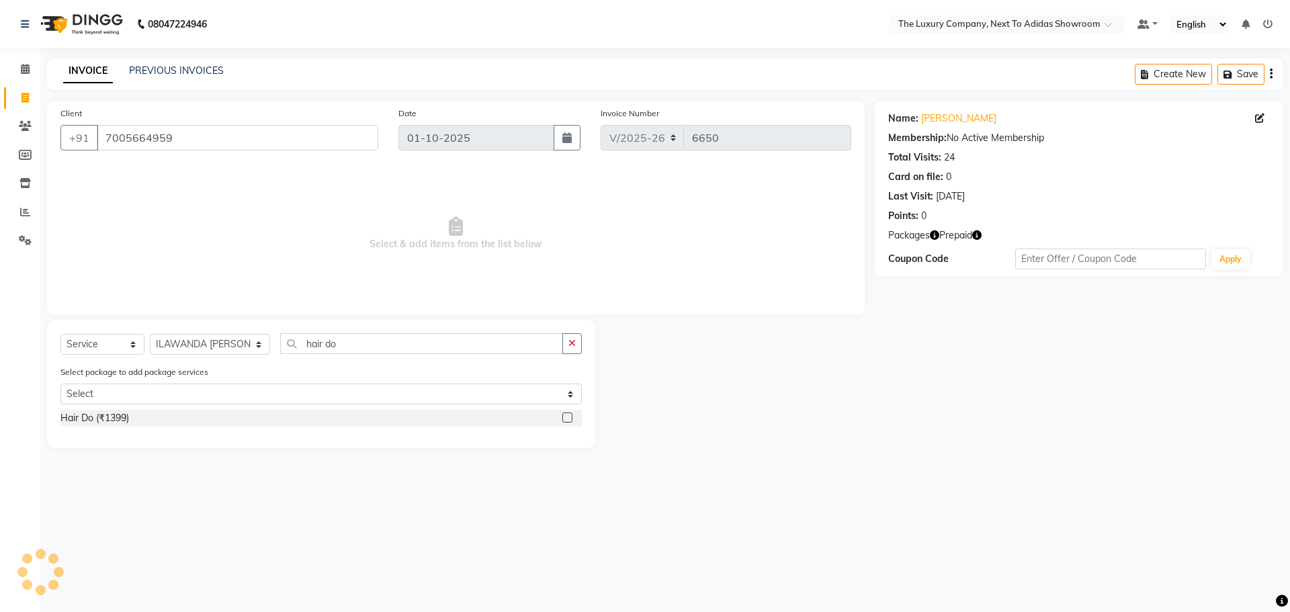
click at [568, 417] on label at bounding box center [568, 418] width 10 height 10
click at [568, 417] on input "checkbox" at bounding box center [567, 418] width 9 height 9
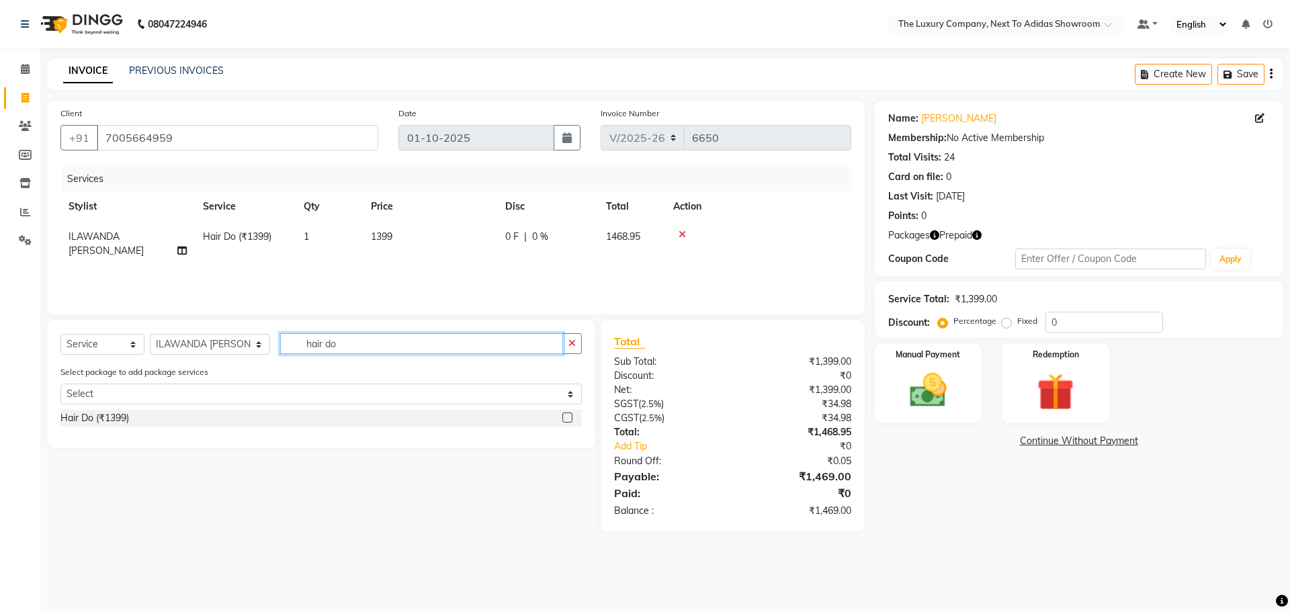
drag, startPoint x: 330, startPoint y: 339, endPoint x: 171, endPoint y: 357, distance: 160.3
click at [173, 358] on div "Select Service Product Membership Package Voucher Prepaid Gift Card Select Styl…" at bounding box center [321, 349] width 522 height 32
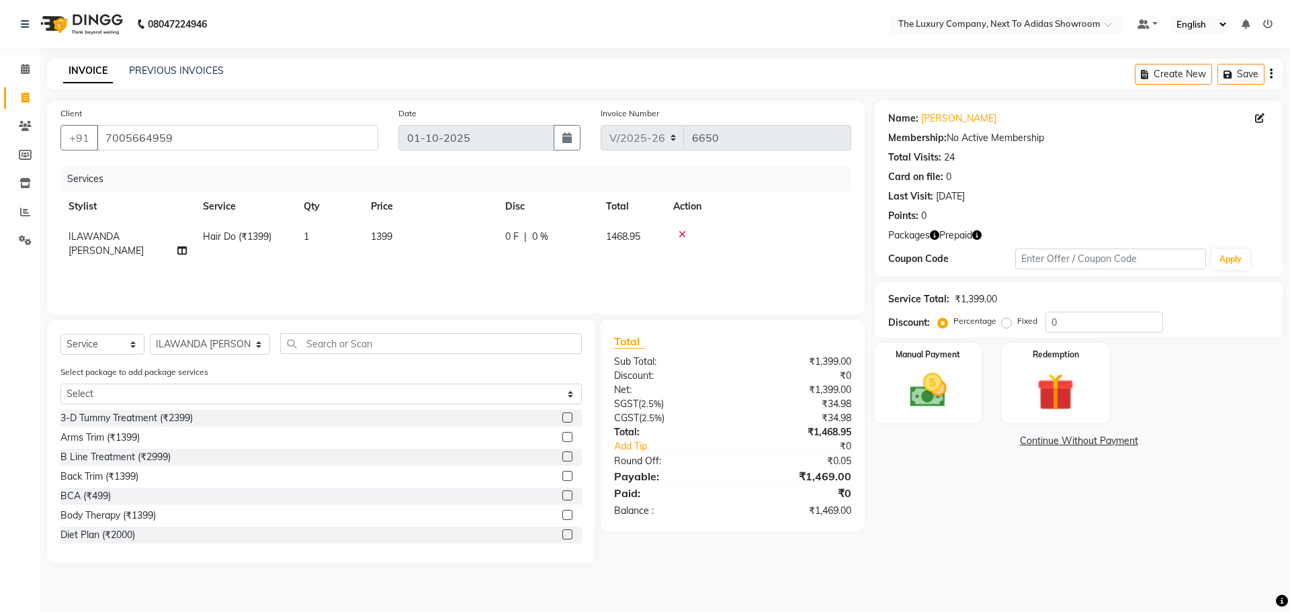
click at [436, 246] on td "1399" at bounding box center [430, 244] width 134 height 44
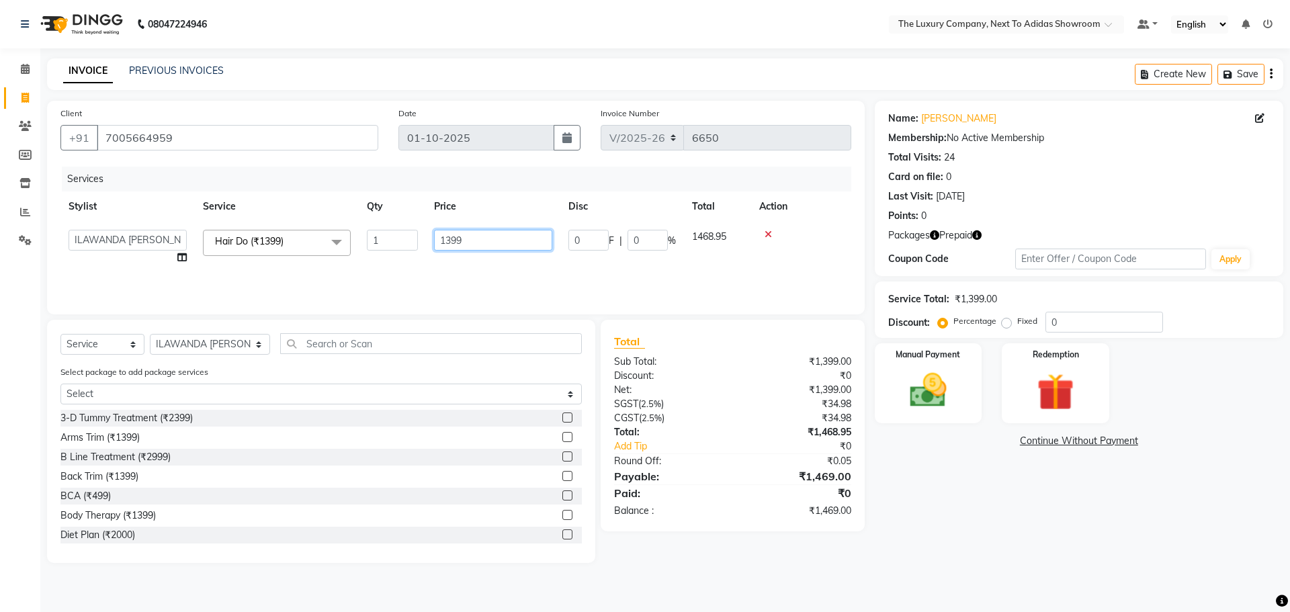
drag, startPoint x: 483, startPoint y: 241, endPoint x: 384, endPoint y: 244, distance: 98.8
click at [390, 243] on tr "ADMIN ALISHA SUCHIANG AMANDA MARSHIRA ANSAI DAIMARI BALAJIED SINGH NONGRUM BAPP…" at bounding box center [455, 247] width 791 height 51
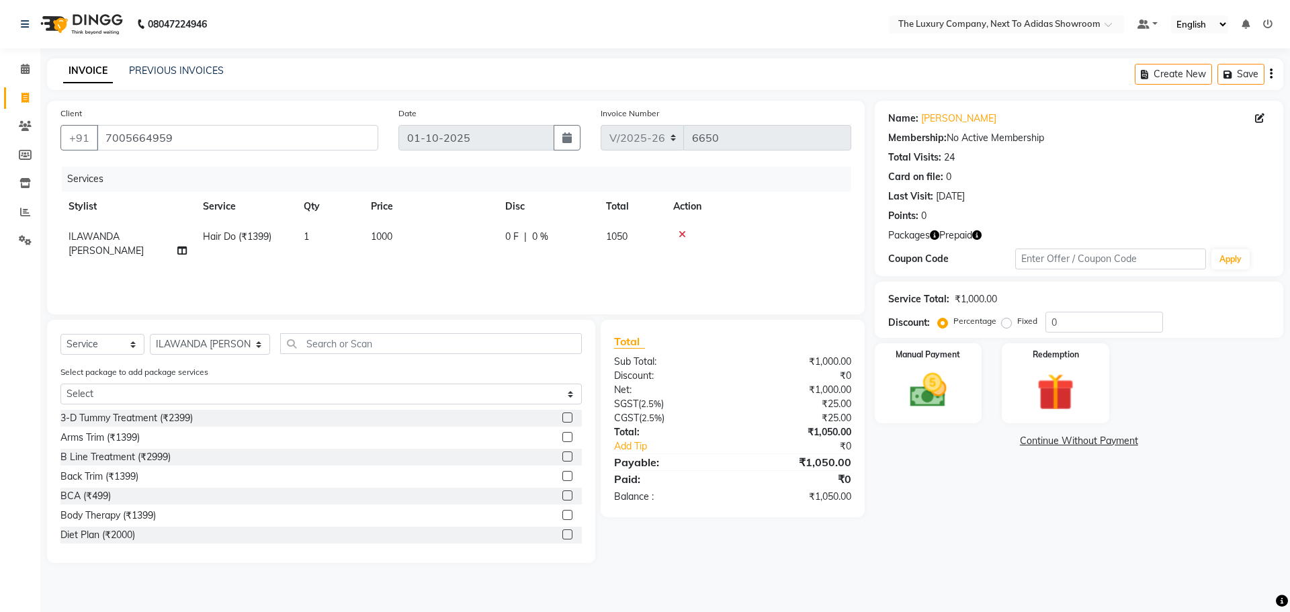
click at [402, 275] on div "Services Stylist Service Qty Price Disc Total Action ILAWANDA GIRI NONGSIEJ Hai…" at bounding box center [455, 234] width 791 height 134
click at [339, 342] on input "text" at bounding box center [431, 343] width 302 height 21
click at [567, 458] on label at bounding box center [568, 457] width 10 height 10
click at [567, 458] on input "checkbox" at bounding box center [567, 457] width 9 height 9
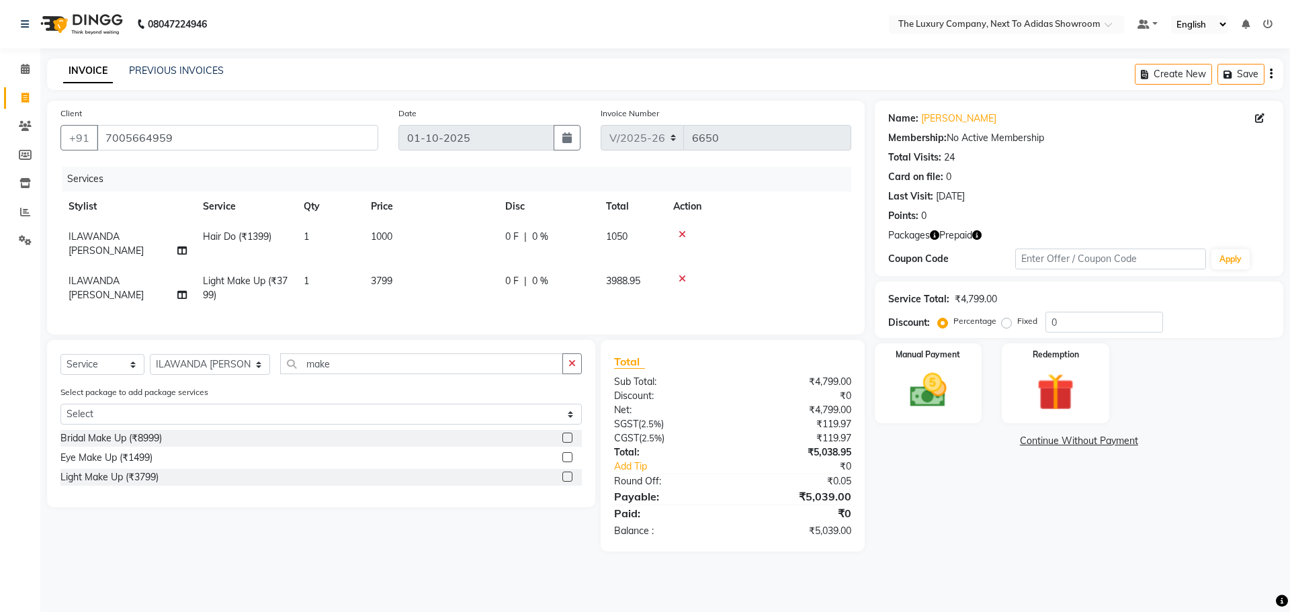
click at [453, 296] on td "3799" at bounding box center [430, 288] width 134 height 44
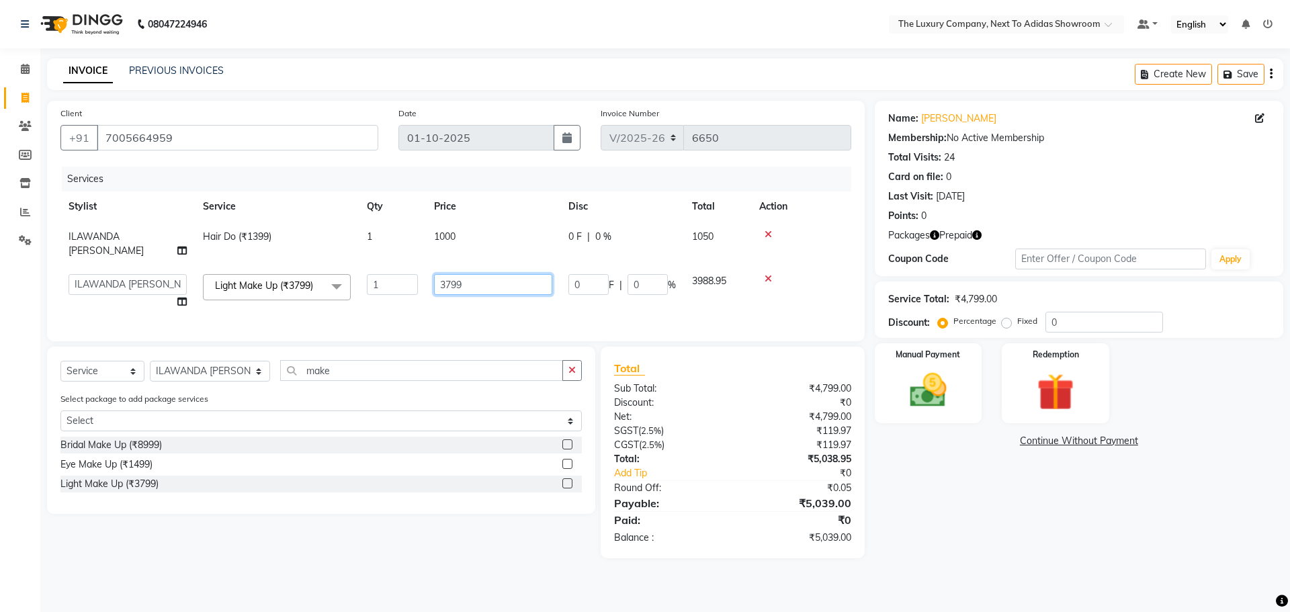
drag, startPoint x: 467, startPoint y: 286, endPoint x: 177, endPoint y: 327, distance: 293.1
click at [178, 325] on div "Services Stylist Service Qty Price Disc Total Action ILAWANDA GIRI NONGSIEJ Hai…" at bounding box center [455, 247] width 791 height 161
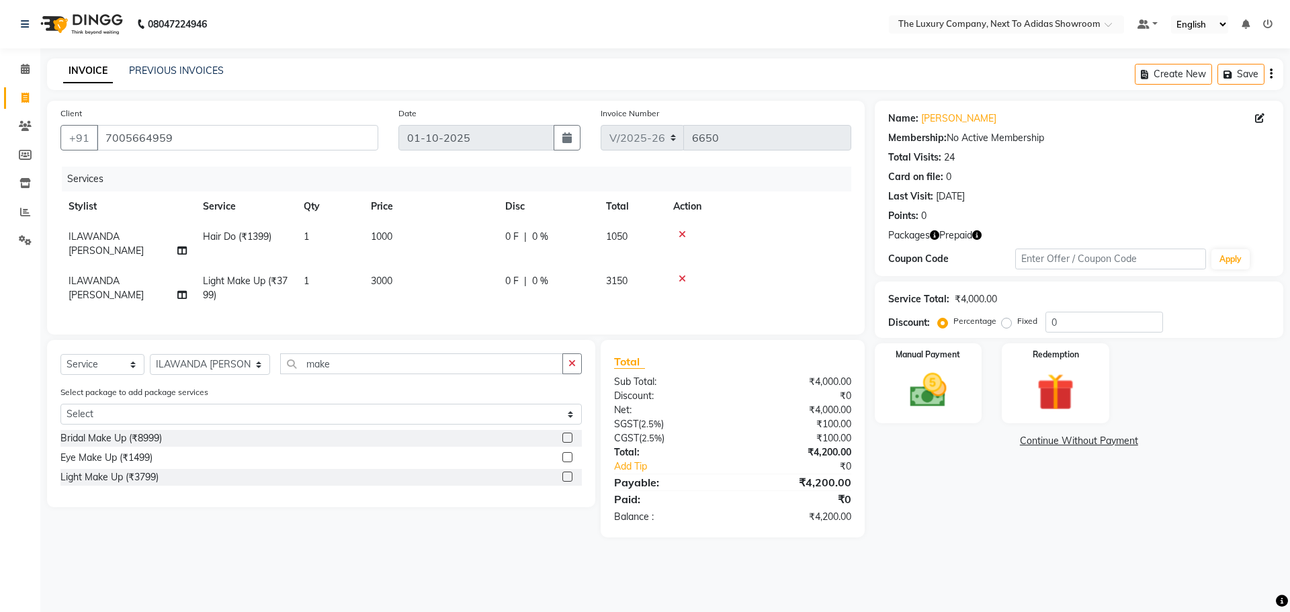
click at [1060, 482] on div "Name: Eva Pyngrope Membership: No Active Membership Total Visits: 24 Card on fi…" at bounding box center [1084, 319] width 419 height 437
click at [1046, 378] on img at bounding box center [1055, 392] width 63 height 48
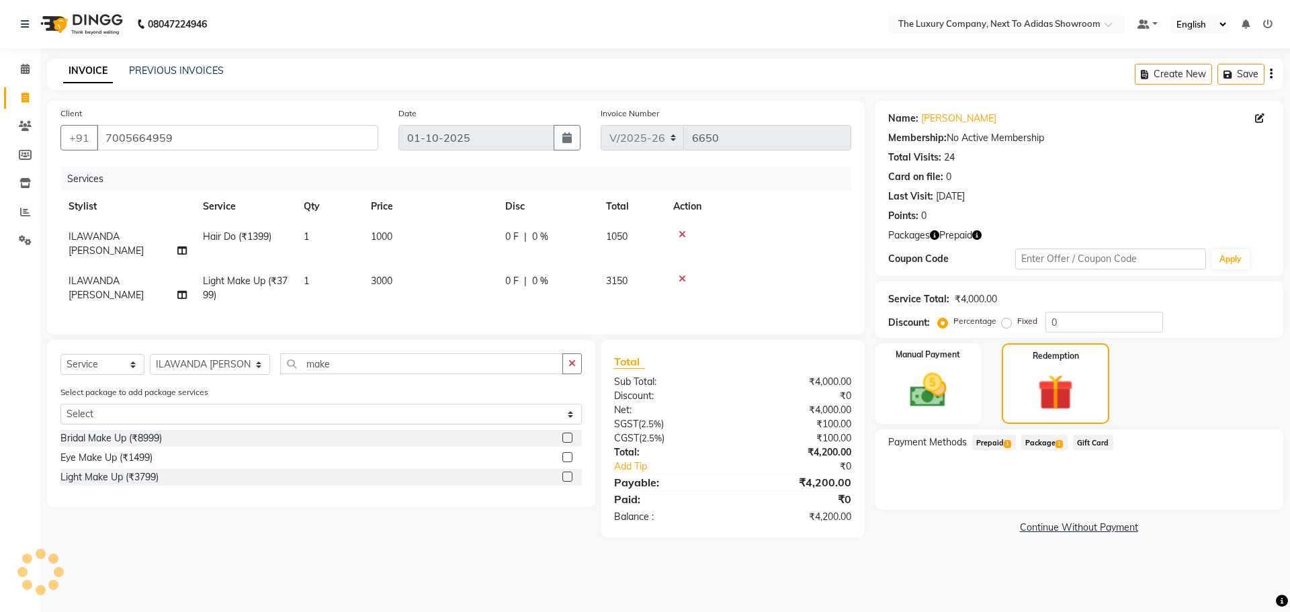
click at [995, 448] on span "Prepaid 1" at bounding box center [994, 442] width 44 height 15
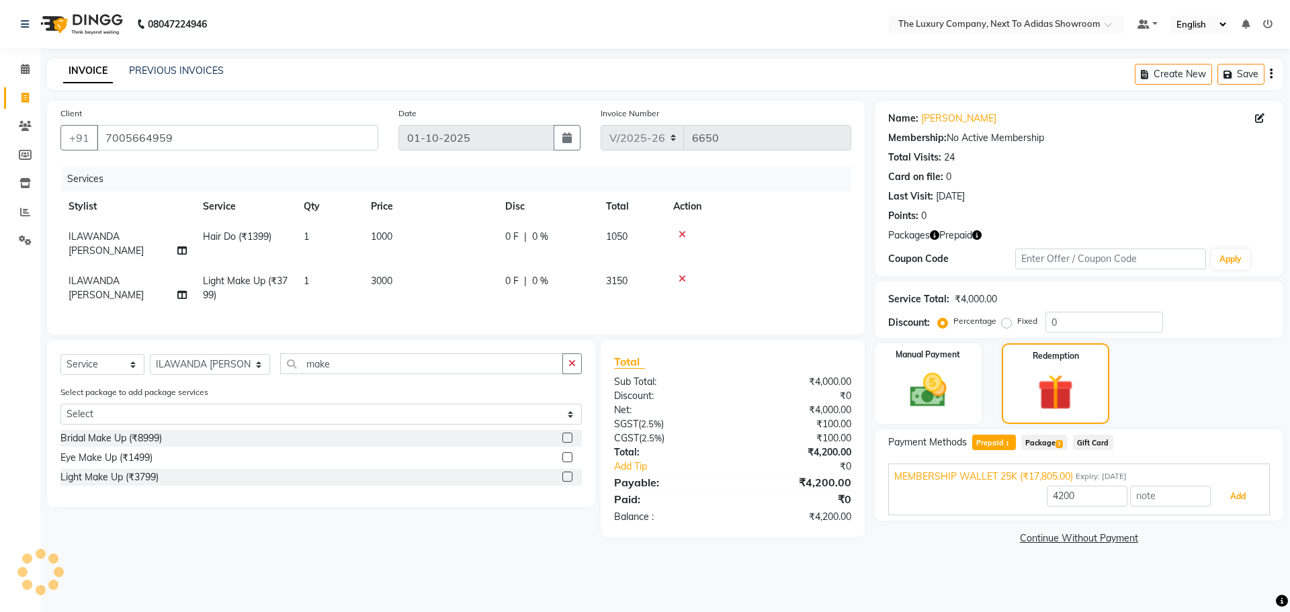
drag, startPoint x: 1235, startPoint y: 489, endPoint x: 1216, endPoint y: 509, distance: 27.6
click at [1230, 495] on button "Add" at bounding box center [1238, 496] width 49 height 23
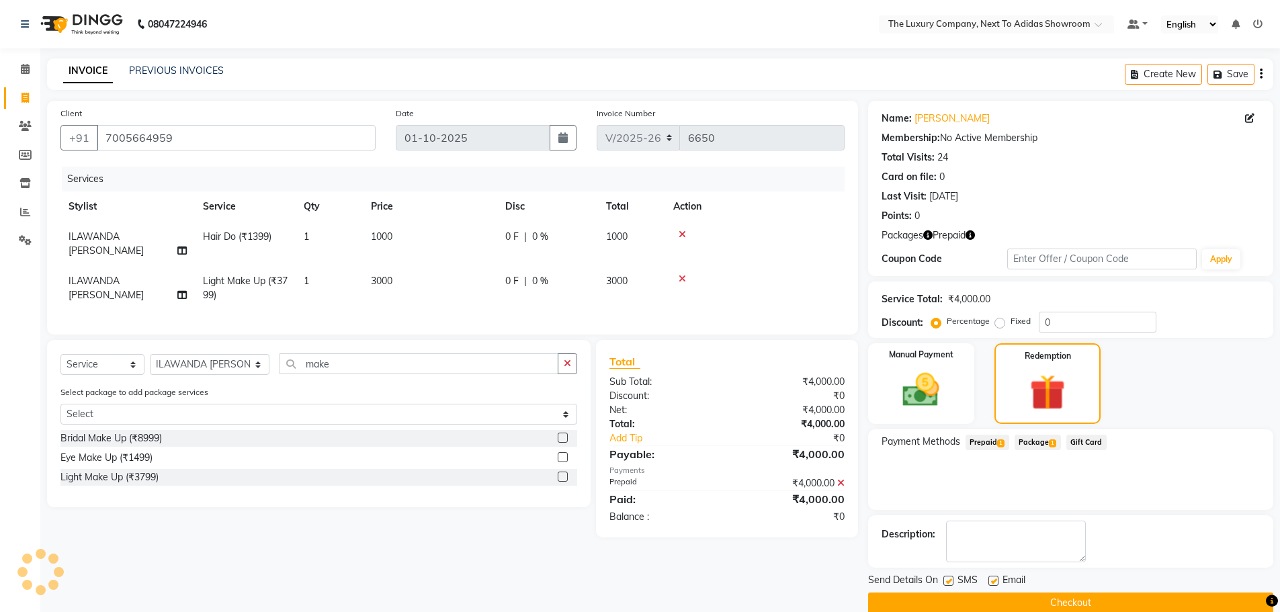
drag, startPoint x: 1136, startPoint y: 606, endPoint x: 925, endPoint y: 558, distance: 216.9
click at [1136, 606] on button "Checkout" at bounding box center [1070, 603] width 405 height 21
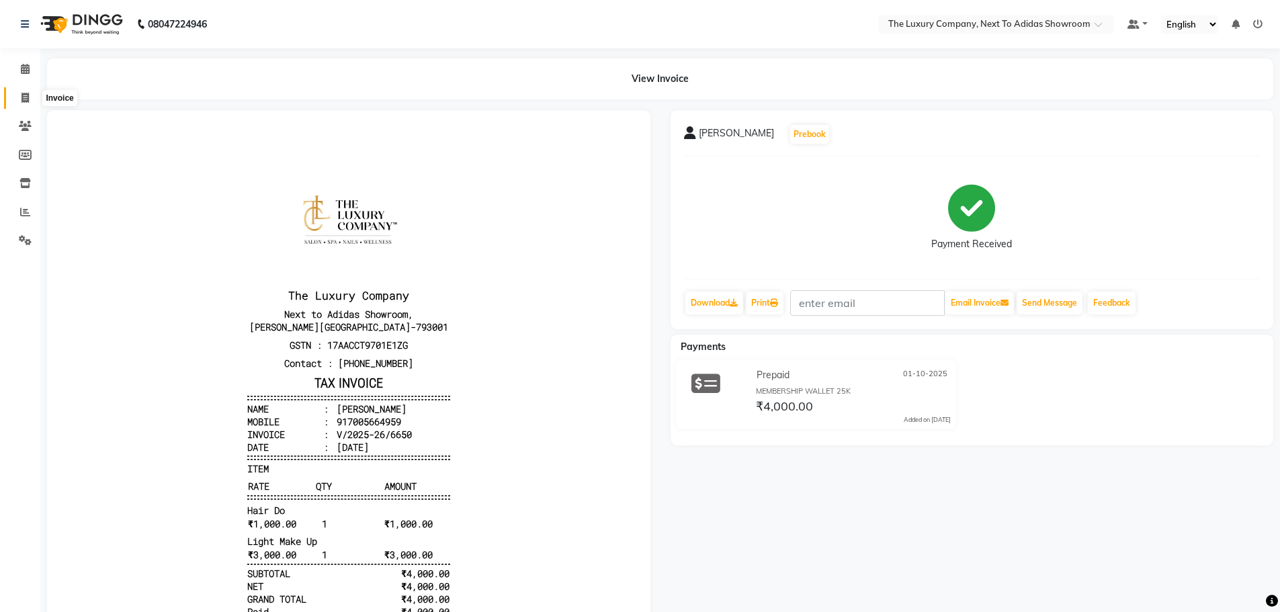
click at [23, 99] on icon at bounding box center [25, 98] width 7 height 10
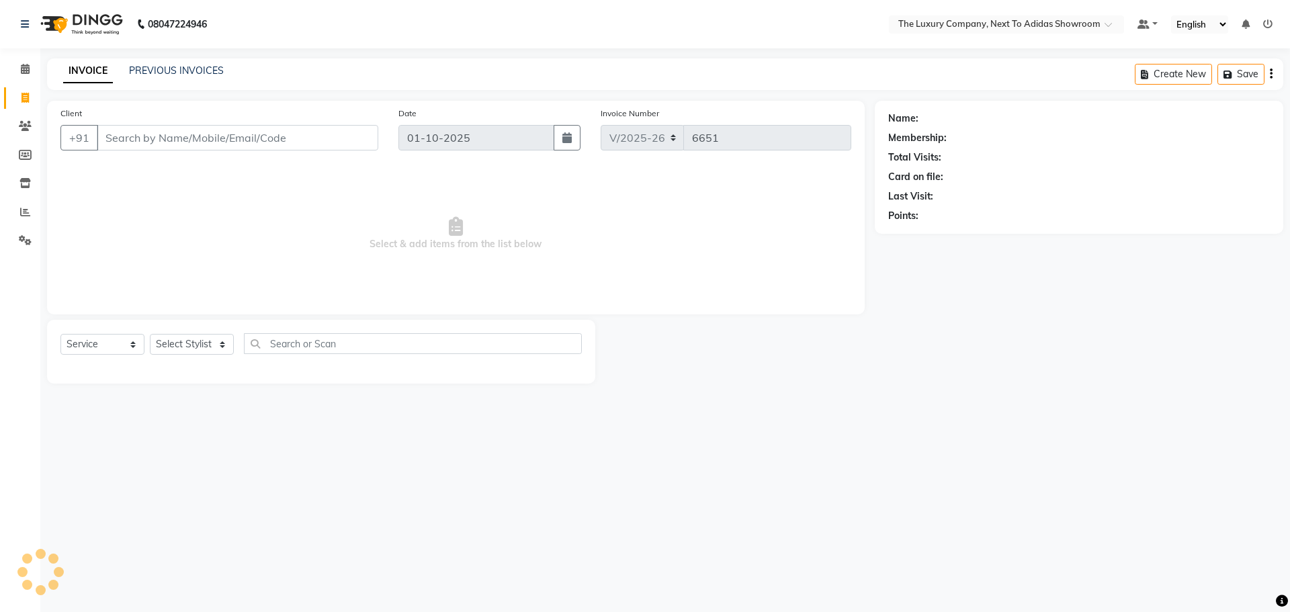
click at [176, 142] on input "Client" at bounding box center [238, 138] width 282 height 26
click at [175, 136] on input "Client" at bounding box center [238, 138] width 282 height 26
click at [173, 128] on input "Client" at bounding box center [238, 138] width 282 height 26
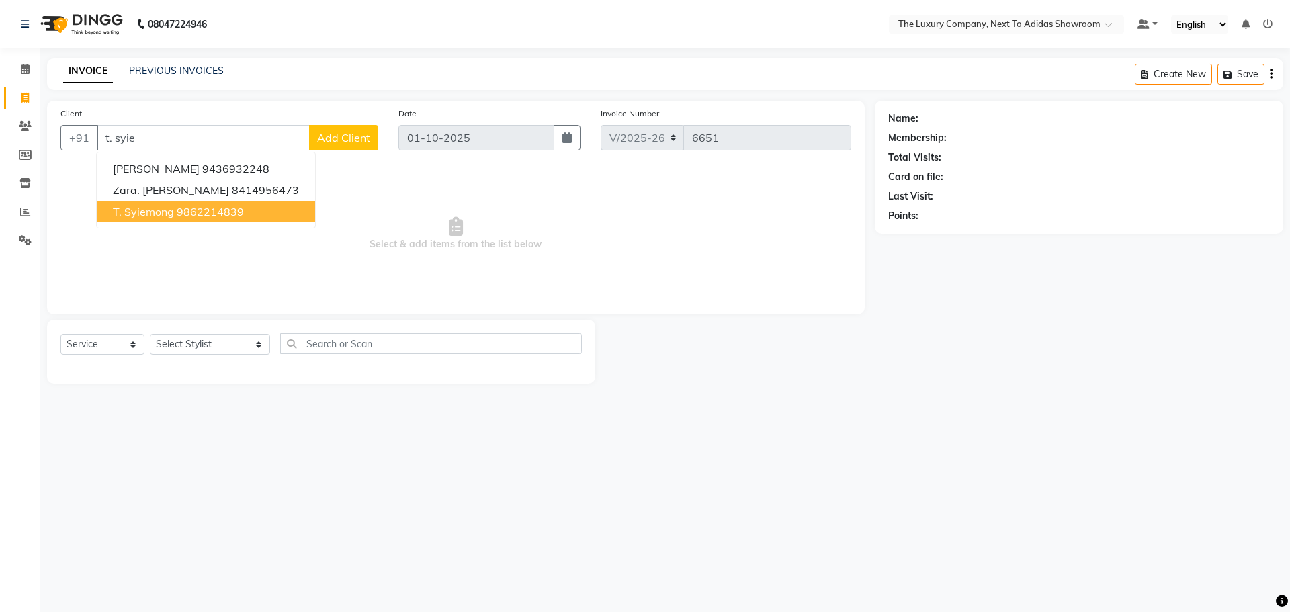
click at [206, 216] on ngb-highlight "9862214839" at bounding box center [210, 211] width 67 height 13
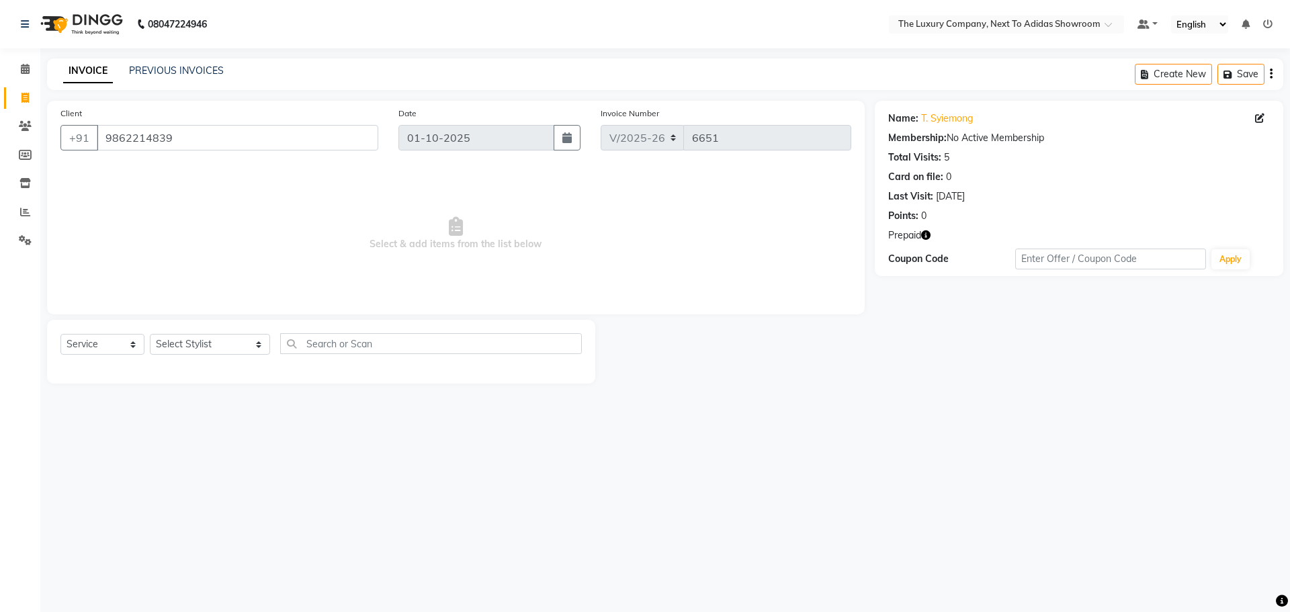
click at [922, 237] on icon "button" at bounding box center [925, 235] width 9 height 9
drag, startPoint x: 472, startPoint y: 433, endPoint x: 417, endPoint y: 414, distance: 58.2
click at [462, 429] on div "08047224946 Select Location × The Luxury Company, Next To Adidas Showroom Defau…" at bounding box center [645, 306] width 1290 height 612
click at [212, 344] on select "Select Stylist ADMIN ALISHA SUCHIANG AMANDA MARSHIRA ANSAI DAIMARI BALAJIED SIN…" at bounding box center [210, 344] width 120 height 21
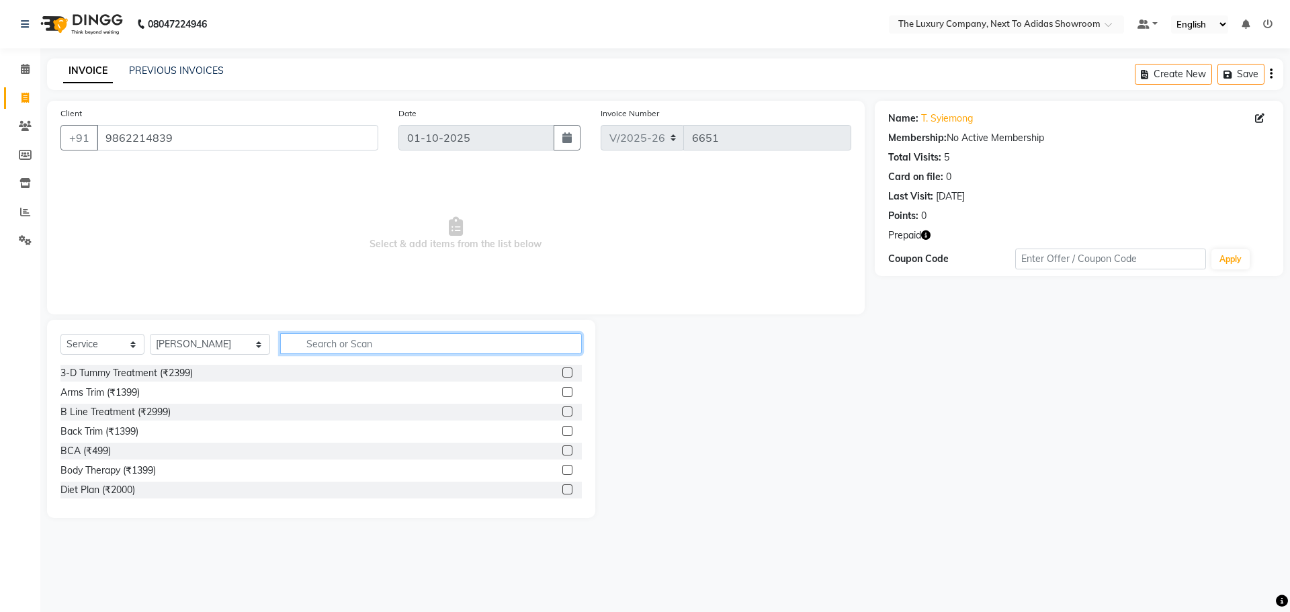
click at [284, 344] on input "text" at bounding box center [431, 343] width 302 height 21
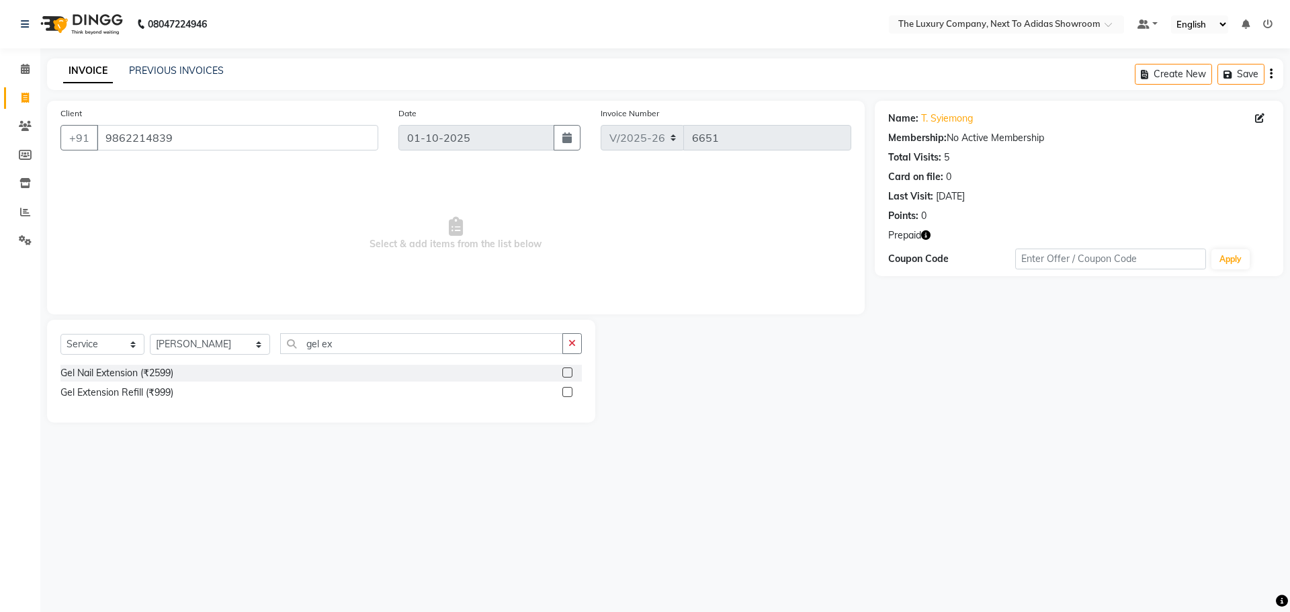
drag, startPoint x: 568, startPoint y: 373, endPoint x: 526, endPoint y: 311, distance: 74.6
click at [567, 373] on label at bounding box center [568, 373] width 10 height 10
click at [567, 373] on input "checkbox" at bounding box center [567, 373] width 9 height 9
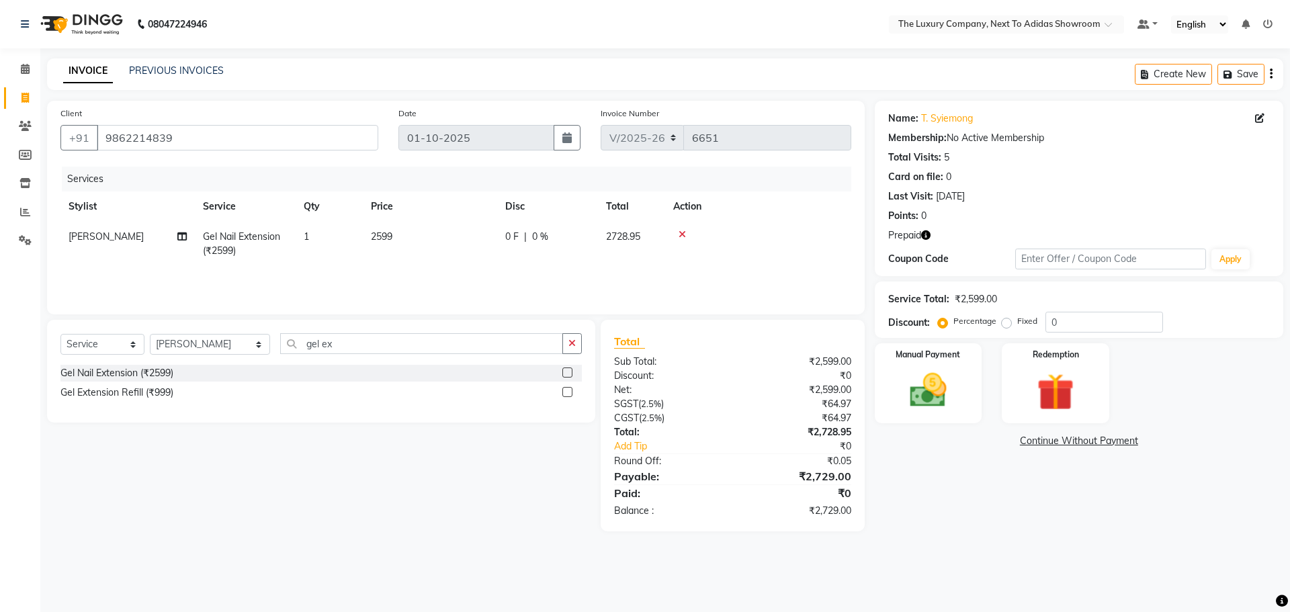
click at [457, 237] on td "2599" at bounding box center [430, 244] width 134 height 44
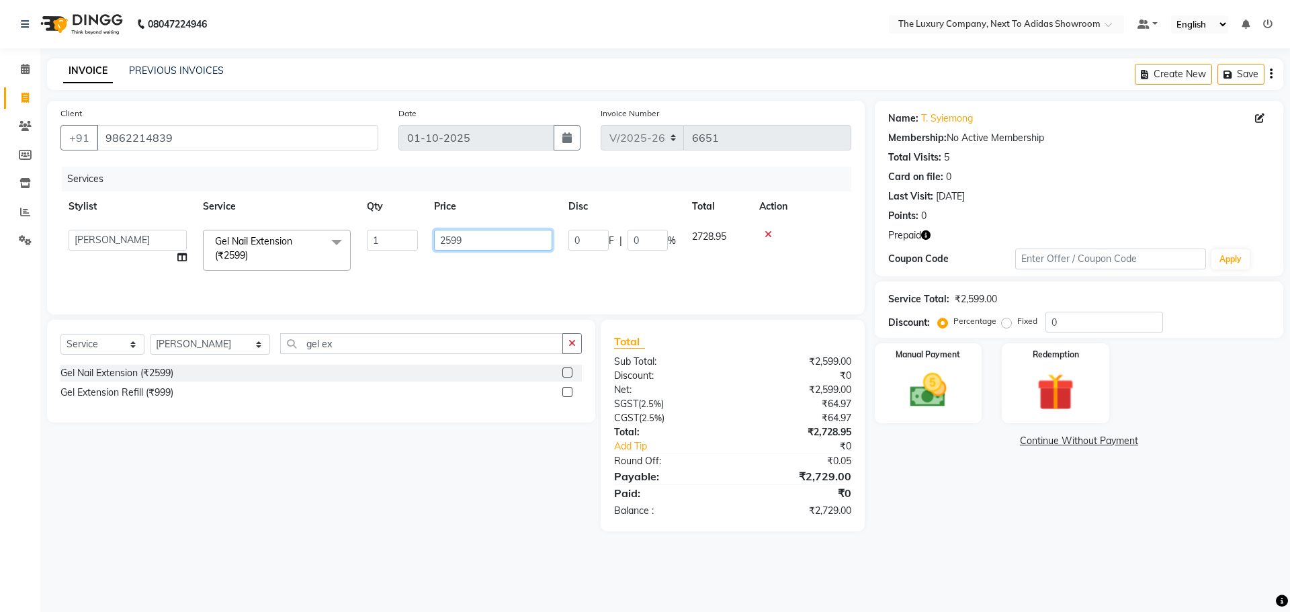
drag, startPoint x: 495, startPoint y: 231, endPoint x: 351, endPoint y: 247, distance: 144.7
click at [351, 247] on tr "ADMIN ALISHA SUCHIANG AMANDA MARSHIRA ANSAI DAIMARI BALAJIED SINGH NONGRUM BAPP…" at bounding box center [455, 250] width 791 height 57
click at [487, 237] on input "number" at bounding box center [493, 240] width 118 height 21
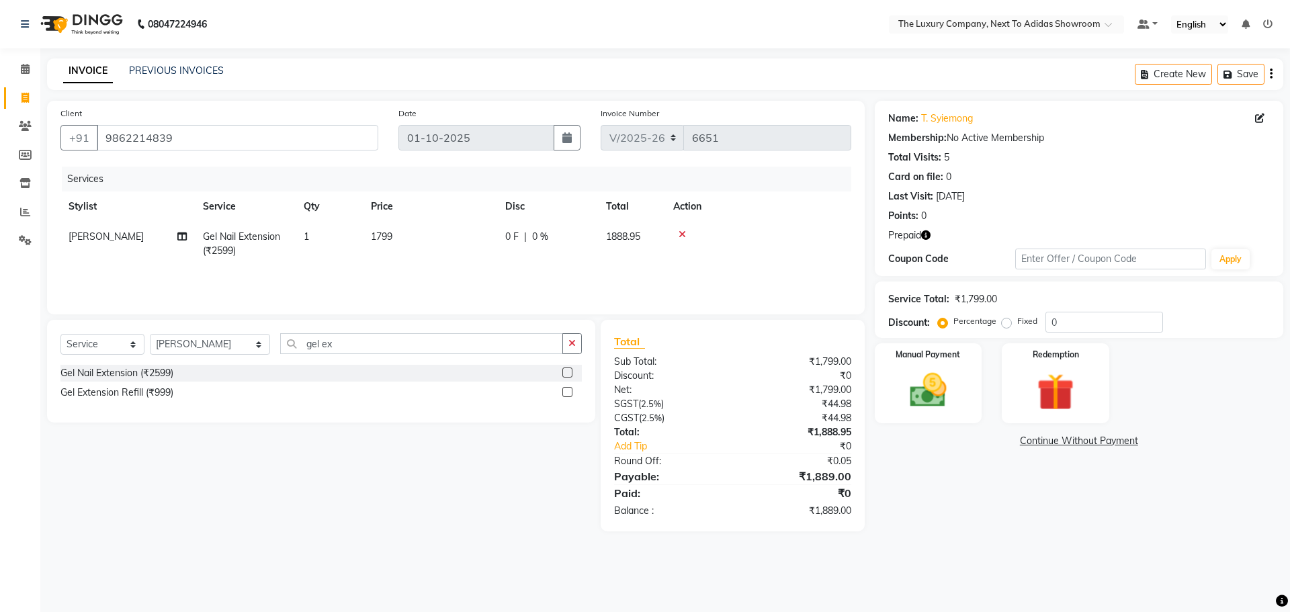
drag, startPoint x: 995, startPoint y: 541, endPoint x: 881, endPoint y: 517, distance: 116.0
click at [993, 537] on main "INVOICE PREVIOUS INVOICES Create New Save Client +91 9862214839 Date 01-10-2025…" at bounding box center [665, 304] width 1250 height 493
drag, startPoint x: 338, startPoint y: 340, endPoint x: 235, endPoint y: 364, distance: 106.3
click at [235, 364] on div "Select Service Product Membership Package Voucher Prepaid Gift Card Select Styl…" at bounding box center [321, 349] width 522 height 32
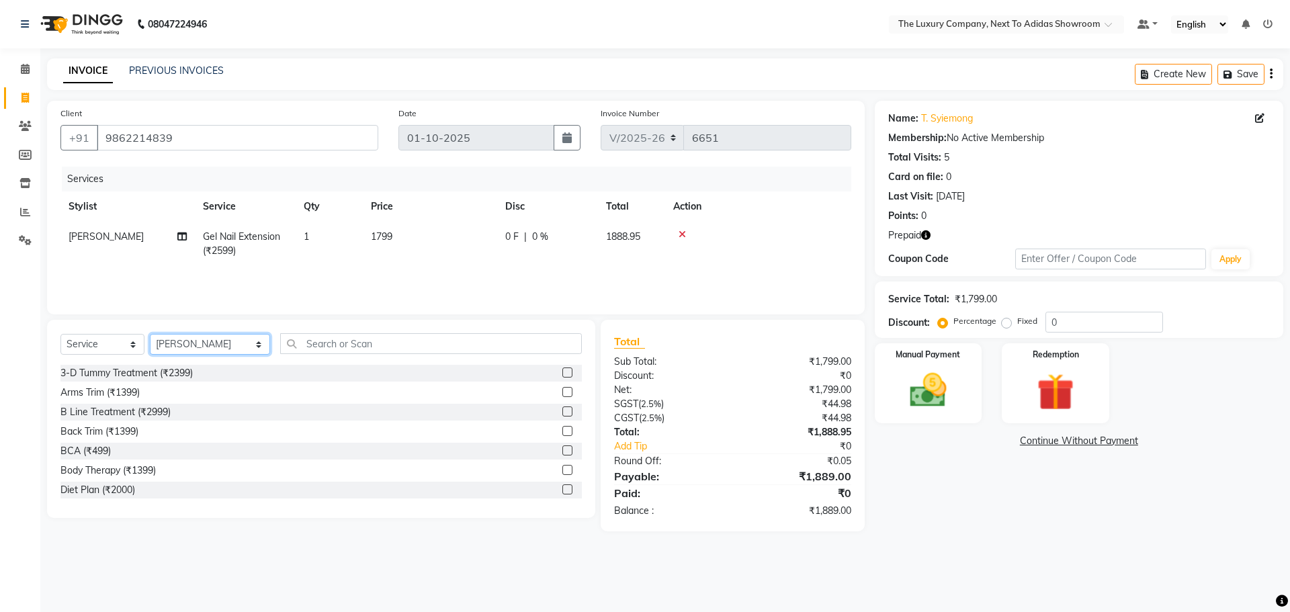
click at [218, 341] on select "Select Stylist ADMIN ALISHA SUCHIANG AMANDA MARSHIRA ANSAI DAIMARI BALAJIED SIN…" at bounding box center [210, 344] width 120 height 21
click at [317, 343] on input "text" at bounding box center [431, 343] width 302 height 21
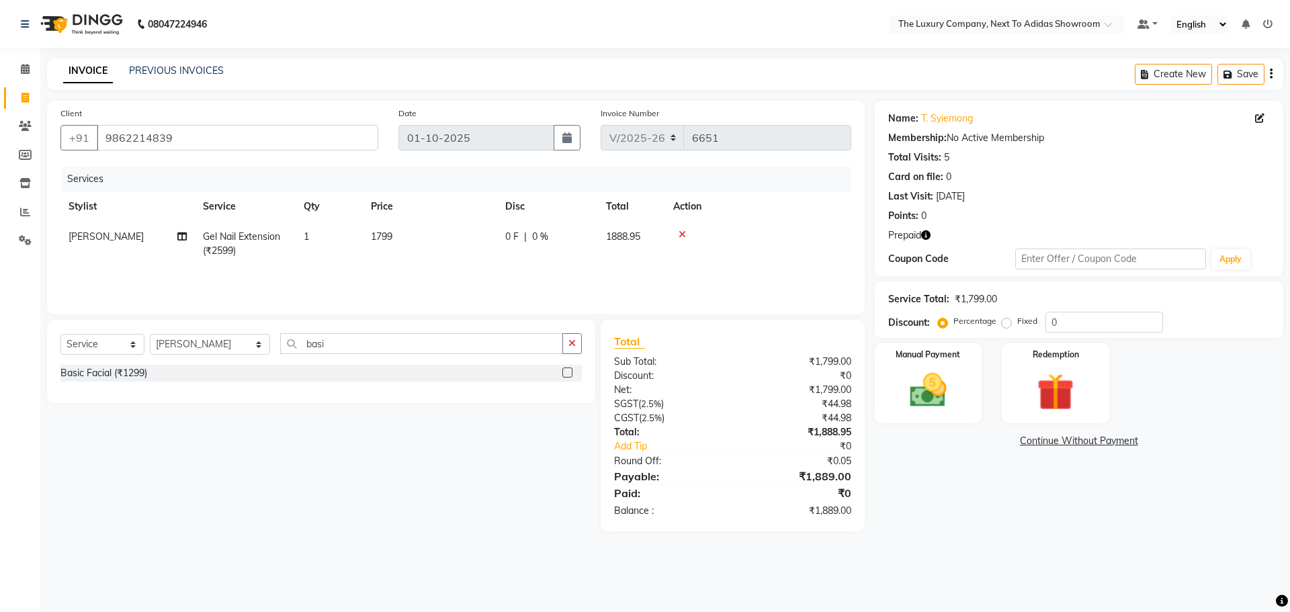
click at [573, 370] on label at bounding box center [568, 373] width 10 height 10
click at [571, 370] on input "checkbox" at bounding box center [567, 373] width 9 height 9
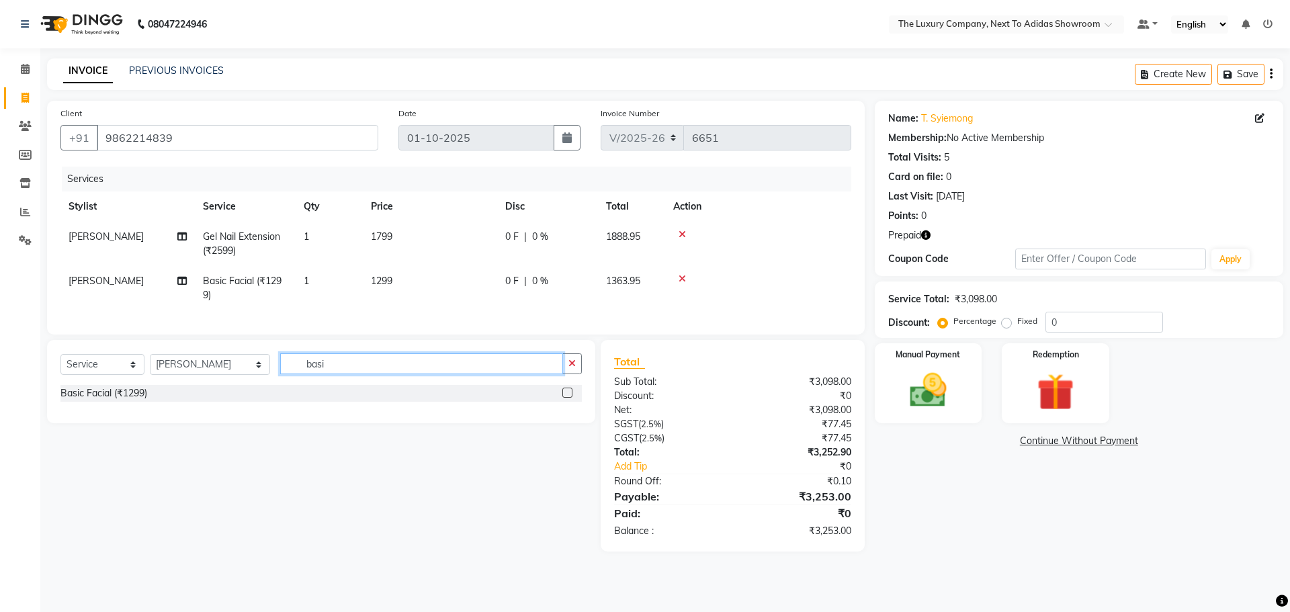
drag, startPoint x: 299, startPoint y: 370, endPoint x: 201, endPoint y: 383, distance: 98.9
click at [202, 382] on div "Select Service Product Membership Package Voucher Prepaid Gift Card Select Styl…" at bounding box center [321, 370] width 522 height 32
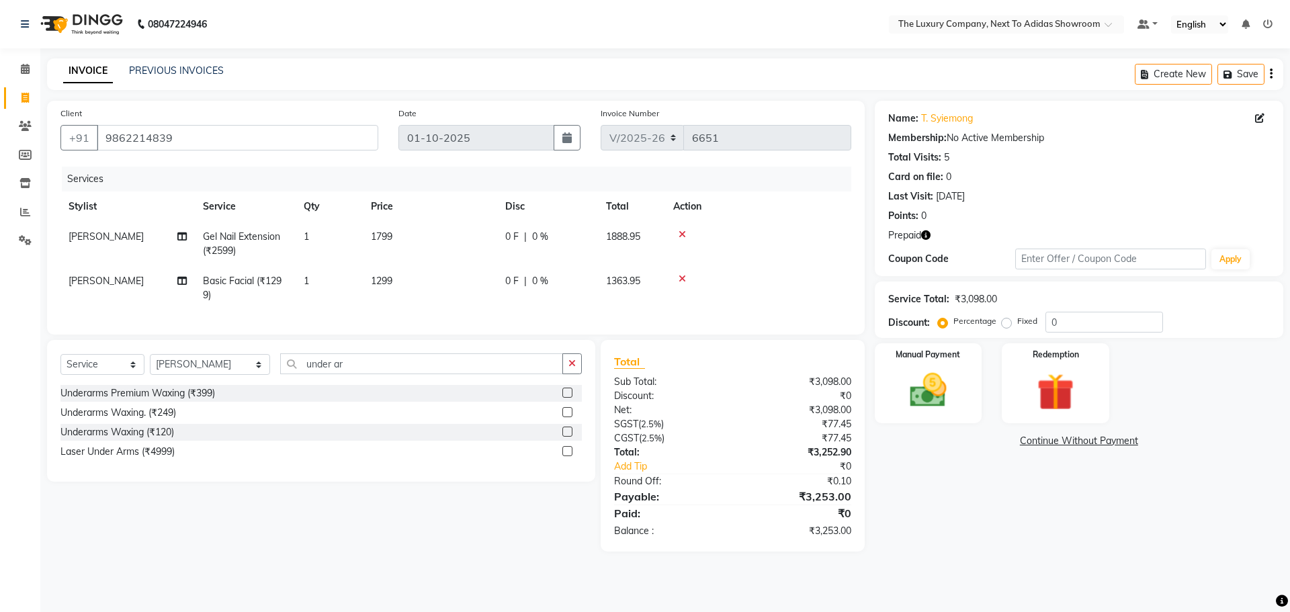
drag, startPoint x: 569, startPoint y: 424, endPoint x: 454, endPoint y: 407, distance: 116.9
click at [569, 417] on label at bounding box center [568, 412] width 10 height 10
click at [569, 417] on input "checkbox" at bounding box center [567, 413] width 9 height 9
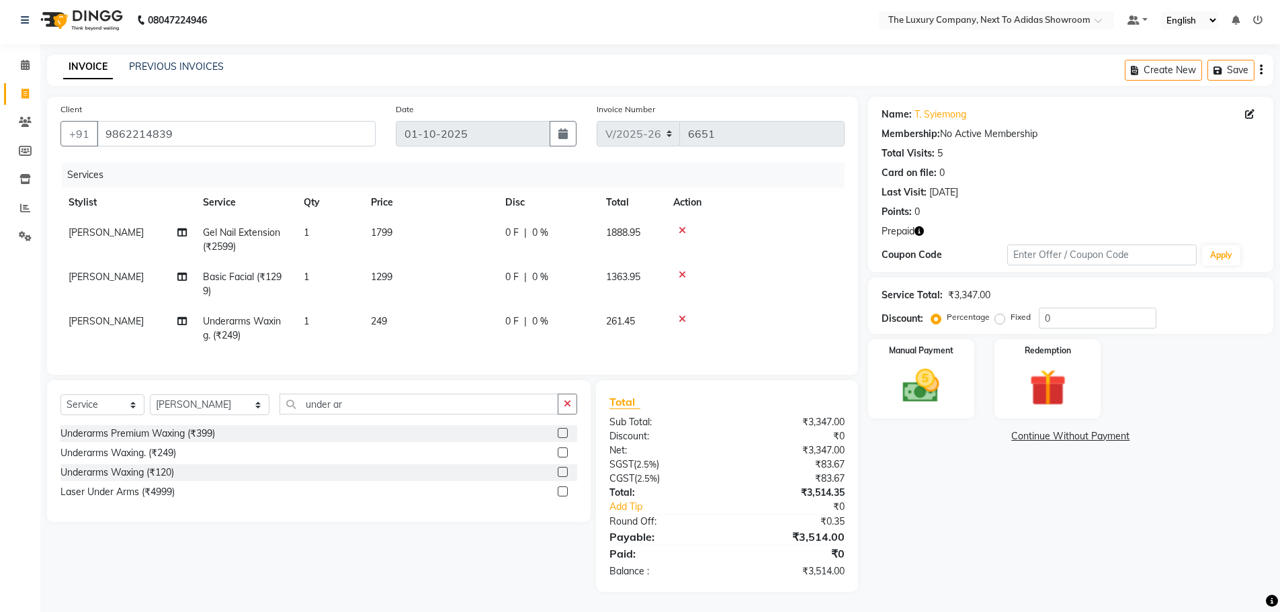
scroll to position [14, 0]
drag, startPoint x: 342, startPoint y: 401, endPoint x: 200, endPoint y: 419, distance: 143.6
click at [201, 420] on div "Select Service Product Membership Package Voucher Prepaid Gift Card Select Styl…" at bounding box center [318, 410] width 517 height 32
drag, startPoint x: 563, startPoint y: 450, endPoint x: 574, endPoint y: 428, distance: 24.6
click at [565, 449] on label at bounding box center [563, 453] width 10 height 10
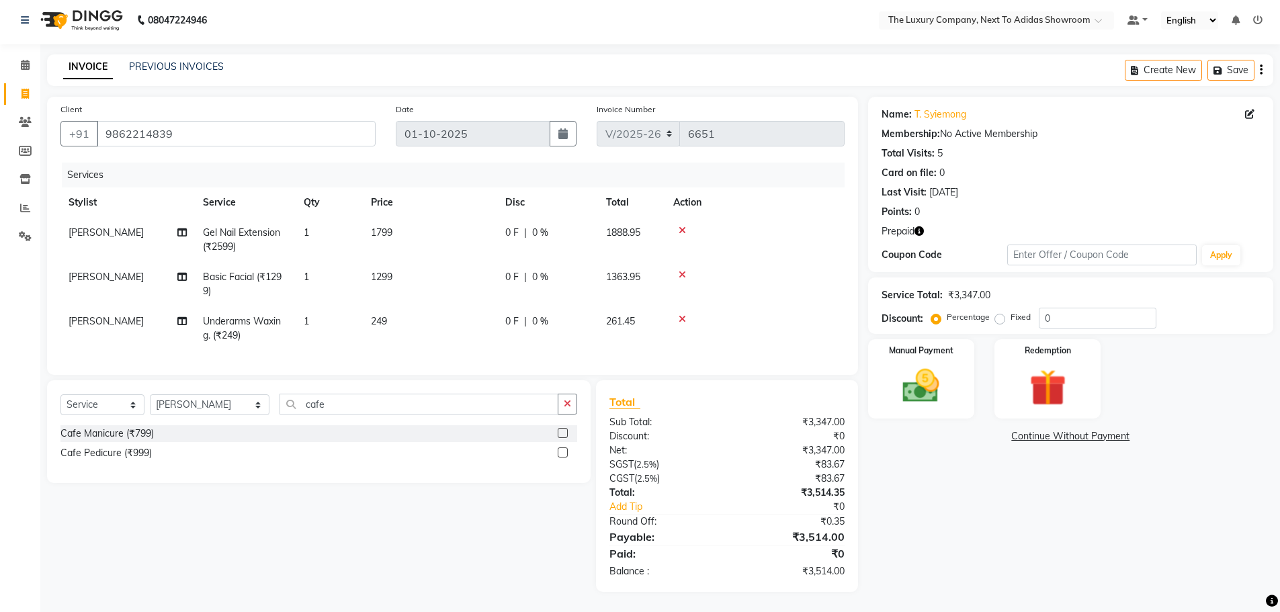
click at [565, 449] on input "checkbox" at bounding box center [562, 453] width 9 height 9
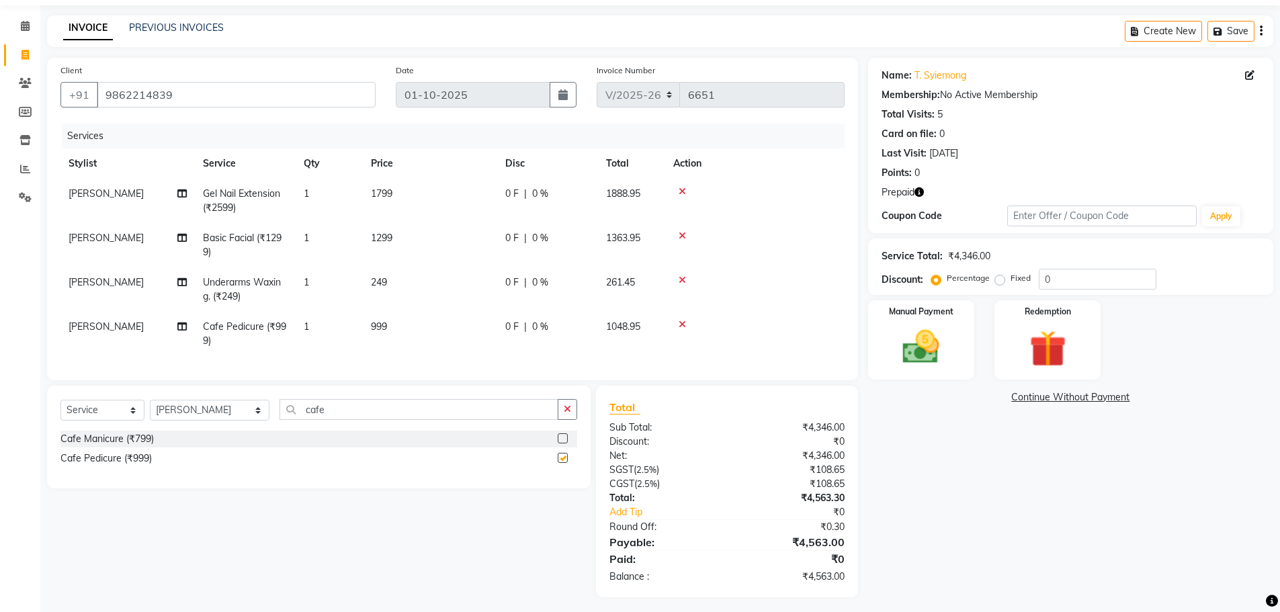
scroll to position [58, 0]
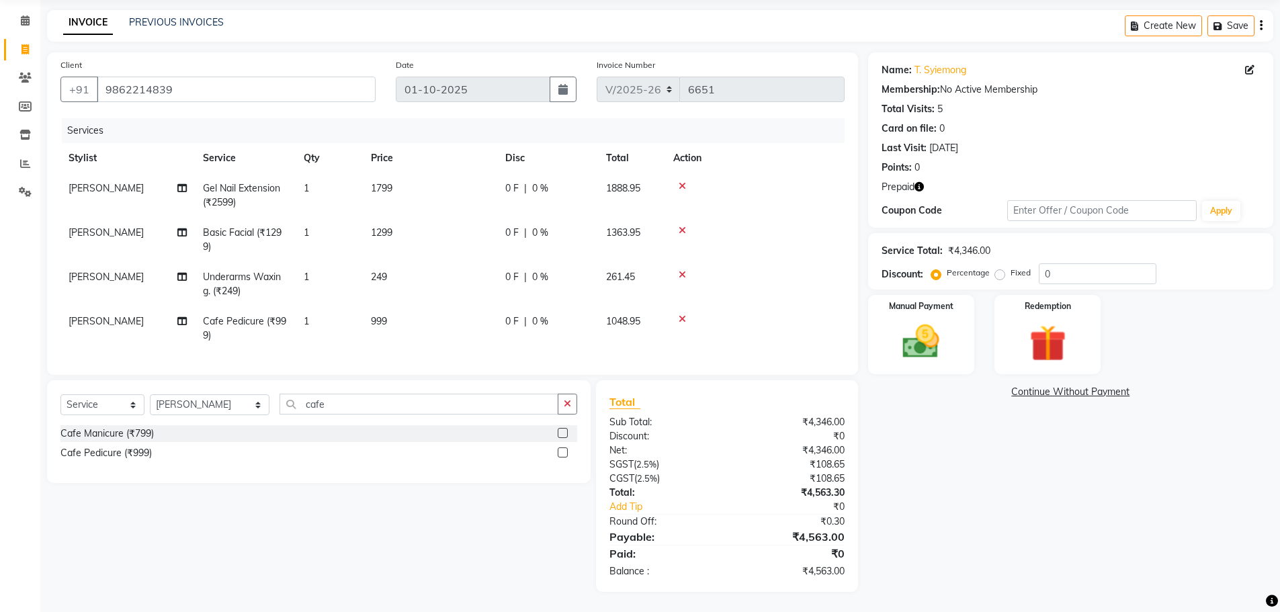
click at [761, 262] on td at bounding box center [754, 284] width 179 height 44
click at [660, 225] on td "1363.95" at bounding box center [631, 240] width 67 height 44
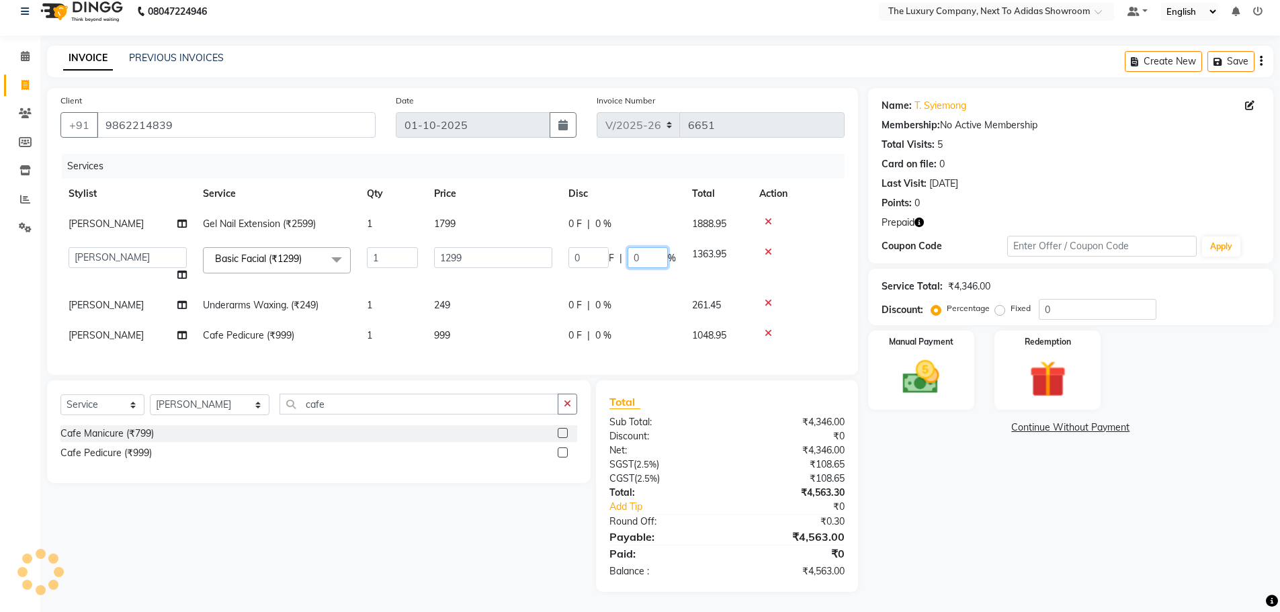
drag, startPoint x: 656, startPoint y: 245, endPoint x: 560, endPoint y: 261, distance: 97.4
click at [560, 261] on tr "ADMIN ALISHA SUCHIANG AMANDA MARSHIRA ANSAI DAIMARI BALAJIED SINGH NONGRUM BAPP…" at bounding box center [452, 264] width 784 height 51
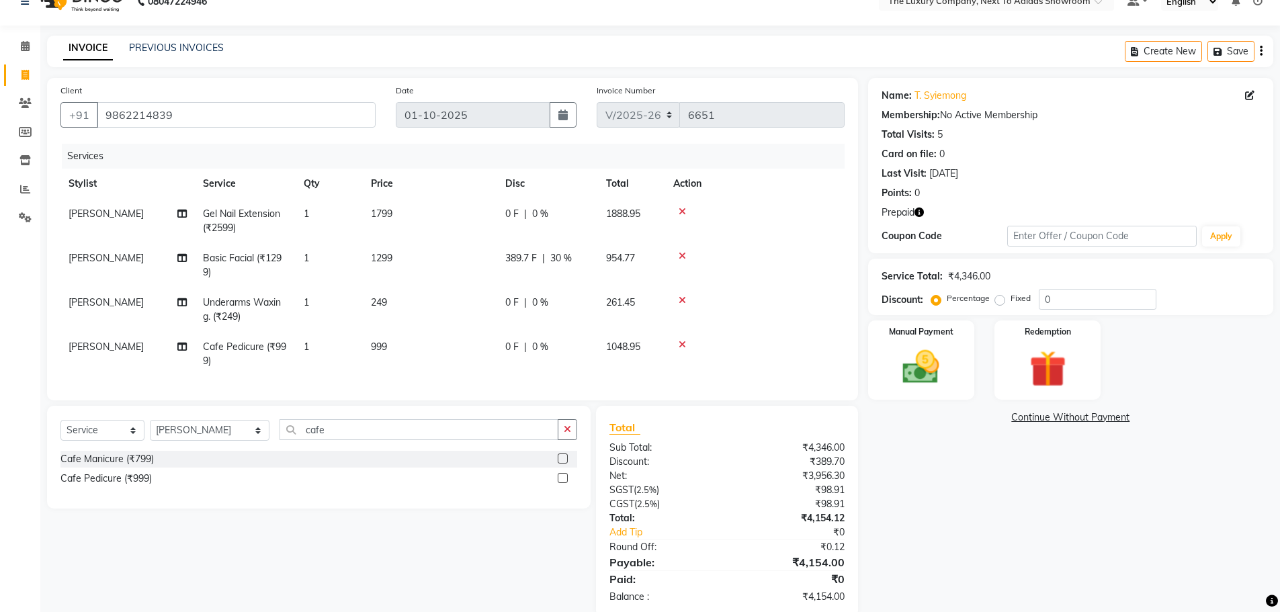
click at [647, 291] on tr "FANITA KHONGSIT Underarms Waxing. (₹249) 1 249 0 F | 0 % 261.45" at bounding box center [452, 310] width 784 height 44
drag, startPoint x: 574, startPoint y: 298, endPoint x: 512, endPoint y: 311, distance: 63.3
click at [512, 311] on td "0 F | 0 %" at bounding box center [547, 310] width 101 height 44
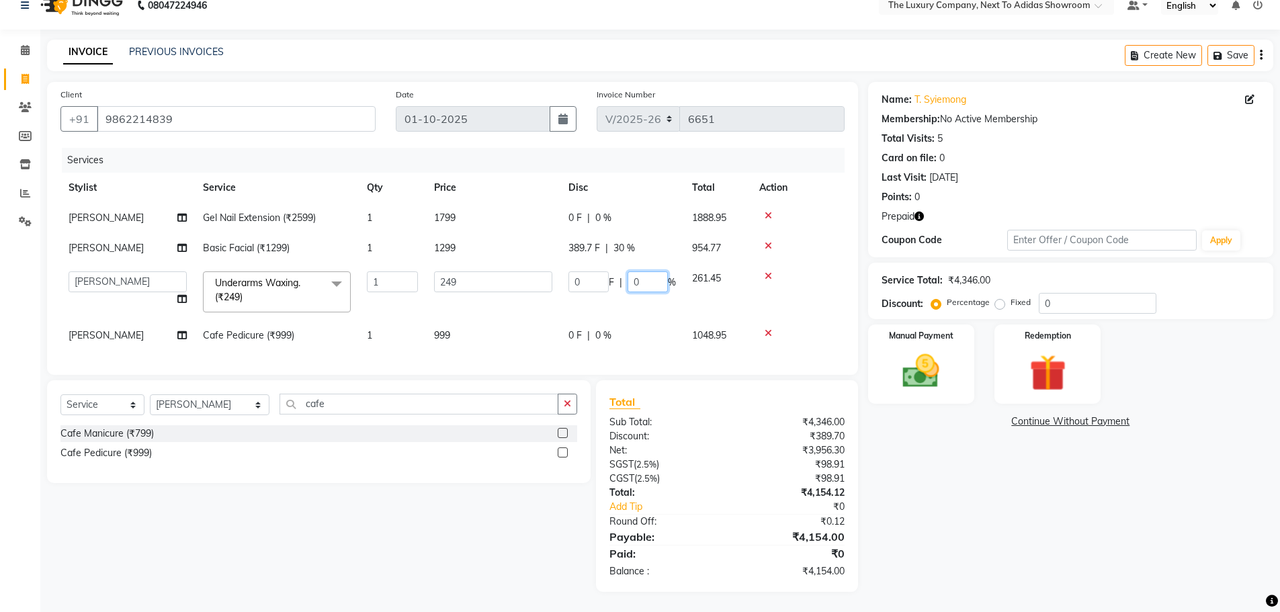
drag, startPoint x: 651, startPoint y: 276, endPoint x: 536, endPoint y: 300, distance: 117.4
click at [536, 300] on tr "ADMIN ALISHA SUCHIANG AMANDA MARSHIRA ANSAI DAIMARI BALAJIED SINGH NONGRUM BAPP…" at bounding box center [452, 291] width 784 height 57
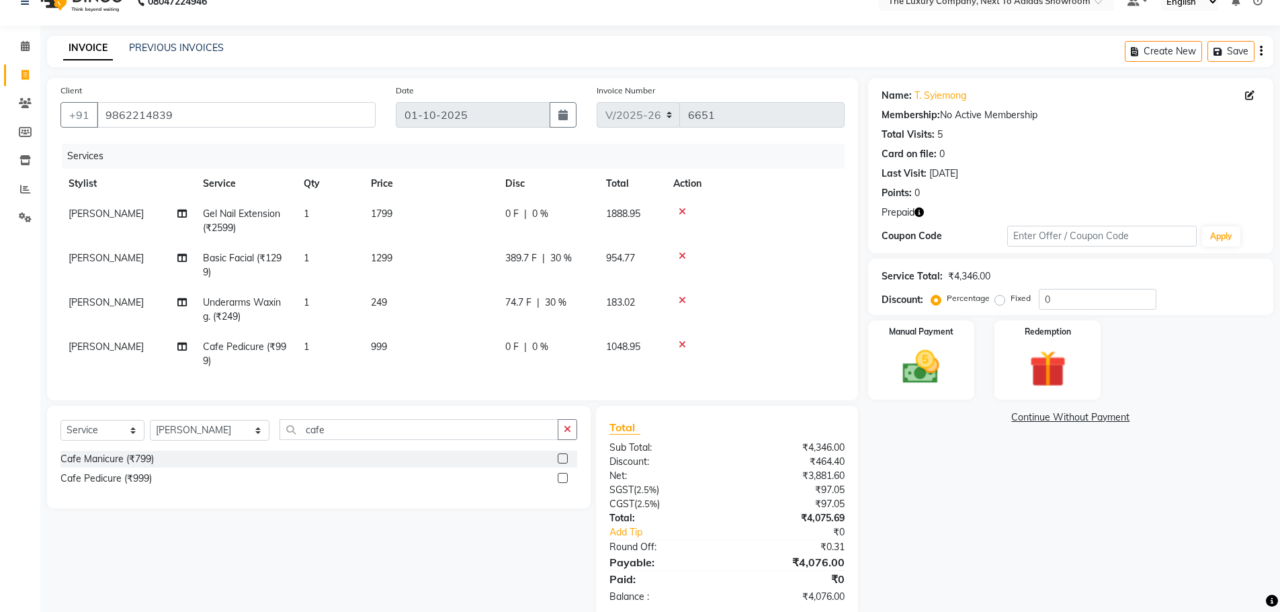
click at [647, 314] on tr "FANITA KHONGSIT Underarms Waxing. (₹249) 1 249 74.7 F | 30 % 183.02" at bounding box center [452, 310] width 784 height 44
click at [578, 341] on div "0 F | 0 %" at bounding box center [547, 347] width 85 height 14
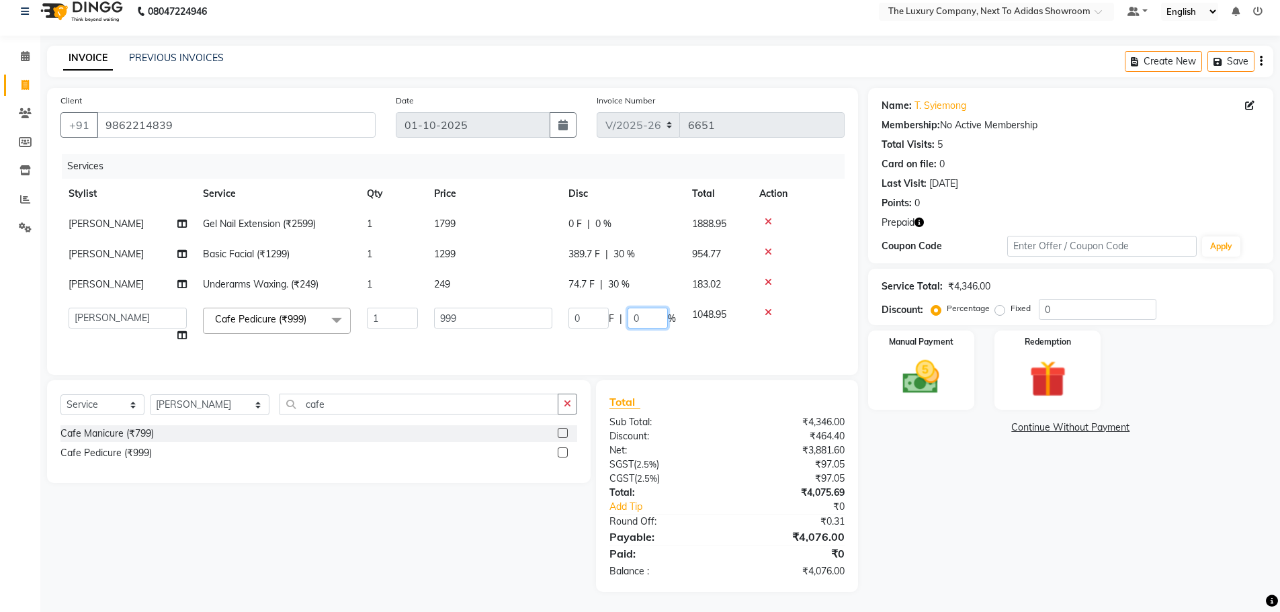
drag, startPoint x: 648, startPoint y: 306, endPoint x: 462, endPoint y: 332, distance: 187.2
click at [462, 332] on tr "ADMIN ALISHA SUCHIANG AMANDA MARSHIRA ANSAI DAIMARI BALAJIED SINGH NONGRUM BAPP…" at bounding box center [452, 325] width 784 height 51
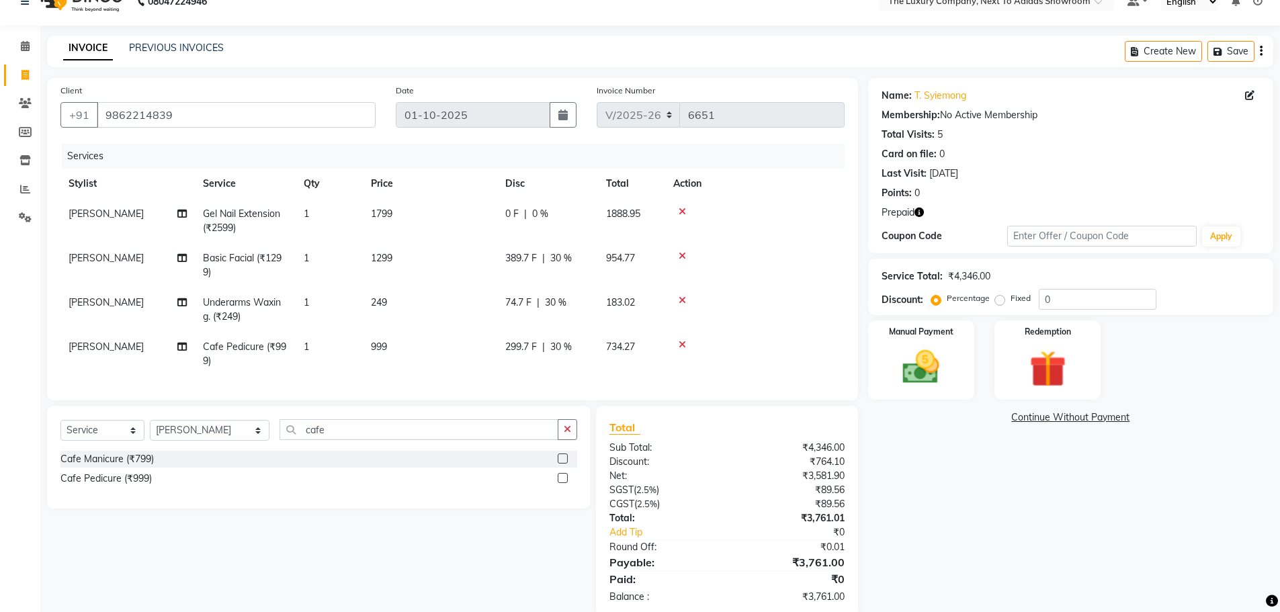
click at [1083, 512] on div "Name: T. Syiemong Membership: No Active Membership Total Visits: 5 Card on file…" at bounding box center [1075, 348] width 415 height 540
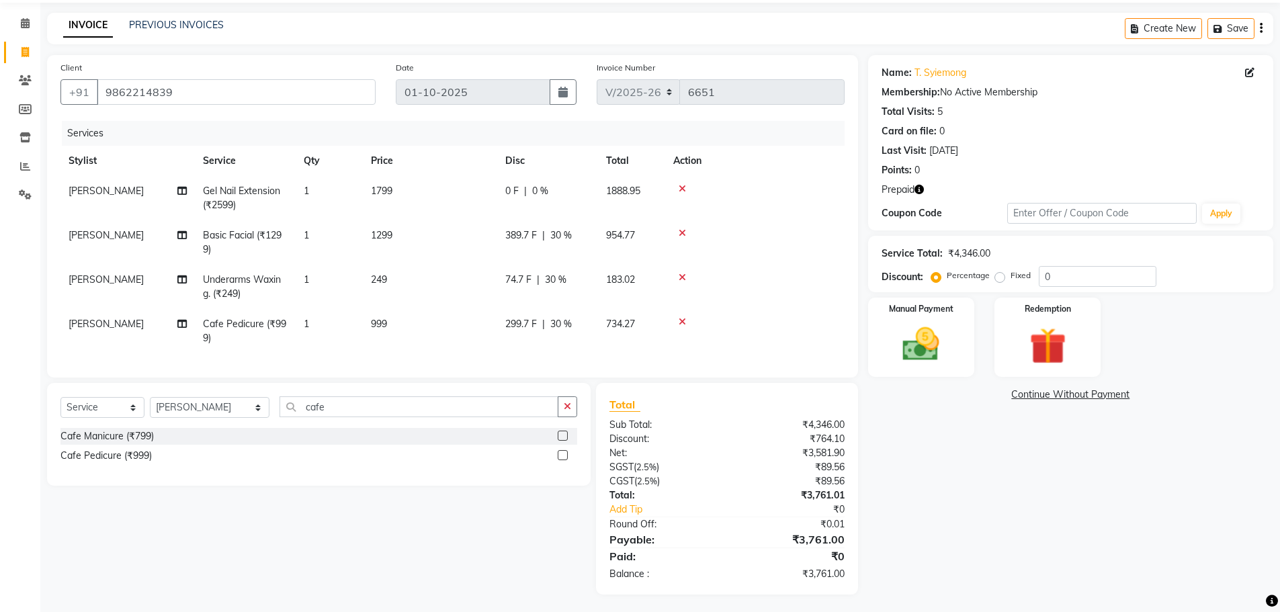
scroll to position [58, 0]
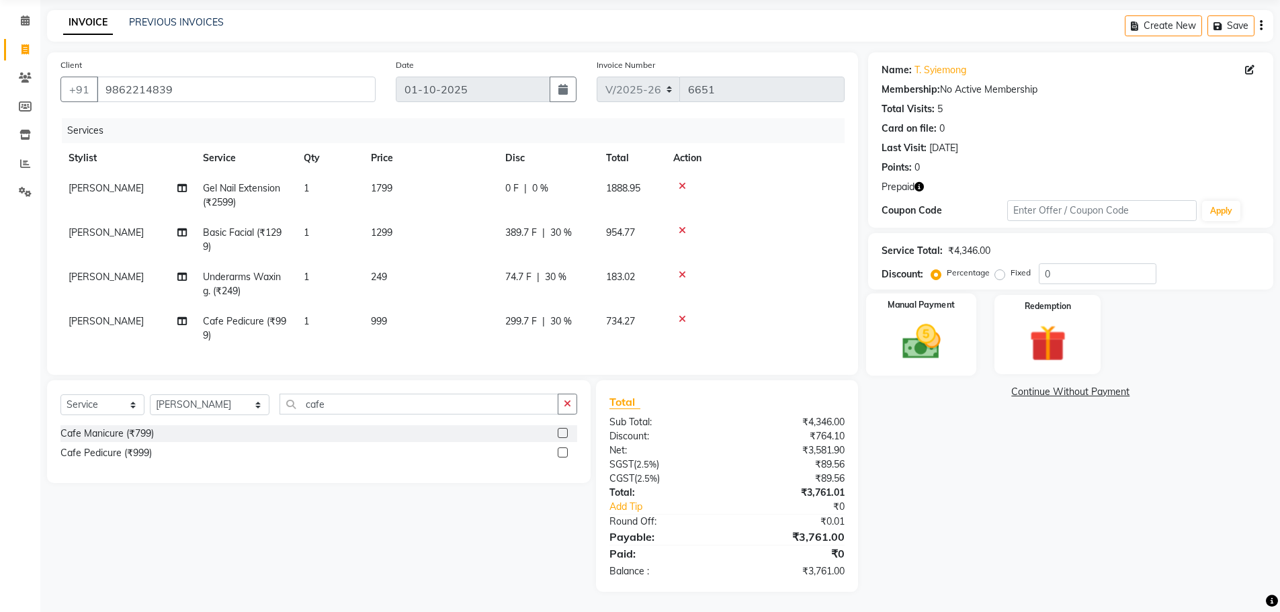
click at [964, 320] on div "Manual Payment" at bounding box center [921, 335] width 111 height 83
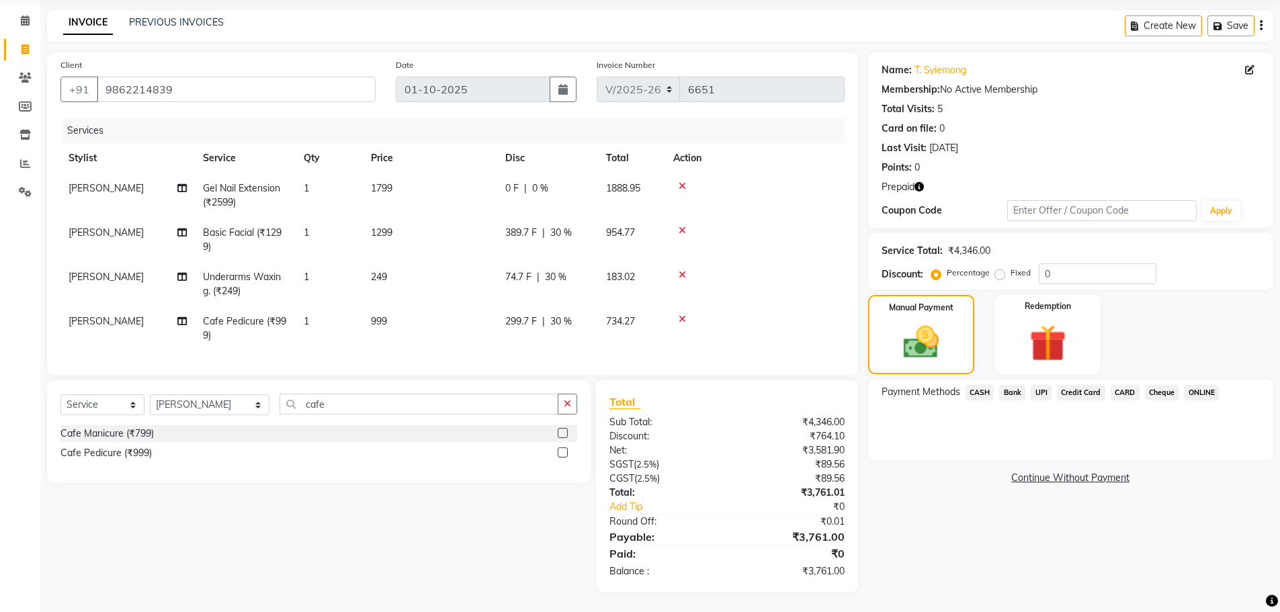
click at [1043, 385] on span "UPI" at bounding box center [1041, 392] width 21 height 15
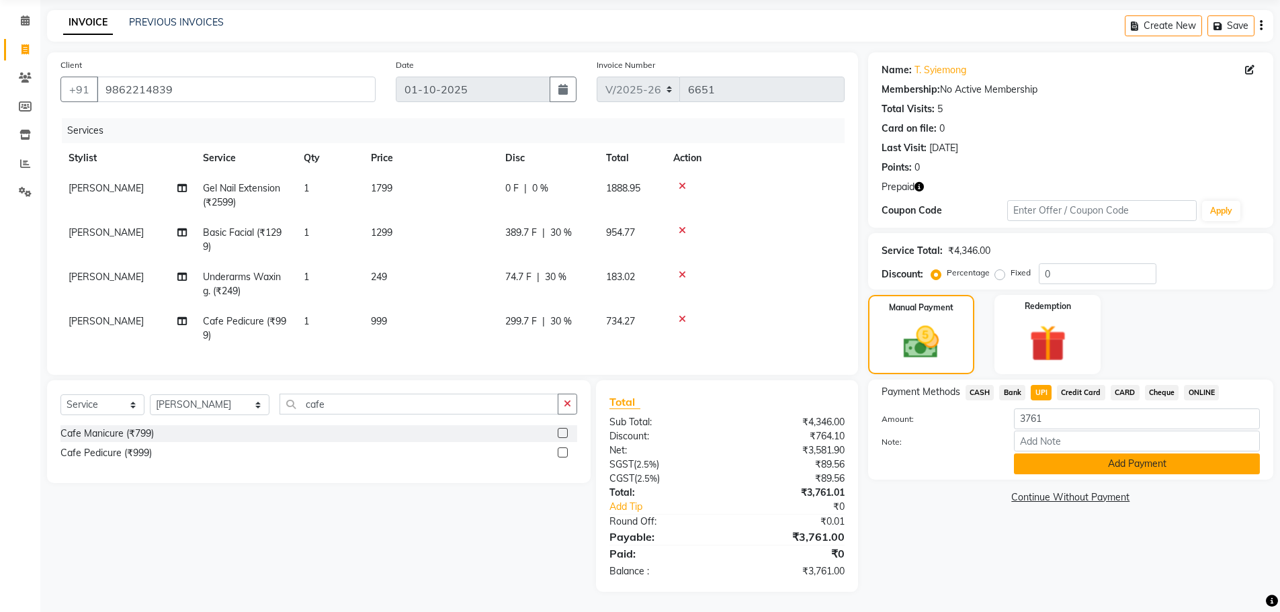
click at [1063, 454] on button "Add Payment" at bounding box center [1137, 464] width 246 height 21
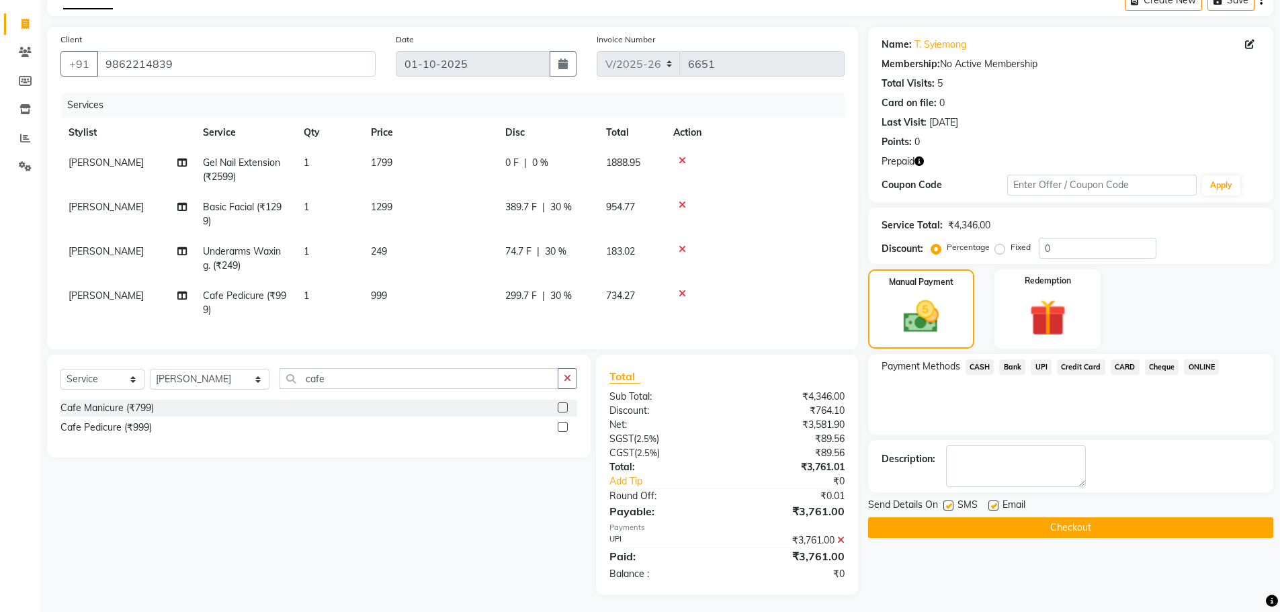
scroll to position [87, 0]
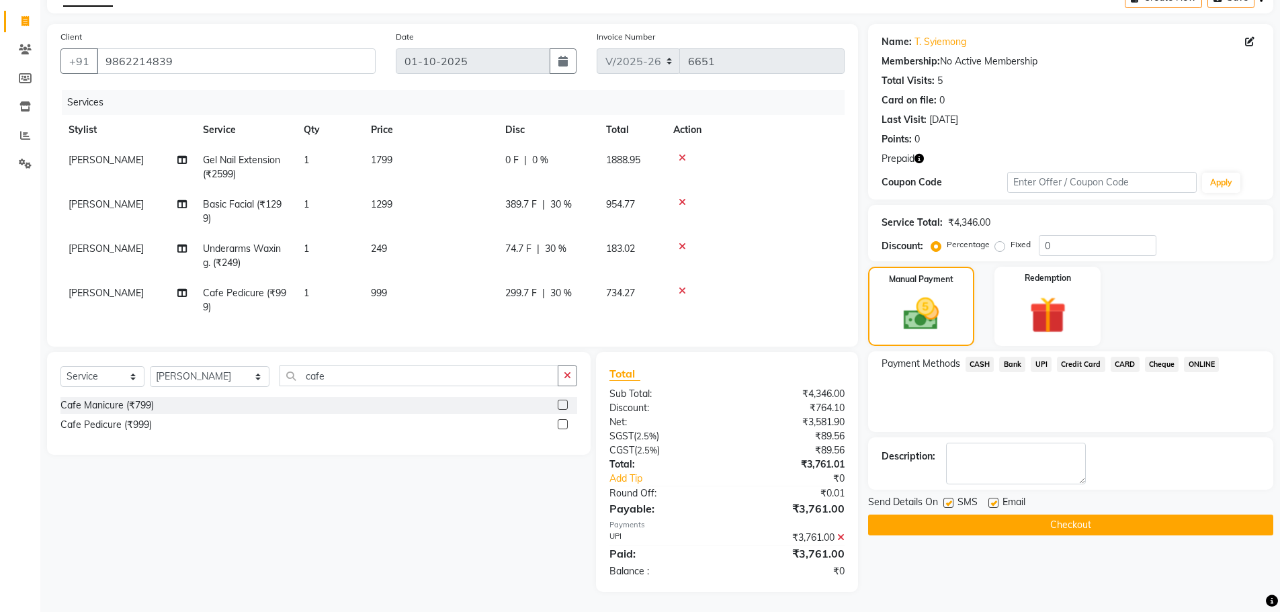
click at [1050, 520] on button "Checkout" at bounding box center [1070, 525] width 405 height 21
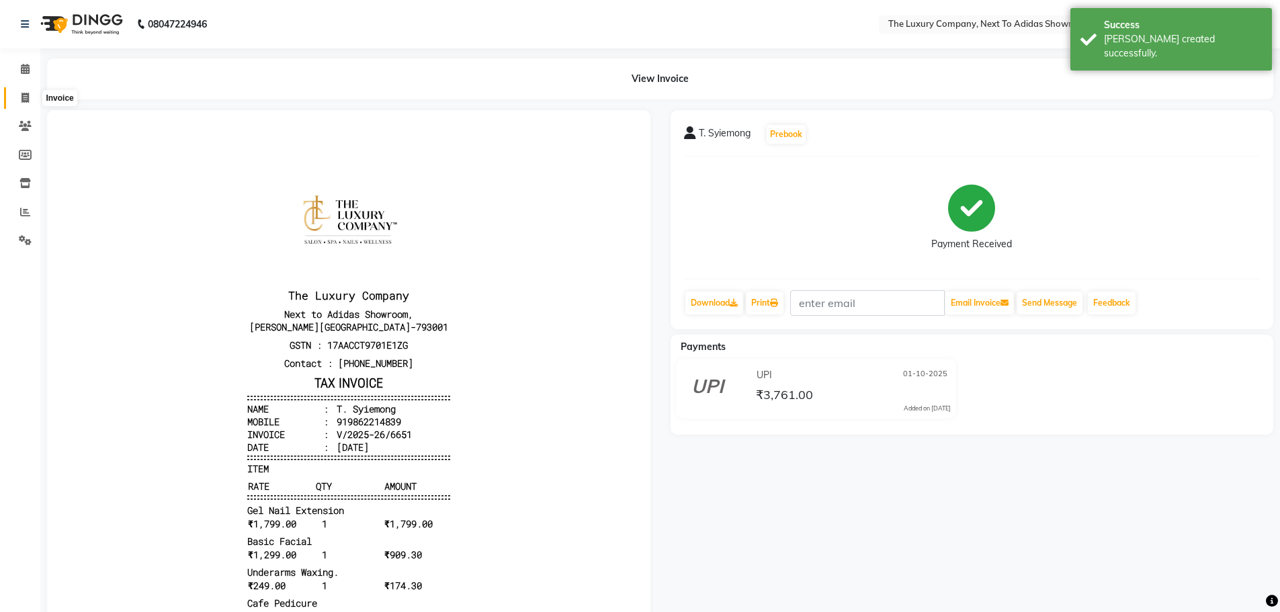
click at [28, 95] on icon at bounding box center [25, 98] width 7 height 10
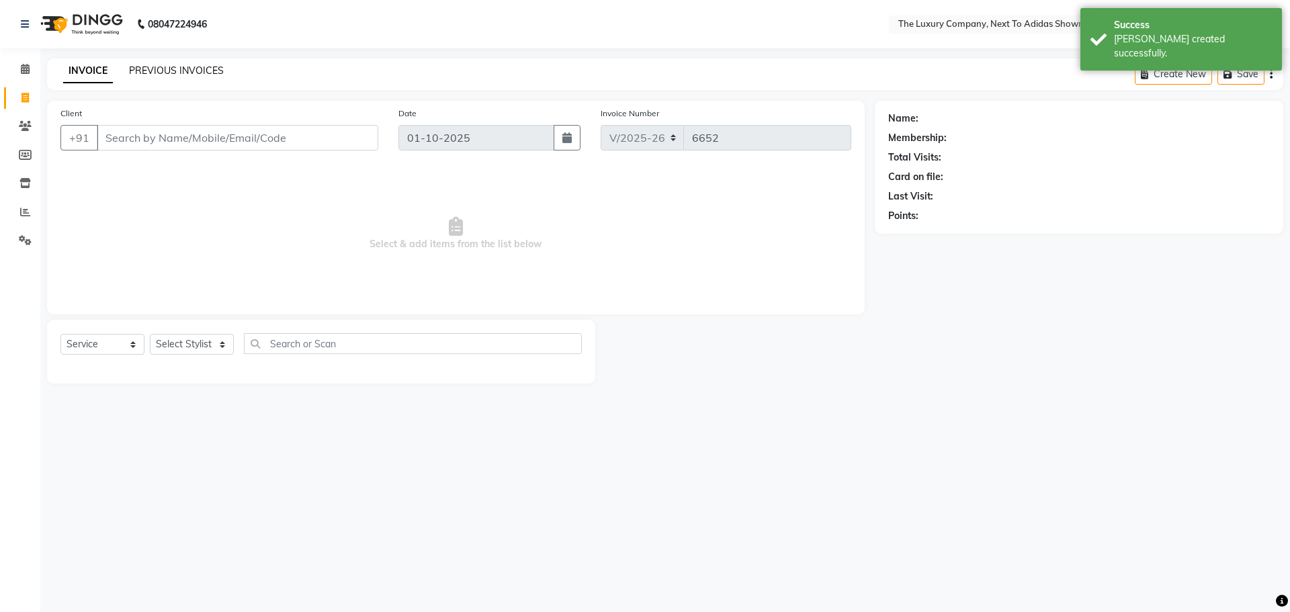
click at [165, 72] on link "PREVIOUS INVOICES" at bounding box center [176, 71] width 95 height 12
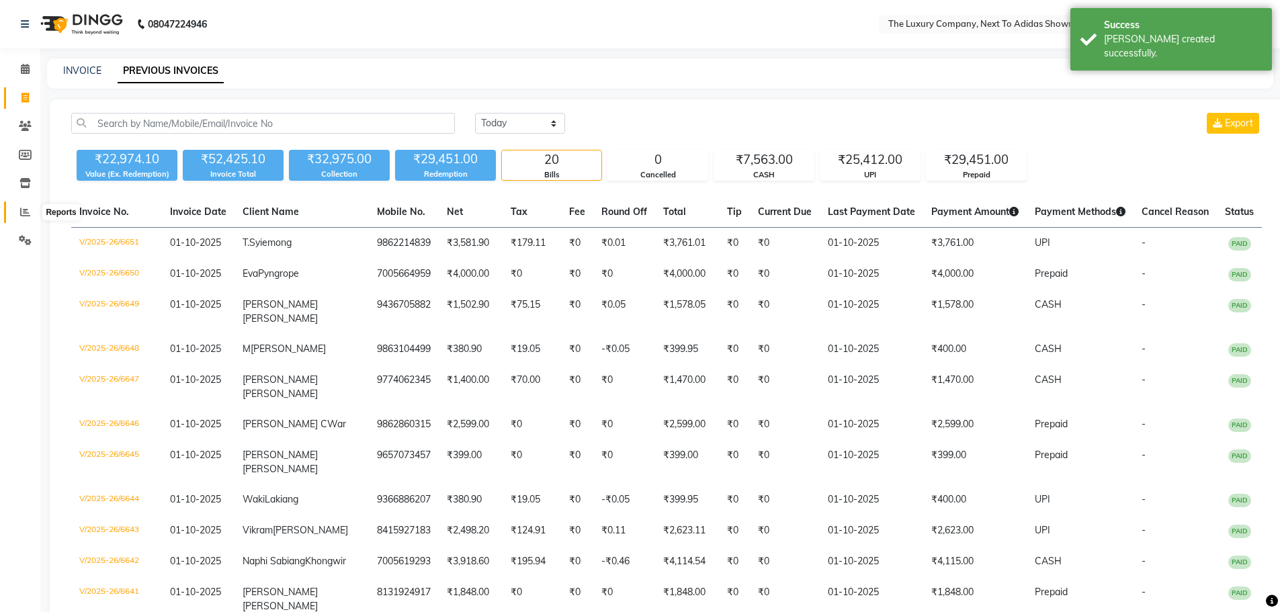
click at [25, 209] on icon at bounding box center [25, 212] width 10 height 10
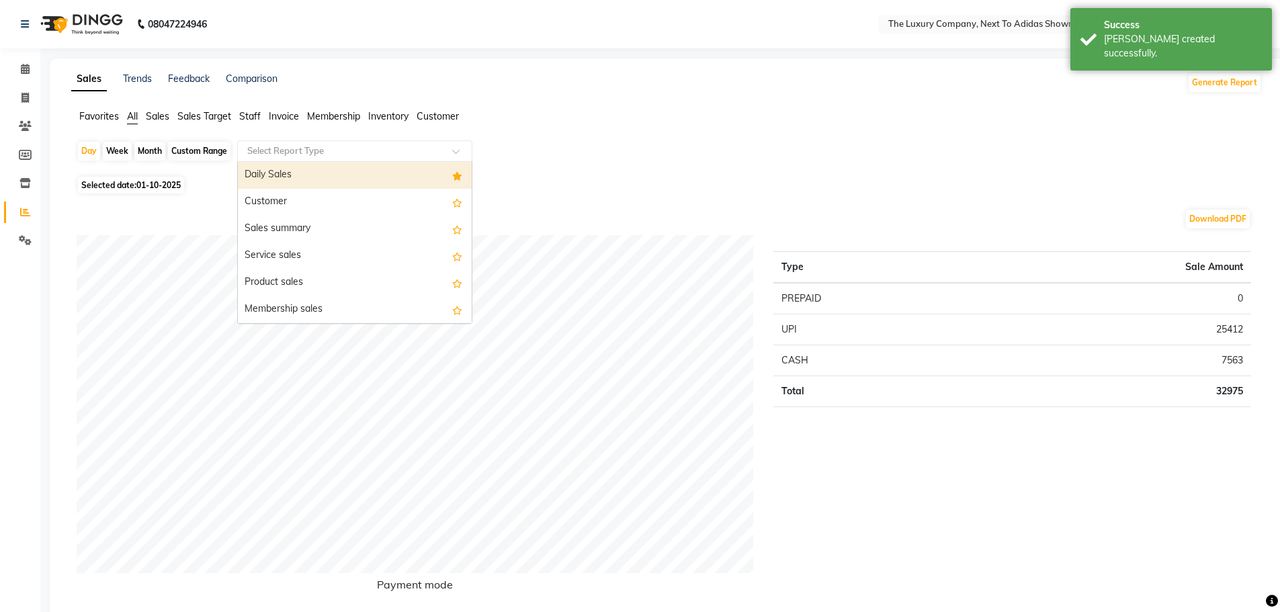
click at [274, 153] on input "text" at bounding box center [342, 150] width 194 height 13
click at [272, 173] on div "Daily Sales" at bounding box center [355, 175] width 234 height 27
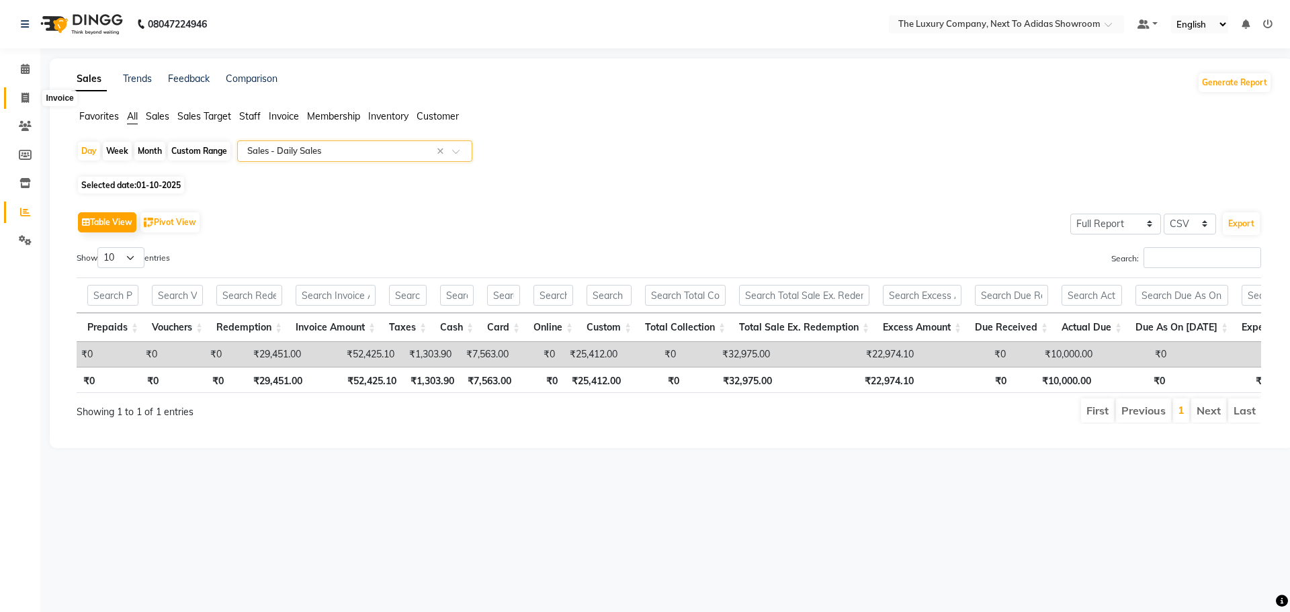
click at [31, 94] on span at bounding box center [25, 98] width 24 height 15
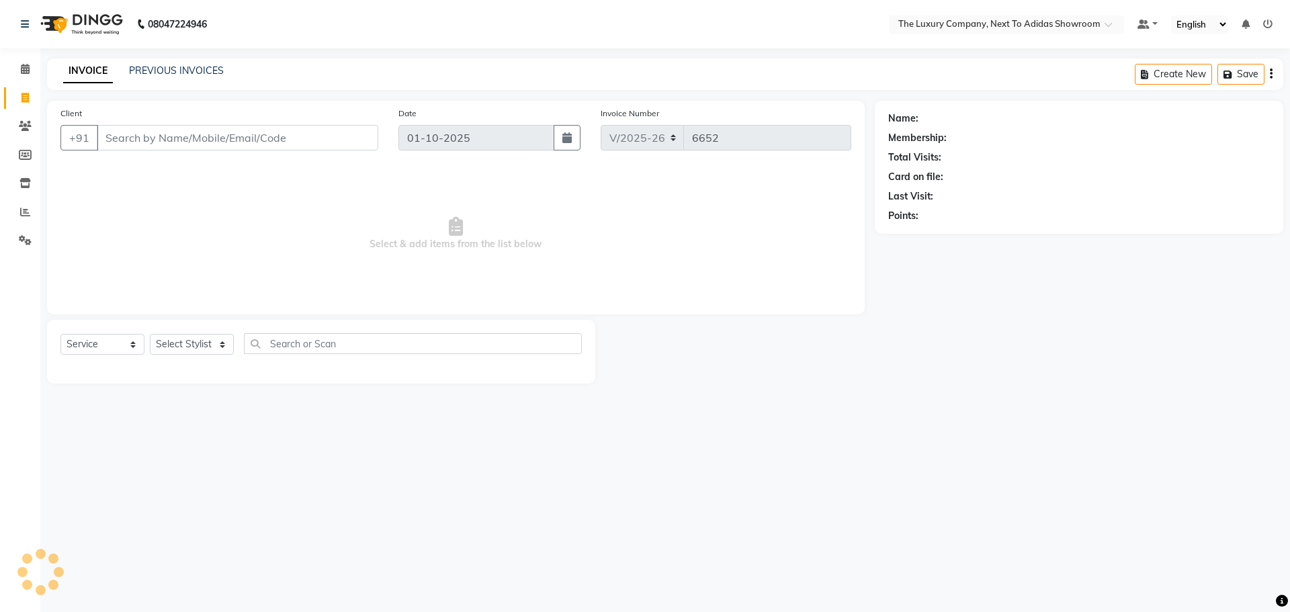
click at [149, 138] on input "Client" at bounding box center [238, 138] width 282 height 26
drag, startPoint x: 148, startPoint y: 136, endPoint x: 0, endPoint y: 163, distance: 150.4
click at [0, 163] on app-home "08047224946 Select Location × The Luxury Company, Next To Adidas Showroom Defau…" at bounding box center [645, 202] width 1290 height 404
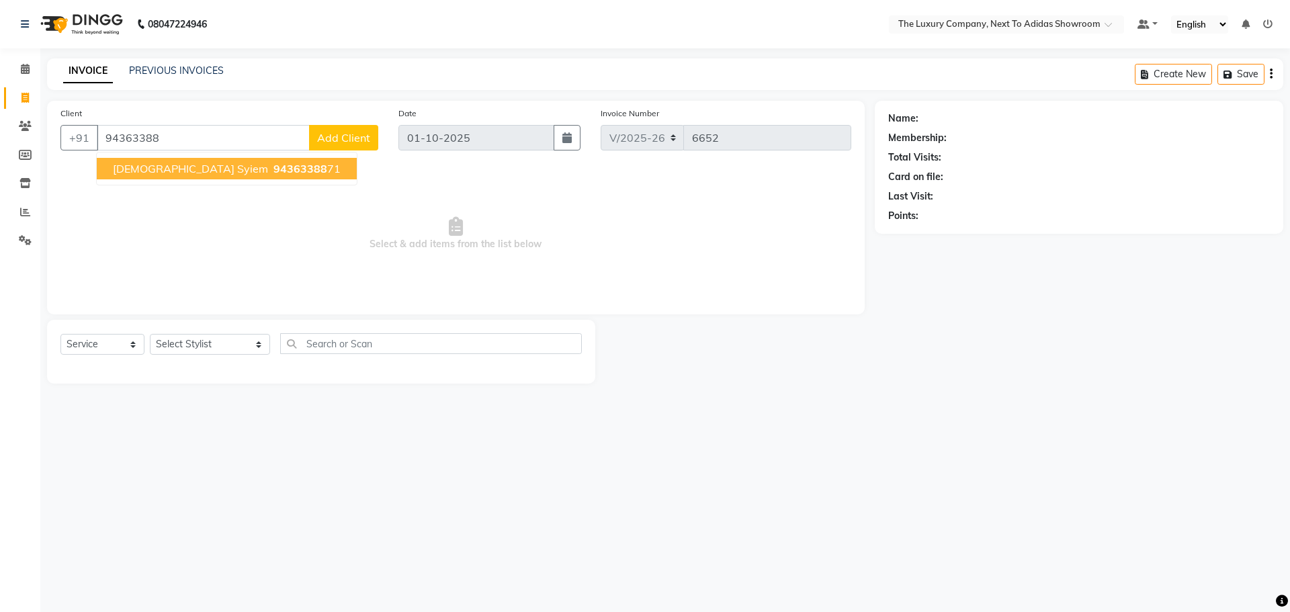
click at [155, 170] on span "Joptimi Syiem" at bounding box center [190, 168] width 155 height 13
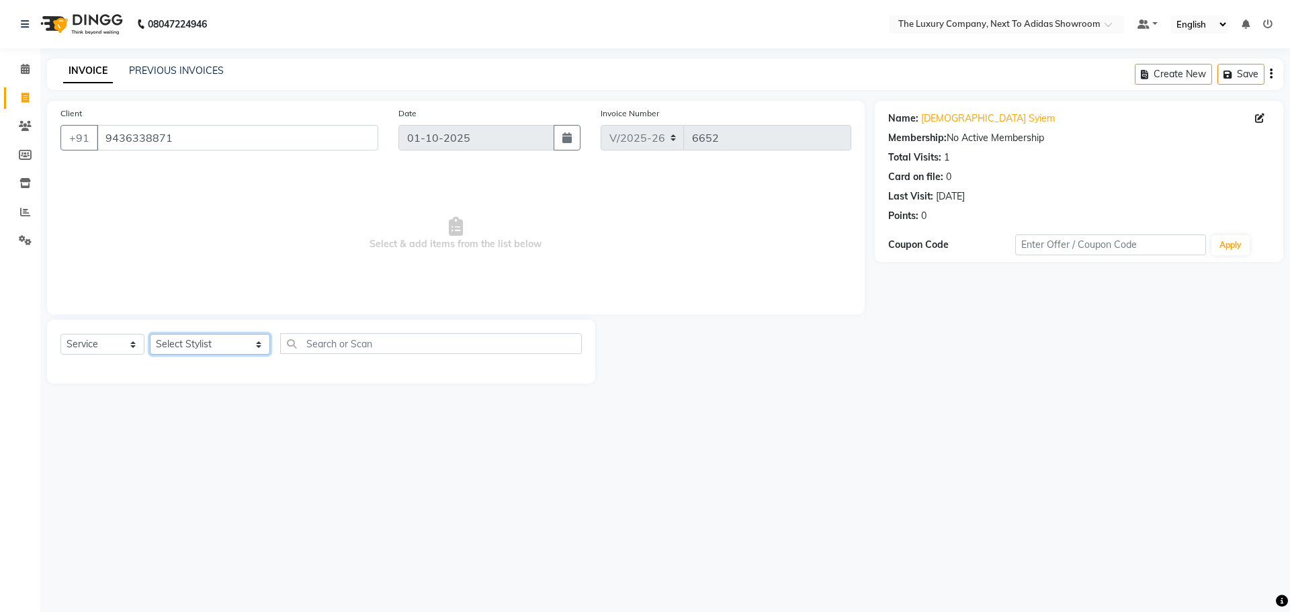
click at [184, 342] on select "Select Stylist ADMIN ALISHA SUCHIANG AMANDA MARSHIRA ANSAI DAIMARI BALAJIED SIN…" at bounding box center [210, 344] width 120 height 21
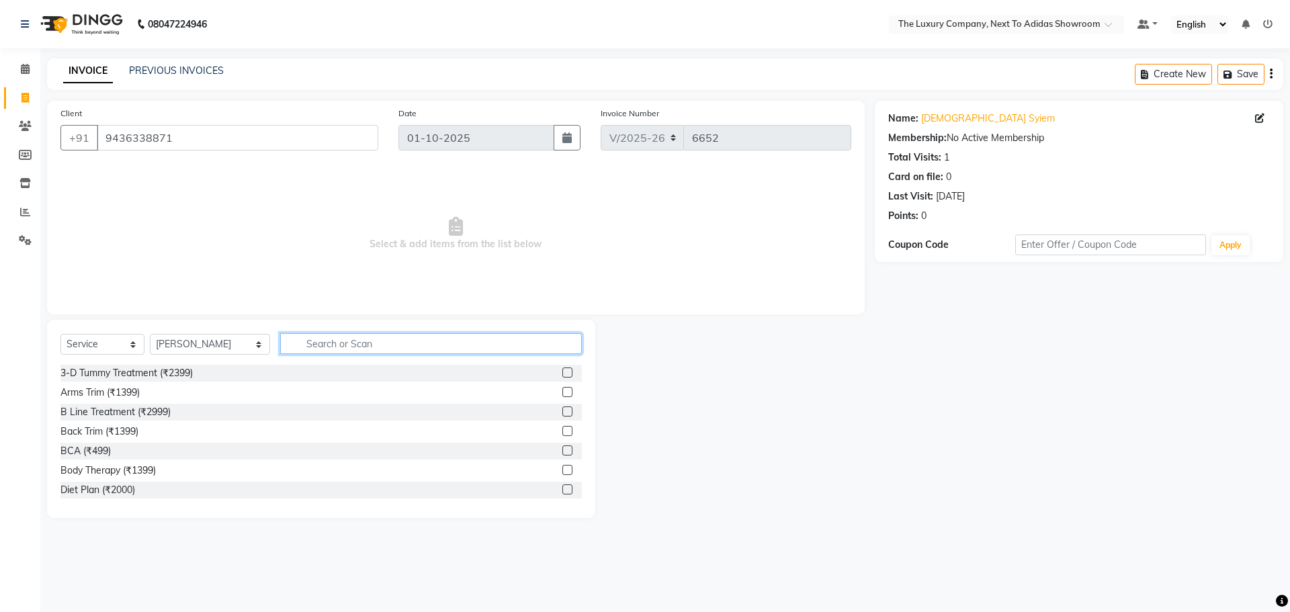
click at [307, 337] on input "text" at bounding box center [431, 343] width 302 height 21
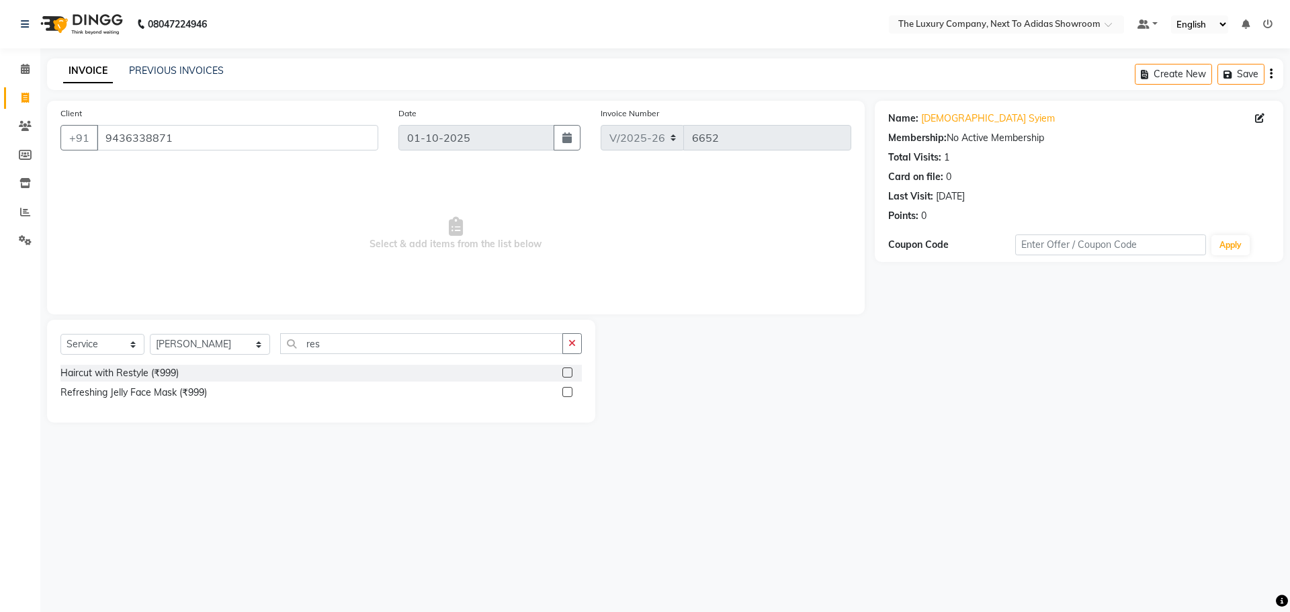
click at [570, 372] on label at bounding box center [568, 373] width 10 height 10
click at [570, 372] on input "checkbox" at bounding box center [567, 373] width 9 height 9
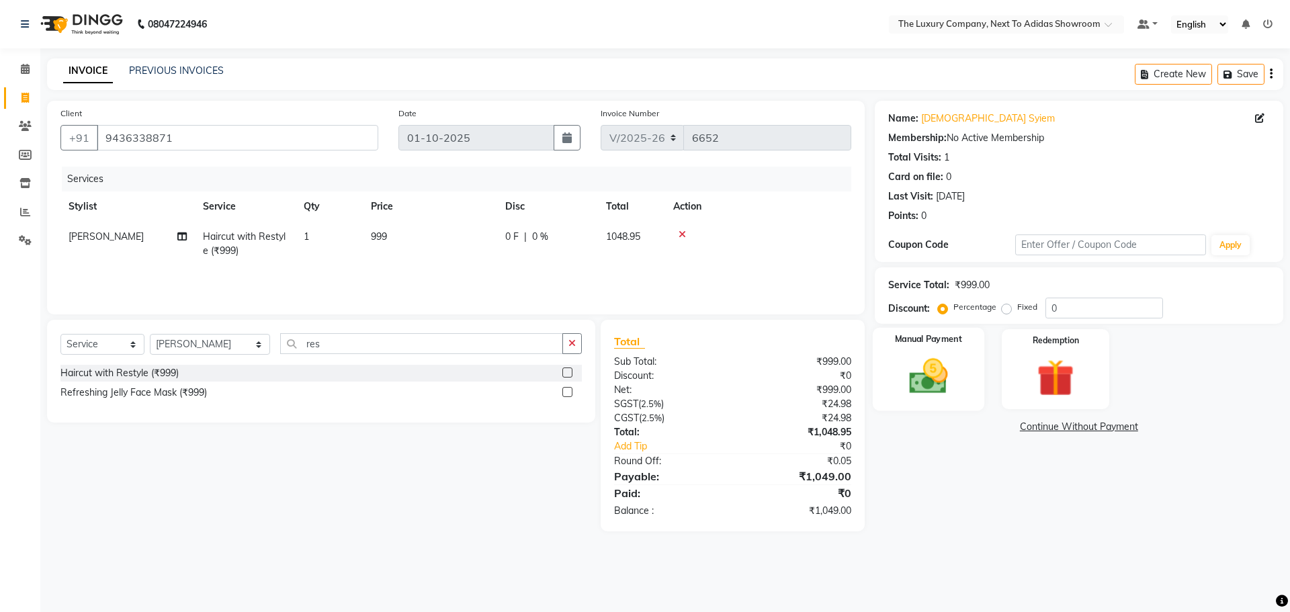
click at [905, 364] on img at bounding box center [928, 376] width 63 height 44
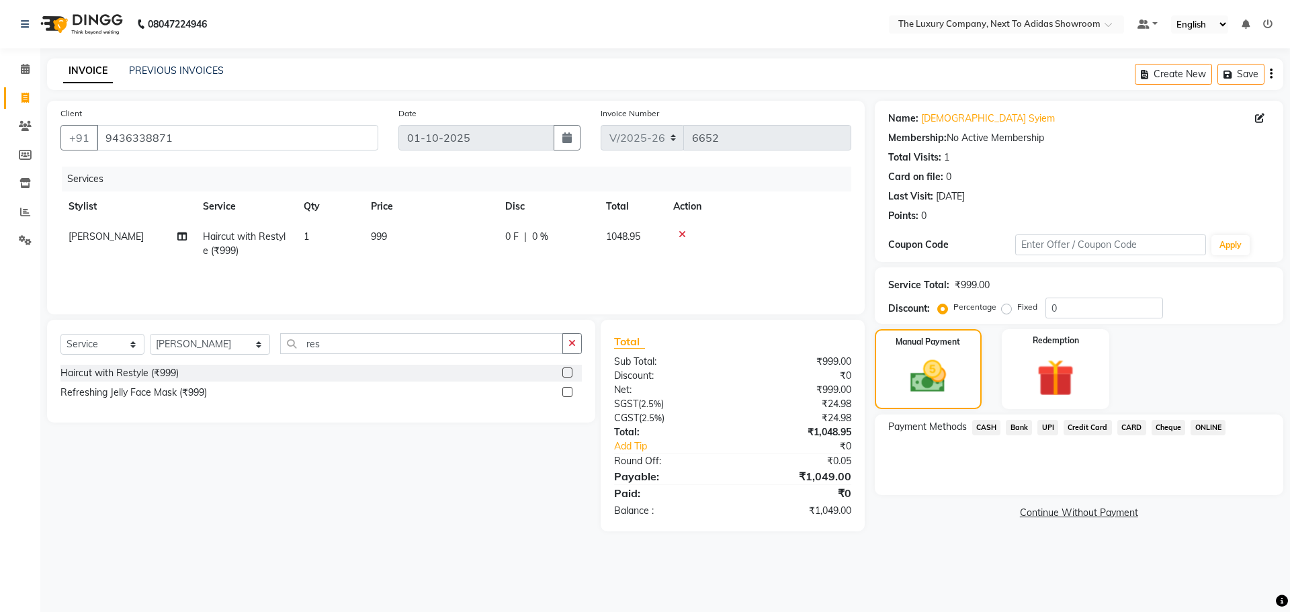
drag, startPoint x: 992, startPoint y: 428, endPoint x: 1001, endPoint y: 438, distance: 13.3
click at [992, 429] on span "CASH" at bounding box center [986, 427] width 29 height 15
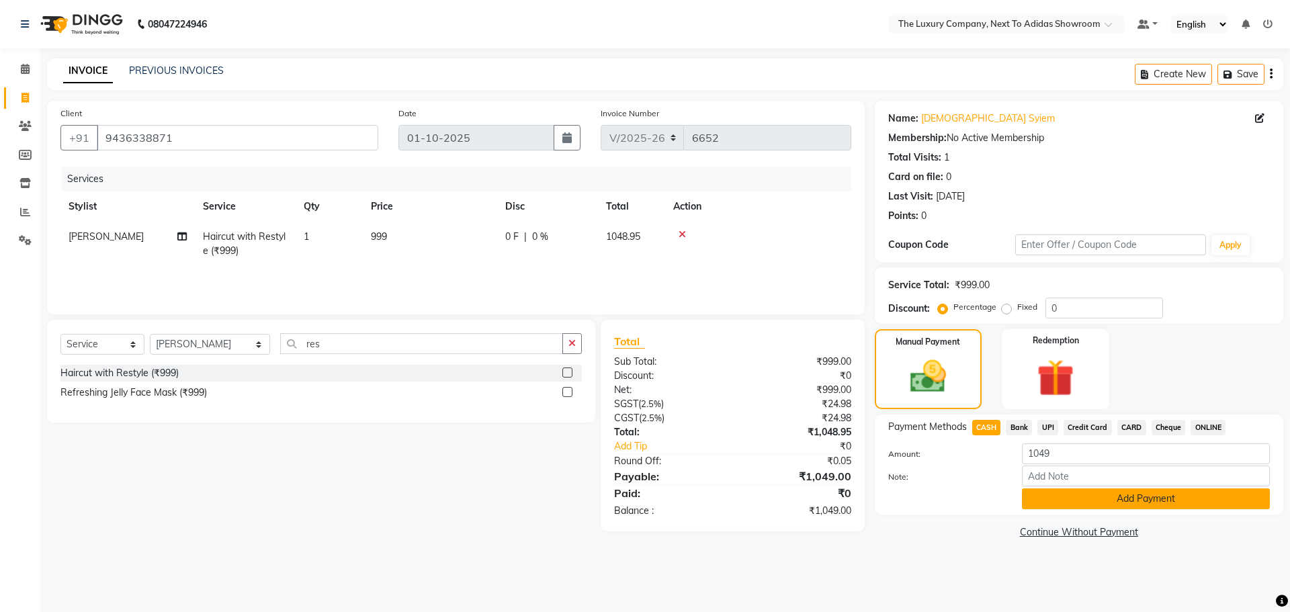
click at [1059, 502] on button "Add Payment" at bounding box center [1146, 499] width 248 height 21
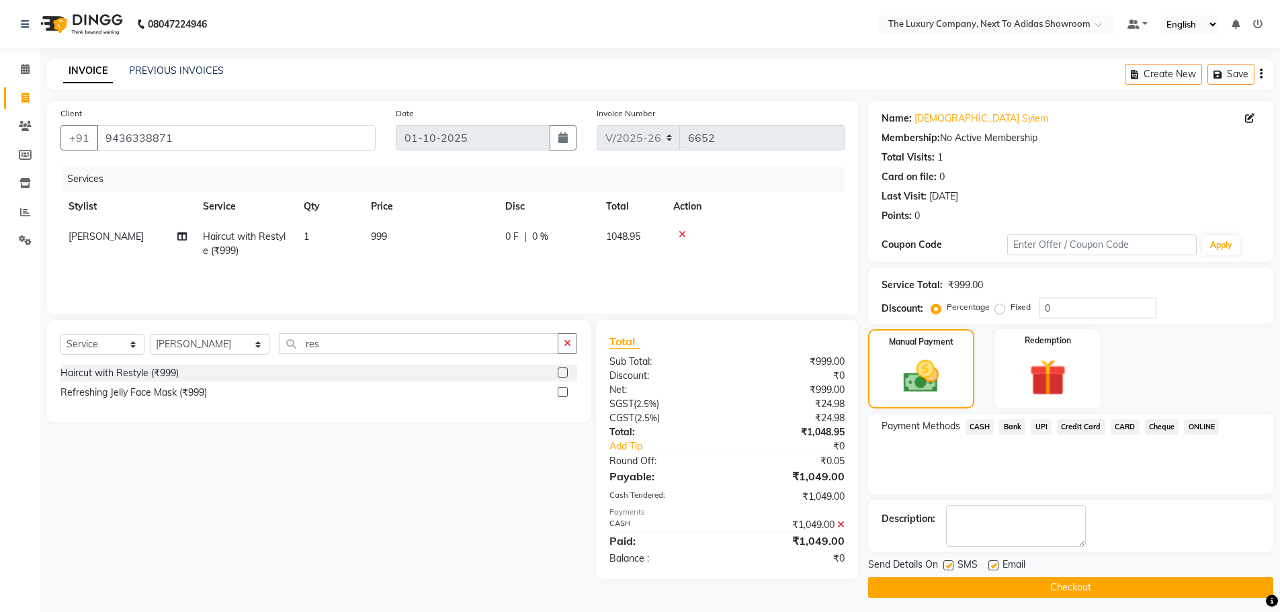
click at [1071, 588] on button "Checkout" at bounding box center [1070, 587] width 405 height 21
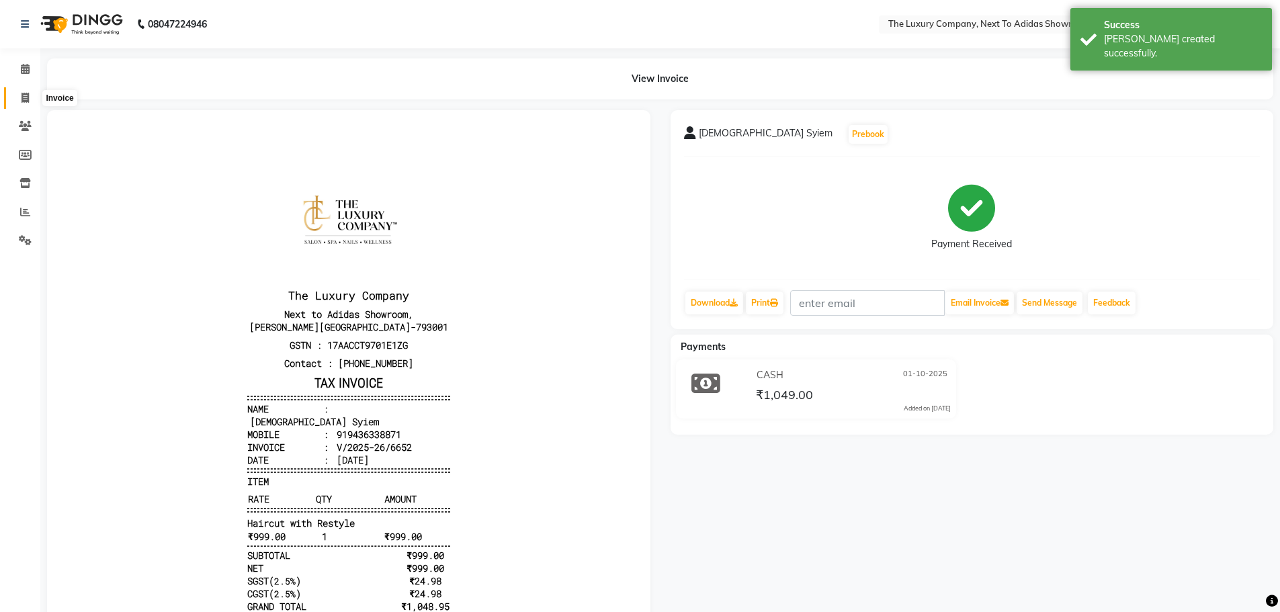
click at [27, 101] on icon at bounding box center [25, 98] width 7 height 10
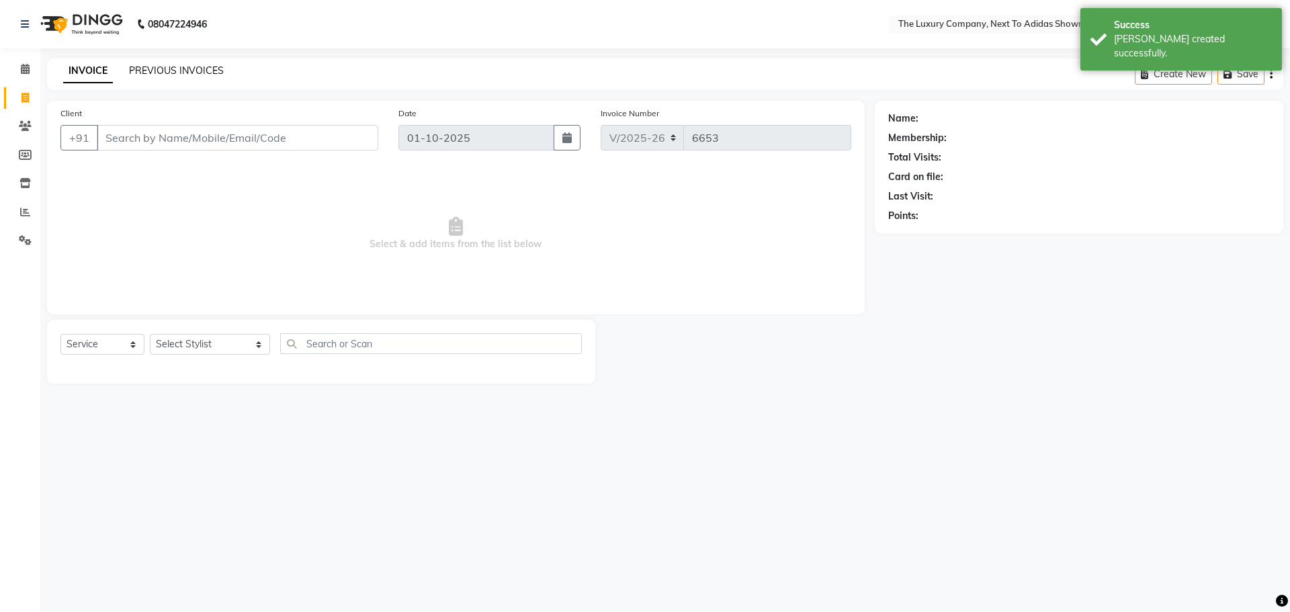
click at [165, 70] on link "PREVIOUS INVOICES" at bounding box center [176, 71] width 95 height 12
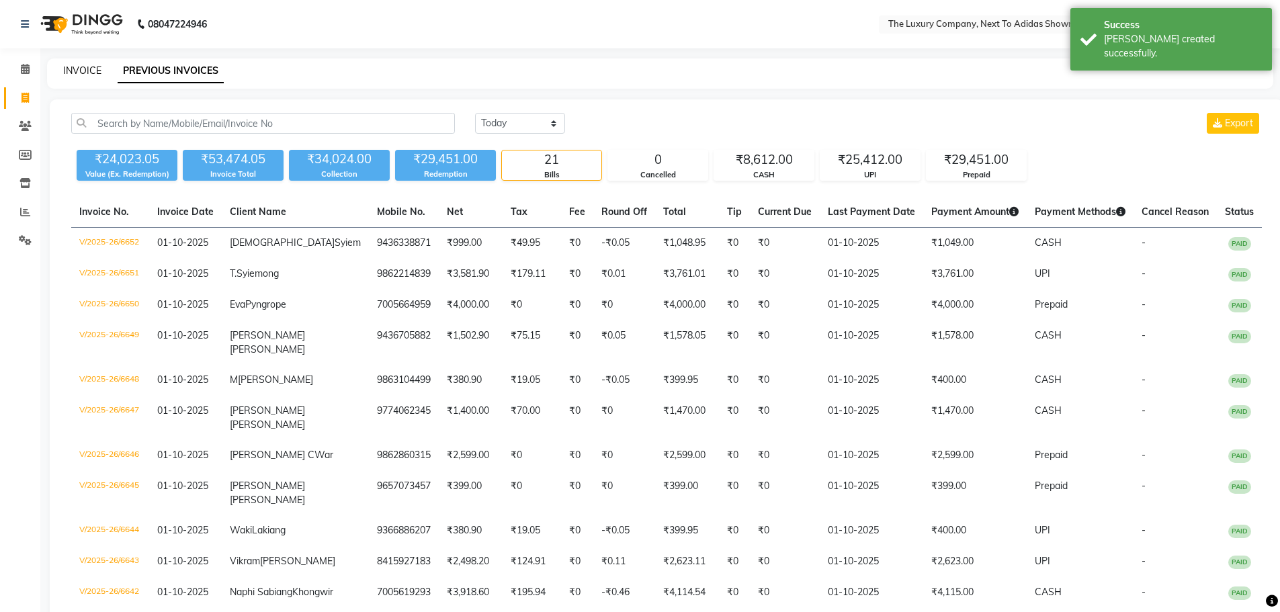
click at [71, 67] on link "INVOICE" at bounding box center [82, 71] width 38 height 12
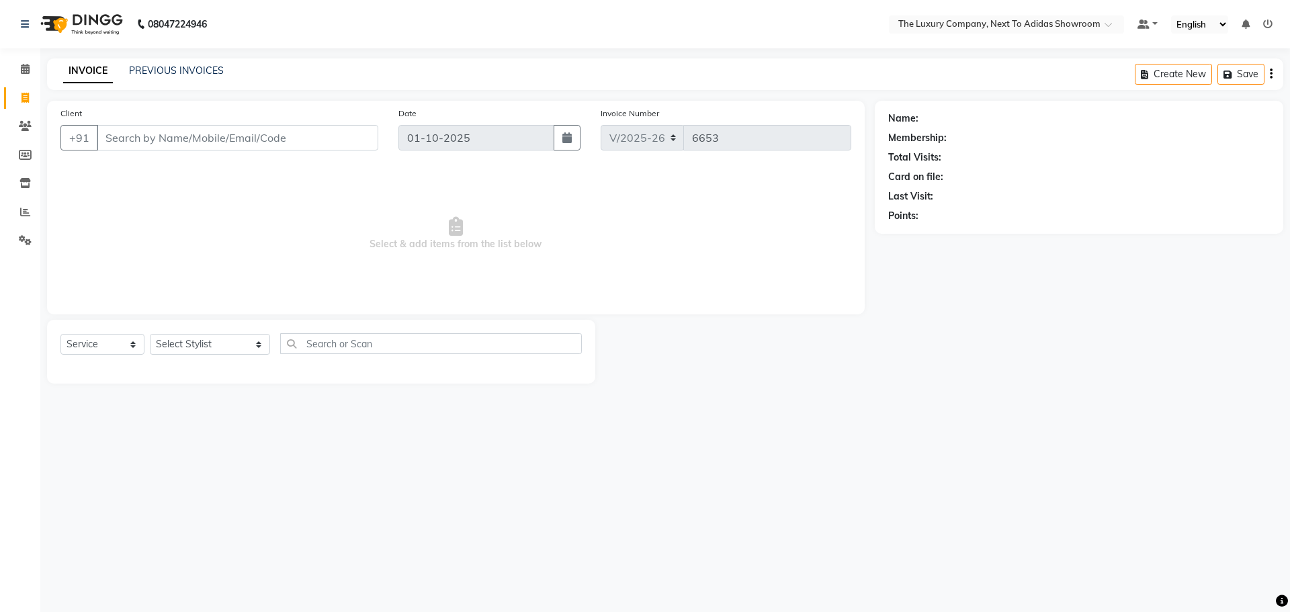
click at [111, 102] on div "Client +91 Date 01-10-2025 Invoice Number V/2025 V/2025-26 6653 Select & add it…" at bounding box center [456, 208] width 818 height 214
click at [612, 309] on div "Client +91 Date 01-10-2025 Invoice Number V/2025 V/2025-26 6653 Select & add it…" at bounding box center [456, 208] width 818 height 214
click at [540, 48] on div "08047224946 Select Location × The Luxury Company, Next To Adidas Showroom Defau…" at bounding box center [645, 306] width 1290 height 612
drag, startPoint x: 694, startPoint y: 251, endPoint x: 692, endPoint y: 241, distance: 9.6
click at [694, 249] on span "Select & add items from the list below" at bounding box center [455, 234] width 791 height 134
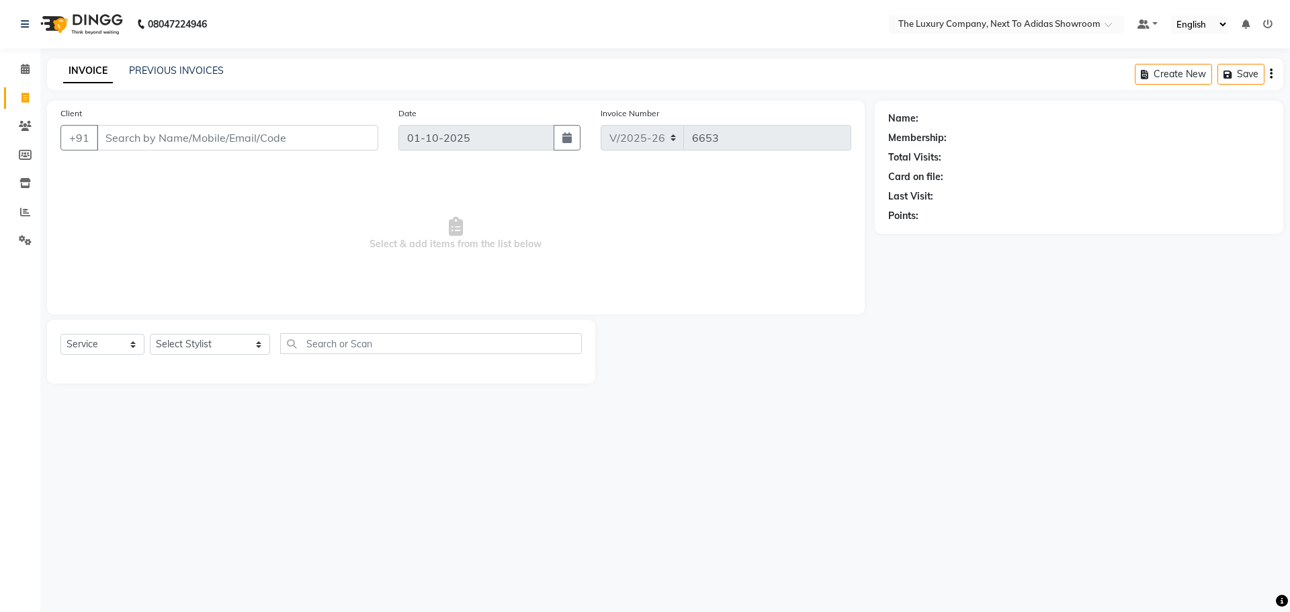
drag, startPoint x: 719, startPoint y: 397, endPoint x: 650, endPoint y: 280, distance: 135.3
click at [714, 405] on div "08047224946 Select Location × The Luxury Company, Next To Adidas Showroom Defau…" at bounding box center [645, 306] width 1290 height 612
drag, startPoint x: 653, startPoint y: 205, endPoint x: 585, endPoint y: 248, distance: 80.4
click at [623, 224] on span "Select & add items from the list below" at bounding box center [455, 234] width 791 height 134
drag, startPoint x: 603, startPoint y: 262, endPoint x: 634, endPoint y: 271, distance: 32.8
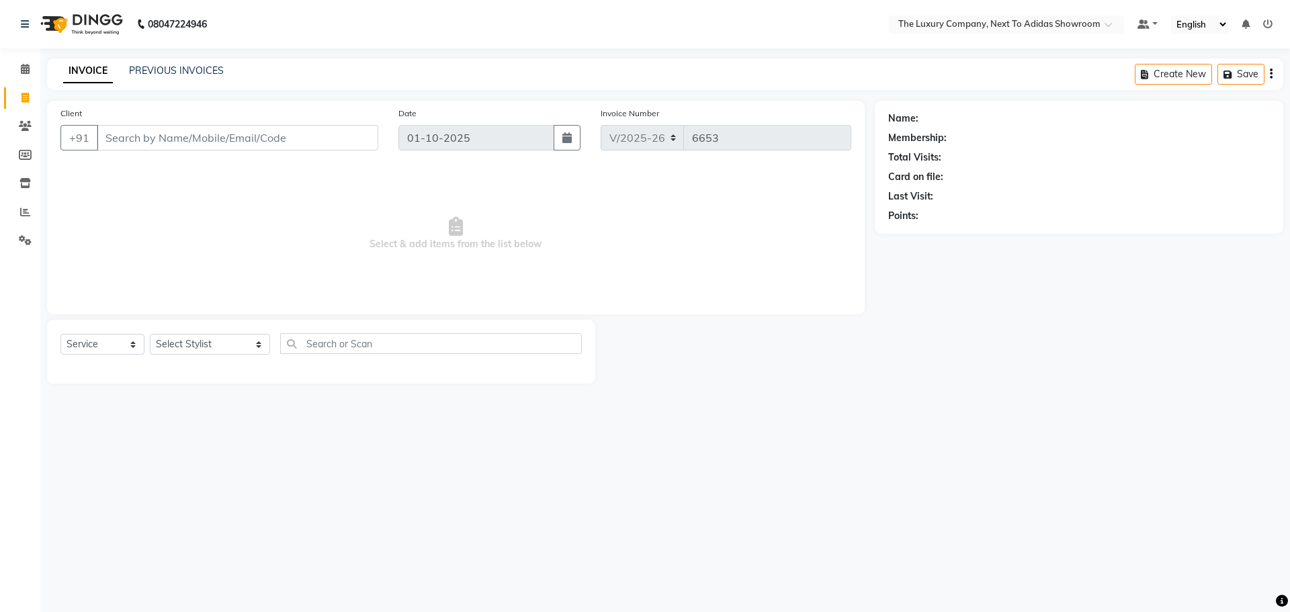
click at [634, 271] on span "Select & add items from the list below" at bounding box center [455, 234] width 791 height 134
click at [633, 271] on span "Select & add items from the list below" at bounding box center [455, 234] width 791 height 134
click at [630, 270] on span "Select & add items from the list below" at bounding box center [455, 234] width 791 height 134
click at [629, 270] on span "Select & add items from the list below" at bounding box center [455, 234] width 791 height 134
click at [629, 275] on span "Select & add items from the list below" at bounding box center [455, 234] width 791 height 134
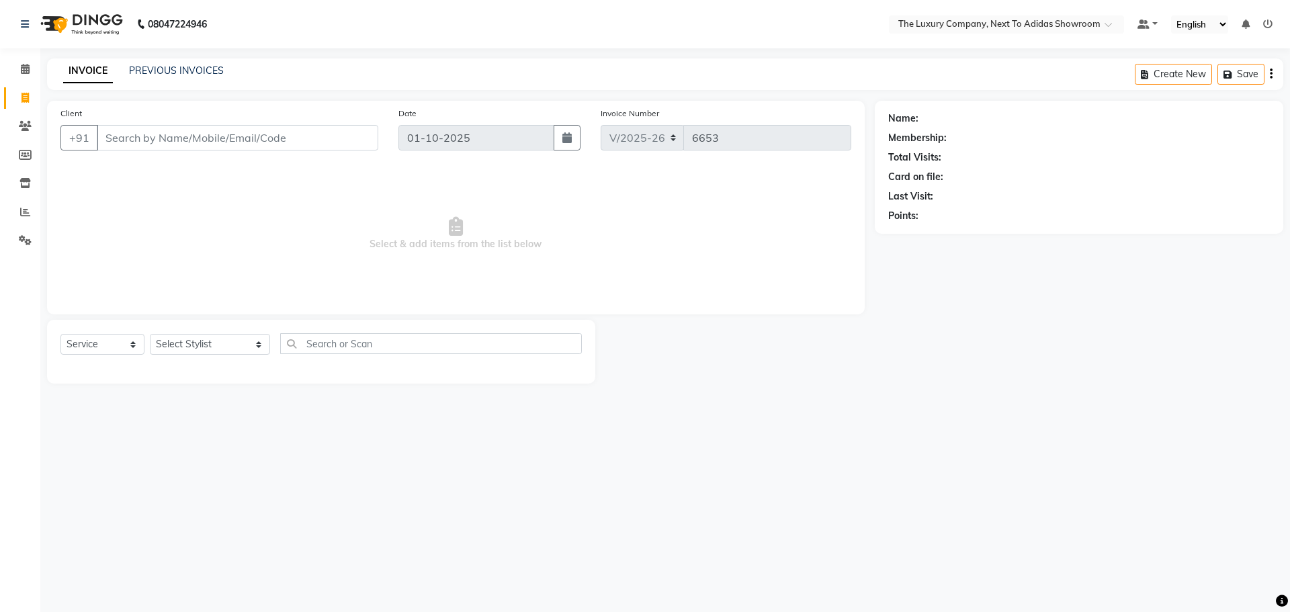
click at [630, 280] on span "Select & add items from the list below" at bounding box center [455, 234] width 791 height 134
click at [632, 281] on span "Select & add items from the list below" at bounding box center [455, 234] width 791 height 134
click at [632, 286] on span "Select & add items from the list below" at bounding box center [455, 234] width 791 height 134
click at [634, 289] on span "Select & add items from the list below" at bounding box center [455, 234] width 791 height 134
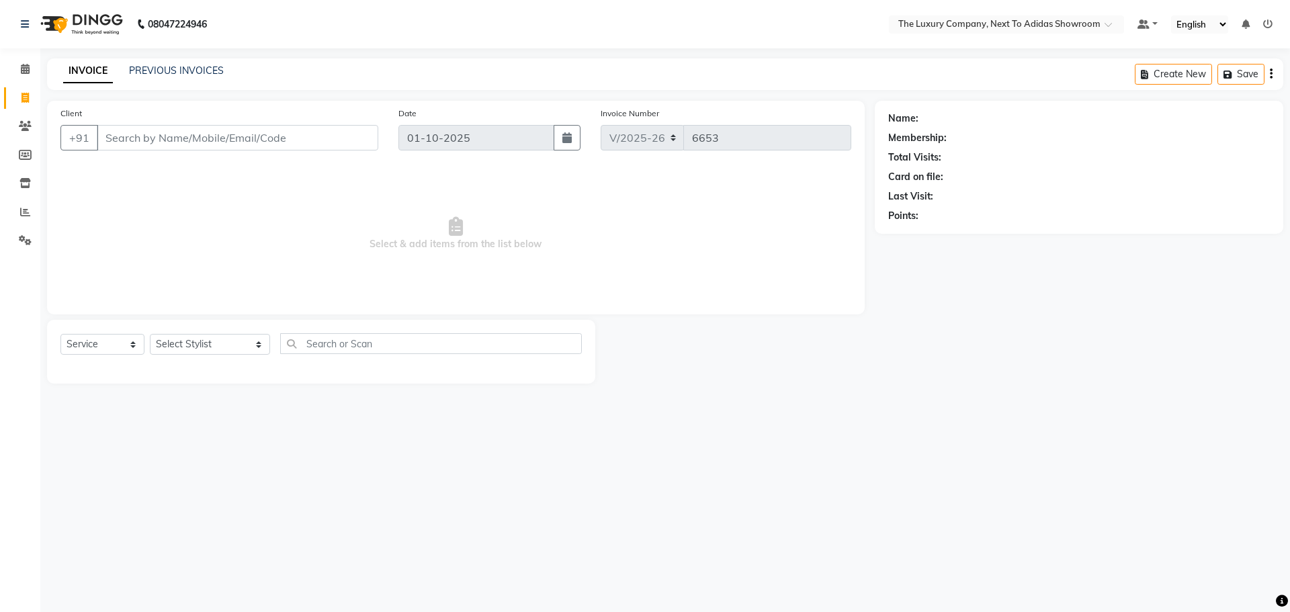
click at [376, 214] on span "Select & add items from the list below" at bounding box center [455, 234] width 791 height 134
click at [142, 142] on input "Client" at bounding box center [238, 138] width 282 height 26
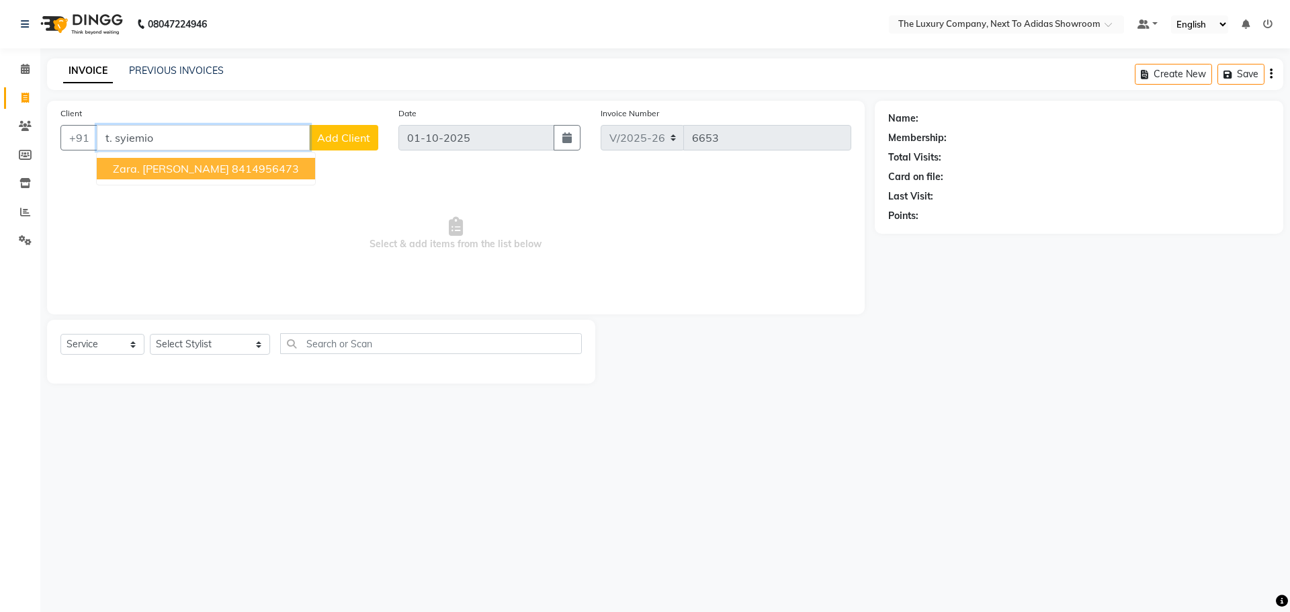
click at [114, 139] on input "t. syiemio" at bounding box center [203, 138] width 213 height 26
drag, startPoint x: 161, startPoint y: 140, endPoint x: 91, endPoint y: 153, distance: 70.4
click at [92, 153] on div "Client +91 syiemio D. Syiemiong 7085570988 Zara. T. Syiemiong 8414956473 Add Cl…" at bounding box center [219, 133] width 338 height 55
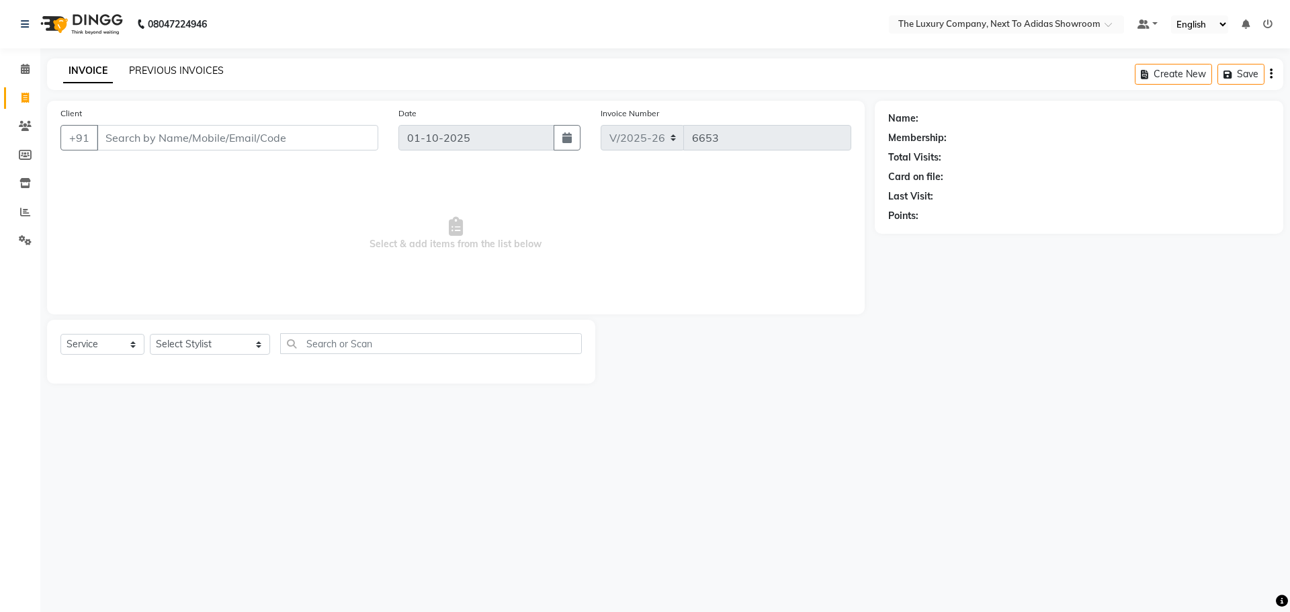
click at [162, 68] on link "PREVIOUS INVOICES" at bounding box center [176, 71] width 95 height 12
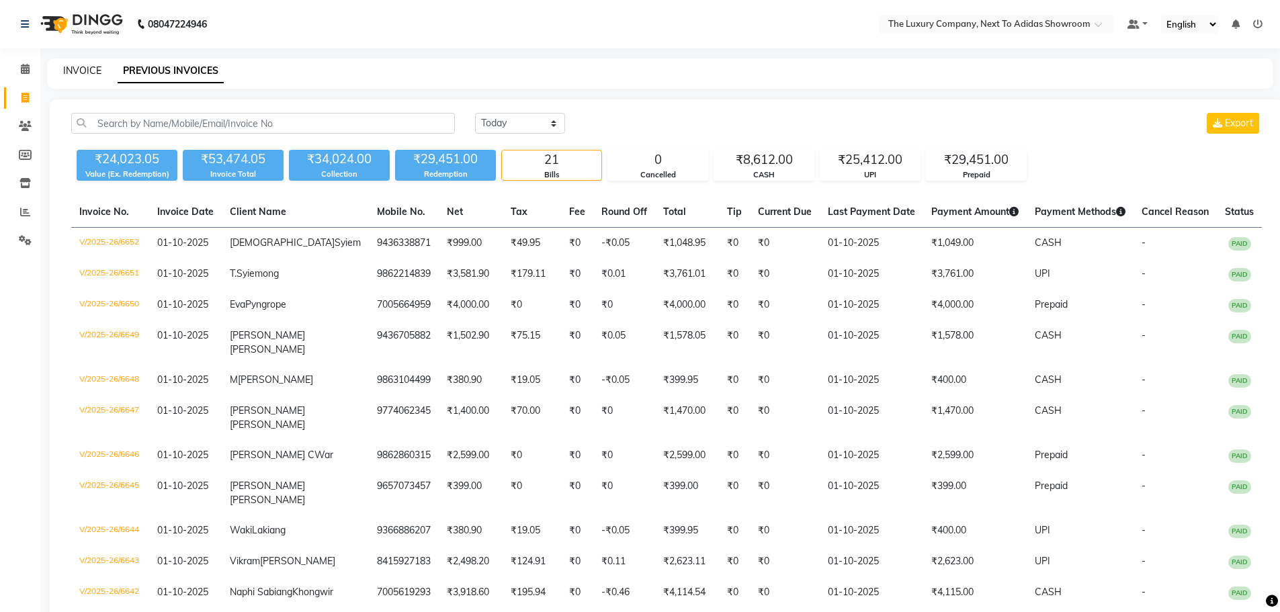
click at [89, 65] on link "INVOICE" at bounding box center [82, 71] width 38 height 12
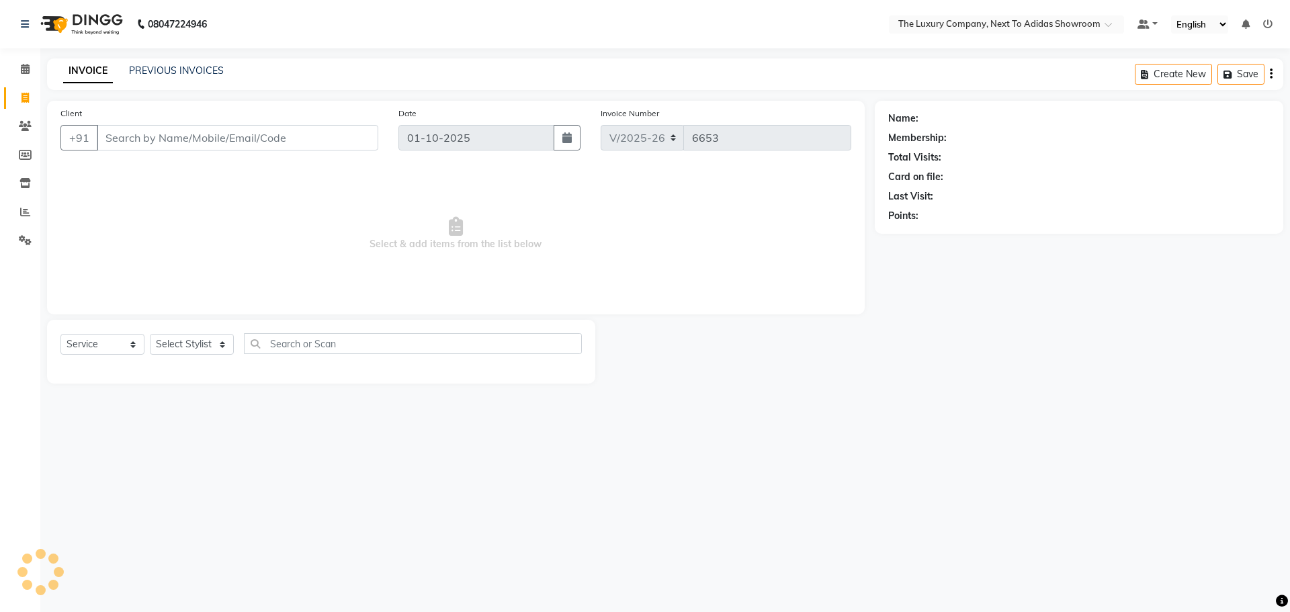
drag, startPoint x: 151, startPoint y: 141, endPoint x: 144, endPoint y: 134, distance: 10.0
click at [147, 137] on input "Client" at bounding box center [238, 138] width 282 height 26
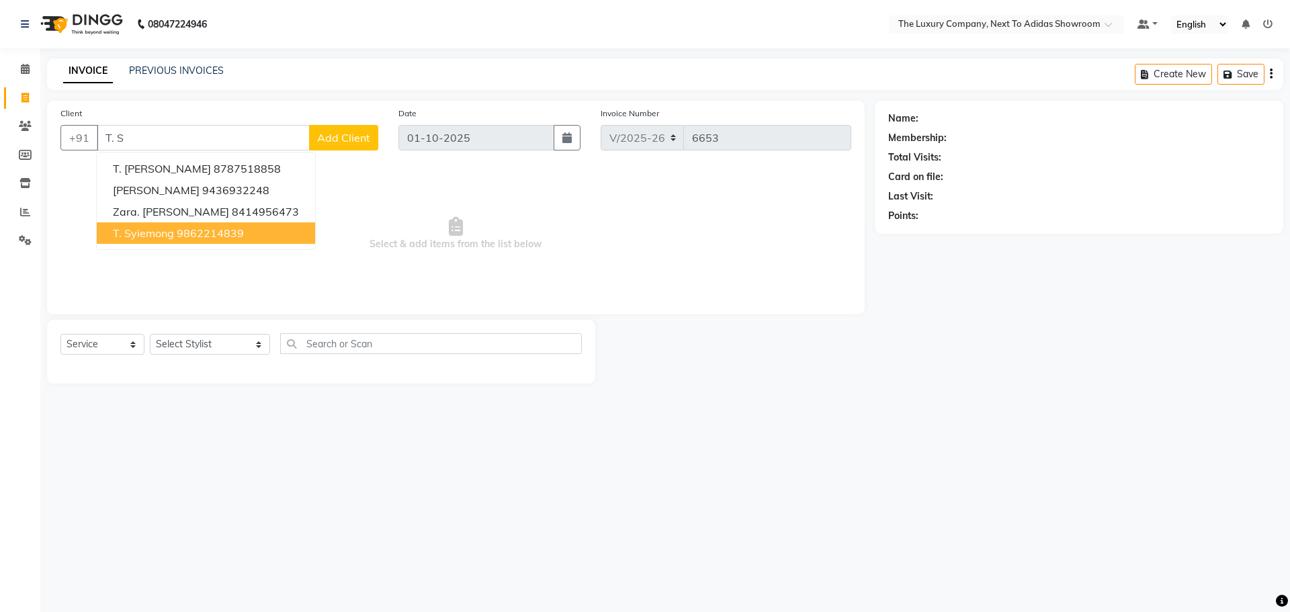
click at [179, 243] on button "T. Syiemong 9862214839" at bounding box center [206, 233] width 218 height 22
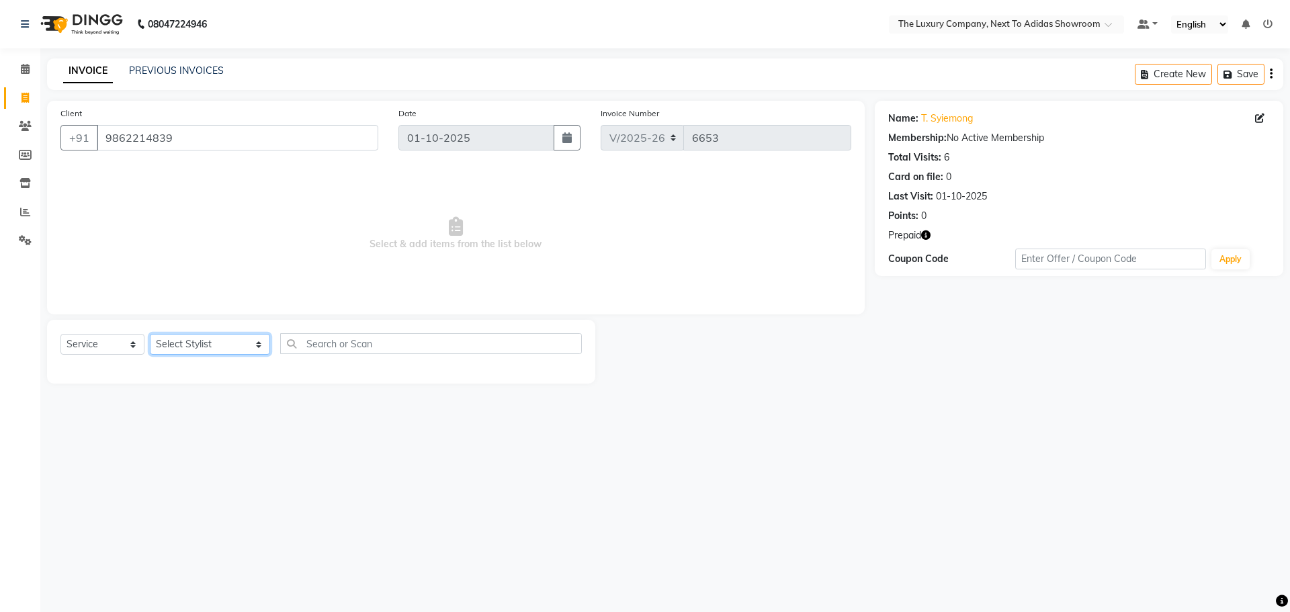
click at [180, 345] on select "Select Stylist ADMIN ALISHA SUCHIANG AMANDA MARSHIRA ANSAI DAIMARI BALAJIED SIN…" at bounding box center [210, 344] width 120 height 21
click at [150, 334] on select "Select Stylist ADMIN ALISHA SUCHIANG AMANDA MARSHIRA ANSAI DAIMARI BALAJIED SIN…" at bounding box center [210, 344] width 120 height 21
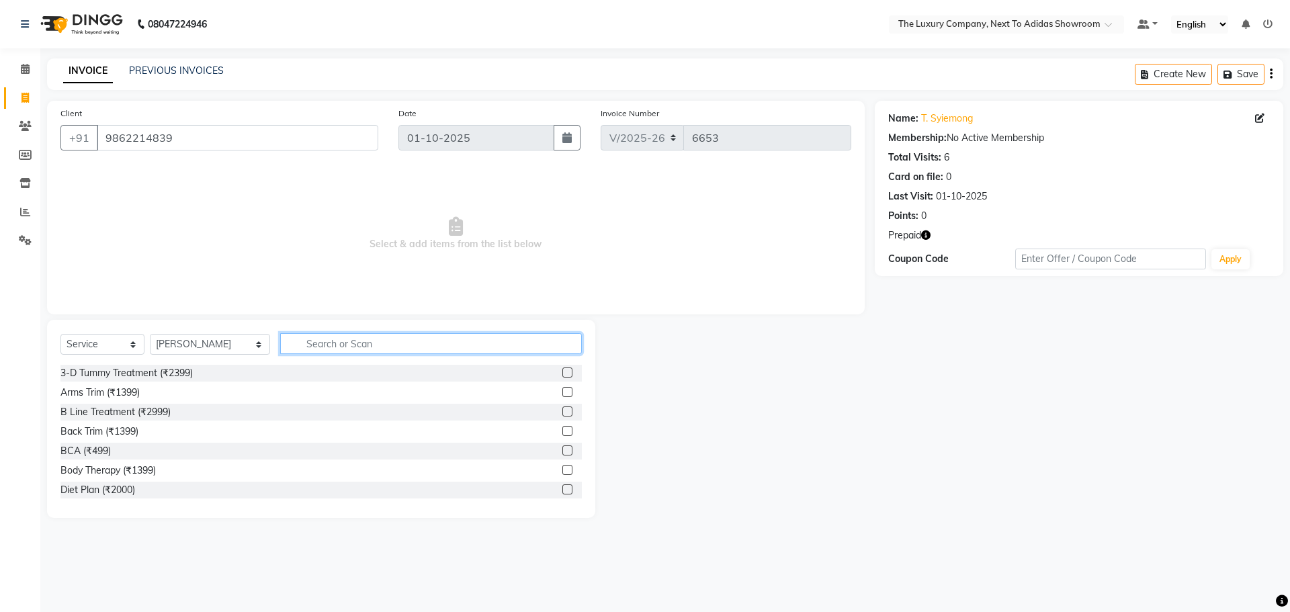
click at [336, 341] on input "text" at bounding box center [431, 343] width 302 height 21
click at [207, 349] on select "Select Stylist ADMIN ALISHA SUCHIANG AMANDA MARSHIRA ANSAI DAIMARI BALAJIED SIN…" at bounding box center [210, 344] width 120 height 21
click at [300, 338] on input "text" at bounding box center [431, 343] width 302 height 21
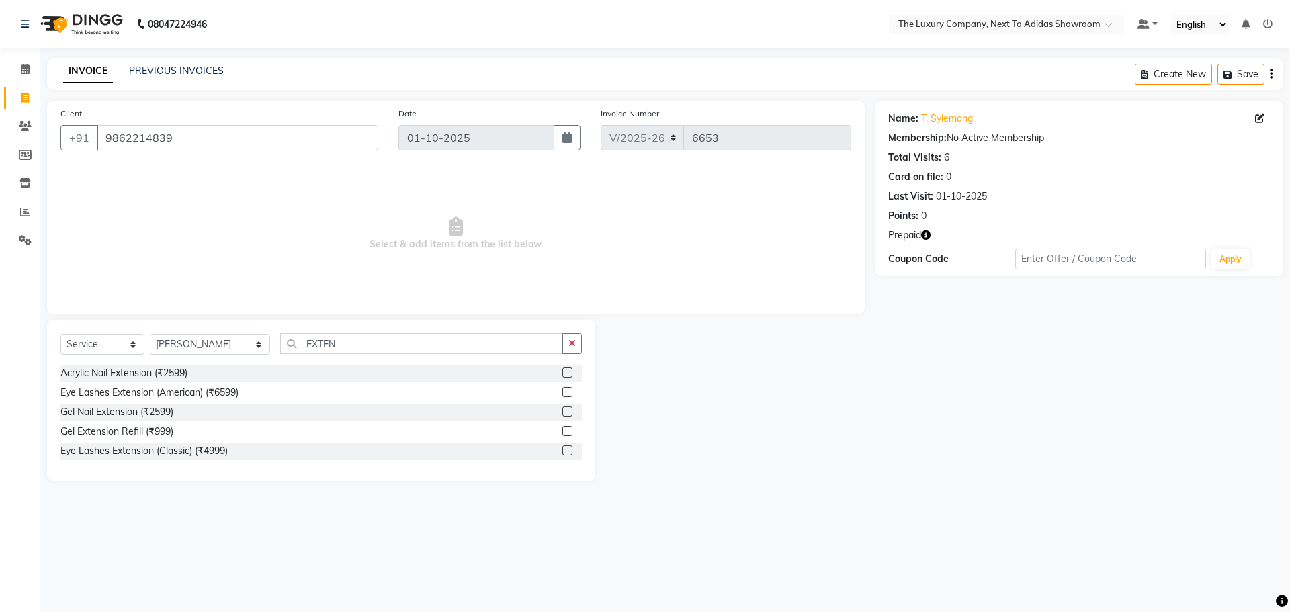
drag, startPoint x: 568, startPoint y: 413, endPoint x: 469, endPoint y: 349, distance: 117.6
click at [567, 413] on label at bounding box center [568, 412] width 10 height 10
click at [567, 413] on input "checkbox" at bounding box center [567, 412] width 9 height 9
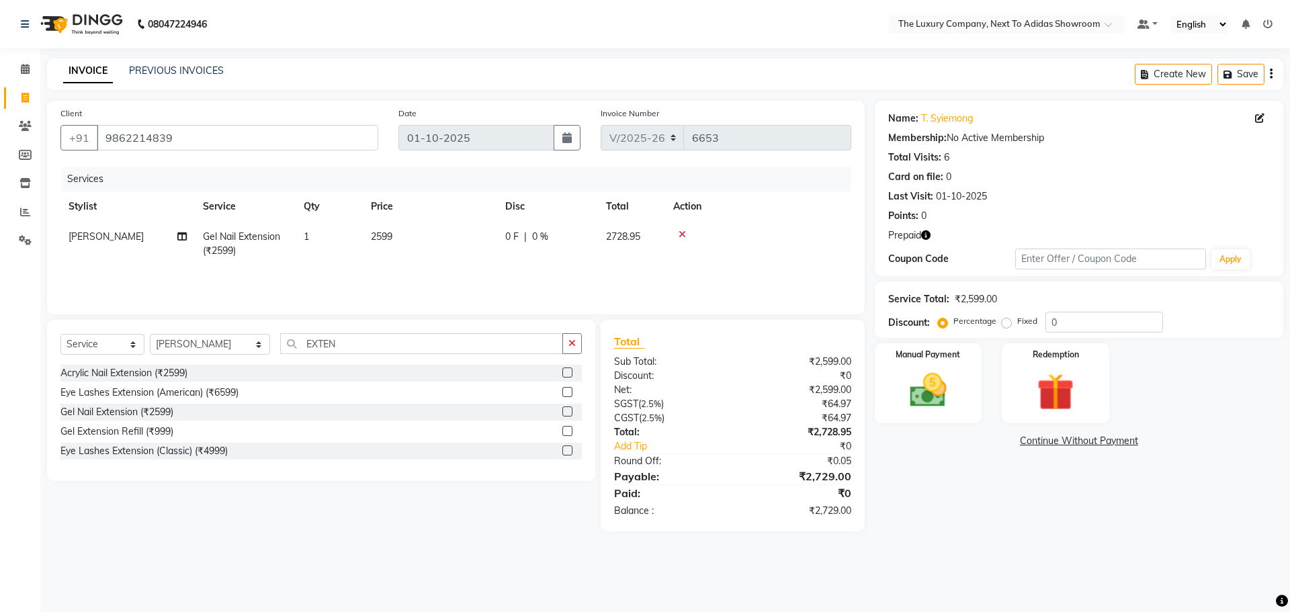
click at [436, 246] on td "2599" at bounding box center [430, 244] width 134 height 44
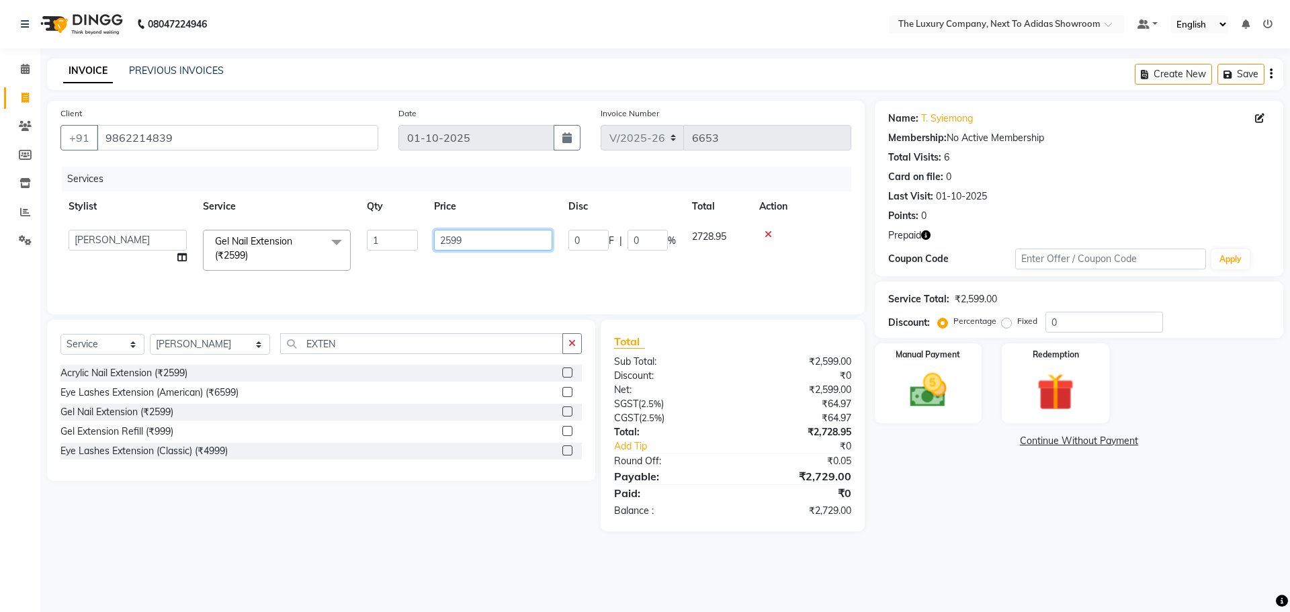
drag, startPoint x: 482, startPoint y: 235, endPoint x: 106, endPoint y: 275, distance: 377.8
click at [106, 275] on tr "ADMIN ALISHA SUCHIANG AMANDA MARSHIRA ANSAI DAIMARI BALAJIED SINGH NONGRUM BAPP…" at bounding box center [455, 250] width 791 height 57
drag, startPoint x: 1067, startPoint y: 560, endPoint x: 1053, endPoint y: 558, distance: 14.2
click at [1065, 560] on div "08047224946 Select Location × The Luxury Company, Next To Adidas Showroom Defau…" at bounding box center [645, 306] width 1290 height 612
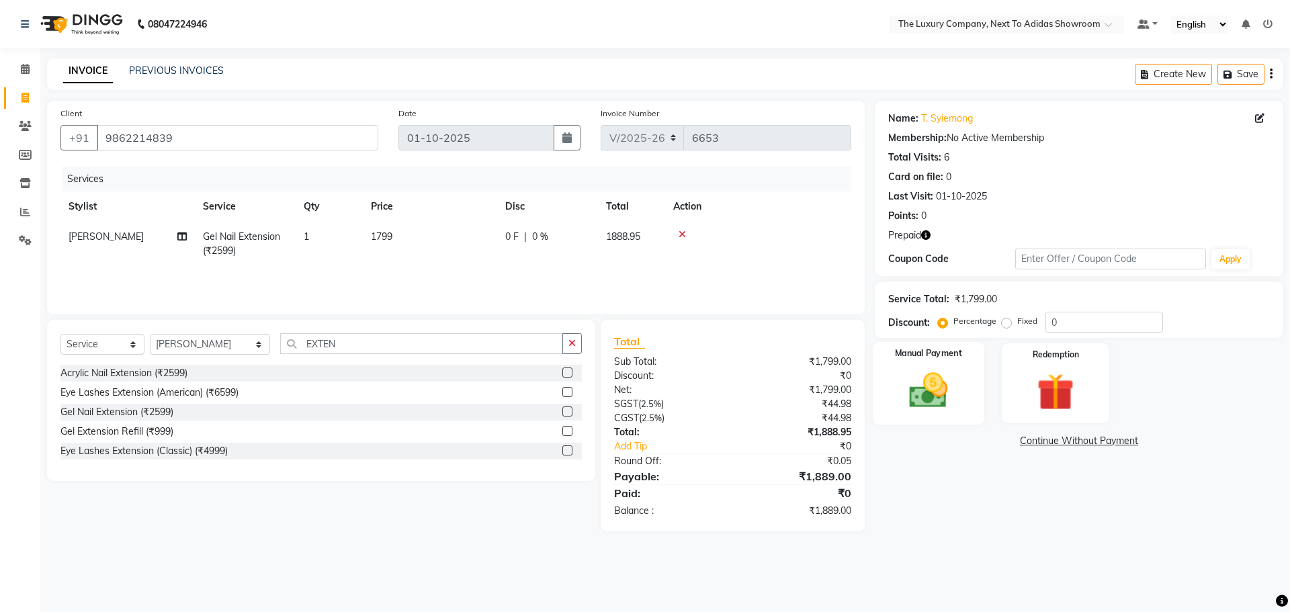
click at [937, 374] on img at bounding box center [928, 390] width 63 height 44
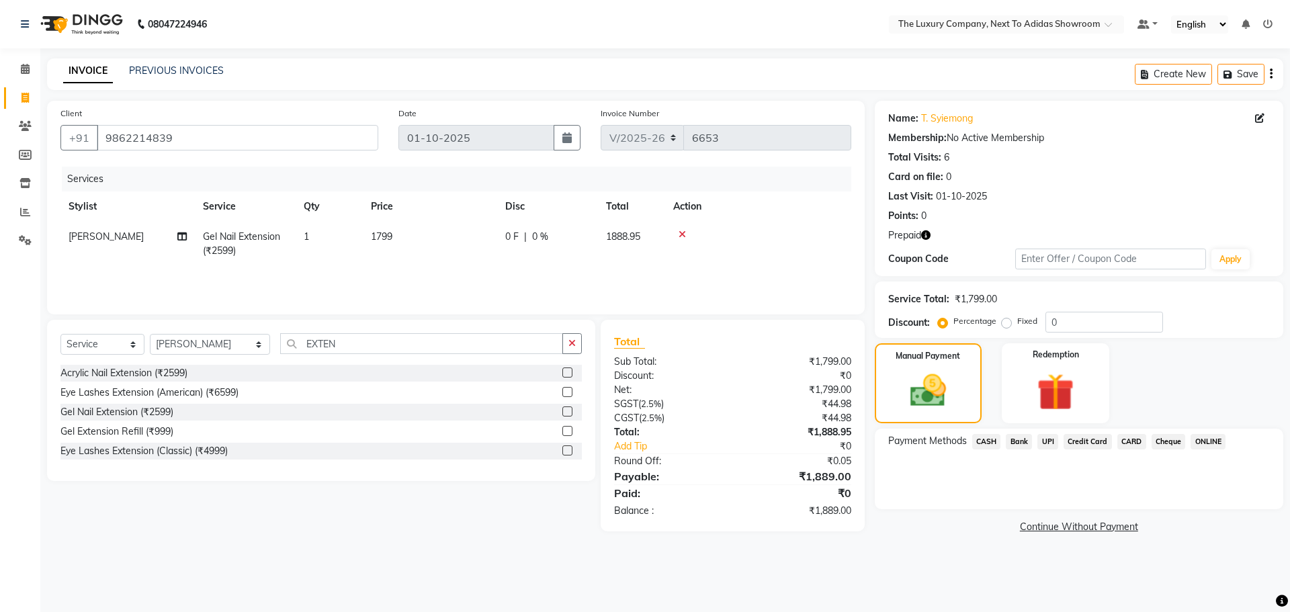
click at [1046, 438] on span "UPI" at bounding box center [1048, 441] width 21 height 15
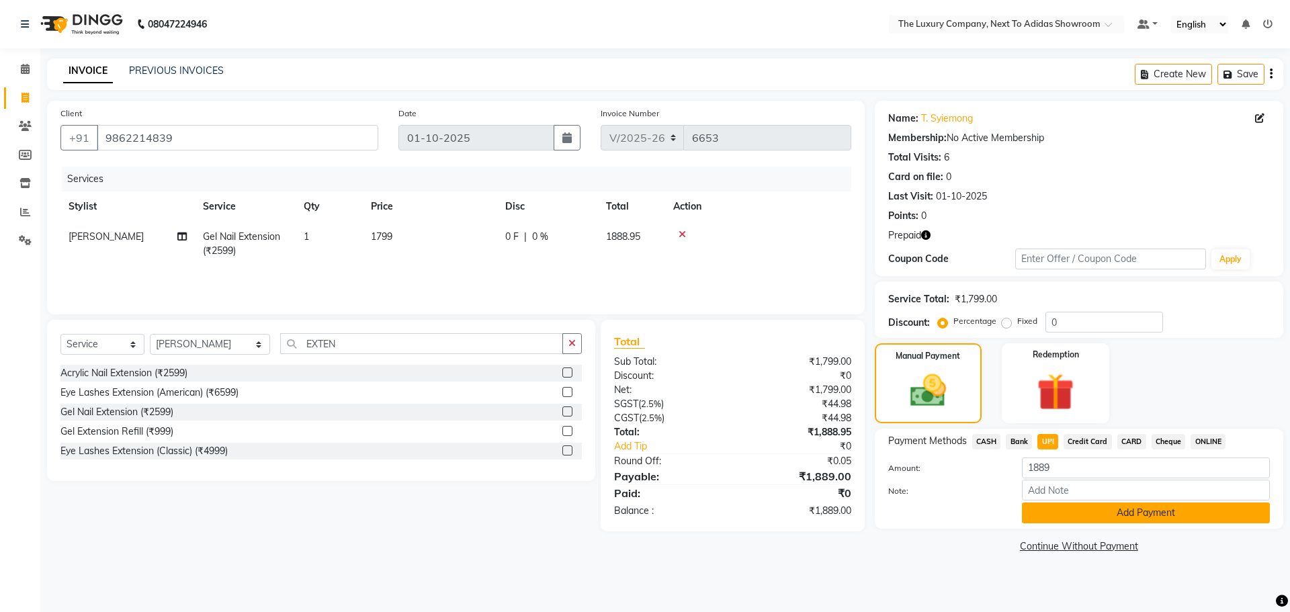
click at [1046, 507] on button "Add Payment" at bounding box center [1146, 513] width 248 height 21
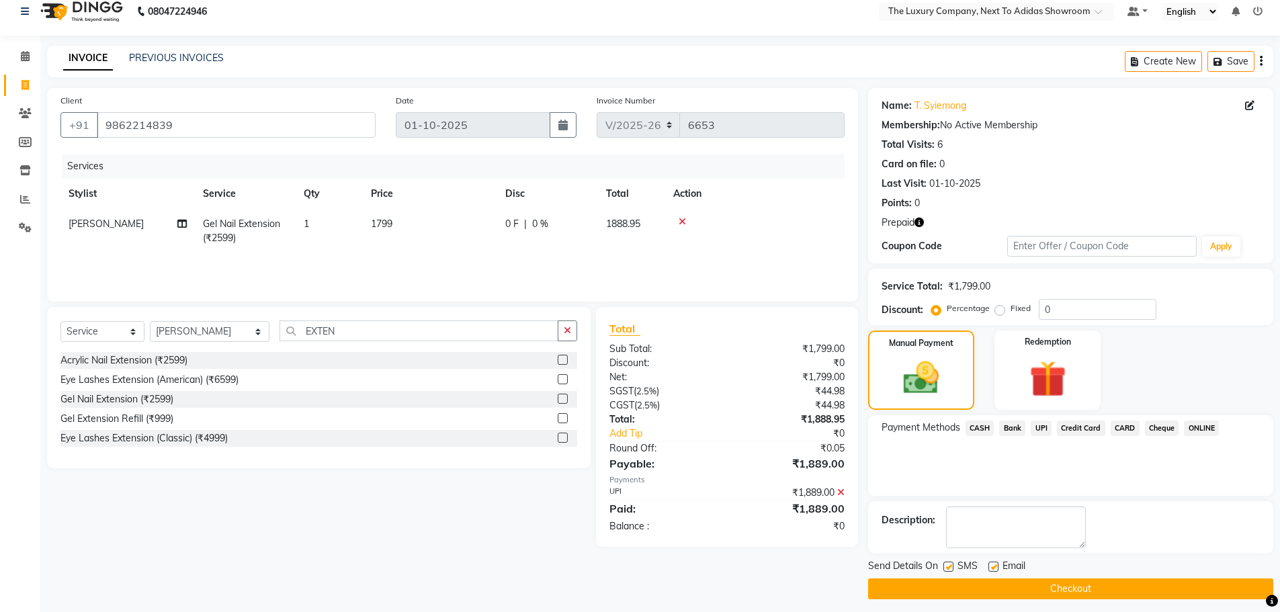
scroll to position [20, 0]
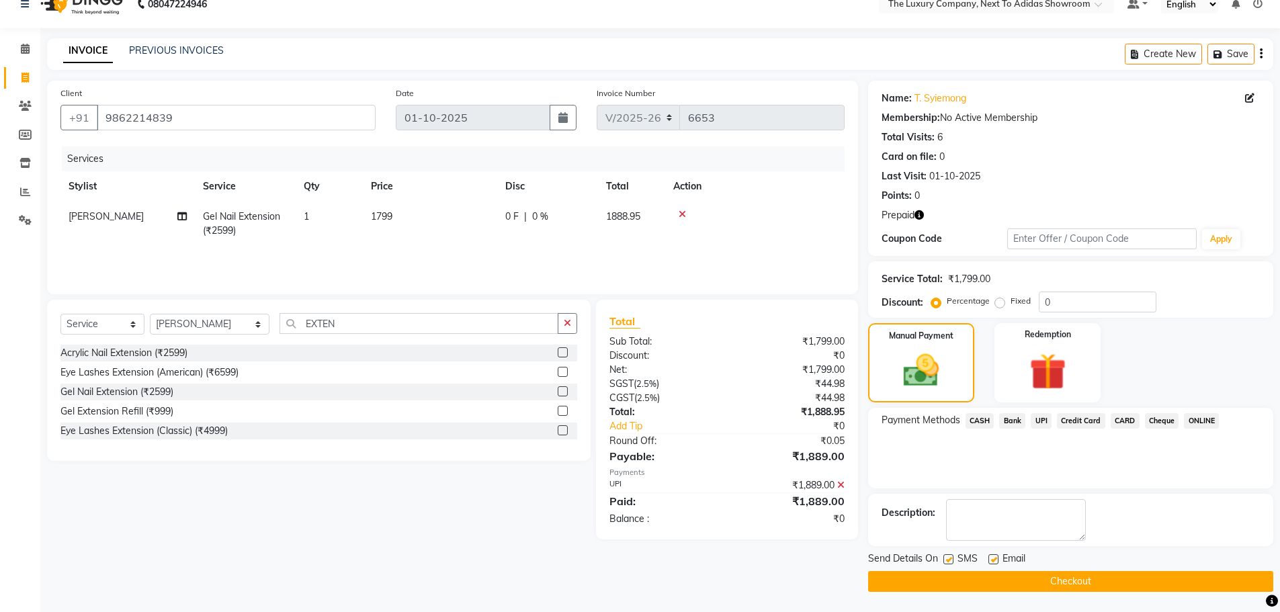
click at [1004, 585] on button "Checkout" at bounding box center [1070, 581] width 405 height 21
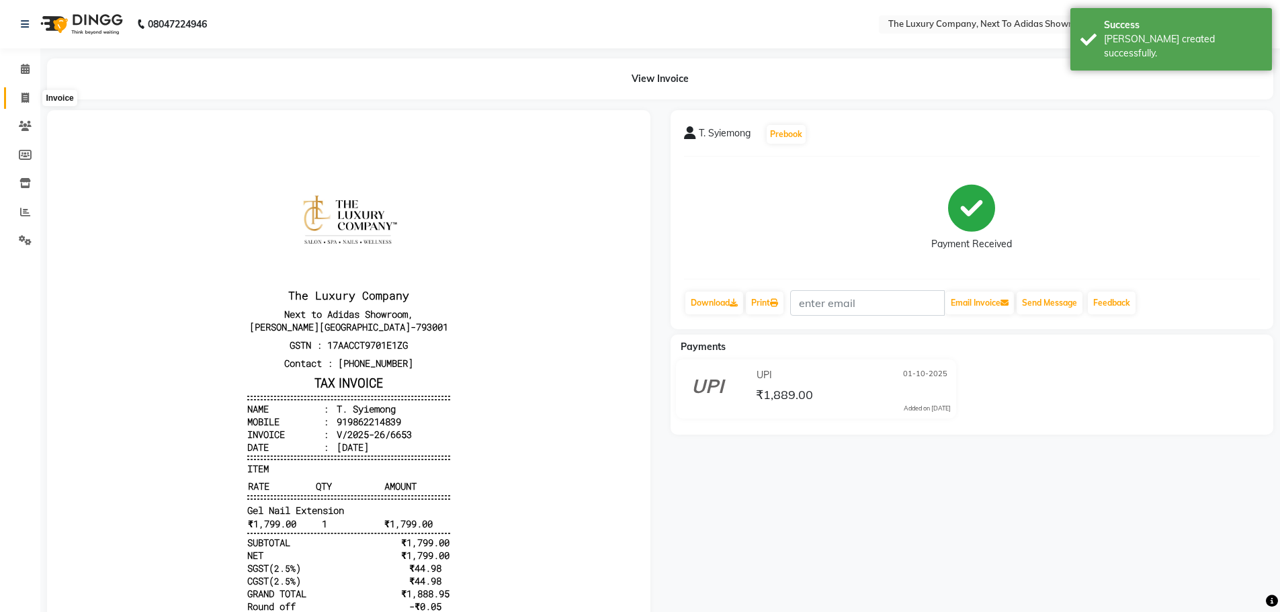
click at [28, 97] on icon at bounding box center [25, 98] width 7 height 10
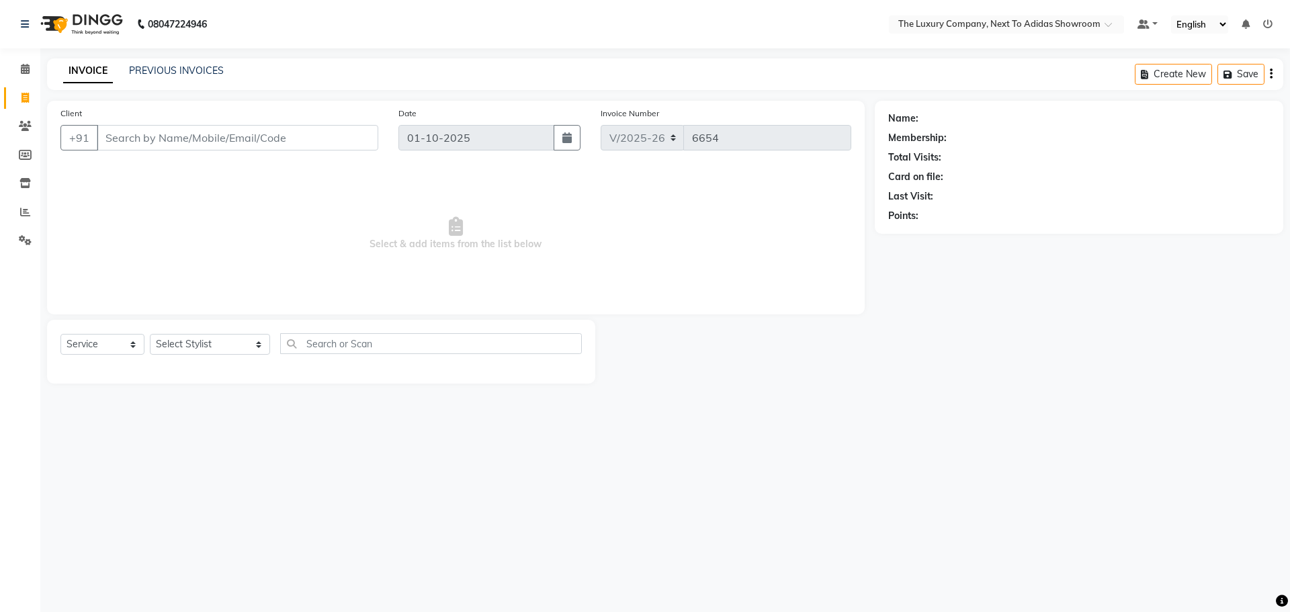
click at [880, 426] on div "08047224946 Select Location × The Luxury Company, Next To Adidas Showroom Defau…" at bounding box center [645, 306] width 1290 height 612
click at [177, 62] on div "INVOICE PREVIOUS INVOICES Create New Save" at bounding box center [665, 74] width 1237 height 32
click at [222, 213] on span "Select & add items from the list below" at bounding box center [455, 234] width 791 height 134
click at [190, 68] on link "PREVIOUS INVOICES" at bounding box center [176, 71] width 95 height 12
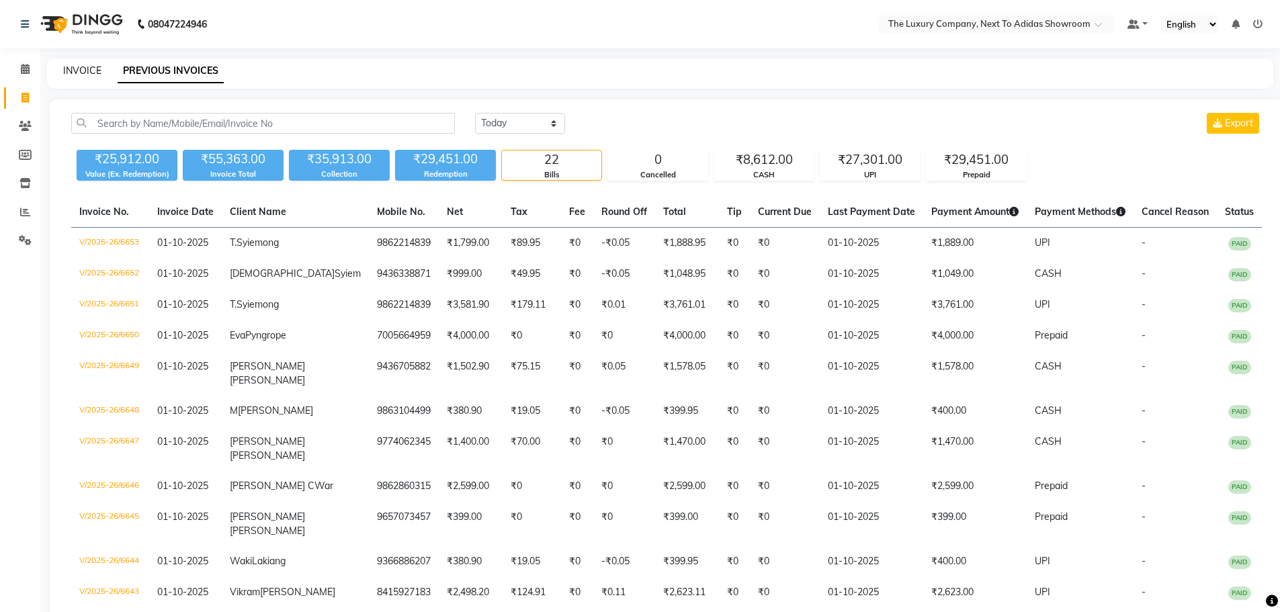
click at [74, 69] on link "INVOICE" at bounding box center [82, 71] width 38 height 12
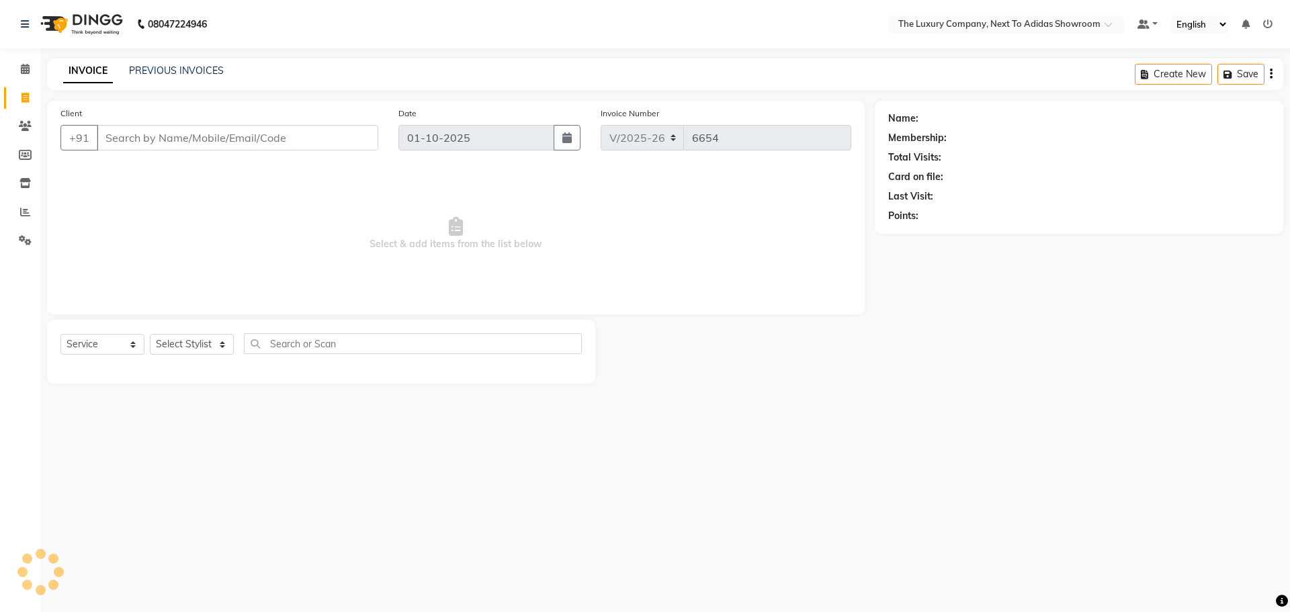
click at [187, 133] on input "Client" at bounding box center [238, 138] width 282 height 26
click at [362, 140] on span "Add Client" at bounding box center [343, 137] width 53 height 13
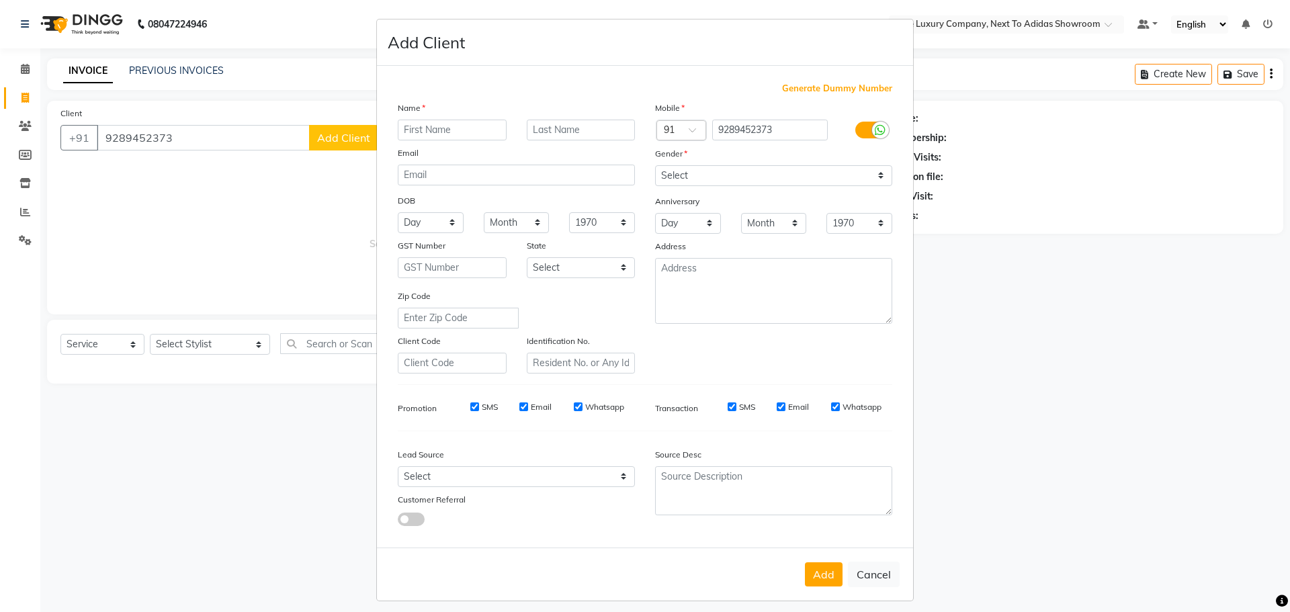
click at [433, 126] on input "text" at bounding box center [452, 130] width 109 height 21
drag, startPoint x: 380, startPoint y: 140, endPoint x: 315, endPoint y: 142, distance: 65.2
click at [315, 142] on ngb-modal-window "Add Client Generate Dummy Number Name aNJU Email DOB Day 01 02 03 04 05 06 07 0…" at bounding box center [645, 306] width 1290 height 612
click at [511, 73] on div "Generate Dummy Number Name aNJU Email DOB Day 01 02 03 04 05 06 07 08 09 10 11 …" at bounding box center [645, 307] width 536 height 482
click at [499, 93] on div "Generate Dummy Number" at bounding box center [645, 88] width 495 height 13
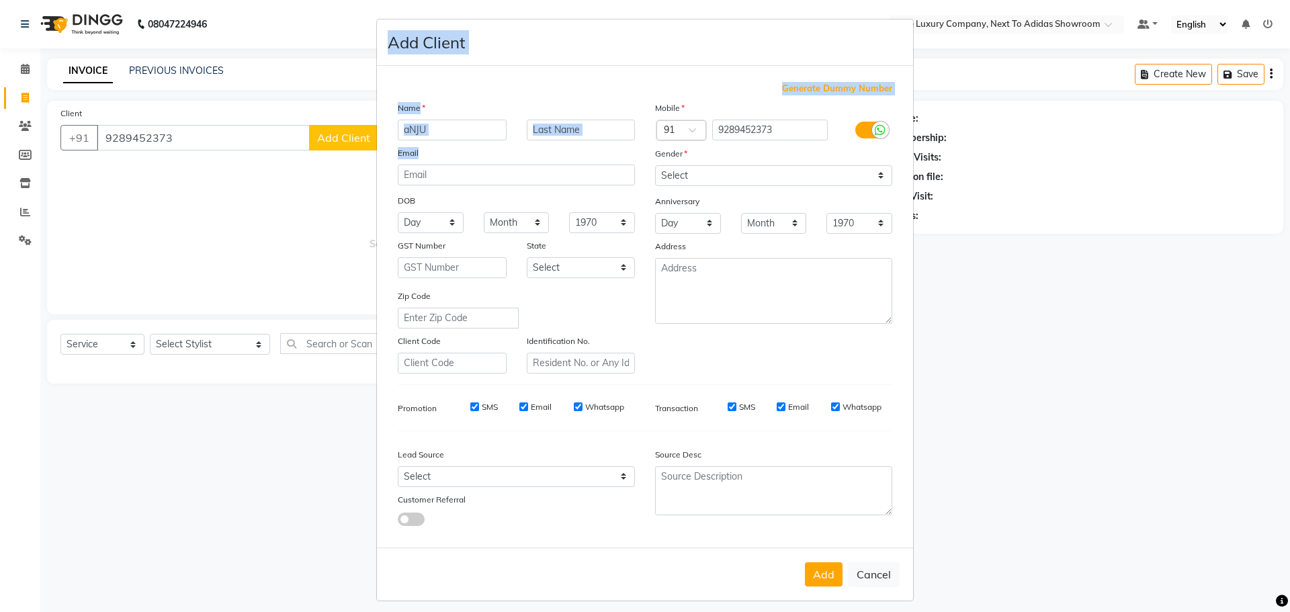
click at [458, 127] on input "aNJU" at bounding box center [452, 130] width 109 height 21
click at [450, 128] on input "aNJU" at bounding box center [452, 130] width 109 height 21
click at [314, 213] on ngb-modal-window "Add Client Generate Dummy Number Name aNJU Email DOB Day 01 02 03 04 05 06 07 0…" at bounding box center [645, 306] width 1290 height 612
drag, startPoint x: 431, startPoint y: 128, endPoint x: 339, endPoint y: 137, distance: 92.6
click at [342, 136] on ngb-modal-window "Add Client Generate Dummy Number Name aNJU Email DOB Day 01 02 03 04 05 06 07 0…" at bounding box center [645, 306] width 1290 height 612
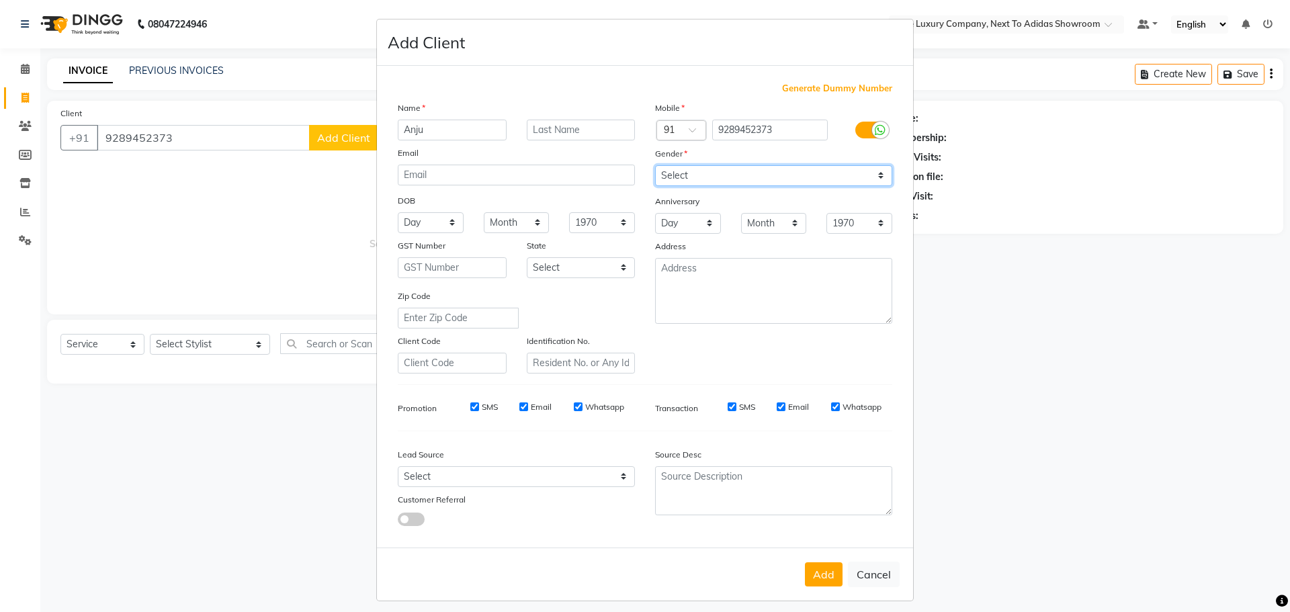
drag, startPoint x: 707, startPoint y: 169, endPoint x: 702, endPoint y: 185, distance: 16.4
click at [707, 170] on select "Select Male Female Other Prefer Not To Say" at bounding box center [773, 175] width 237 height 21
click at [655, 165] on select "Select Male Female Other Prefer Not To Say" at bounding box center [773, 175] width 237 height 21
drag, startPoint x: 828, startPoint y: 574, endPoint x: 713, endPoint y: 530, distance: 122.9
click at [827, 574] on button "Add" at bounding box center [824, 575] width 38 height 24
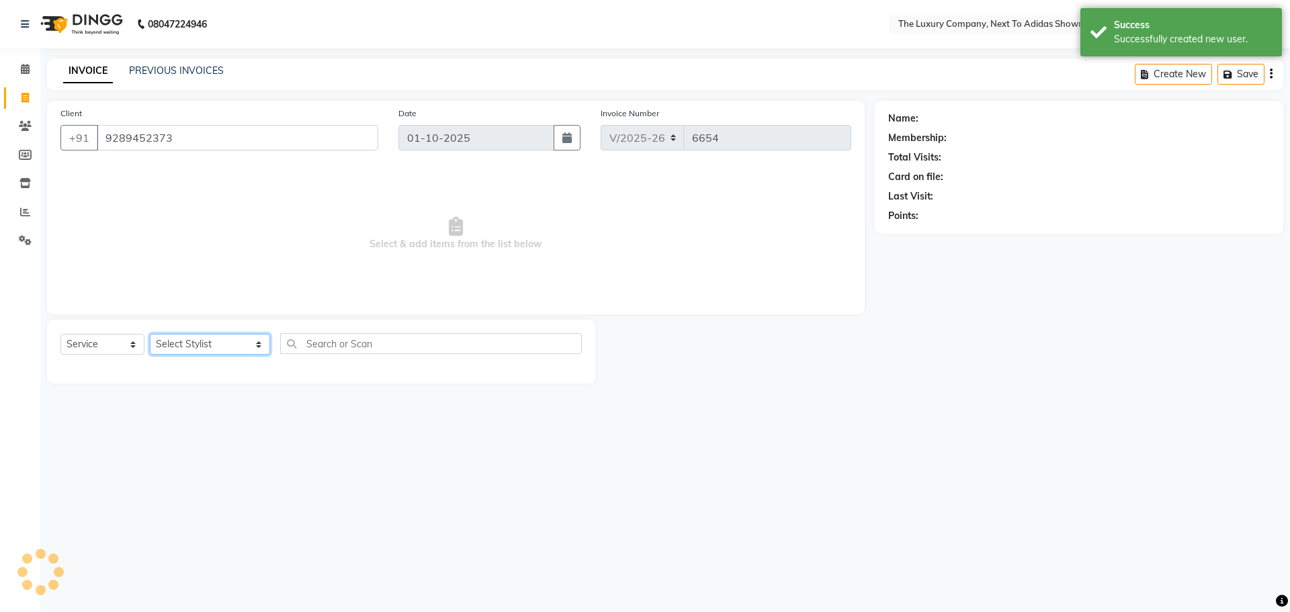
click at [203, 338] on select "Select Stylist ADMIN ALISHA SUCHIANG AMANDA MARSHIRA ANSAI DAIMARI BALAJIED SIN…" at bounding box center [210, 344] width 120 height 21
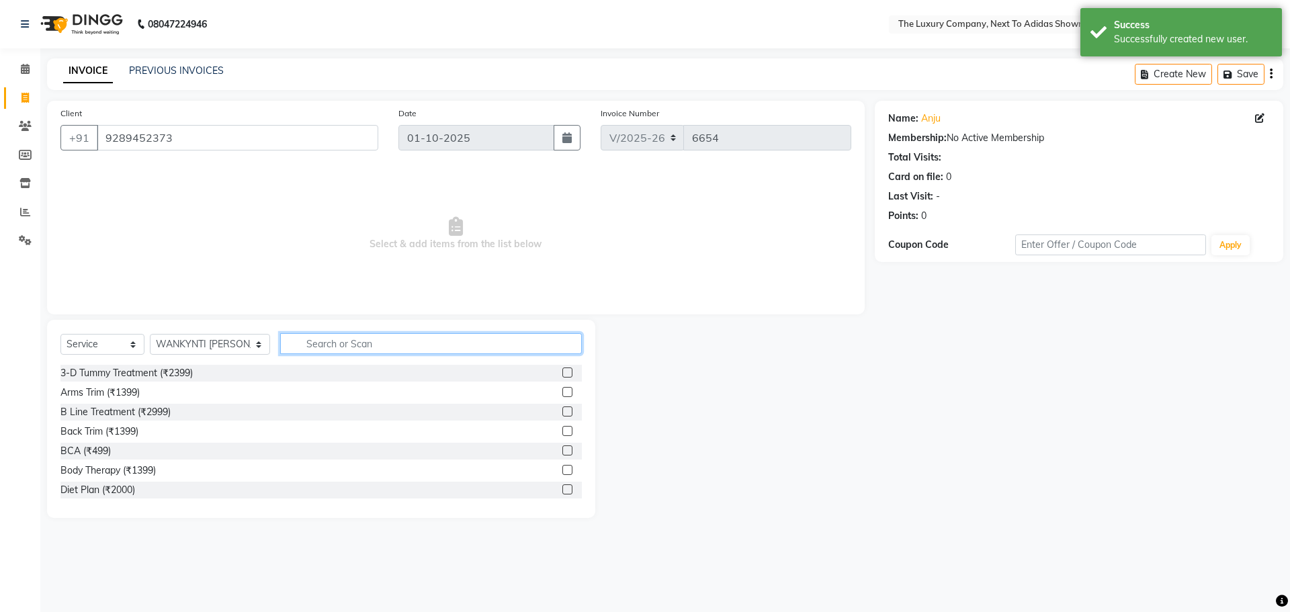
click at [326, 343] on input "text" at bounding box center [431, 343] width 302 height 21
click at [563, 486] on label at bounding box center [568, 490] width 10 height 10
click at [563, 486] on input "checkbox" at bounding box center [567, 490] width 9 height 9
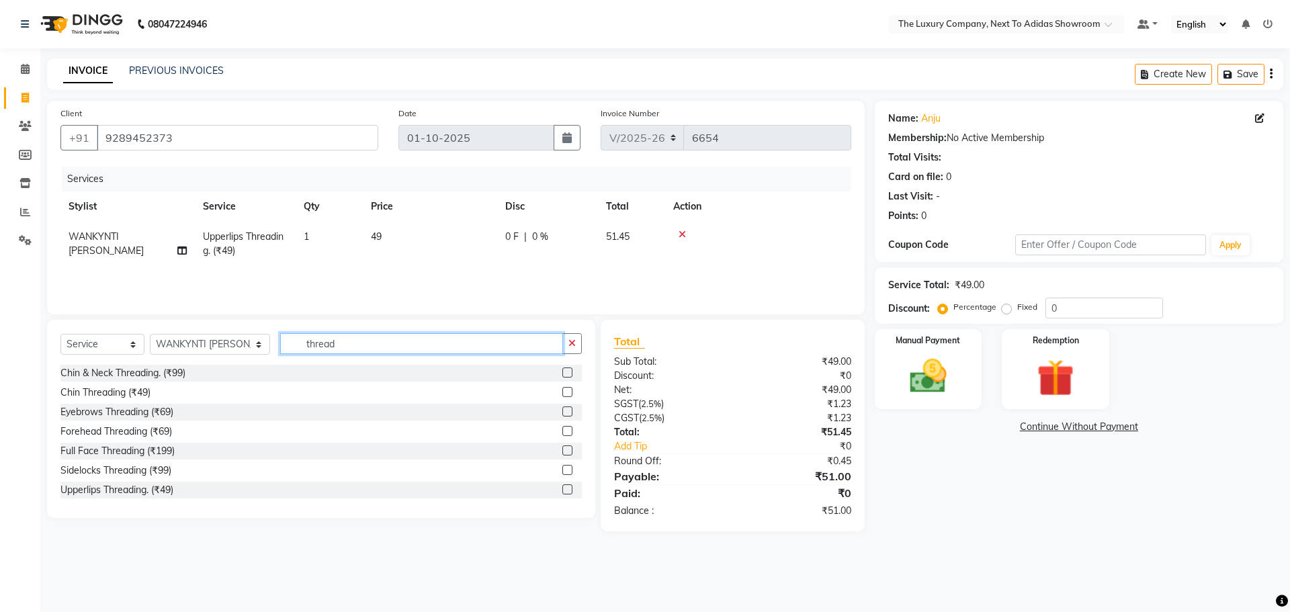
drag, startPoint x: 337, startPoint y: 338, endPoint x: 242, endPoint y: 356, distance: 97.0
click at [242, 356] on div "Select Service Product Membership Package Voucher Prepaid Gift Card Select Styl…" at bounding box center [321, 349] width 522 height 32
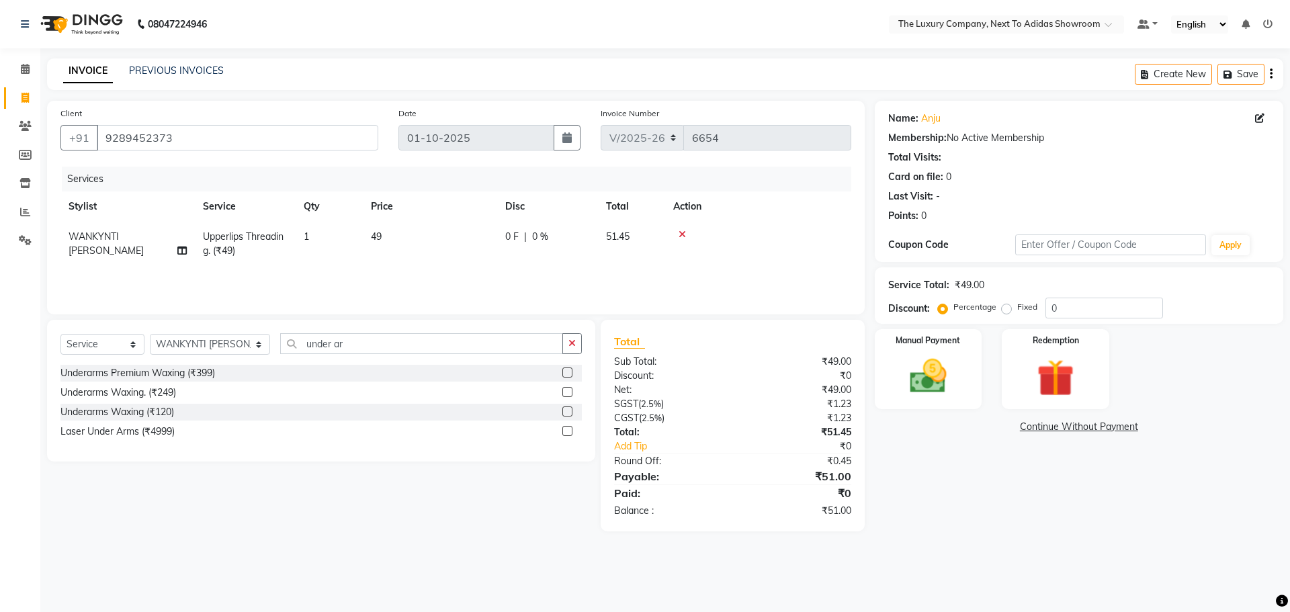
click at [568, 393] on label at bounding box center [568, 392] width 10 height 10
click at [568, 393] on input "checkbox" at bounding box center [567, 392] width 9 height 9
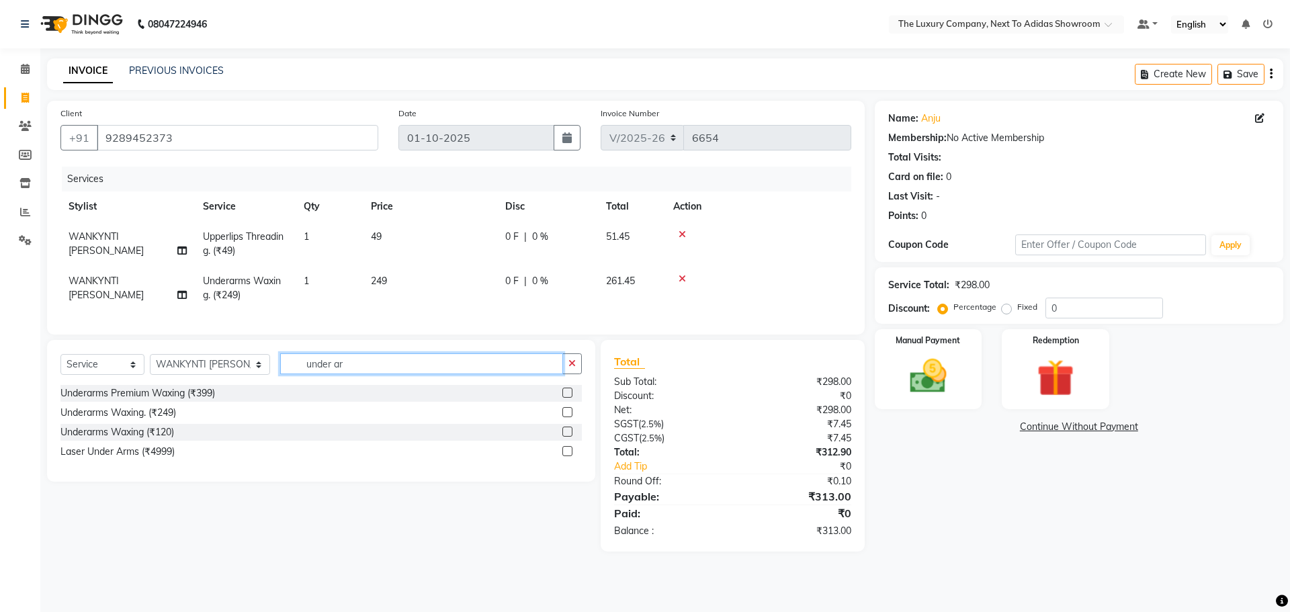
drag, startPoint x: 323, startPoint y: 374, endPoint x: 249, endPoint y: 377, distance: 74.0
click at [251, 377] on div "Select Service Product Membership Package Voucher Prepaid Gift Card Select Styl…" at bounding box center [321, 370] width 522 height 32
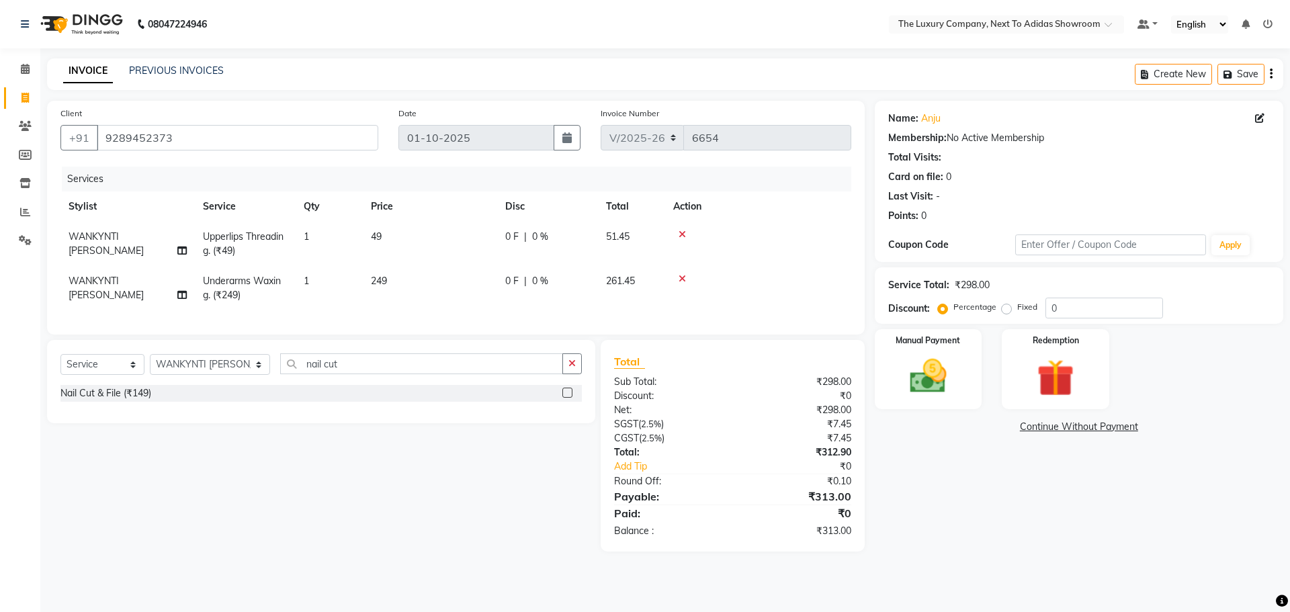
click at [567, 398] on label at bounding box center [568, 393] width 10 height 10
click at [567, 398] on input "checkbox" at bounding box center [567, 393] width 9 height 9
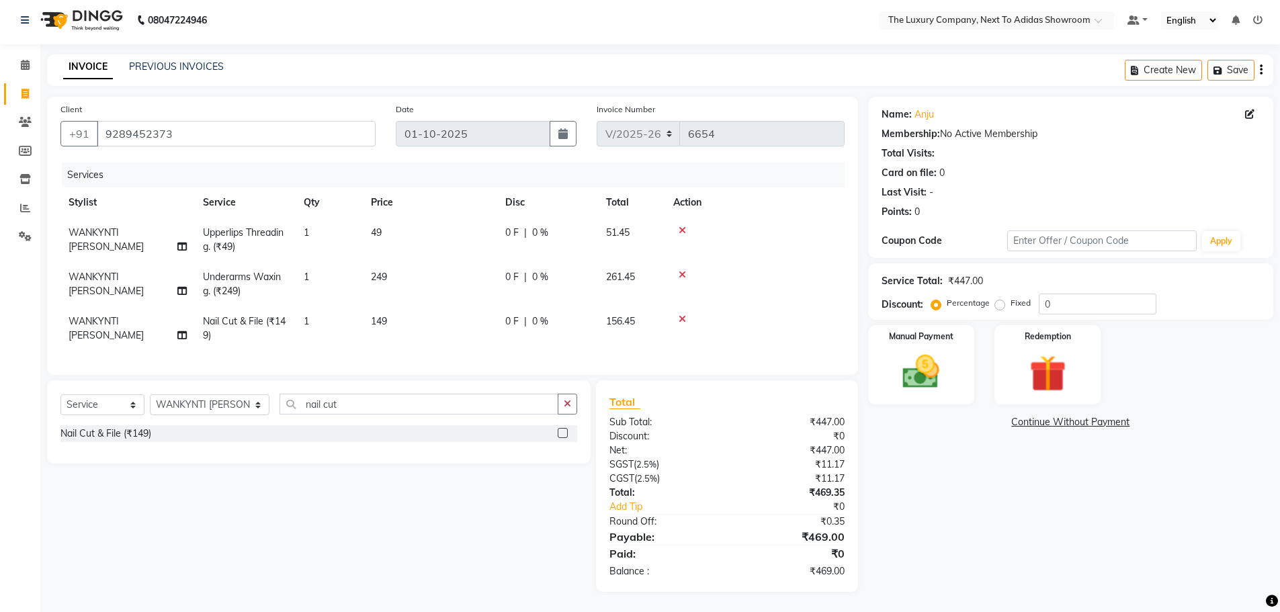
scroll to position [14, 0]
drag, startPoint x: 183, startPoint y: 429, endPoint x: 83, endPoint y: 419, distance: 100.0
click at [93, 423] on div "Select Service Product Membership Package Voucher Prepaid Gift Card Select Styl…" at bounding box center [318, 410] width 517 height 32
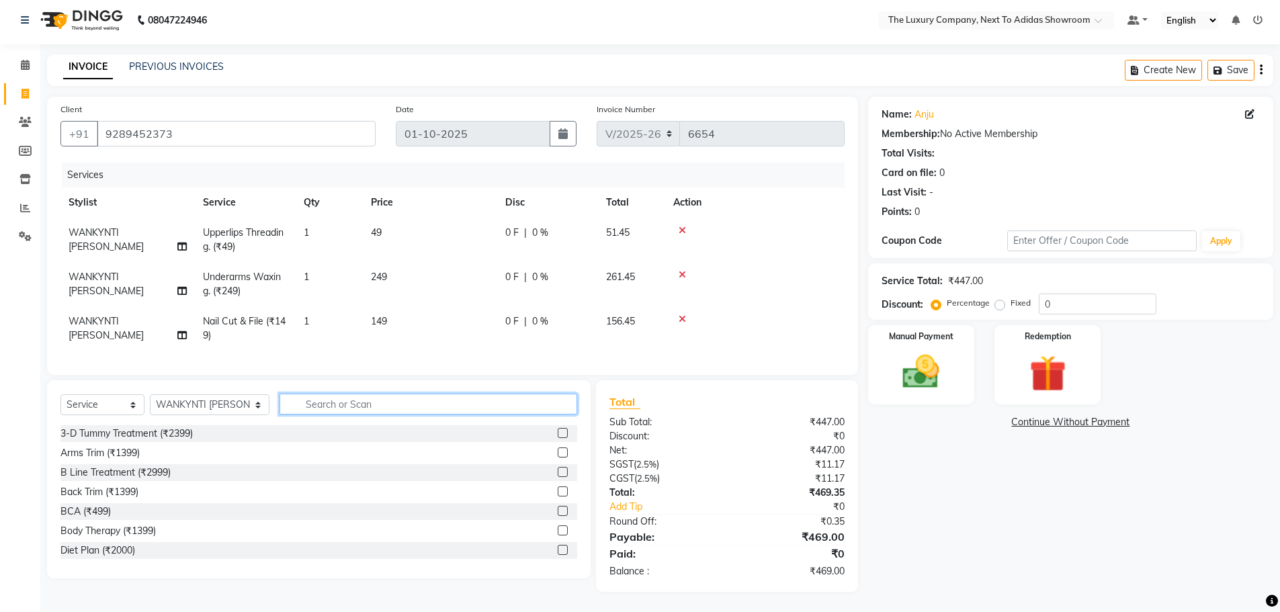
click at [331, 397] on input "text" at bounding box center [429, 404] width 298 height 21
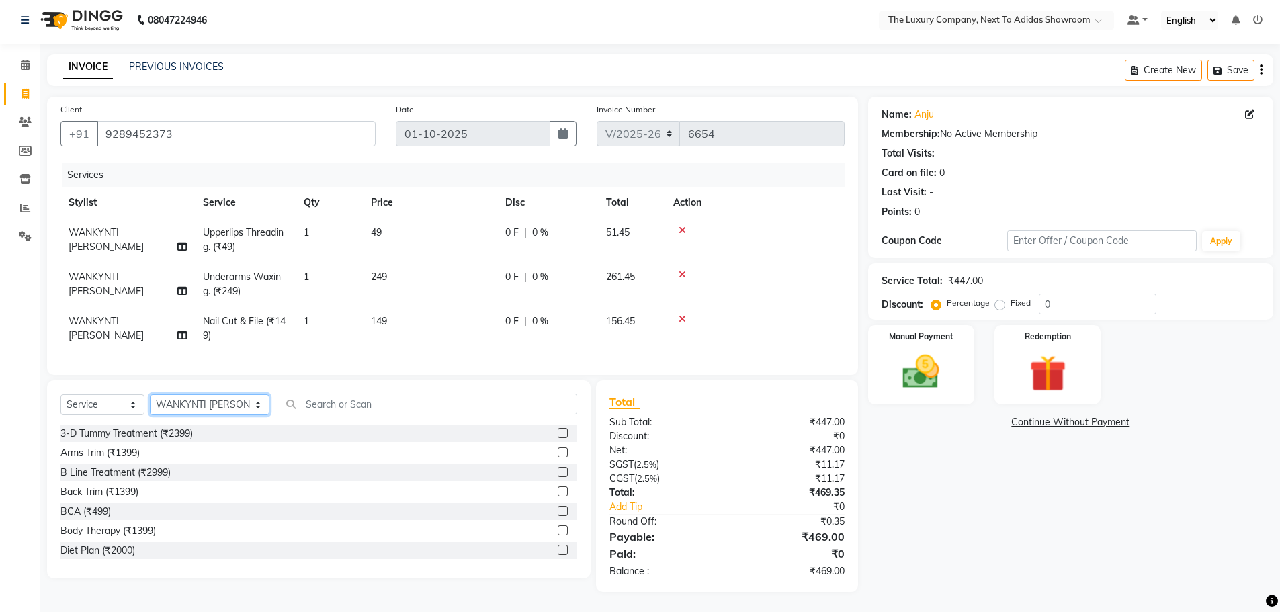
click at [226, 402] on select "Select Stylist ADMIN ALISHA SUCHIANG AMANDA MARSHIRA ANSAI DAIMARI BALAJIED SIN…" at bounding box center [210, 404] width 120 height 21
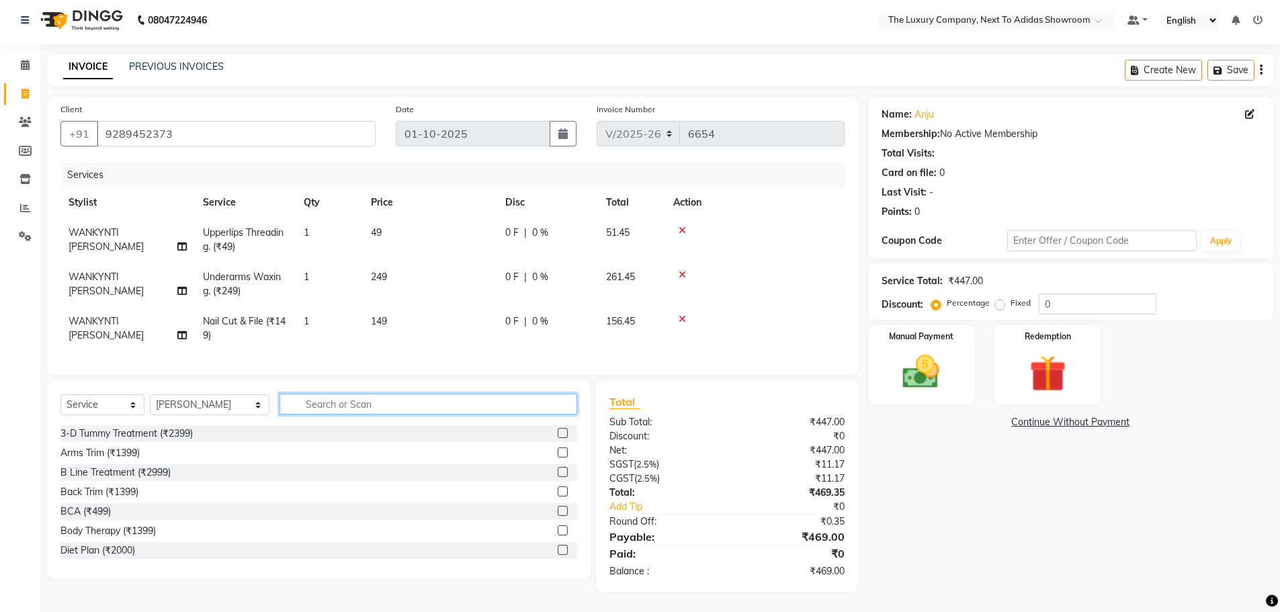
click at [351, 399] on input "text" at bounding box center [429, 404] width 298 height 21
click at [344, 407] on input "text" at bounding box center [429, 404] width 298 height 21
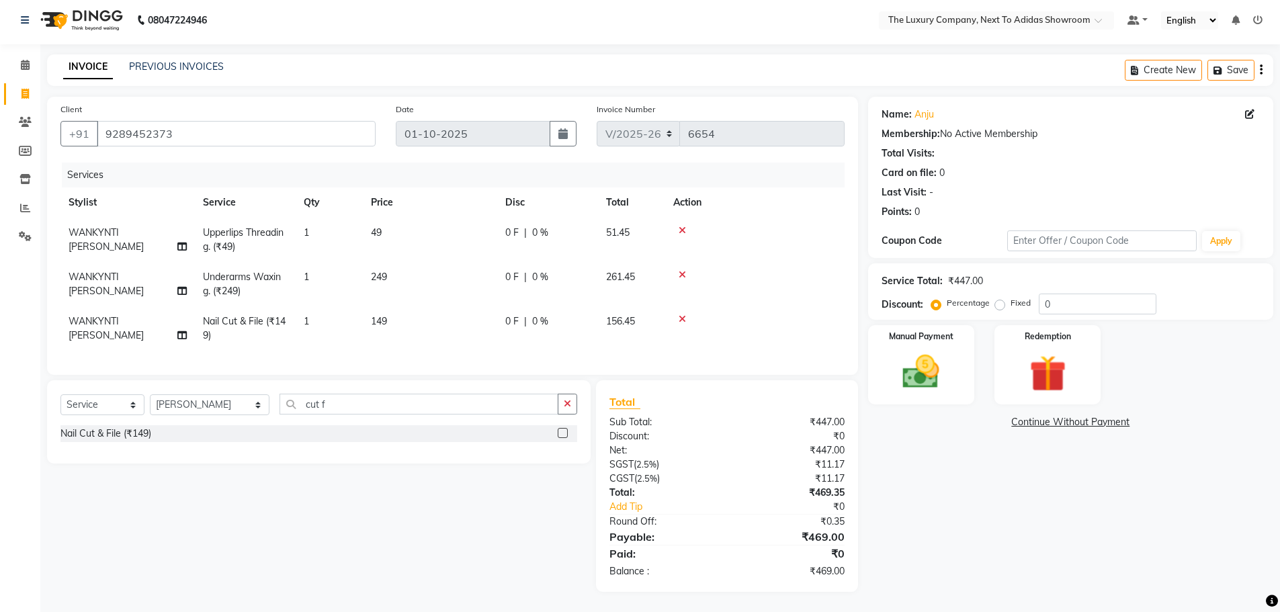
click at [560, 435] on label at bounding box center [563, 433] width 10 height 10
click at [560, 435] on input "checkbox" at bounding box center [562, 433] width 9 height 9
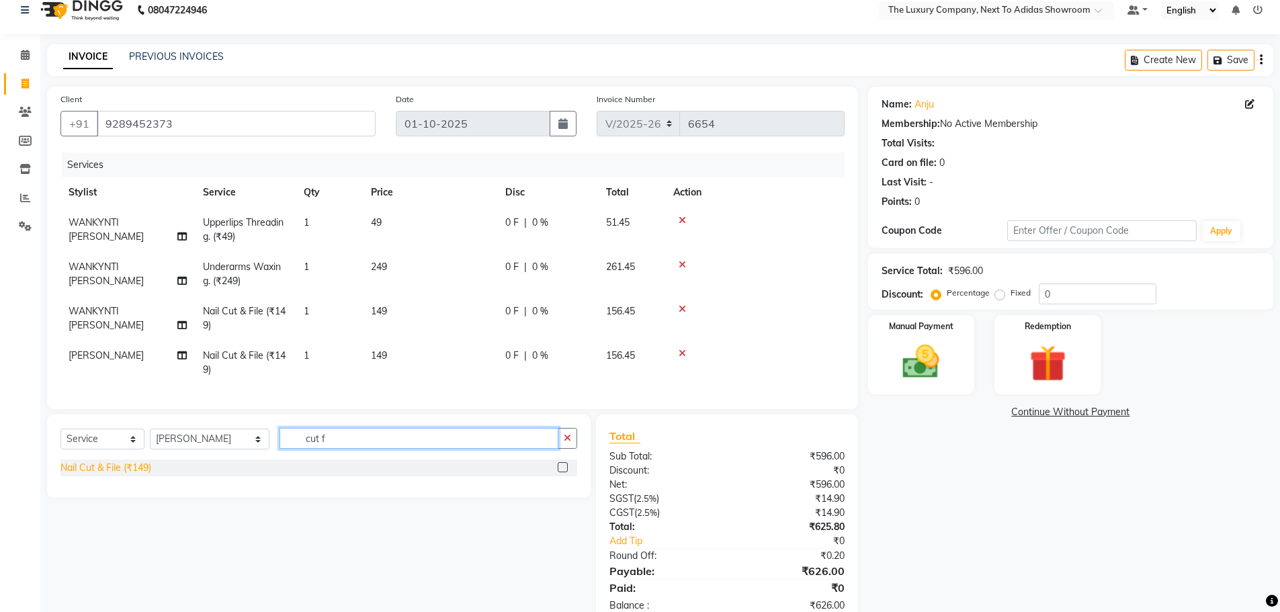
drag, startPoint x: 322, startPoint y: 446, endPoint x: 114, endPoint y: 475, distance: 209.8
click at [114, 475] on div "Select Service Product Membership Package Voucher Prepaid Gift Card Select Styl…" at bounding box center [319, 456] width 544 height 83
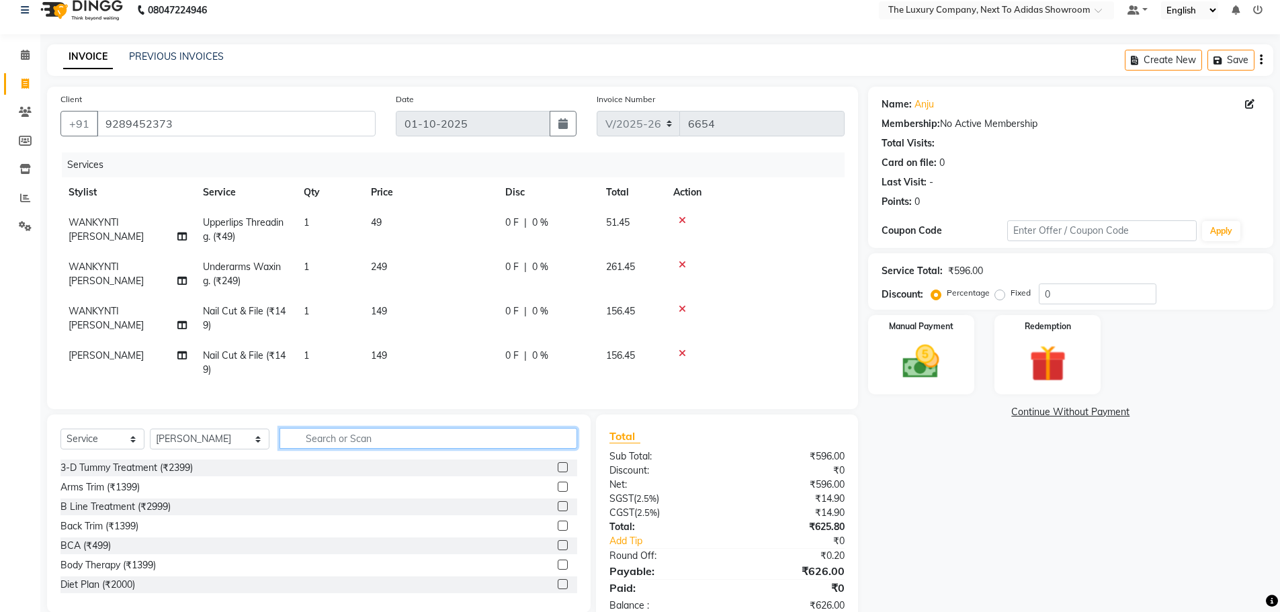
click at [327, 441] on input "text" at bounding box center [429, 438] width 298 height 21
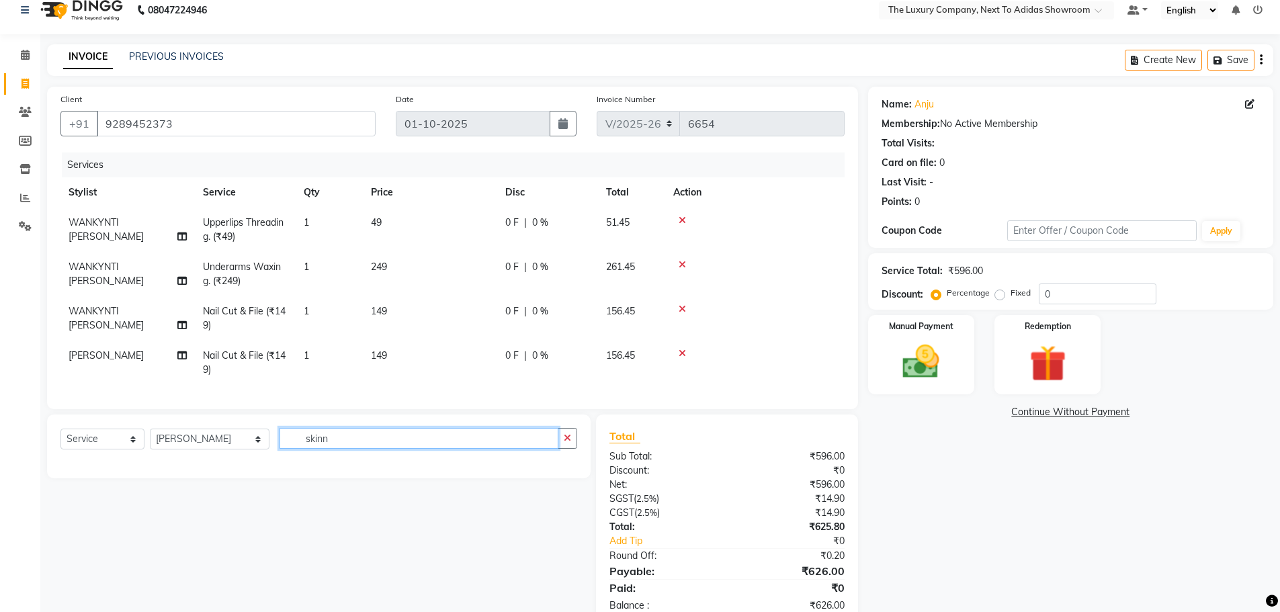
drag, startPoint x: 339, startPoint y: 457, endPoint x: 249, endPoint y: 469, distance: 91.5
click at [249, 460] on div "Select Service Product Membership Package Voucher Prepaid Gift Card Select Styl…" at bounding box center [318, 444] width 517 height 32
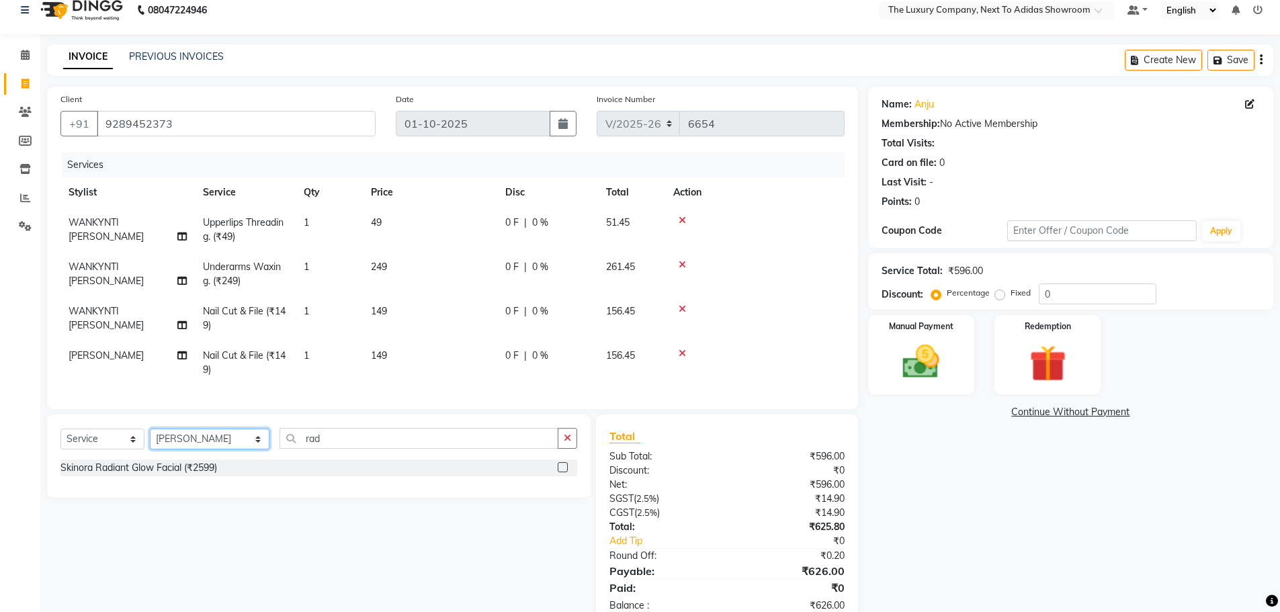
click at [221, 450] on select "Select Stylist ADMIN ALISHA SUCHIANG AMANDA MARSHIRA ANSAI DAIMARI BALAJIED SIN…" at bounding box center [210, 439] width 120 height 21
click at [150, 439] on select "Select Stylist ADMIN ALISHA SUCHIANG AMANDA MARSHIRA ANSAI DAIMARI BALAJIED SIN…" at bounding box center [210, 439] width 120 height 21
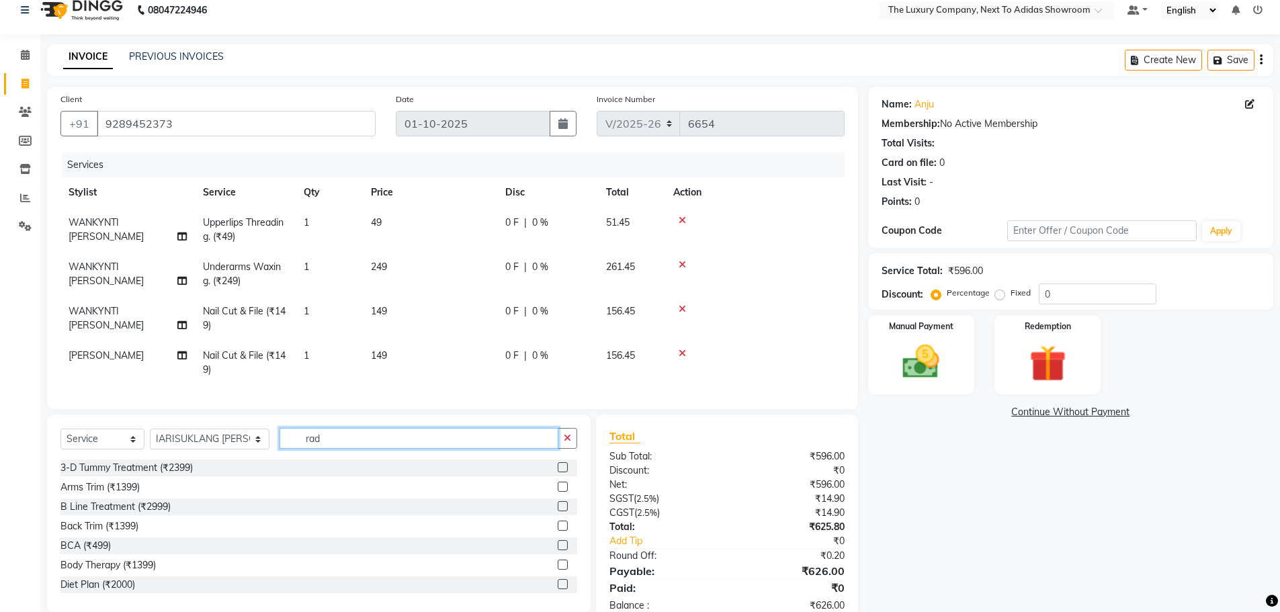
drag, startPoint x: 323, startPoint y: 444, endPoint x: 311, endPoint y: 433, distance: 15.7
click at [319, 440] on input "rad" at bounding box center [419, 438] width 279 height 21
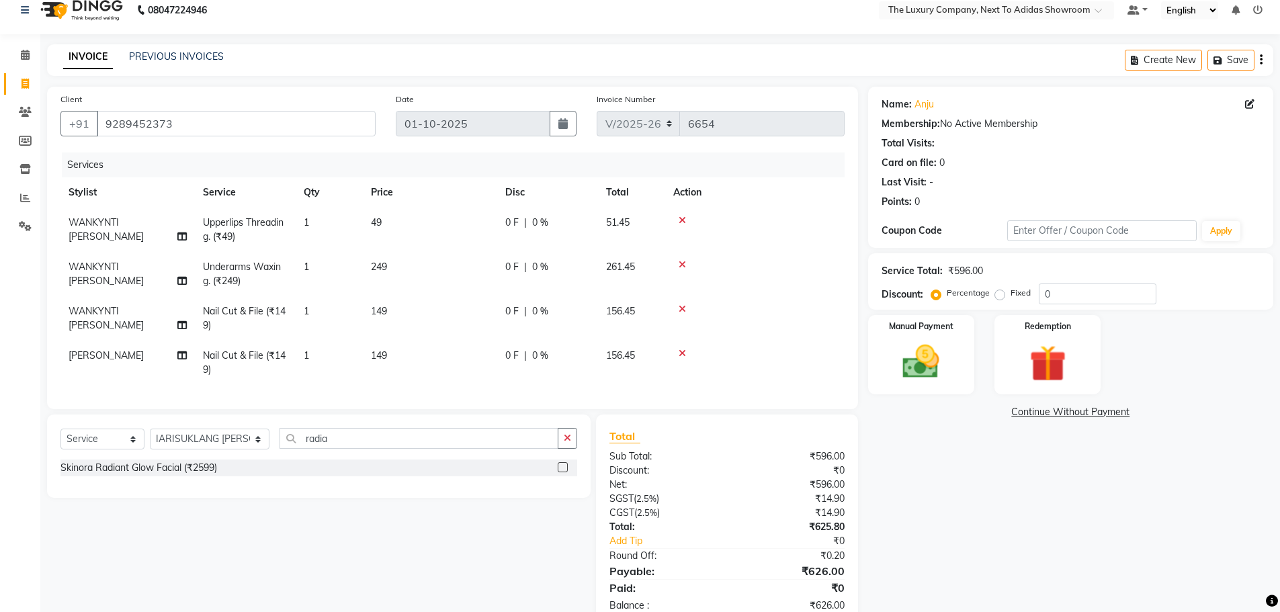
drag, startPoint x: 563, startPoint y: 477, endPoint x: 536, endPoint y: 446, distance: 41.0
click at [562, 472] on label at bounding box center [563, 467] width 10 height 10
click at [562, 472] on input "checkbox" at bounding box center [562, 468] width 9 height 9
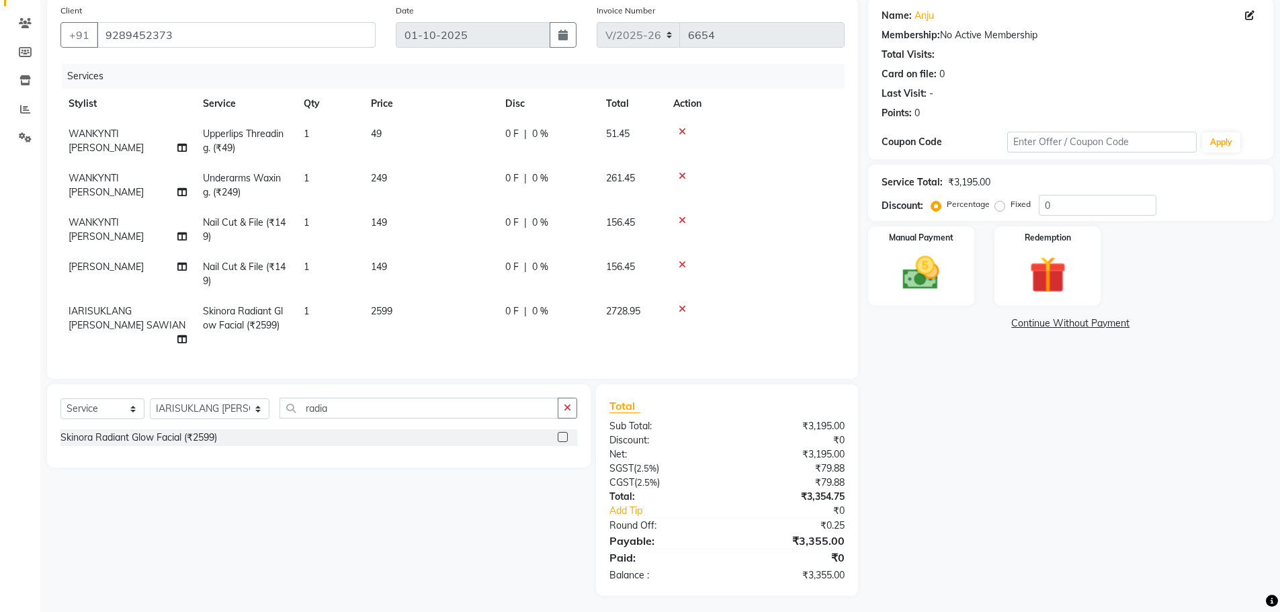
drag, startPoint x: 456, startPoint y: 322, endPoint x: 466, endPoint y: 316, distance: 11.8
click at [457, 321] on td "2599" at bounding box center [430, 325] width 134 height 58
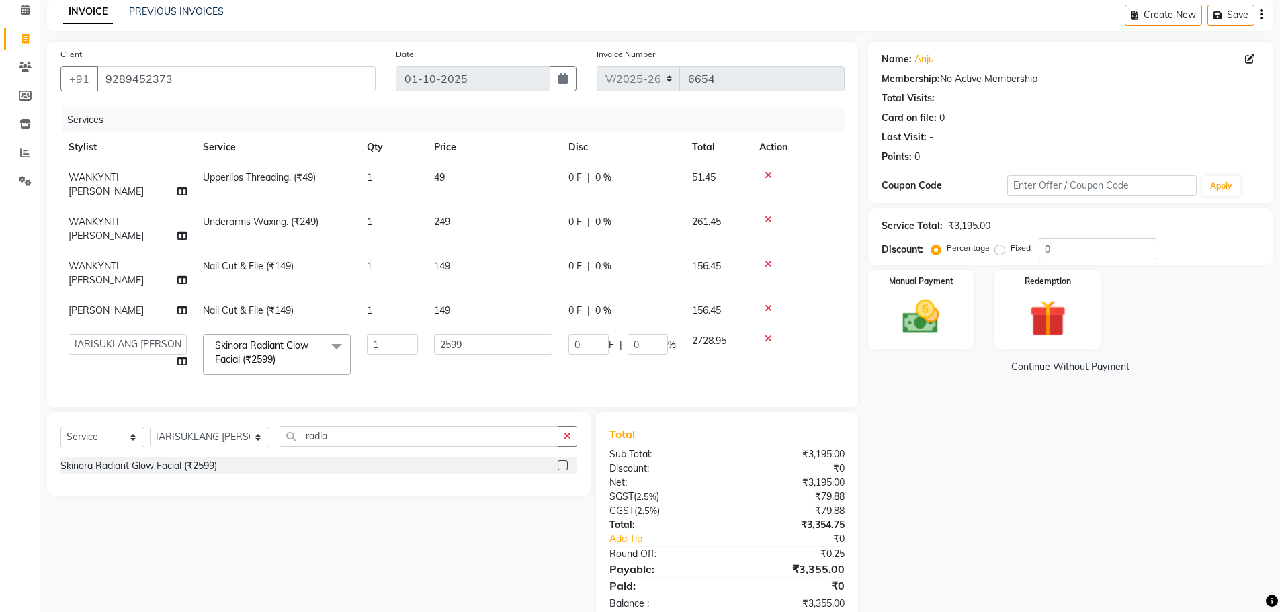
drag, startPoint x: 935, startPoint y: 464, endPoint x: 474, endPoint y: 411, distance: 464.2
click at [931, 464] on div "Name: Anju Membership: No Active Membership Total Visits: Card on file: 0 Last …" at bounding box center [1075, 333] width 415 height 583
drag, startPoint x: 329, startPoint y: 405, endPoint x: 183, endPoint y: 425, distance: 146.7
click at [181, 426] on div "Select Service Product Membership Package Voucher Prepaid Gift Card Select Styl…" at bounding box center [319, 454] width 544 height 83
click at [562, 480] on label at bounding box center [563, 485] width 10 height 10
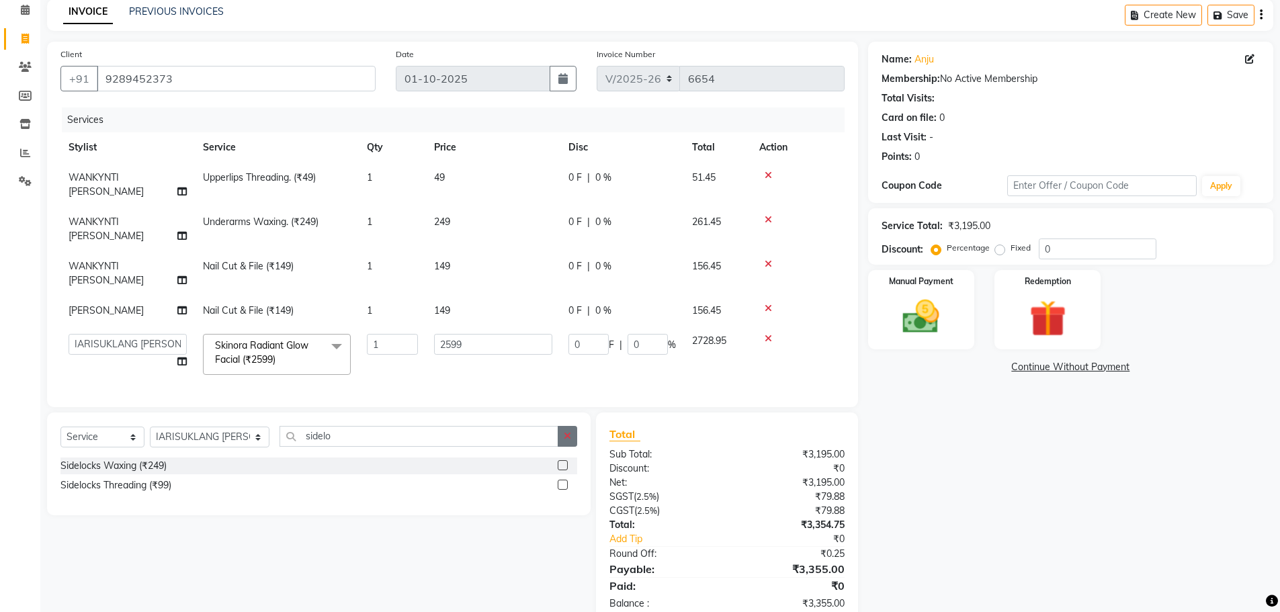
click at [562, 481] on input "checkbox" at bounding box center [562, 485] width 9 height 9
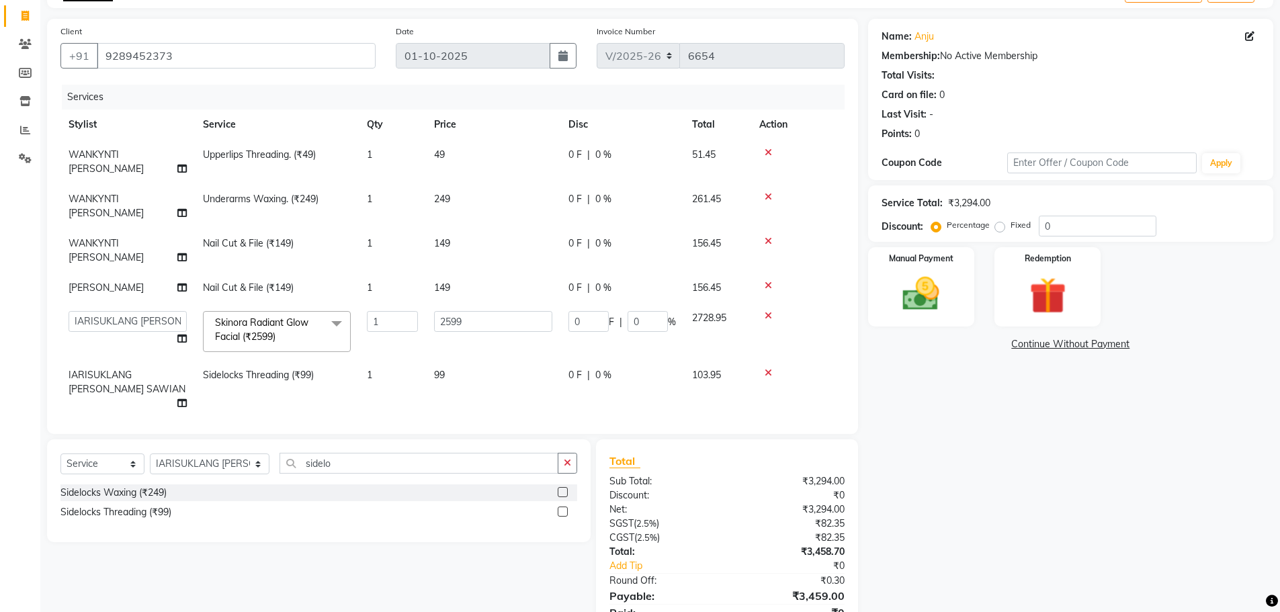
scroll to position [103, 0]
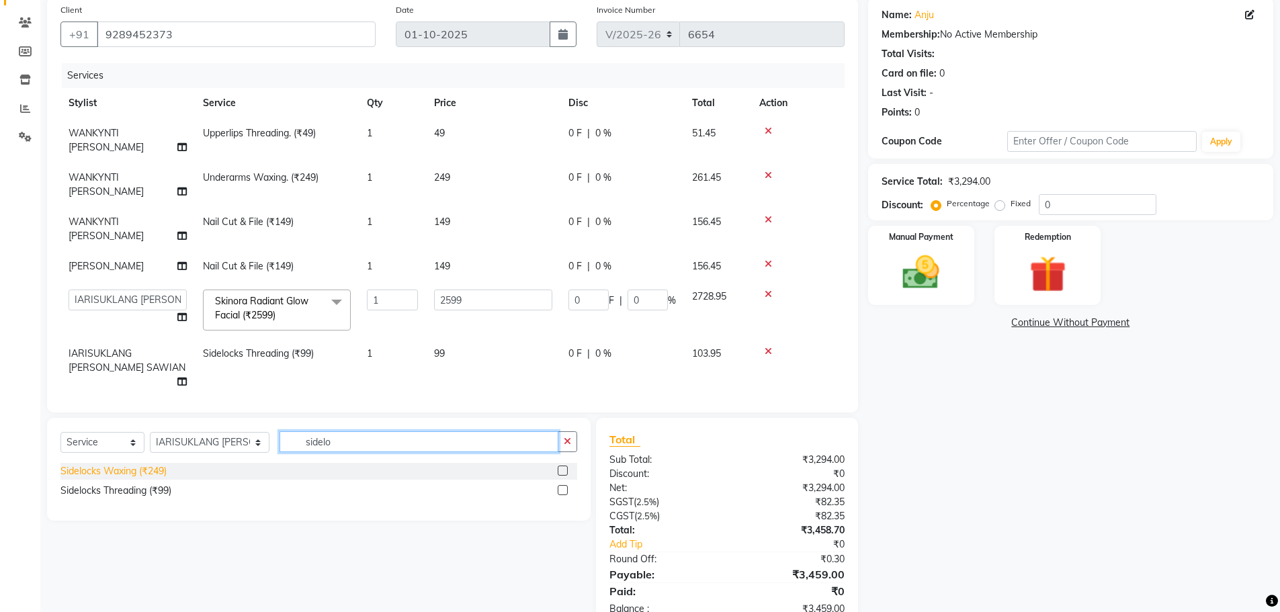
drag, startPoint x: 294, startPoint y: 415, endPoint x: 134, endPoint y: 435, distance: 161.9
click at [136, 436] on div "Select Service Product Membership Package Voucher Prepaid Gift Card Select Styl…" at bounding box center [319, 469] width 544 height 103
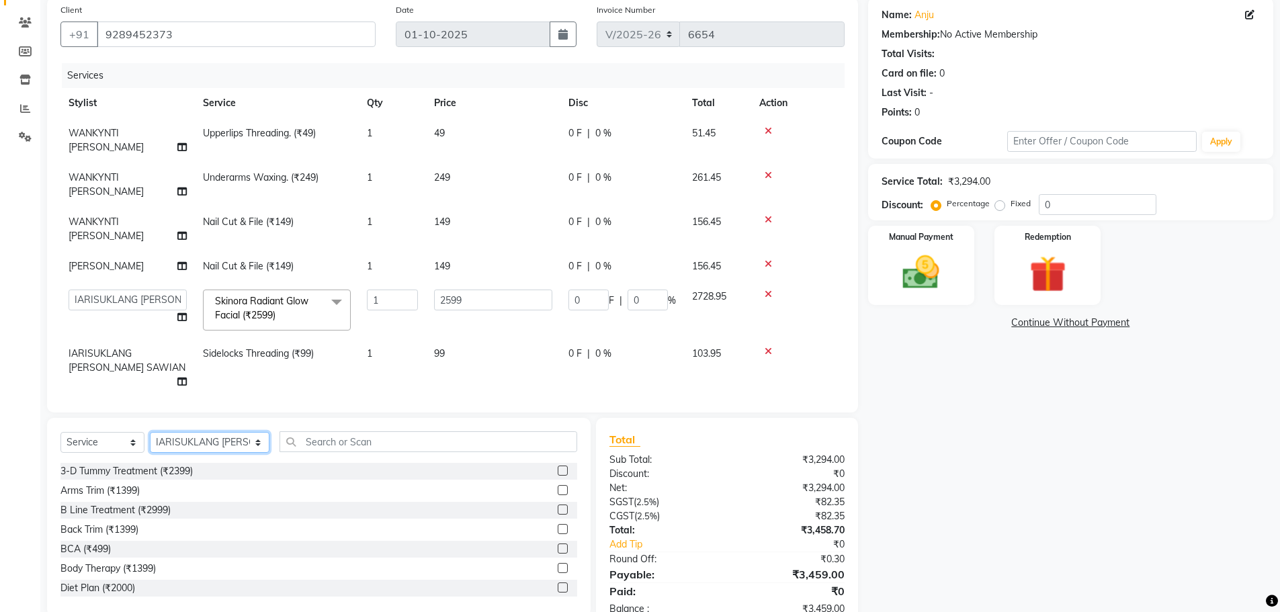
click at [221, 432] on select "Select Stylist ADMIN ALISHA SUCHIANG AMANDA MARSHIRA ANSAI DAIMARI BALAJIED SIN…" at bounding box center [210, 442] width 120 height 21
click at [325, 431] on input "text" at bounding box center [429, 441] width 298 height 21
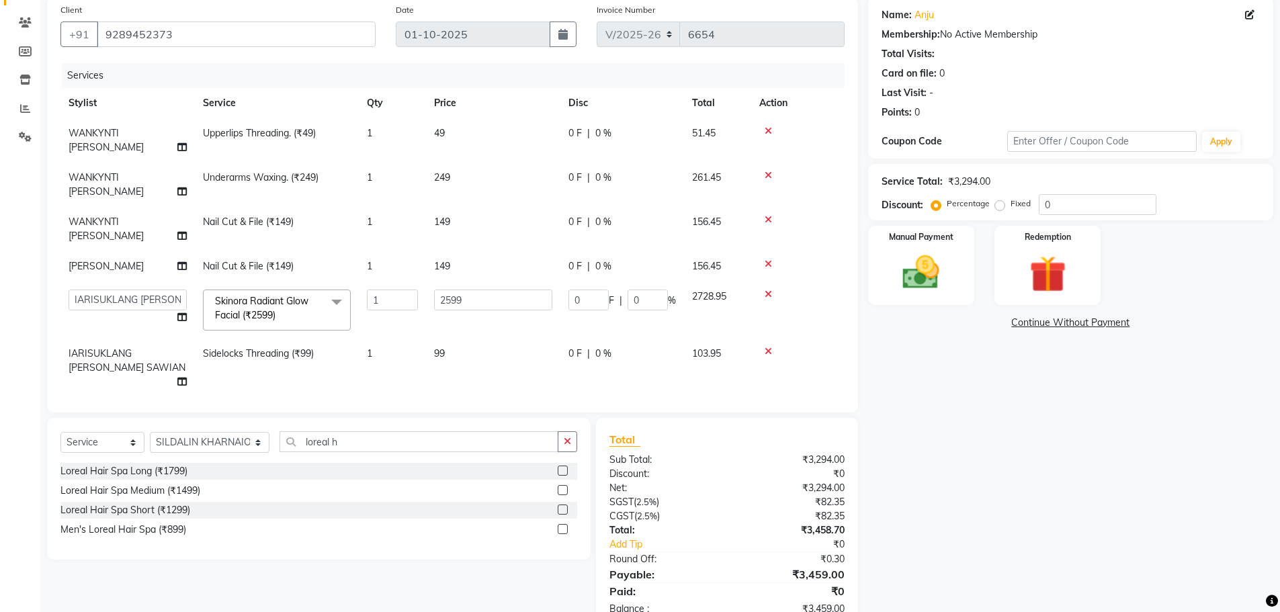
click at [562, 505] on label at bounding box center [563, 510] width 10 height 10
click at [562, 506] on input "checkbox" at bounding box center [562, 510] width 9 height 9
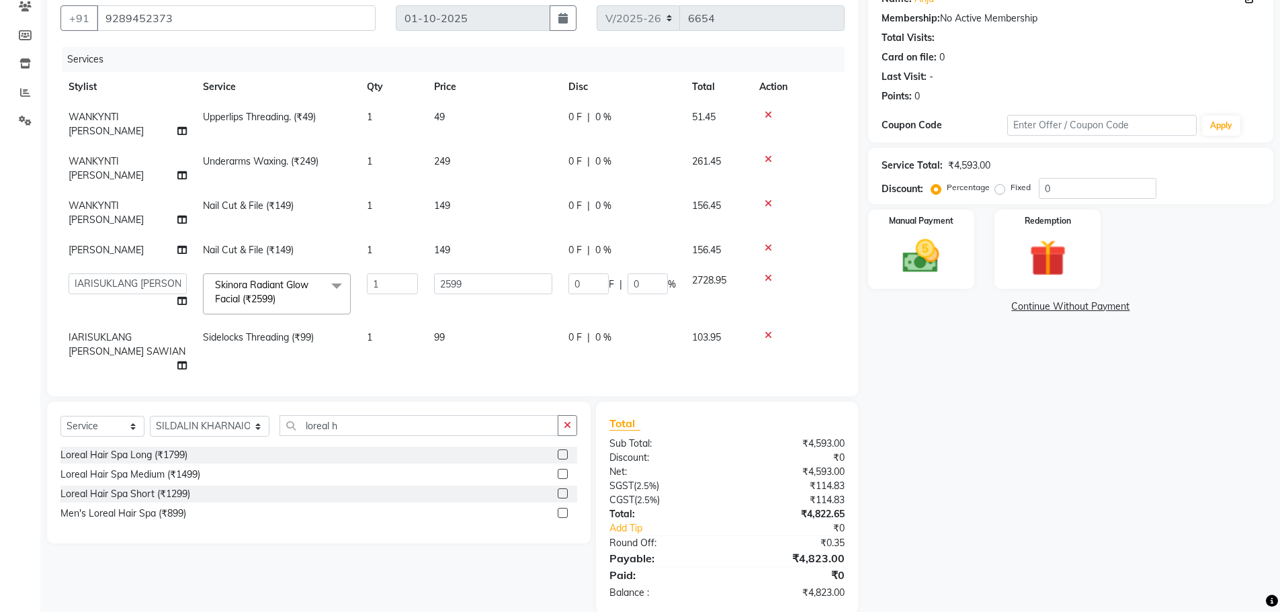
scroll to position [134, 0]
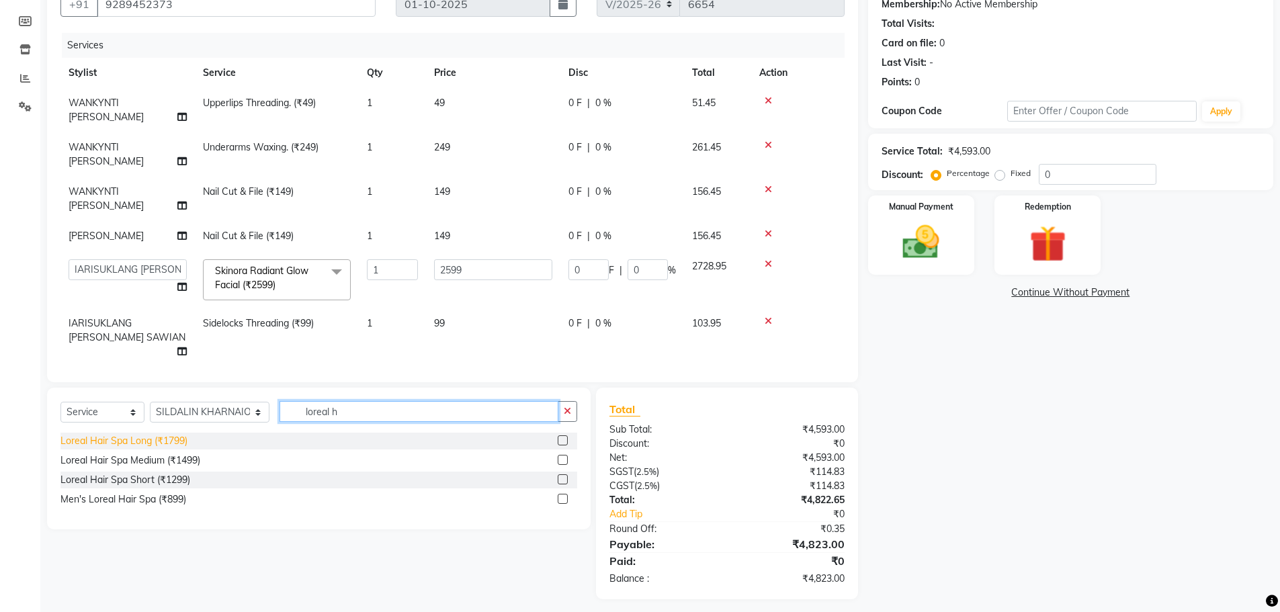
drag, startPoint x: 288, startPoint y: 409, endPoint x: 177, endPoint y: 429, distance: 112.7
click at [179, 429] on div "Select Service Product Membership Package Voucher Prepaid Gift Card Select Styl…" at bounding box center [319, 459] width 544 height 142
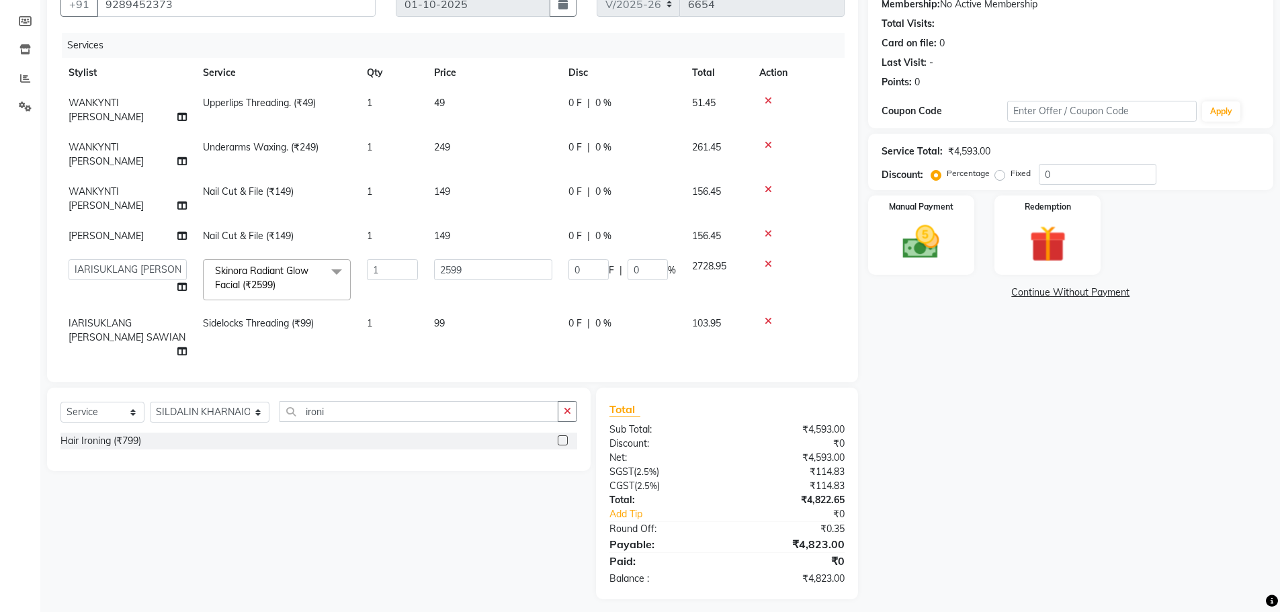
drag, startPoint x: 567, startPoint y: 434, endPoint x: 497, endPoint y: 366, distance: 97.4
click at [567, 435] on label at bounding box center [563, 440] width 10 height 10
click at [567, 437] on input "checkbox" at bounding box center [562, 441] width 9 height 9
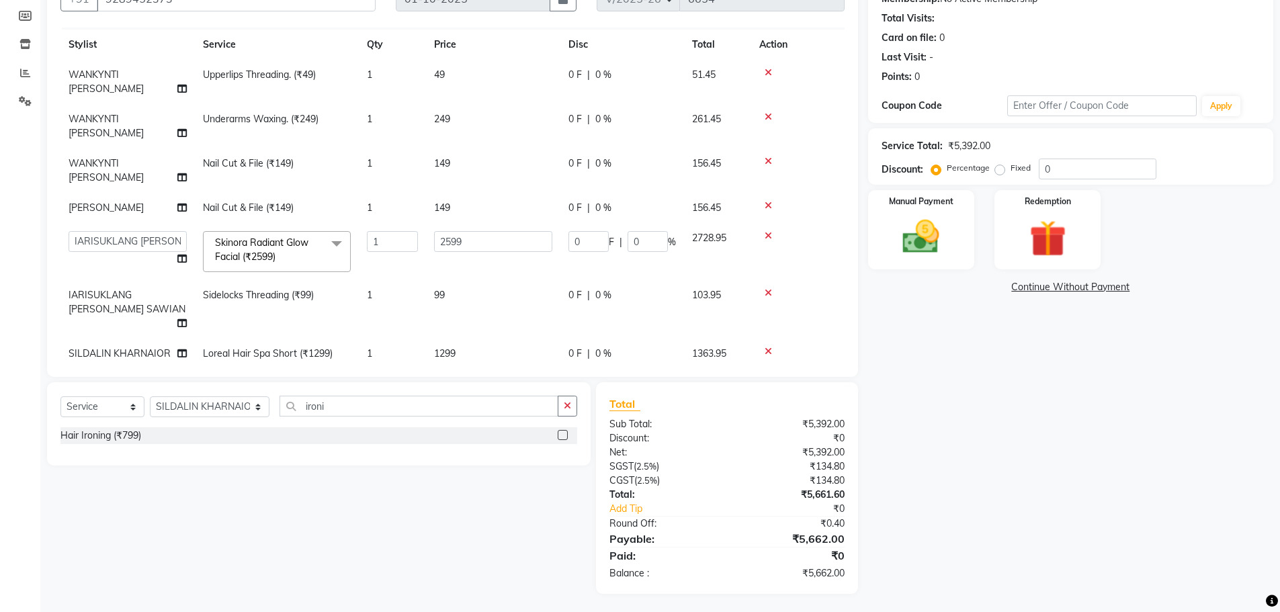
scroll to position [141, 0]
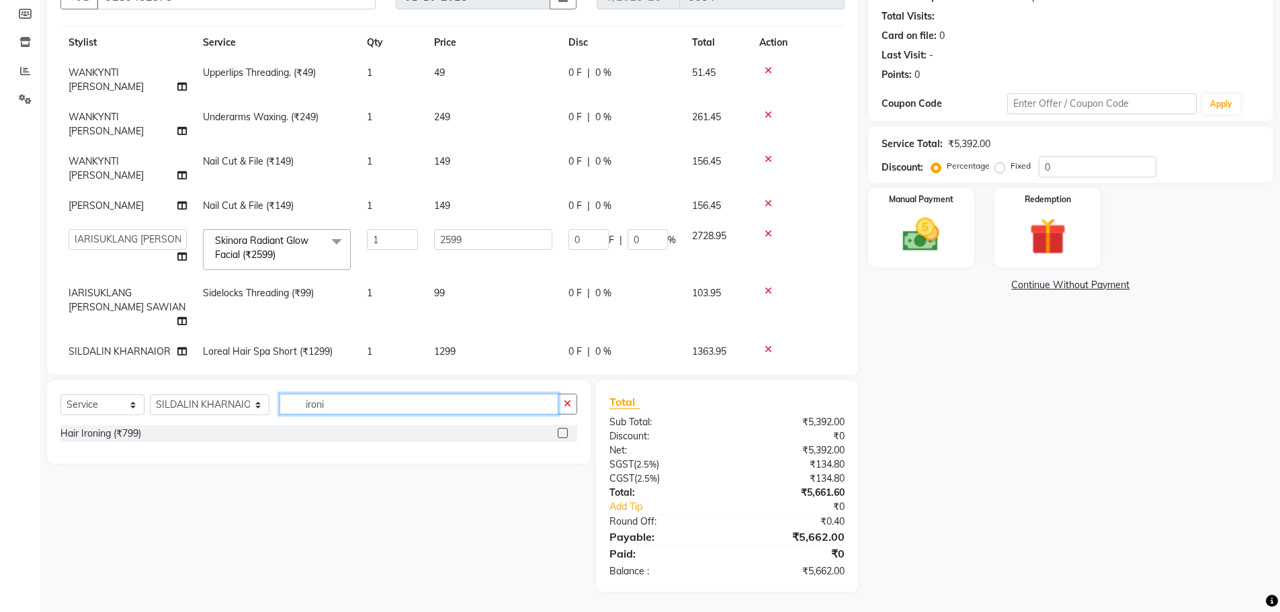
drag, startPoint x: 203, startPoint y: 416, endPoint x: 189, endPoint y: 420, distance: 14.7
click at [189, 420] on div "Select Service Product Membership Package Voucher Prepaid Gift Card Select Styl…" at bounding box center [318, 410] width 517 height 32
click at [561, 453] on label at bounding box center [563, 453] width 10 height 10
click at [561, 453] on input "checkbox" at bounding box center [562, 453] width 9 height 9
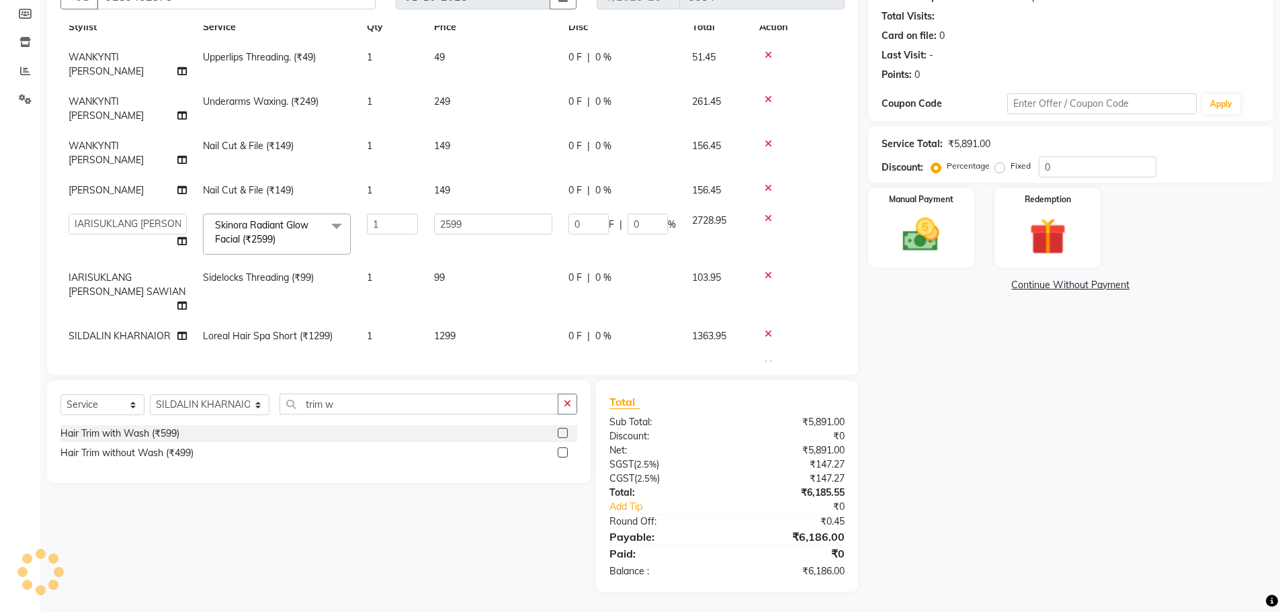
scroll to position [53, 0]
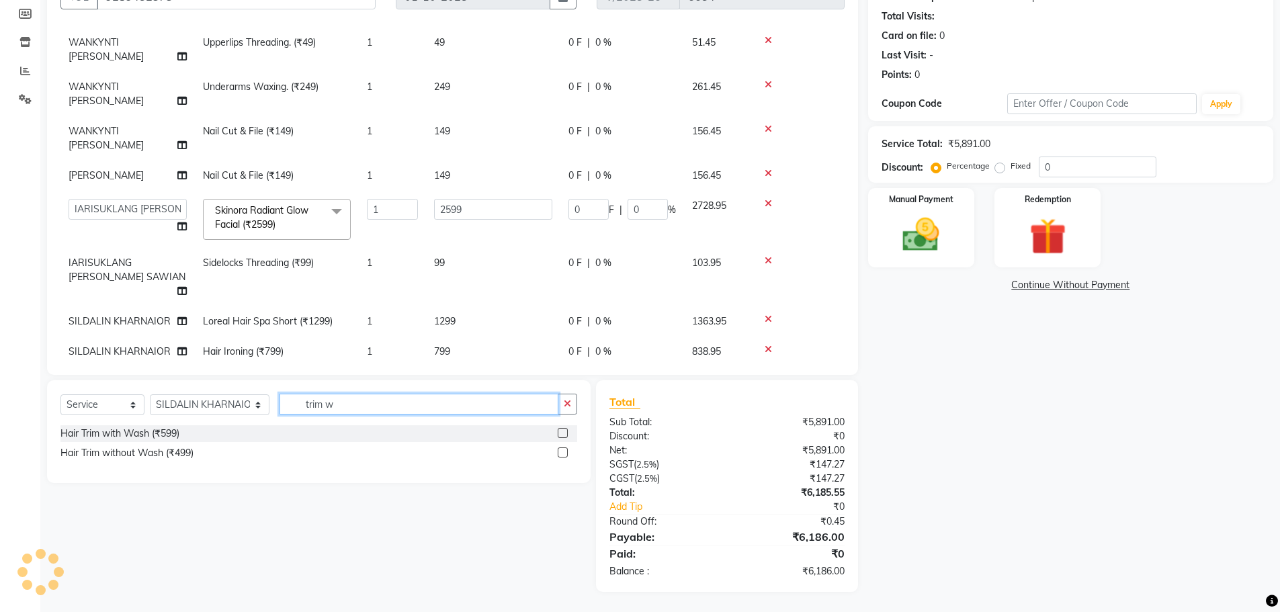
drag, startPoint x: 315, startPoint y: 409, endPoint x: 216, endPoint y: 425, distance: 99.3
click at [220, 424] on div "Select Service Product Membership Package Voucher Prepaid Gift Card Select Styl…" at bounding box center [318, 410] width 517 height 32
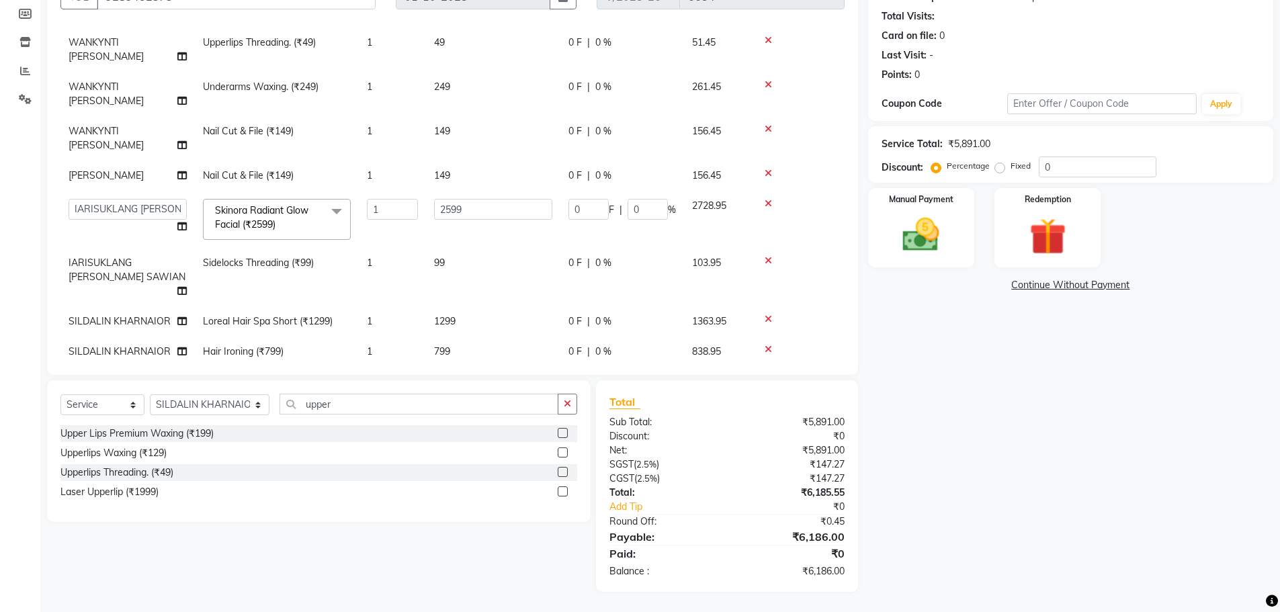
click at [558, 474] on label at bounding box center [563, 472] width 10 height 10
click at [558, 474] on input "checkbox" at bounding box center [562, 472] width 9 height 9
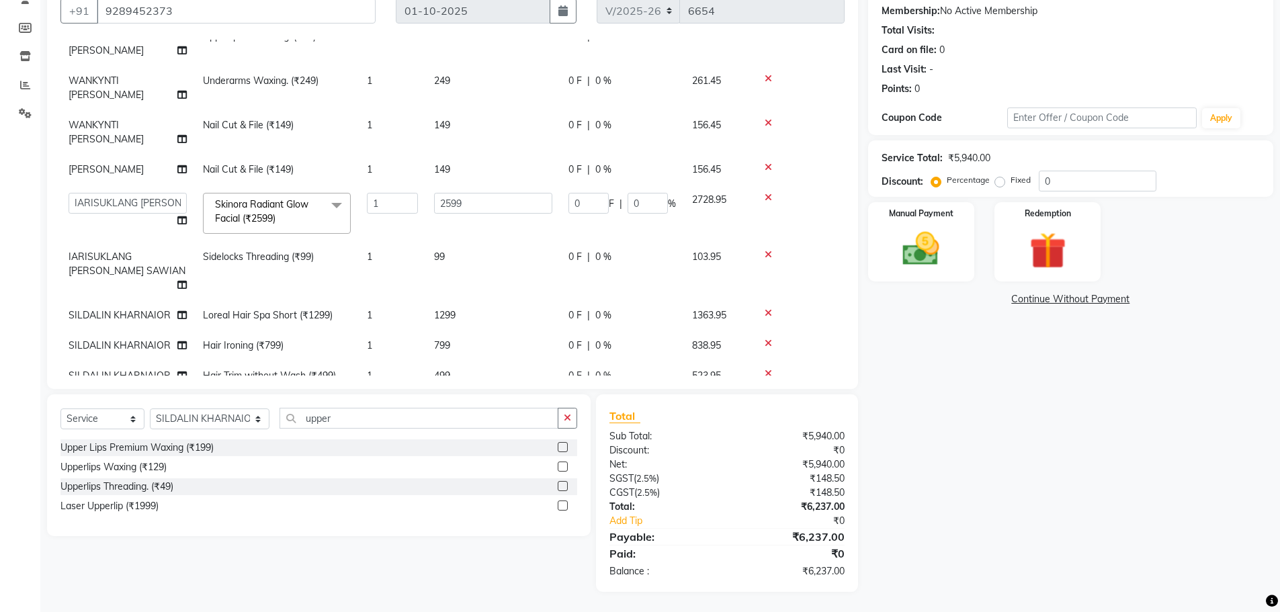
scroll to position [83, 0]
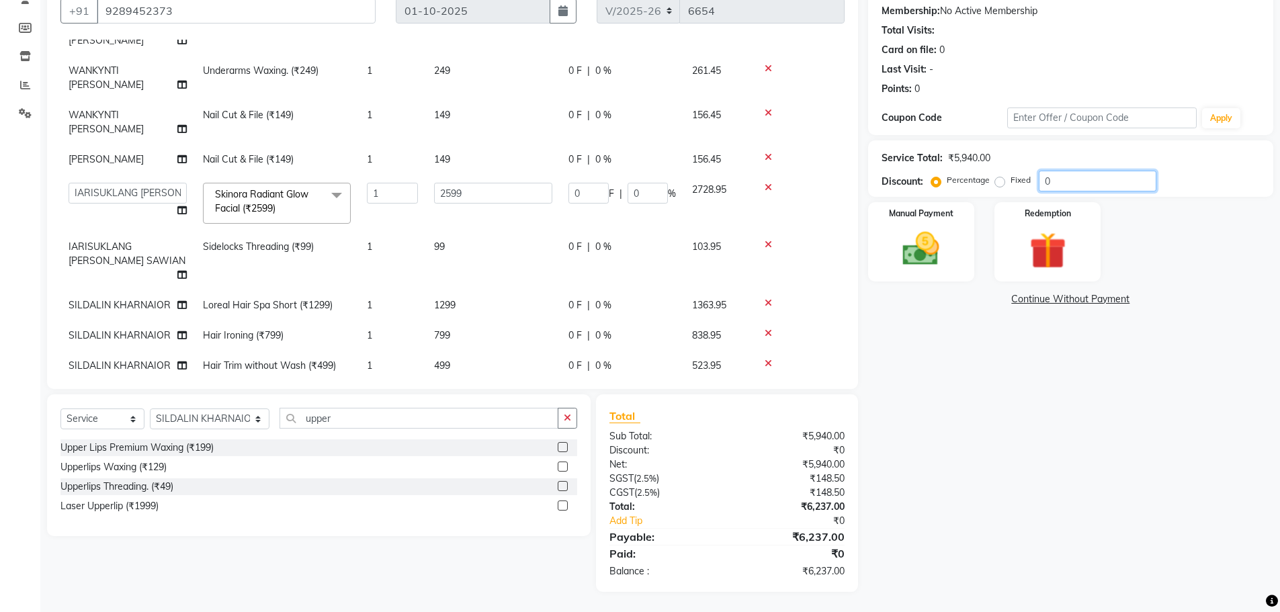
drag, startPoint x: 1038, startPoint y: 179, endPoint x: 1186, endPoint y: 189, distance: 148.2
click at [1186, 189] on div "Discount: Percentage Fixed 0" at bounding box center [1071, 181] width 378 height 21
drag, startPoint x: 1014, startPoint y: 187, endPoint x: 926, endPoint y: 223, distance: 95.2
click at [941, 213] on div "Name: Anju Membership: No Active Membership Total Visits: Card on file: 0 Last …" at bounding box center [1075, 290] width 415 height 632
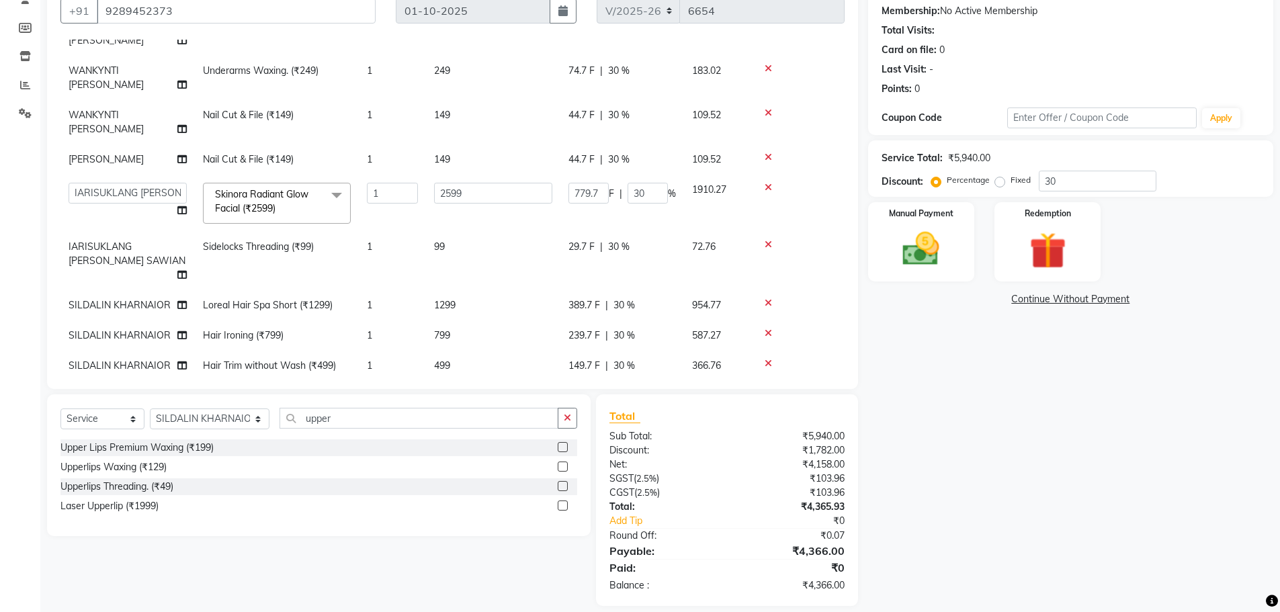
click at [511, 321] on td "799" at bounding box center [493, 336] width 134 height 30
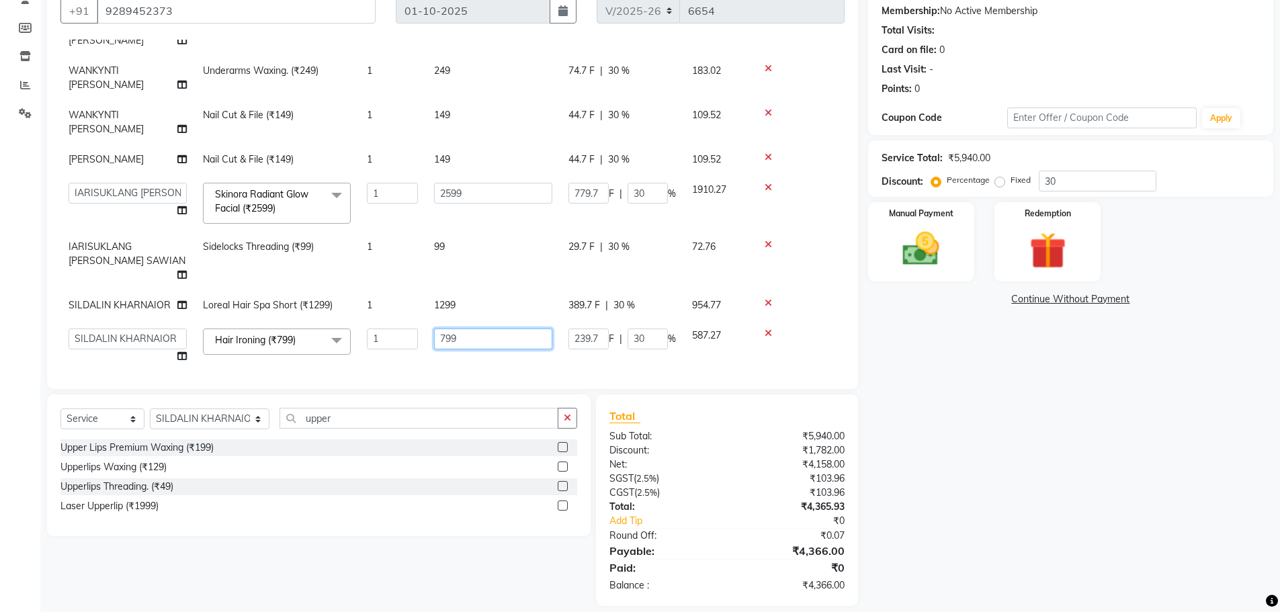
drag, startPoint x: 466, startPoint y: 280, endPoint x: 81, endPoint y: 341, distance: 390.6
click at [82, 342] on tbody "WANKYNTI DOHLING Upperlips Threading. (₹49) 1 49 14.7 F | 30 % 36.02 WANKYNTI D…" at bounding box center [452, 221] width 784 height 421
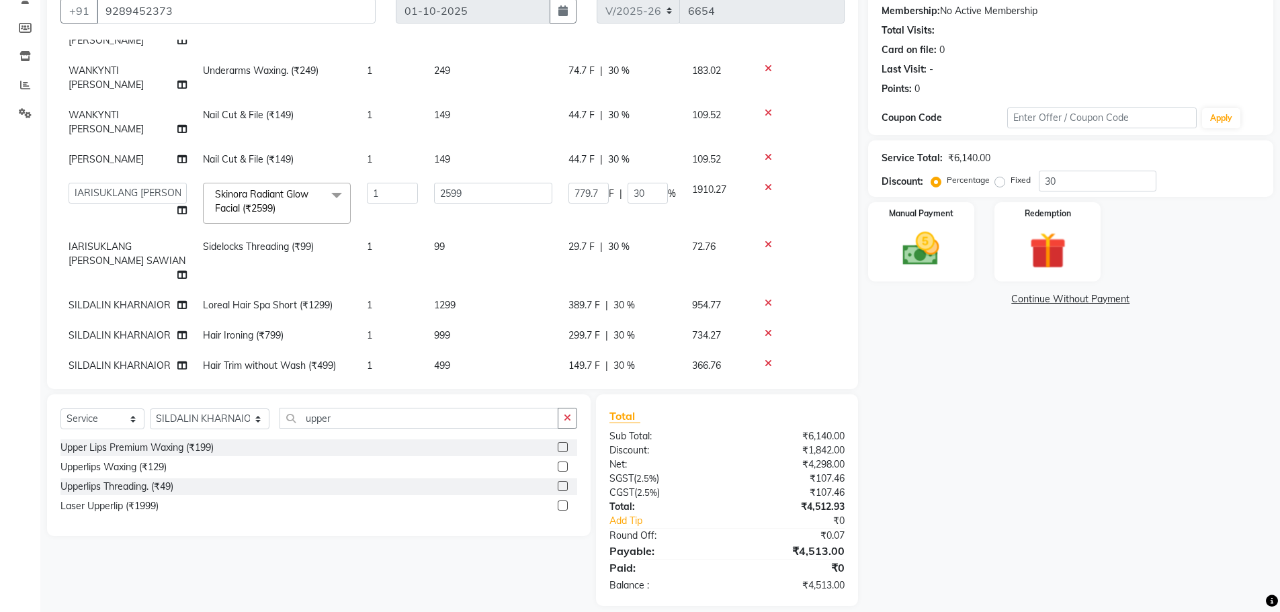
click at [1046, 414] on div "Name: Anju Membership: No Active Membership Total Visits: Card on file: 0 Last …" at bounding box center [1075, 290] width 415 height 632
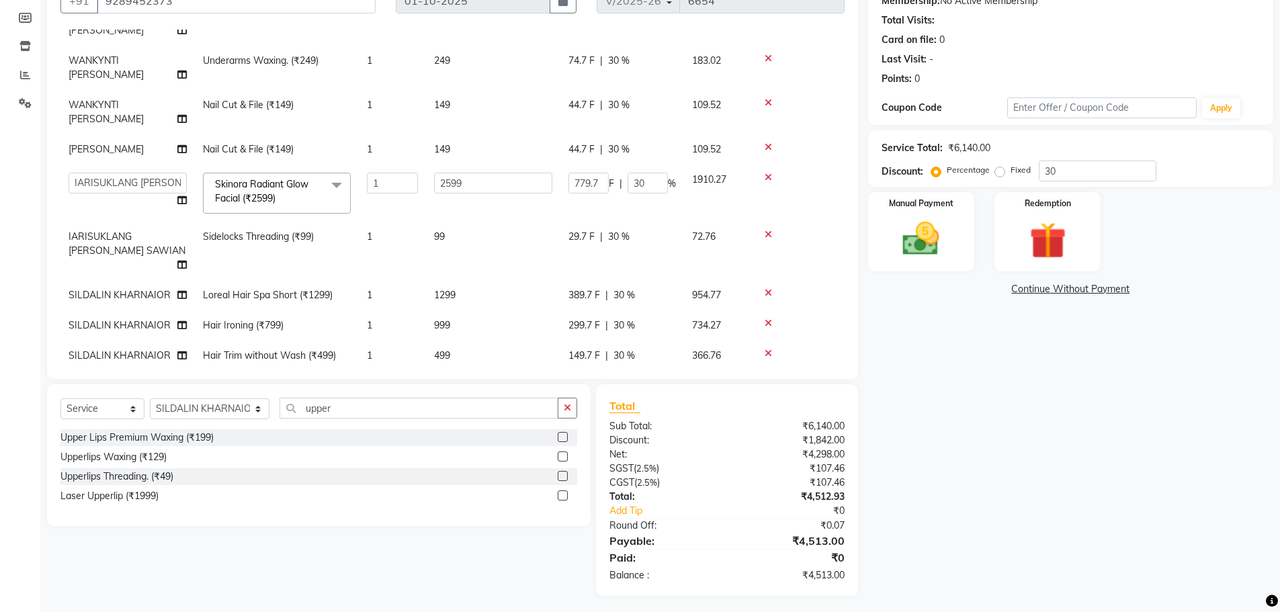
scroll to position [141, 0]
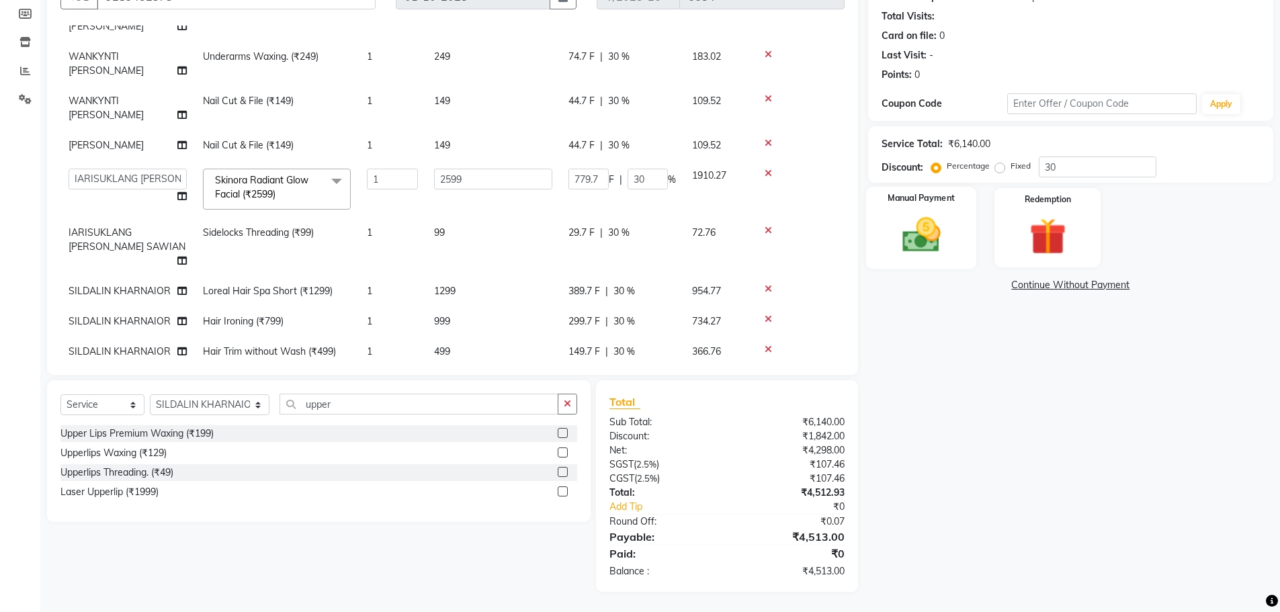
click at [943, 218] on img at bounding box center [921, 235] width 62 height 44
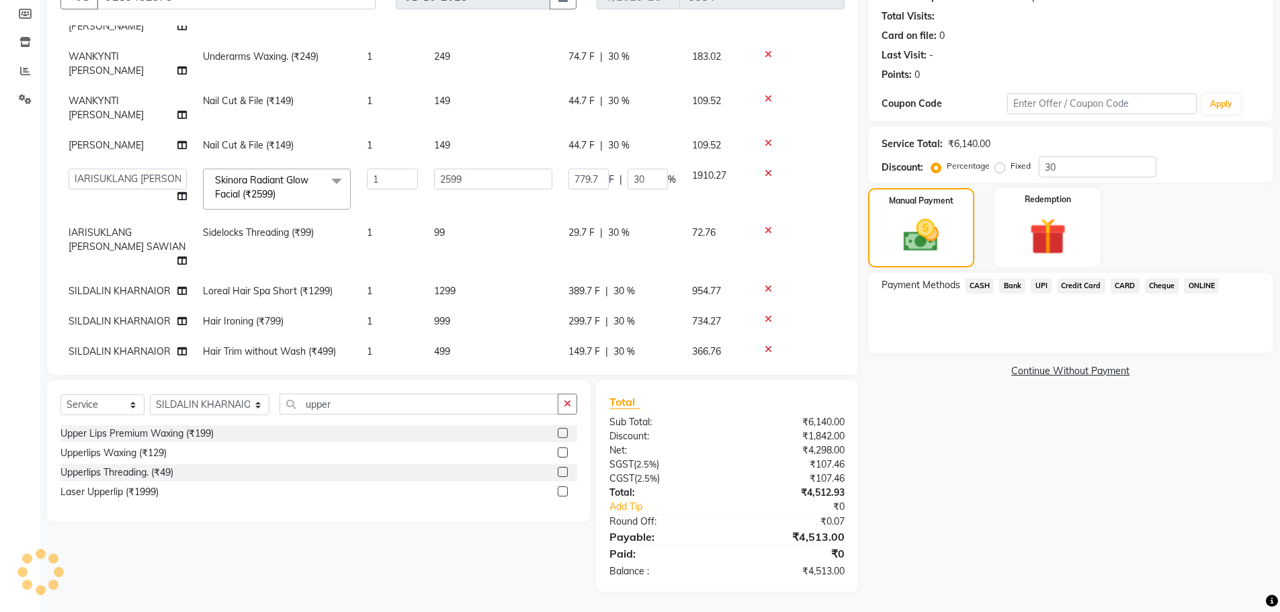
click at [1040, 284] on span "UPI" at bounding box center [1041, 285] width 21 height 15
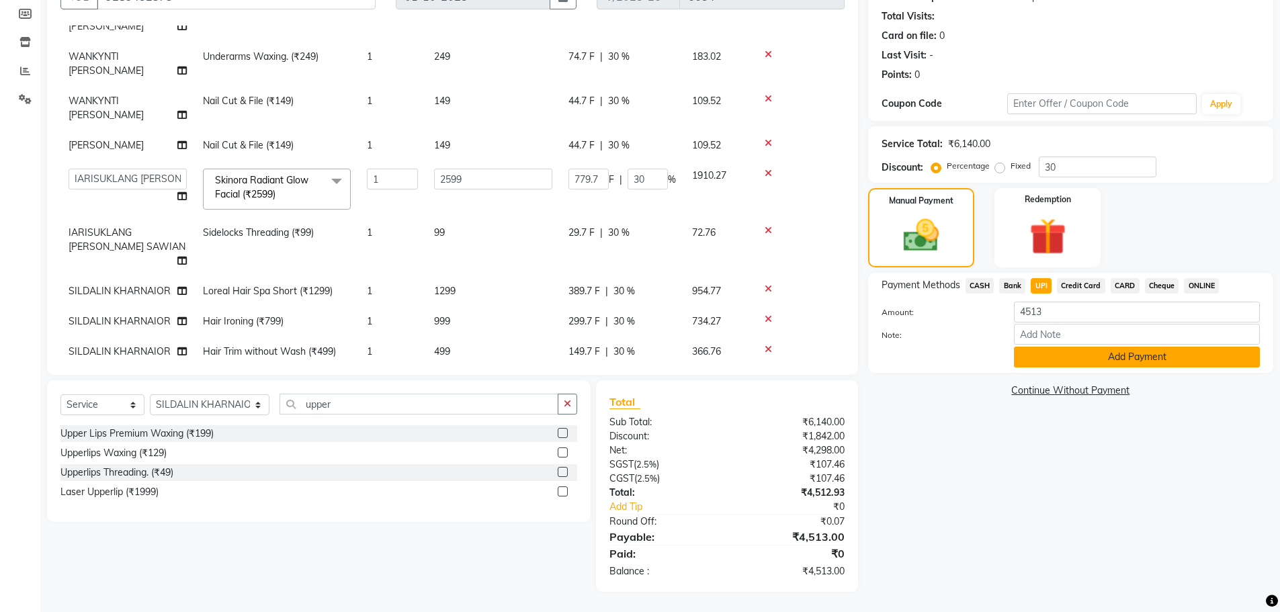
click at [1066, 356] on button "Add Payment" at bounding box center [1137, 357] width 246 height 21
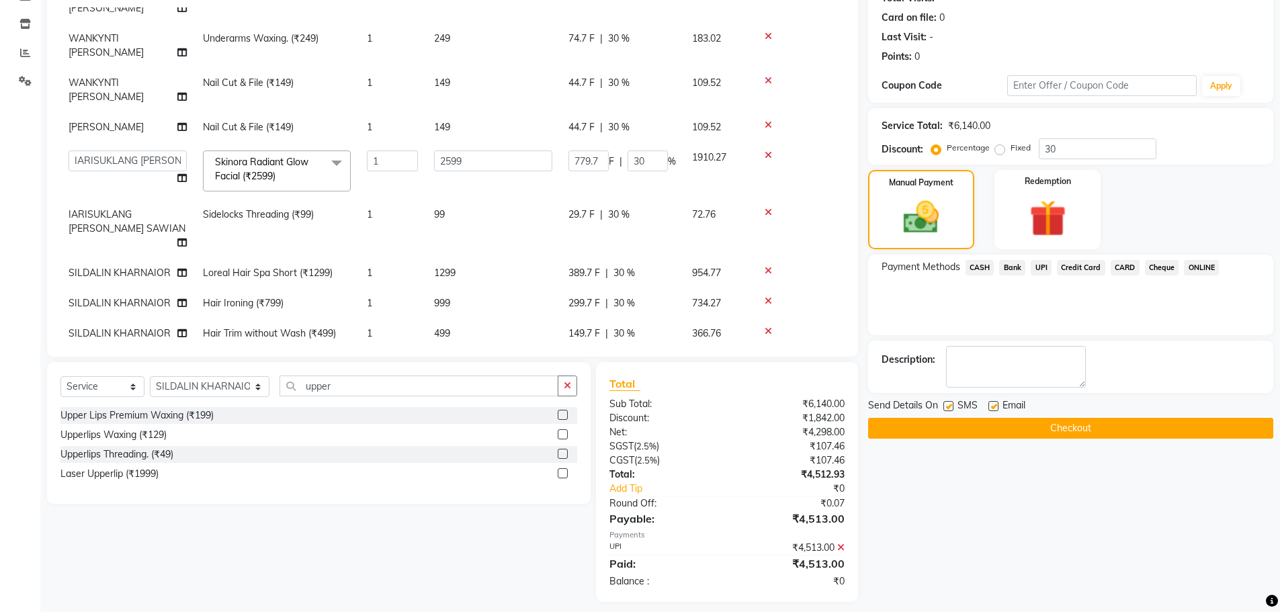
scroll to position [169, 0]
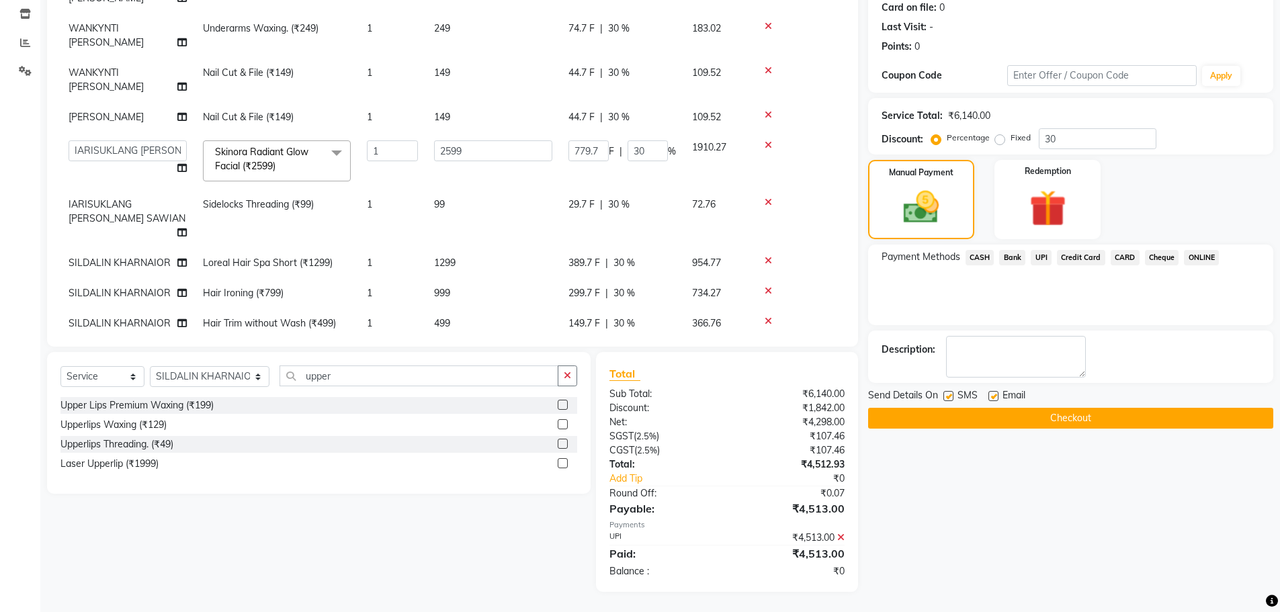
click at [1020, 408] on button "Checkout" at bounding box center [1070, 418] width 405 height 21
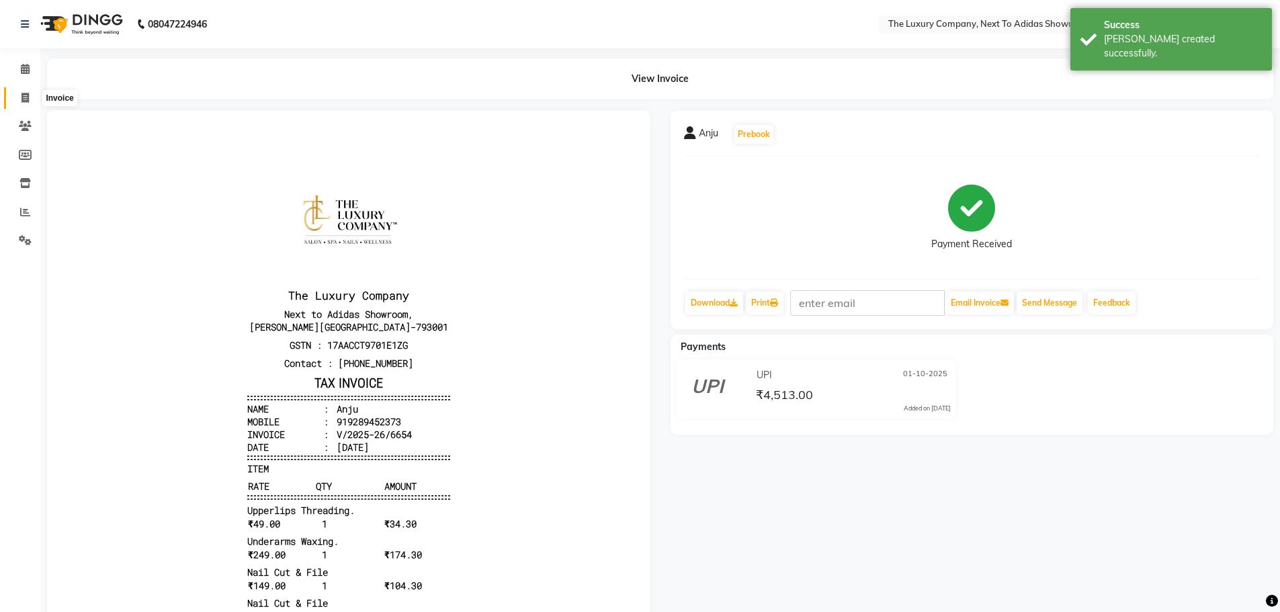
click at [28, 101] on icon at bounding box center [25, 98] width 7 height 10
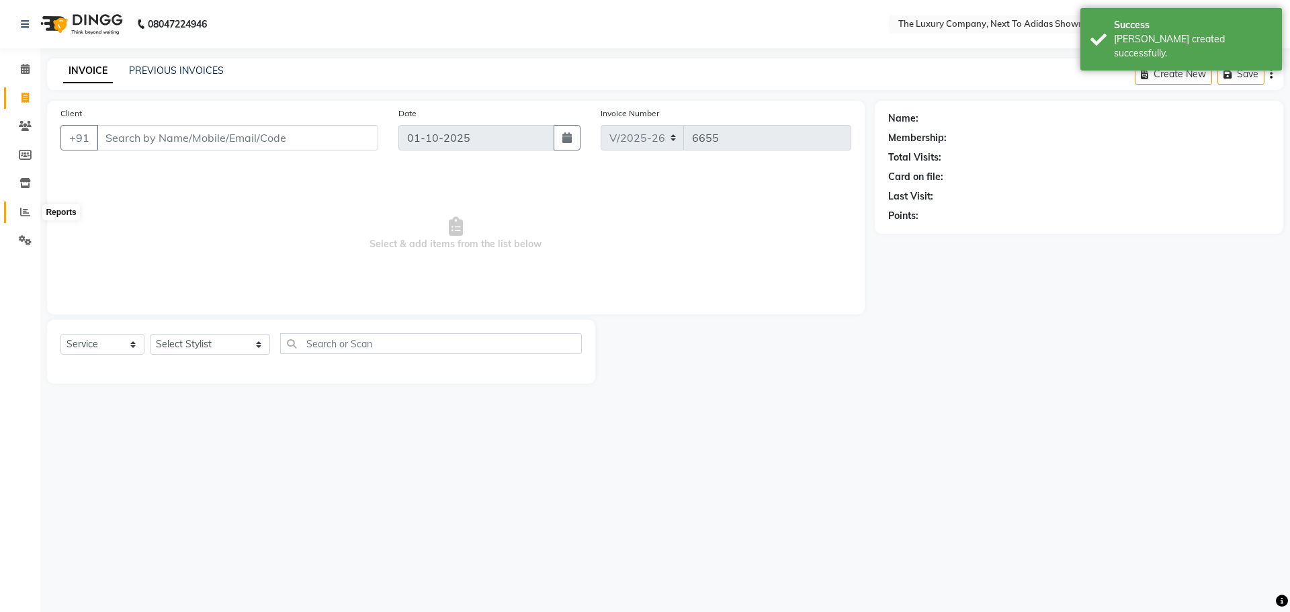
click at [24, 208] on icon at bounding box center [25, 212] width 10 height 10
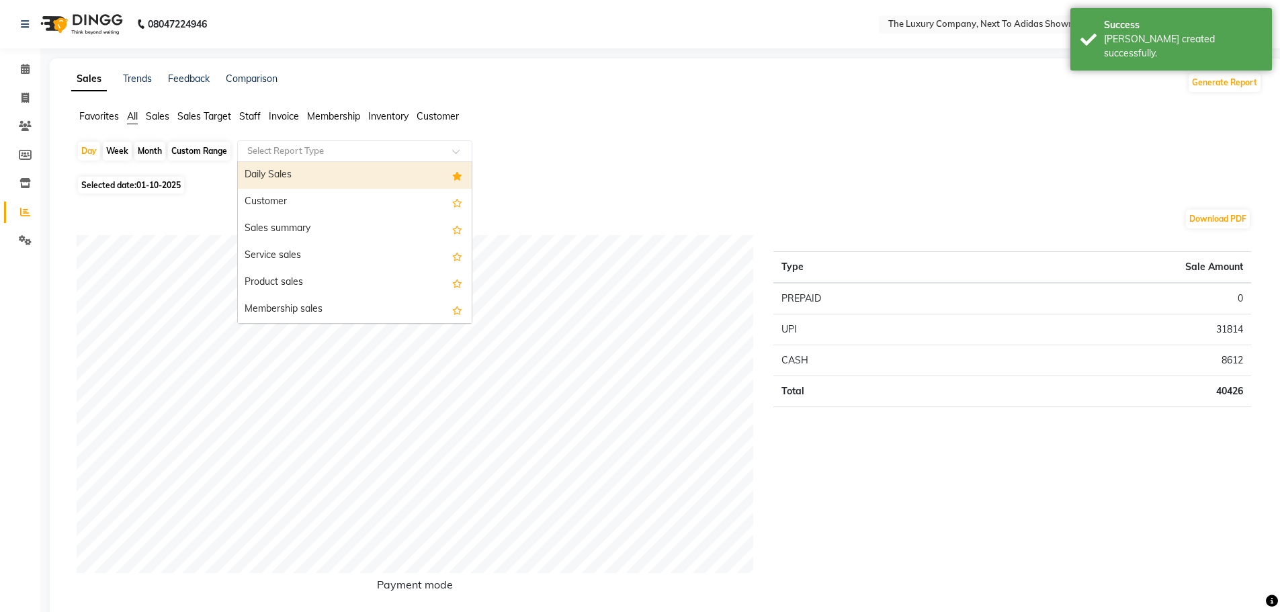
click at [303, 157] on div "Select Report Type" at bounding box center [354, 151] width 235 height 22
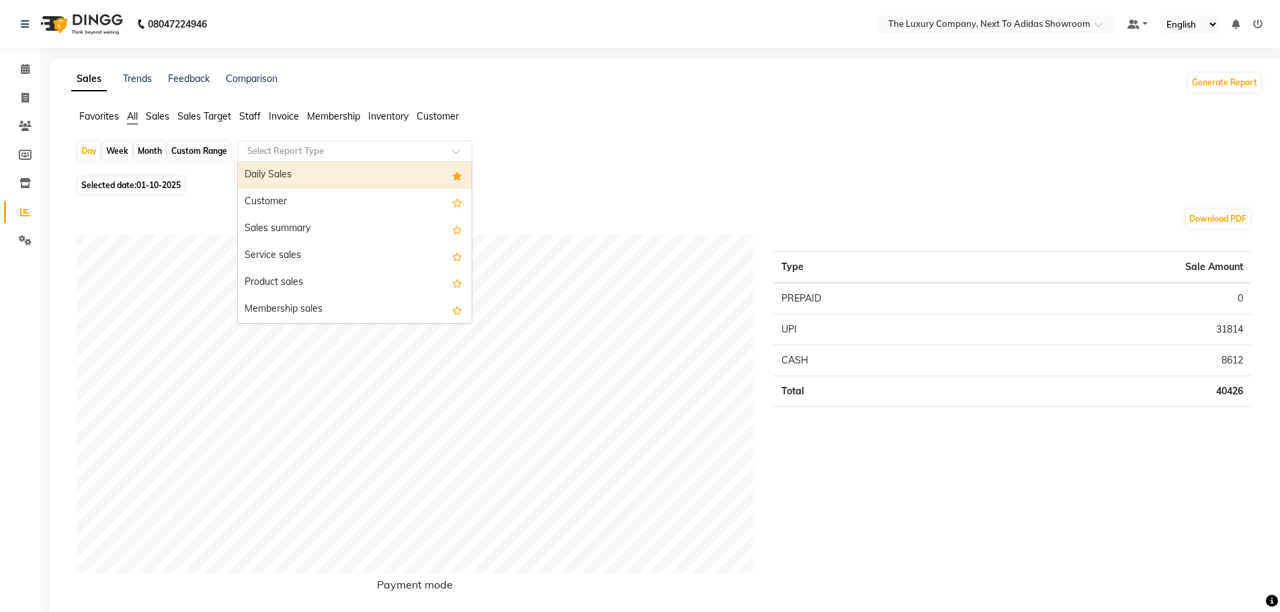
click at [295, 173] on div "Daily Sales" at bounding box center [355, 175] width 234 height 27
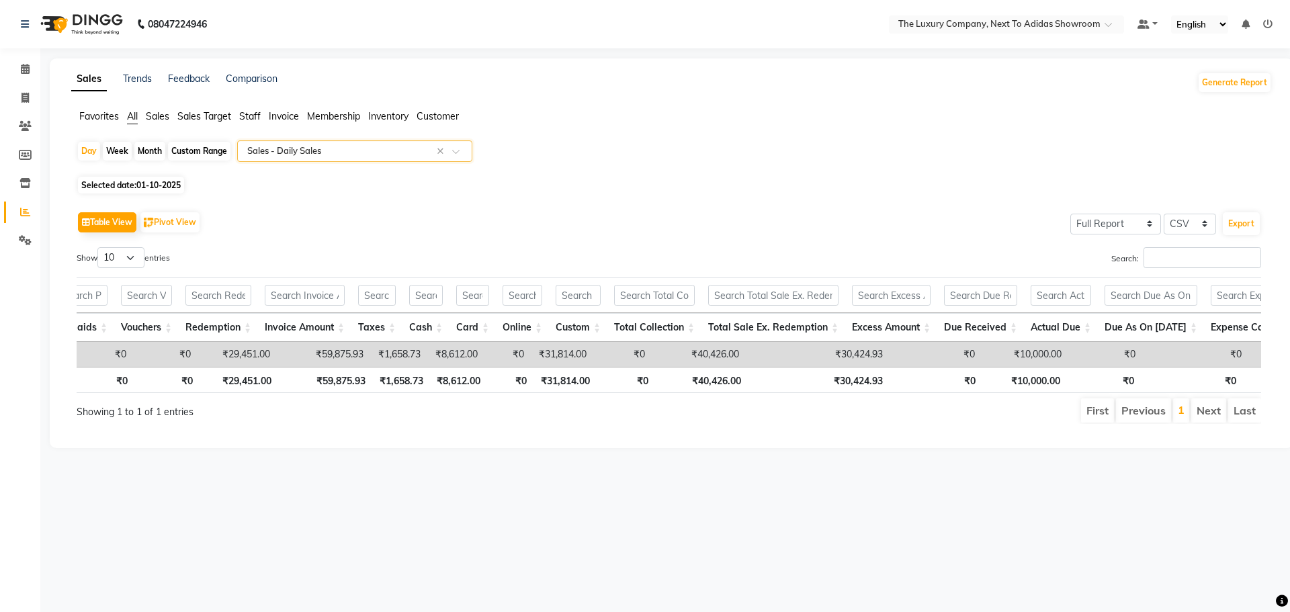
scroll to position [0, 447]
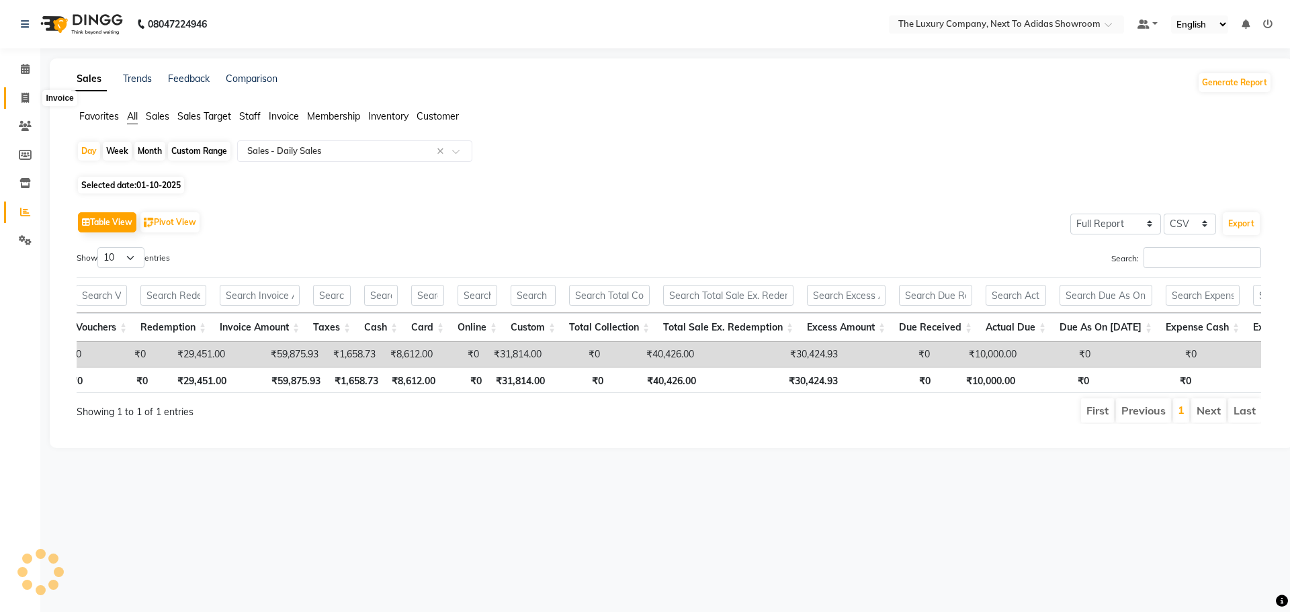
click at [18, 93] on span at bounding box center [25, 98] width 24 height 15
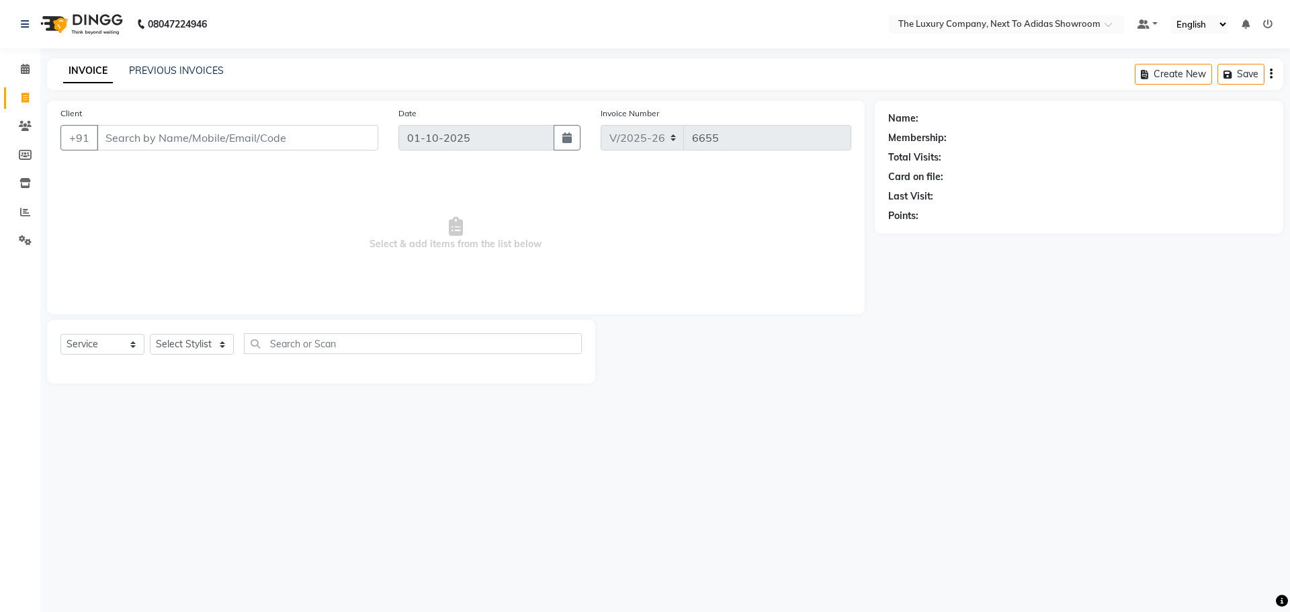
click at [115, 130] on input "Client" at bounding box center [238, 138] width 282 height 26
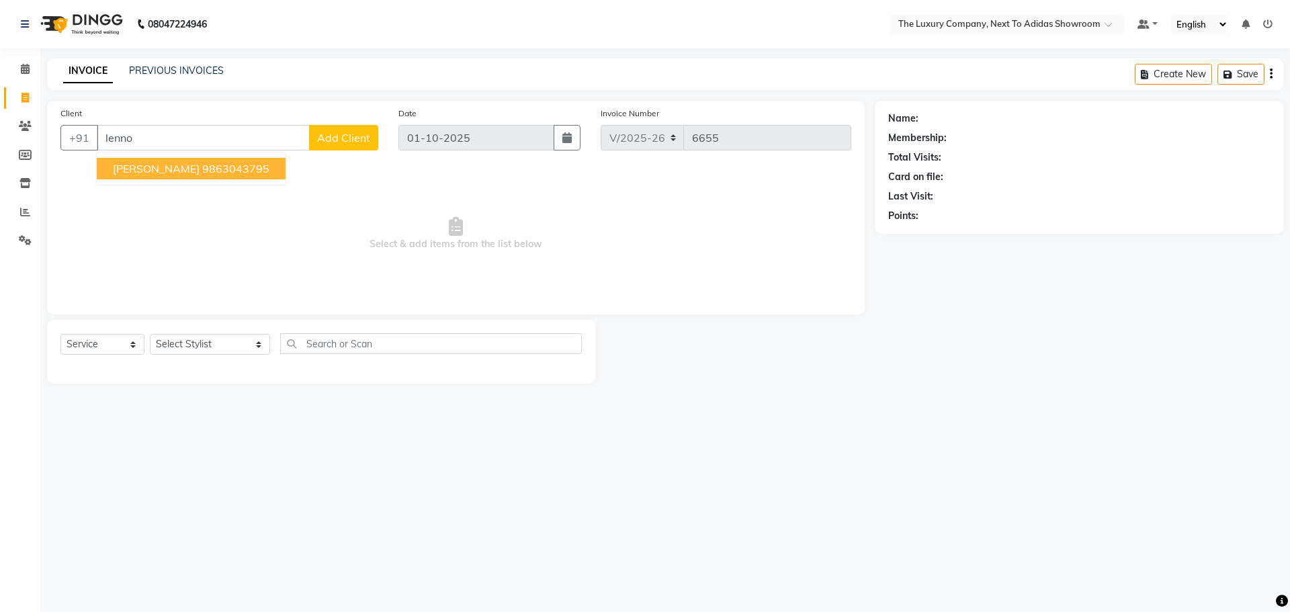
click at [163, 175] on button "Lennora Rumnong 9863043795" at bounding box center [191, 169] width 189 height 22
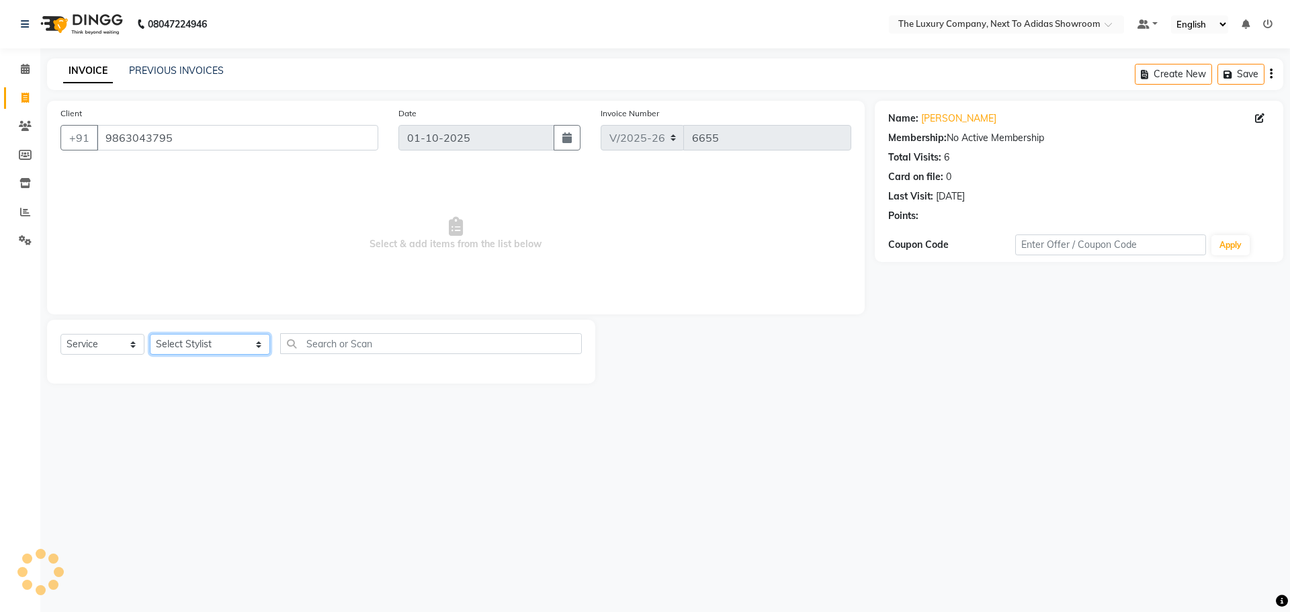
click at [177, 341] on select "Select Stylist ADMIN ALISHA SUCHIANG AMANDA MARSHIRA ANSAI DAIMARI BALAJIED SIN…" at bounding box center [210, 344] width 120 height 21
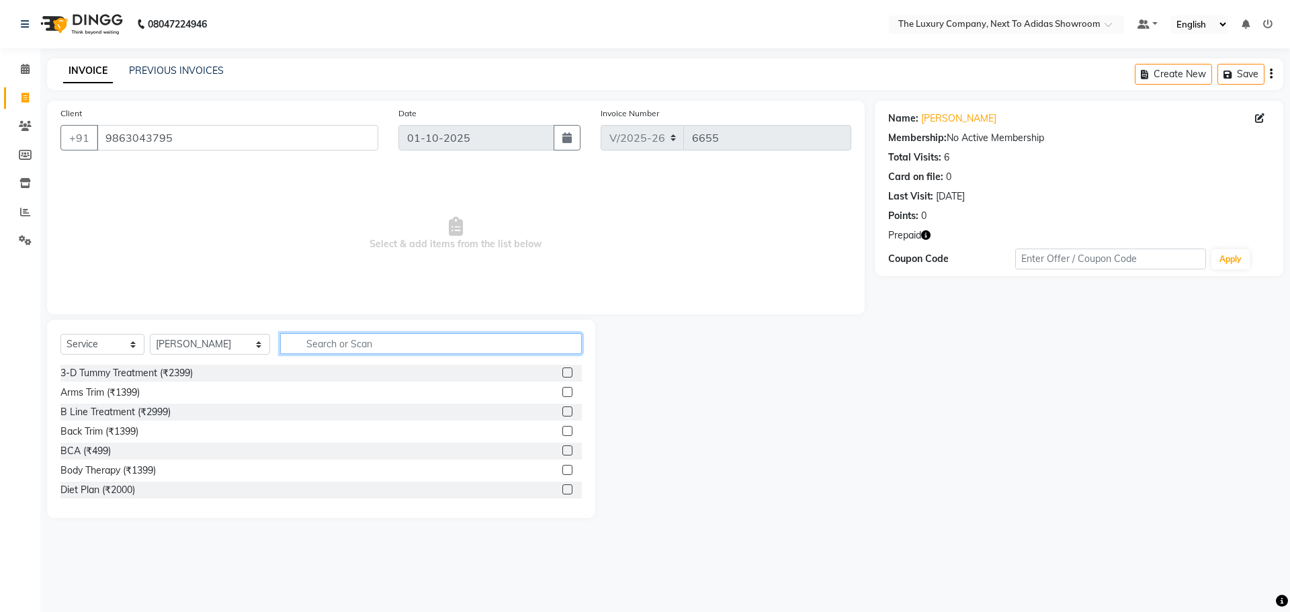
click at [315, 343] on input "text" at bounding box center [431, 343] width 302 height 21
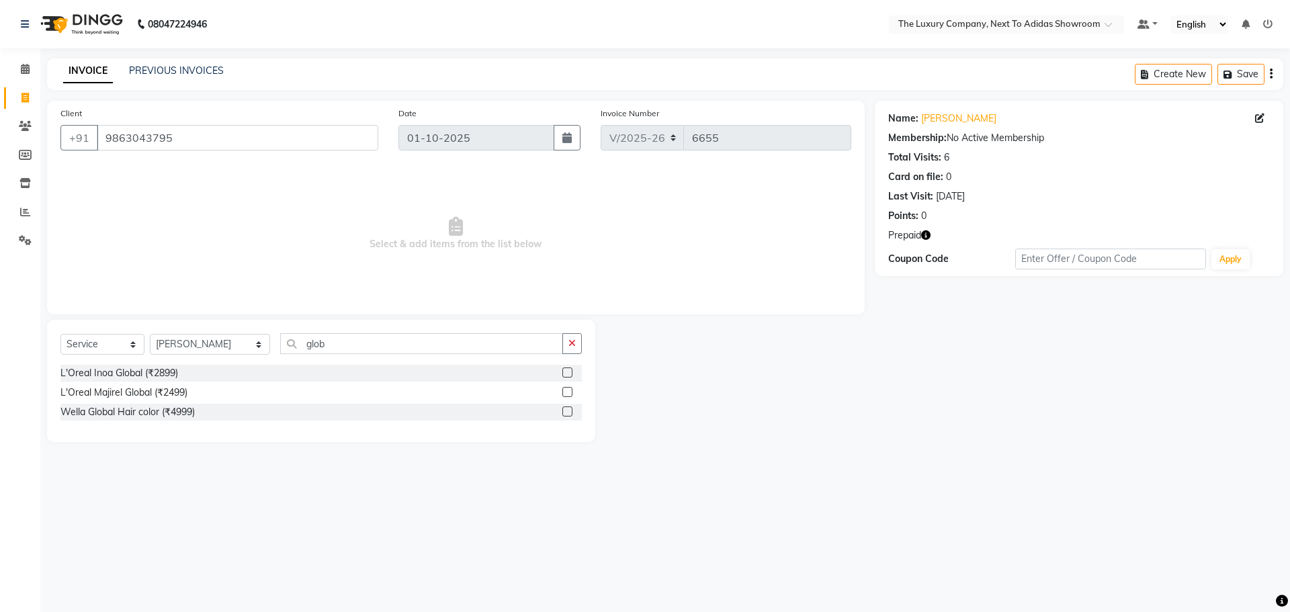
drag, startPoint x: 569, startPoint y: 414, endPoint x: 524, endPoint y: 337, distance: 89.1
click at [568, 412] on label at bounding box center [568, 412] width 10 height 10
click at [568, 412] on input "checkbox" at bounding box center [567, 412] width 9 height 9
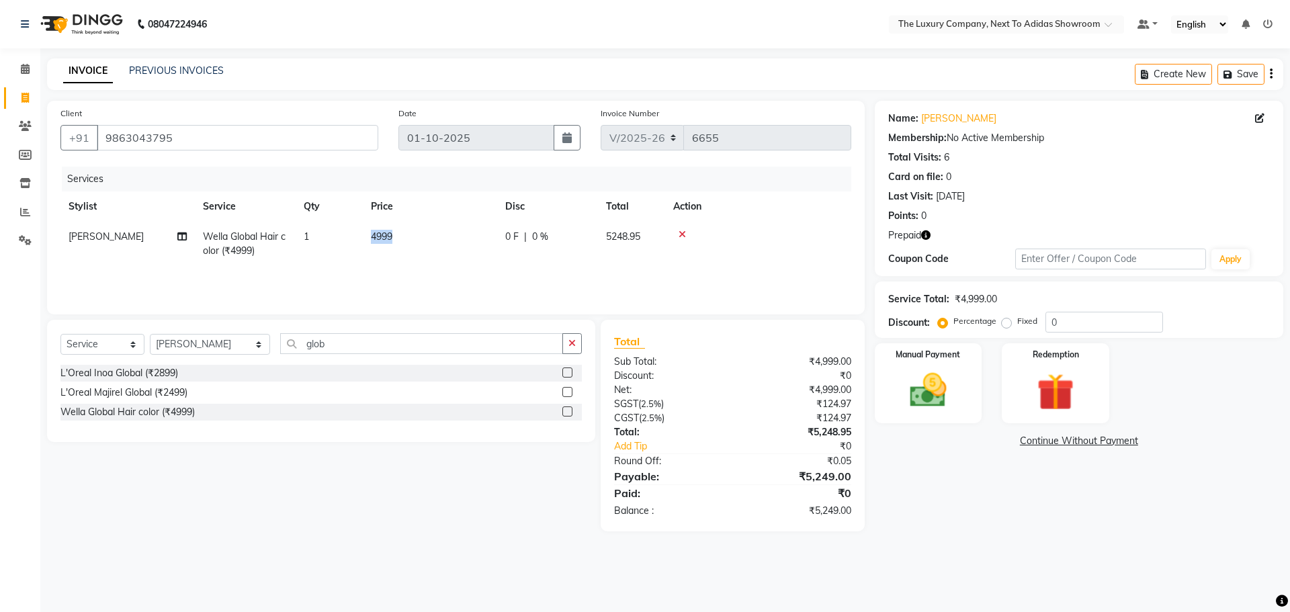
drag, startPoint x: 444, startPoint y: 233, endPoint x: 329, endPoint y: 239, distance: 115.1
click at [331, 239] on tr "ANSAI DAIMARI Wella Global Hair color (₹4999) 1 4999 0 F | 0 % 5248.95" at bounding box center [455, 244] width 791 height 44
click at [487, 239] on td "4999" at bounding box center [430, 244] width 134 height 44
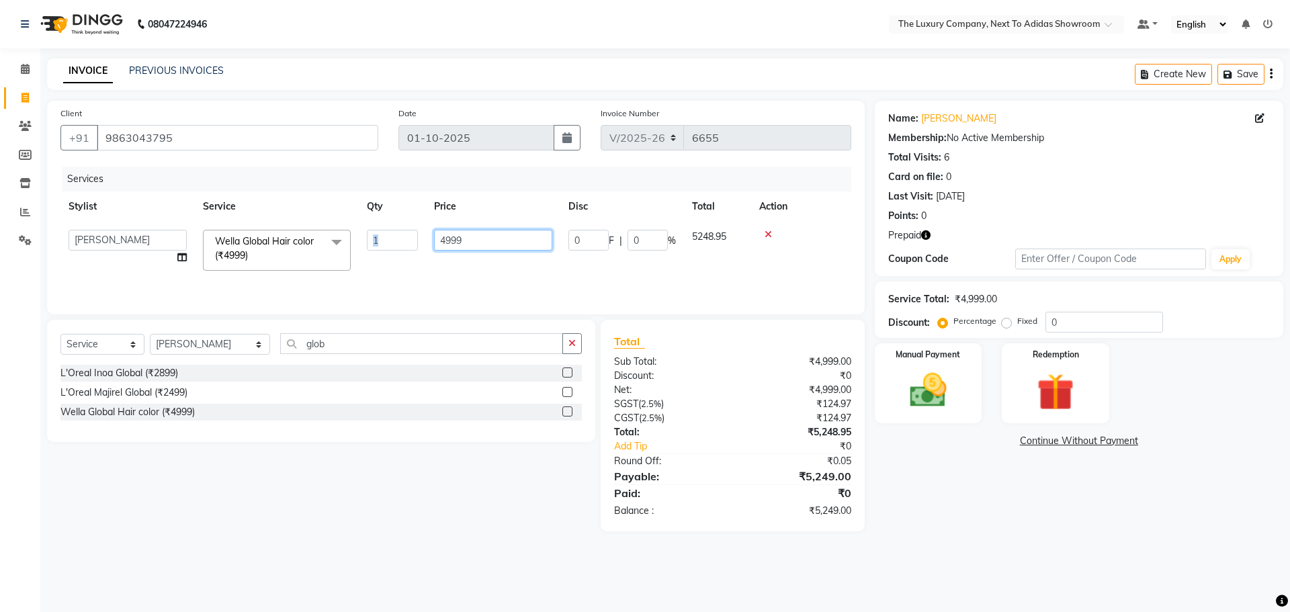
drag, startPoint x: 487, startPoint y: 239, endPoint x: 271, endPoint y: 261, distance: 216.9
click at [278, 261] on tr "ADMIN ALISHA SUCHIANG AMANDA MARSHIRA ANSAI DAIMARI BALAJIED SINGH NONGRUM BAPP…" at bounding box center [455, 250] width 791 height 57
drag, startPoint x: 467, startPoint y: 246, endPoint x: 355, endPoint y: 252, distance: 112.4
click at [355, 252] on tr "ADMIN ALISHA SUCHIANG AMANDA MARSHIRA ANSAI DAIMARI BALAJIED SINGH NONGRUM BAPP…" at bounding box center [455, 250] width 791 height 57
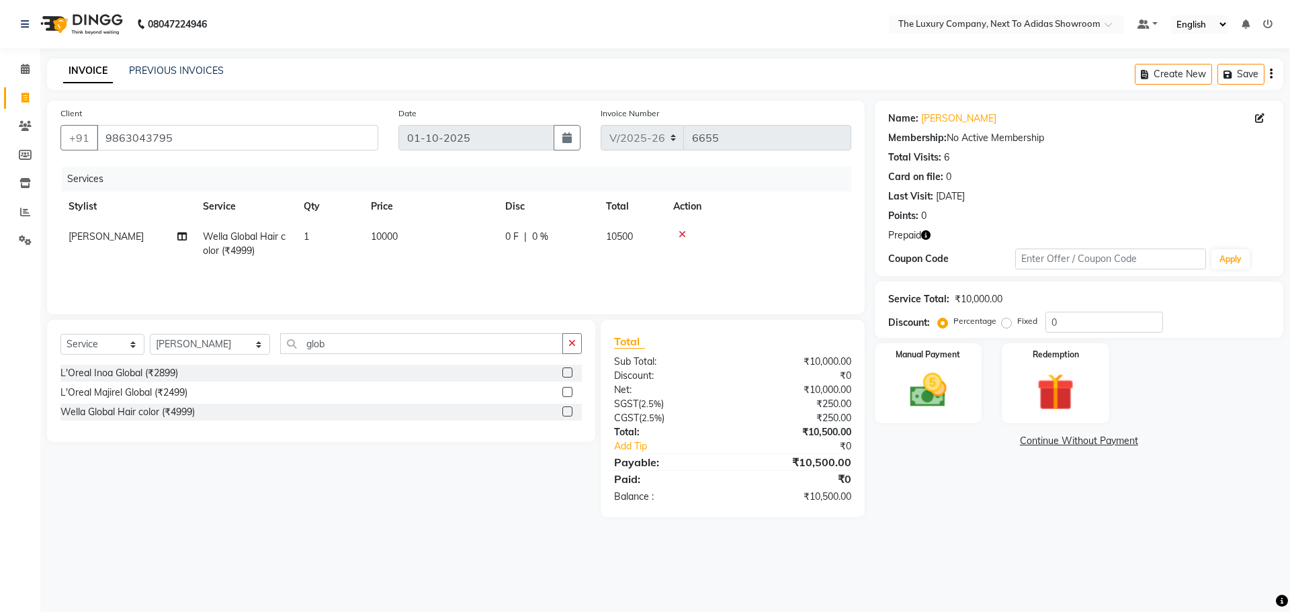
drag, startPoint x: 1096, startPoint y: 496, endPoint x: 995, endPoint y: 467, distance: 105.5
click at [1096, 495] on div "Name: Lennora Rumnong Membership: No Active Membership Total Visits: 6 Card on …" at bounding box center [1084, 309] width 419 height 417
drag, startPoint x: 331, startPoint y: 341, endPoint x: 260, endPoint y: 359, distance: 73.5
click at [264, 359] on div "Select Service Product Membership Package Voucher Prepaid Gift Card Select Styl…" at bounding box center [321, 349] width 522 height 32
click at [563, 410] on label at bounding box center [568, 412] width 10 height 10
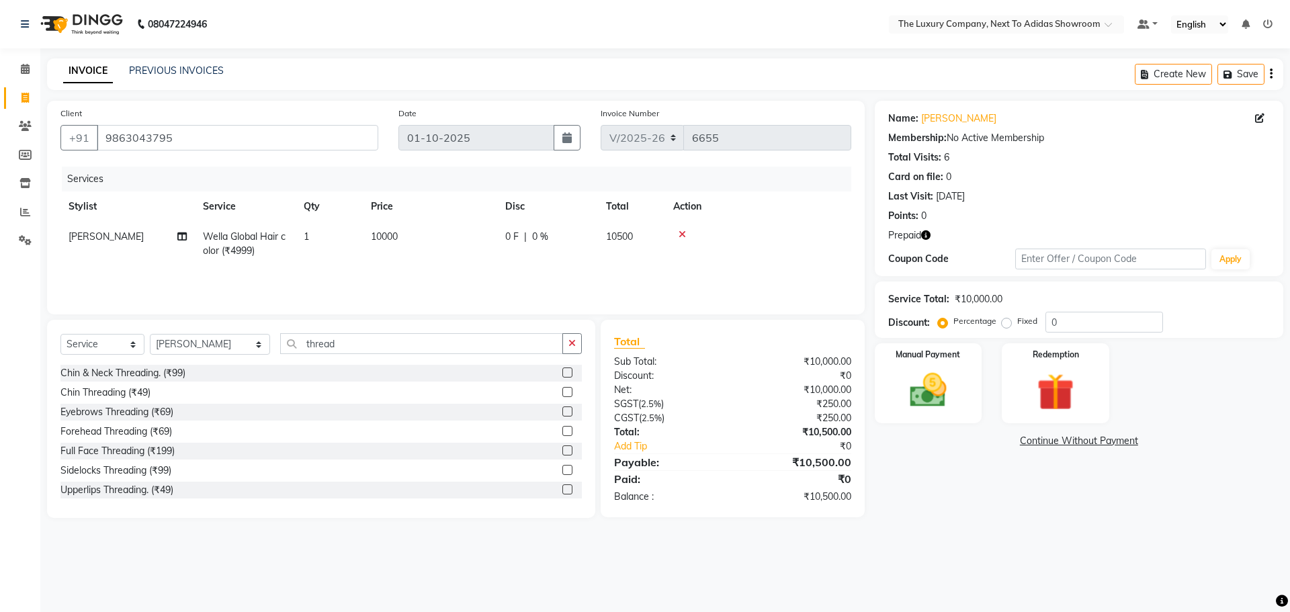
click at [563, 410] on input "checkbox" at bounding box center [567, 412] width 9 height 9
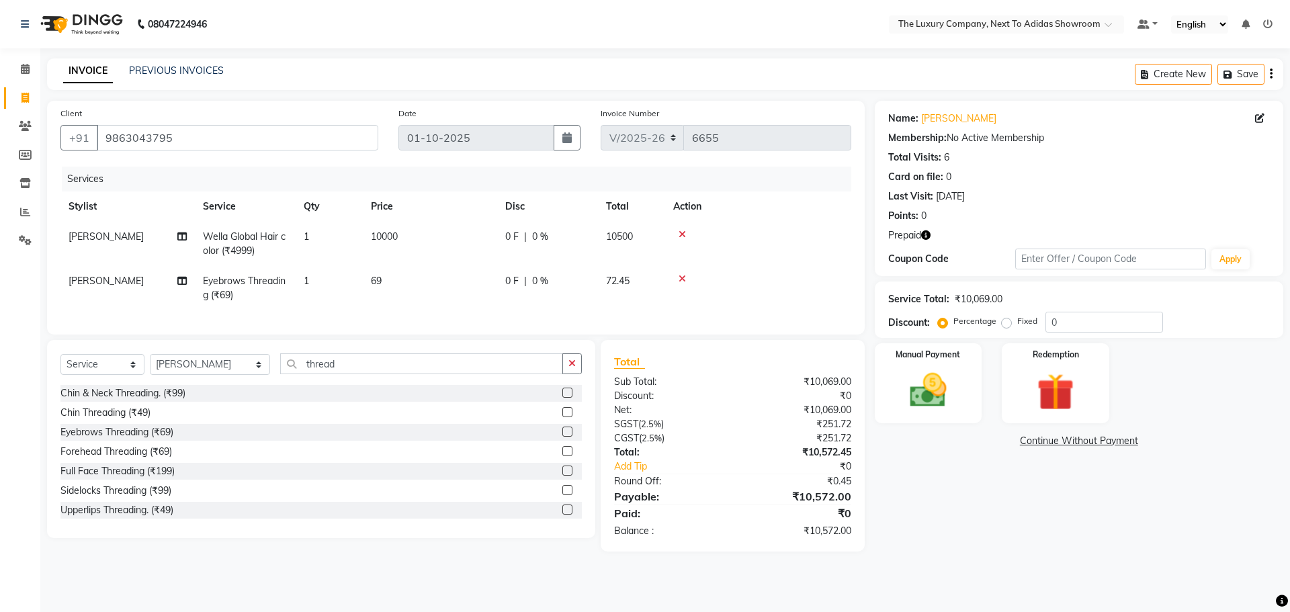
click at [563, 515] on label at bounding box center [568, 510] width 10 height 10
click at [563, 515] on input "checkbox" at bounding box center [567, 510] width 9 height 9
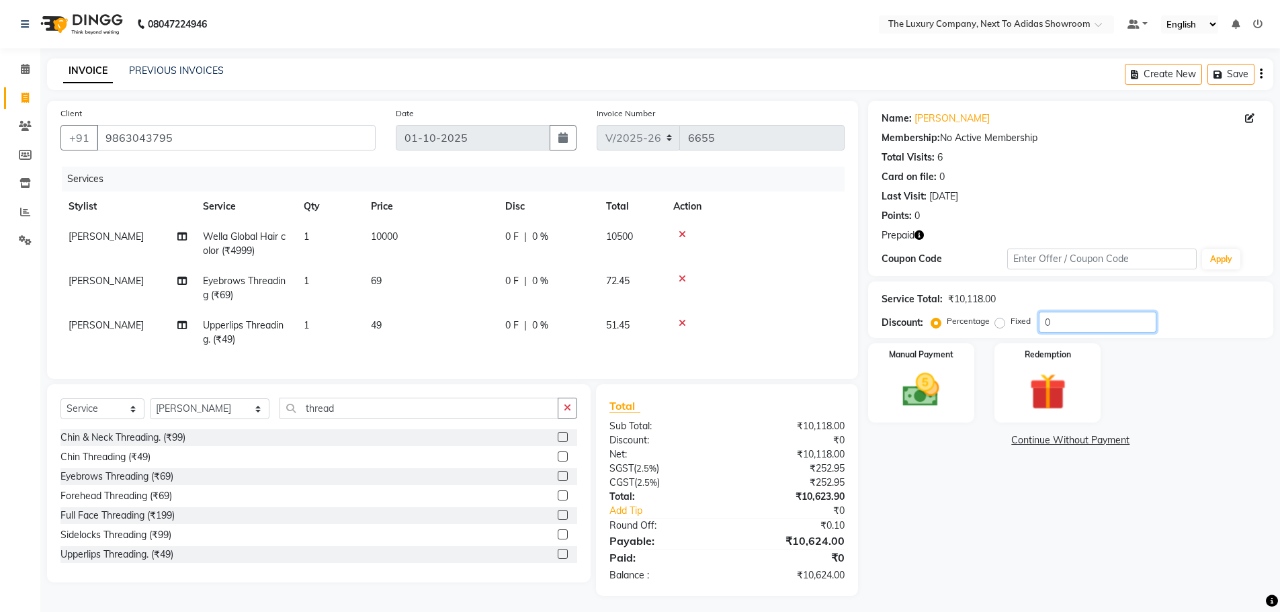
drag, startPoint x: 1069, startPoint y: 327, endPoint x: 905, endPoint y: 328, distance: 163.3
click at [905, 328] on div "Discount: Percentage Fixed 0" at bounding box center [1071, 322] width 378 height 21
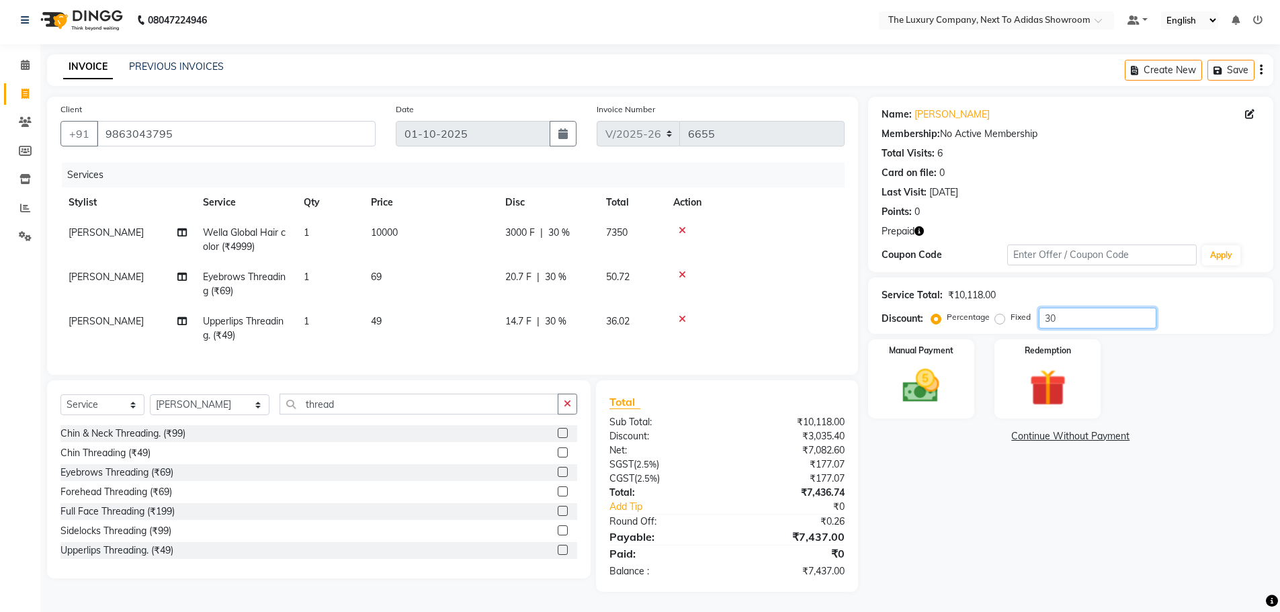
scroll to position [14, 0]
click at [954, 370] on div "Manual Payment" at bounding box center [921, 379] width 111 height 83
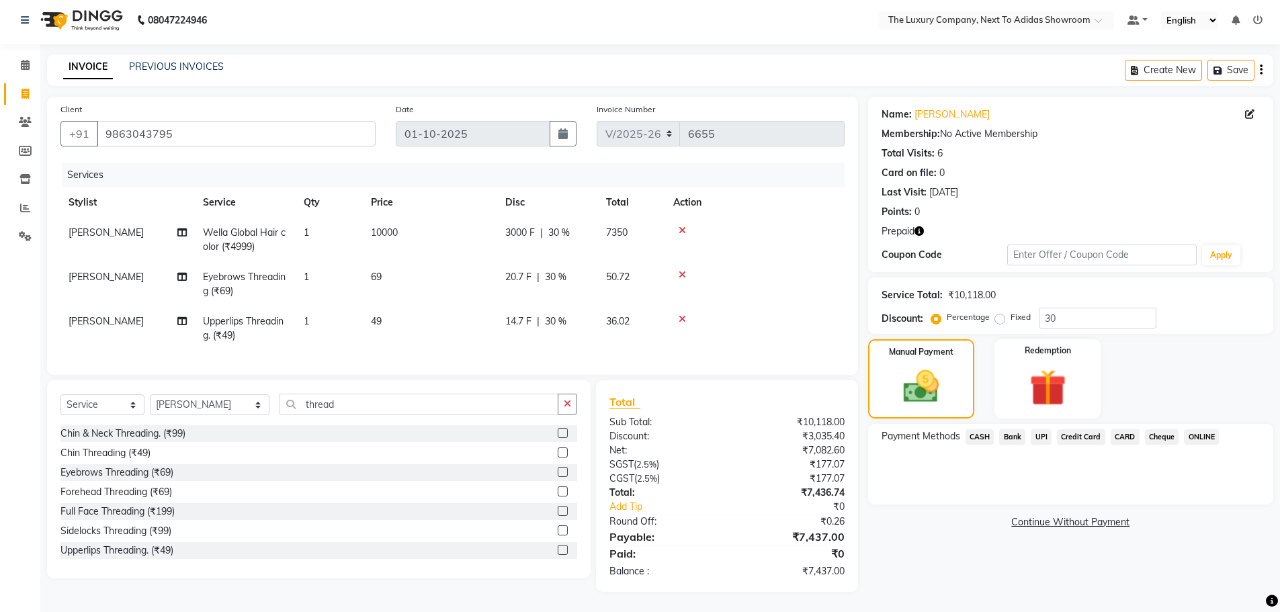
click at [1124, 429] on span "CARD" at bounding box center [1125, 436] width 29 height 15
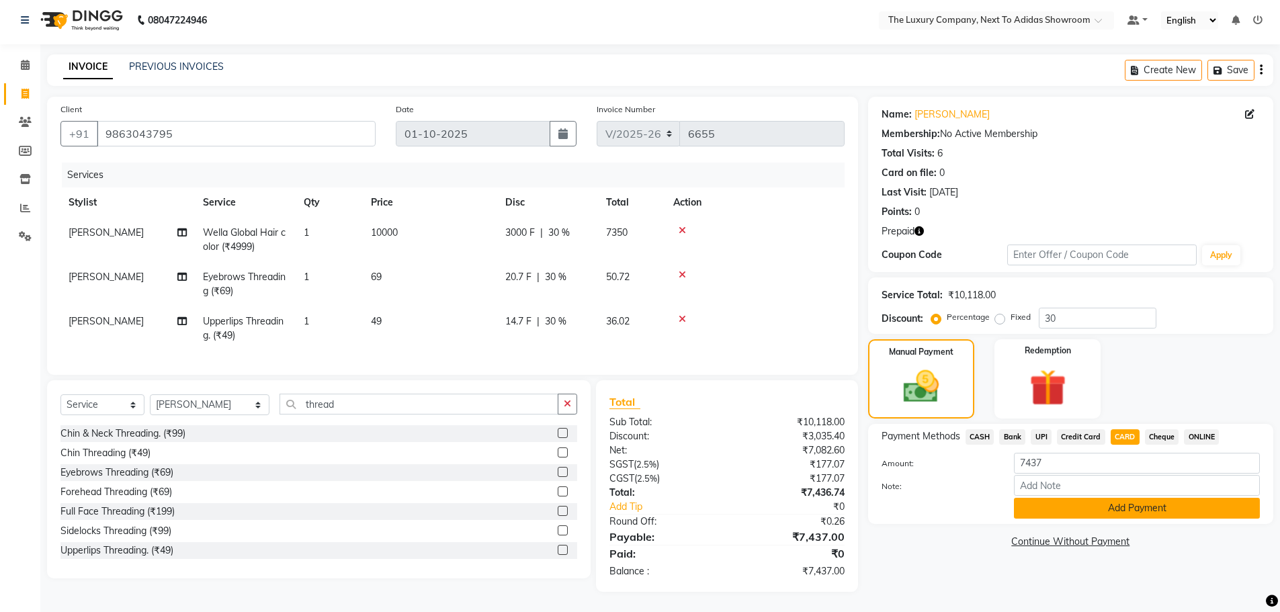
click at [1141, 501] on button "Add Payment" at bounding box center [1137, 508] width 246 height 21
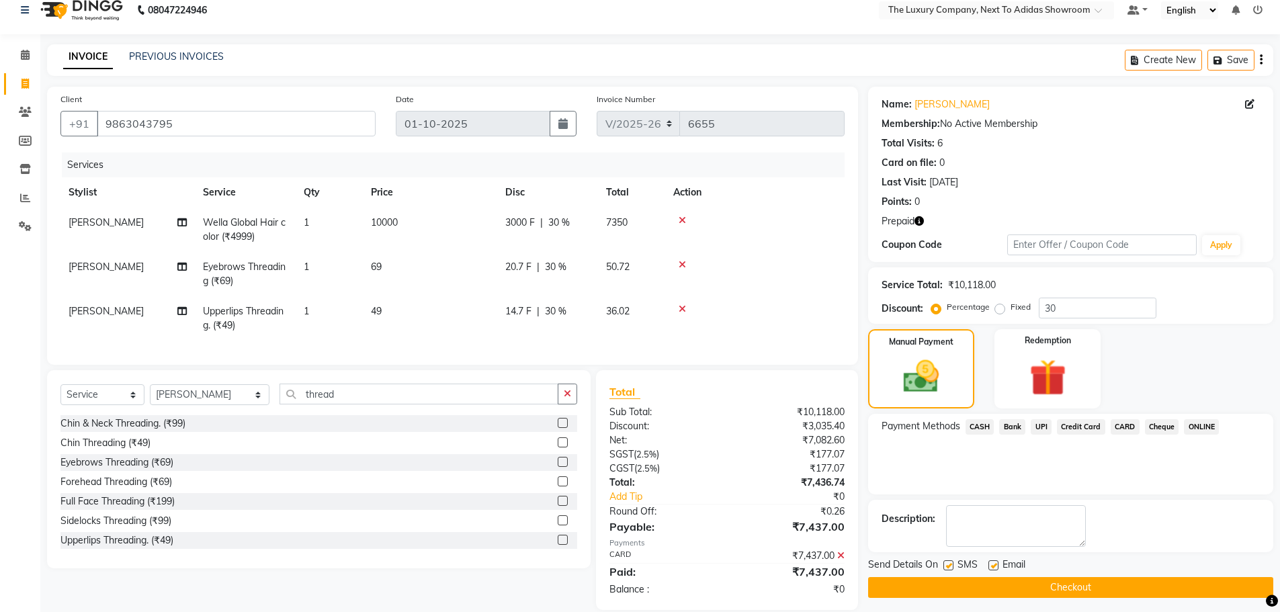
click at [1118, 587] on button "Checkout" at bounding box center [1070, 587] width 405 height 21
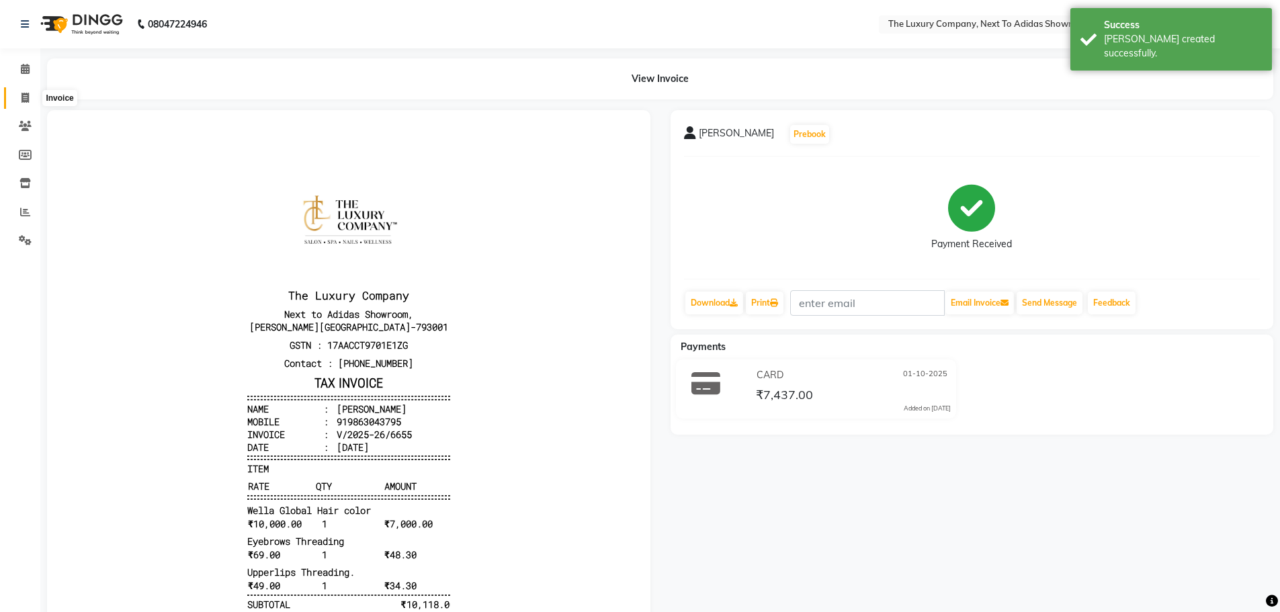
click at [24, 99] on icon at bounding box center [25, 98] width 7 height 10
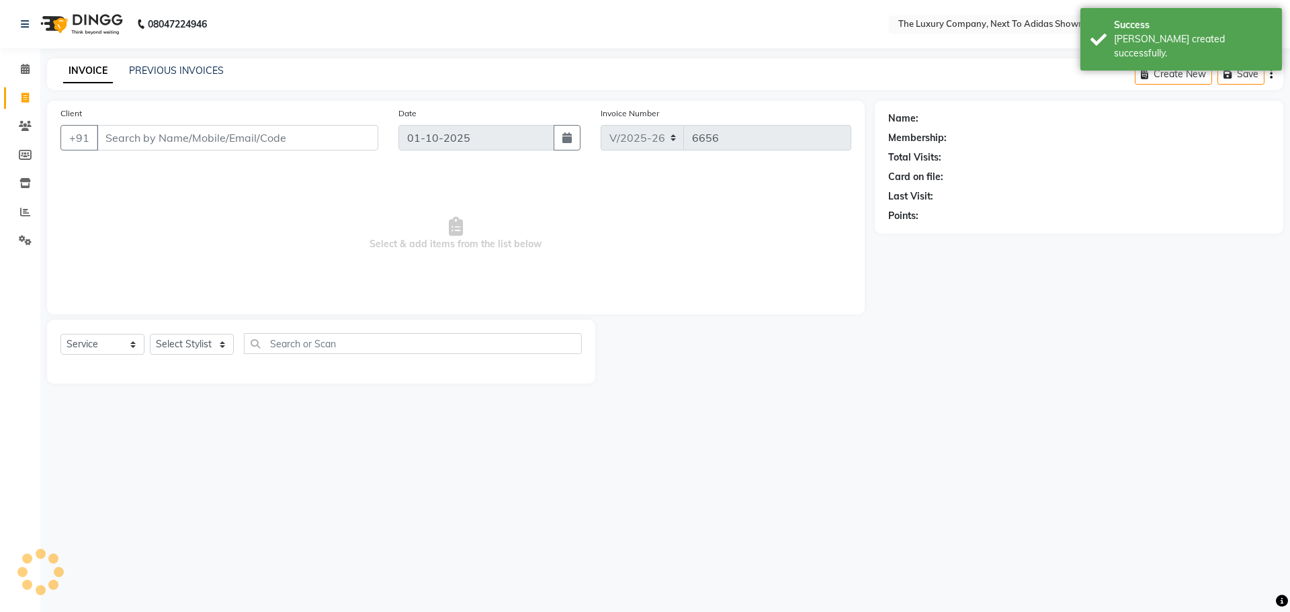
click at [154, 142] on input "Client" at bounding box center [238, 138] width 282 height 26
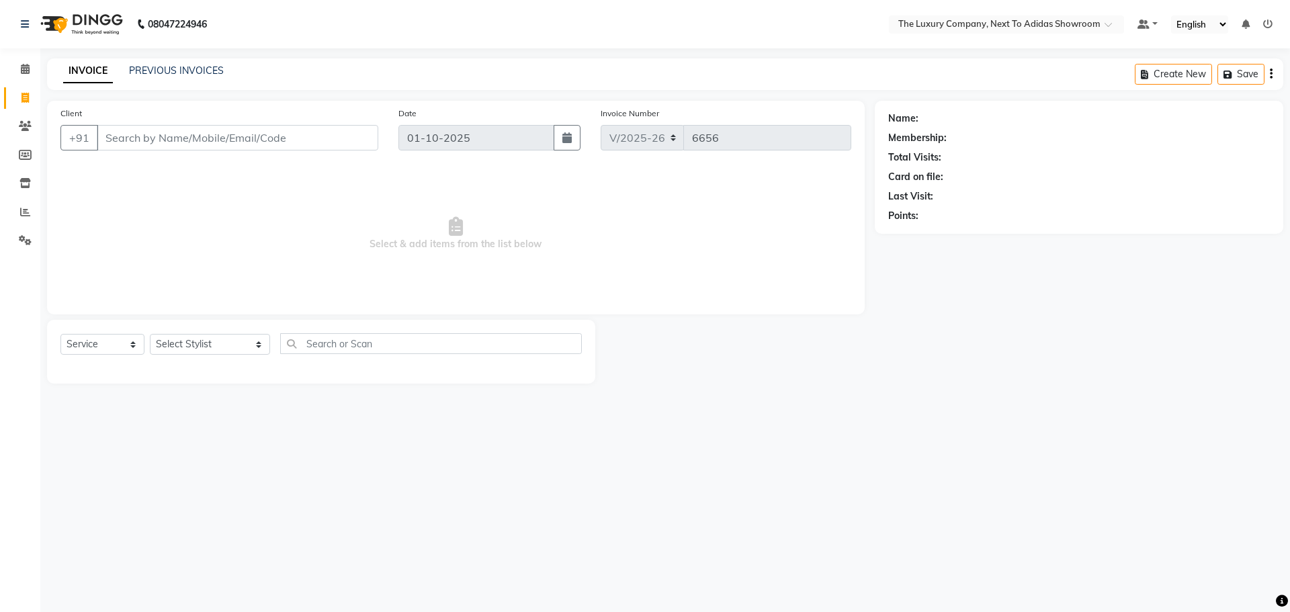
click at [166, 136] on input "Client" at bounding box center [238, 138] width 282 height 26
click at [166, 135] on input "Client" at bounding box center [238, 138] width 282 height 26
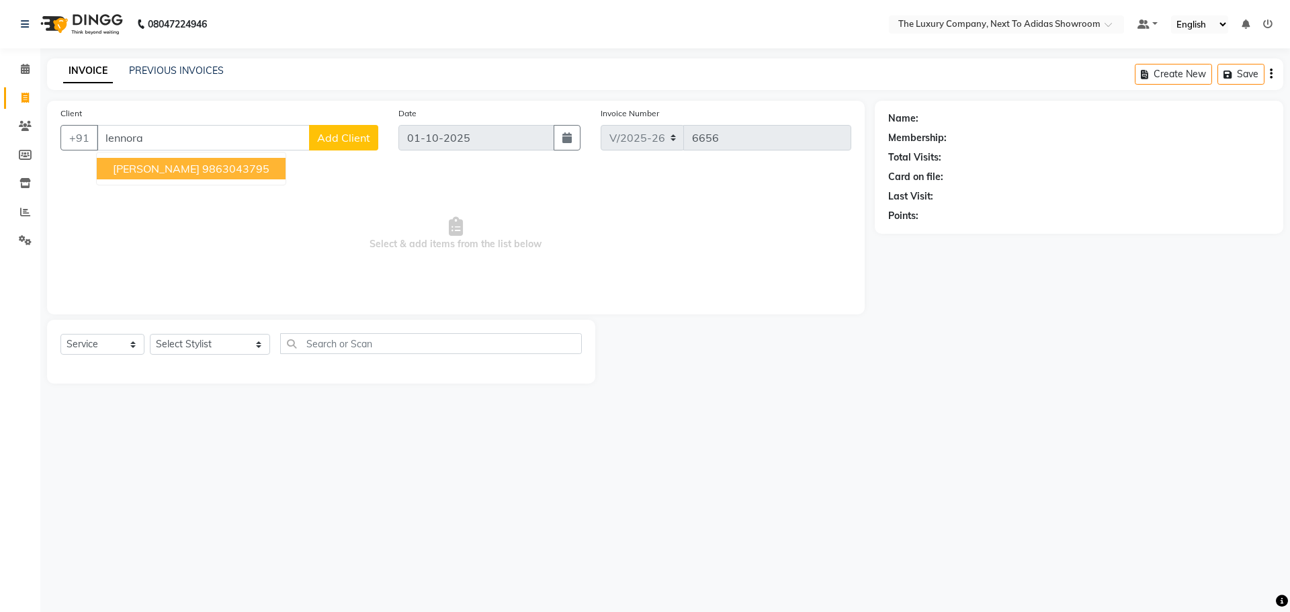
click at [173, 159] on button "Lennora Rumnong 9863043795" at bounding box center [191, 169] width 189 height 22
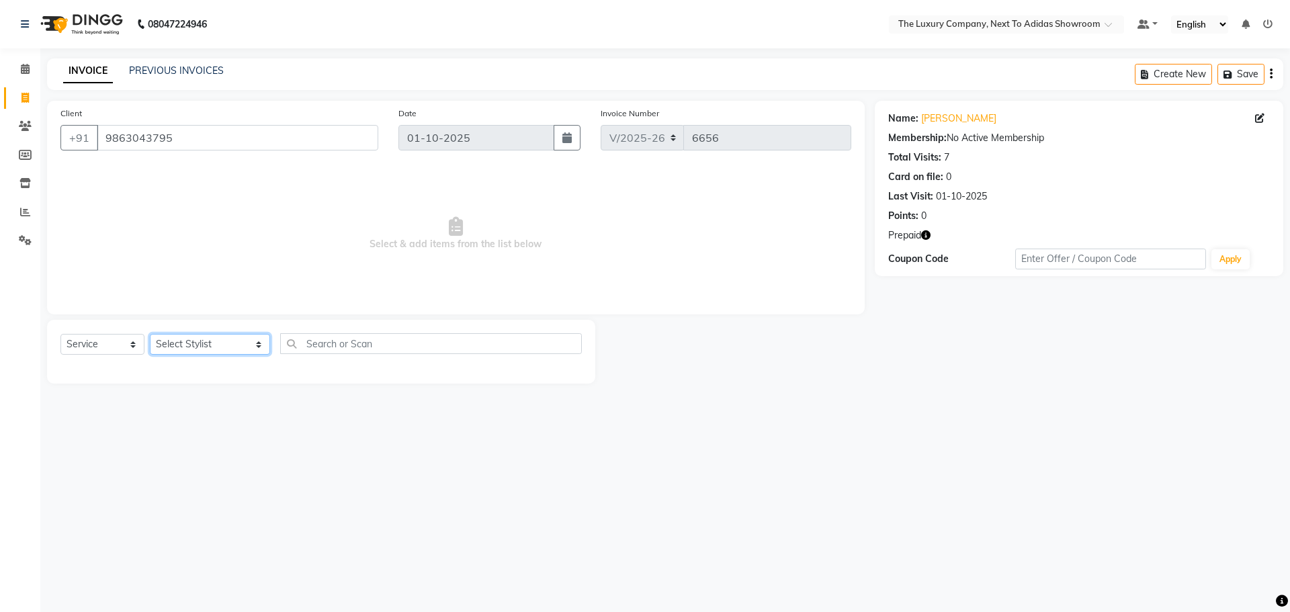
click at [196, 340] on select "Select Stylist ADMIN ALISHA SUCHIANG AMANDA MARSHIRA ANSAI DAIMARI BALAJIED SIN…" at bounding box center [210, 344] width 120 height 21
click at [81, 337] on select "Select Service Product Membership Package Voucher Prepaid Gift Card" at bounding box center [102, 344] width 84 height 21
click at [60, 334] on select "Select Service Product Membership Package Voucher Prepaid Gift Card" at bounding box center [102, 344] width 84 height 21
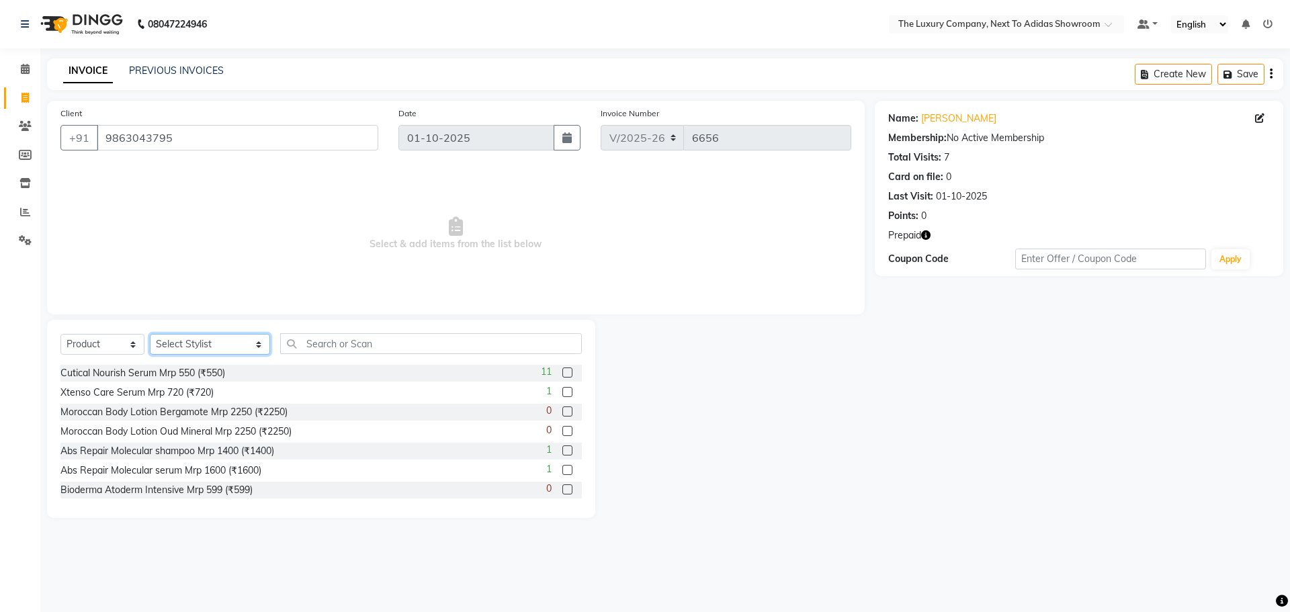
click at [208, 337] on select "Select Stylist ADMIN ALISHA SUCHIANG AMANDA MARSHIRA ANSAI DAIMARI BALAJIED SIN…" at bounding box center [210, 344] width 120 height 21
click at [313, 341] on input "text" at bounding box center [431, 343] width 302 height 21
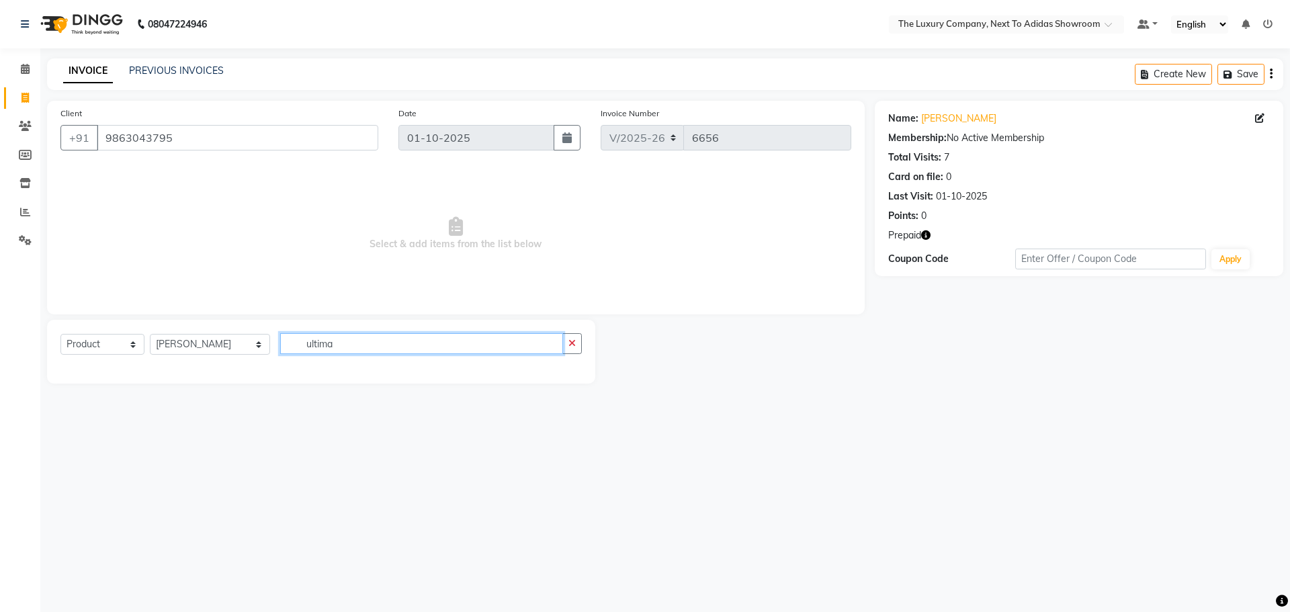
click at [324, 345] on input "ultima" at bounding box center [421, 343] width 283 height 21
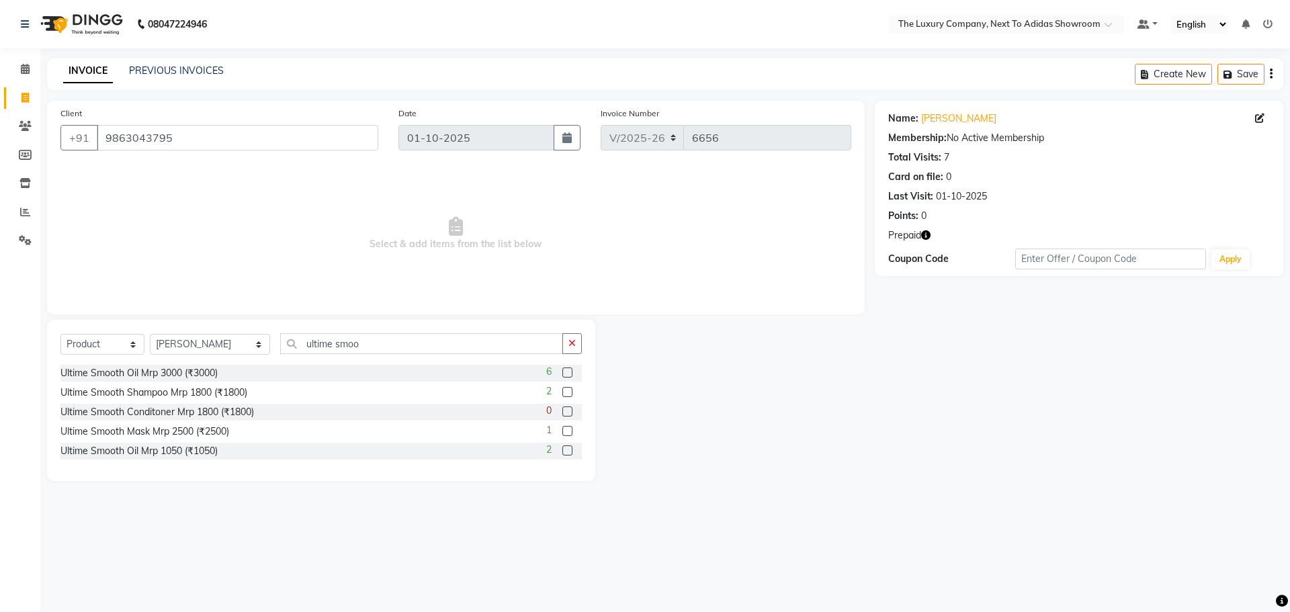
click at [567, 394] on label at bounding box center [568, 392] width 10 height 10
click at [567, 394] on input "checkbox" at bounding box center [567, 392] width 9 height 9
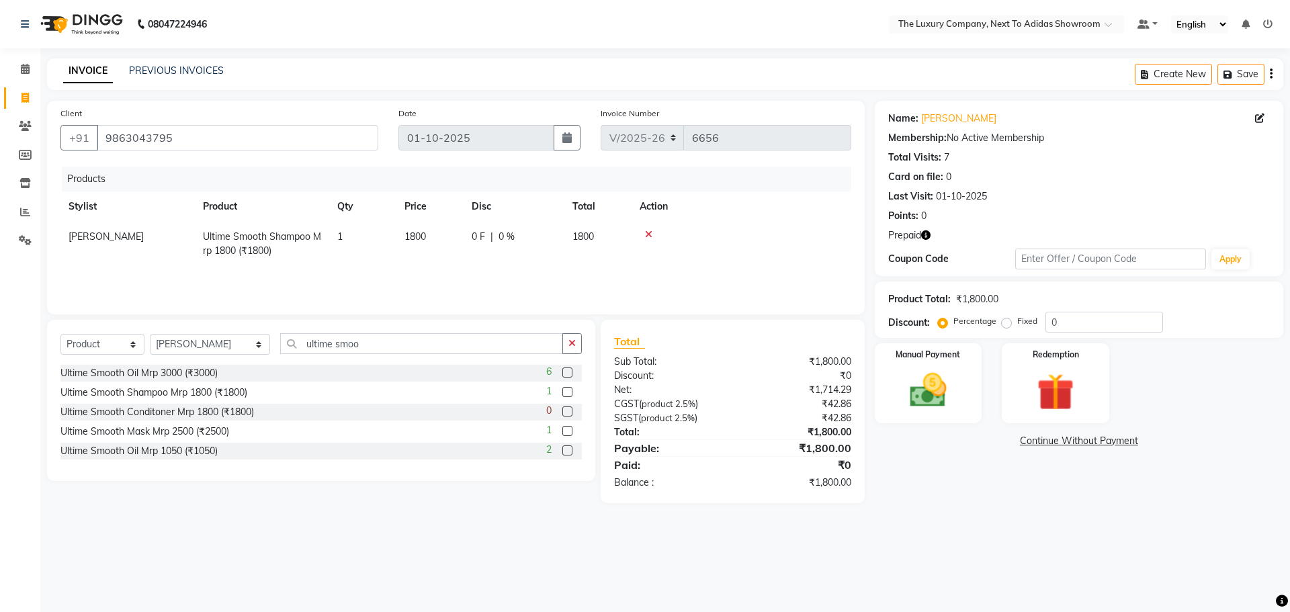
click at [567, 432] on label at bounding box center [568, 431] width 10 height 10
click at [567, 432] on input "checkbox" at bounding box center [567, 431] width 9 height 9
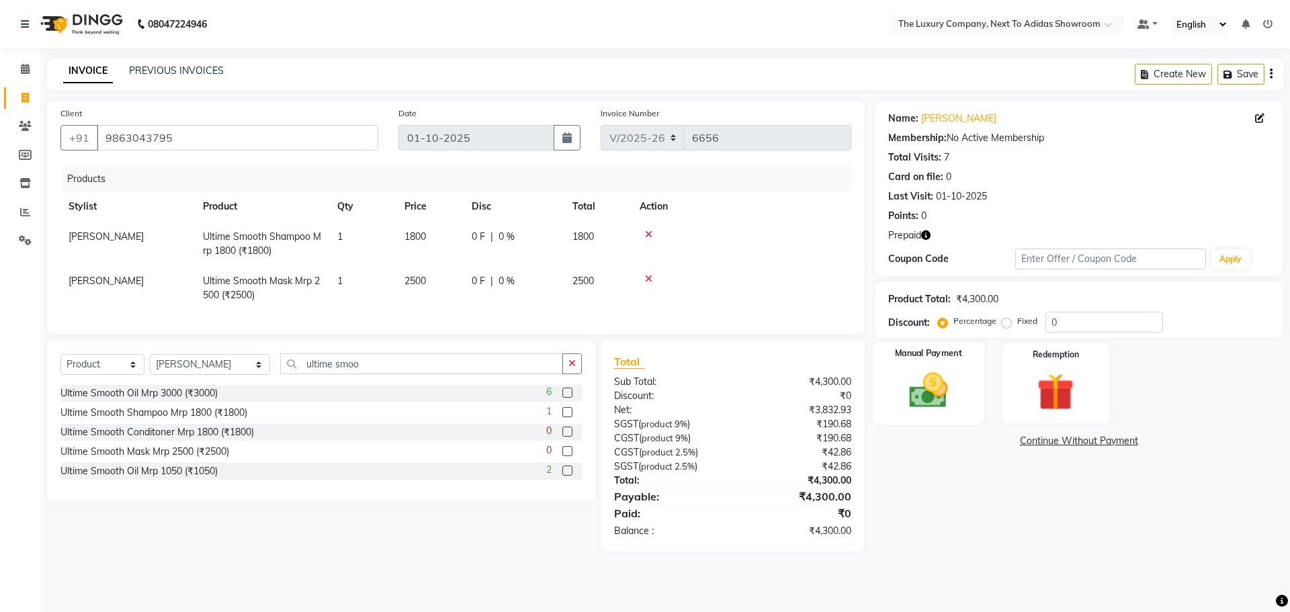
click at [955, 376] on img at bounding box center [928, 390] width 63 height 44
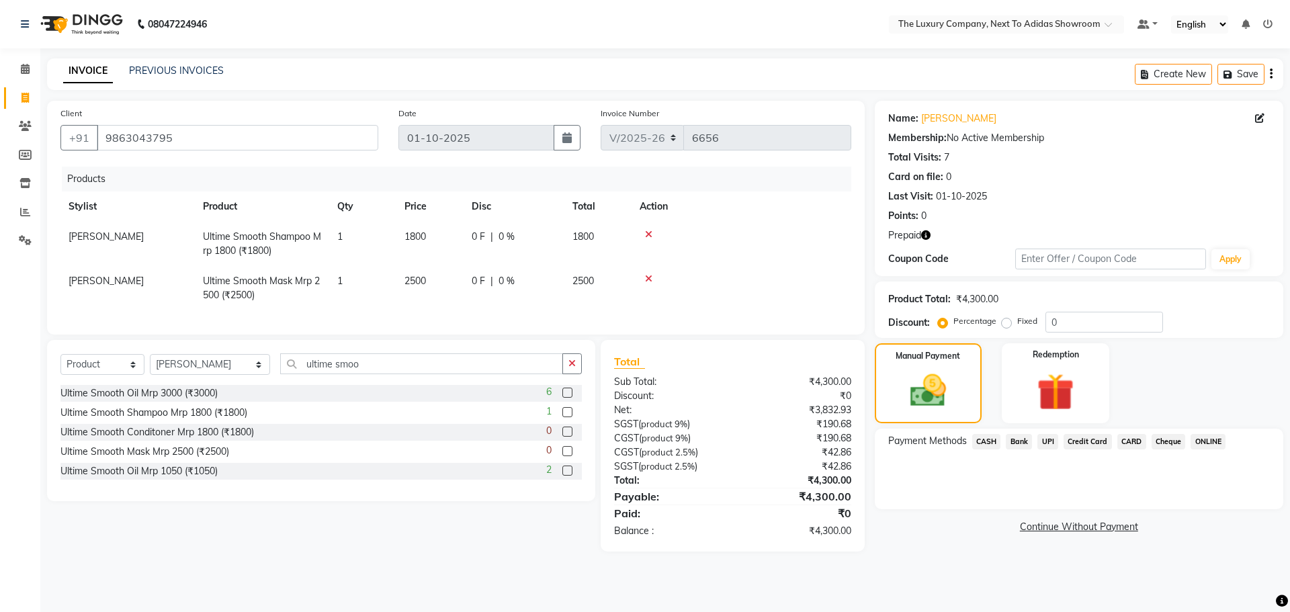
click at [1131, 442] on span "CARD" at bounding box center [1132, 441] width 29 height 15
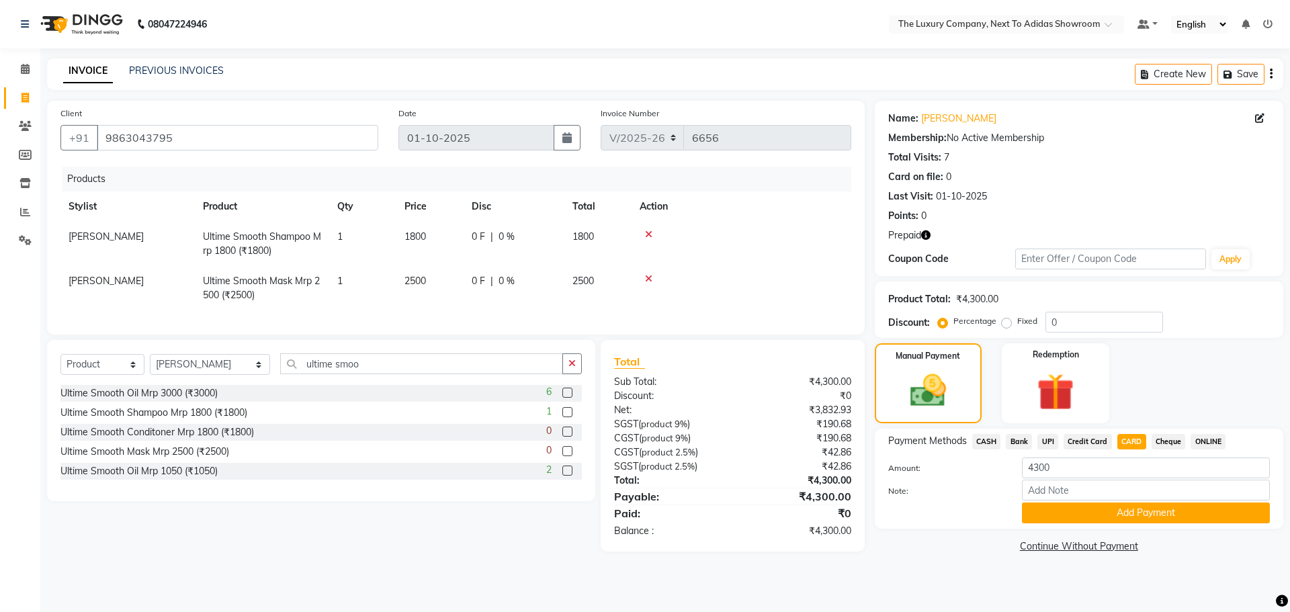
click at [1111, 506] on button "Add Payment" at bounding box center [1146, 513] width 248 height 21
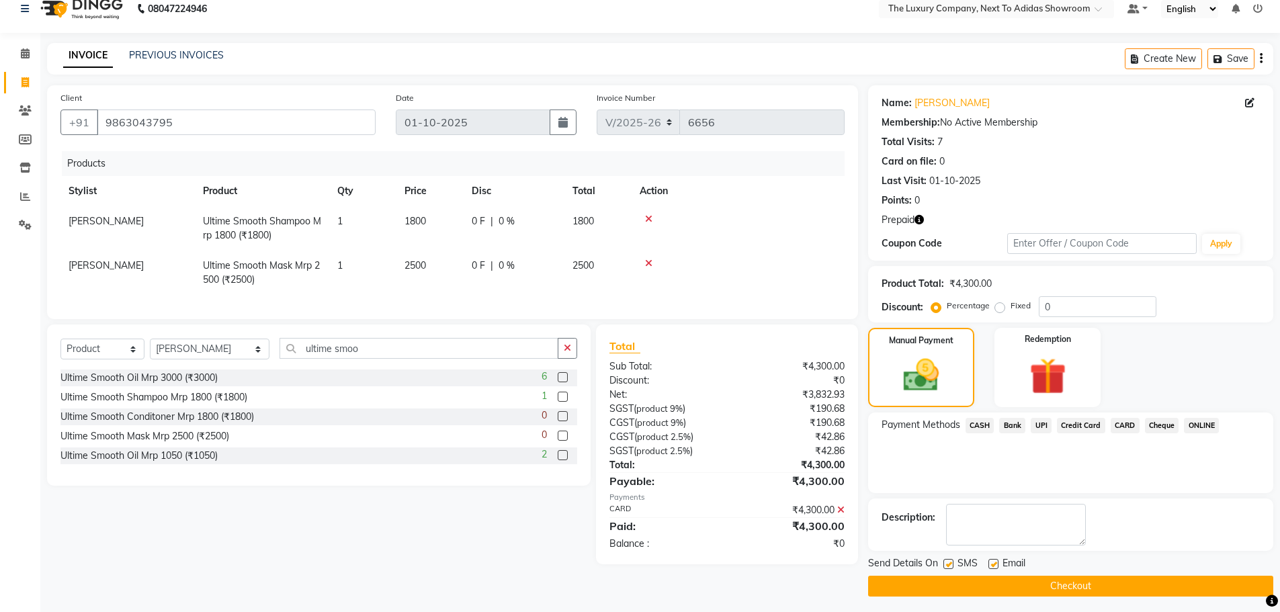
scroll to position [20, 0]
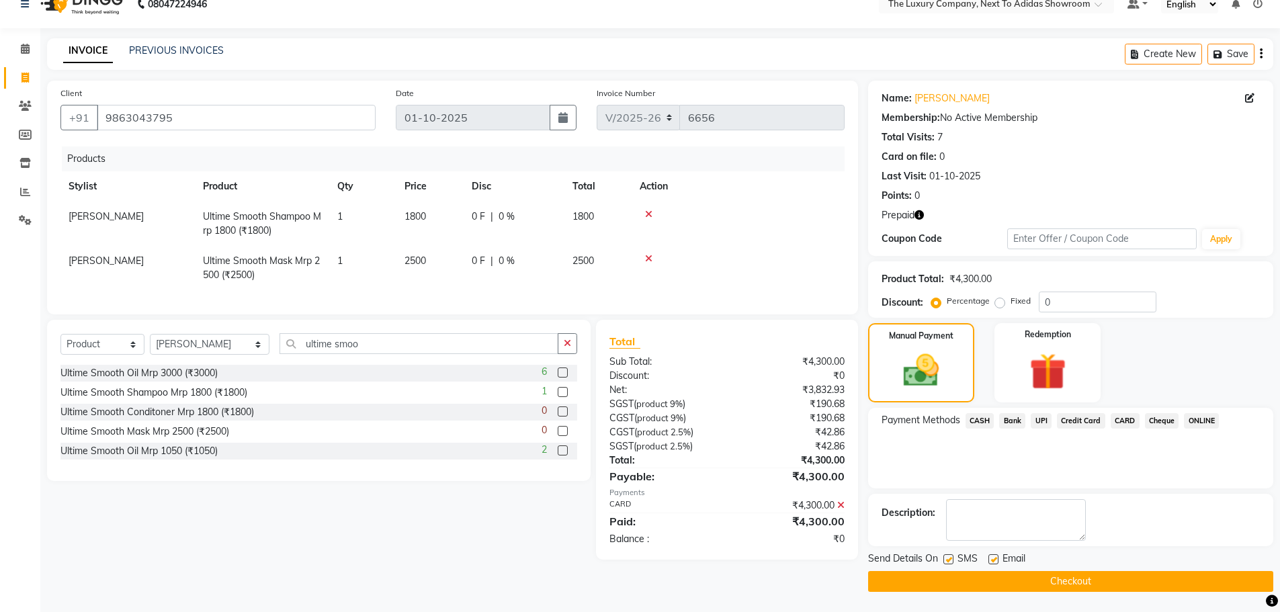
drag, startPoint x: 1034, startPoint y: 584, endPoint x: 1034, endPoint y: 564, distance: 20.2
click at [1040, 576] on button "Checkout" at bounding box center [1070, 581] width 405 height 21
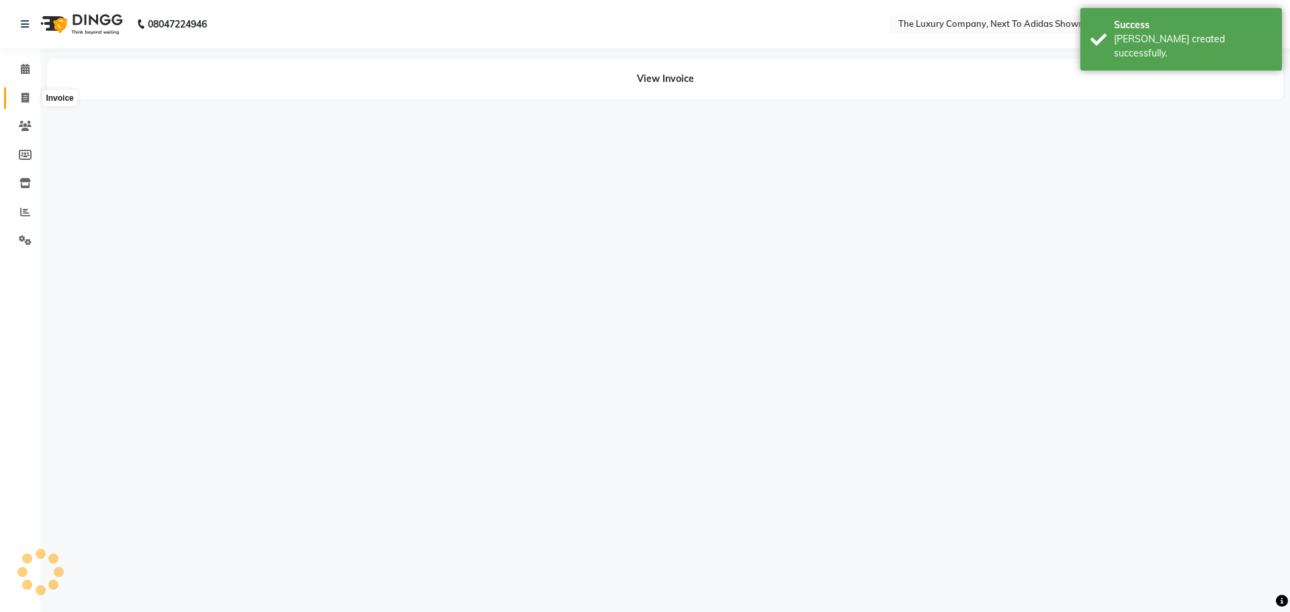
click at [26, 98] on icon at bounding box center [25, 98] width 7 height 10
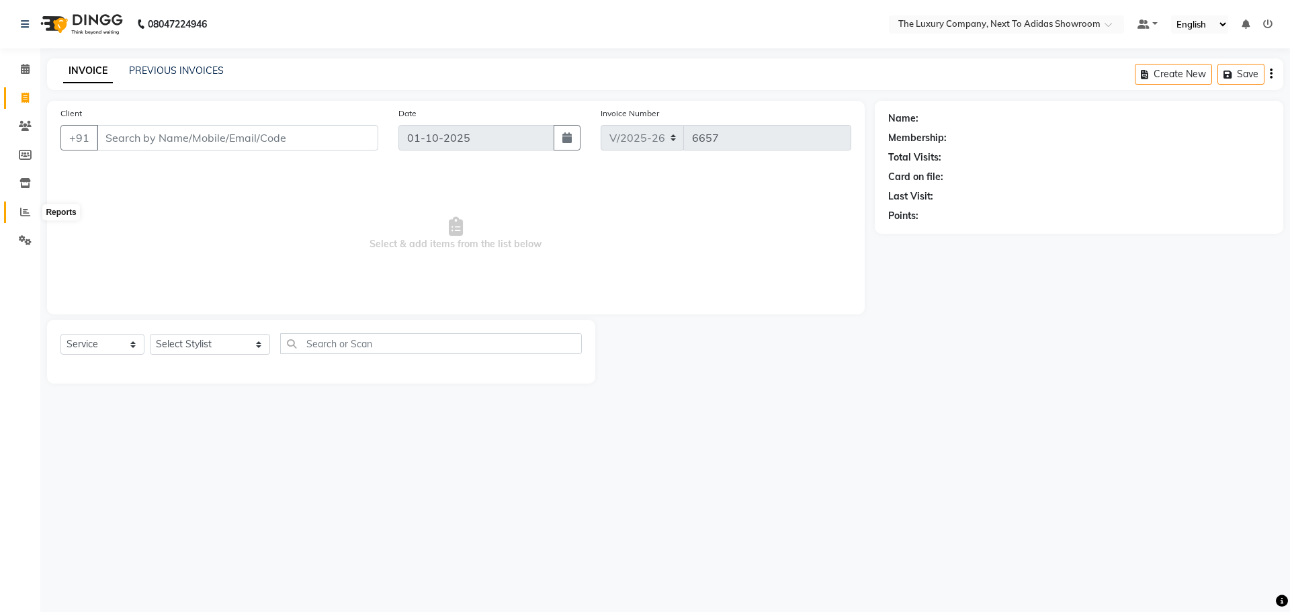
click at [31, 210] on span at bounding box center [25, 212] width 24 height 15
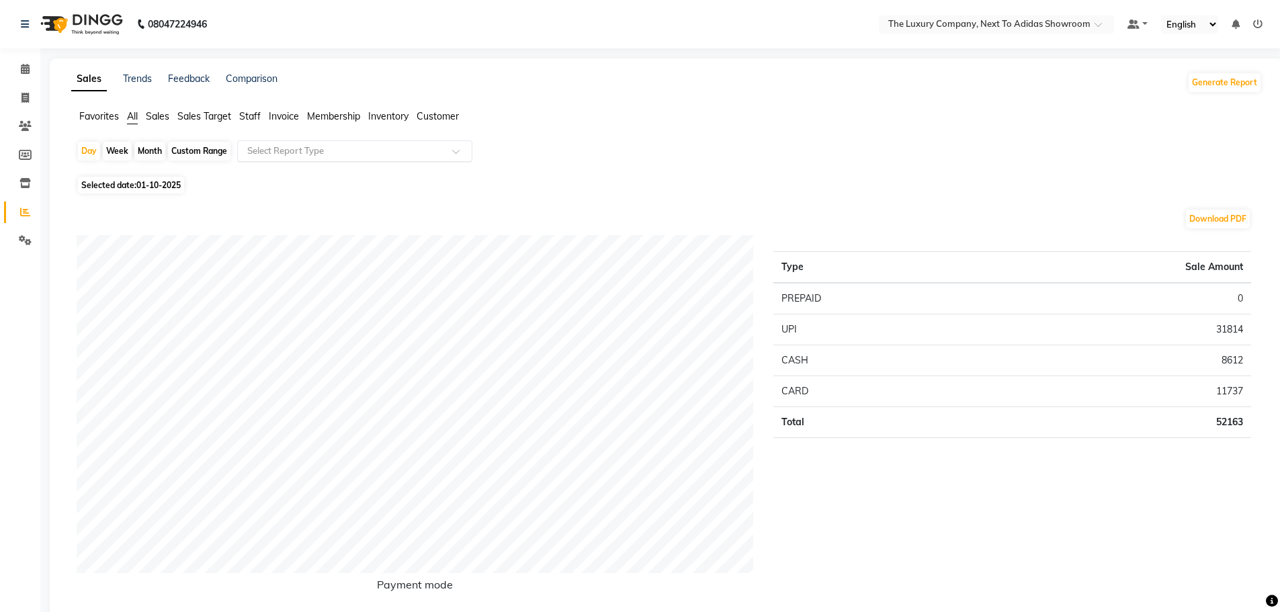
click at [353, 152] on input "text" at bounding box center [342, 150] width 194 height 13
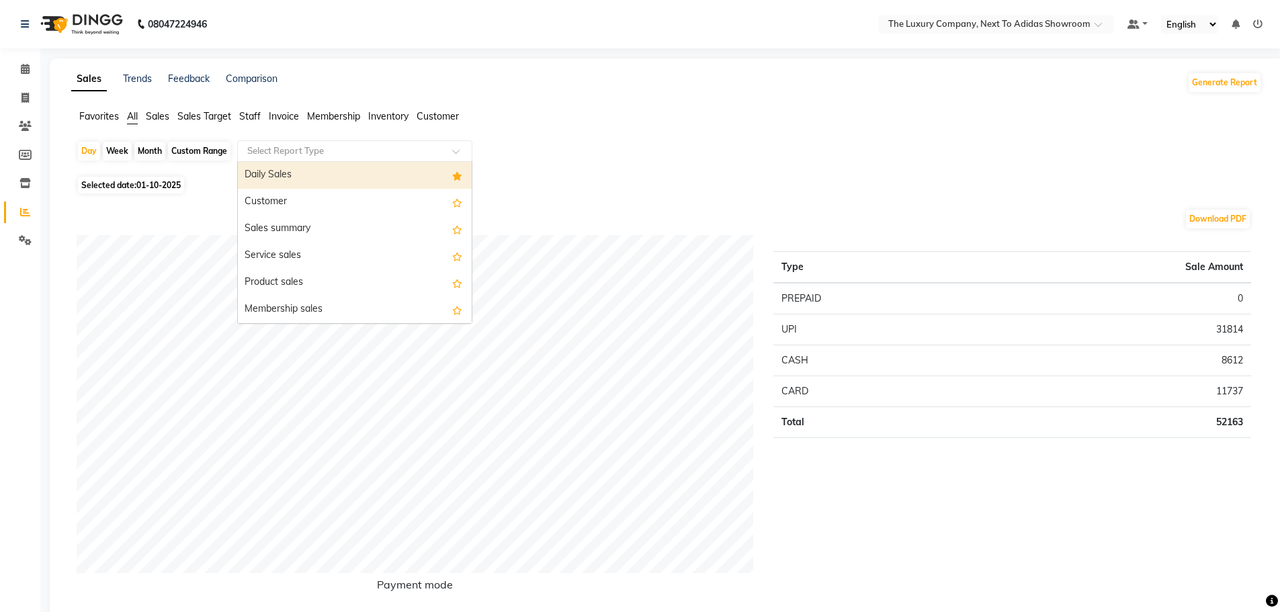
click at [345, 171] on div "Daily Sales" at bounding box center [355, 175] width 234 height 27
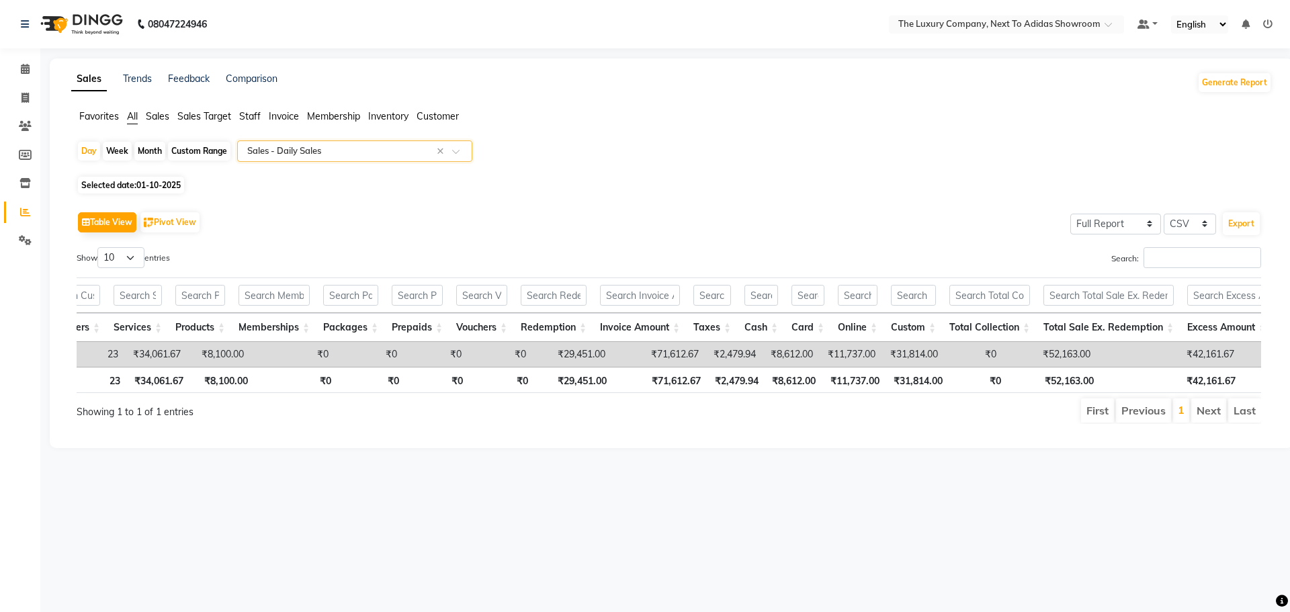
scroll to position [0, 122]
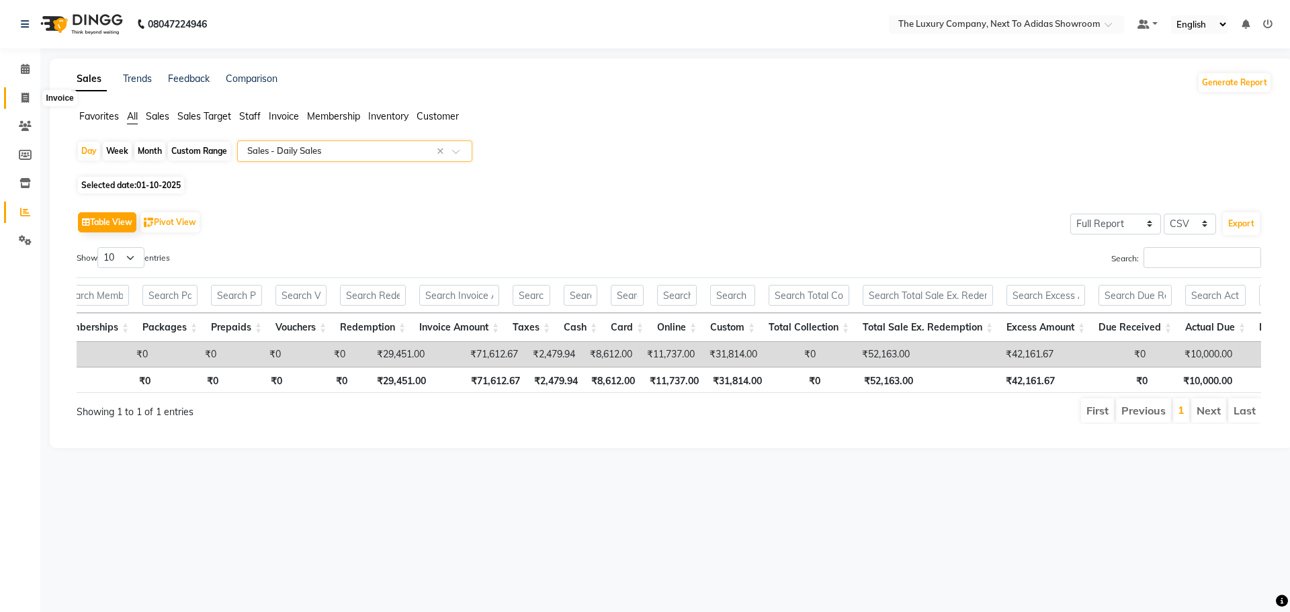
click at [23, 96] on icon at bounding box center [25, 98] width 7 height 10
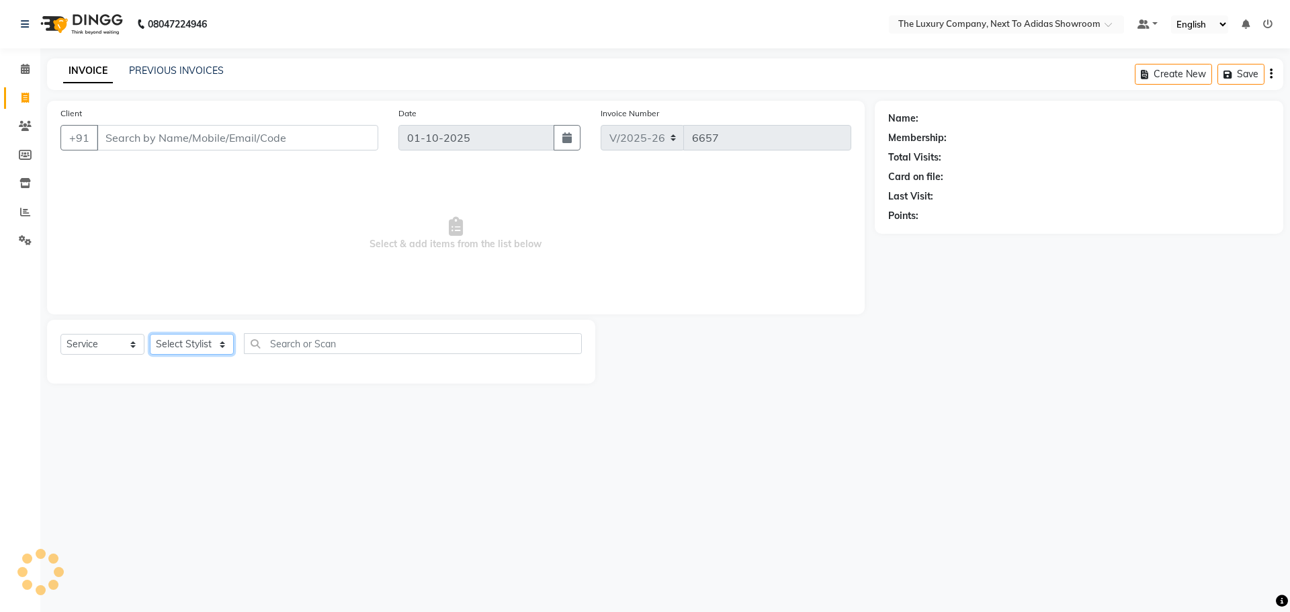
click at [185, 345] on select "Select Stylist" at bounding box center [192, 344] width 84 height 21
click at [191, 339] on select "Select Stylist" at bounding box center [192, 344] width 84 height 21
click at [192, 339] on select "Select Stylist" at bounding box center [192, 344] width 84 height 21
click at [195, 340] on select "Select Stylist ADMIN ALISHA SUCHIANG AMANDA MARSHIRA ANSAI DAIMARI BALAJIED SIN…" at bounding box center [210, 344] width 120 height 21
click at [196, 341] on select "Select Stylist ADMIN ALISHA SUCHIANG AMANDA MARSHIRA ANSAI DAIMARI BALAJIED SIN…" at bounding box center [210, 344] width 120 height 21
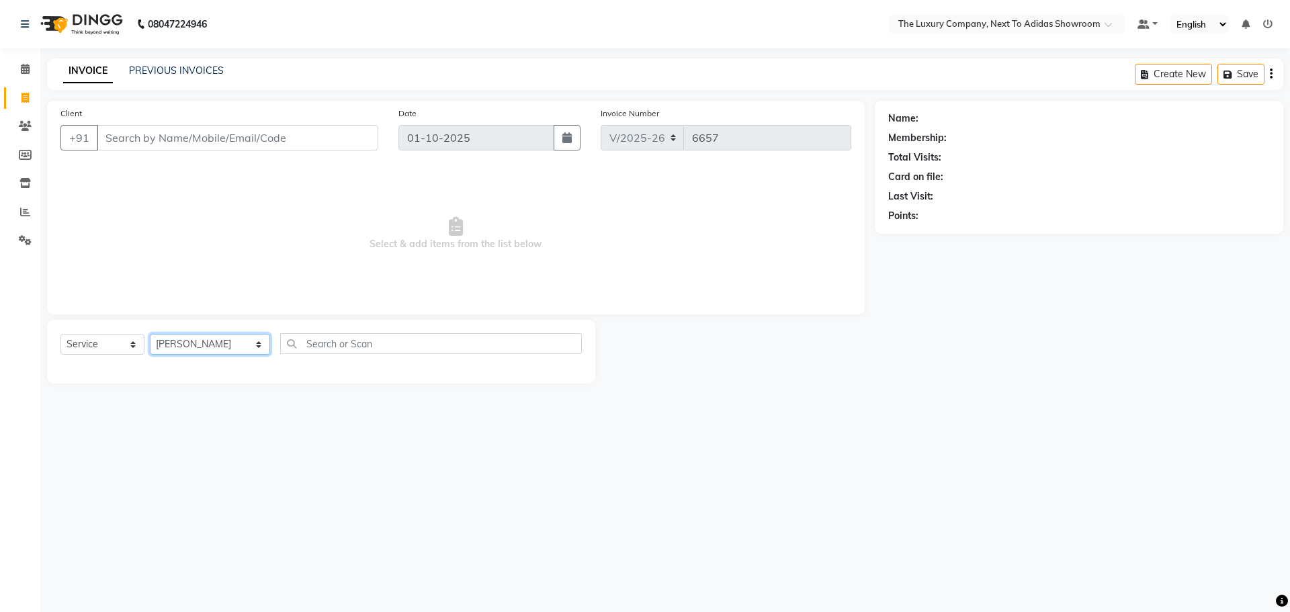
click at [150, 334] on select "Select Stylist ADMIN ALISHA SUCHIANG AMANDA MARSHIRA ANSAI DAIMARI BALAJIED SIN…" at bounding box center [210, 344] width 120 height 21
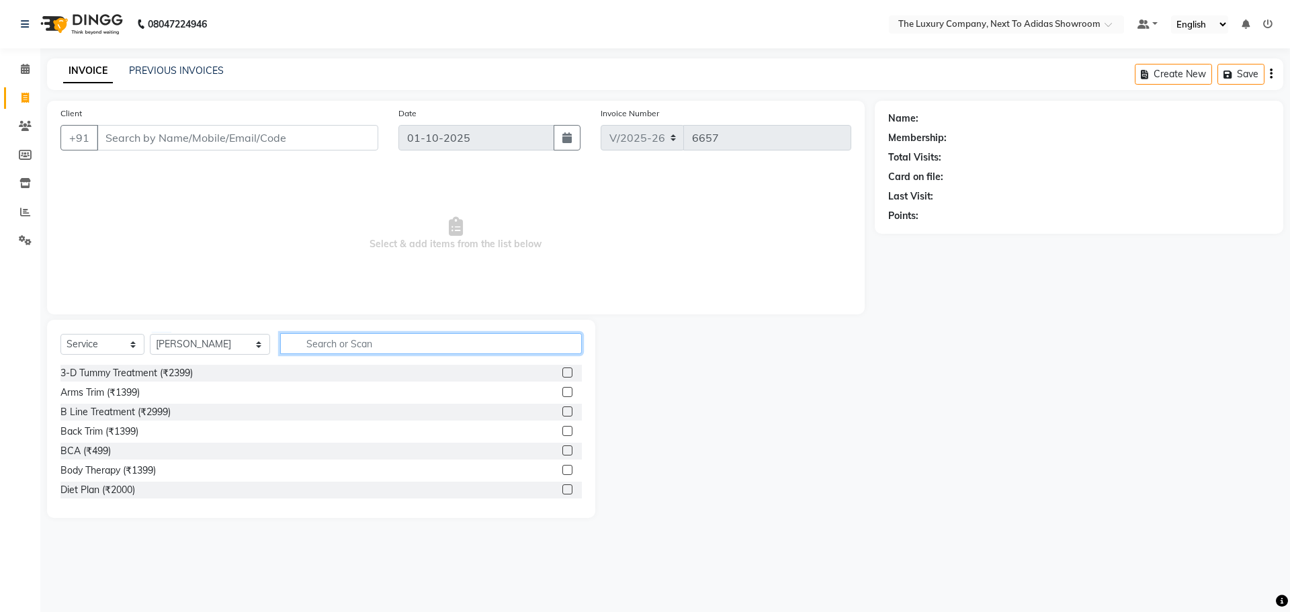
click at [310, 339] on input "text" at bounding box center [431, 343] width 302 height 21
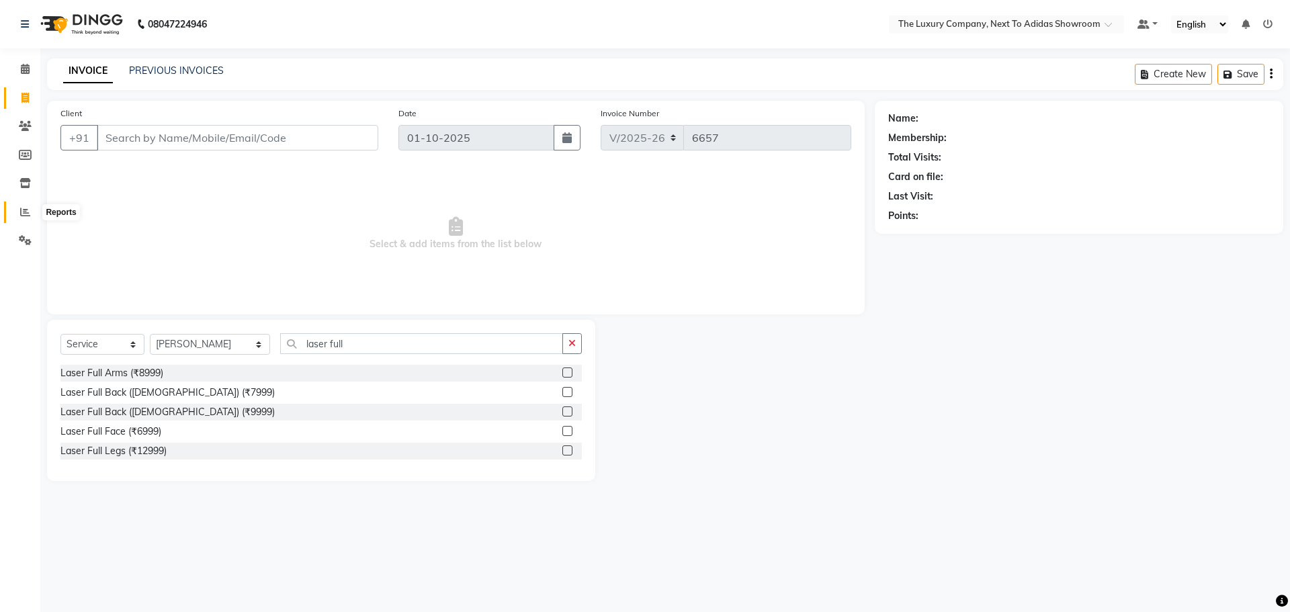
click at [30, 215] on span at bounding box center [25, 212] width 24 height 15
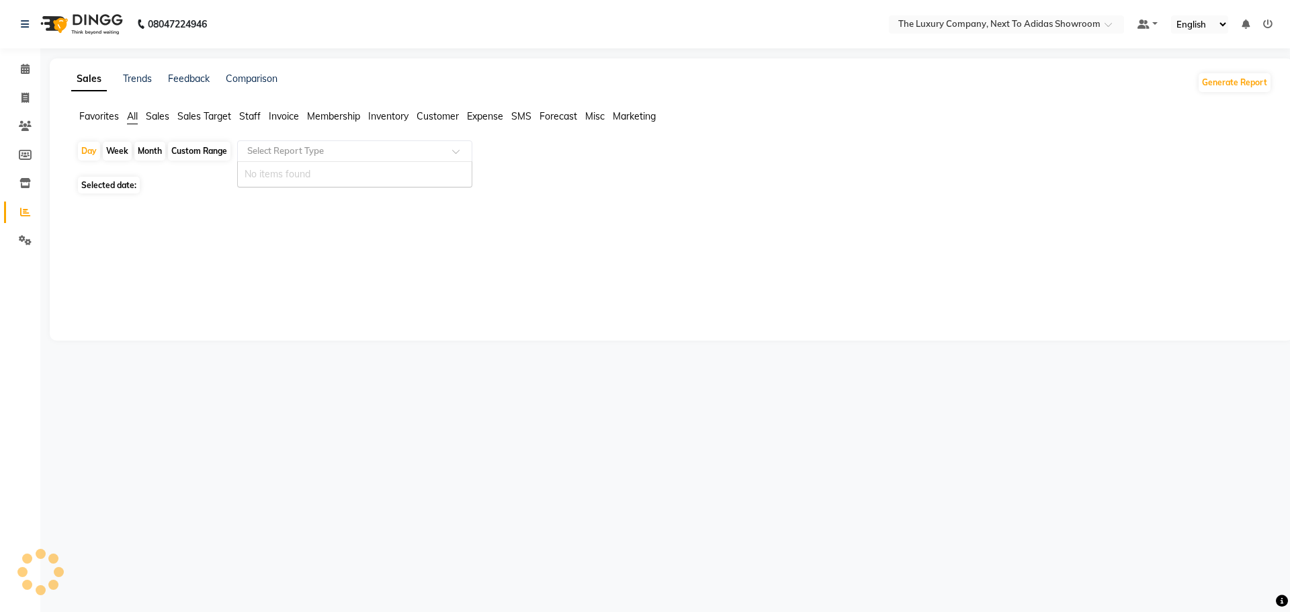
drag, startPoint x: 292, startPoint y: 156, endPoint x: 298, endPoint y: 149, distance: 8.6
click at [298, 149] on input "text" at bounding box center [342, 150] width 194 height 13
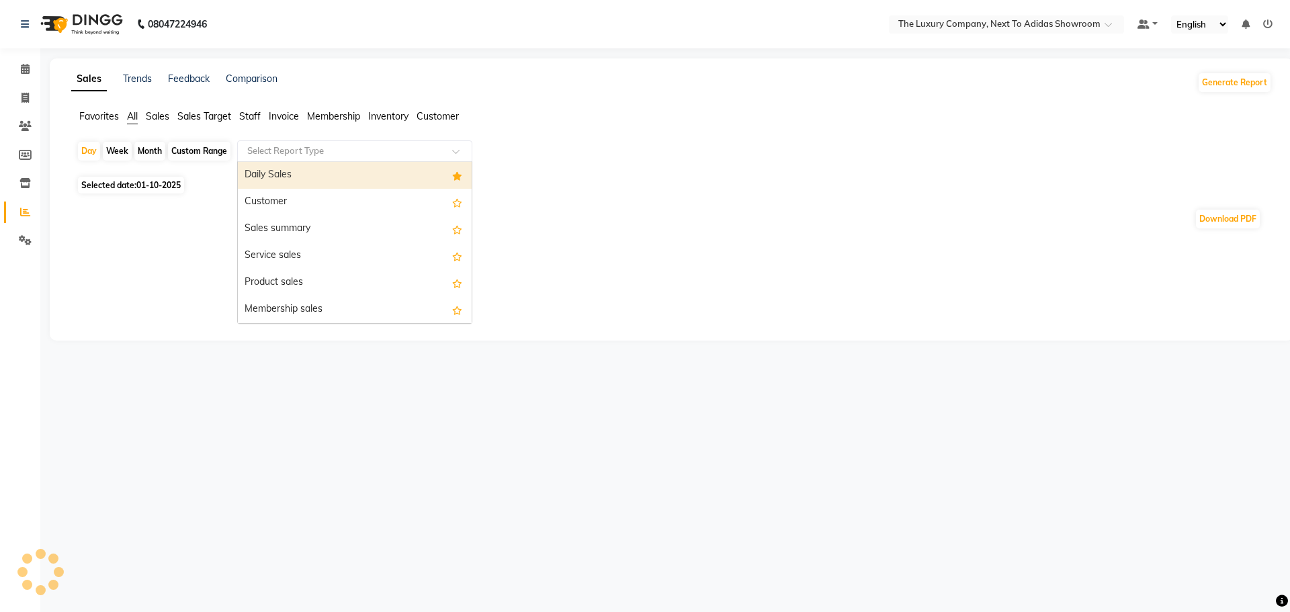
click at [288, 175] on div "Daily Sales" at bounding box center [355, 175] width 234 height 27
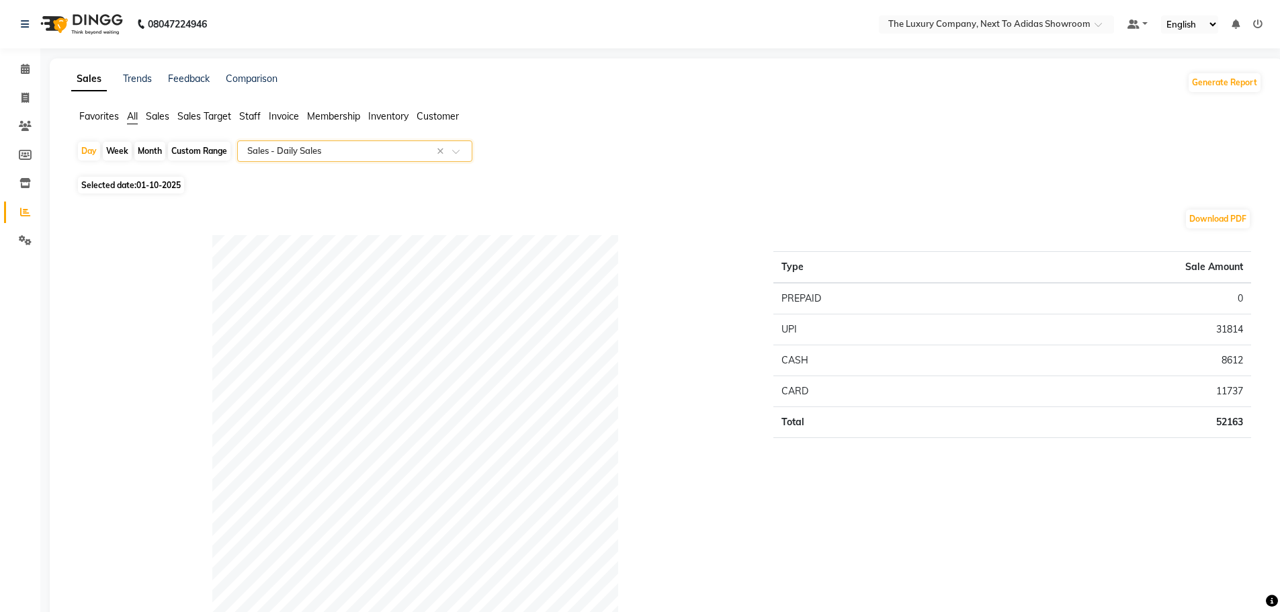
click at [298, 142] on div "Select Report Type × Sales - Daily Sales ×" at bounding box center [354, 151] width 235 height 22
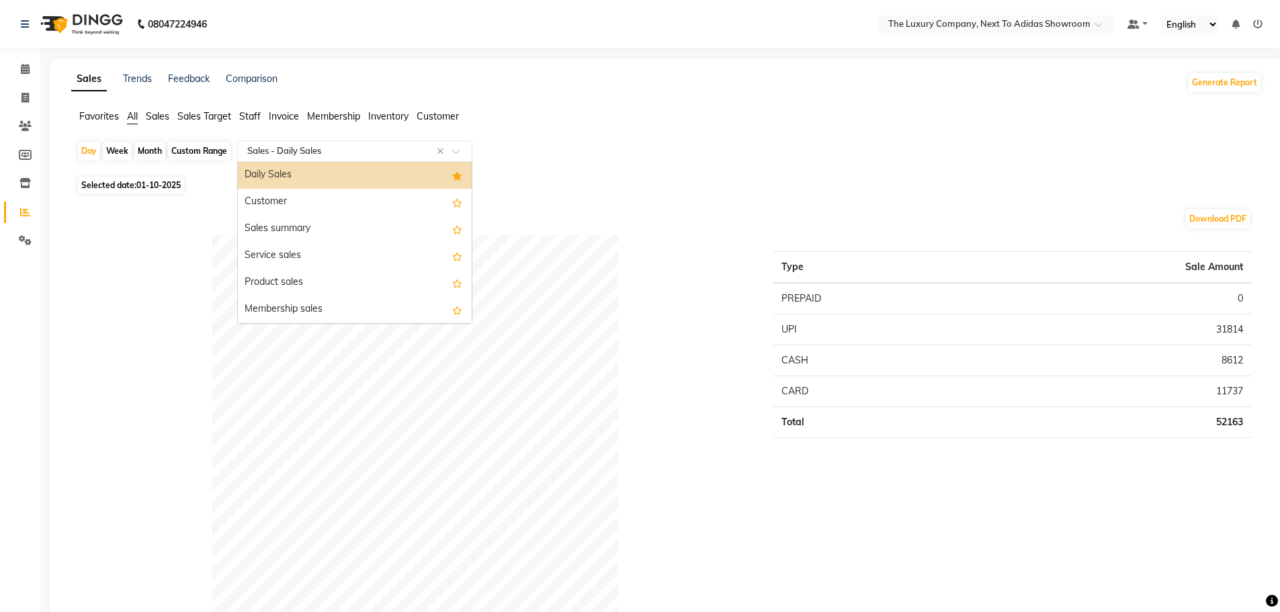
click at [292, 174] on div "Daily Sales" at bounding box center [355, 175] width 234 height 27
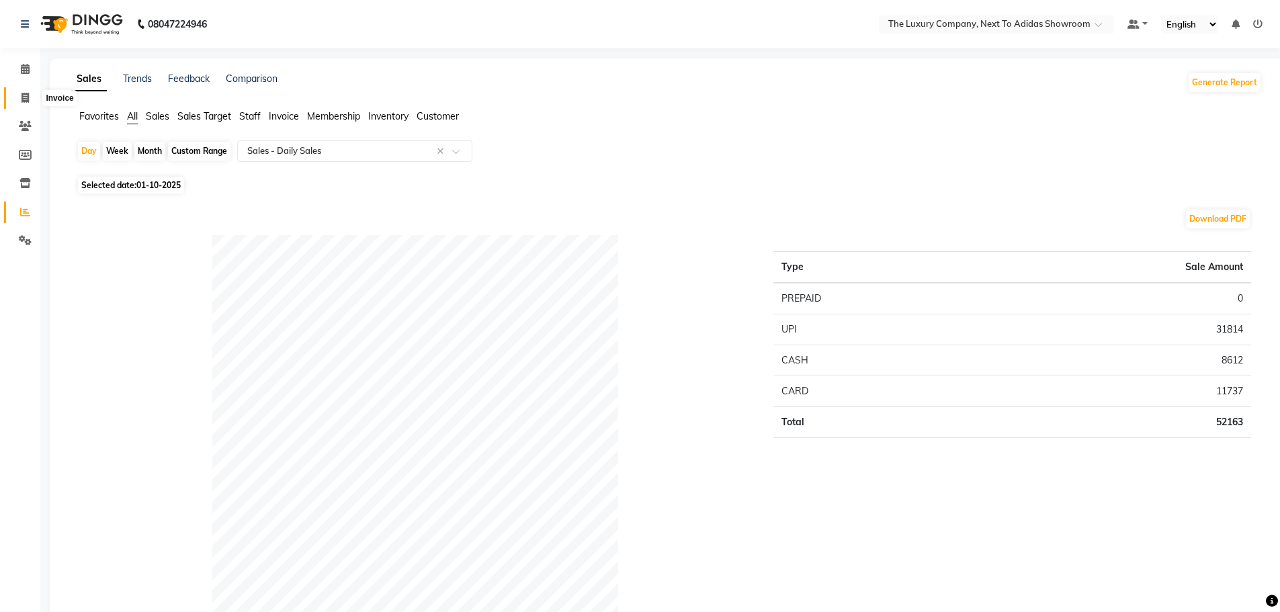
click at [25, 95] on icon at bounding box center [25, 98] width 7 height 10
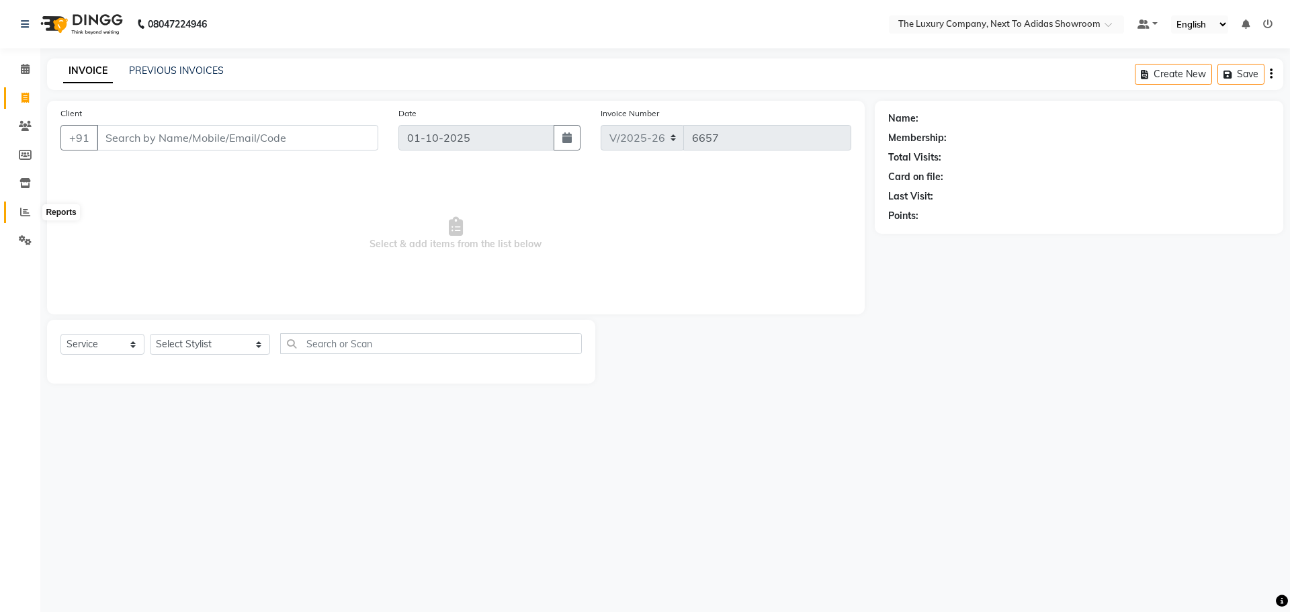
click at [22, 210] on icon at bounding box center [25, 212] width 10 height 10
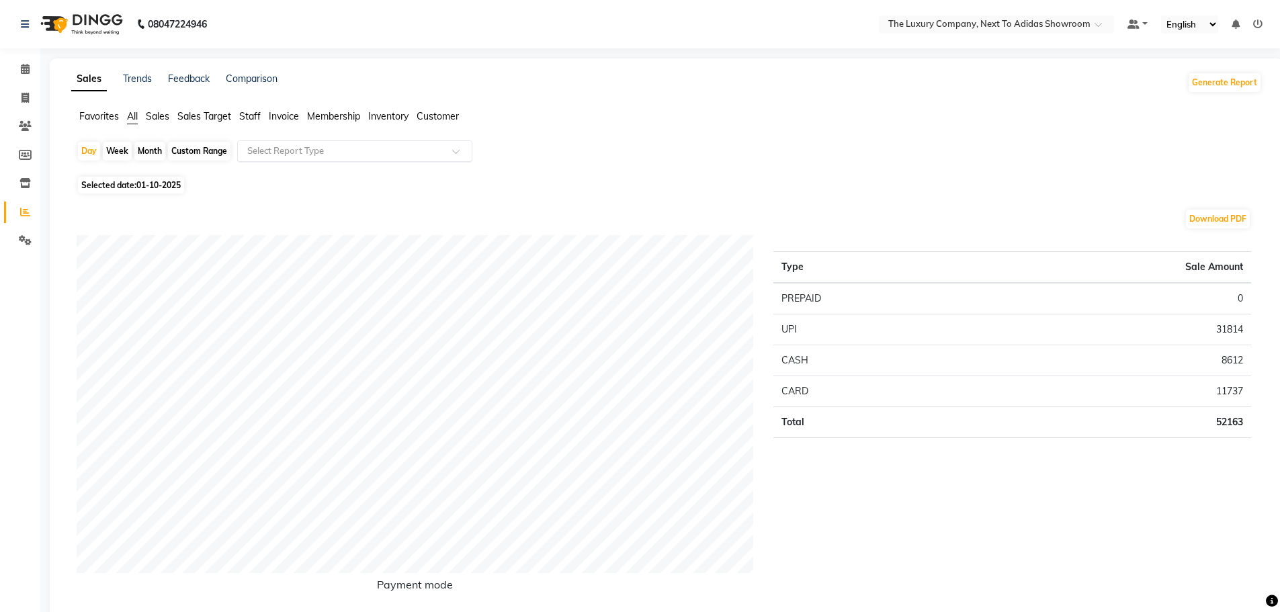
click at [282, 145] on input "text" at bounding box center [342, 150] width 194 height 13
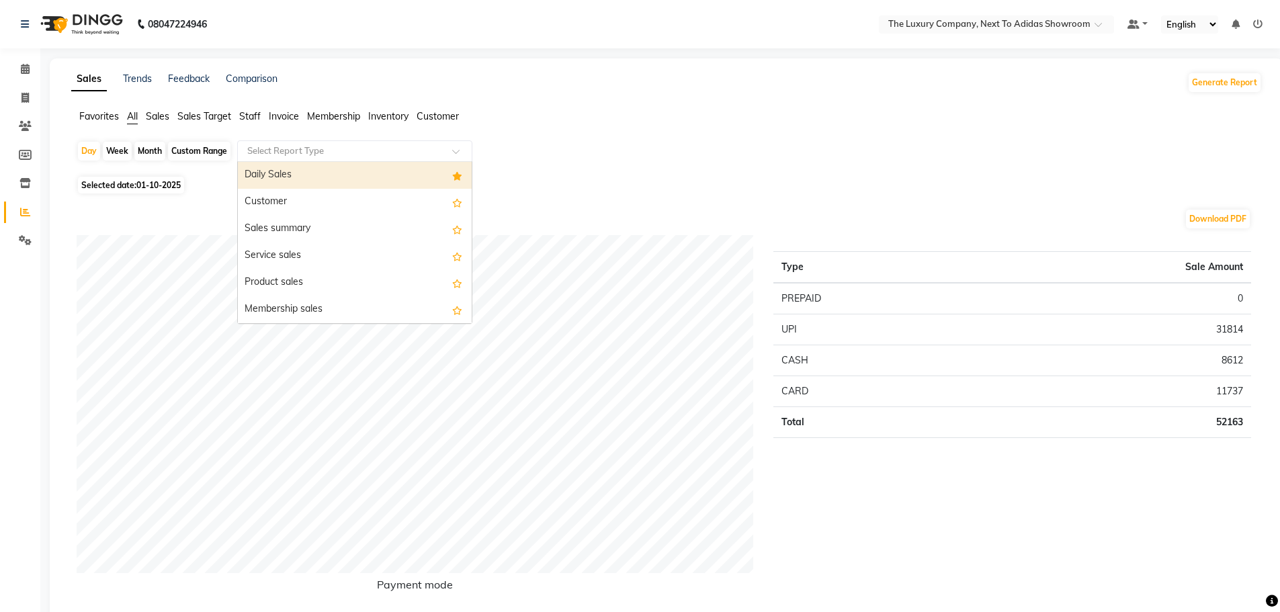
click at [280, 175] on div "Daily Sales" at bounding box center [355, 175] width 234 height 27
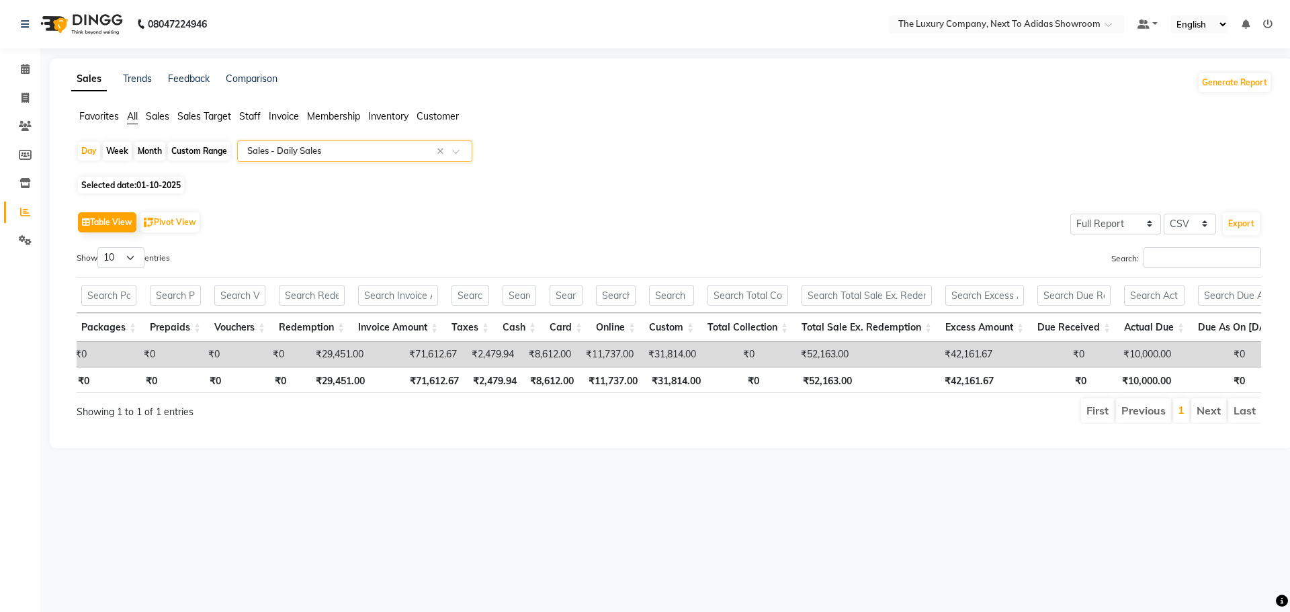
scroll to position [0, 331]
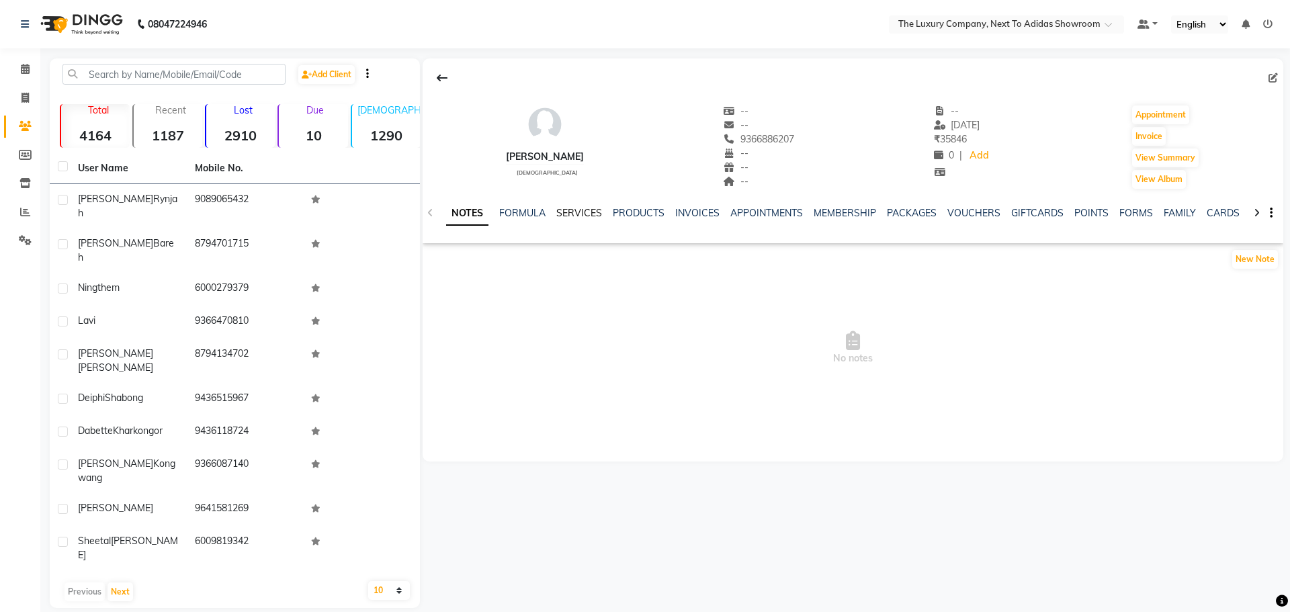
click at [580, 214] on link "SERVICES" at bounding box center [579, 213] width 46 height 12
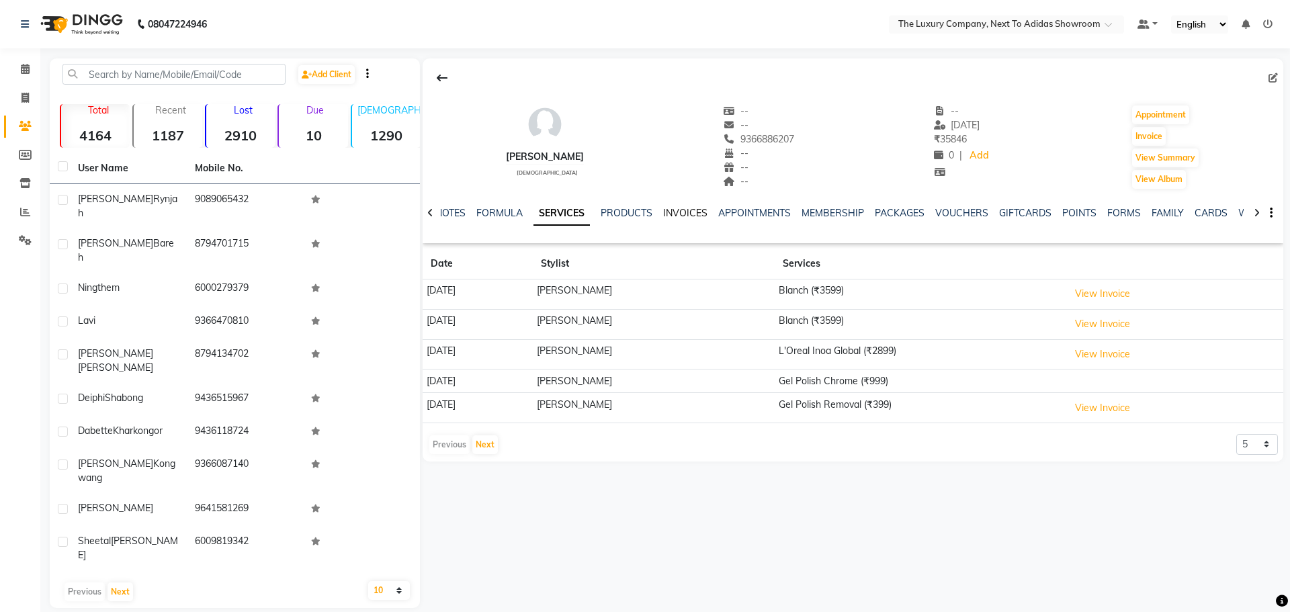
click at [698, 214] on link "INVOICES" at bounding box center [685, 213] width 44 height 12
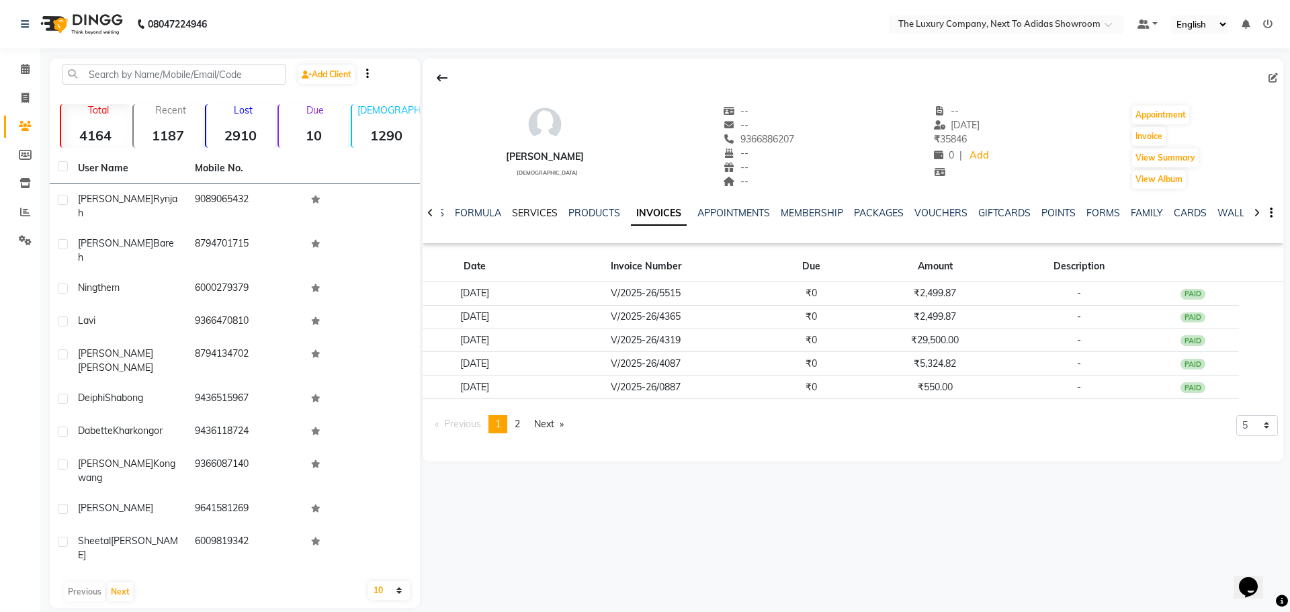
click at [530, 212] on link "SERVICES" at bounding box center [535, 213] width 46 height 12
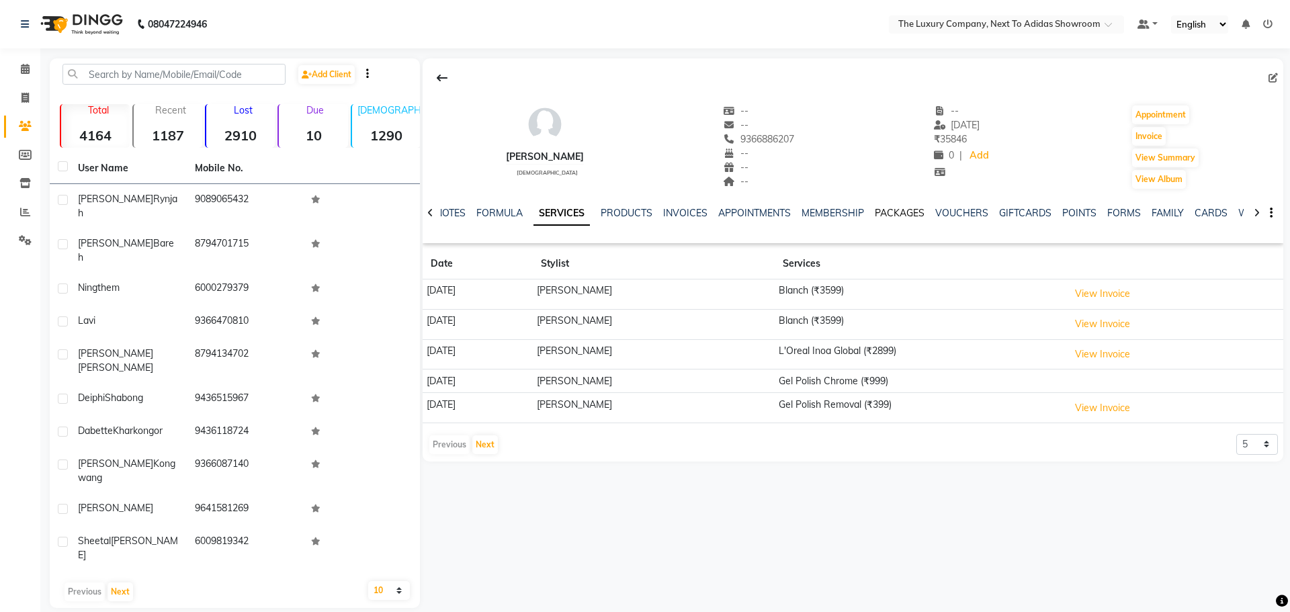
click at [892, 216] on link "PACKAGES" at bounding box center [900, 213] width 50 height 12
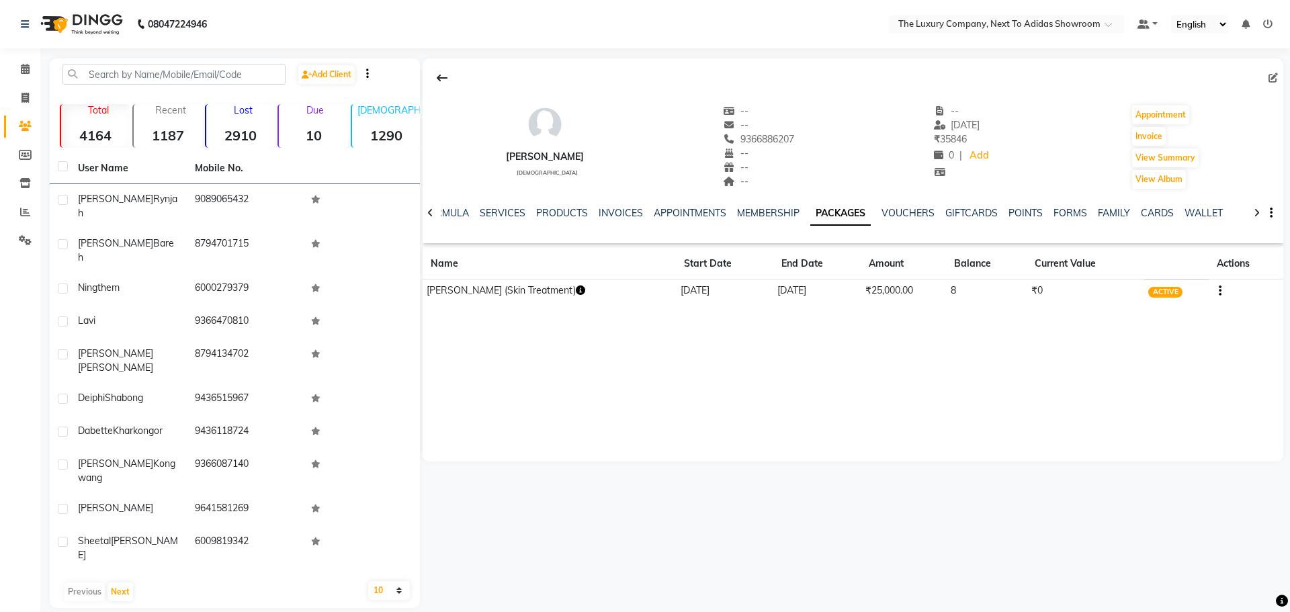
drag, startPoint x: 568, startPoint y: 290, endPoint x: 575, endPoint y: 553, distance: 263.5
click at [576, 292] on icon "button" at bounding box center [580, 290] width 9 height 9
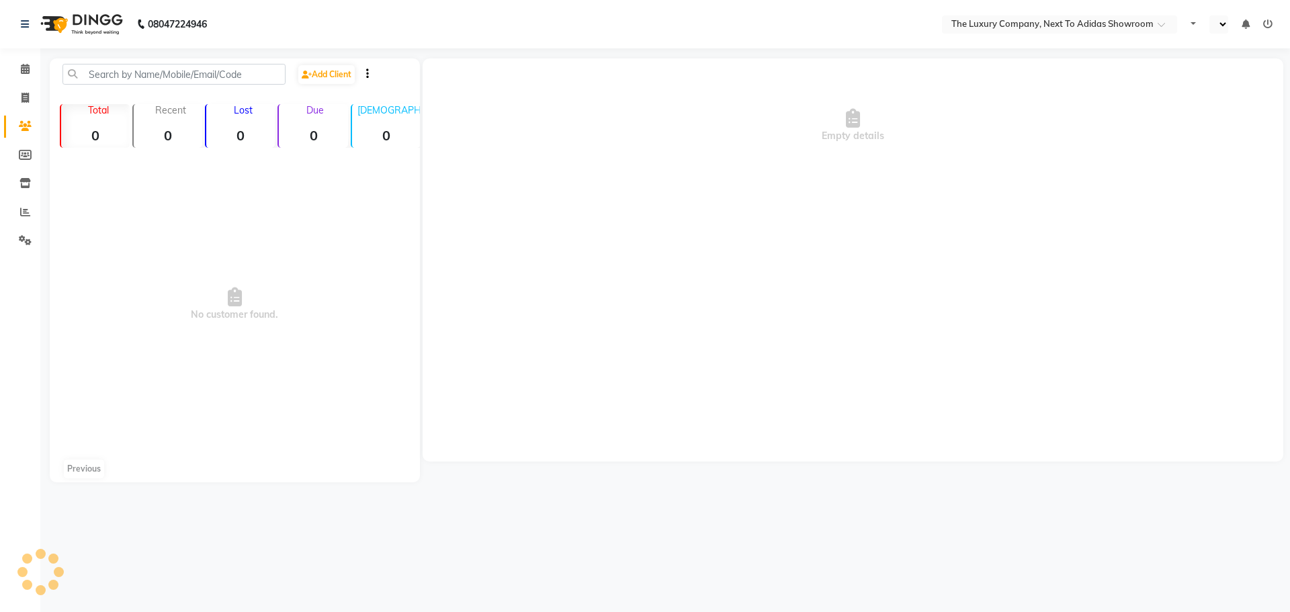
select select "en"
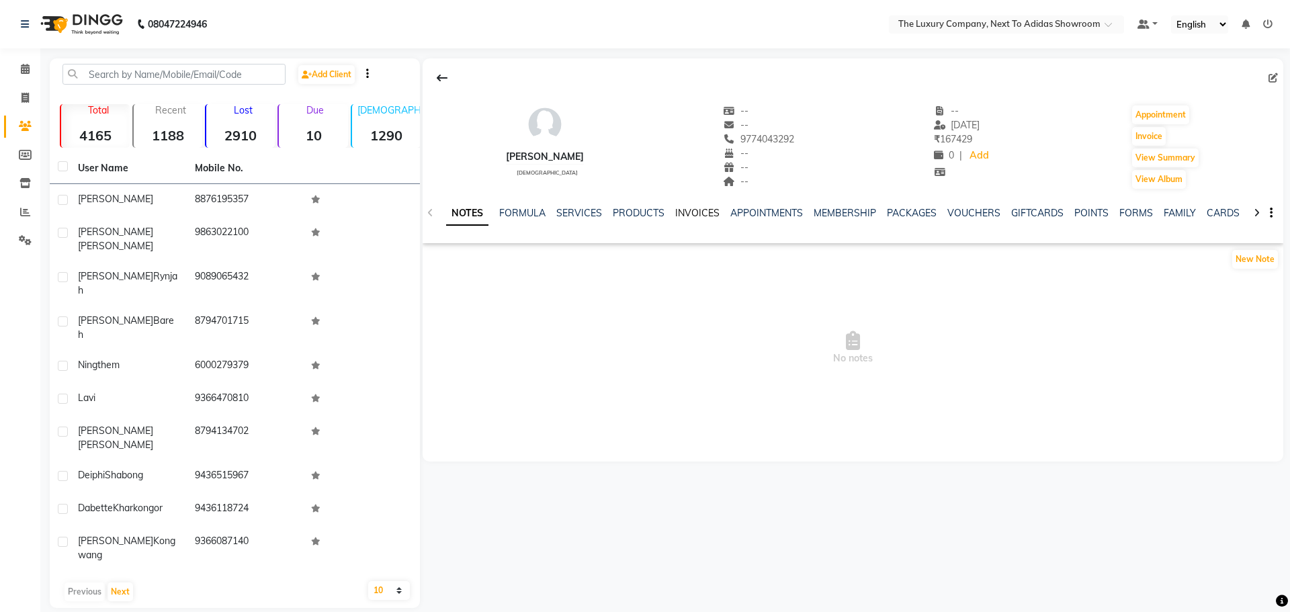
click at [704, 213] on link "INVOICES" at bounding box center [697, 213] width 44 height 12
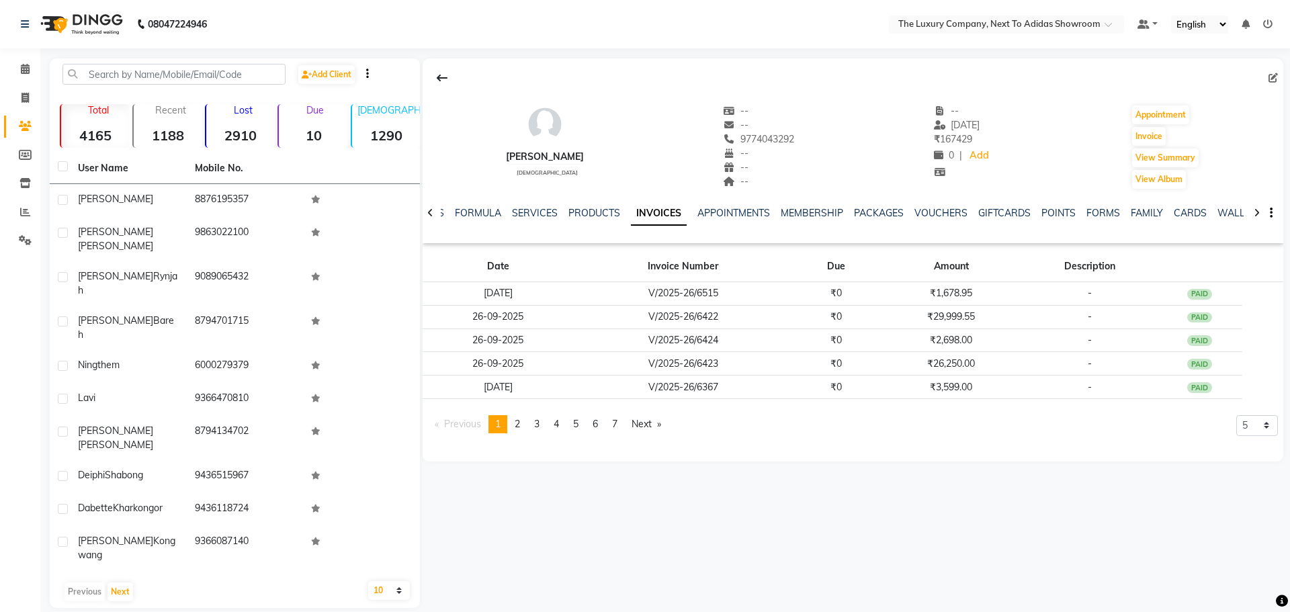
click at [535, 219] on div "SERVICES" at bounding box center [535, 213] width 46 height 14
click at [536, 216] on link "SERVICES" at bounding box center [535, 213] width 46 height 12
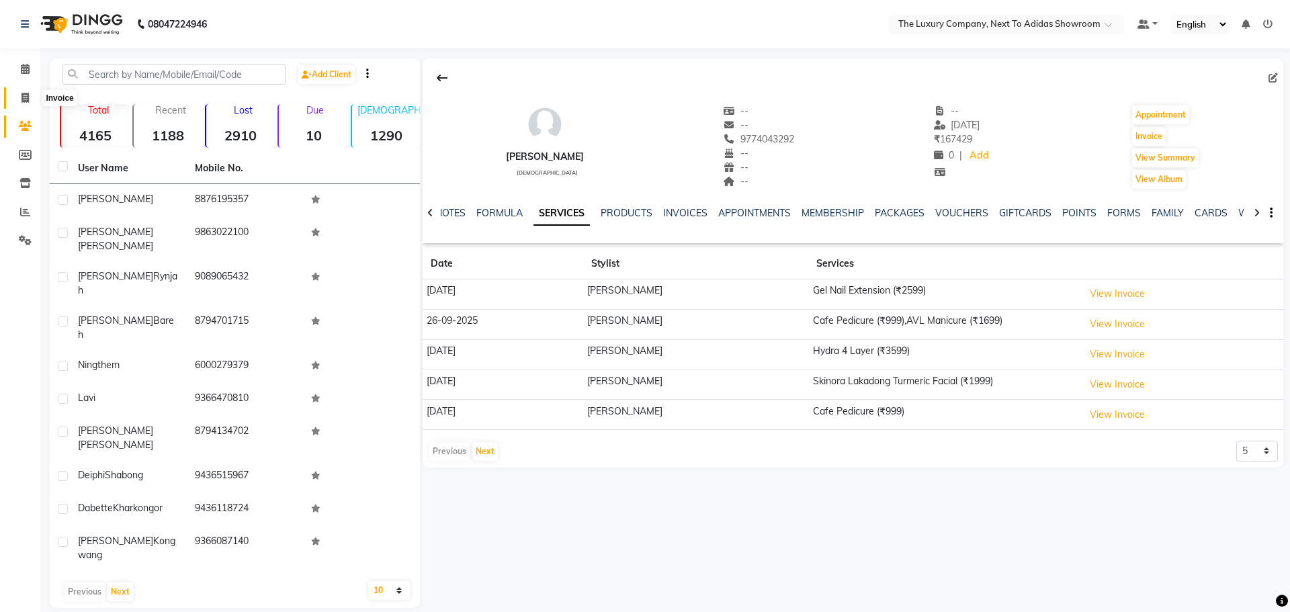
click at [19, 96] on span at bounding box center [25, 98] width 24 height 15
select select "service"
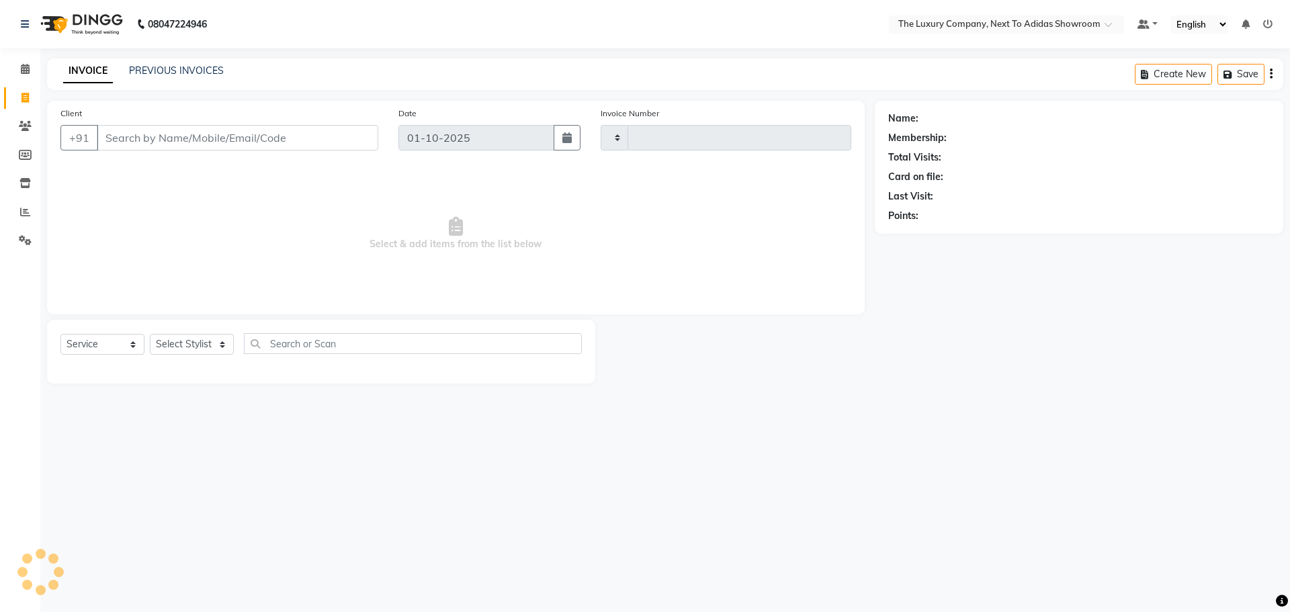
type input "6634"
select select "6828"
click at [111, 139] on input "Client" at bounding box center [238, 138] width 282 height 26
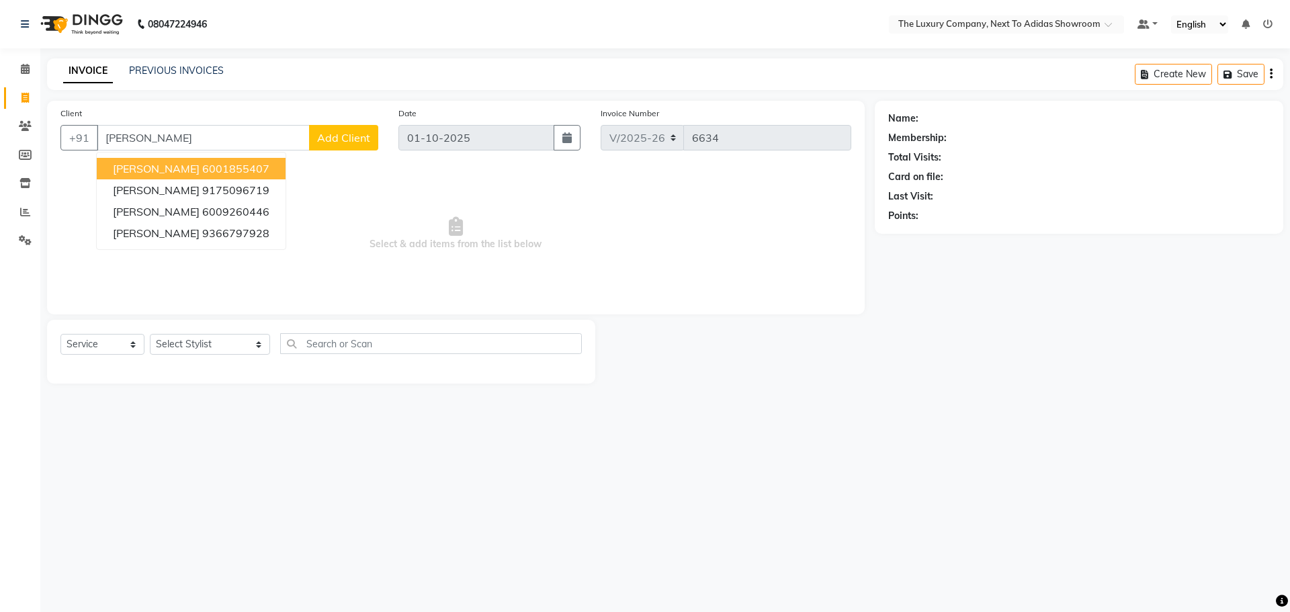
drag, startPoint x: 174, startPoint y: 168, endPoint x: 188, endPoint y: 171, distance: 14.5
click at [175, 167] on span "Giridhari Rabha" at bounding box center [156, 168] width 87 height 13
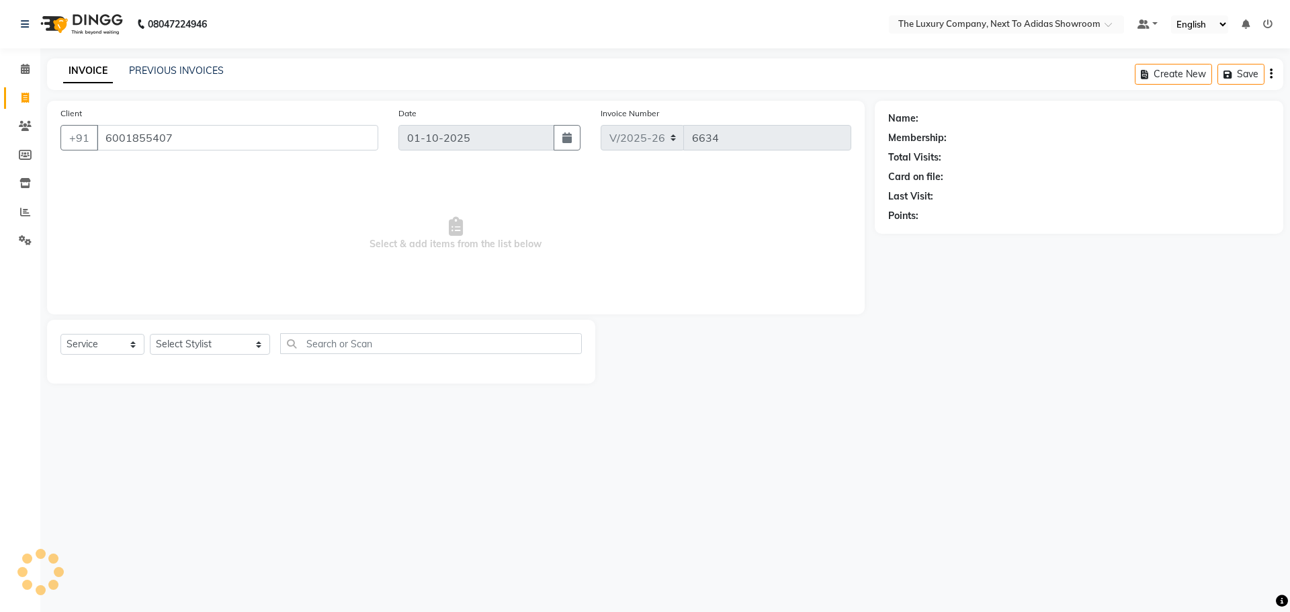
type input "6001855407"
click at [977, 115] on link "Giridhari Rabha" at bounding box center [958, 119] width 75 height 14
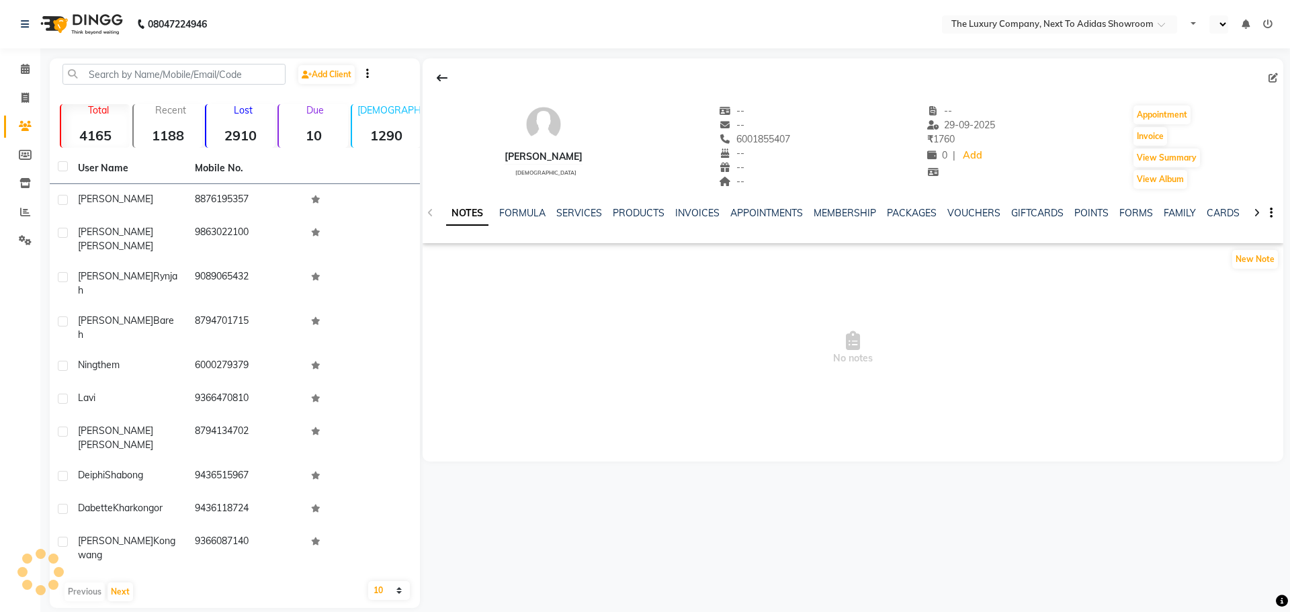
select select "en"
click at [587, 212] on link "SERVICES" at bounding box center [579, 213] width 46 height 12
